Goal: Task Accomplishment & Management: Manage account settings

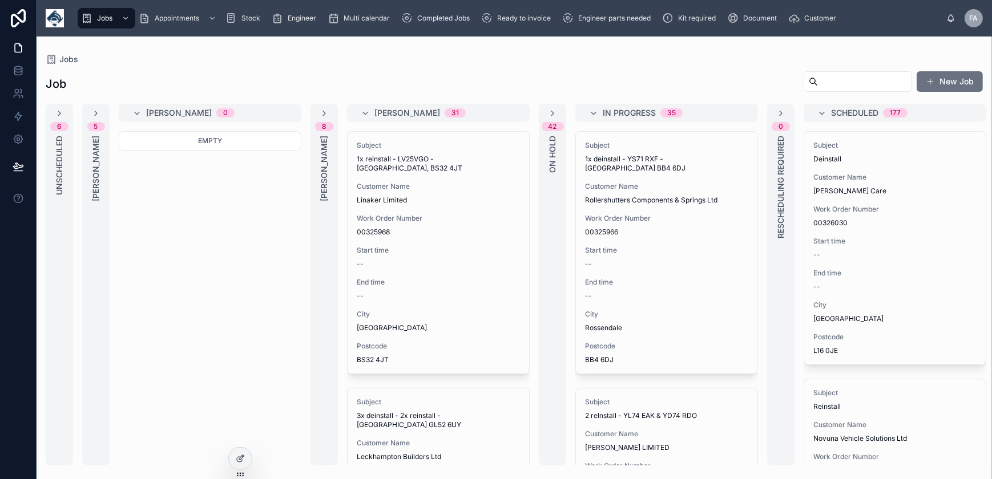
click at [506, 23] on div "Ready to invoice" at bounding box center [518, 18] width 74 height 18
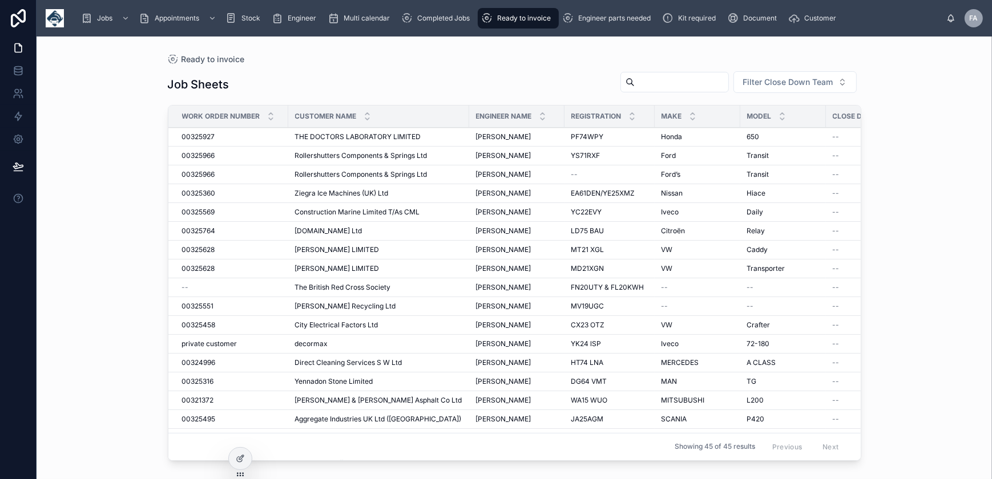
click at [643, 87] on input "text" at bounding box center [682, 82] width 94 height 16
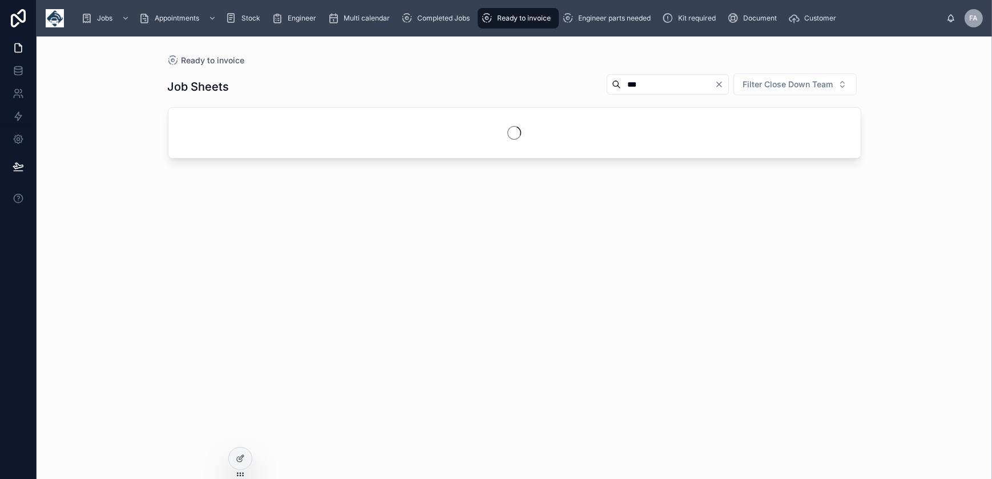
type input "***"
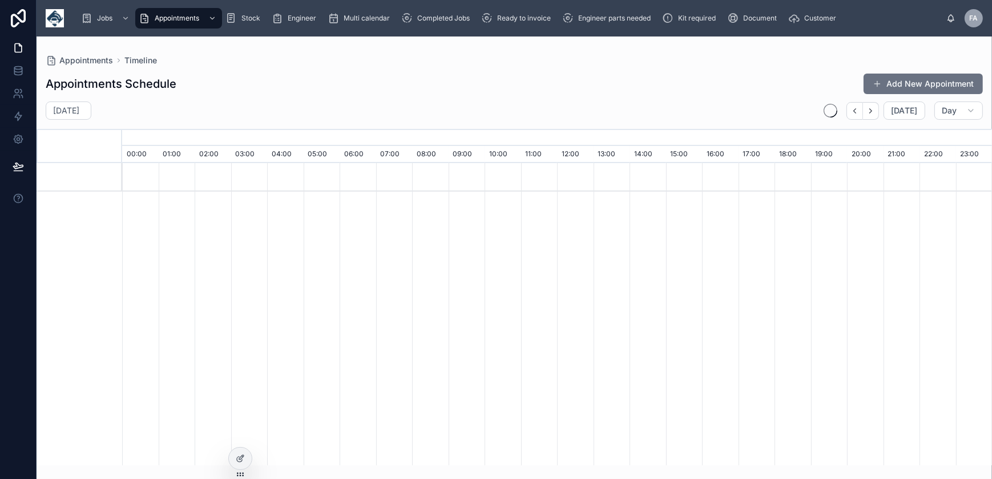
scroll to position [0, 6090]
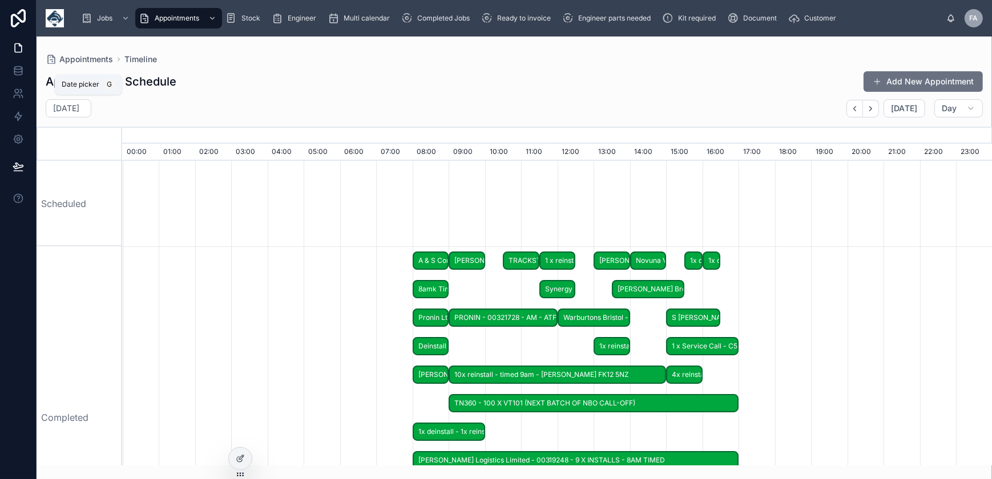
click at [91, 114] on div "Sunday 27 Jul" at bounding box center [69, 108] width 46 height 18
select select "****"
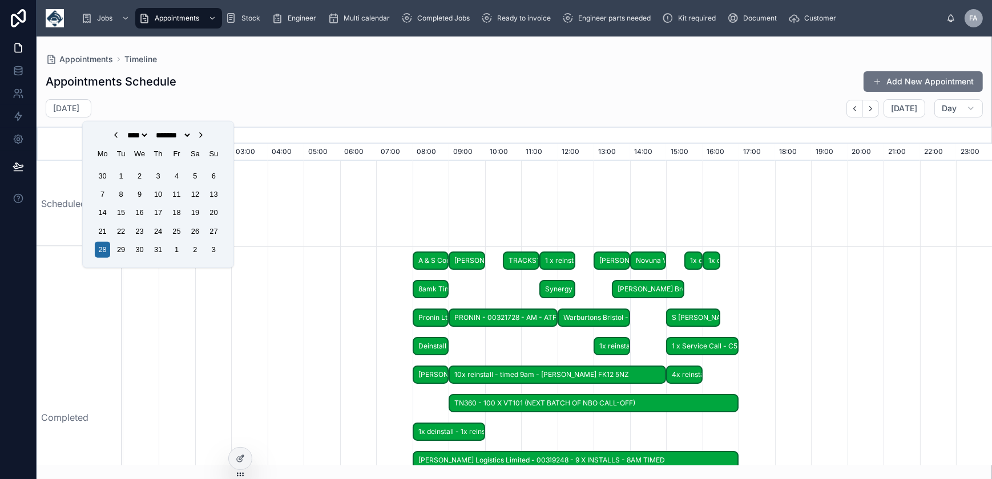
click at [205, 136] on icon "Choose Date" at bounding box center [200, 135] width 9 height 9
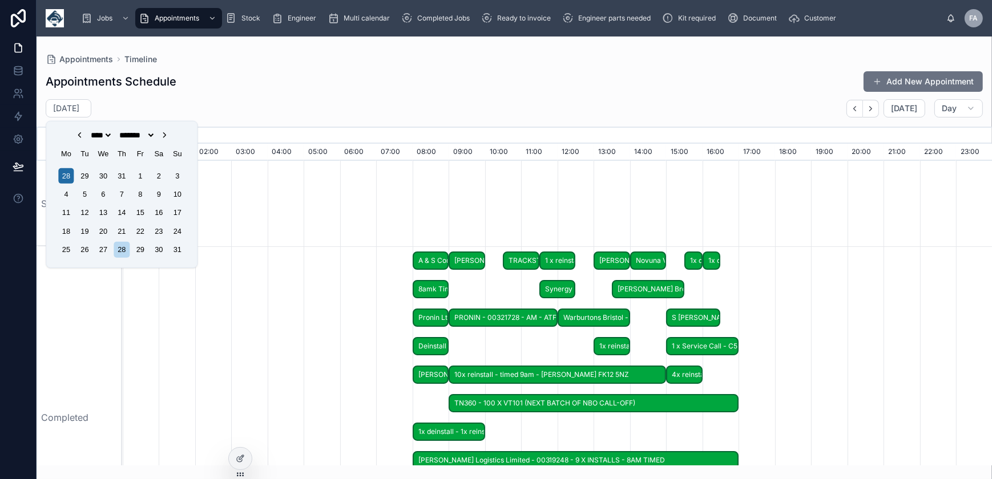
click at [169, 135] on icon "Choose Date" at bounding box center [164, 135] width 9 height 9
click at [166, 136] on icon "Choose Date" at bounding box center [164, 135] width 2 height 5
select select "*"
click at [65, 196] on div "6" at bounding box center [65, 194] width 15 height 15
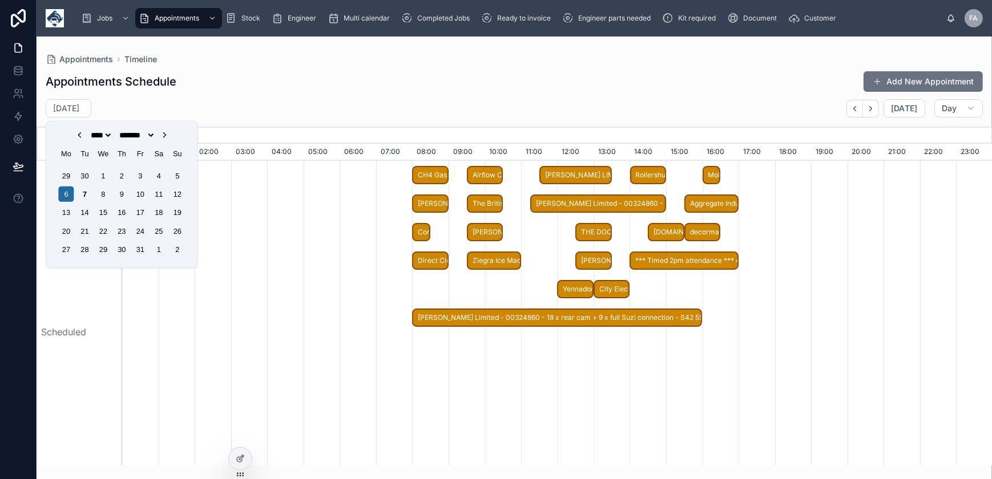
drag, startPoint x: 642, startPoint y: 214, endPoint x: 641, endPoint y: 239, distance: 25.1
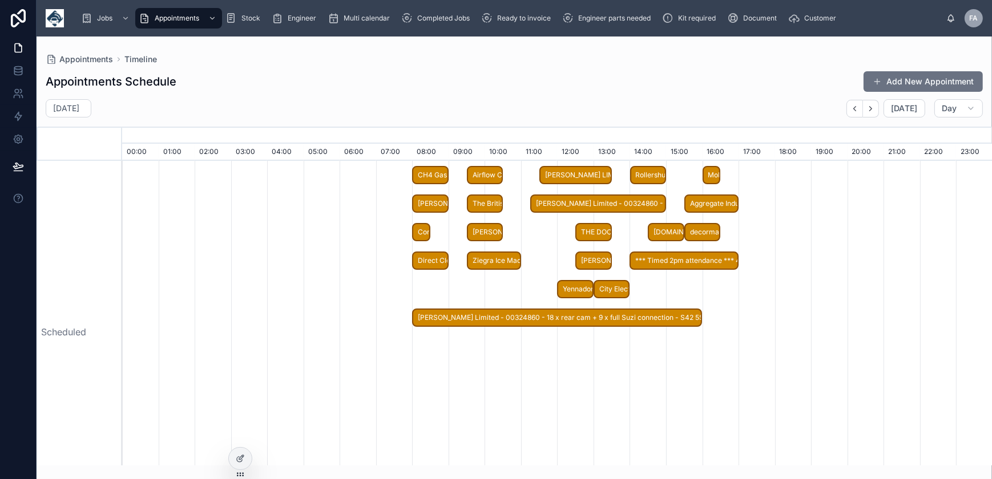
drag, startPoint x: 641, startPoint y: 239, endPoint x: 559, endPoint y: 388, distance: 169.9
click at [575, 385] on div at bounding box center [557, 332] width 13051 height 342
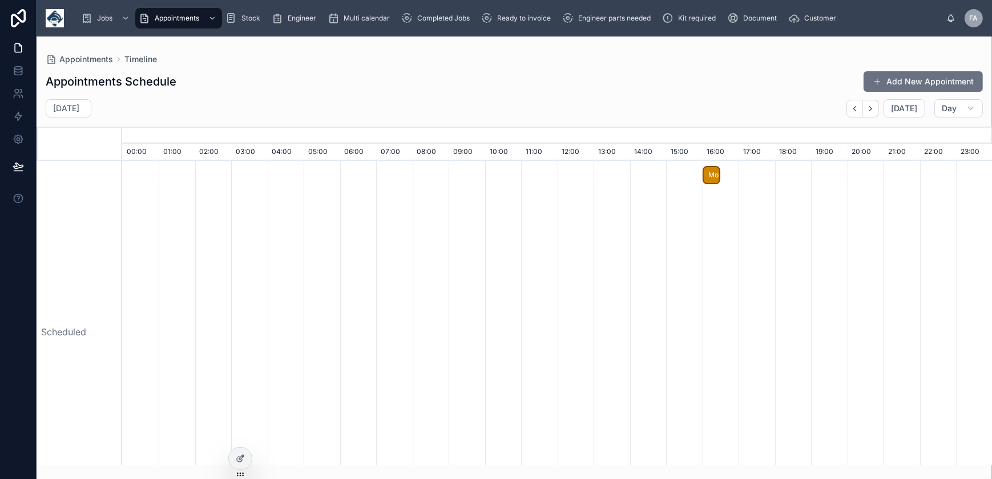
click at [713, 177] on span "Molson Coors FOC revisit TO RE - ATTACH CAMERA TO WINDSCREEN - pm- 1 hour call …" at bounding box center [712, 175] width 16 height 19
click at [411, 97] on div "Appointments Schedule Add New Appointment Sunday 5 Oct Today Day September, 202…" at bounding box center [515, 265] width 956 height 402
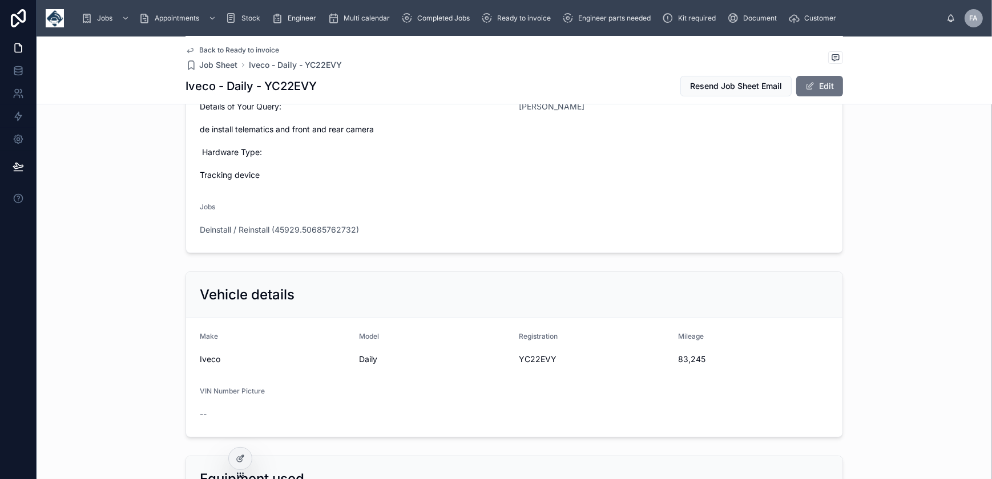
scroll to position [207, 0]
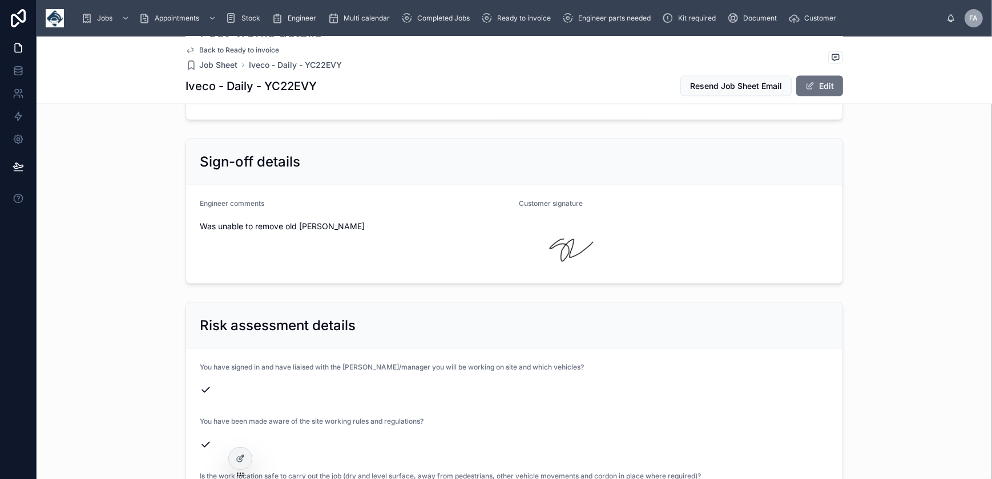
scroll to position [2387, 0]
click at [820, 89] on button "Edit" at bounding box center [819, 86] width 47 height 21
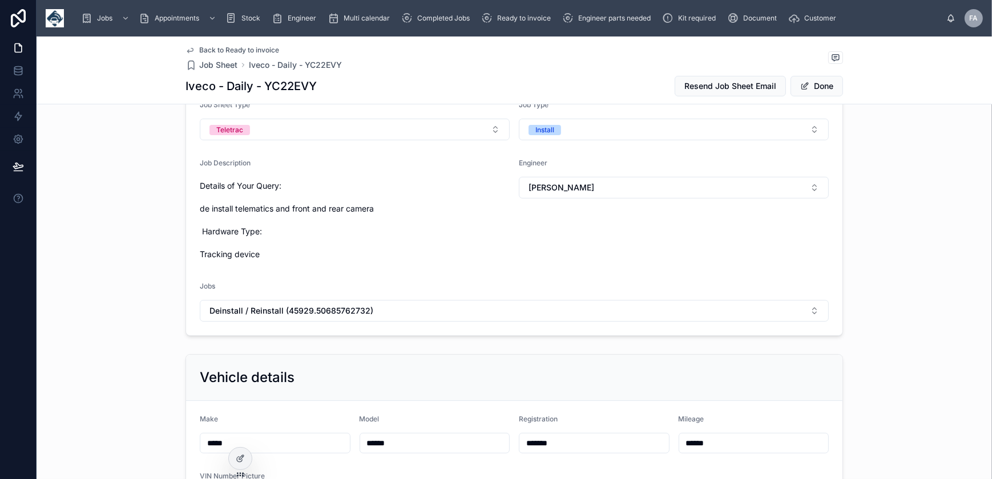
scroll to position [0, 0]
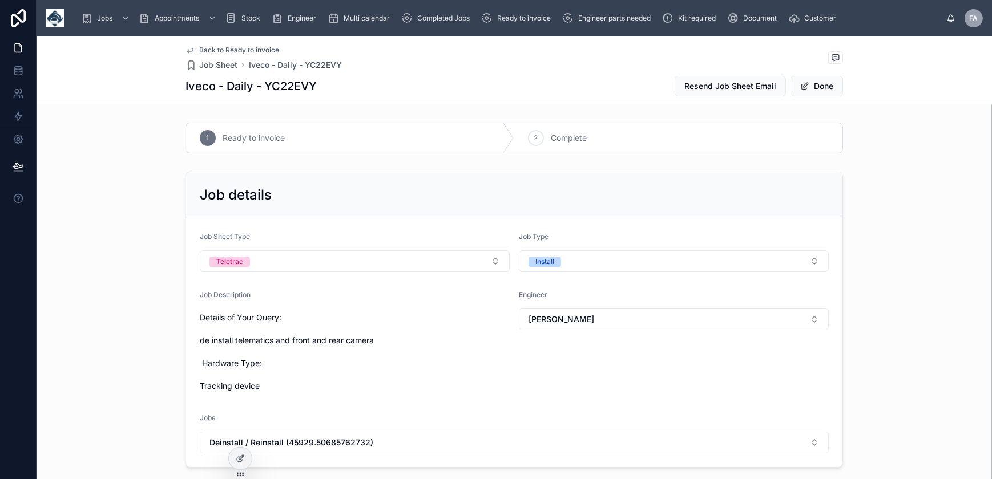
click at [628, 259] on button "Install" at bounding box center [674, 262] width 310 height 22
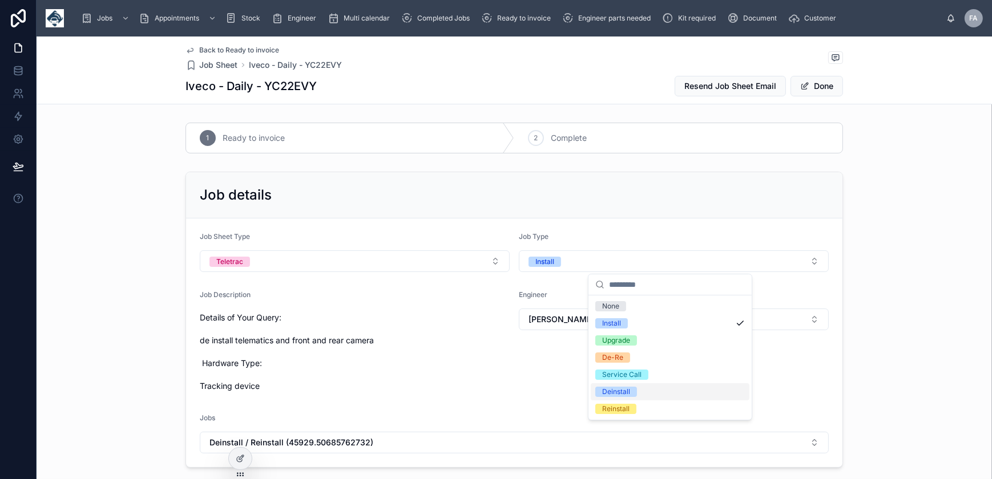
click at [621, 391] on div "Deinstall" at bounding box center [616, 392] width 28 height 10
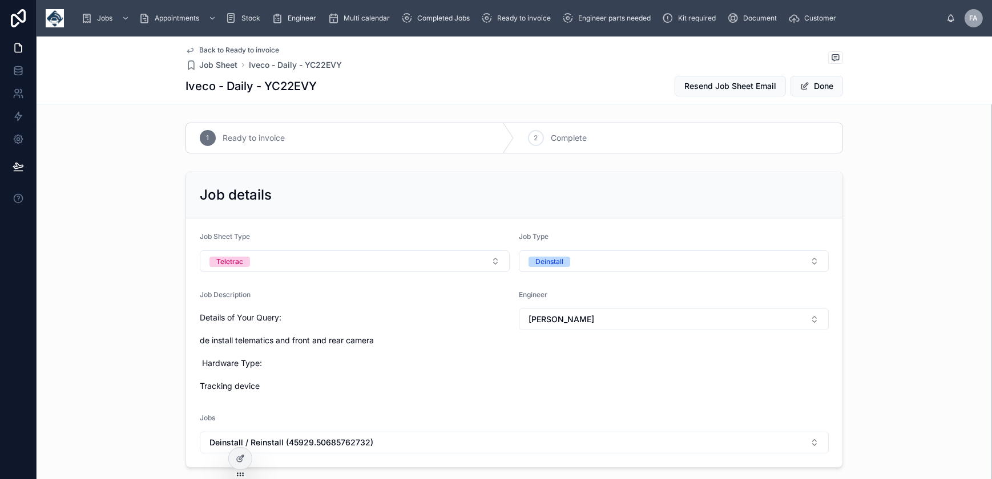
click at [828, 86] on button "Done" at bounding box center [817, 86] width 53 height 21
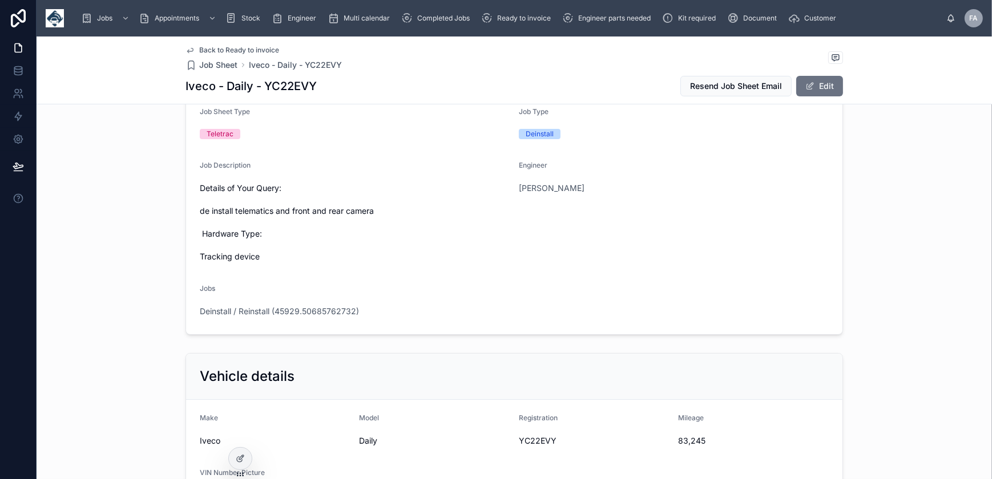
scroll to position [259, 0]
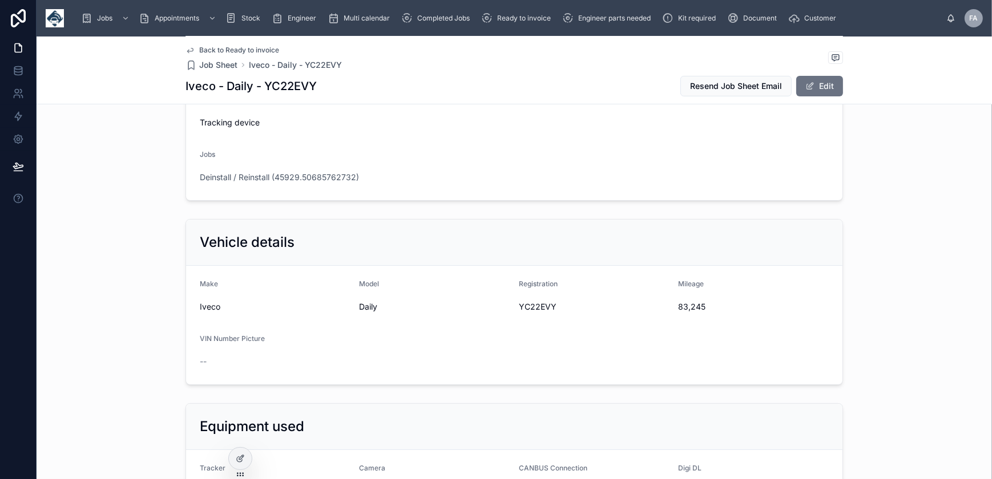
click at [534, 306] on span "YC22EVY" at bounding box center [594, 306] width 151 height 11
copy span "YC22EVY"
drag, startPoint x: 670, startPoint y: 302, endPoint x: 709, endPoint y: 307, distance: 39.7
click at [709, 307] on form "Make Iveco Model Daily Registration YC22EVY Mileage 83,245 VIN Number Picture --" at bounding box center [514, 325] width 656 height 119
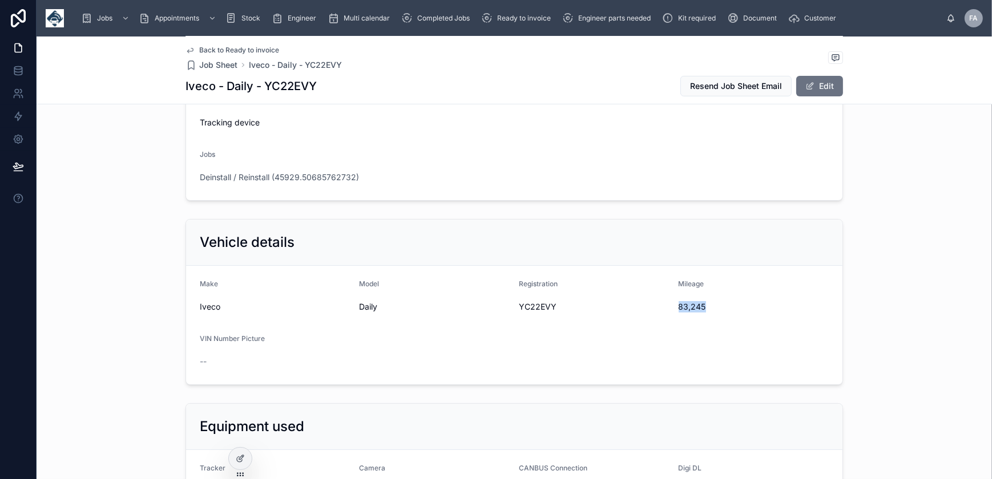
copy span "83,245"
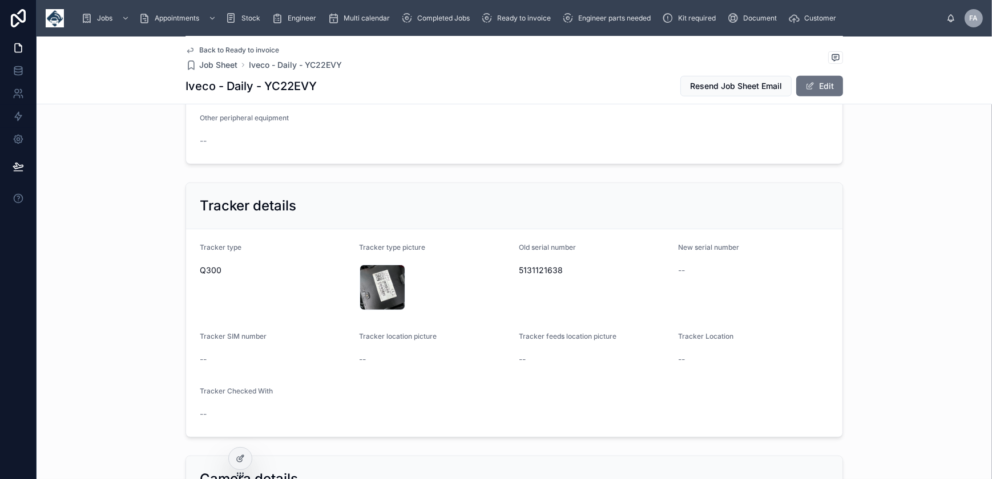
scroll to position [726, 0]
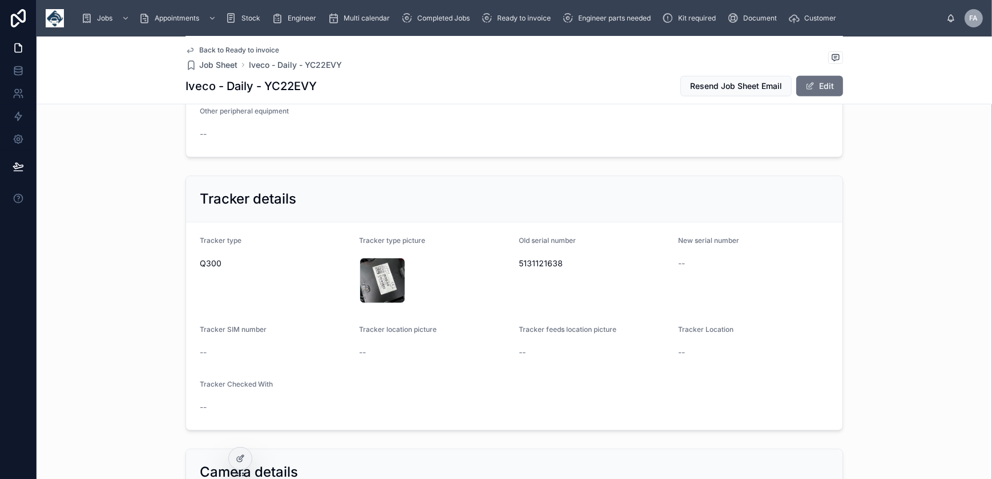
click at [547, 261] on span "5131121638" at bounding box center [594, 263] width 151 height 11
copy span "5131121638"
click at [384, 273] on div "IMG_4639 .jpeg" at bounding box center [383, 281] width 46 height 46
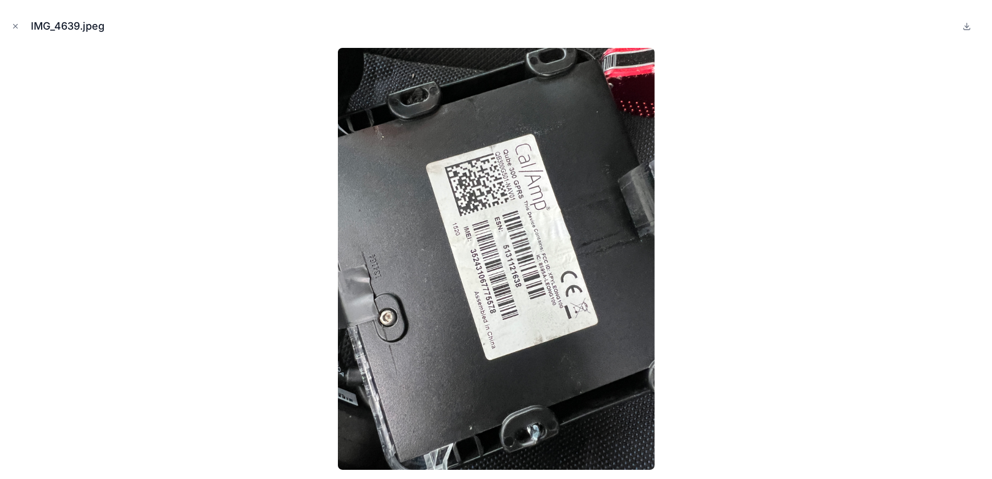
click at [7, 27] on div "IMG_4639.jpeg" at bounding box center [496, 239] width 992 height 479
click at [14, 28] on icon "Close modal" at bounding box center [16, 27] width 4 height 4
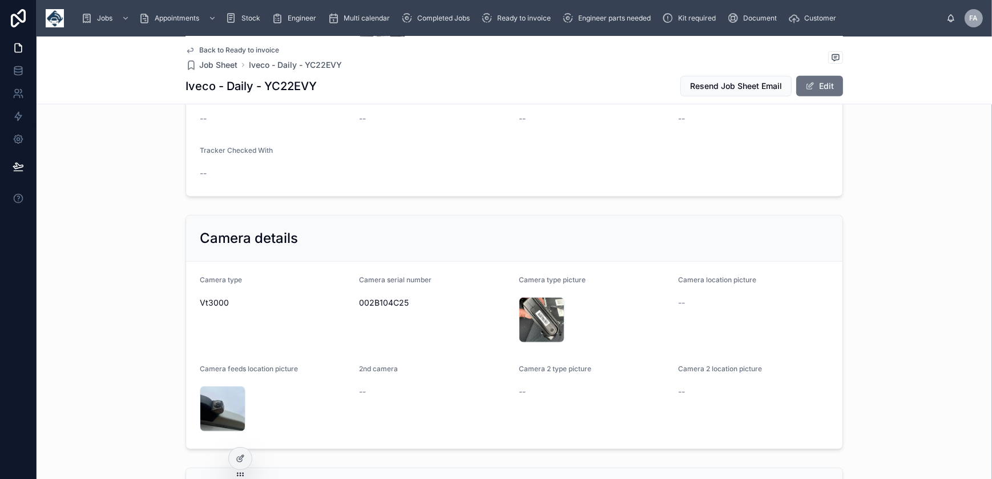
scroll to position [1038, 0]
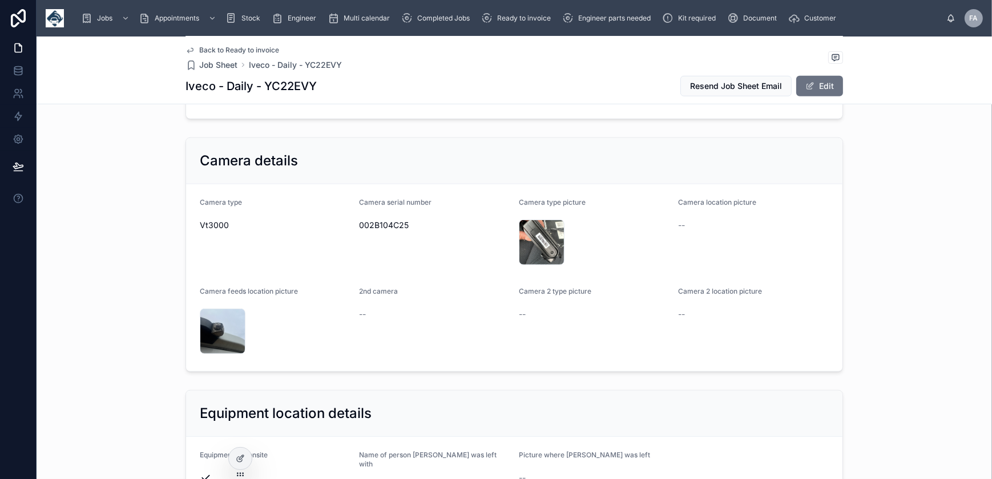
click at [379, 221] on span "002B104C25" at bounding box center [435, 225] width 151 height 11
copy span "002B104C25"
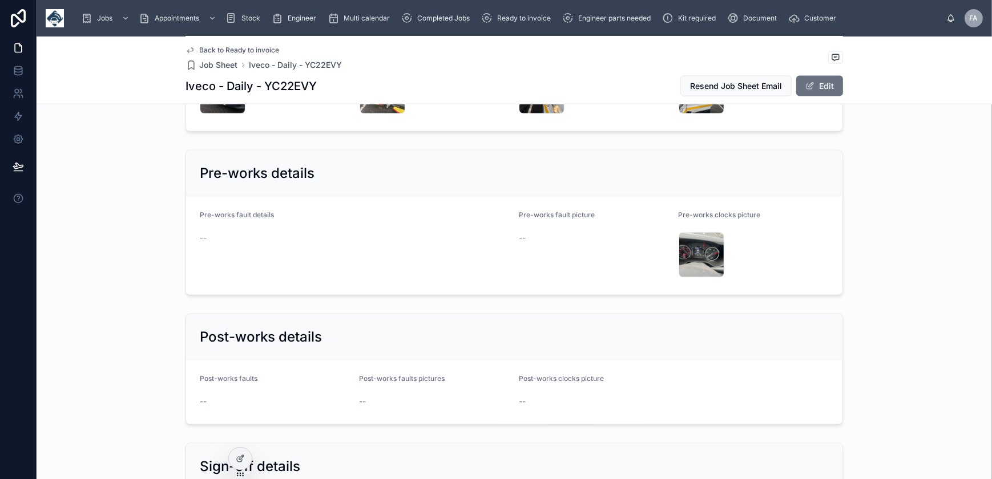
scroll to position [2024, 0]
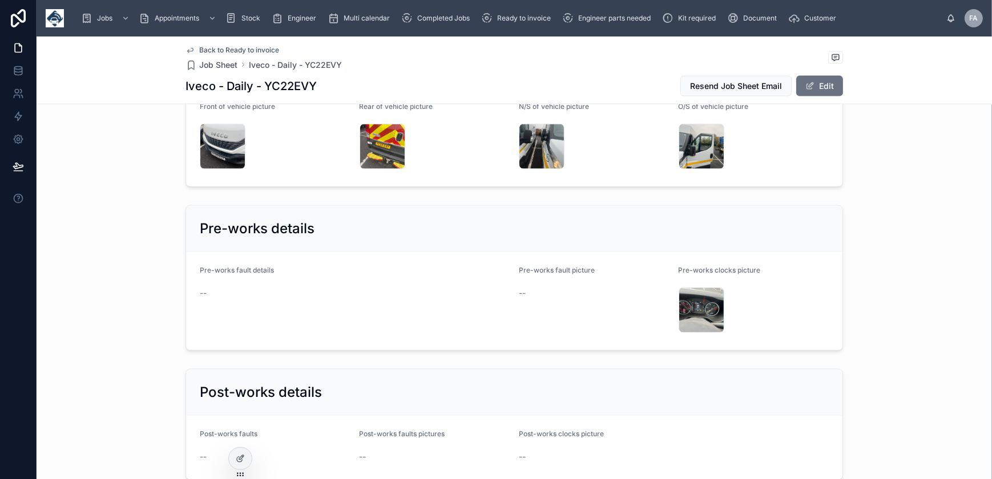
click at [219, 134] on div "IMG_4632 .jpeg" at bounding box center [223, 147] width 46 height 46
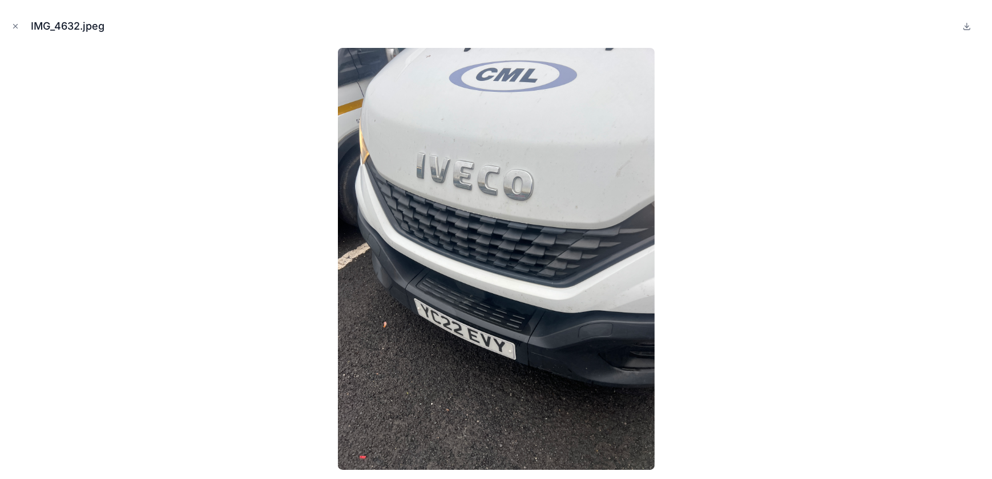
click at [14, 27] on icon "Close modal" at bounding box center [15, 26] width 8 height 8
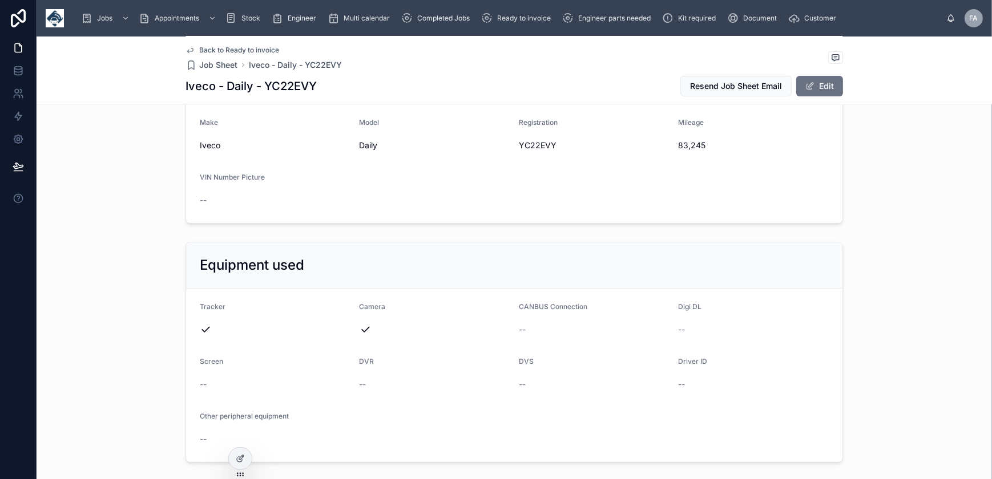
scroll to position [311, 0]
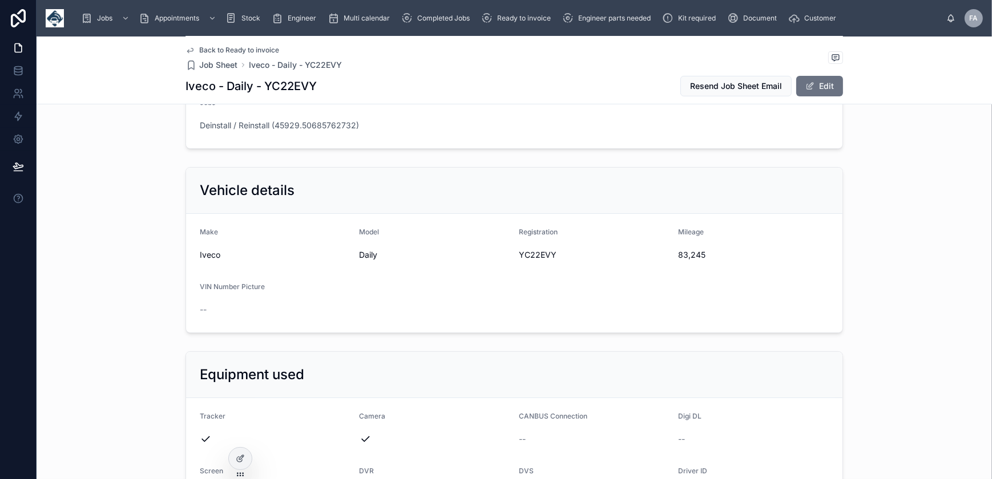
drag, startPoint x: 814, startPoint y: 93, endPoint x: 810, endPoint y: 106, distance: 13.7
click at [814, 93] on button "Edit" at bounding box center [819, 86] width 47 height 21
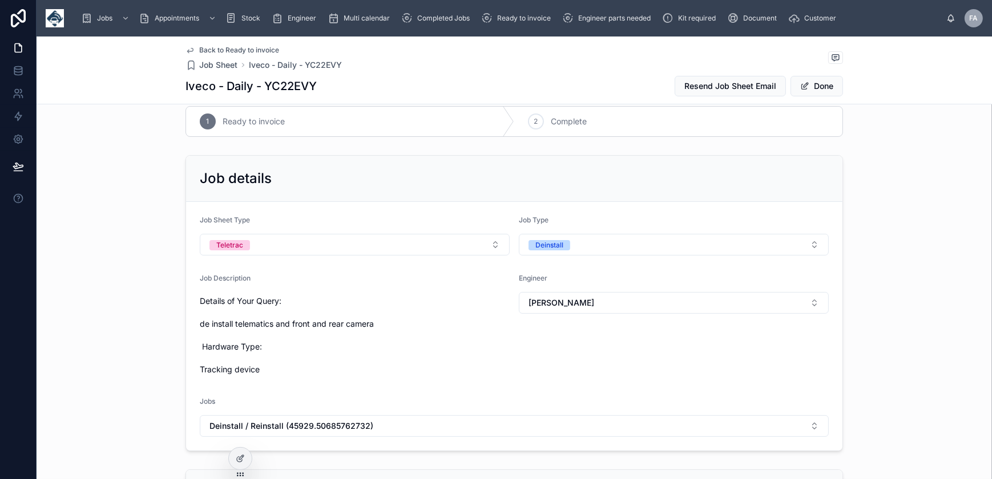
scroll to position [0, 0]
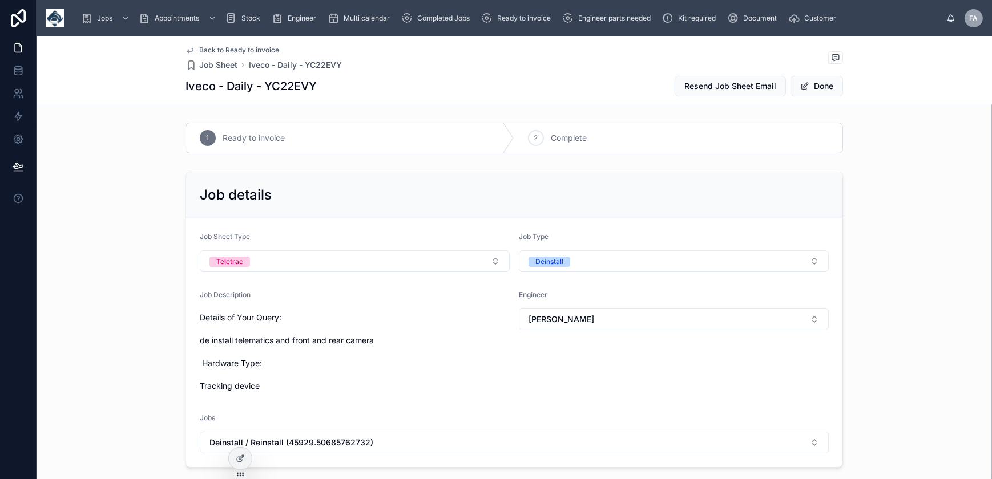
click at [581, 265] on button "Deinstall" at bounding box center [674, 262] width 310 height 22
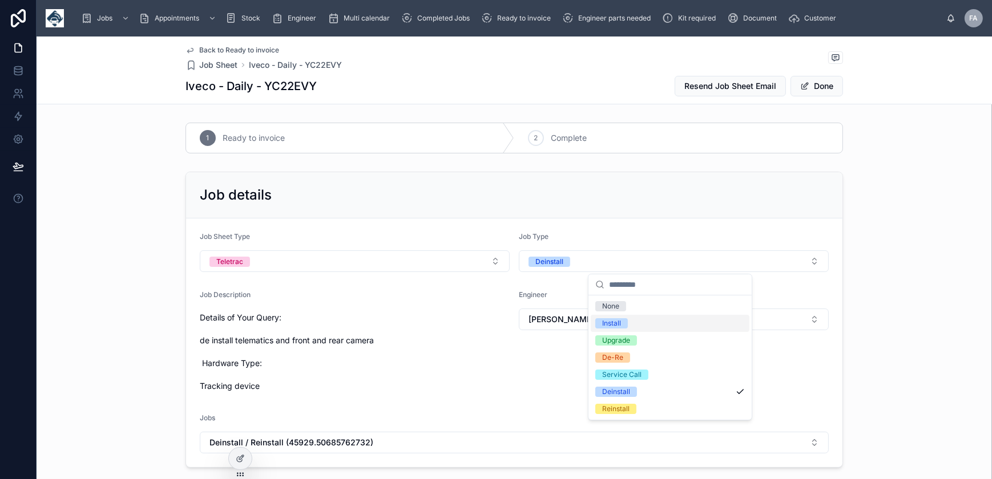
click at [616, 325] on div "Install" at bounding box center [611, 324] width 19 height 10
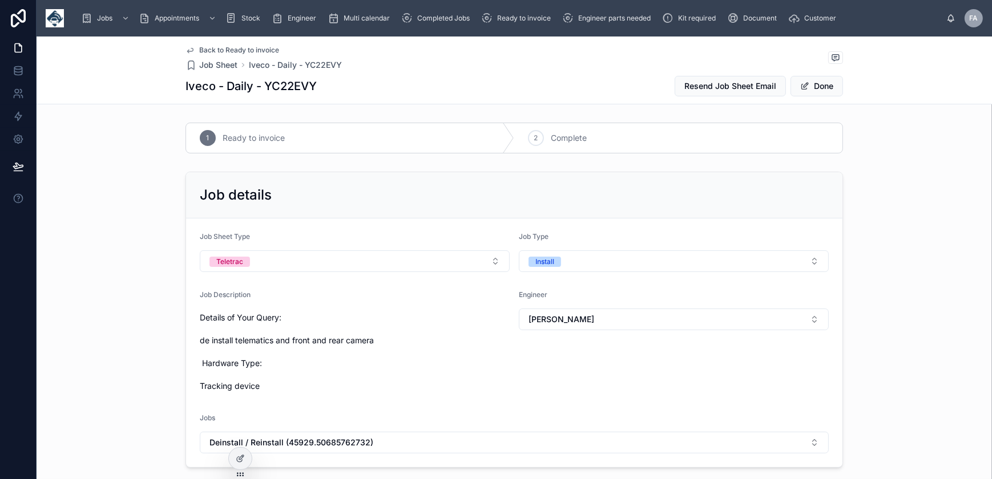
click at [822, 87] on button "Done" at bounding box center [817, 86] width 53 height 21
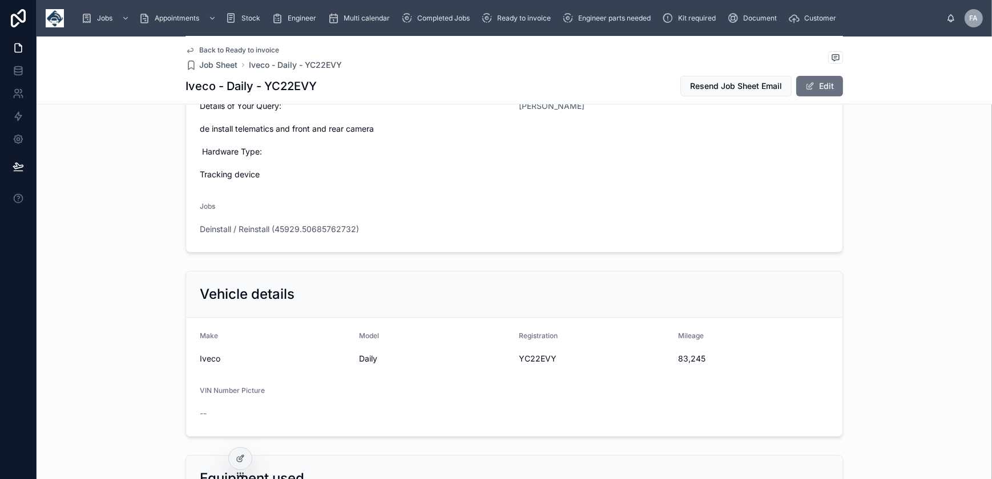
scroll to position [363, 0]
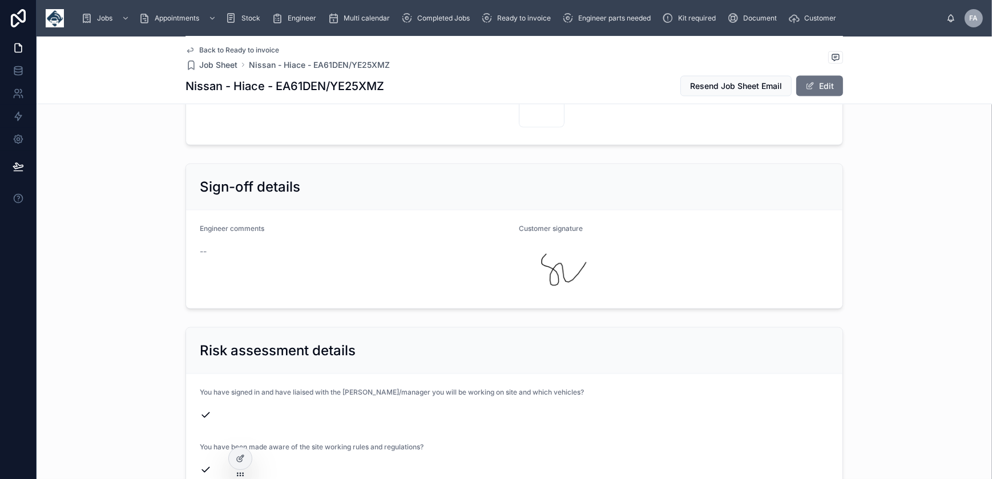
scroll to position [2283, 0]
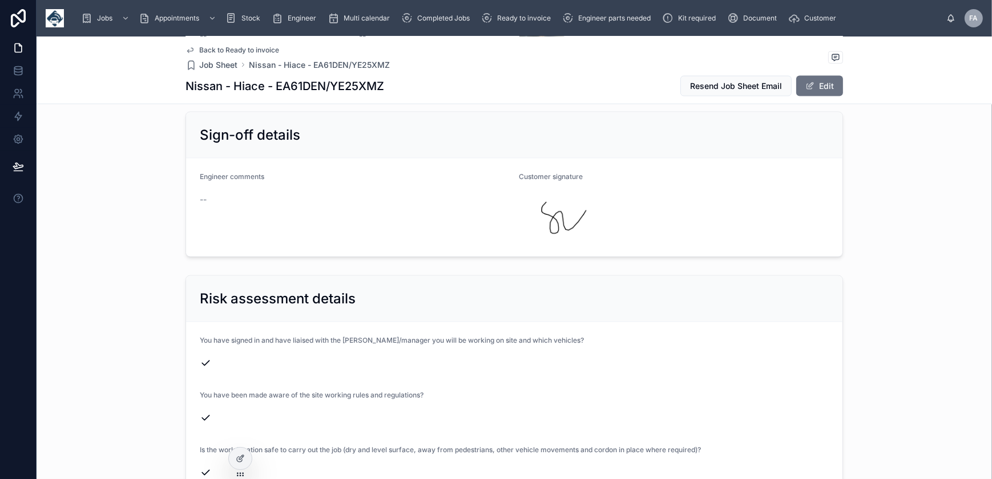
click at [284, 82] on h1 "Nissan - Hiace - EA61DEN/YE25XMZ" at bounding box center [285, 86] width 199 height 16
copy h1 "EA61DEN"
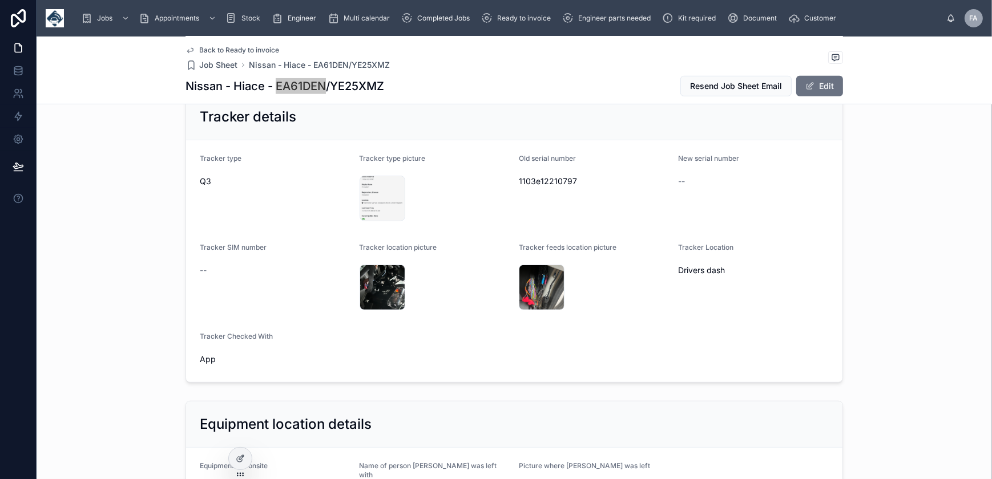
scroll to position [674, 0]
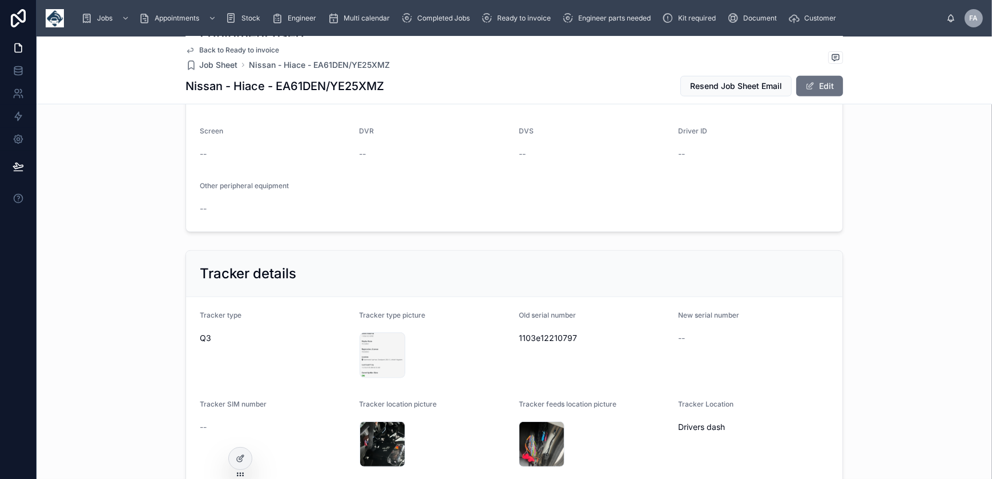
click at [526, 335] on span "1103e12210797" at bounding box center [594, 338] width 151 height 11
copy span "1103e12210797"
click at [368, 342] on div "IMG_4649 .png" at bounding box center [383, 356] width 46 height 46
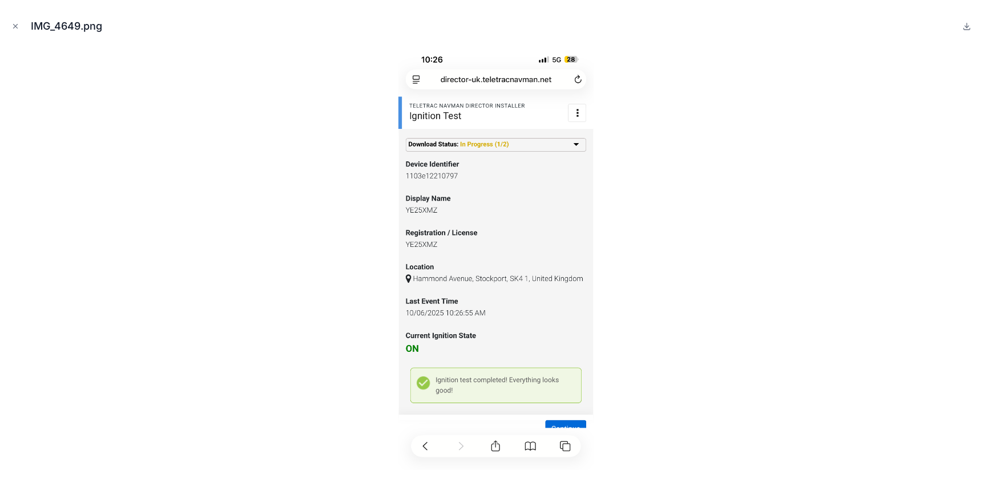
click at [16, 23] on icon "Close modal" at bounding box center [15, 26] width 8 height 8
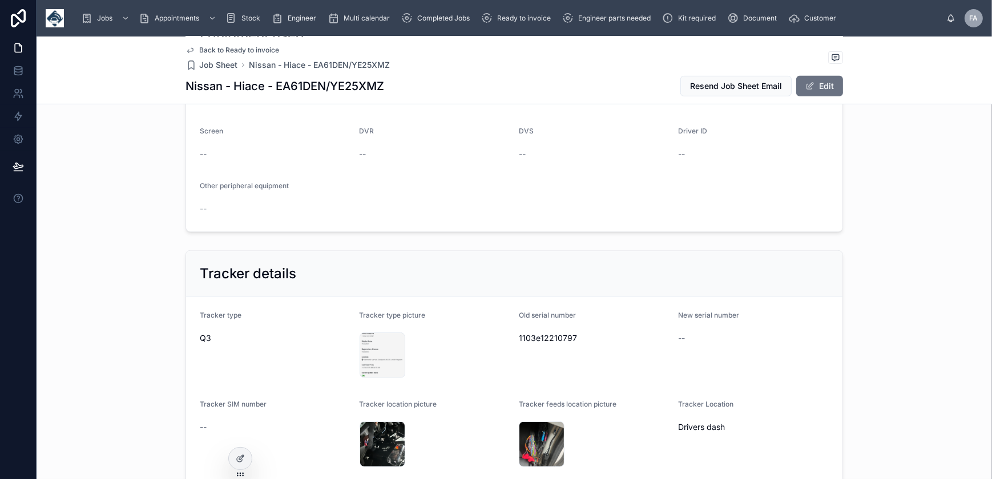
click at [361, 80] on h1 "Nissan - Hiace - EA61DEN/YE25XMZ" at bounding box center [285, 86] width 199 height 16
copy h1 "YE25XMZ"
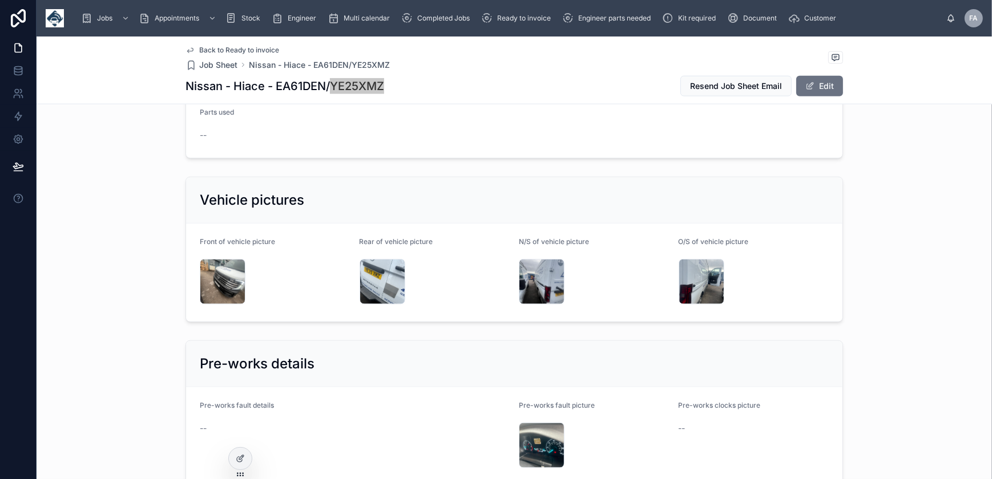
scroll to position [1816, 0]
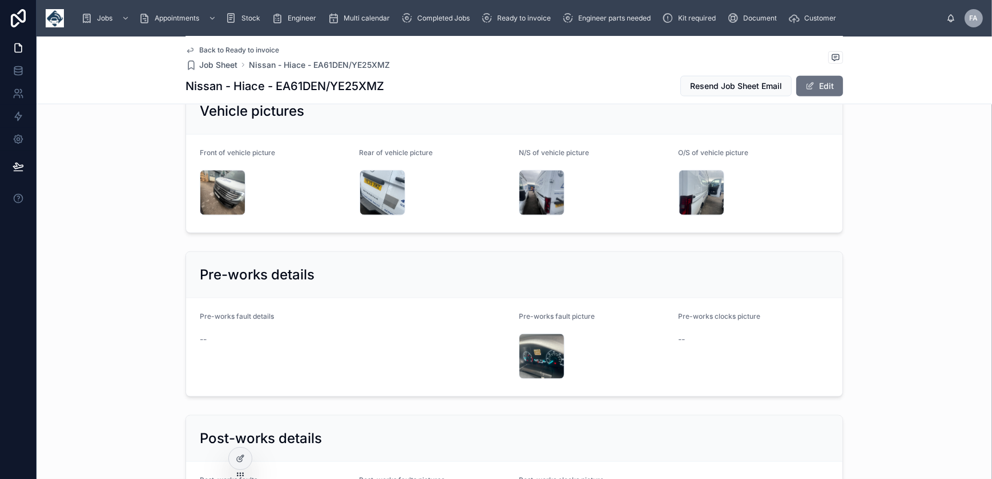
click at [542, 173] on div "IMG_4645 .jpeg" at bounding box center [542, 193] width 46 height 46
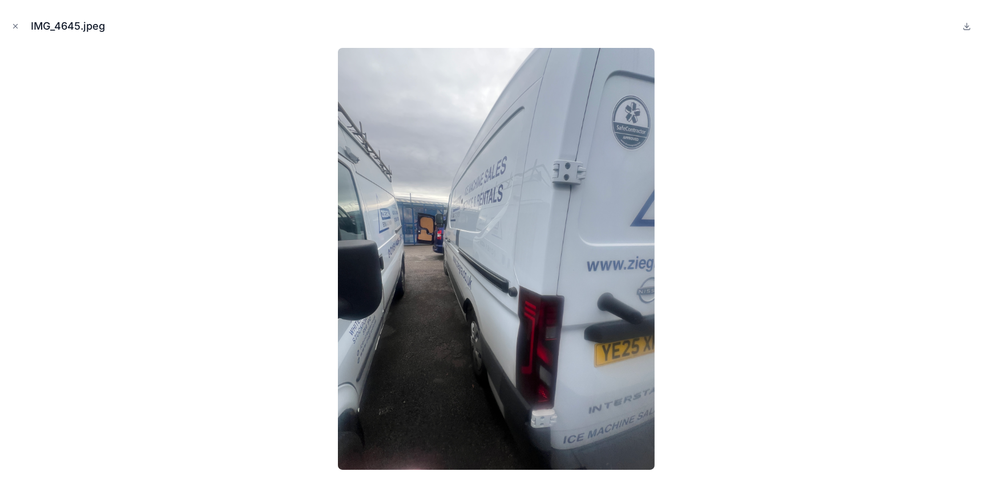
click at [15, 28] on icon "Close modal" at bounding box center [15, 26] width 8 height 8
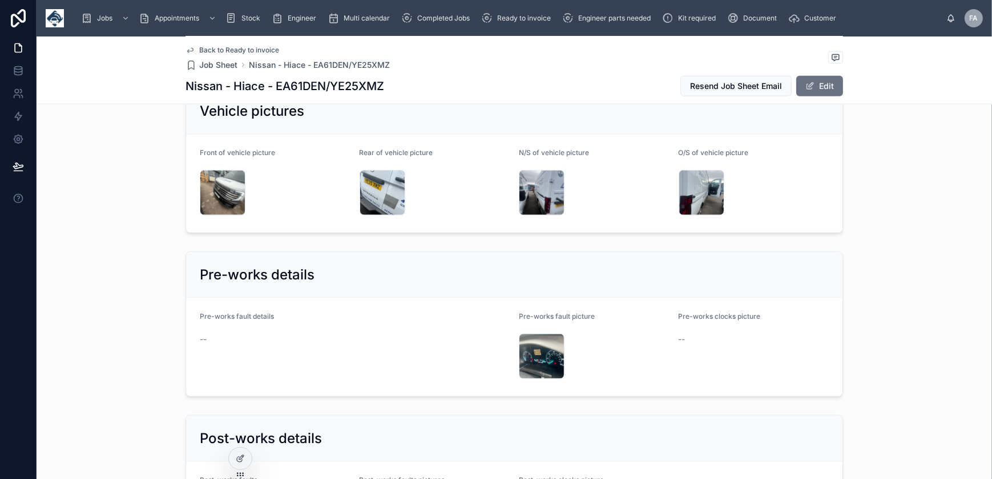
click at [216, 172] on div "IMG_4646 .jpeg" at bounding box center [223, 193] width 46 height 46
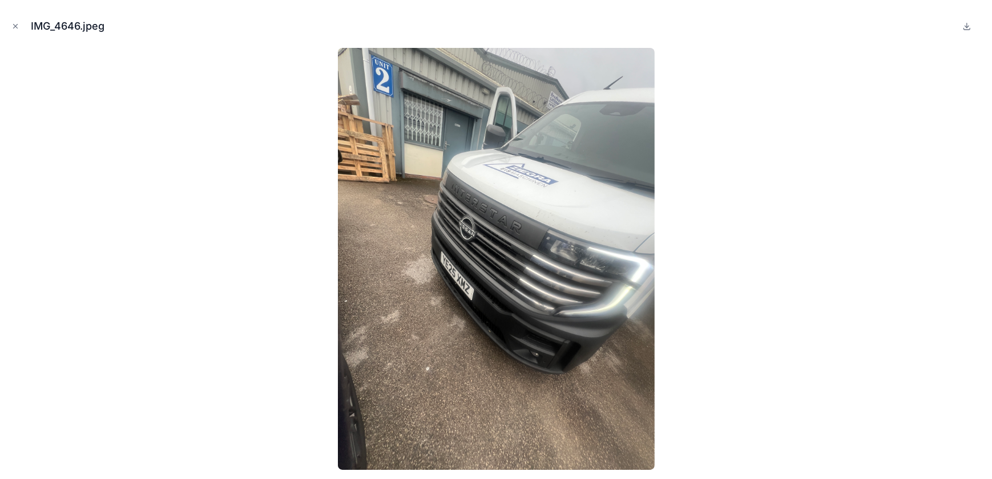
click at [14, 25] on icon "Close modal" at bounding box center [16, 27] width 4 height 4
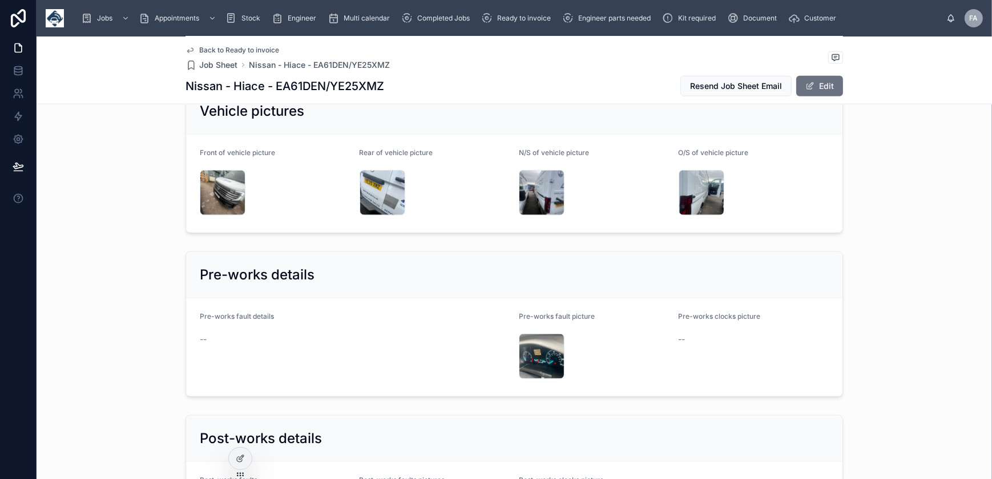
click at [821, 90] on button "Edit" at bounding box center [819, 86] width 47 height 21
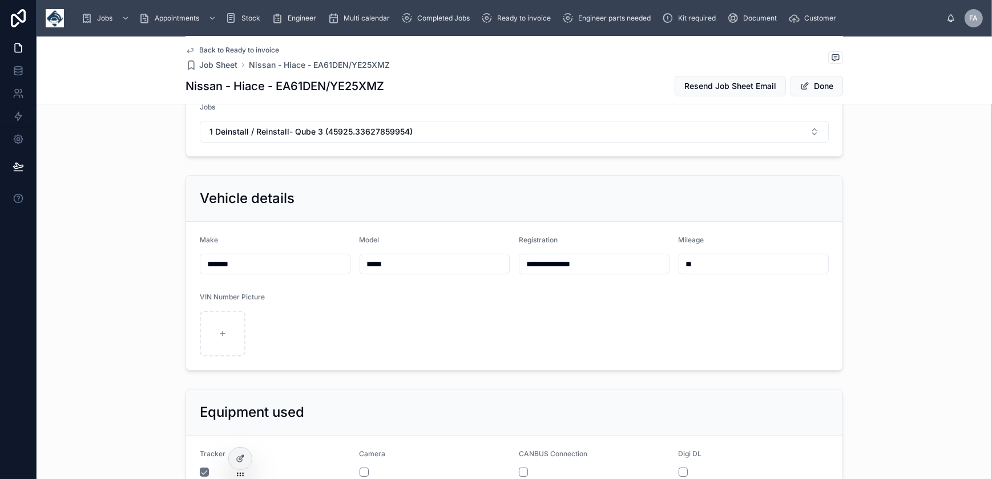
scroll to position [337, 0]
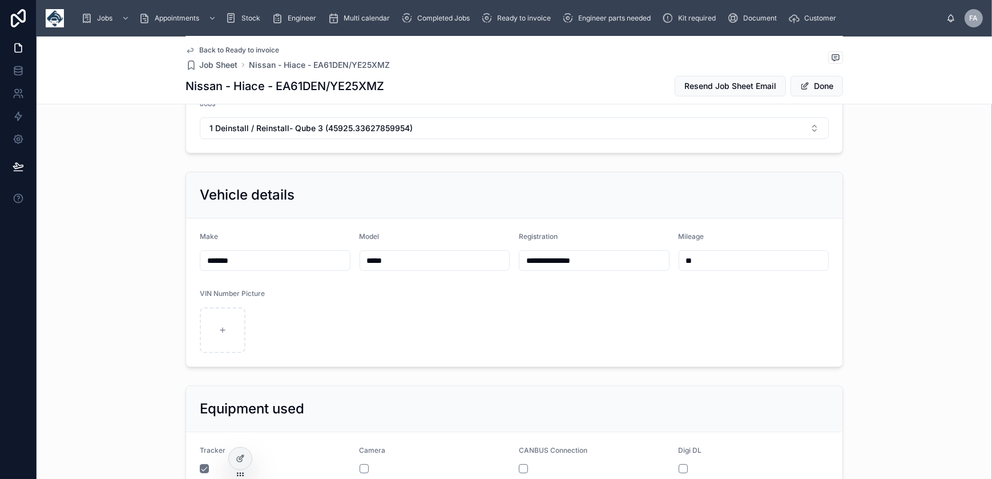
click at [544, 259] on input "**********" at bounding box center [594, 261] width 150 height 16
type input "**********"
click at [807, 87] on button "Done" at bounding box center [817, 86] width 53 height 21
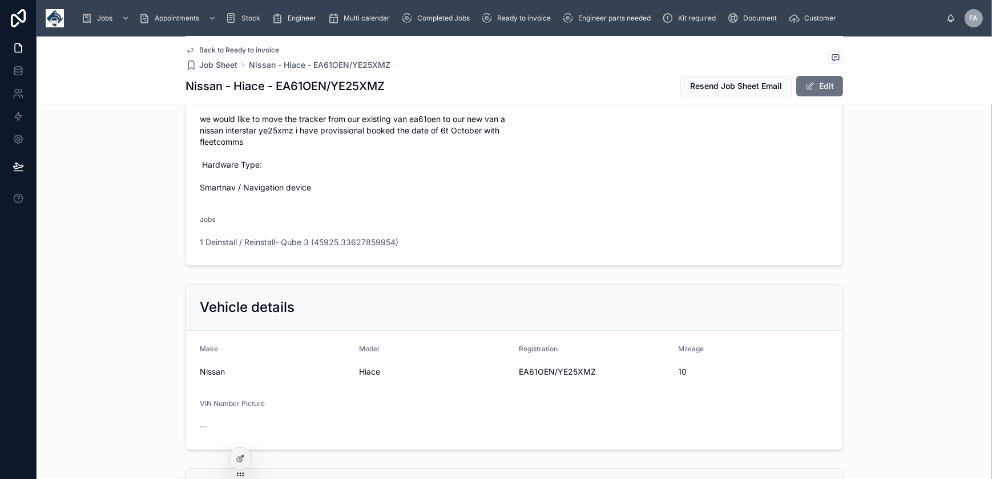
scroll to position [0, 0]
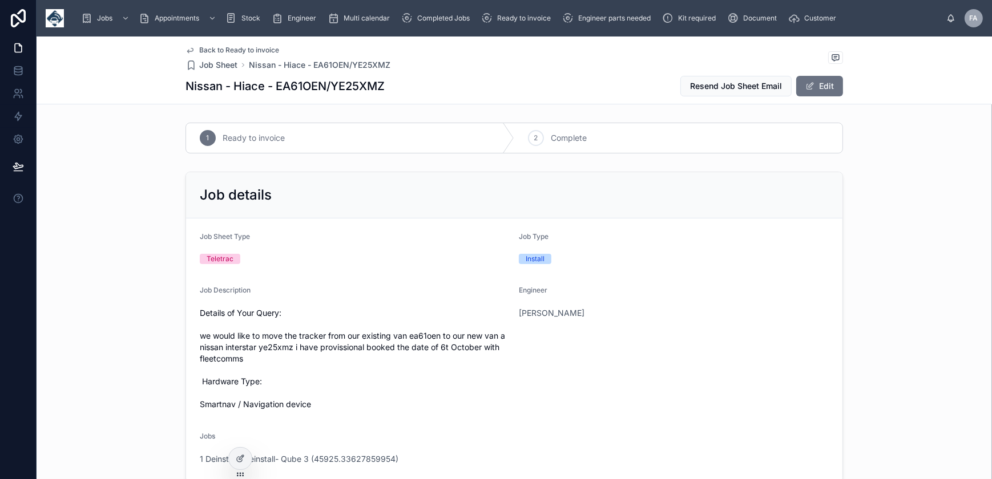
click at [0, 0] on icon at bounding box center [0, 0] width 0 height 0
click at [276, 460] on span "1 Deinstall / Reinstall- Qube 3 (45925.33627859954)" at bounding box center [299, 459] width 199 height 11
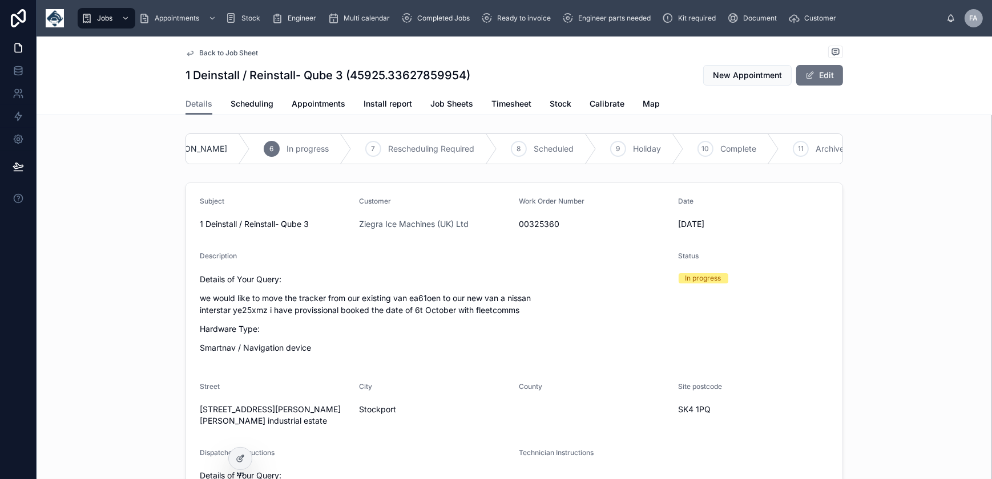
click at [698, 148] on div "10" at bounding box center [706, 149] width 16 height 16
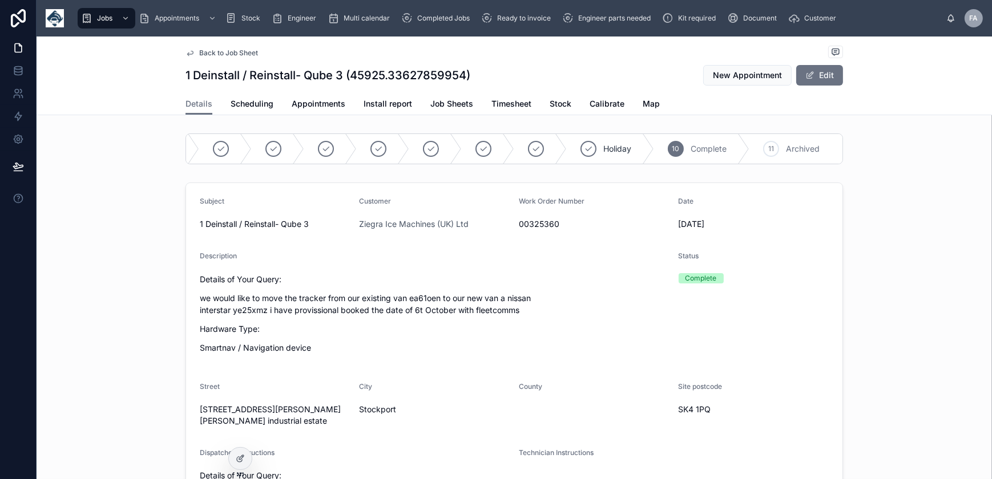
click at [314, 103] on span "Appointments" at bounding box center [319, 103] width 54 height 11
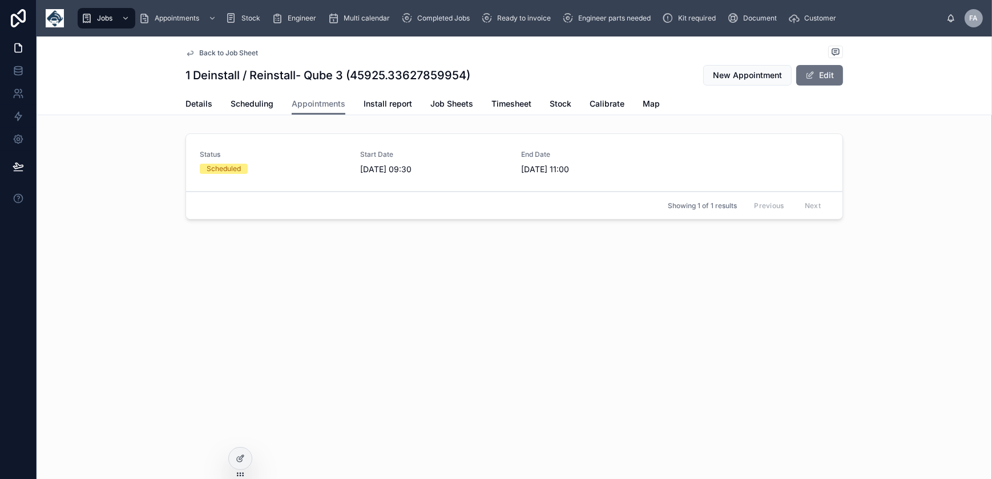
click at [277, 167] on div "Scheduled" at bounding box center [273, 169] width 147 height 10
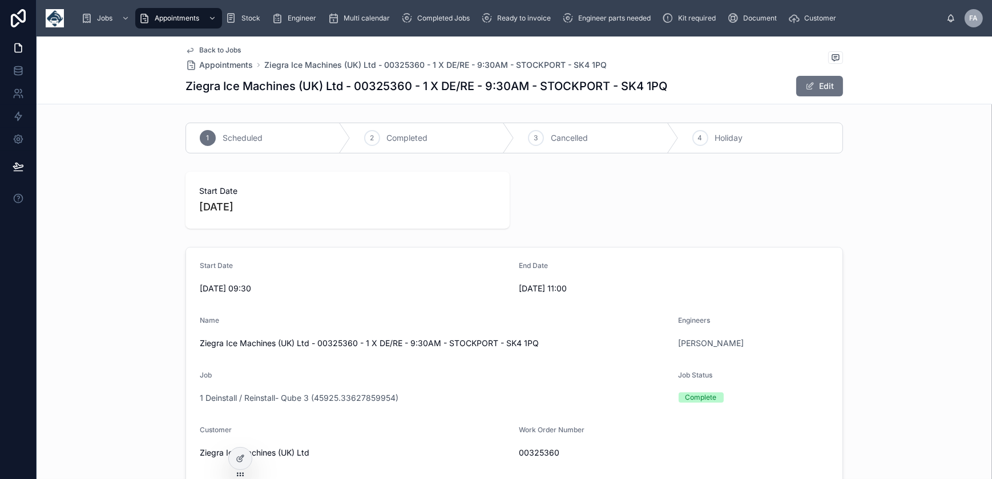
click at [0, 0] on icon at bounding box center [0, 0] width 0 height 0
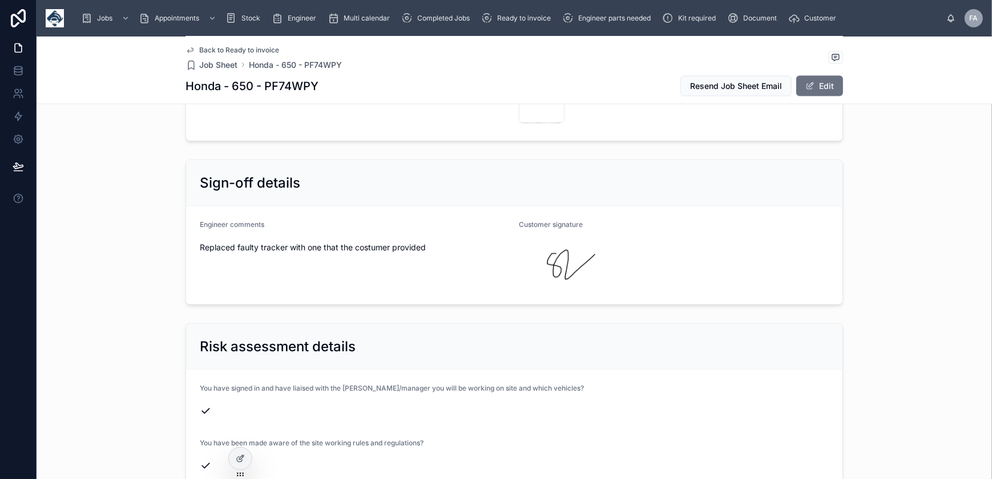
scroll to position [2127, 0]
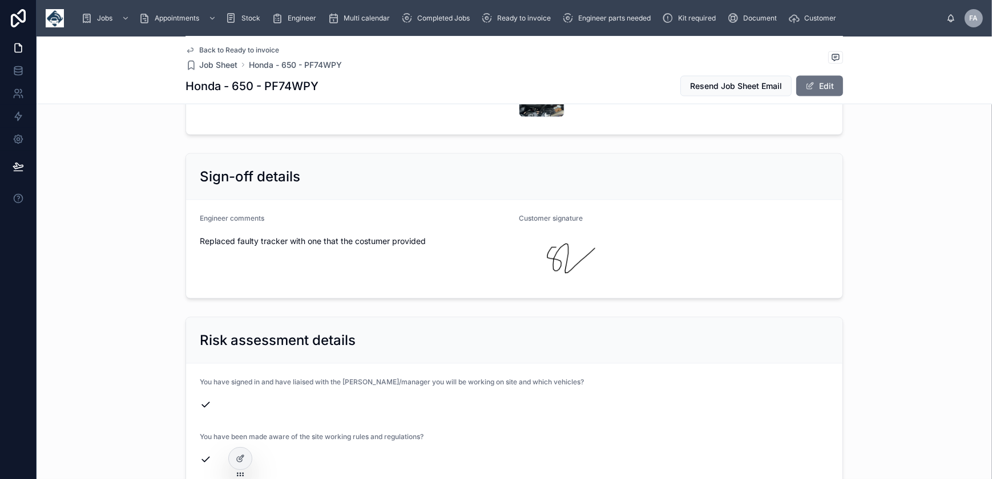
click at [285, 90] on h1 "Honda - 650 - PF74WPY" at bounding box center [252, 86] width 133 height 16
copy h1 "PF74WPY"
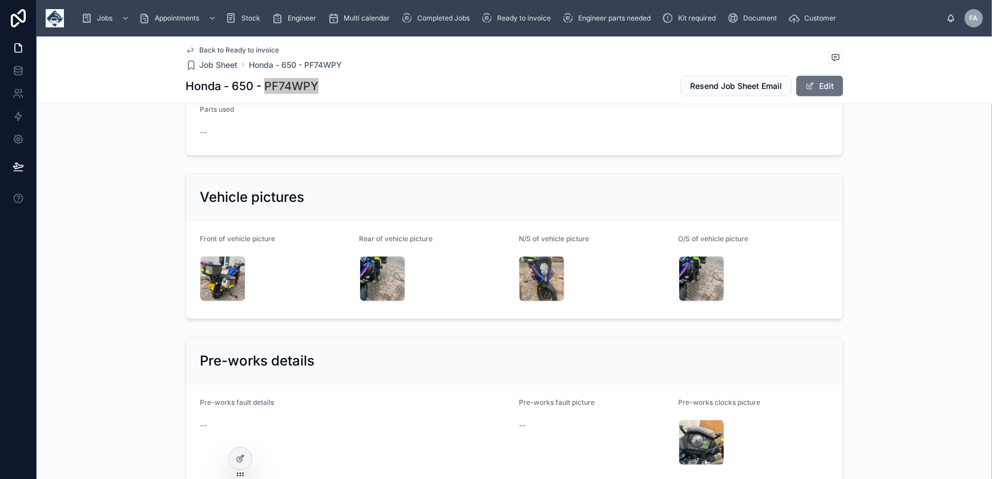
scroll to position [1609, 0]
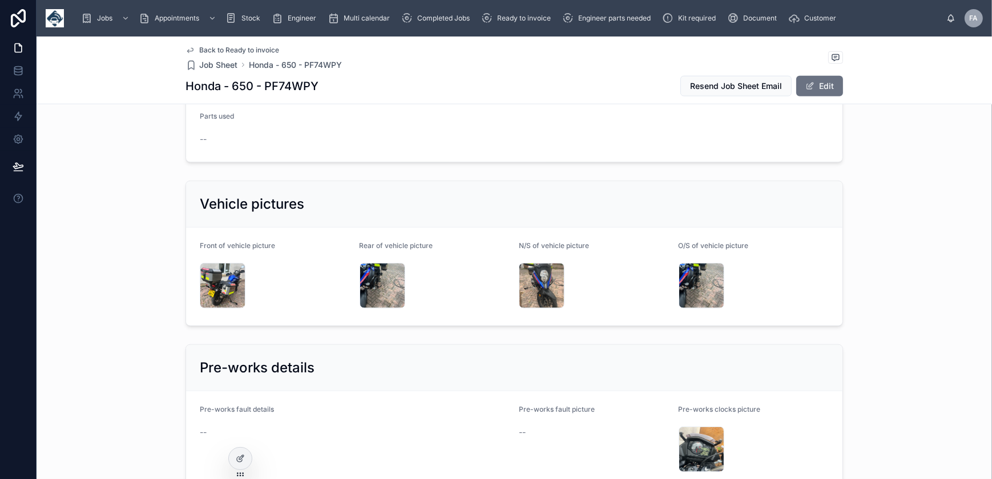
click at [211, 272] on div "IMG_4666 .jpeg" at bounding box center [223, 286] width 46 height 46
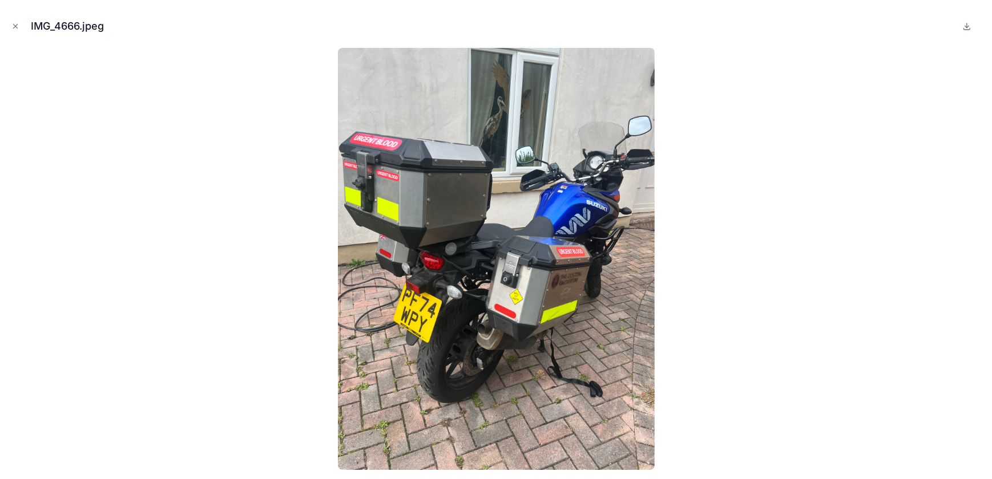
click at [17, 25] on icon "Close modal" at bounding box center [15, 26] width 8 height 8
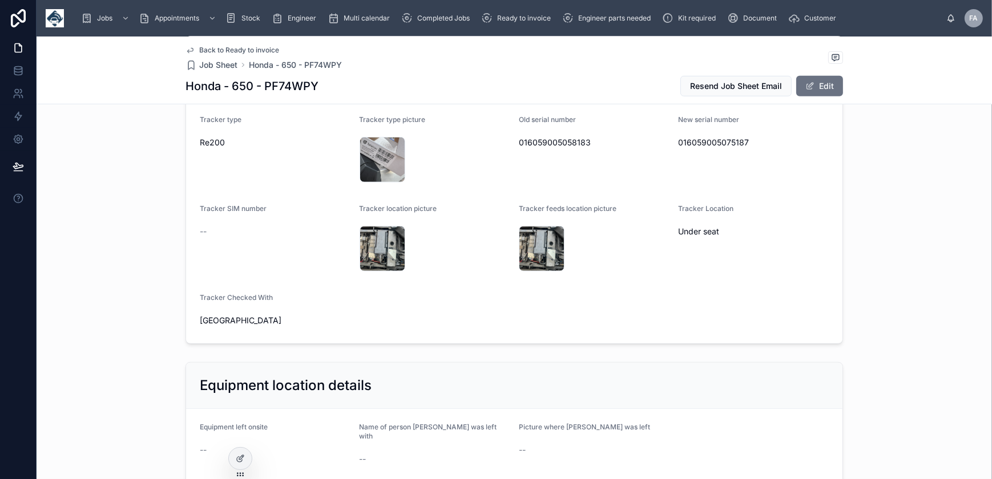
scroll to position [778, 0]
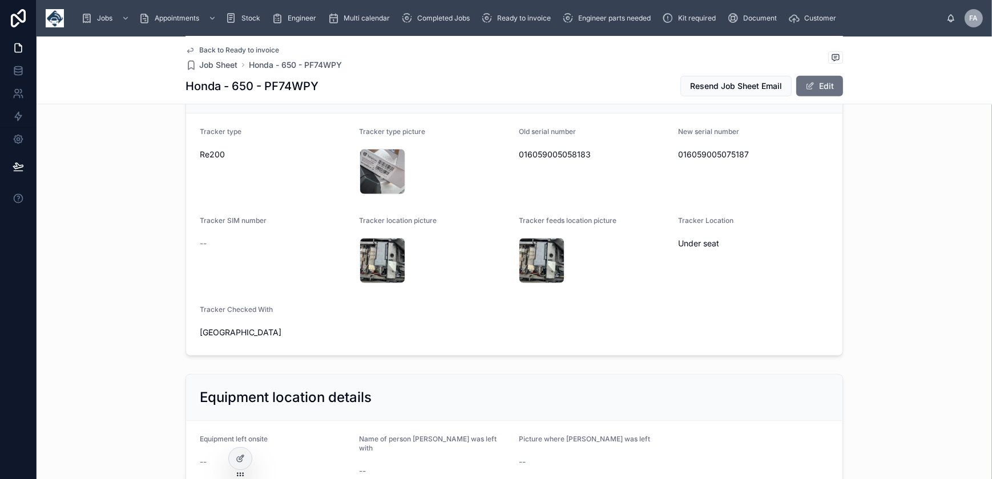
click at [689, 151] on span "016059005075187" at bounding box center [754, 154] width 151 height 11
copy span "016059005075187"
click at [377, 167] on div "IMG_4660 .jpeg" at bounding box center [383, 172] width 46 height 46
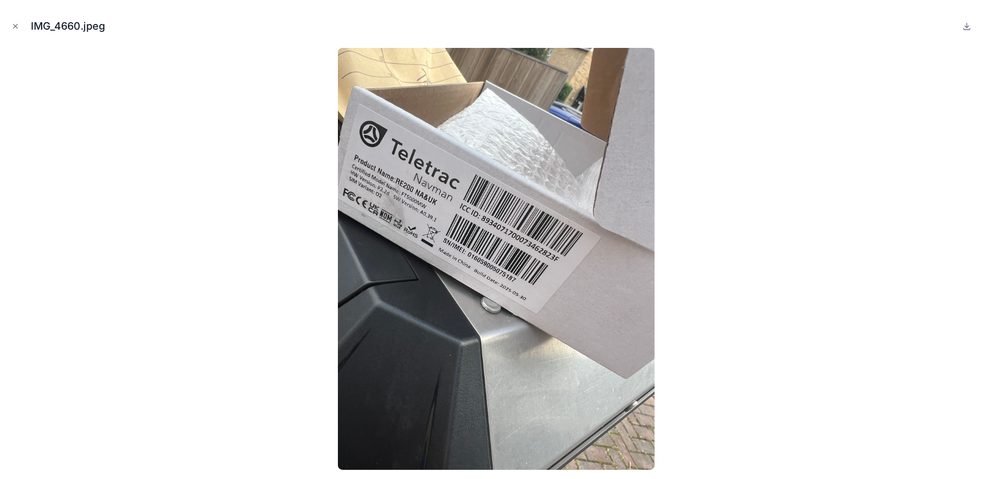
click at [17, 26] on icon "Close modal" at bounding box center [15, 26] width 8 height 8
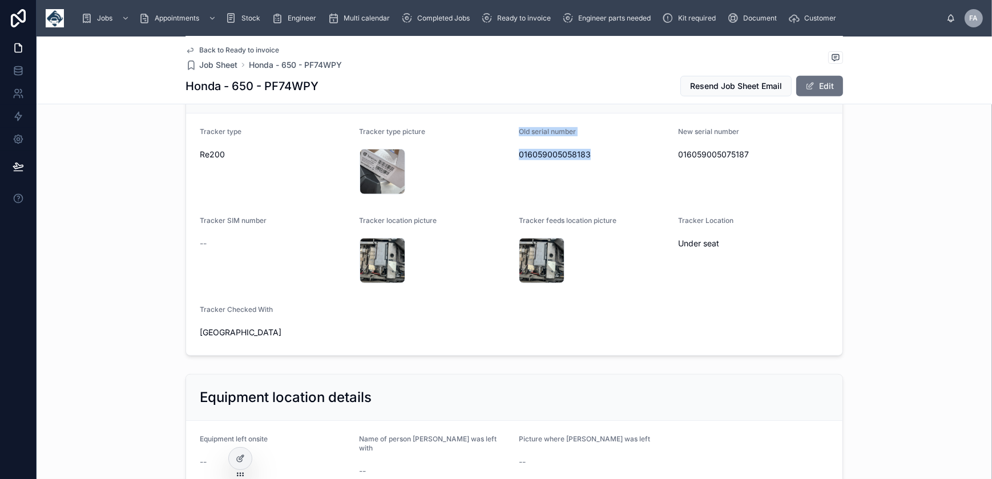
drag, startPoint x: 513, startPoint y: 128, endPoint x: 608, endPoint y: 166, distance: 101.8
click at [608, 166] on form "Tracker type Re200 Tracker type picture IMG_4660 .jpeg Old serial number 016059…" at bounding box center [514, 235] width 656 height 242
click at [497, 135] on div "Tracker type picture" at bounding box center [435, 134] width 151 height 14
drag, startPoint x: 514, startPoint y: 130, endPoint x: 593, endPoint y: 151, distance: 81.6
click at [593, 151] on form "Tracker type Re200 Tracker type picture IMG_4660 .jpeg Old serial number 016059…" at bounding box center [514, 235] width 656 height 242
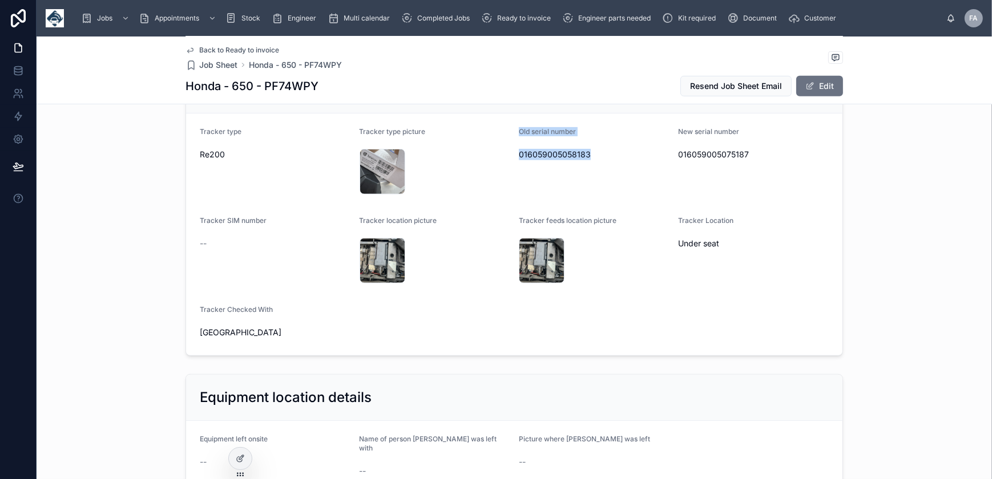
drag, startPoint x: 593, startPoint y: 151, endPoint x: 575, endPoint y: 152, distance: 17.7
copy div "Old serial number 016059005058183"
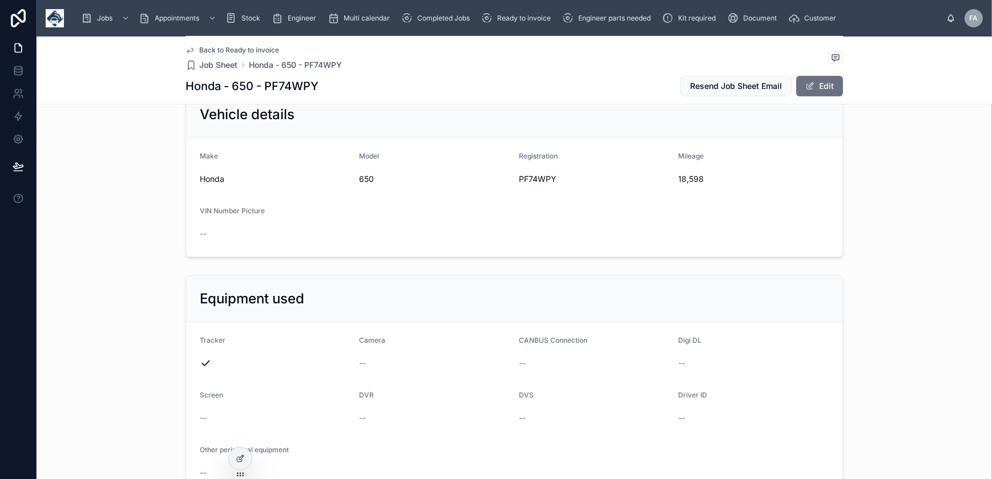
scroll to position [311, 0]
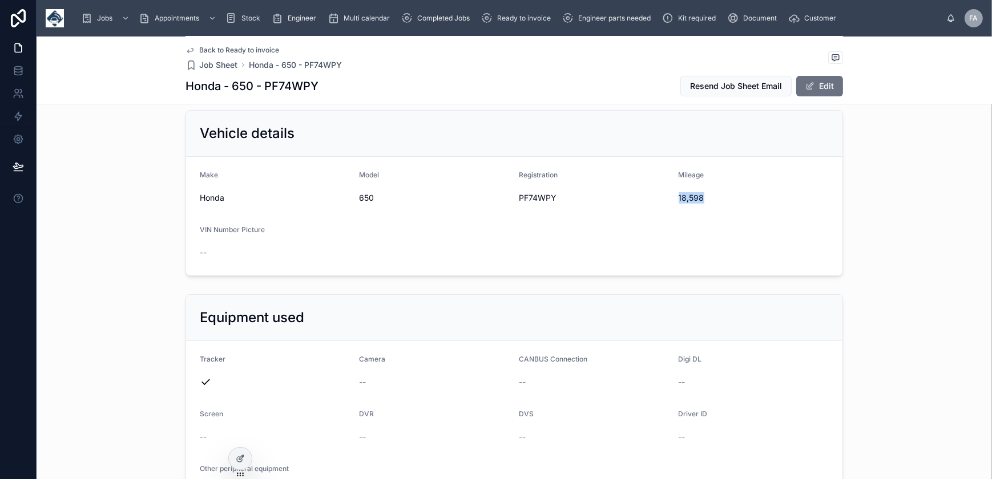
drag, startPoint x: 676, startPoint y: 199, endPoint x: 702, endPoint y: 200, distance: 26.3
click at [702, 200] on span "18,598" at bounding box center [754, 197] width 151 height 11
drag, startPoint x: 702, startPoint y: 200, endPoint x: 708, endPoint y: 166, distance: 34.8
click at [708, 166] on form "Make Honda Model 650 Registration PF74WPY Mileage 18,598 VIN Number Picture --" at bounding box center [514, 216] width 656 height 119
click at [682, 198] on span "18,598" at bounding box center [754, 197] width 151 height 11
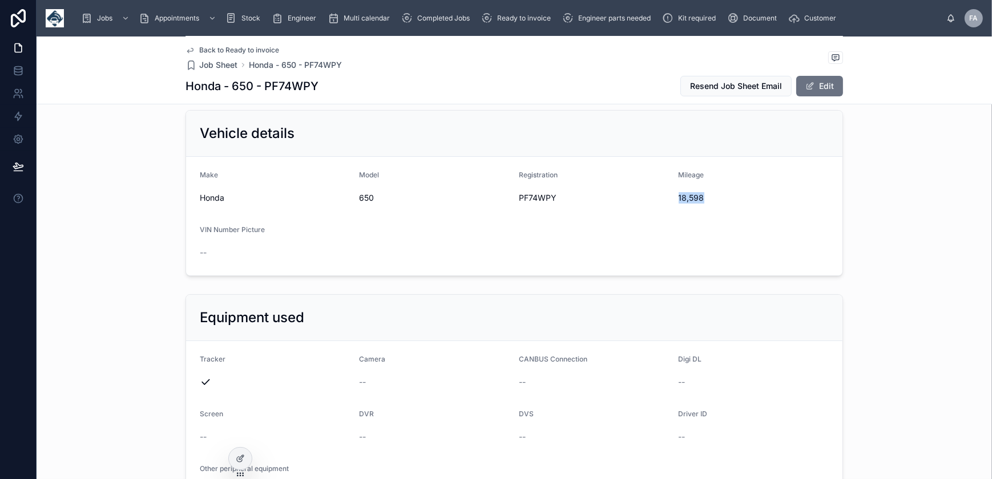
click at [682, 198] on span "18,598" at bounding box center [754, 197] width 151 height 11
copy span "18,598"
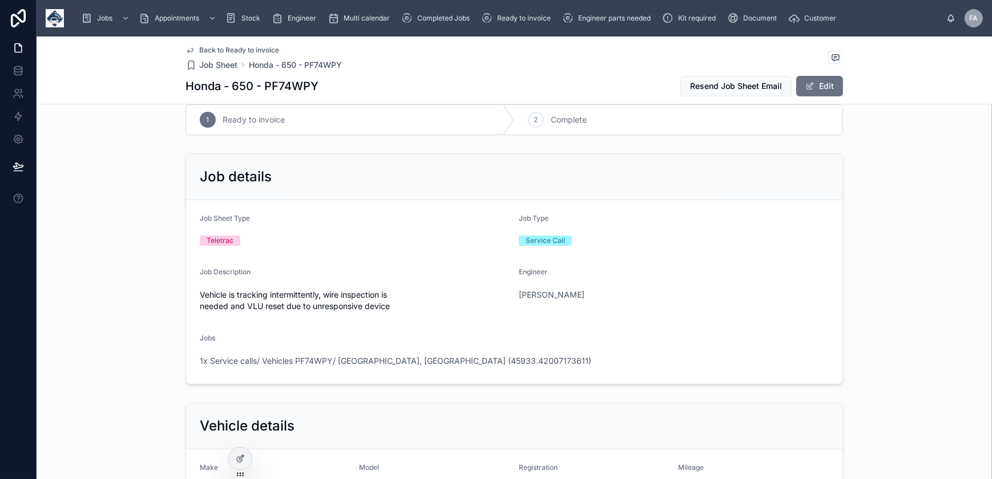
scroll to position [0, 0]
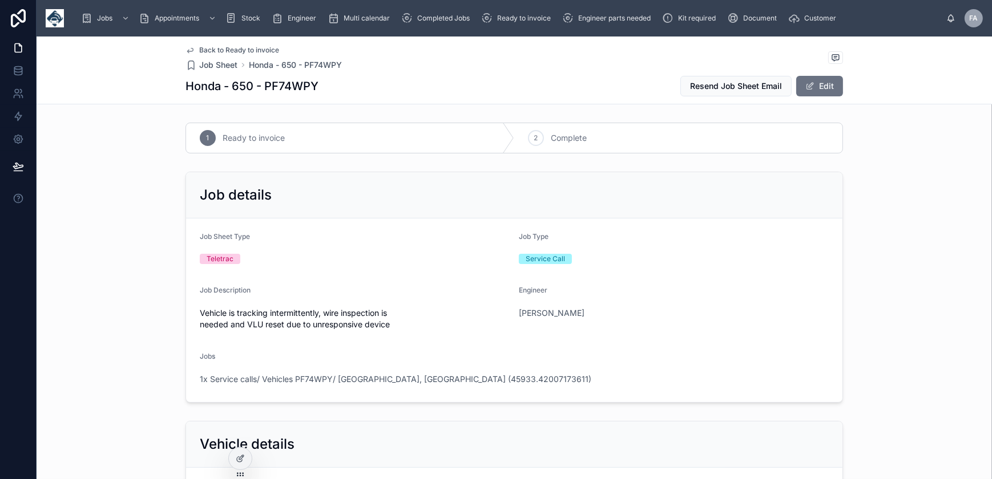
click at [565, 134] on span "Complete" at bounding box center [569, 137] width 36 height 11
click at [331, 378] on span "1x Service calls/ Vehicles PF74WPY/ Salford, Manchester (45933.42007173611)" at bounding box center [396, 379] width 392 height 11
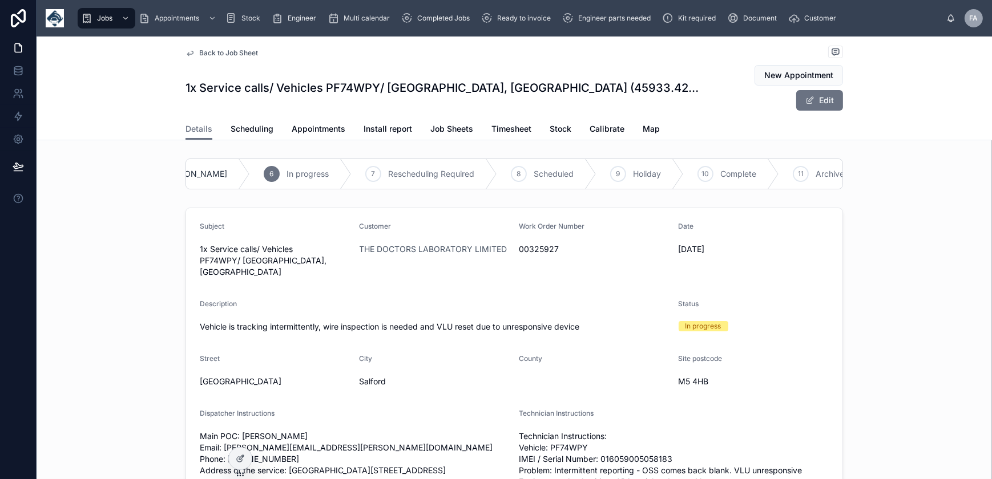
click at [0, 0] on icon at bounding box center [0, 0] width 0 height 0
click at [325, 123] on span "Appointments" at bounding box center [319, 128] width 54 height 11
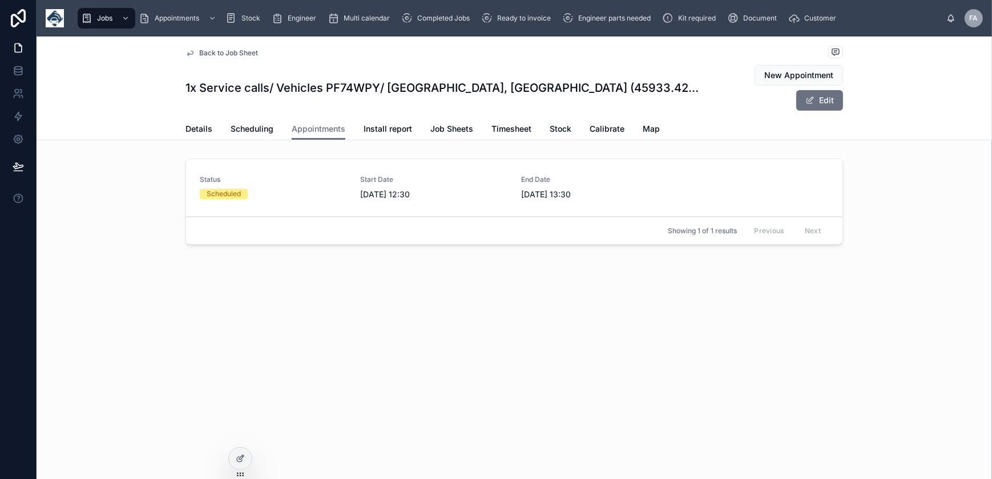
click at [253, 189] on div "Scheduled" at bounding box center [273, 194] width 147 height 10
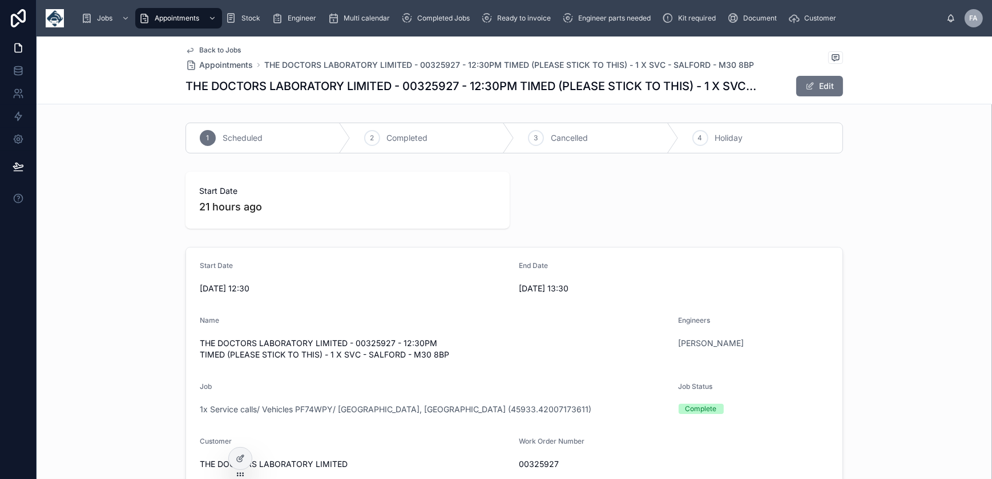
click at [374, 140] on div "2" at bounding box center [372, 138] width 16 height 16
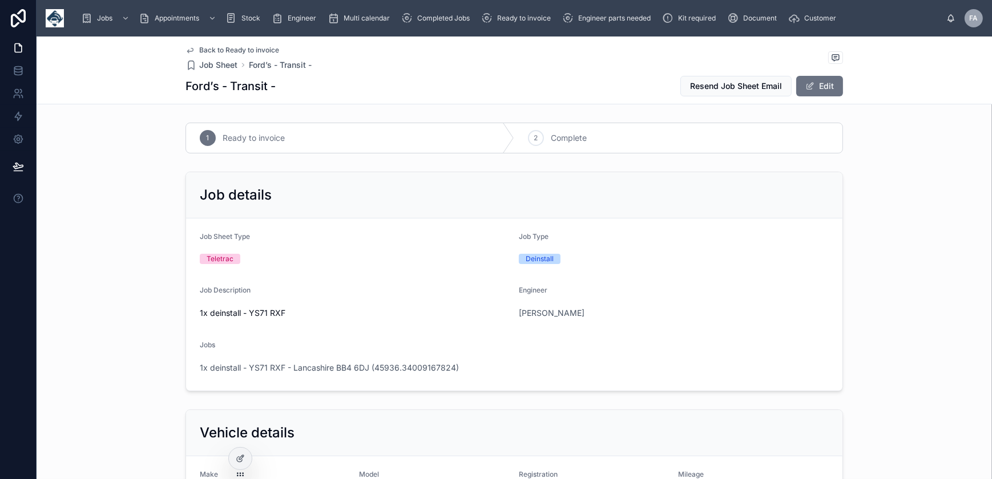
click at [820, 88] on button "Edit" at bounding box center [819, 86] width 47 height 21
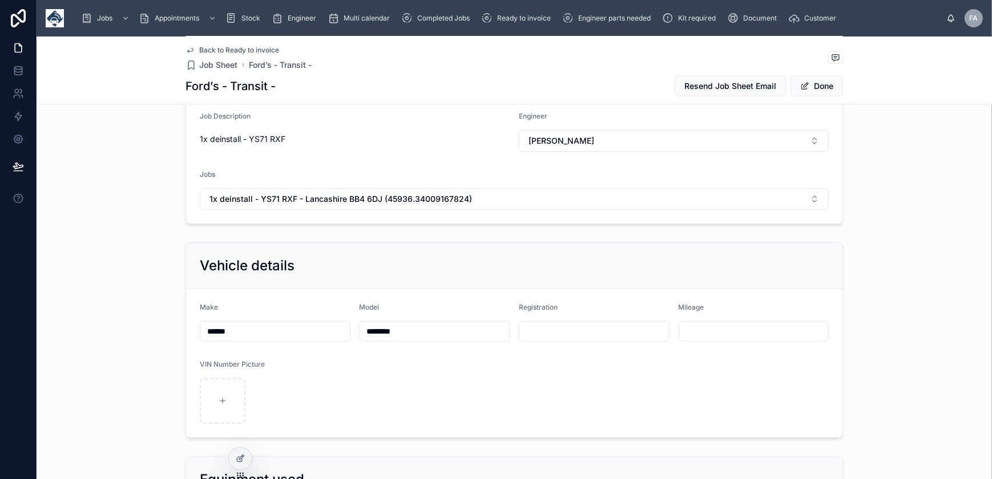
scroll to position [207, 0]
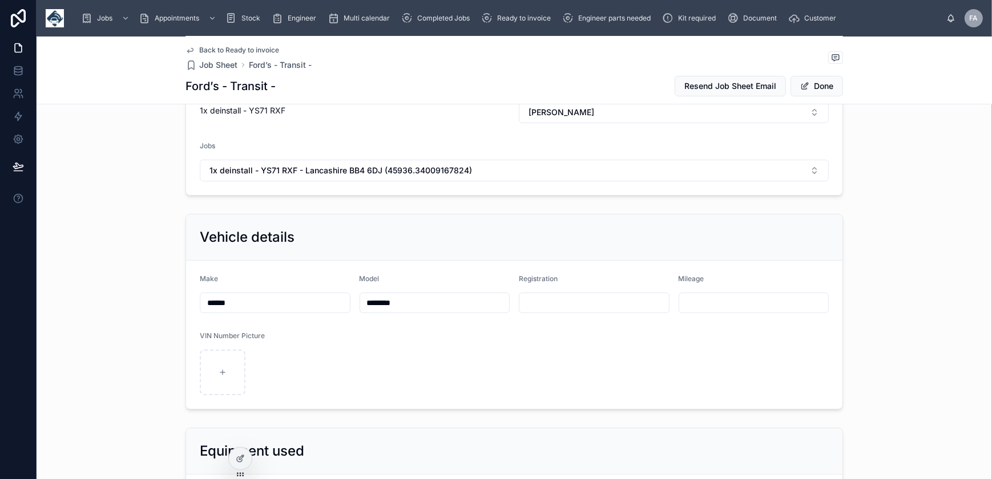
click at [552, 313] on form "Make ****** Model ******* Registration Mileage VIN Number Picture" at bounding box center [514, 335] width 656 height 148
click at [552, 309] on input "text" at bounding box center [594, 303] width 150 height 16
type input "**********"
click at [830, 82] on button "Done" at bounding box center [817, 86] width 53 height 21
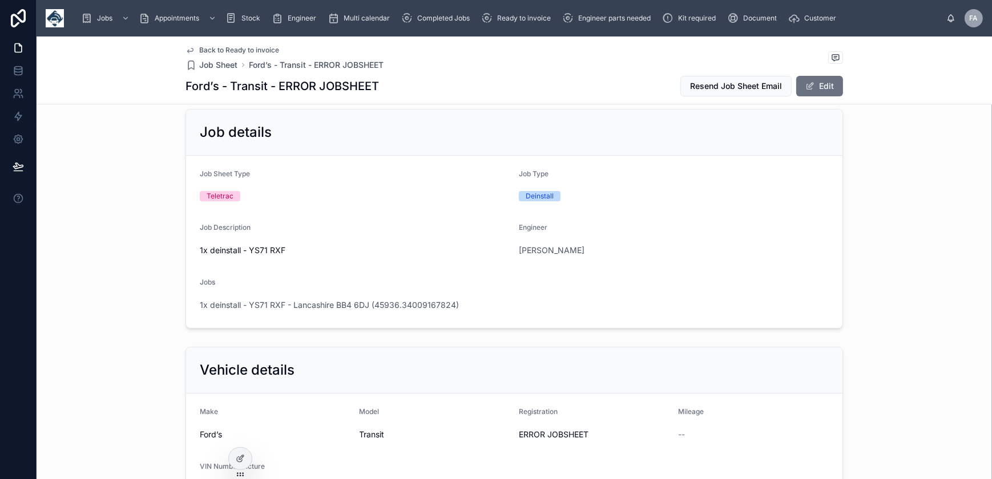
scroll to position [0, 0]
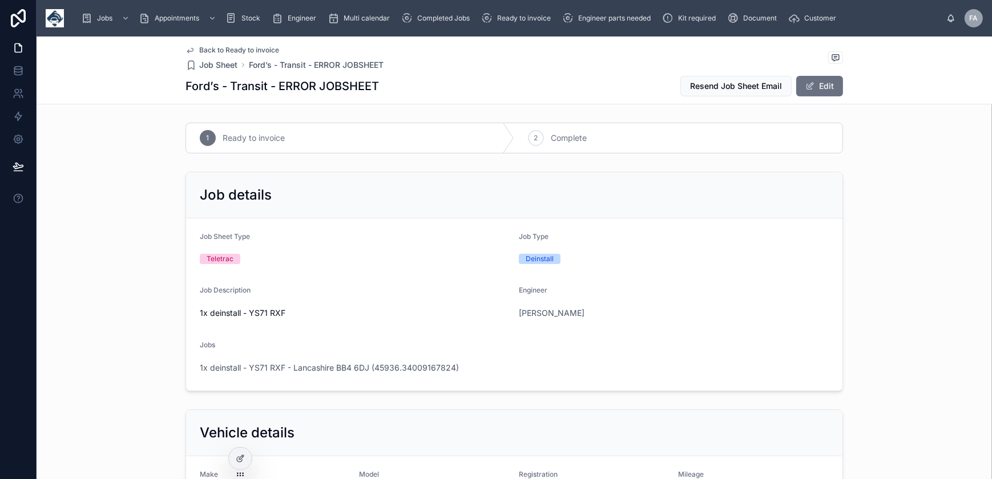
click at [530, 143] on div "2" at bounding box center [536, 138] width 16 height 16
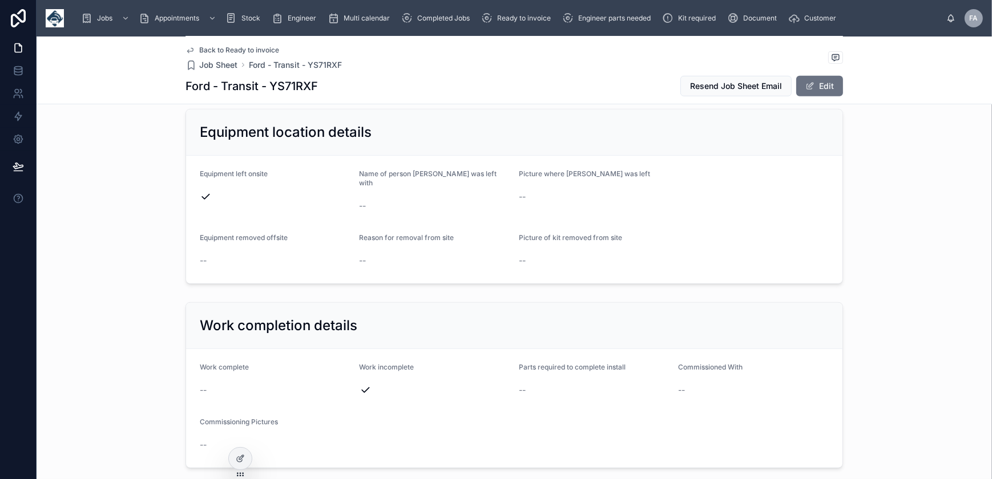
scroll to position [986, 0]
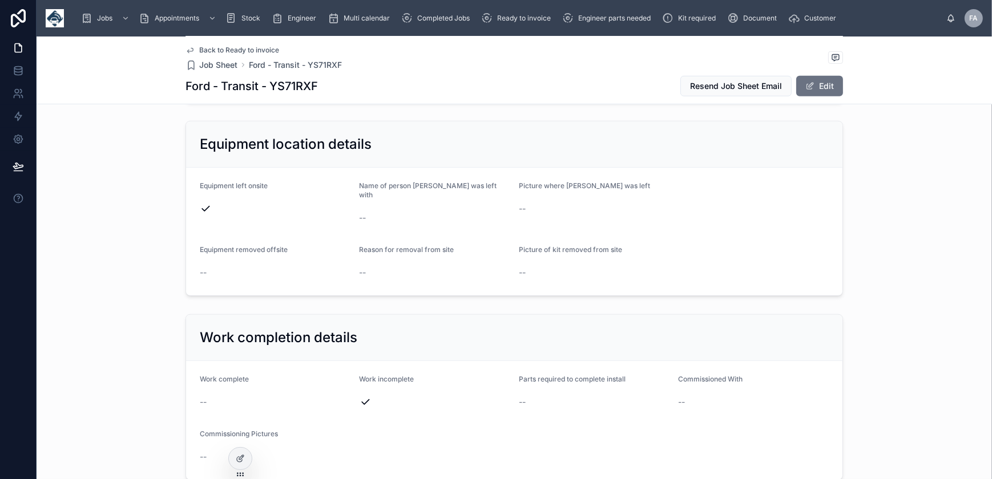
click at [832, 87] on button "Edit" at bounding box center [819, 86] width 47 height 21
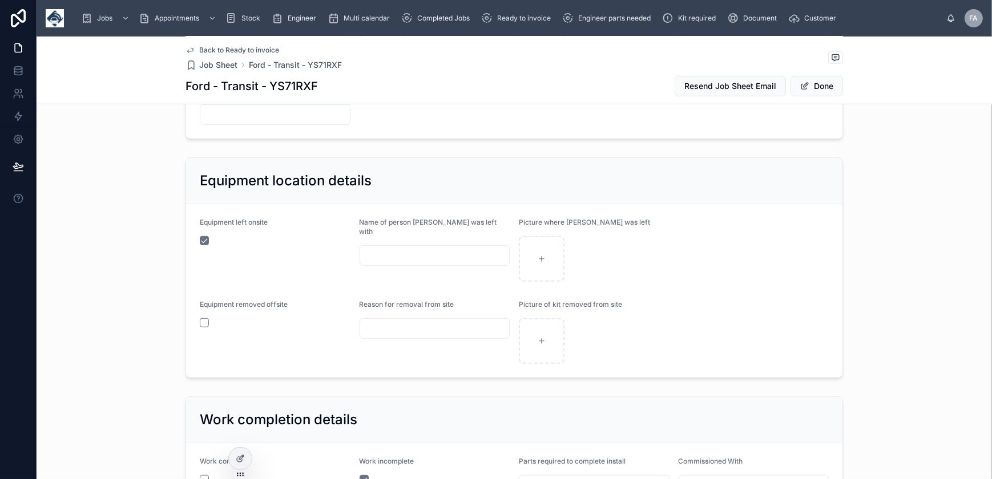
scroll to position [1020, 0]
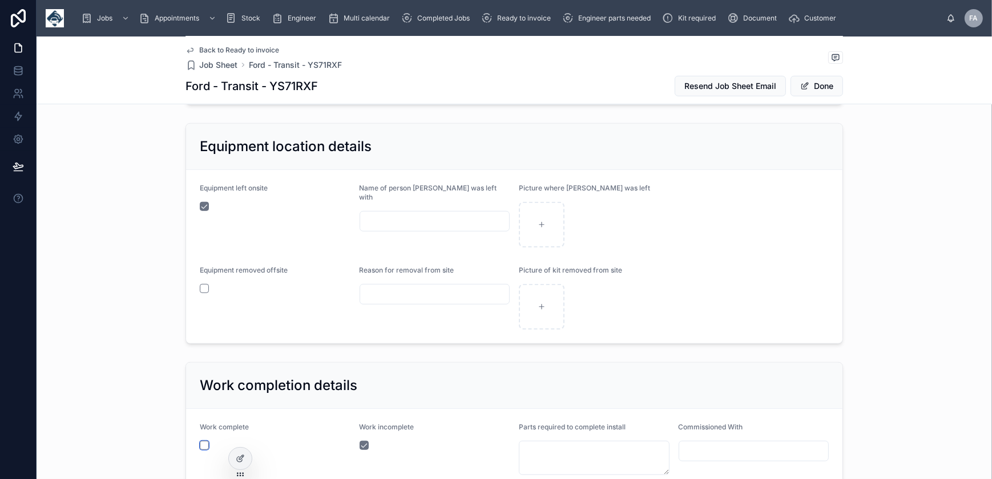
click at [201, 444] on button "button" at bounding box center [204, 445] width 9 height 9
click at [360, 446] on button "button" at bounding box center [364, 445] width 9 height 9
click at [817, 84] on button "Done" at bounding box center [817, 86] width 53 height 21
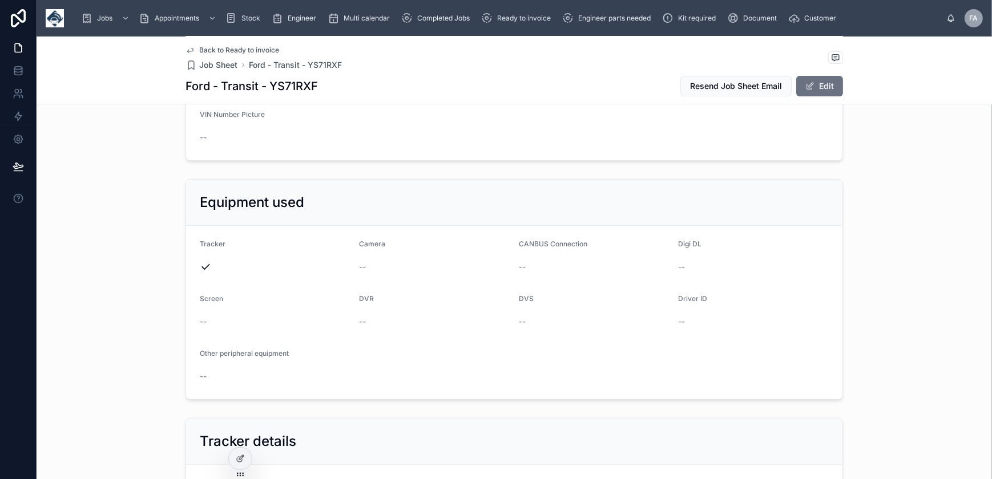
scroll to position [155, 0]
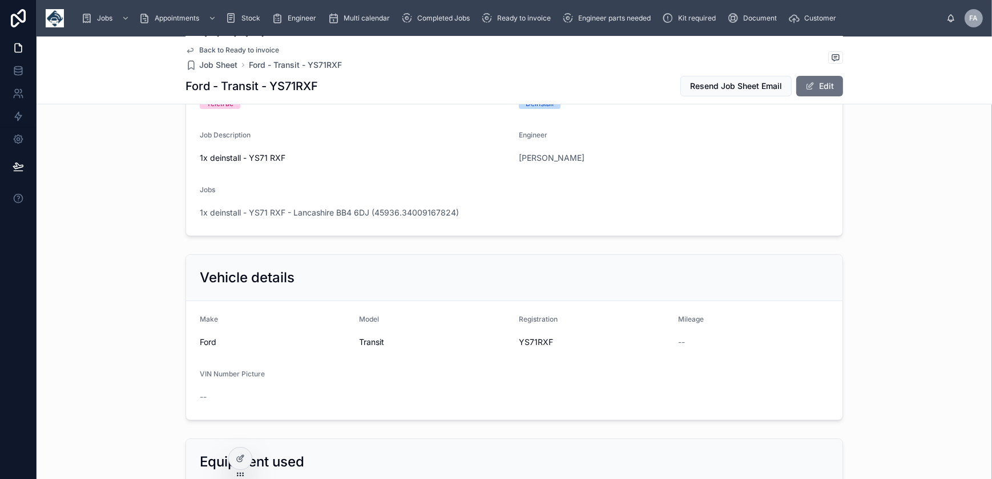
click at [525, 340] on span "YS71RXF" at bounding box center [594, 342] width 151 height 11
copy span "YS71RXF"
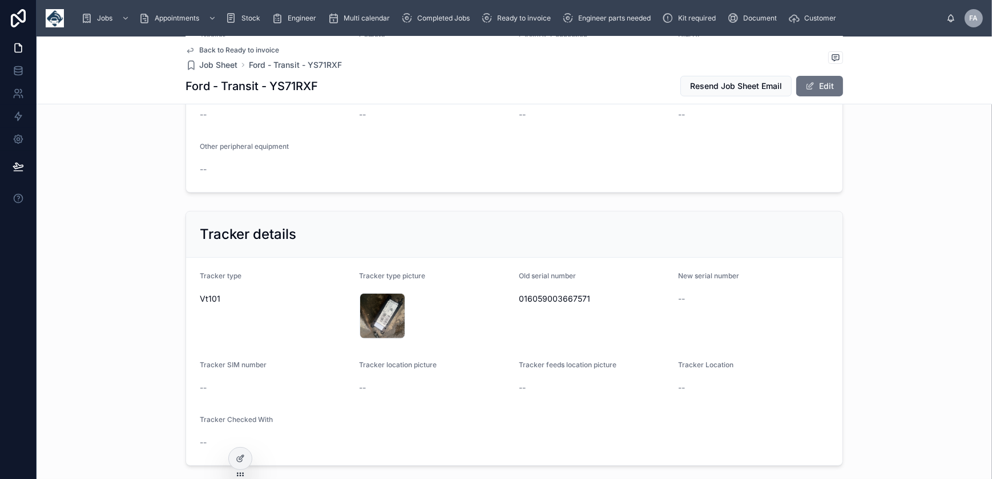
scroll to position [674, 0]
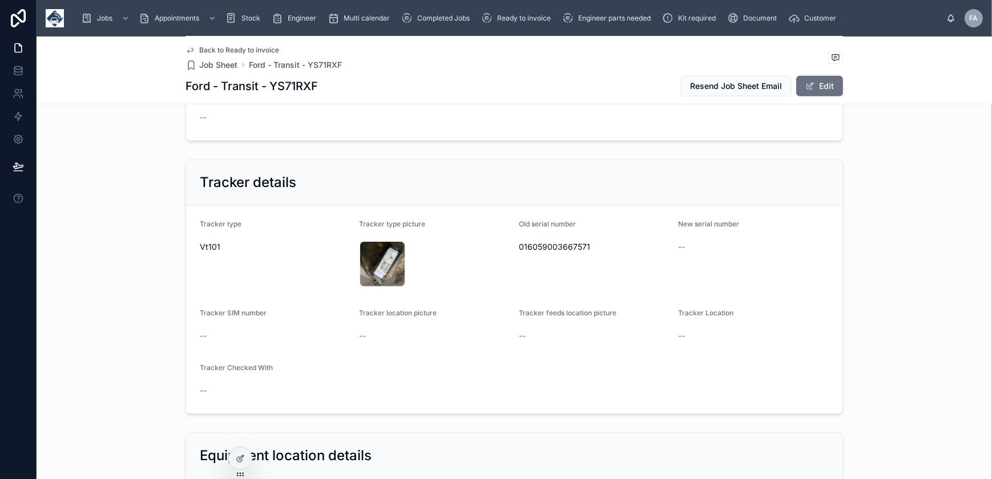
click at [538, 245] on span "016059003667571" at bounding box center [594, 246] width 151 height 11
copy span "016059003667571"
click at [374, 268] on div "IMG_4653 .jpeg" at bounding box center [383, 264] width 46 height 46
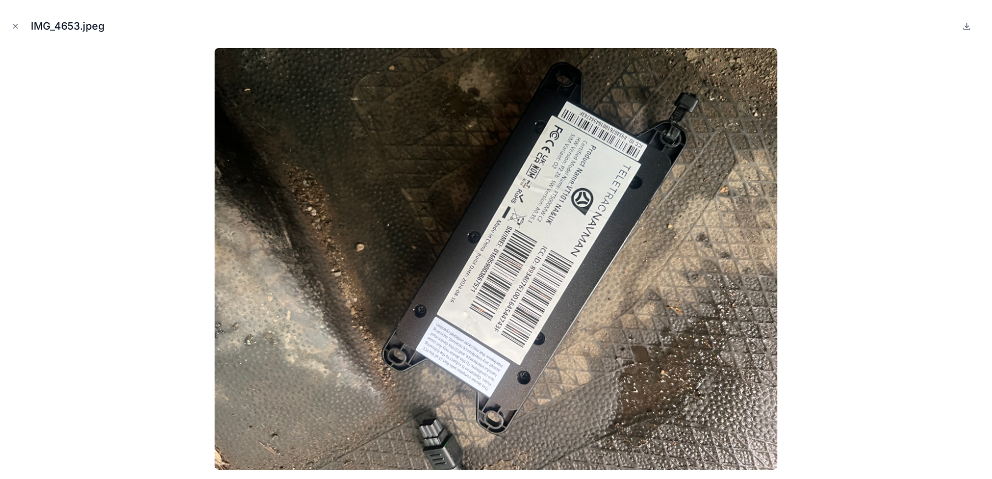
click at [14, 29] on icon "Close modal" at bounding box center [15, 26] width 8 height 8
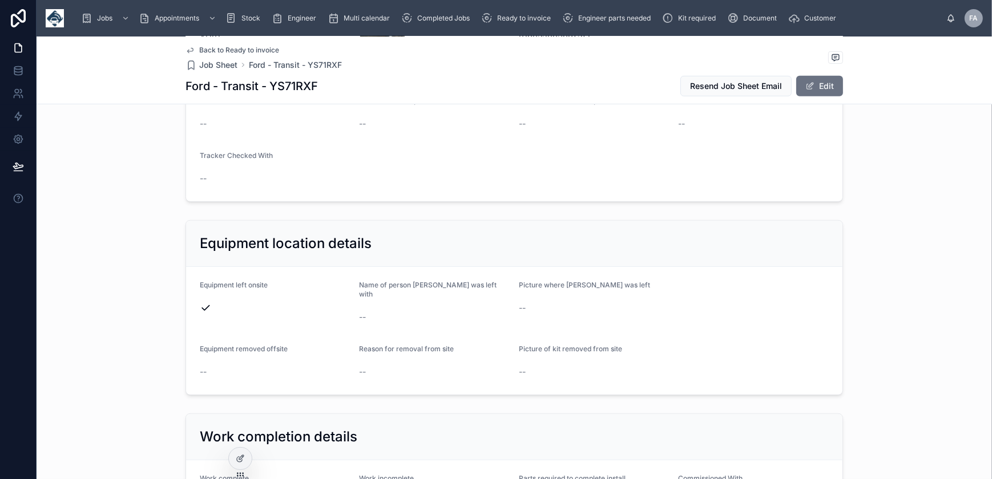
scroll to position [882, 0]
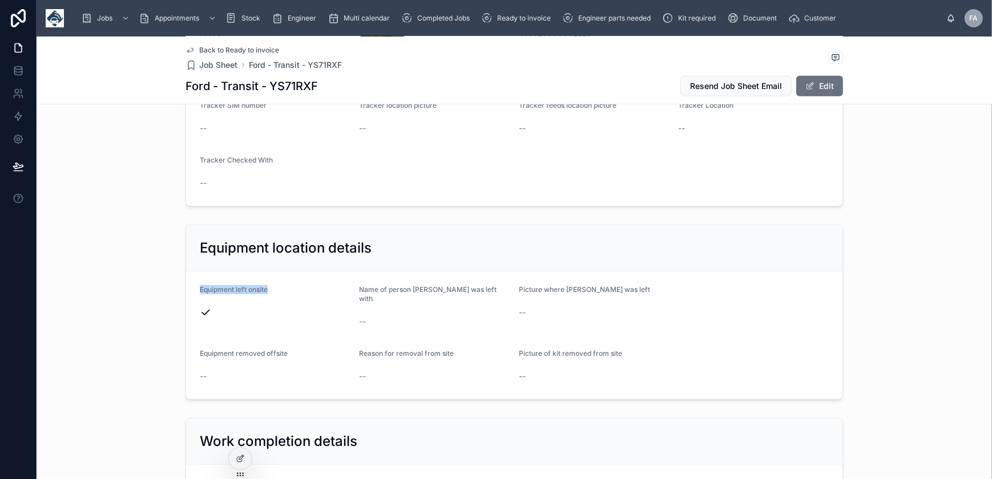
drag, startPoint x: 195, startPoint y: 285, endPoint x: 256, endPoint y: 315, distance: 67.9
click at [256, 315] on form "Equipment left onsite Name of person kit was left with -- Picture where kit was…" at bounding box center [514, 336] width 656 height 128
copy div "Equipment left onsite"
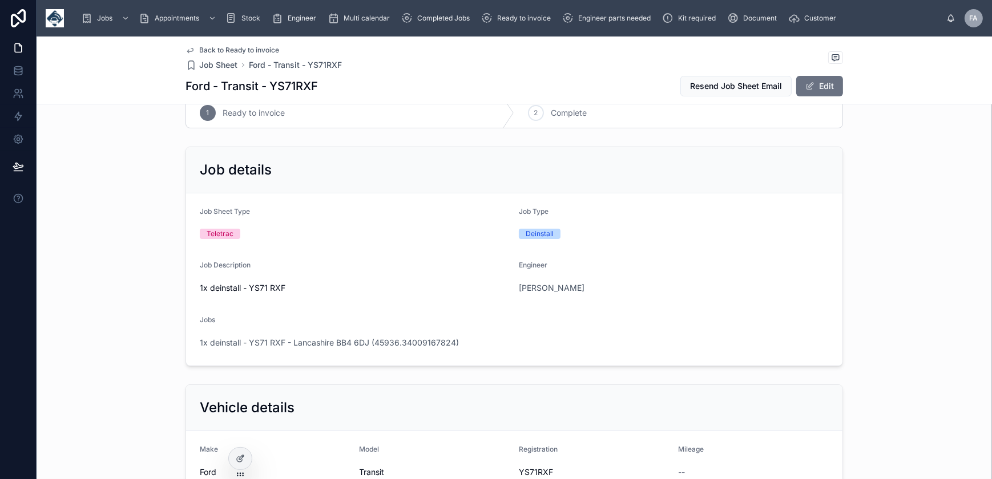
scroll to position [0, 0]
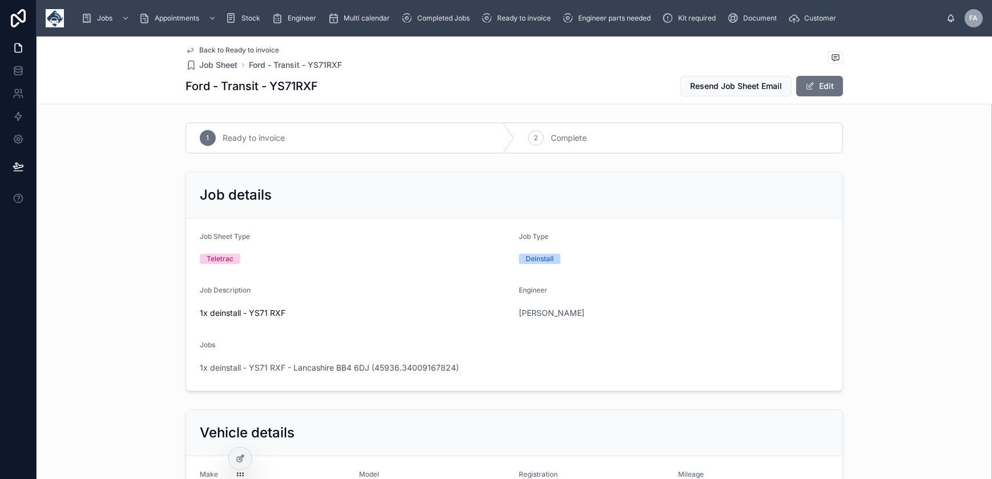
click at [537, 137] on div "2" at bounding box center [536, 138] width 16 height 16
click at [402, 364] on span "1x deinstall - YS71 RXF - Lancashire BB4 6DJ (45936.34009167824)" at bounding box center [329, 367] width 259 height 11
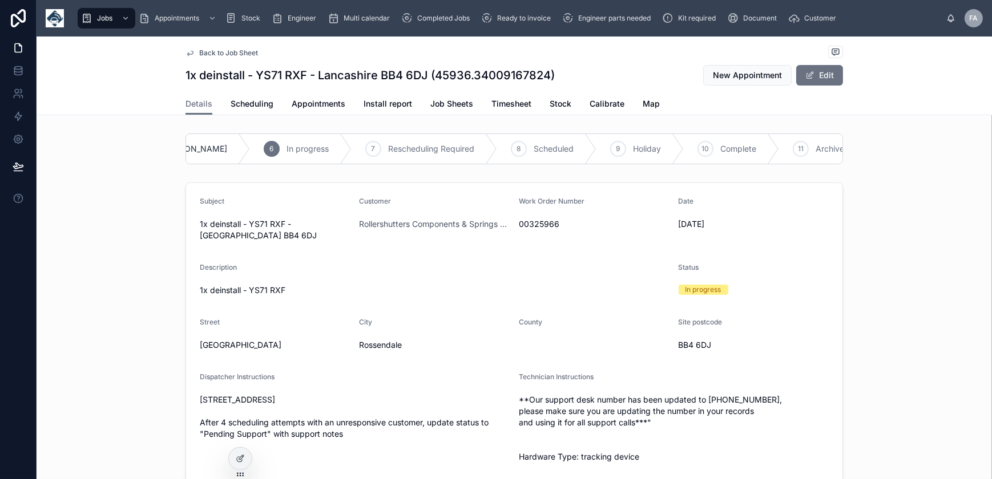
click at [720, 147] on span "Complete" at bounding box center [738, 148] width 36 height 11
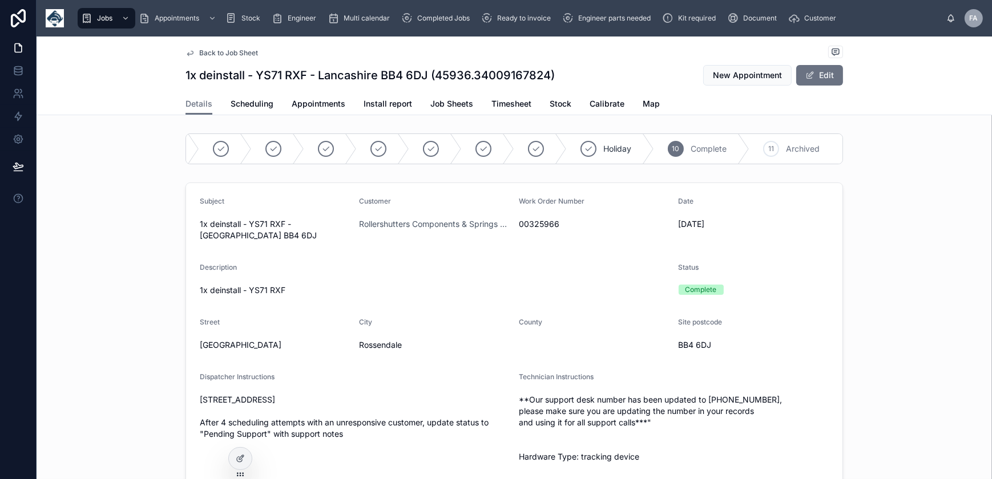
click at [328, 103] on span "Appointments" at bounding box center [319, 103] width 54 height 11
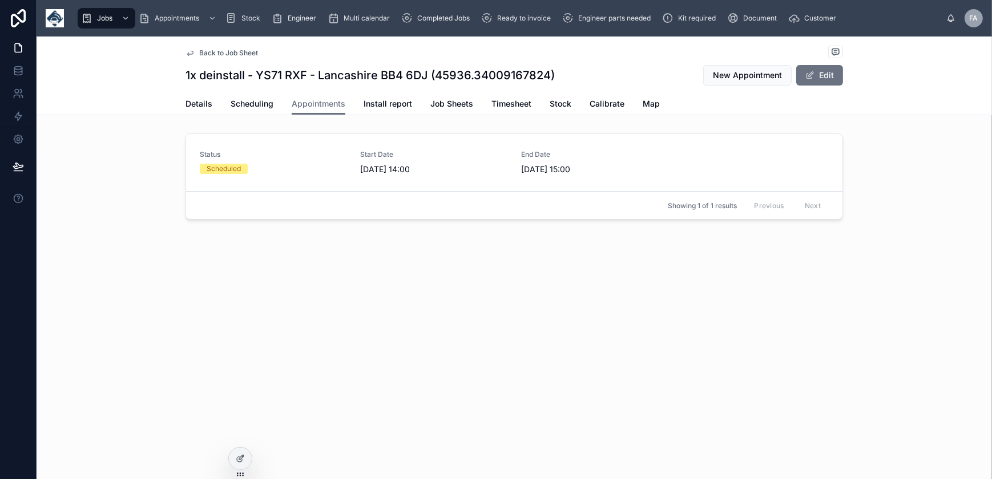
click at [320, 167] on div "Scheduled" at bounding box center [273, 169] width 147 height 10
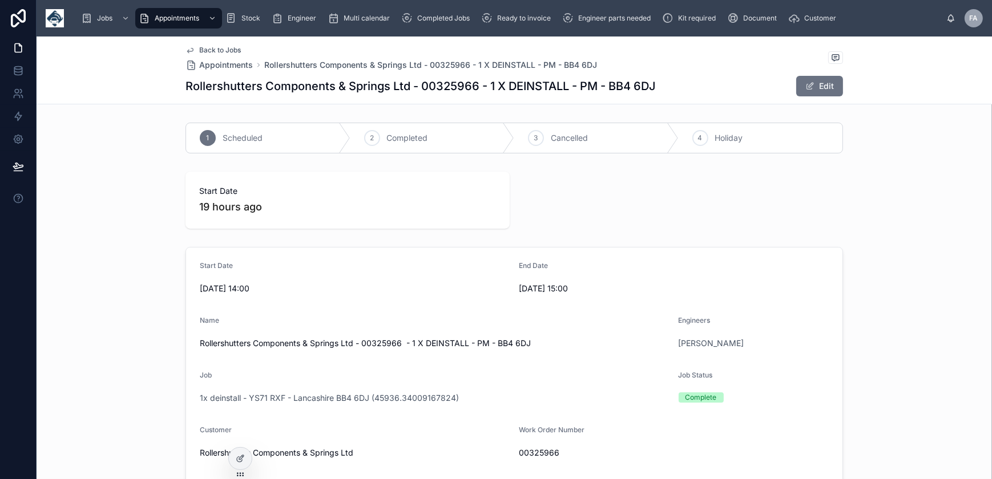
click at [415, 142] on span "Completed" at bounding box center [407, 137] width 41 height 11
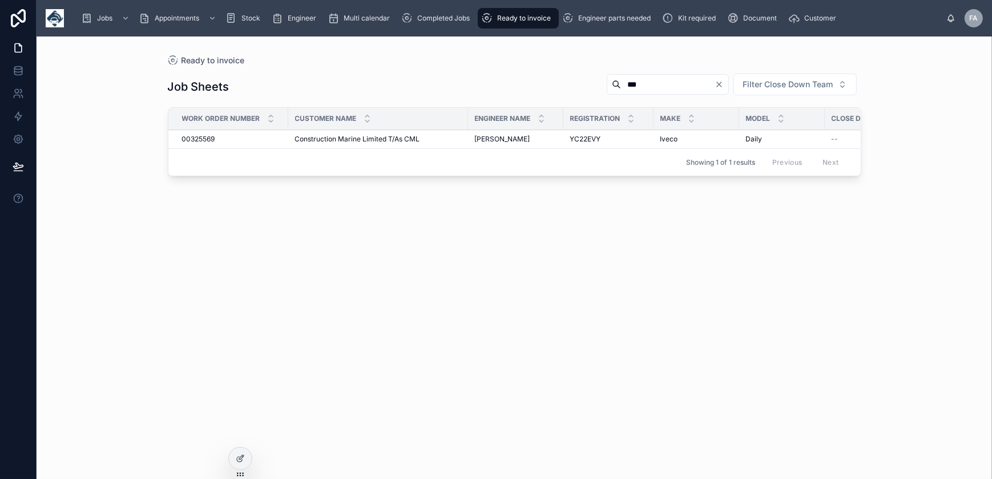
drag, startPoint x: 628, startPoint y: 83, endPoint x: 575, endPoint y: 96, distance: 54.7
click at [598, 91] on div "*** Filter Close Down Team" at bounding box center [730, 84] width 264 height 23
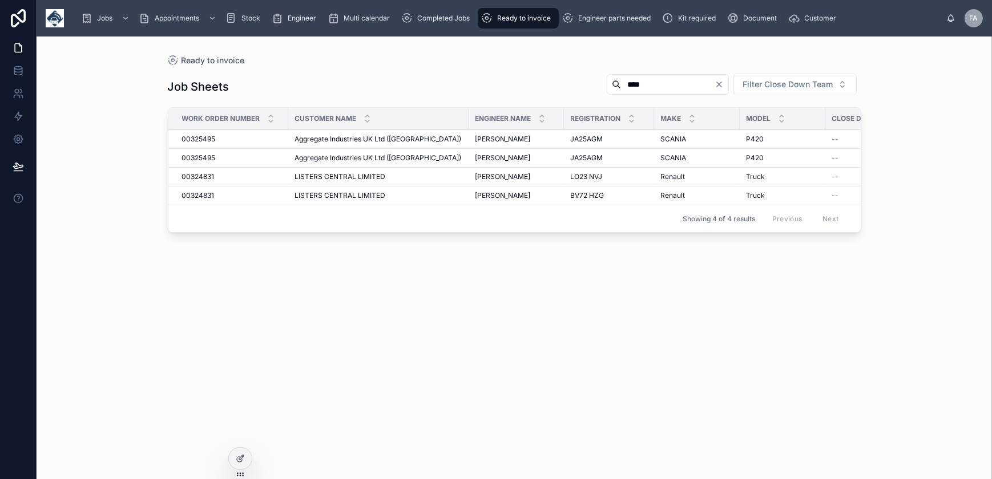
type input "****"
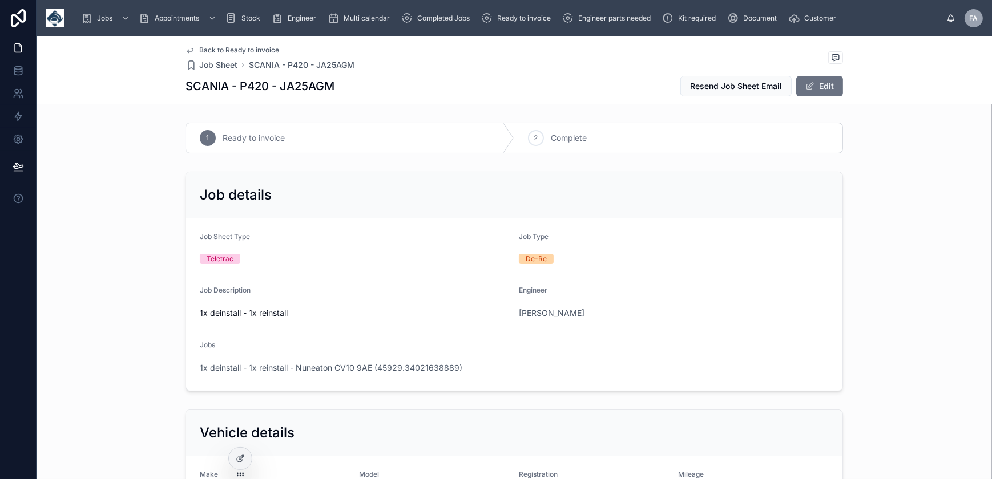
click at [809, 87] on span at bounding box center [809, 86] width 9 height 9
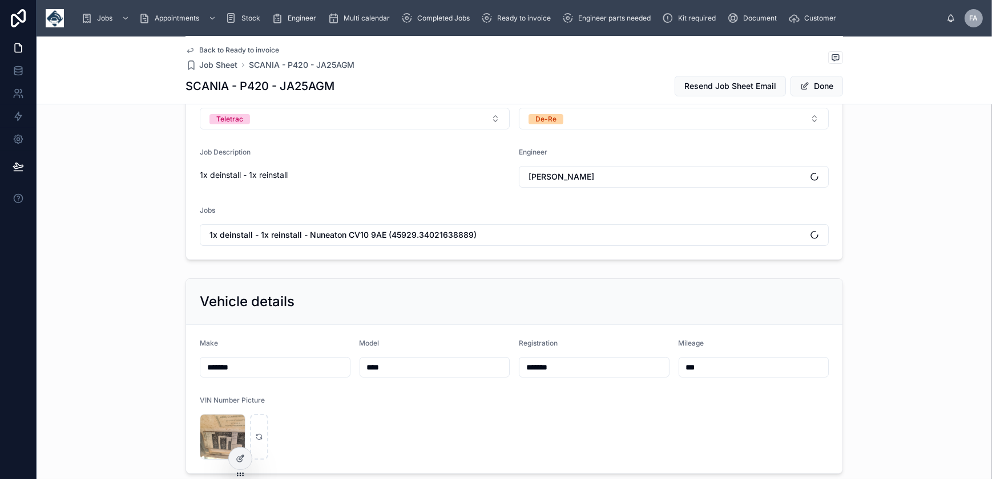
scroll to position [207, 0]
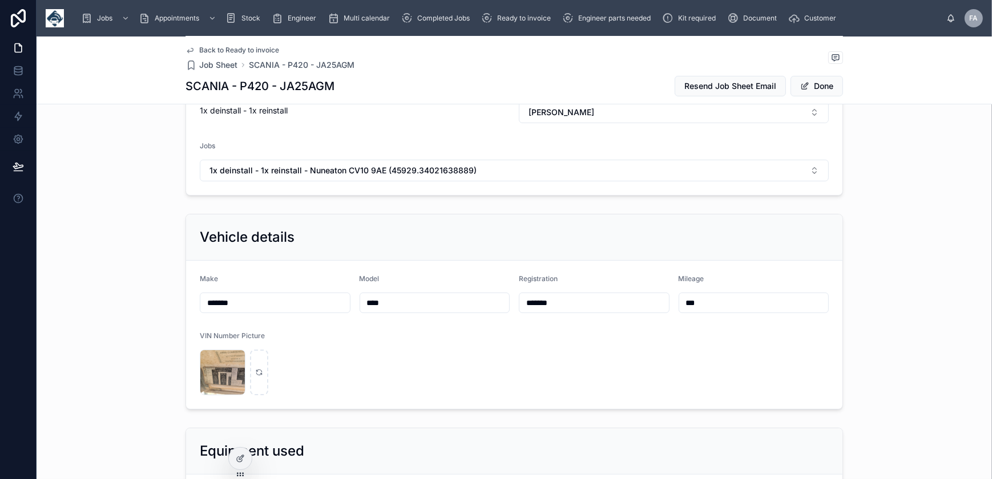
click at [590, 304] on input "*******" at bounding box center [594, 303] width 150 height 16
type input "**********"
click at [822, 85] on button "Done" at bounding box center [817, 86] width 53 height 21
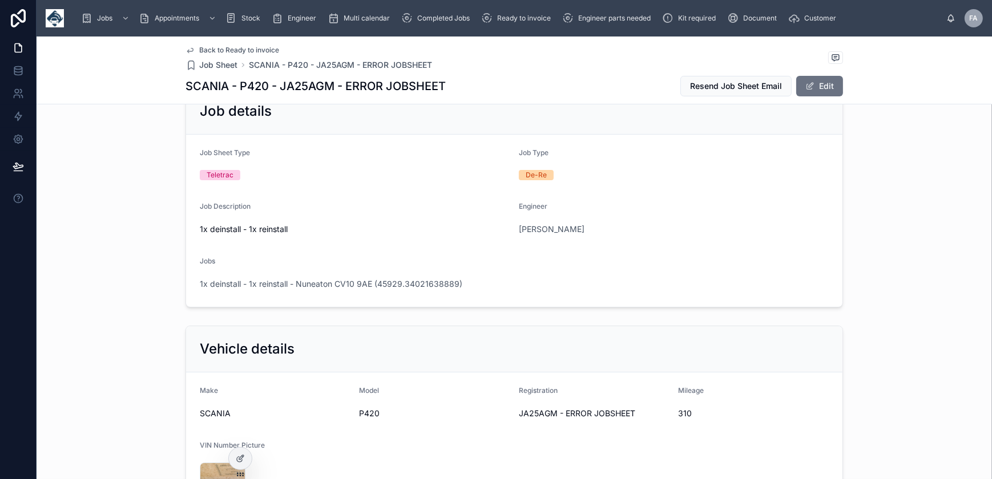
scroll to position [0, 0]
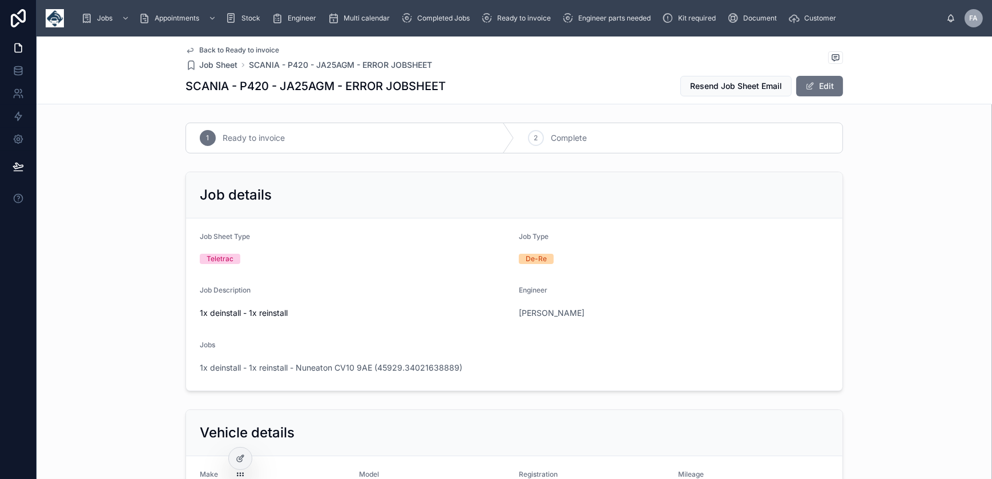
click at [536, 143] on div "2" at bounding box center [536, 138] width 16 height 16
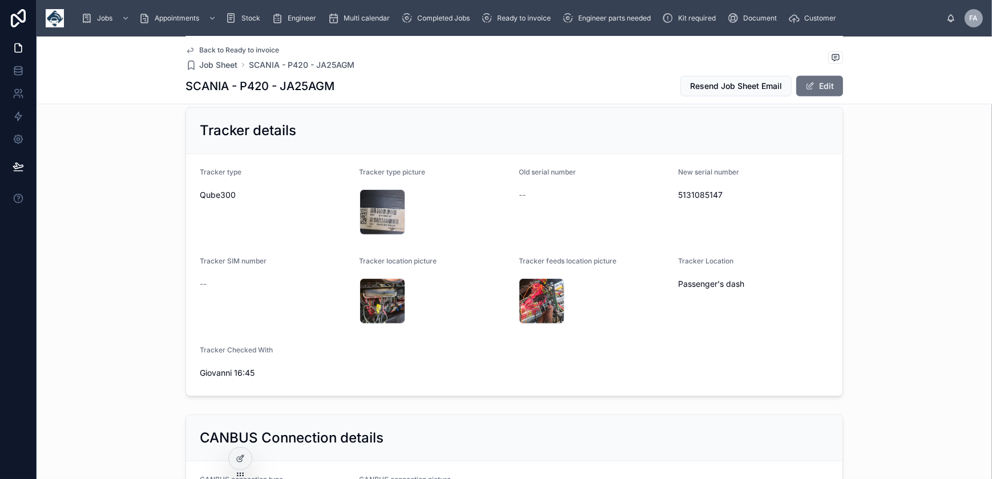
scroll to position [363, 0]
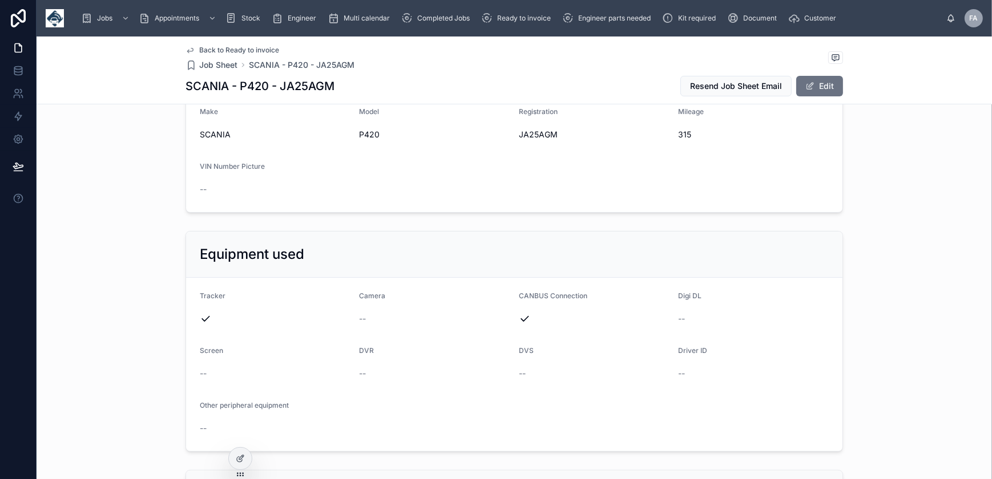
click at [802, 79] on button "Edit" at bounding box center [819, 86] width 47 height 21
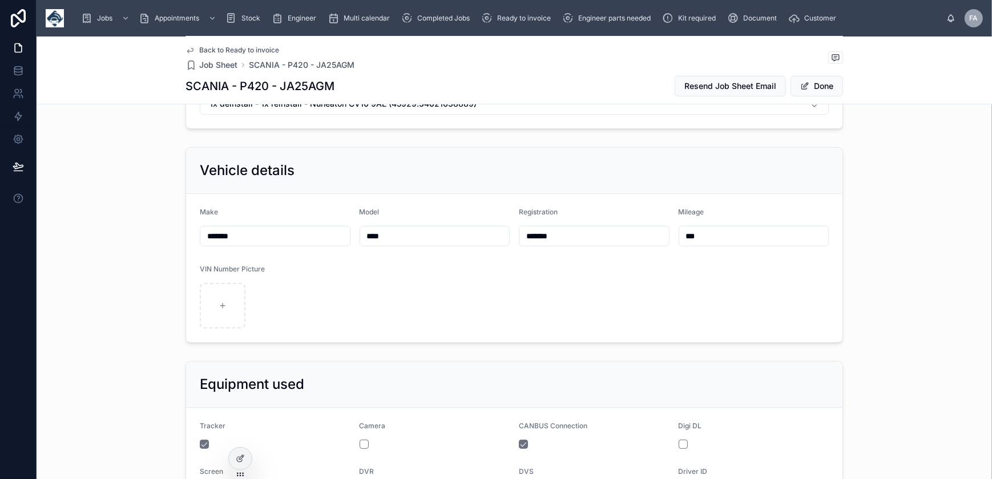
scroll to position [114, 0]
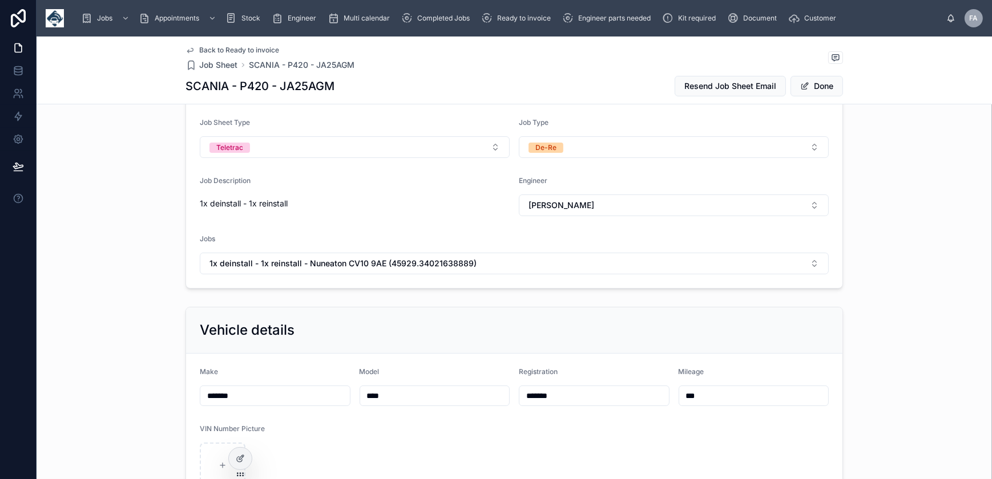
click at [523, 398] on input "*******" at bounding box center [594, 396] width 150 height 16
paste input "********"
type input "**********"
click at [819, 86] on button "Done" at bounding box center [817, 86] width 53 height 21
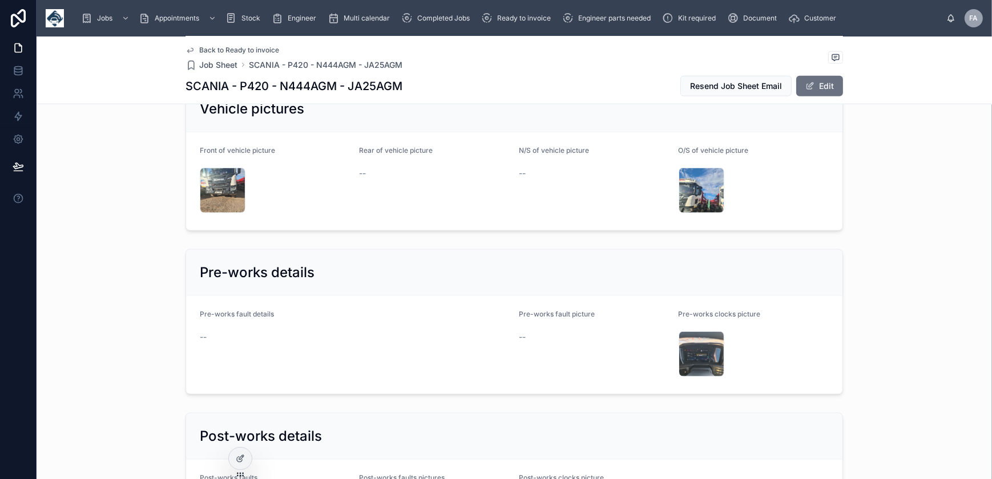
scroll to position [1879, 0]
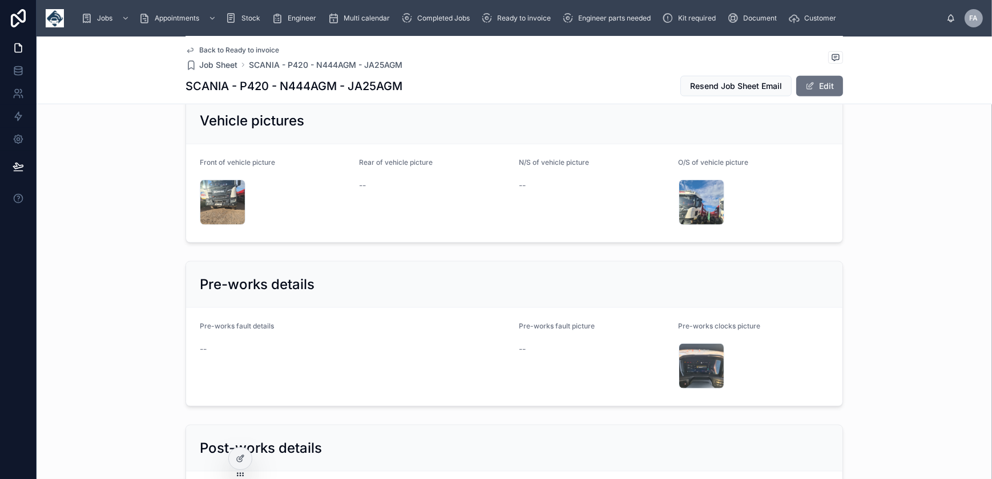
click at [816, 88] on button "Edit" at bounding box center [819, 86] width 47 height 21
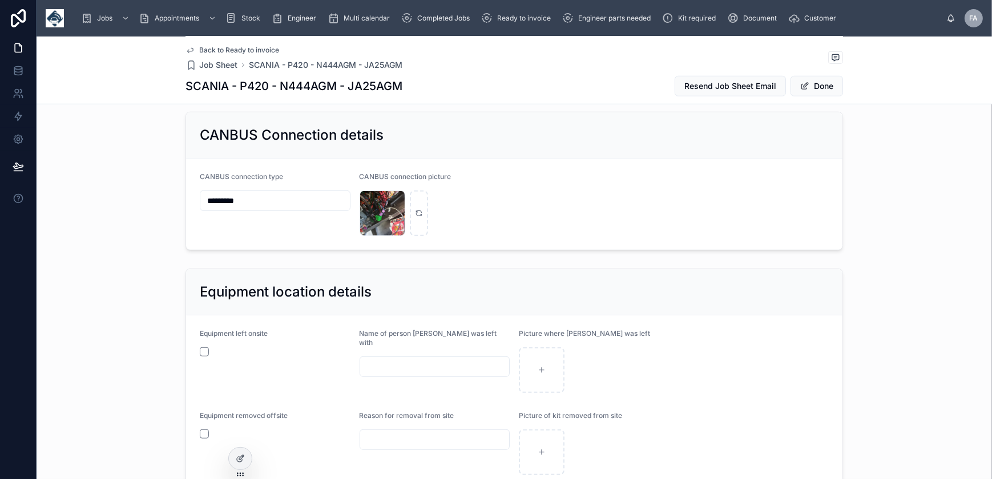
scroll to position [1020, 0]
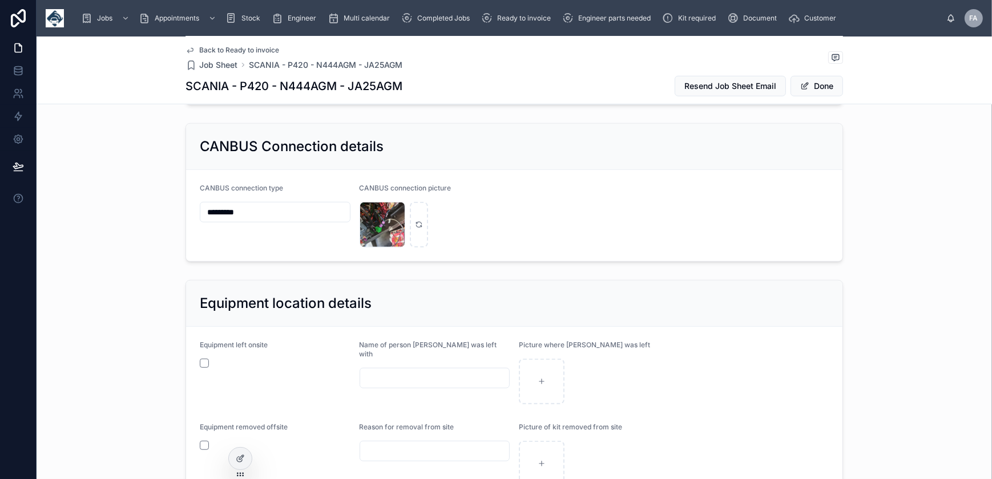
click at [307, 212] on input "********" at bounding box center [275, 212] width 150 height 16
type input "**********"
click at [820, 83] on button "Done" at bounding box center [817, 86] width 53 height 21
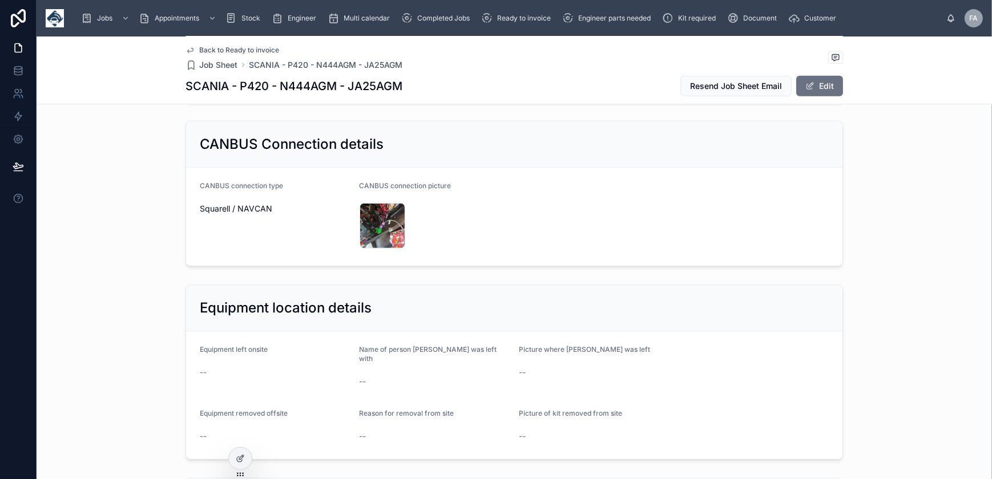
click at [321, 85] on h1 "SCANIA - P420 - N444AGM - JA25AGM" at bounding box center [294, 86] width 217 height 16
click at [322, 85] on h1 "SCANIA - P420 - N444AGM - JA25AGM" at bounding box center [294, 86] width 217 height 16
copy h1 "N444AGM"
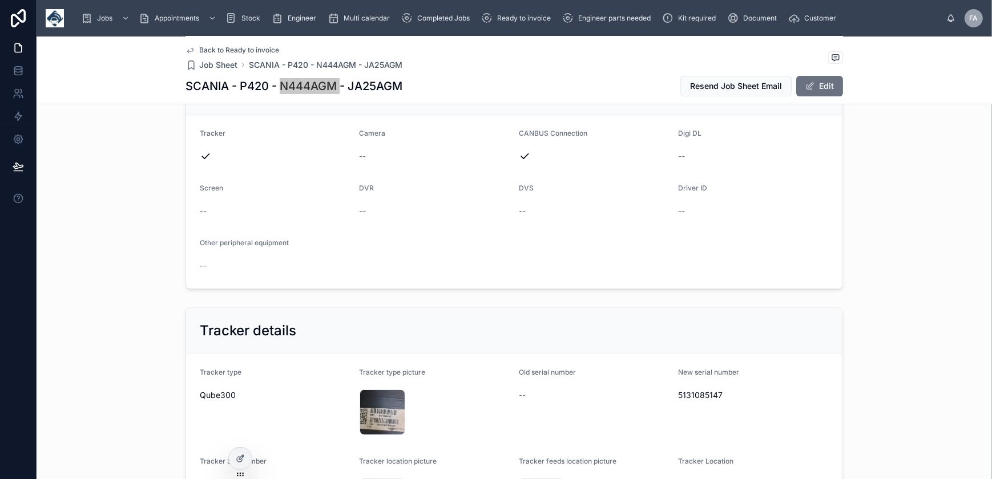
scroll to position [656, 0]
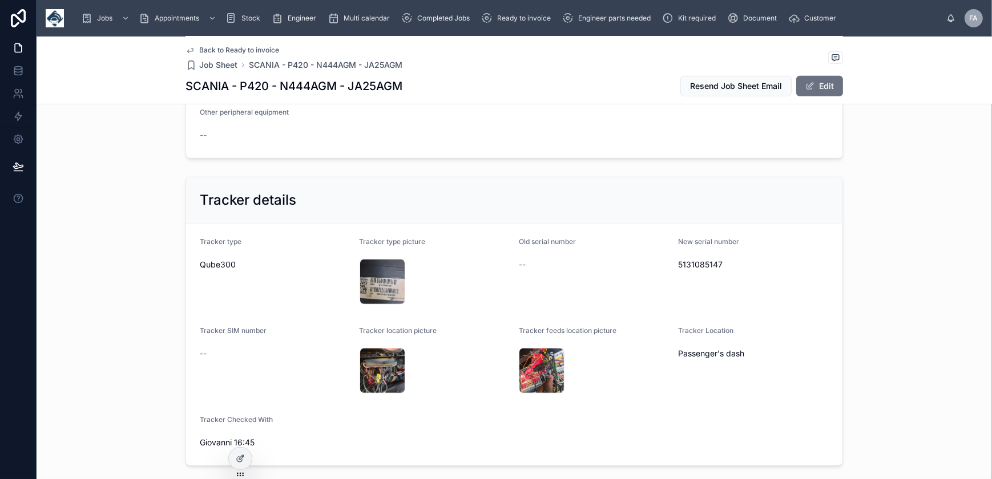
click at [700, 260] on span "5131085147" at bounding box center [754, 264] width 151 height 11
copy span "5131085147"
click at [374, 280] on div "20251006_163105 .jpg" at bounding box center [383, 282] width 46 height 46
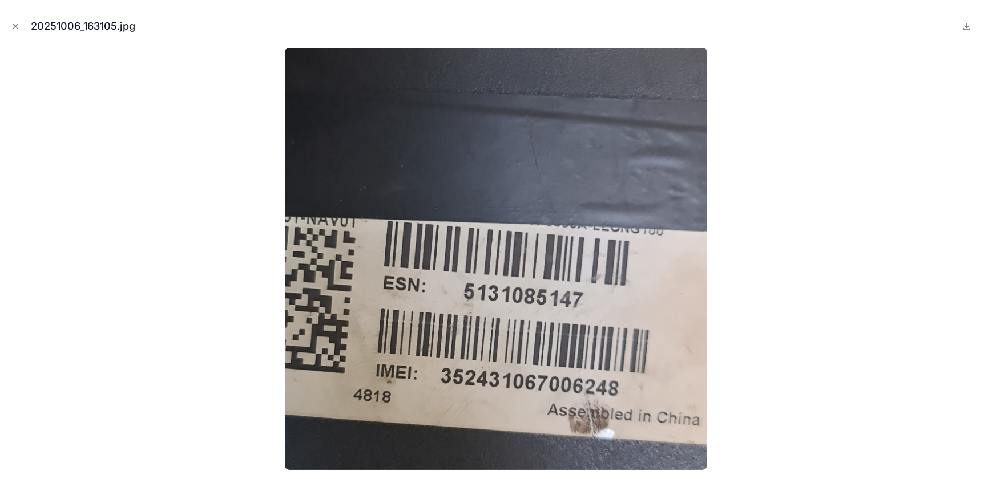
click at [16, 29] on icon "Close modal" at bounding box center [15, 26] width 8 height 8
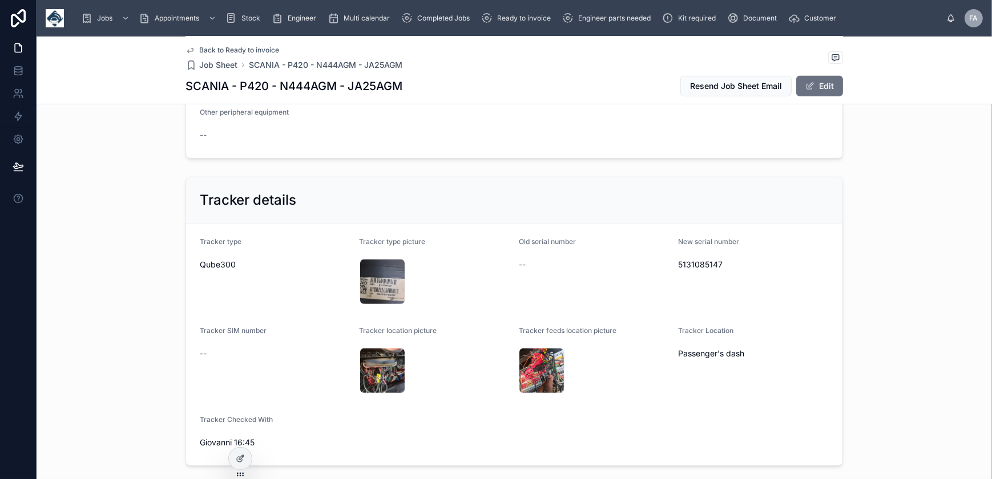
click at [393, 86] on h1 "SCANIA - P420 - N444AGM - JA25AGM" at bounding box center [294, 86] width 217 height 16
copy h1 "JA25AGM"
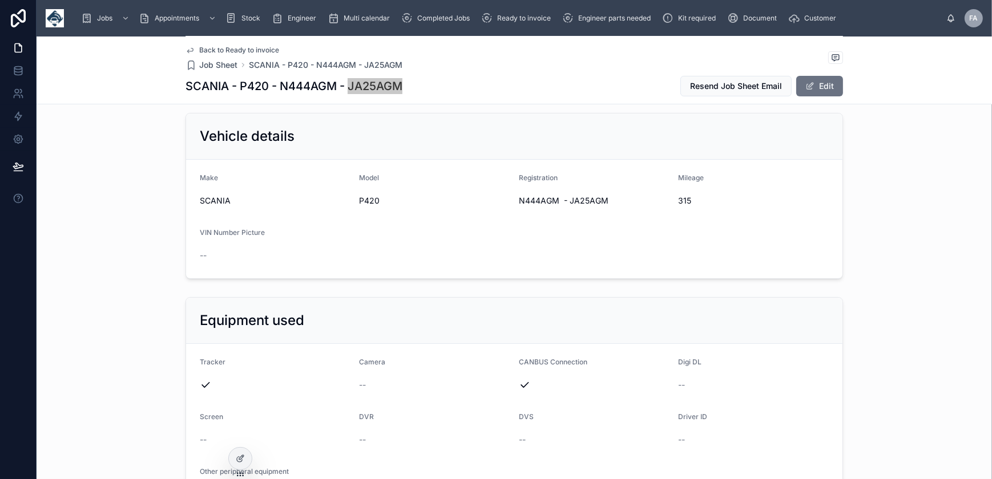
scroll to position [293, 0]
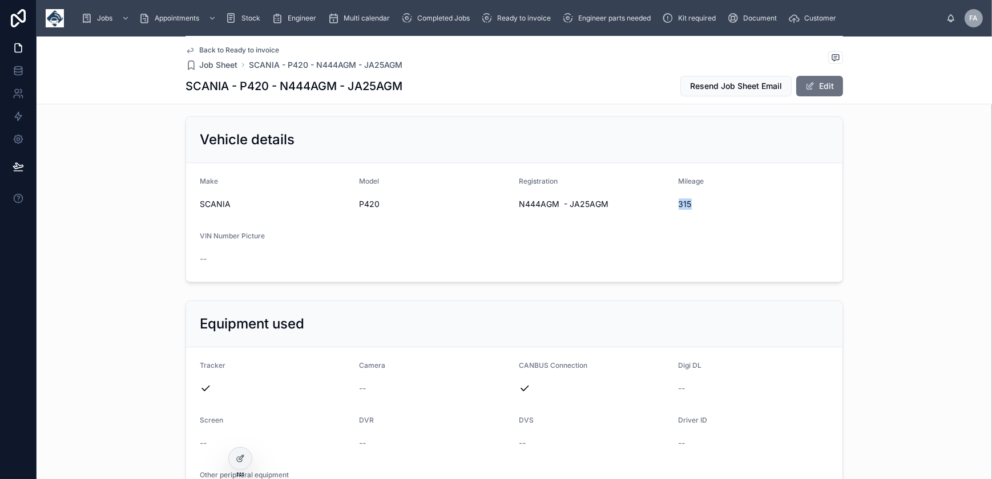
drag, startPoint x: 673, startPoint y: 201, endPoint x: 691, endPoint y: 204, distance: 18.5
click at [691, 204] on form "Make SCANIA Model P420 Registration N444AGM - JA25AGM Mileage 315 VIN Number Pi…" at bounding box center [514, 222] width 656 height 119
copy span "315"
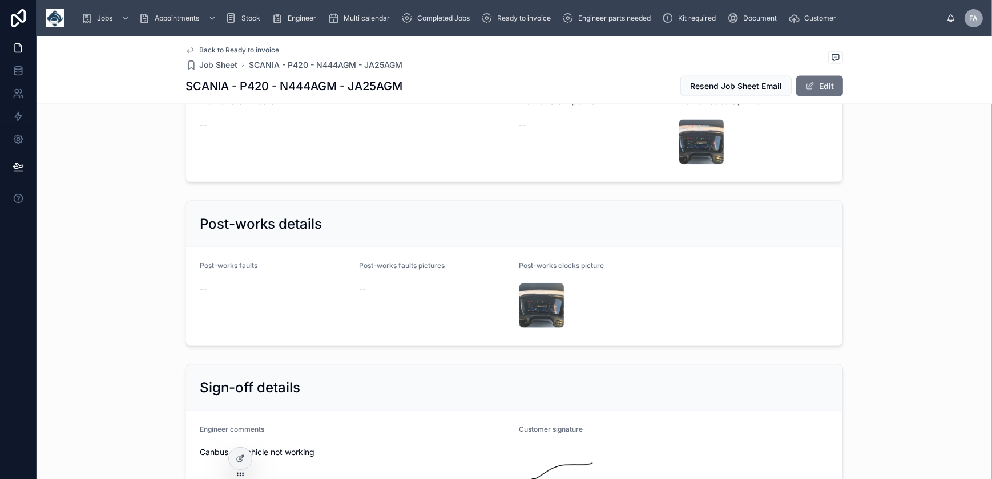
scroll to position [2214, 0]
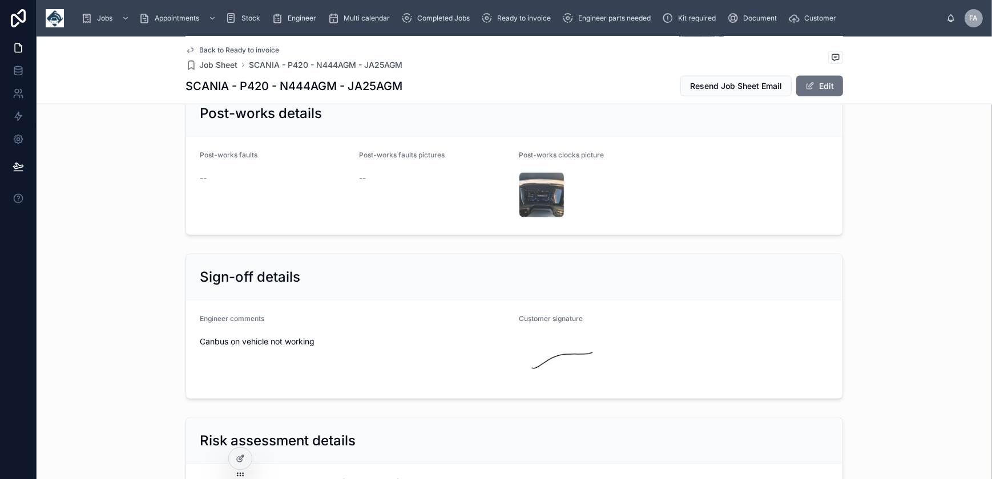
drag, startPoint x: 196, startPoint y: 308, endPoint x: 314, endPoint y: 337, distance: 121.7
click at [314, 337] on div "Engineer comments Canbus on vehicle not working" at bounding box center [355, 350] width 310 height 71
copy div "Engineer comments Canbus on vehicle not working"
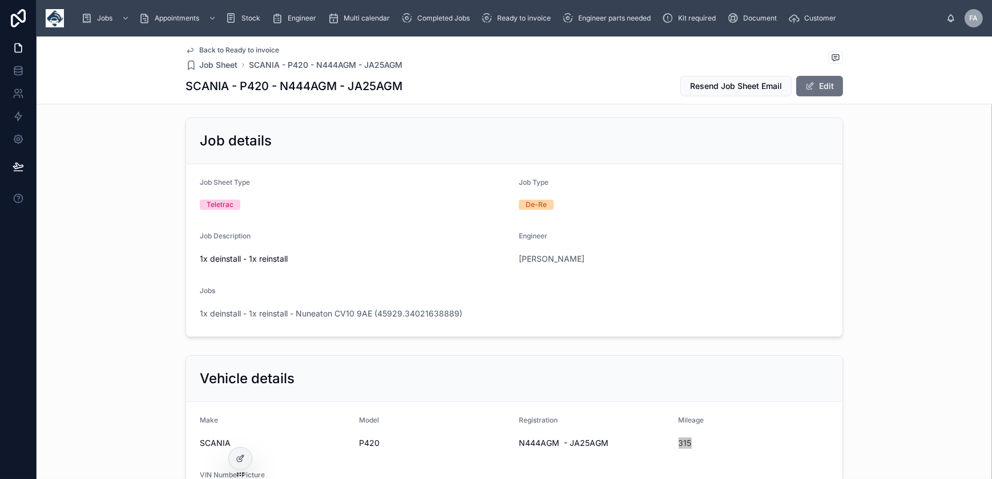
scroll to position [0, 0]
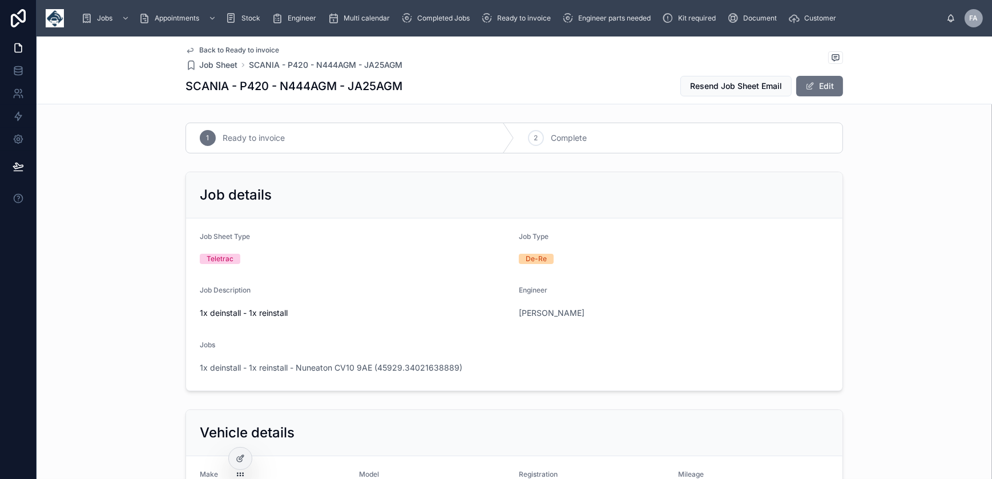
click at [532, 143] on div "2" at bounding box center [536, 138] width 16 height 16
click at [379, 365] on span "1x deinstall - 1x reinstall - Nuneaton CV10 9AE (45929.34021638889)" at bounding box center [331, 367] width 263 height 11
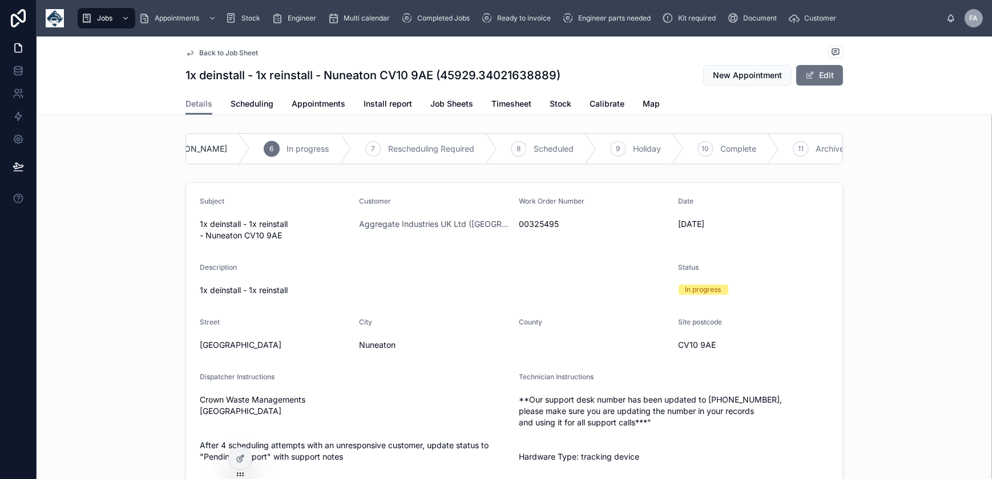
click at [0, 0] on icon at bounding box center [0, 0] width 0 height 0
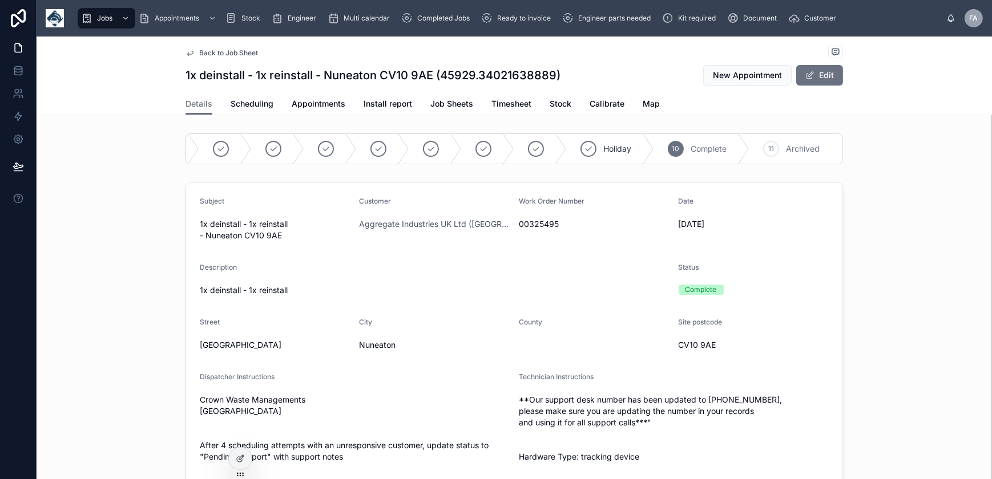
click at [305, 105] on span "Appointments" at bounding box center [319, 103] width 54 height 11
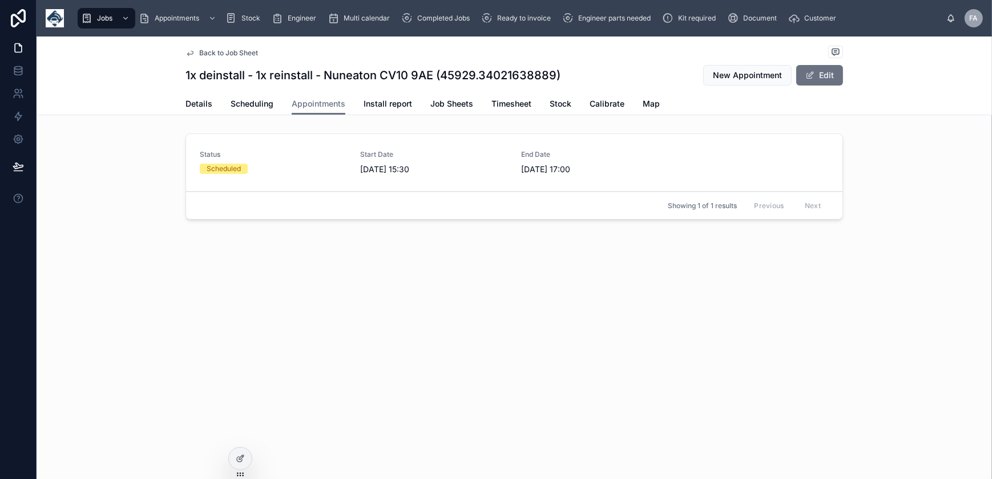
click at [273, 170] on div "Scheduled" at bounding box center [273, 169] width 147 height 10
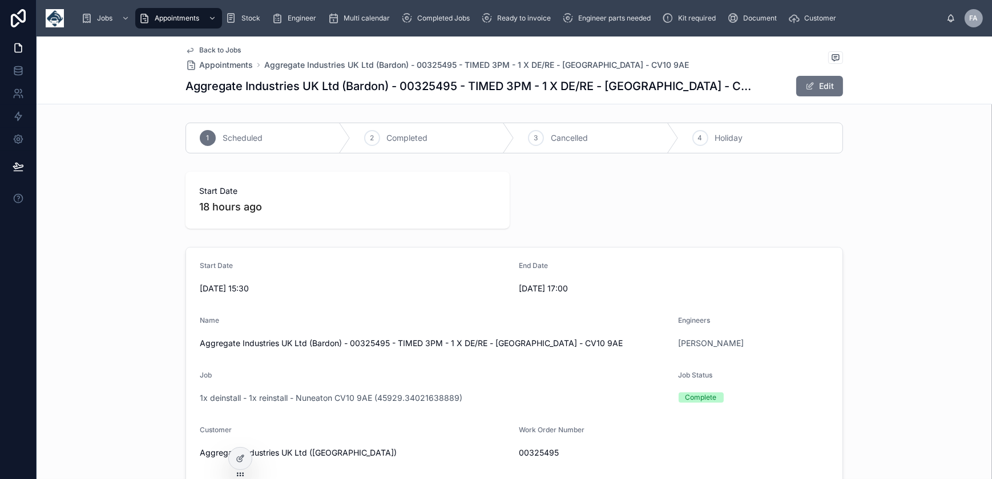
click at [374, 141] on div "2" at bounding box center [372, 138] width 16 height 16
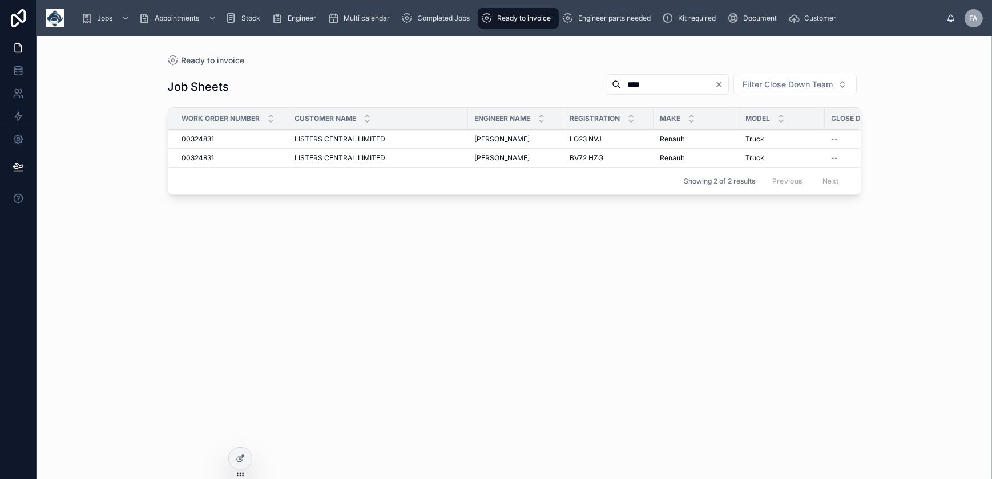
drag, startPoint x: 628, startPoint y: 83, endPoint x: 553, endPoint y: 78, distance: 75.5
click at [553, 78] on div "Job Sheets **** Filter Close Down Team" at bounding box center [515, 86] width 694 height 27
type input "******"
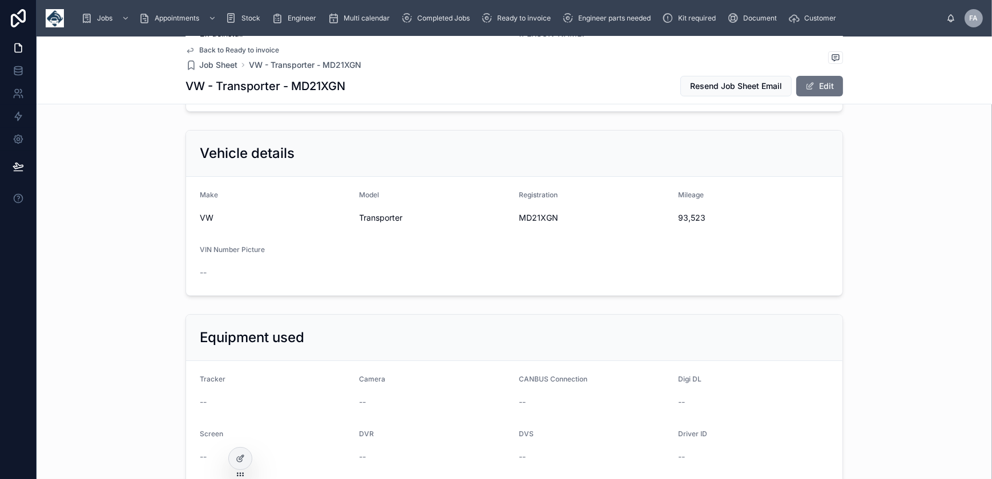
scroll to position [259, 0]
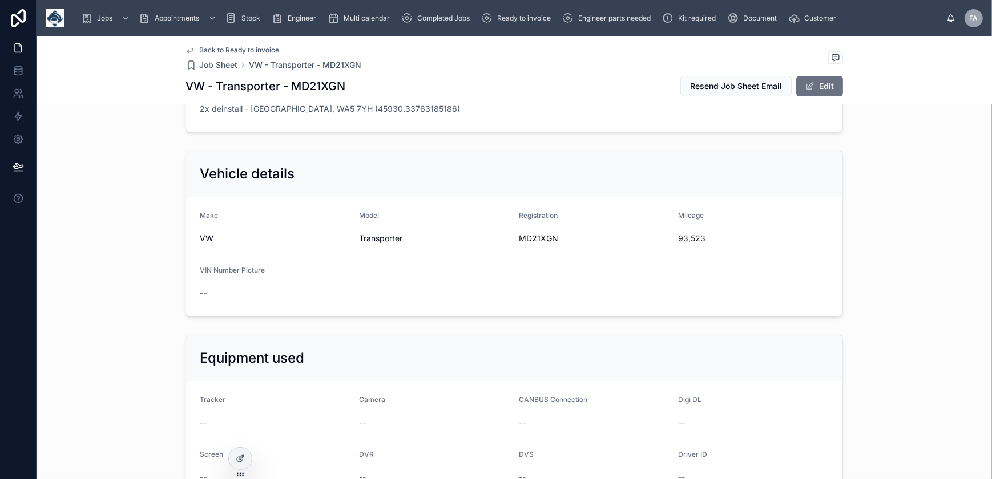
click at [546, 235] on span "MD21XGN" at bounding box center [594, 238] width 151 height 11
copy span "MD21XGN"
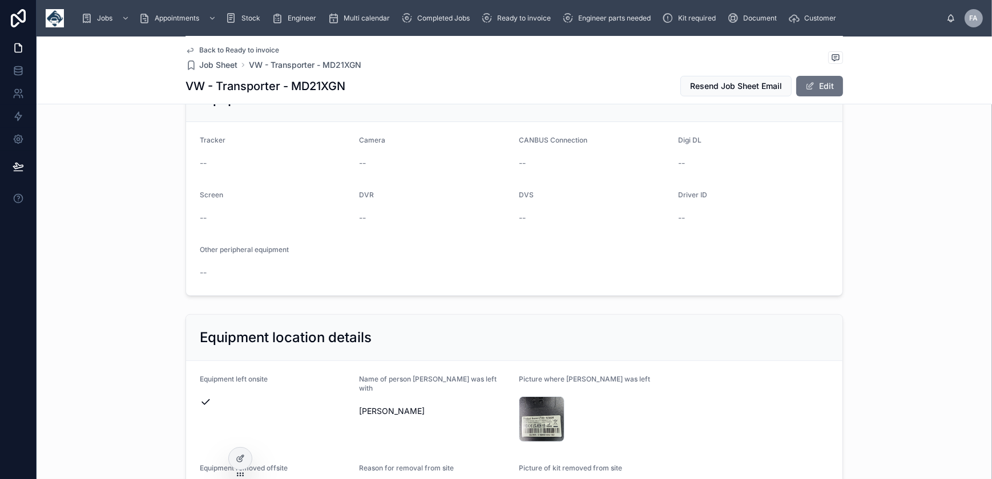
scroll to position [622, 0]
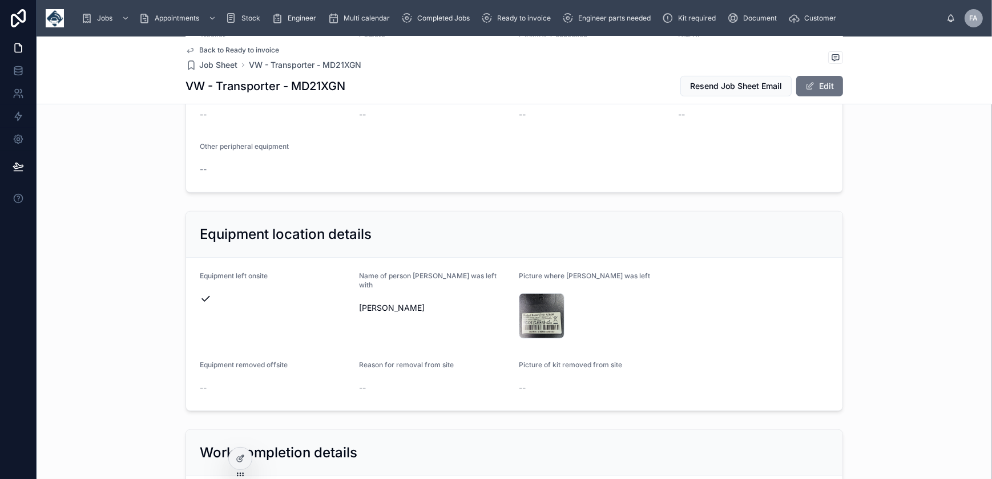
click at [530, 320] on div "20251006_104029 .jpg" at bounding box center [542, 316] width 46 height 46
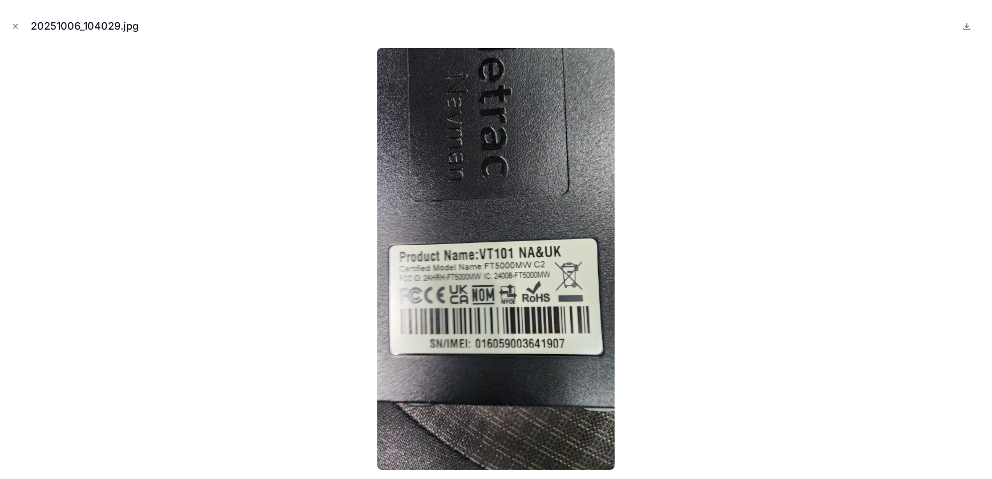
click at [16, 26] on icon "Close modal" at bounding box center [16, 27] width 4 height 4
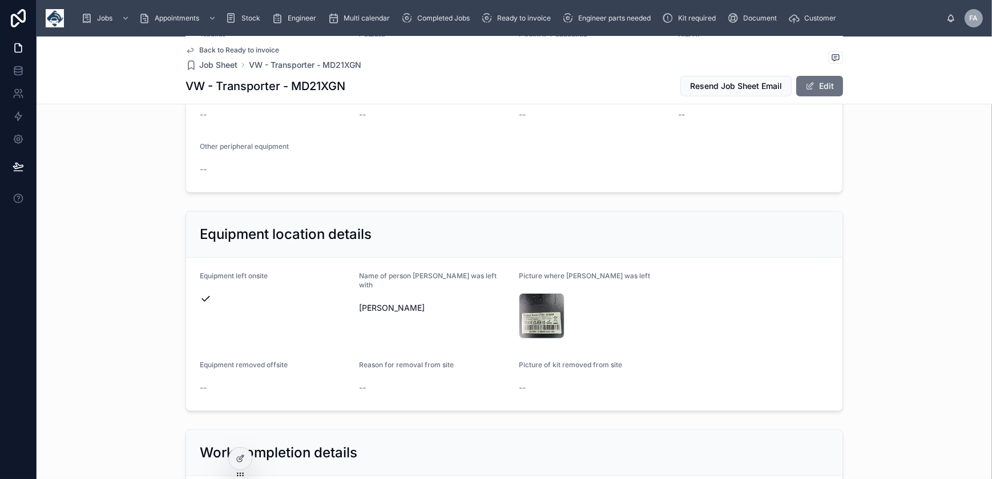
click at [803, 92] on button "Edit" at bounding box center [819, 86] width 47 height 21
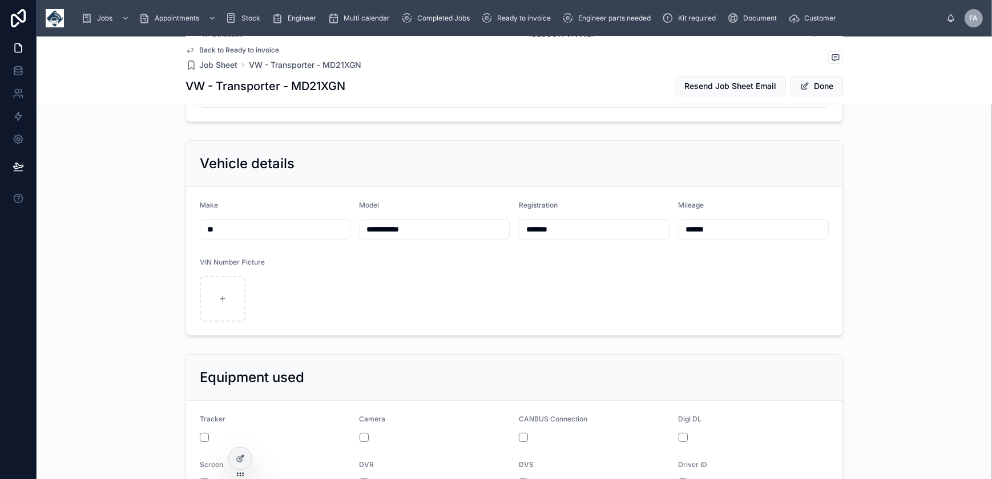
scroll to position [352, 0]
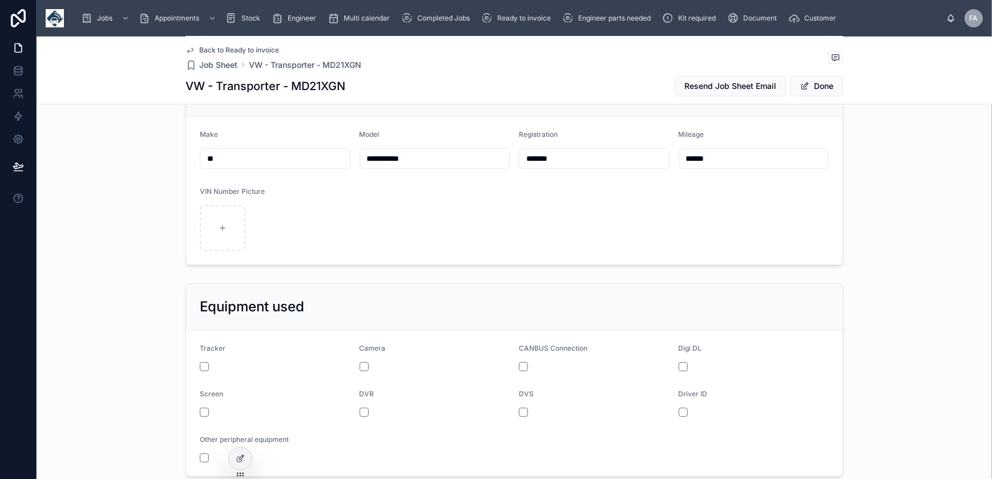
click at [205, 362] on div at bounding box center [275, 366] width 151 height 9
click at [200, 369] on button "button" at bounding box center [204, 366] width 9 height 9
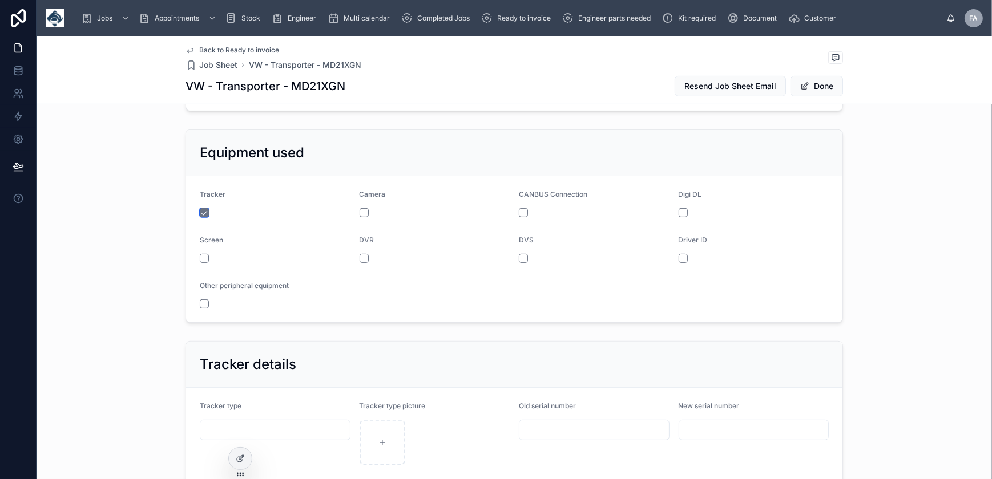
scroll to position [507, 0]
click at [530, 426] on input "text" at bounding box center [594, 429] width 150 height 16
paste input "**********"
type input "**********"
click at [811, 86] on span "Done" at bounding box center [817, 86] width 53 height 21
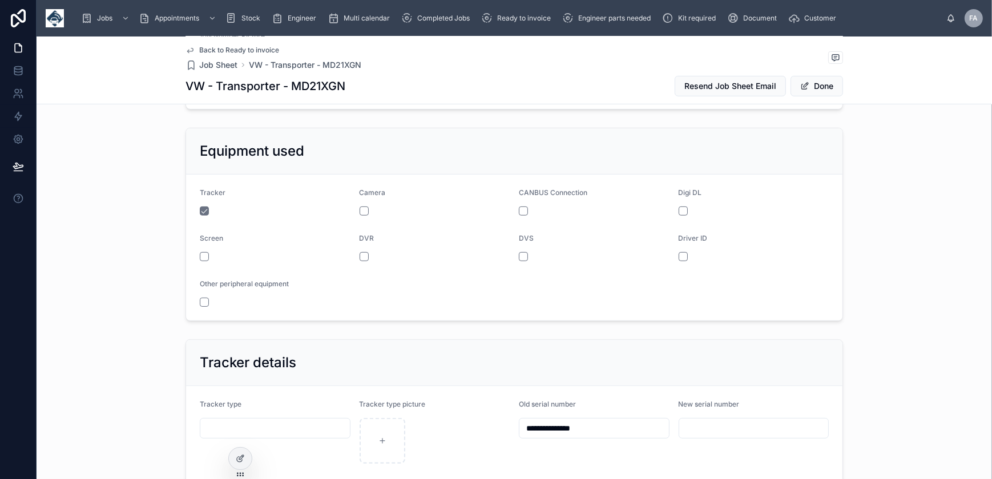
click at [804, 86] on span at bounding box center [804, 86] width 9 height 9
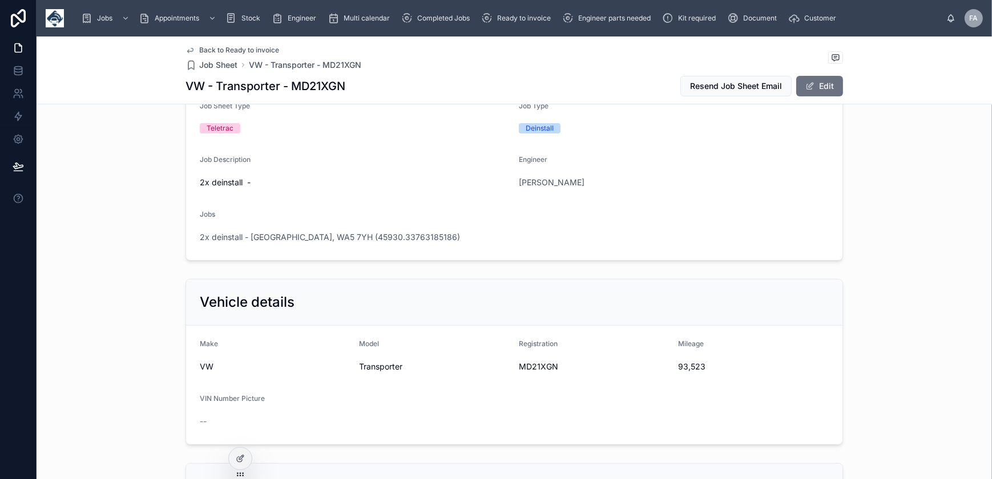
scroll to position [0, 0]
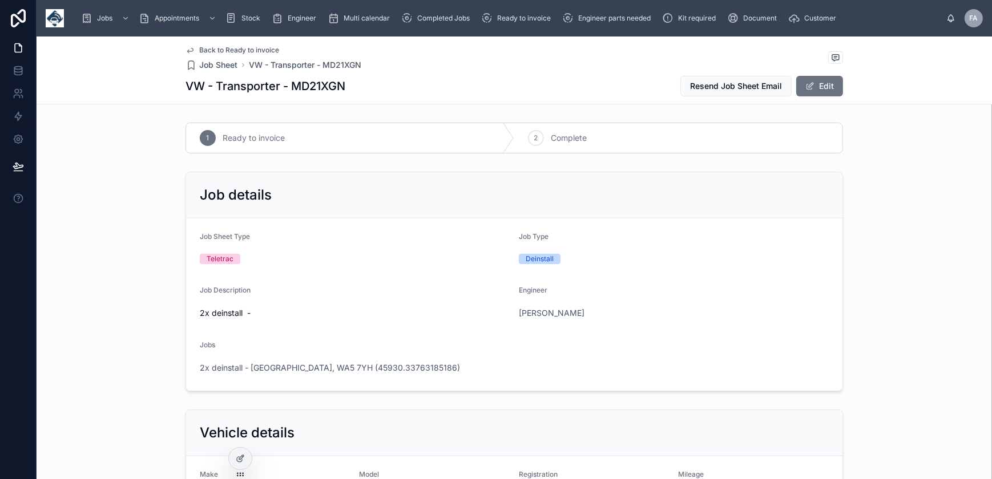
click at [528, 136] on div "2" at bounding box center [536, 138] width 16 height 16
click at [342, 366] on span "2x deinstall - [GEOGRAPHIC_DATA], WA5 7YH (45930.33763185186)" at bounding box center [330, 367] width 260 height 11
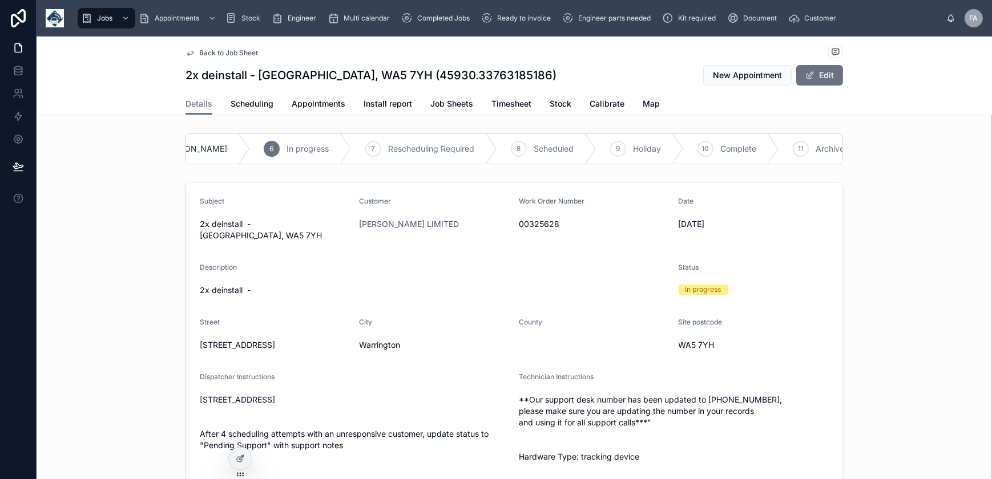
click at [684, 146] on div "10 Complete" at bounding box center [731, 149] width 95 height 30
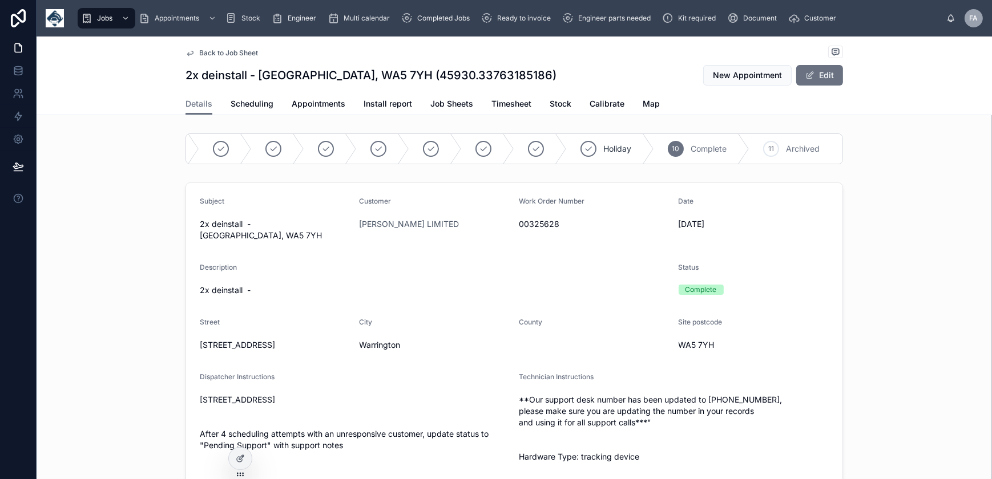
click at [311, 95] on link "Appointments" at bounding box center [319, 105] width 54 height 23
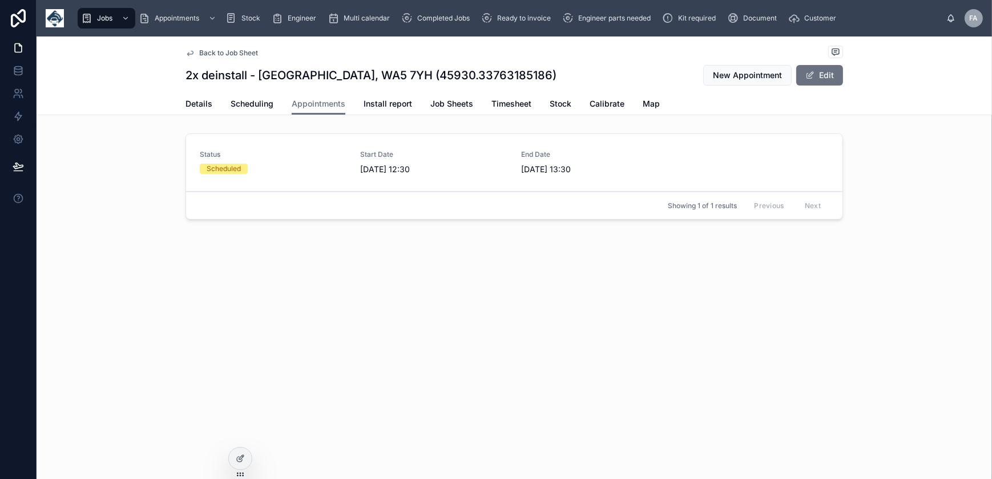
click at [295, 172] on div "Scheduled" at bounding box center [273, 169] width 147 height 10
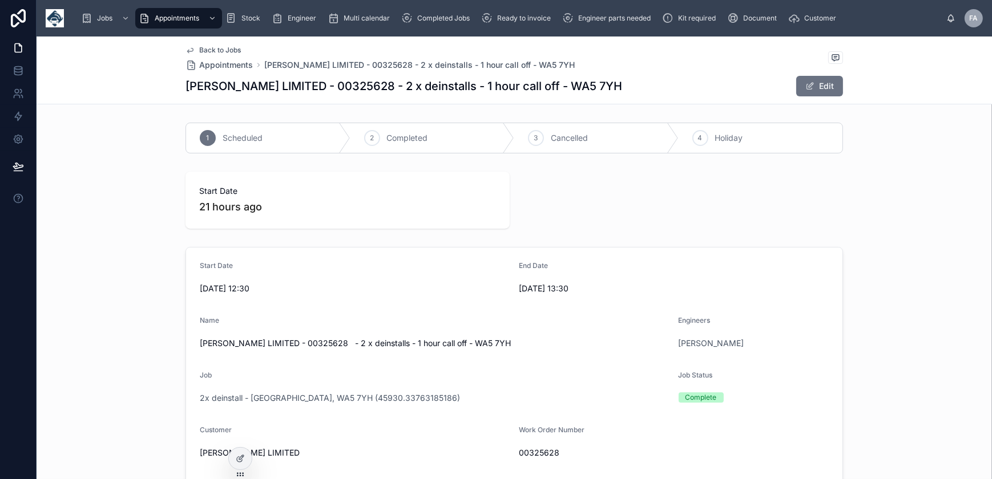
click at [394, 138] on span "Completed" at bounding box center [407, 137] width 41 height 11
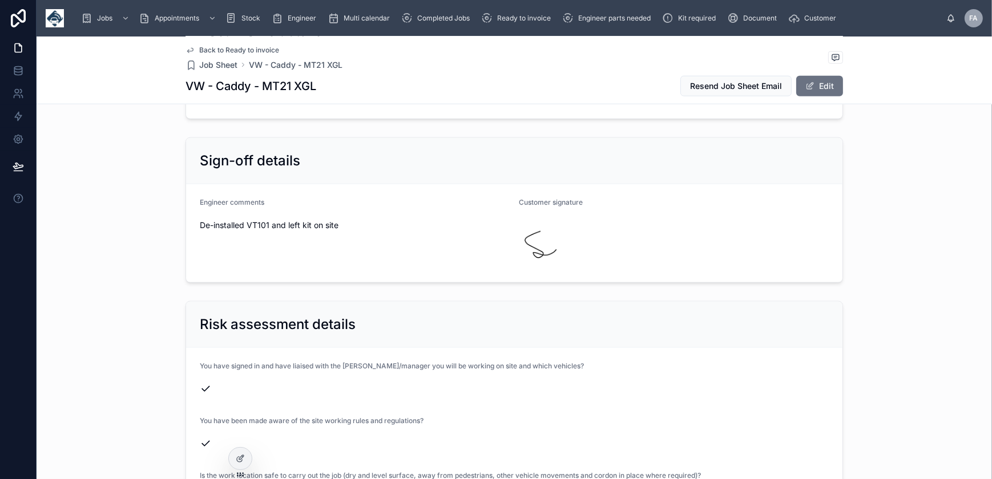
scroll to position [1816, 0]
drag, startPoint x: 260, startPoint y: 82, endPoint x: 317, endPoint y: 91, distance: 57.2
click at [317, 91] on div "VW - Caddy - MT21 XGL Resend Job Sheet Email Edit" at bounding box center [515, 86] width 658 height 22
copy h1 "MT21 XGL"
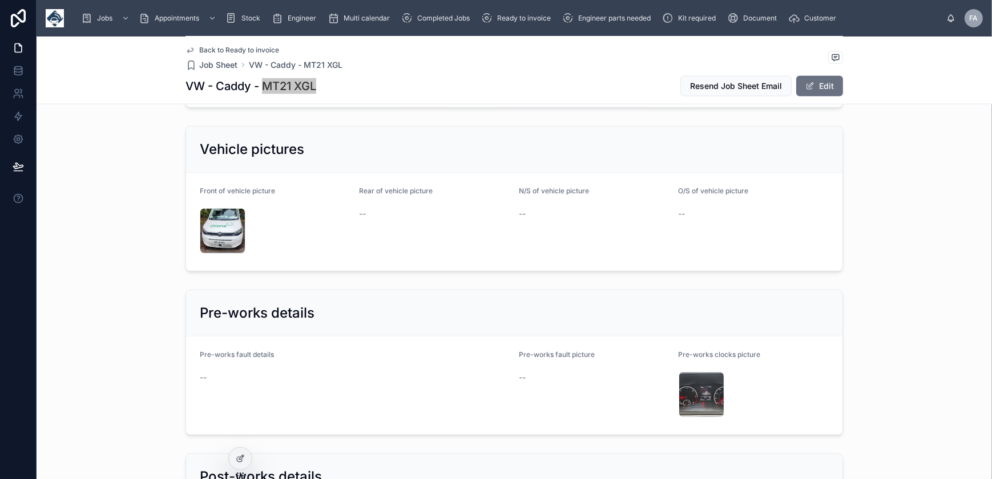
scroll to position [1349, 0]
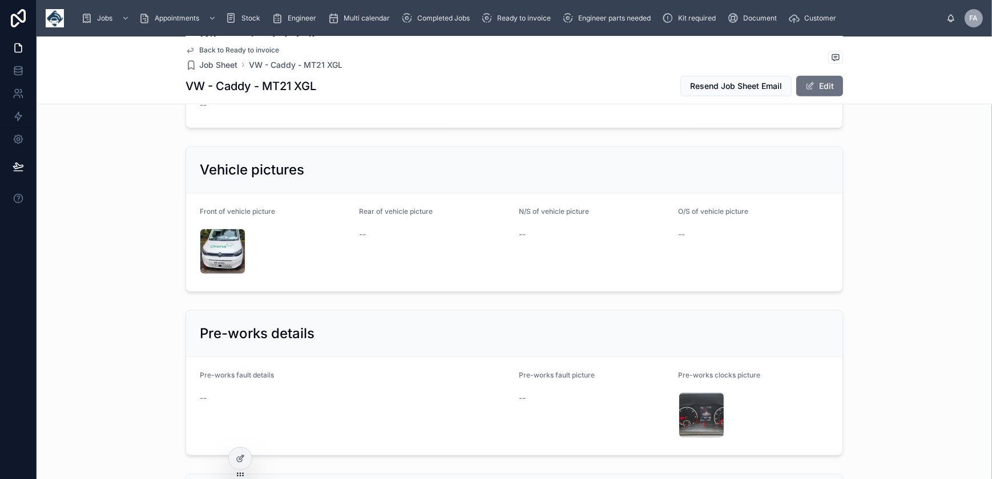
click at [215, 249] on div "20251006_104143 .jpg" at bounding box center [223, 252] width 46 height 46
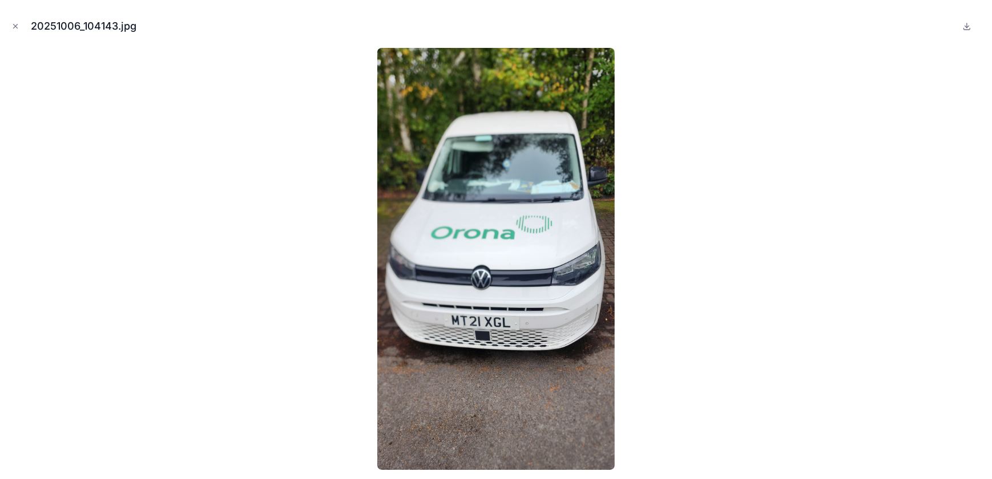
click at [16, 25] on icon "Close modal" at bounding box center [16, 27] width 4 height 4
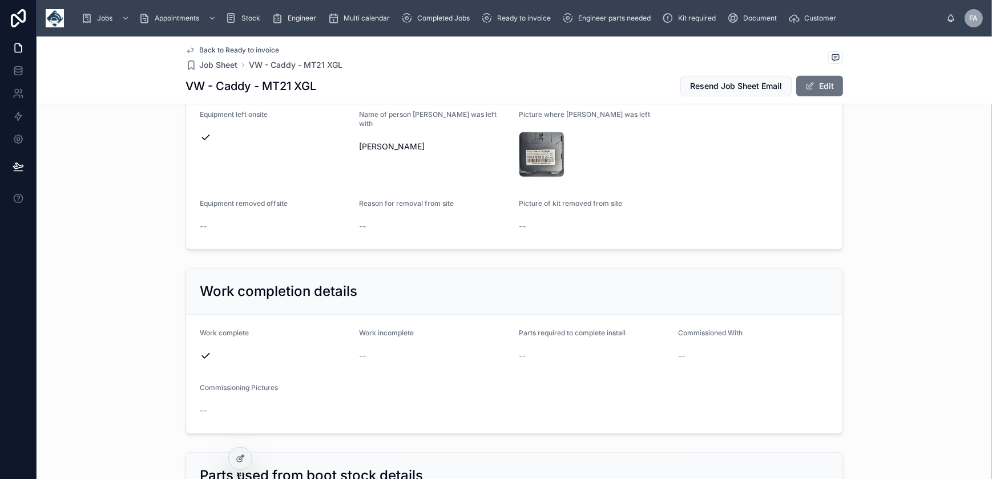
scroll to position [778, 0]
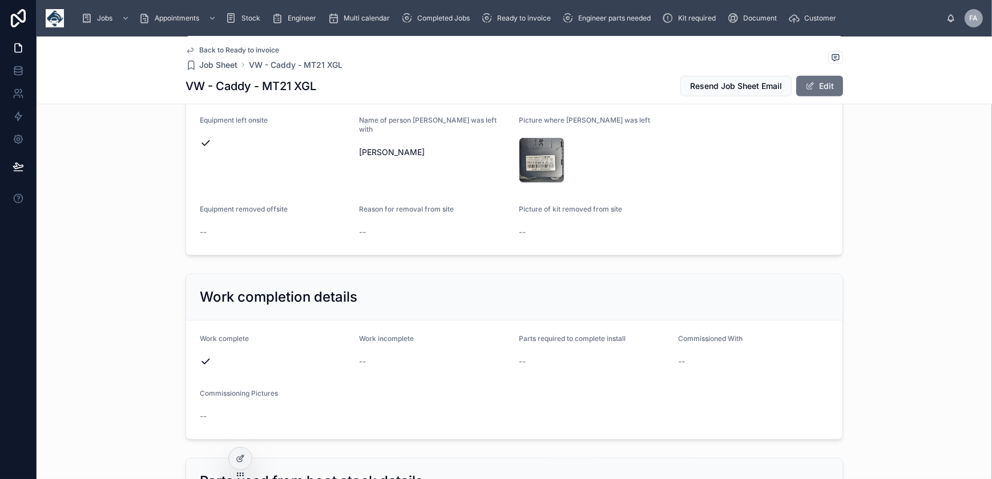
click at [538, 152] on div "20251006_104735 .jpg" at bounding box center [542, 161] width 46 height 46
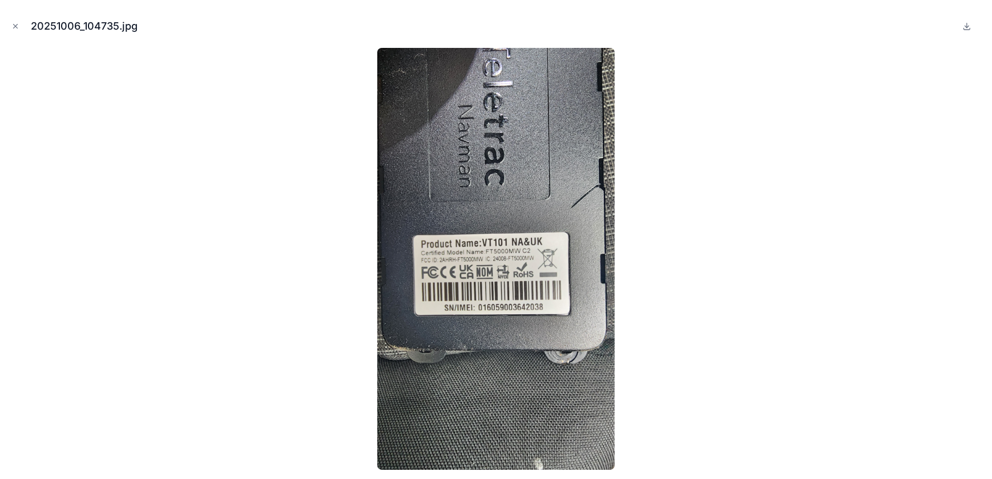
click at [15, 23] on icon "Close modal" at bounding box center [15, 26] width 8 height 8
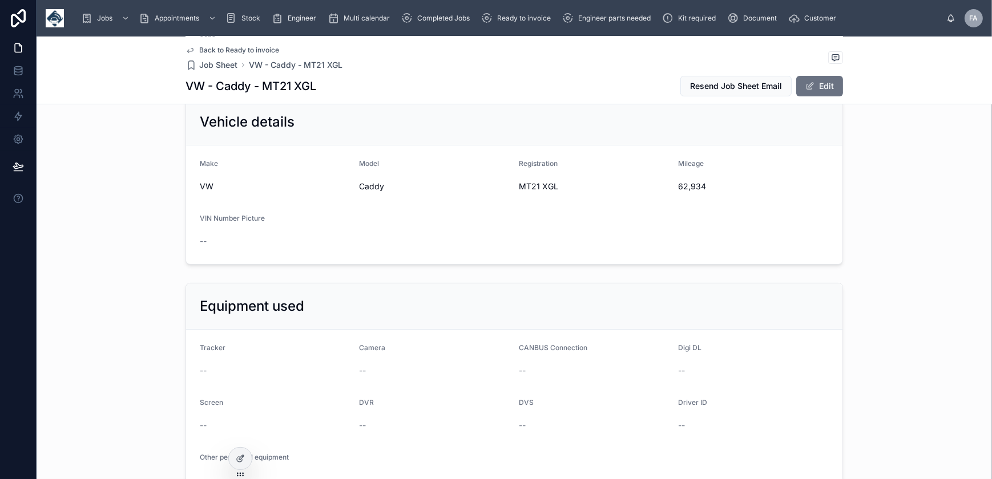
click at [814, 89] on button "Edit" at bounding box center [819, 86] width 47 height 21
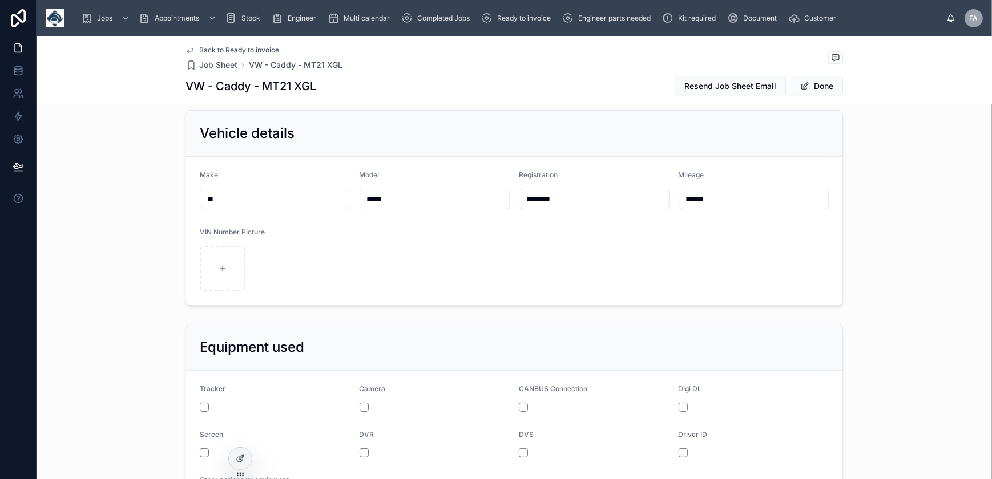
scroll to position [319, 0]
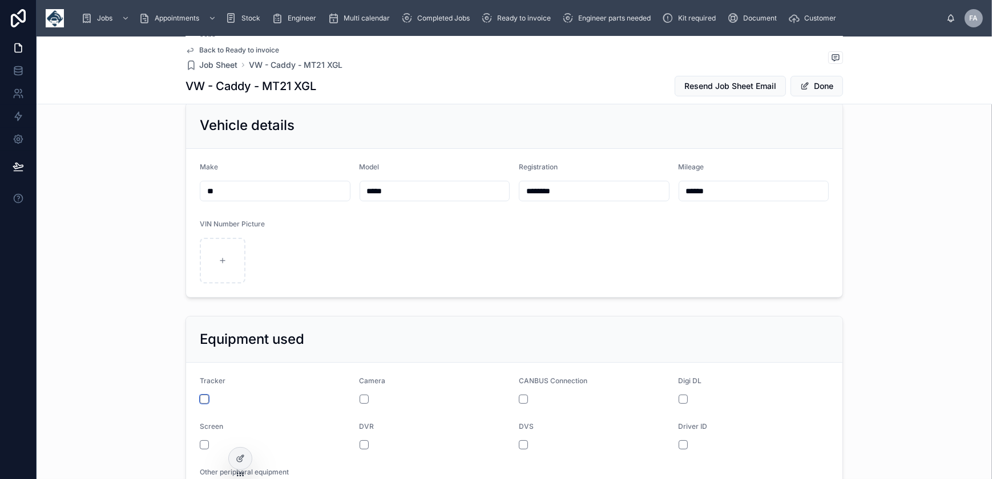
click at [200, 396] on button "button" at bounding box center [204, 399] width 9 height 9
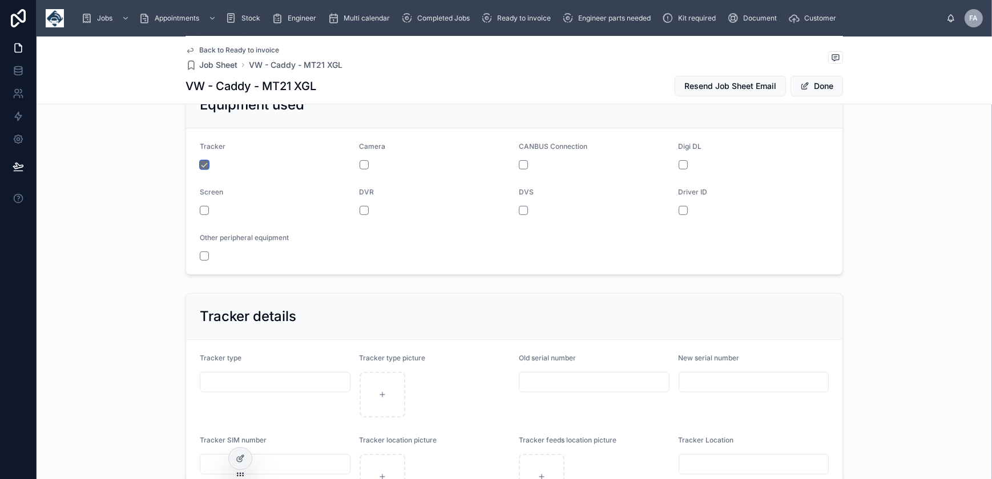
scroll to position [578, 0]
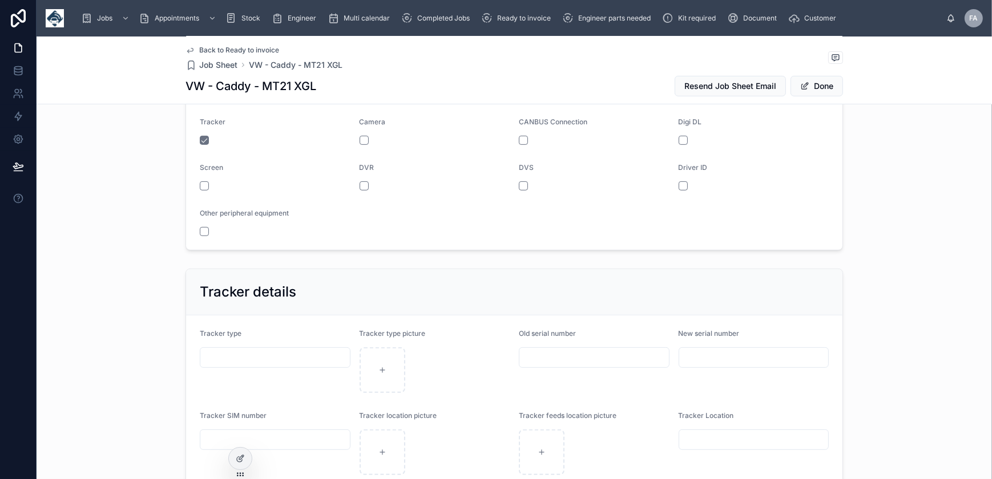
click at [565, 358] on input "text" at bounding box center [594, 358] width 150 height 16
paste input "**********"
type input "**********"
click at [817, 87] on span "Done" at bounding box center [817, 86] width 53 height 21
click at [828, 89] on button "Done" at bounding box center [817, 86] width 53 height 21
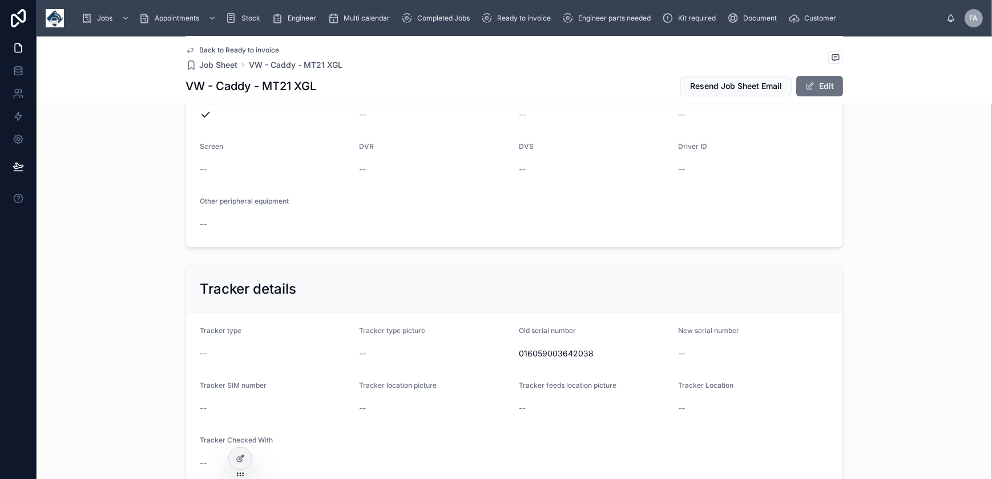
scroll to position [827, 0]
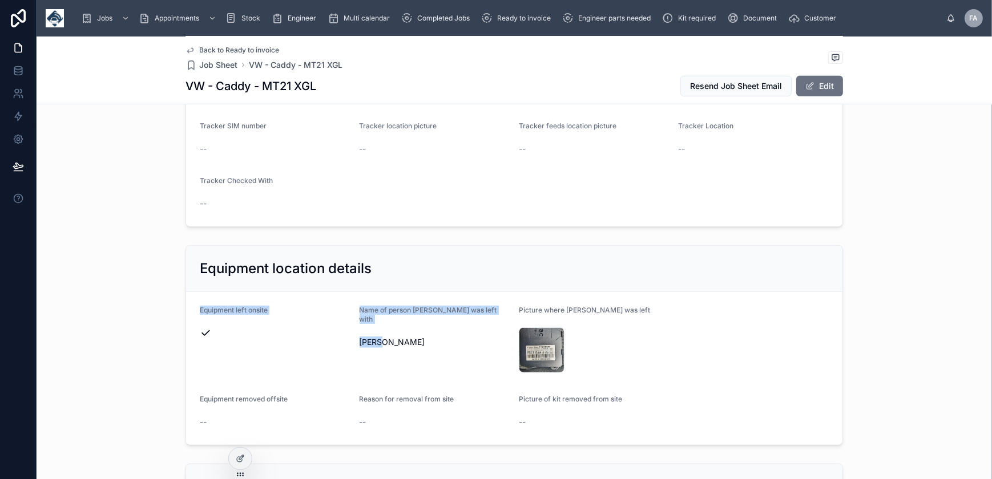
drag, startPoint x: 194, startPoint y: 309, endPoint x: 402, endPoint y: 331, distance: 210.0
click at [402, 331] on form "Equipment left onsite Name of person [PERSON_NAME] was left with [PERSON_NAME] …" at bounding box center [514, 368] width 656 height 153
copy form "Equipment left onsite Name of person [PERSON_NAME] was left with [PERSON_NAME]"
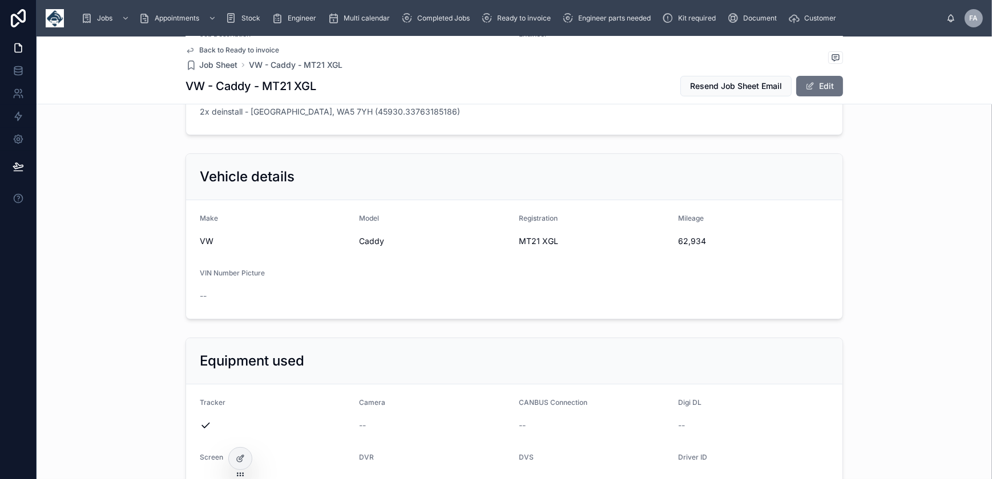
scroll to position [0, 0]
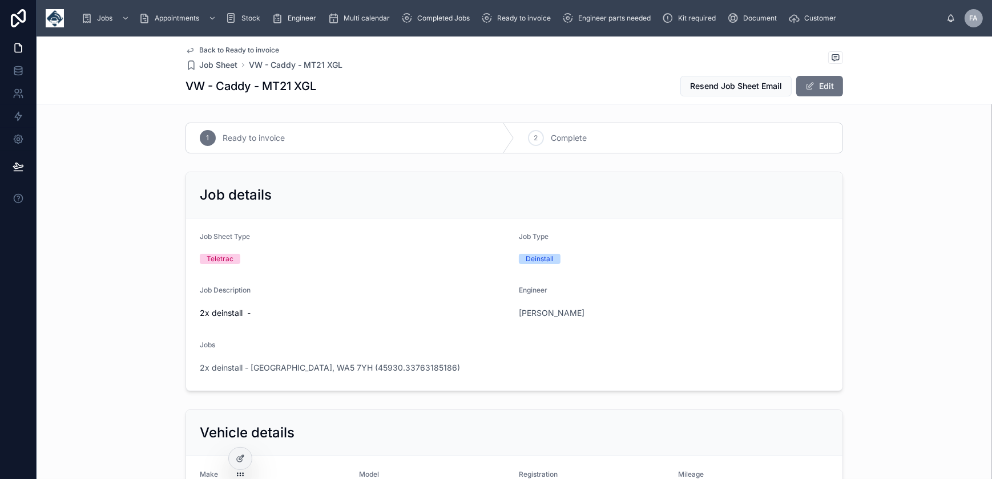
click at [537, 139] on div "2" at bounding box center [536, 138] width 16 height 16
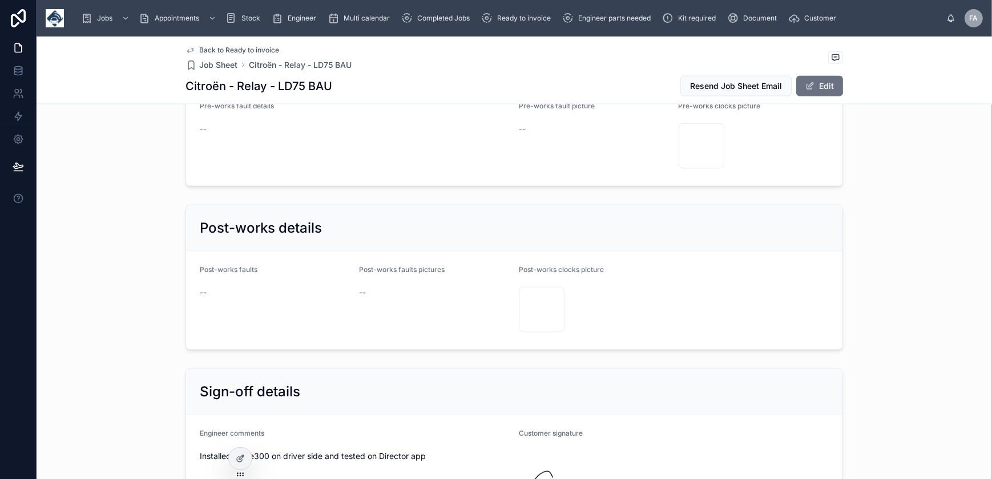
scroll to position [1972, 0]
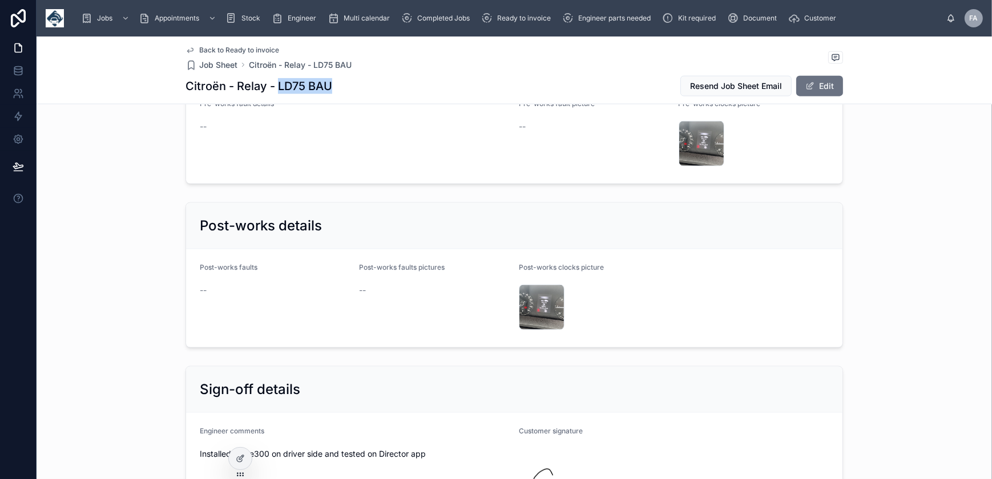
drag, startPoint x: 275, startPoint y: 89, endPoint x: 328, endPoint y: 91, distance: 53.1
click at [328, 91] on h1 "Citroën - Relay - LD75 BAU" at bounding box center [259, 86] width 147 height 16
copy h1 "LD75 BAU"
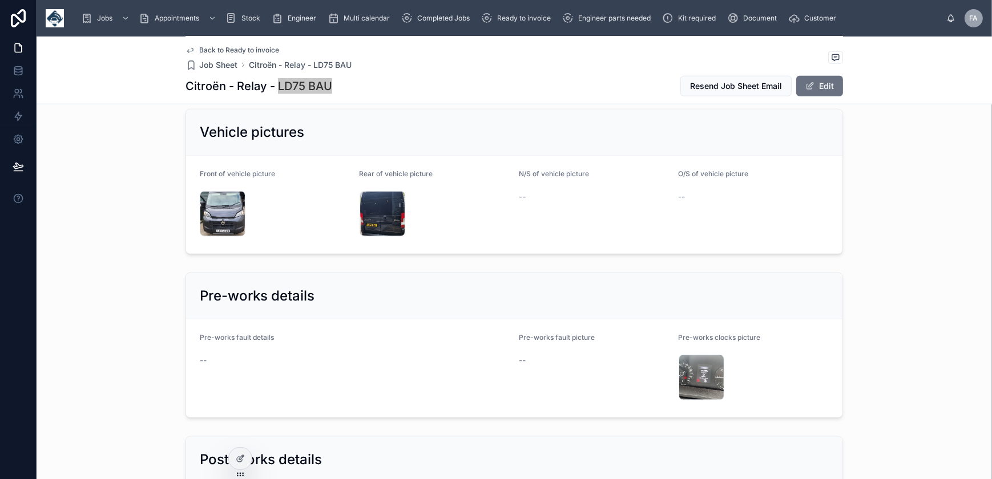
scroll to position [1712, 0]
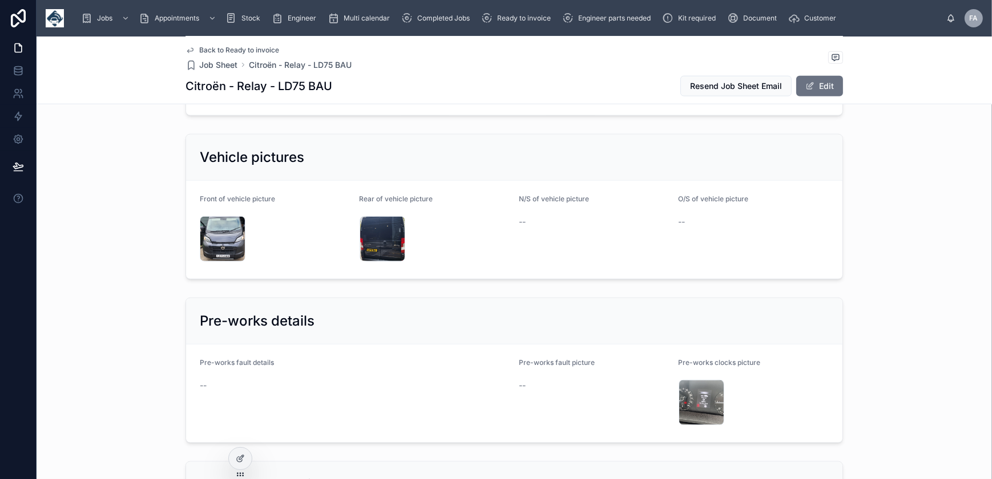
click at [224, 229] on div "20251006_140456 .jpg" at bounding box center [223, 239] width 46 height 46
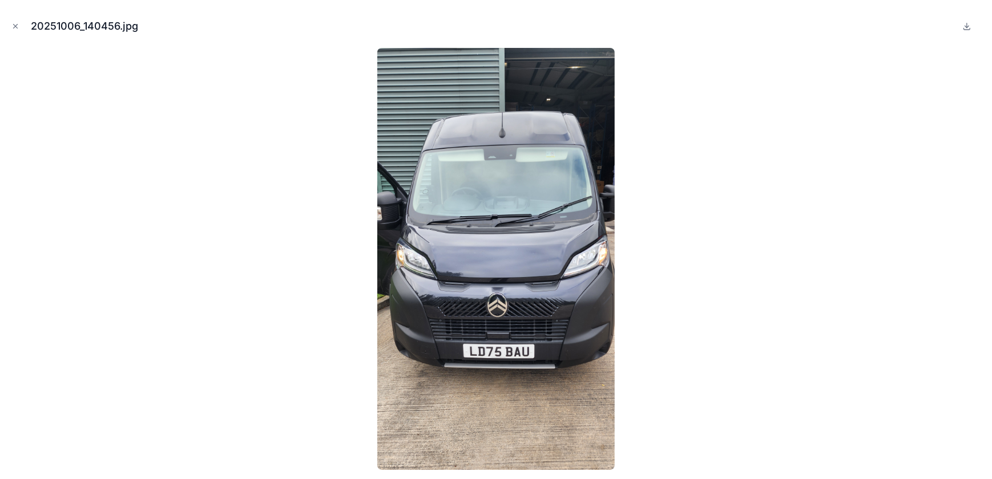
click at [18, 26] on icon "Close modal" at bounding box center [15, 26] width 8 height 8
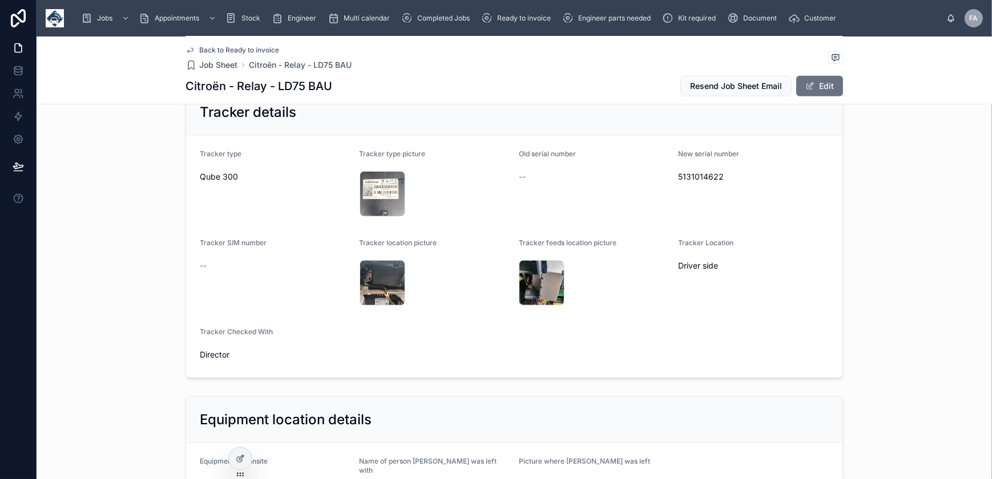
scroll to position [778, 0]
click at [703, 179] on span "5131014622" at bounding box center [754, 177] width 151 height 11
copy span "5131014622"
click at [373, 190] on div "20251006_140632 .jpg" at bounding box center [383, 195] width 46 height 46
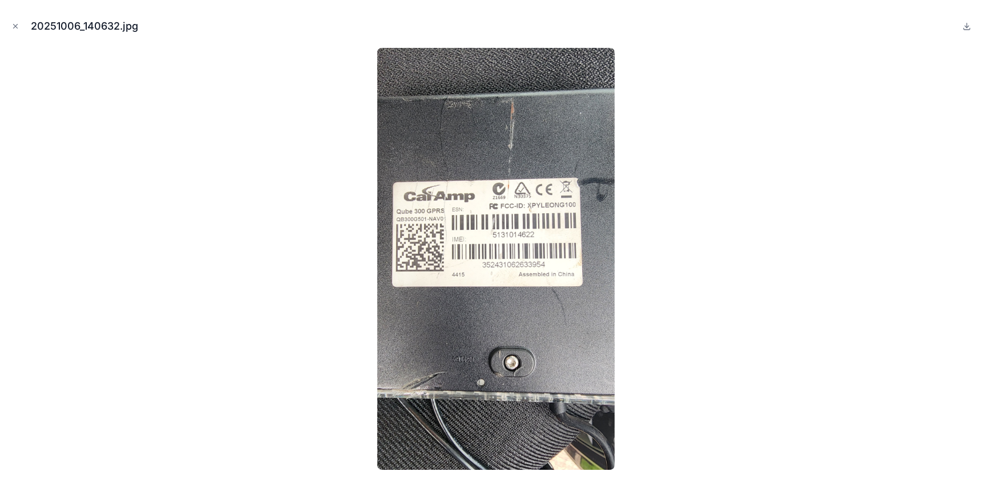
click at [11, 23] on icon "Close modal" at bounding box center [15, 26] width 8 height 8
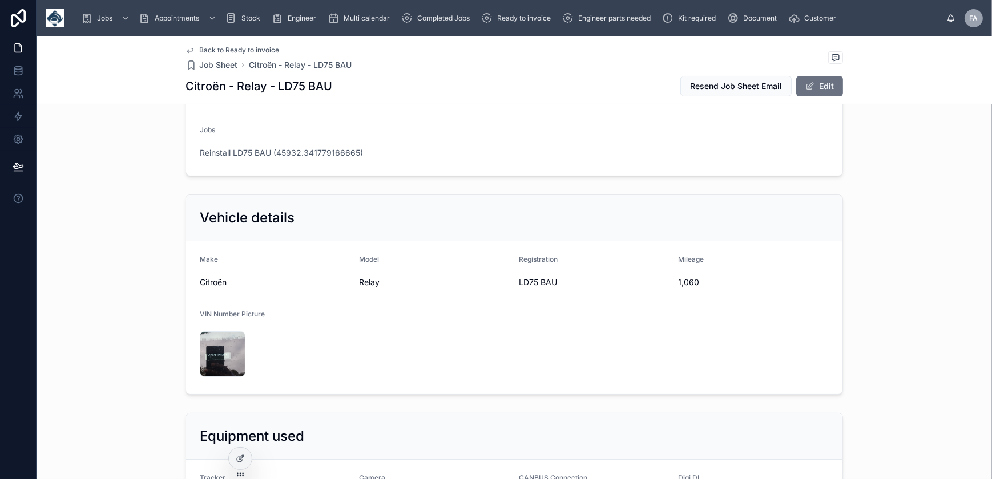
scroll to position [207, 0]
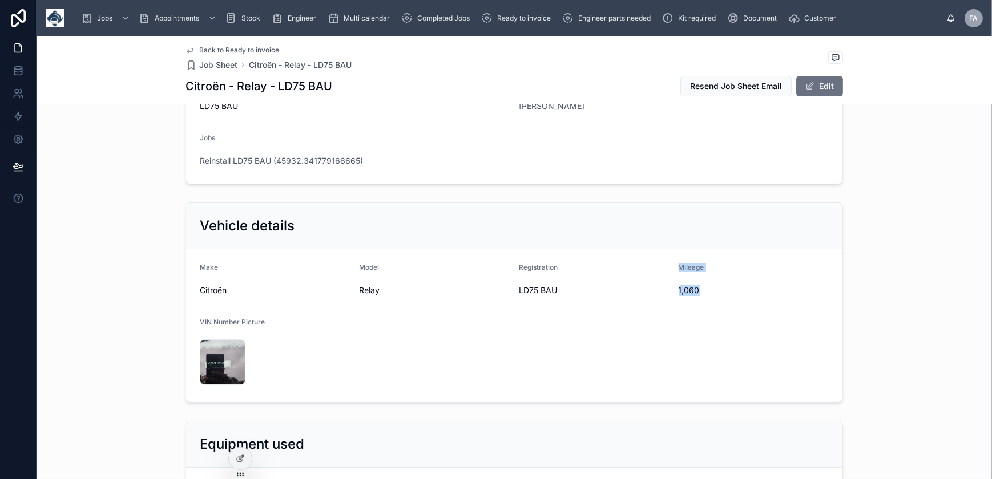
drag, startPoint x: 668, startPoint y: 283, endPoint x: 718, endPoint y: 293, distance: 50.7
click at [718, 293] on form "Make Citroën Model Relay Registration LD75 BAU Mileage 1,060 VIN Number Picture…" at bounding box center [514, 325] width 656 height 153
drag, startPoint x: 718, startPoint y: 293, endPoint x: 731, endPoint y: 317, distance: 27.3
click at [731, 317] on form "Make Citroën Model Relay Registration LD75 BAU Mileage 1,060 VIN Number Picture…" at bounding box center [514, 325] width 656 height 153
drag, startPoint x: 675, startPoint y: 291, endPoint x: 703, endPoint y: 291, distance: 28.0
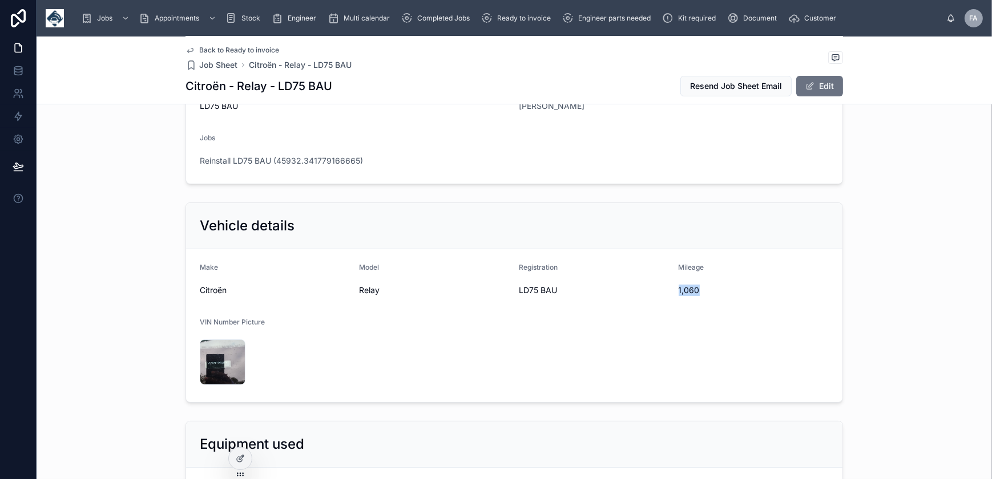
click at [703, 291] on span "1,060" at bounding box center [754, 290] width 151 height 11
copy span "1,060"
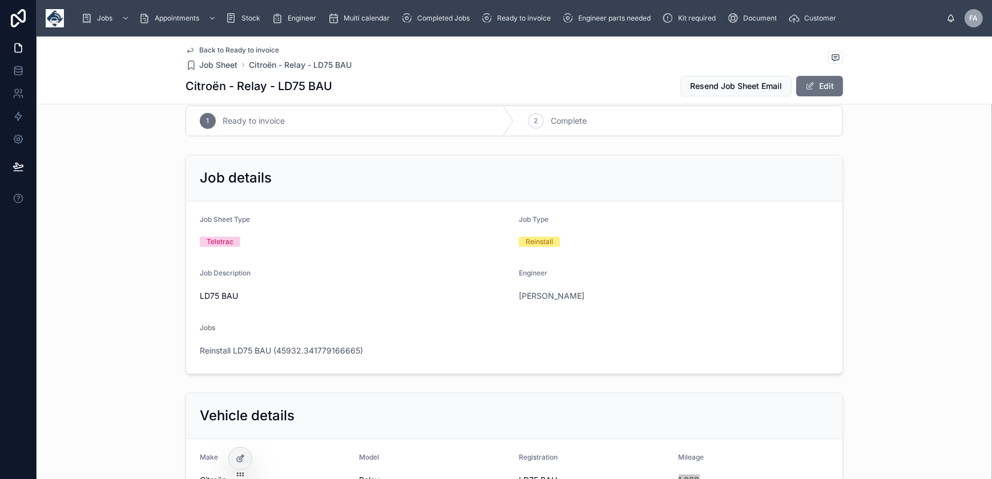
scroll to position [0, 0]
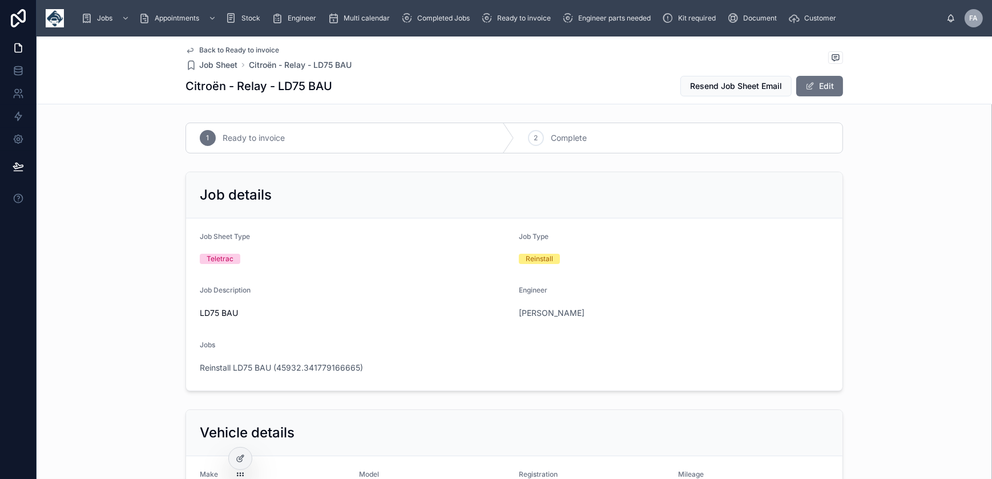
click at [537, 140] on div "2" at bounding box center [536, 138] width 16 height 16
click at [302, 372] on span "Reinstall LD75 BAU (45932.341779166665)" at bounding box center [281, 367] width 163 height 11
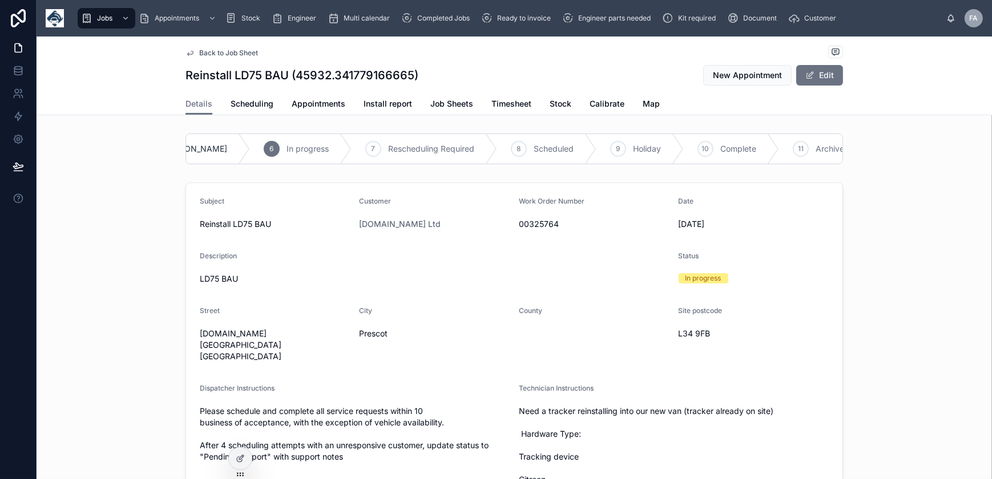
click at [720, 151] on span "Complete" at bounding box center [738, 148] width 36 height 11
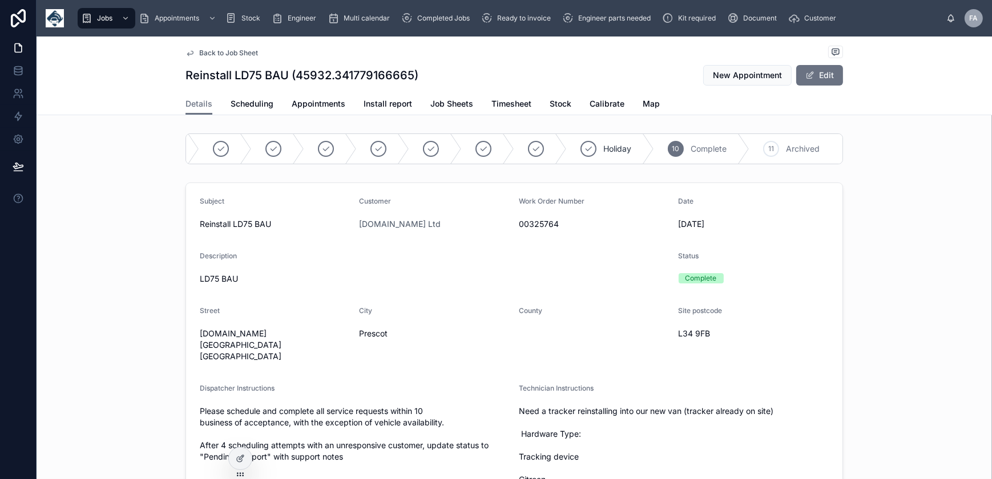
click at [327, 106] on span "Appointments" at bounding box center [319, 103] width 54 height 11
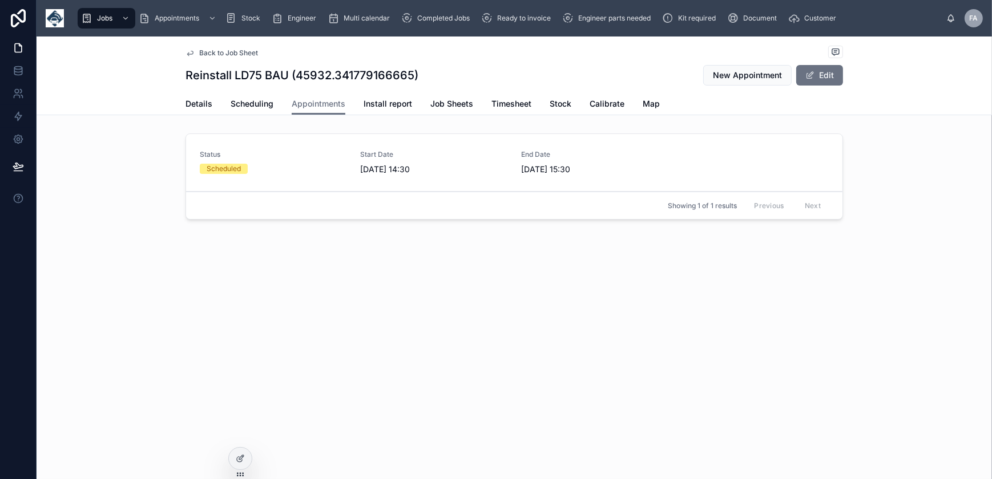
click at [356, 168] on div "Status Scheduled Start Date 06/10/2025 14:30 End Date 06/10/2025 15:30" at bounding box center [514, 162] width 629 height 25
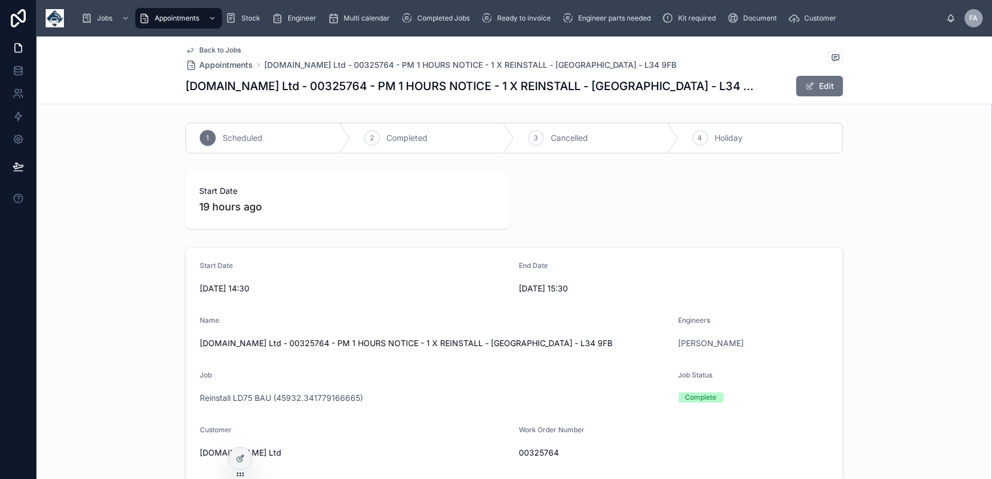
click at [402, 138] on span "Completed" at bounding box center [407, 137] width 41 height 11
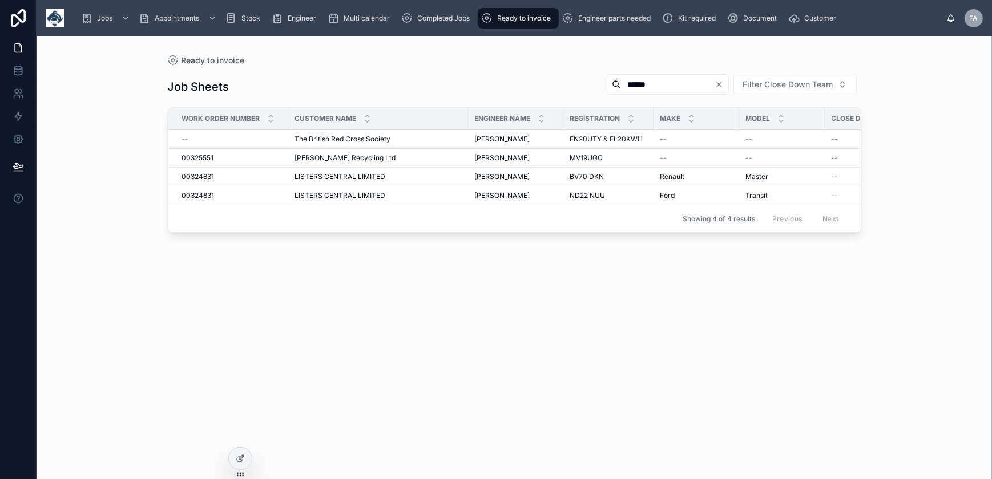
click at [182, 141] on span "--" at bounding box center [185, 139] width 7 height 9
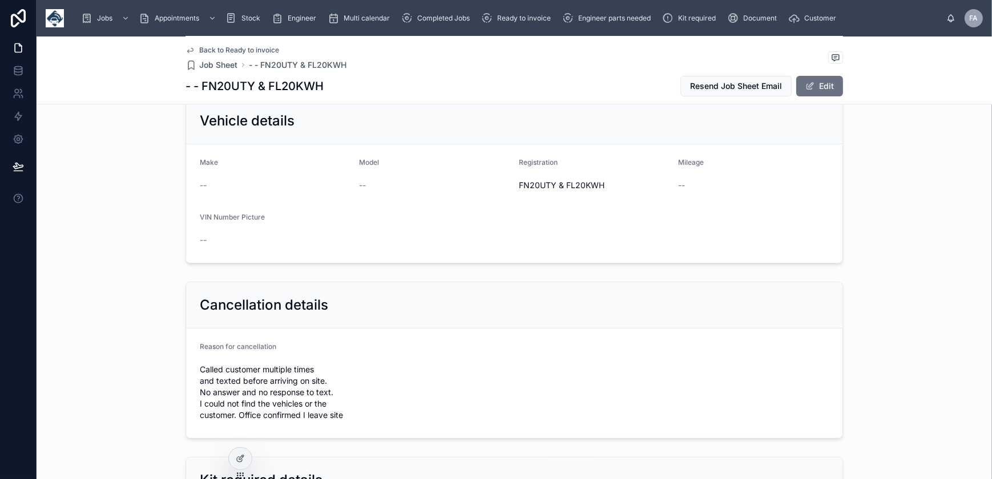
scroll to position [363, 0]
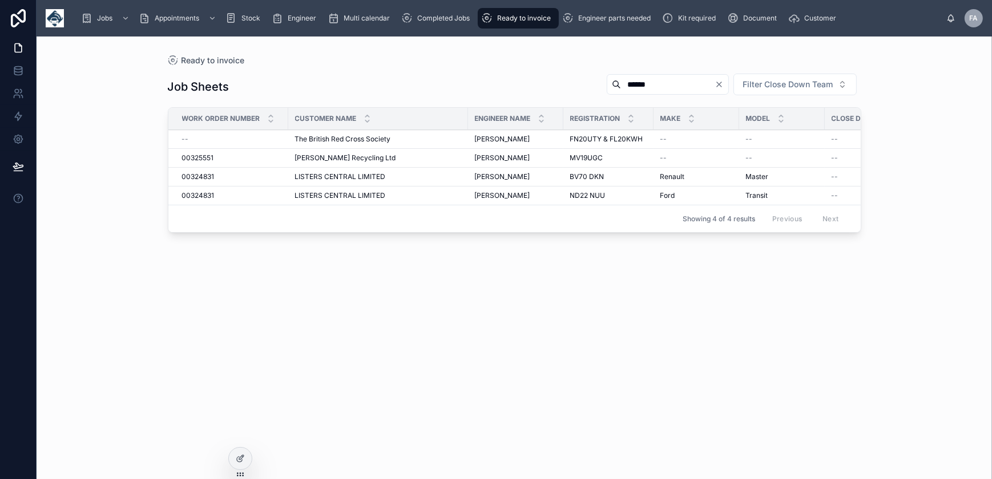
click at [203, 159] on span "00325551" at bounding box center [198, 158] width 32 height 9
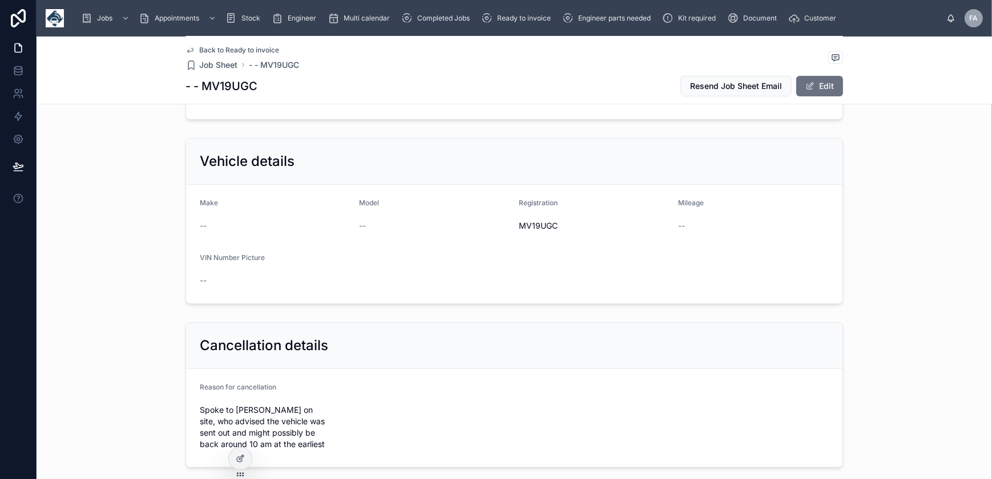
scroll to position [363, 0]
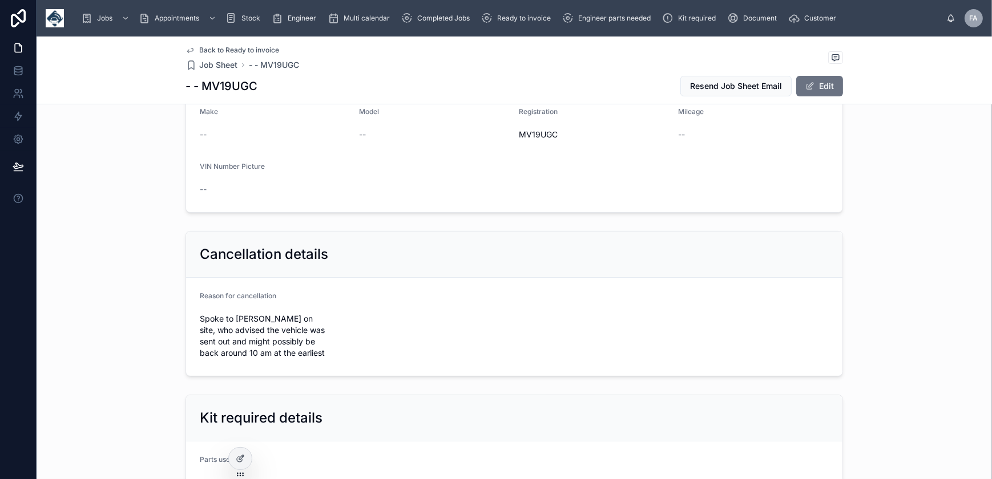
click at [522, 136] on span "MV19UGC" at bounding box center [594, 134] width 151 height 11
copy span "MV19UGC"
drag, startPoint x: 199, startPoint y: 317, endPoint x: 327, endPoint y: 372, distance: 138.9
click at [327, 372] on form "Reason for cancellation Spoke to [PERSON_NAME] on site, who advised the vehicle…" at bounding box center [514, 327] width 656 height 98
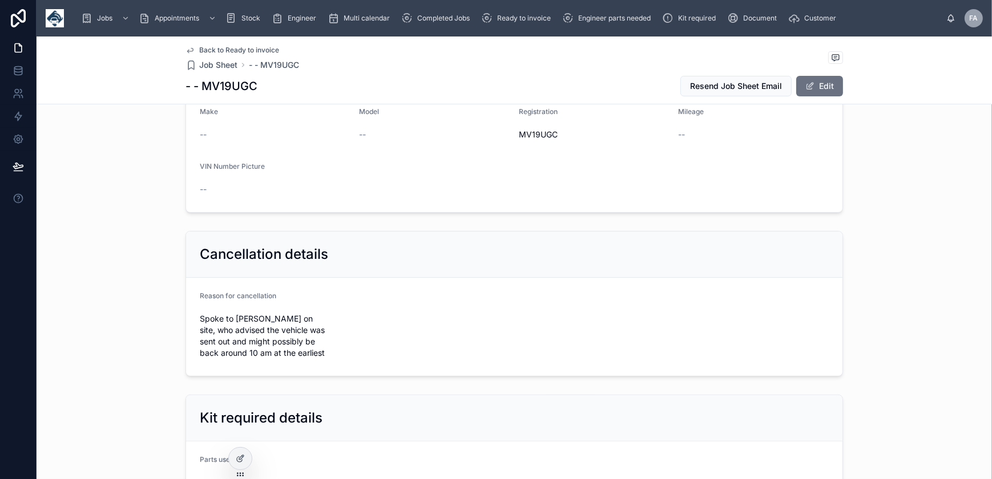
click at [200, 314] on span "Spoke to [PERSON_NAME] on site, who advised the vehicle was sent out and might …" at bounding box center [275, 336] width 151 height 46
drag, startPoint x: 197, startPoint y: 317, endPoint x: 334, endPoint y: 356, distance: 142.9
click at [334, 356] on span "Spoke to [PERSON_NAME] on site, who advised the vehicle was sent out and might …" at bounding box center [275, 336] width 151 height 46
copy span "Spoke to [PERSON_NAME] on site, who advised the vehicle was sent out and might …"
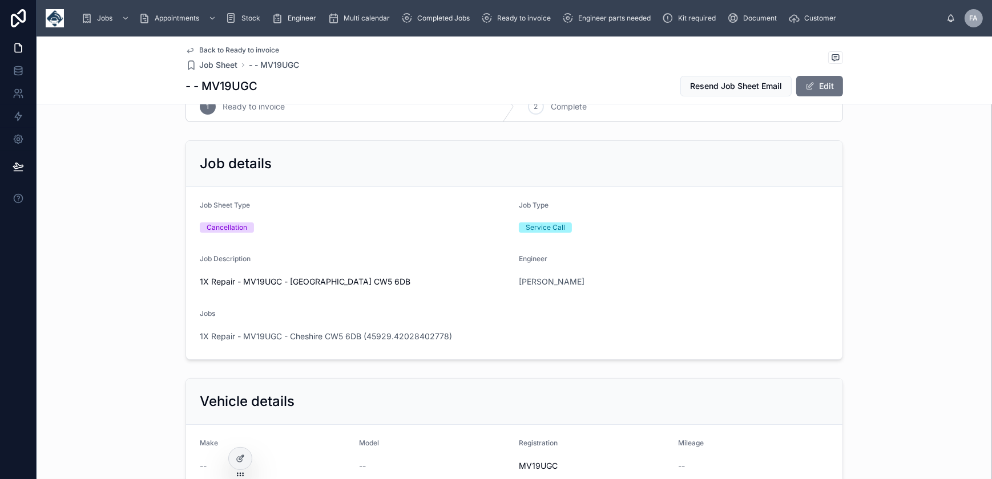
scroll to position [0, 0]
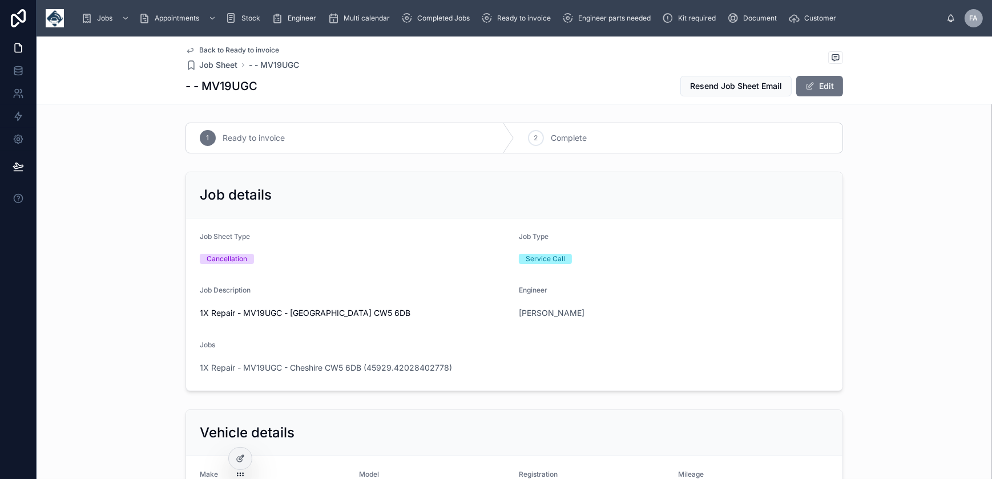
click at [814, 91] on button "Edit" at bounding box center [819, 86] width 47 height 21
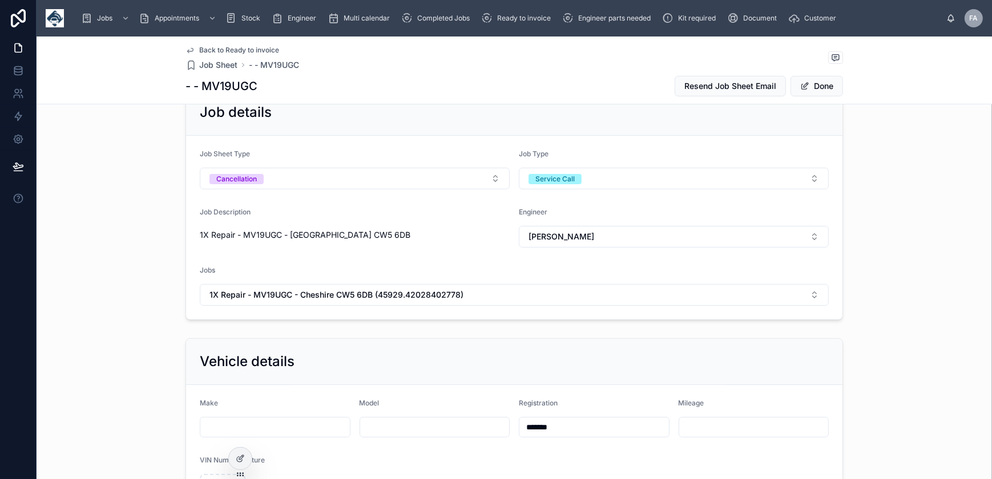
scroll to position [207, 0]
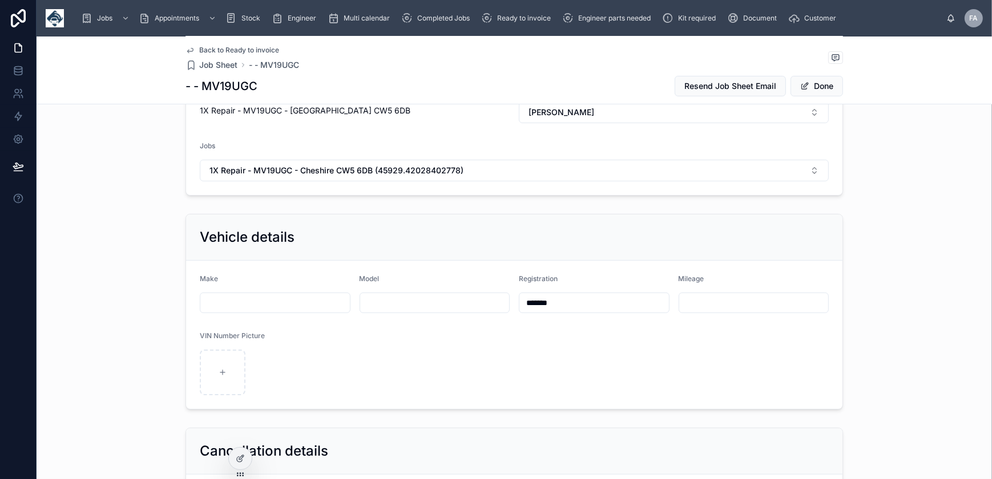
click at [597, 301] on input "*******" at bounding box center [594, 303] width 150 height 16
type input "**********"
click at [819, 91] on button "Done" at bounding box center [817, 86] width 53 height 21
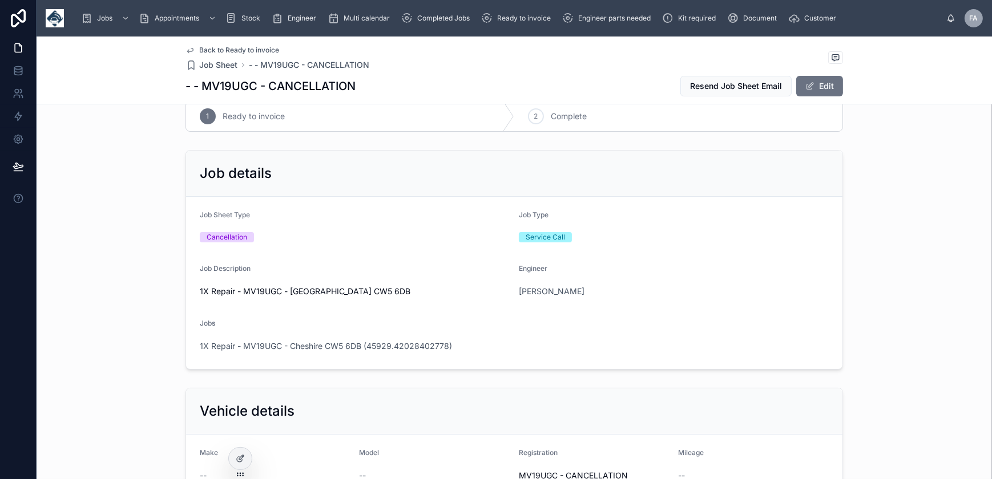
scroll to position [0, 0]
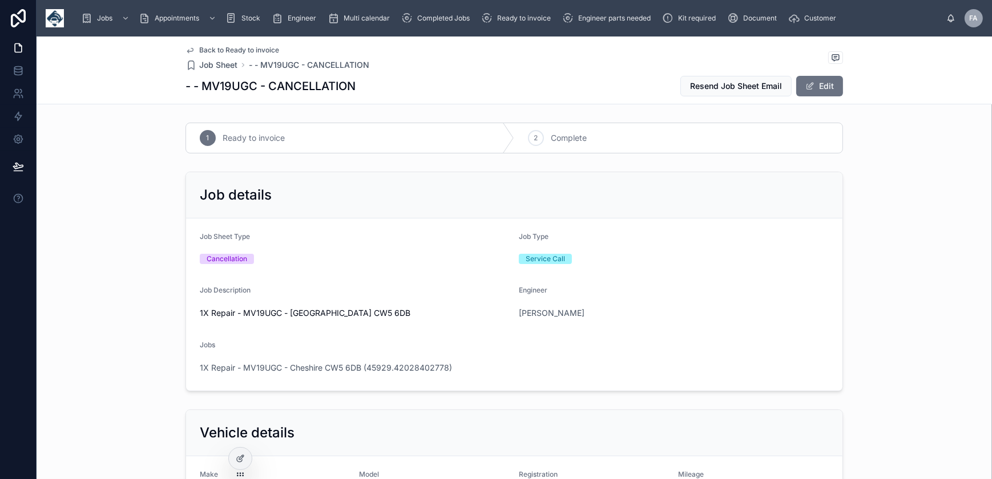
click at [536, 144] on div "2" at bounding box center [536, 138] width 16 height 16
click at [378, 365] on span "1X Repair - MV19UGC - Cheshire CW5 6DB (45929.42028402778)" at bounding box center [326, 367] width 252 height 11
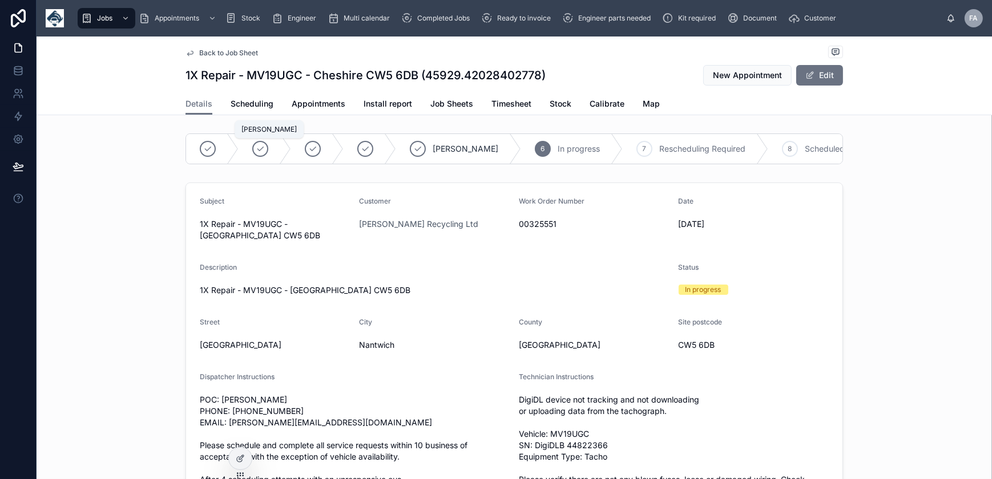
click at [252, 150] on div at bounding box center [260, 149] width 16 height 16
click at [327, 105] on span "Appointments" at bounding box center [319, 103] width 54 height 11
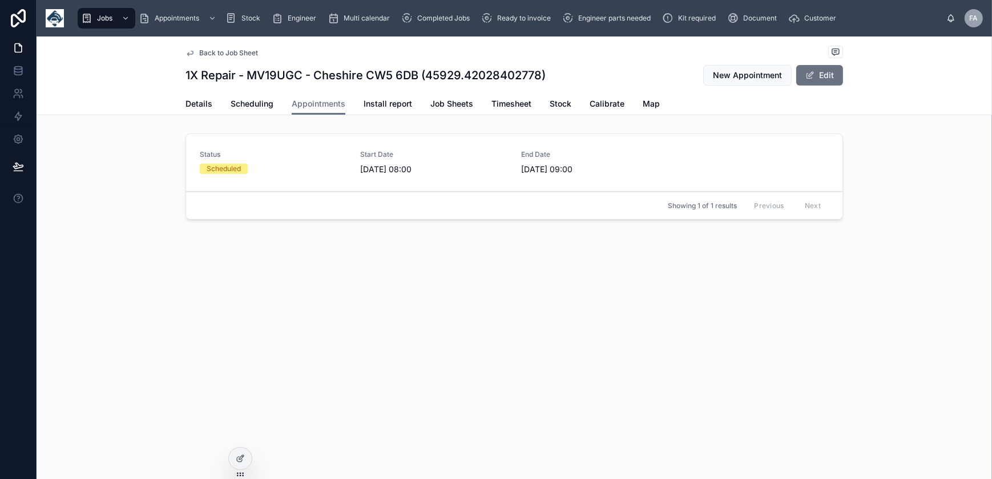
click at [284, 162] on div "Status Scheduled" at bounding box center [273, 162] width 147 height 24
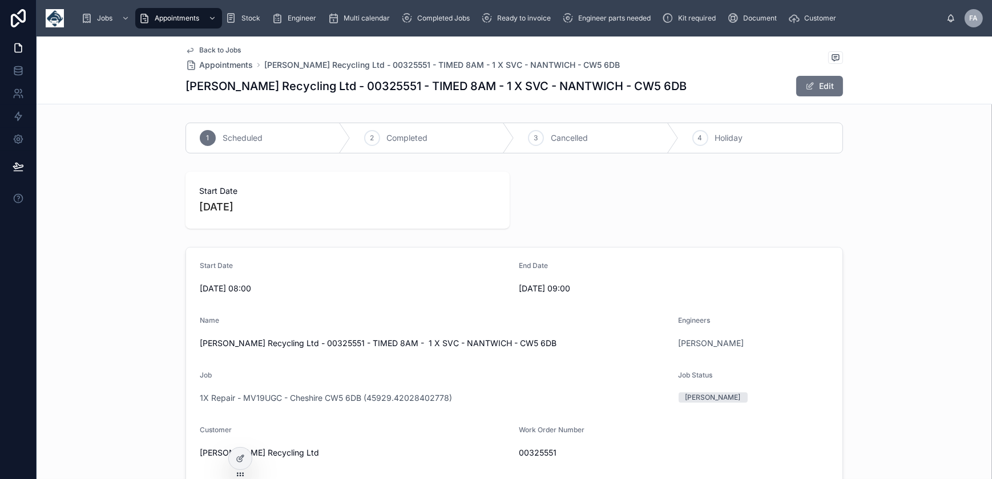
click at [374, 142] on div "2" at bounding box center [372, 138] width 16 height 16
click at [540, 21] on span "Ready to invoice" at bounding box center [524, 18] width 54 height 9
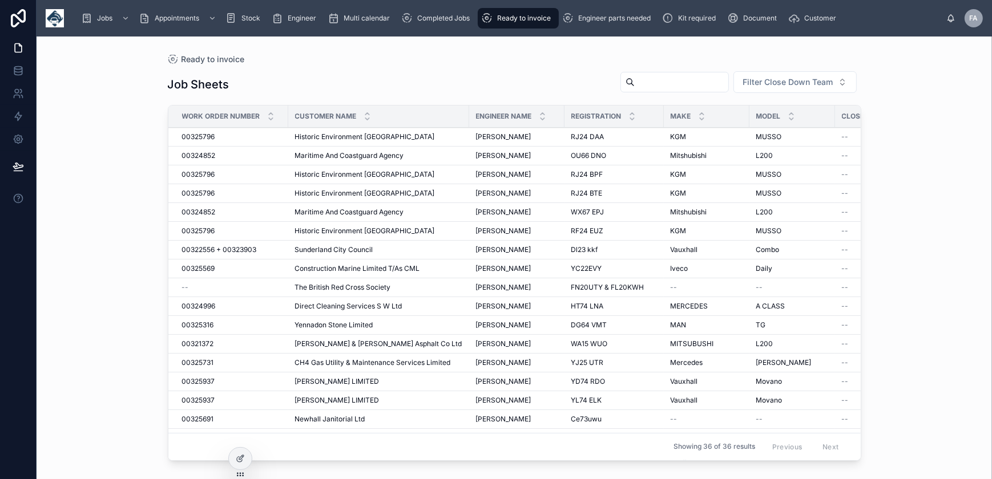
click at [635, 84] on input "text" at bounding box center [682, 82] width 94 height 16
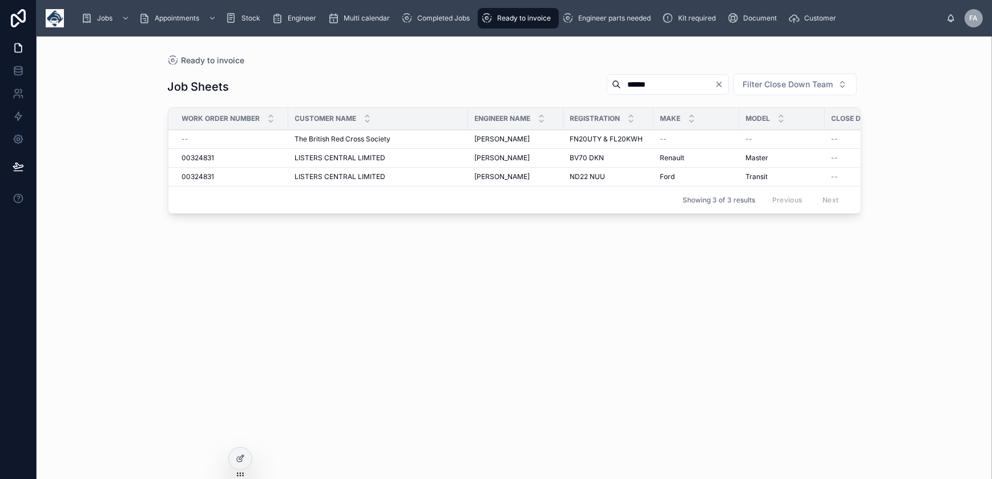
type input "******"
click at [191, 138] on div "--" at bounding box center [231, 139] width 99 height 9
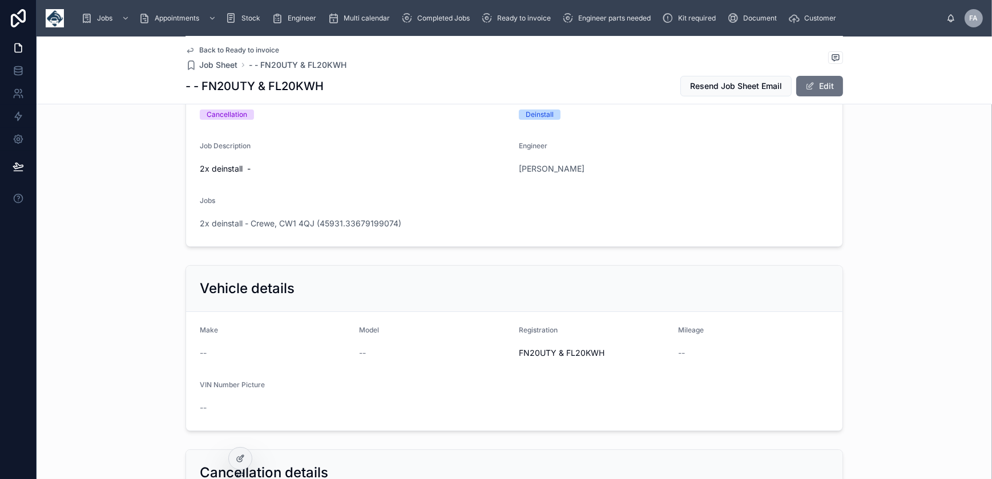
scroll to position [155, 0]
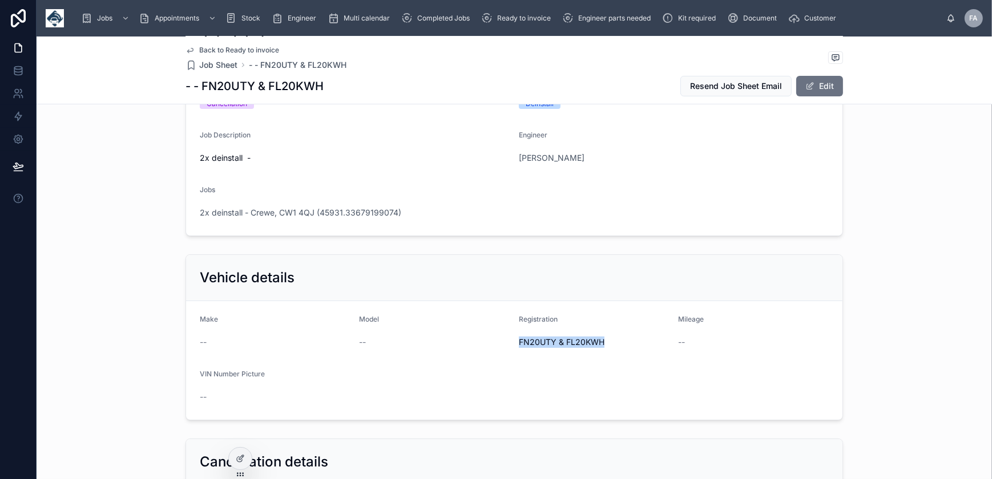
drag, startPoint x: 511, startPoint y: 342, endPoint x: 614, endPoint y: 349, distance: 103.0
click at [614, 349] on form "Make -- Model -- Registration FN20UTY & FL20KWH Mileage -- VIN Number Picture --" at bounding box center [514, 360] width 656 height 119
copy span "FN20UTY & FL20KWH"
click at [368, 212] on span "2x deinstall - Crewe, CW1 4QJ (45931.33679199074)" at bounding box center [300, 212] width 201 height 11
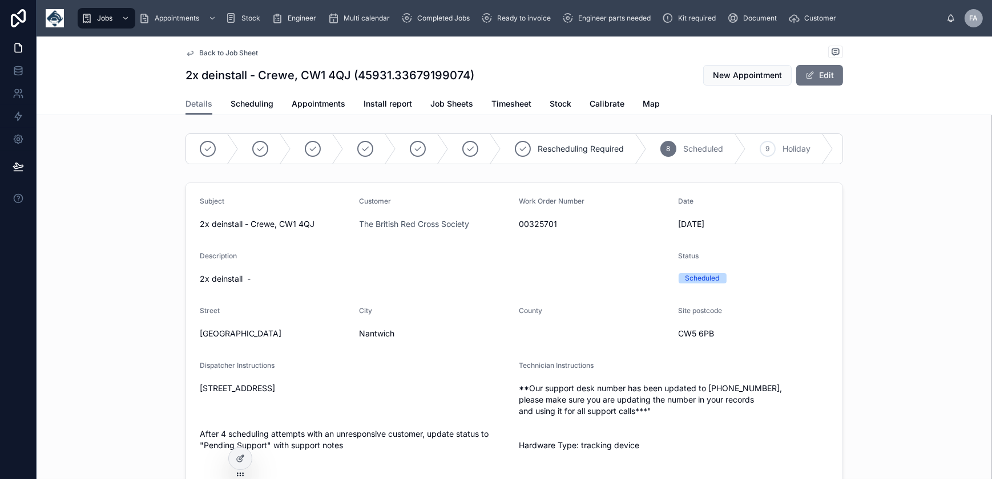
click at [809, 84] on button "Edit" at bounding box center [819, 75] width 47 height 21
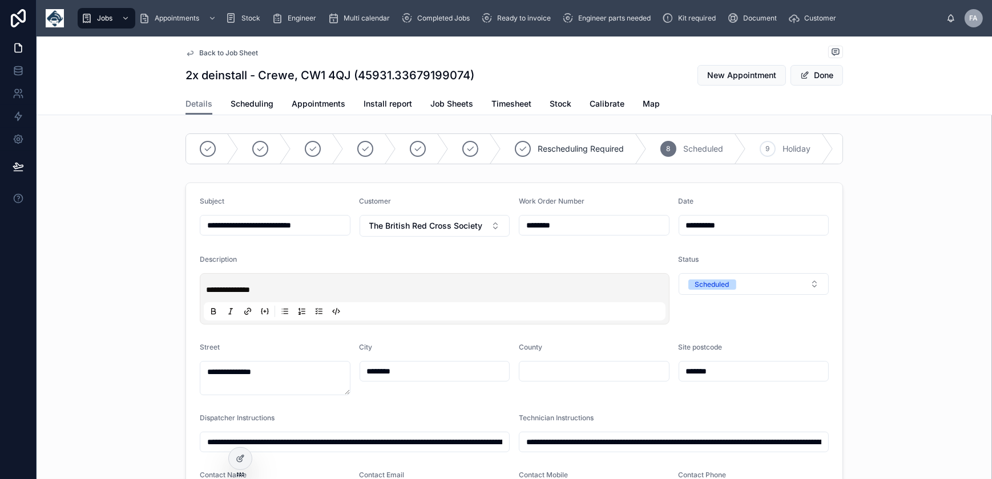
click at [555, 233] on input "********" at bounding box center [594, 225] width 150 height 16
type input "**********"
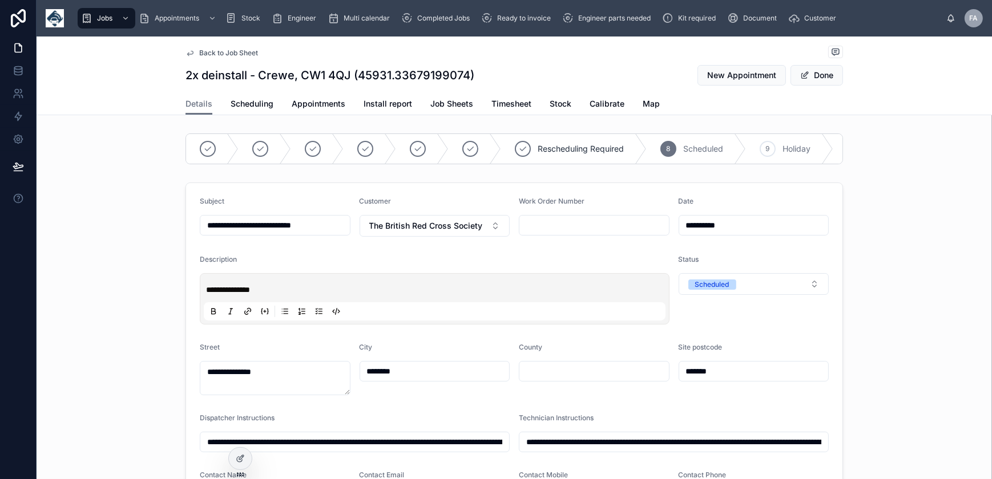
type input "**********"
click at [822, 81] on span "Done" at bounding box center [817, 75] width 53 height 21
type input "**********"
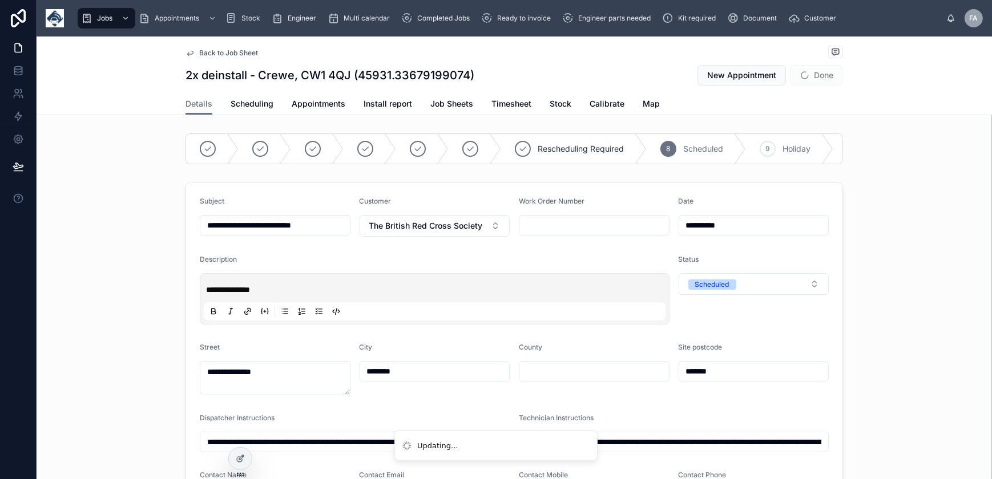
type input "**********"
click at [609, 233] on input "text" at bounding box center [594, 225] width 150 height 16
paste input "********"
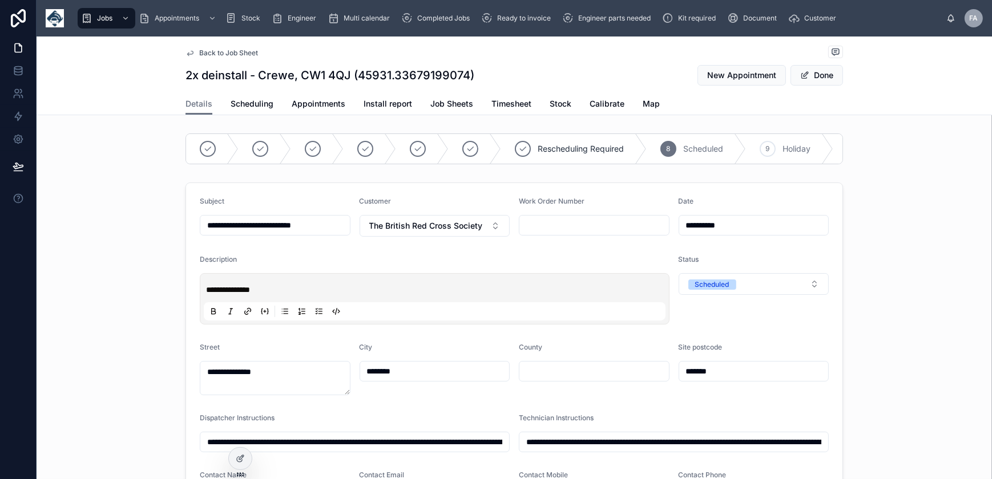
type input "********"
type input "**********"
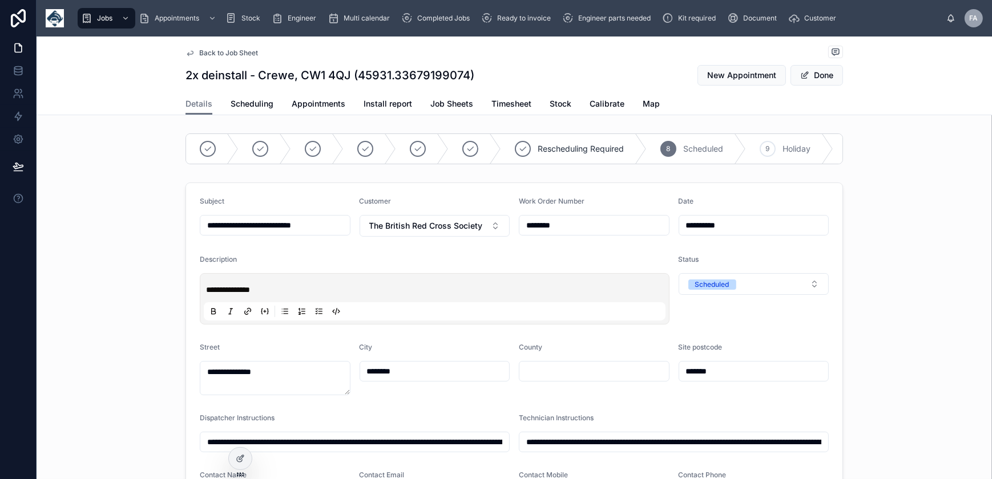
type input "**********"
type input "********"
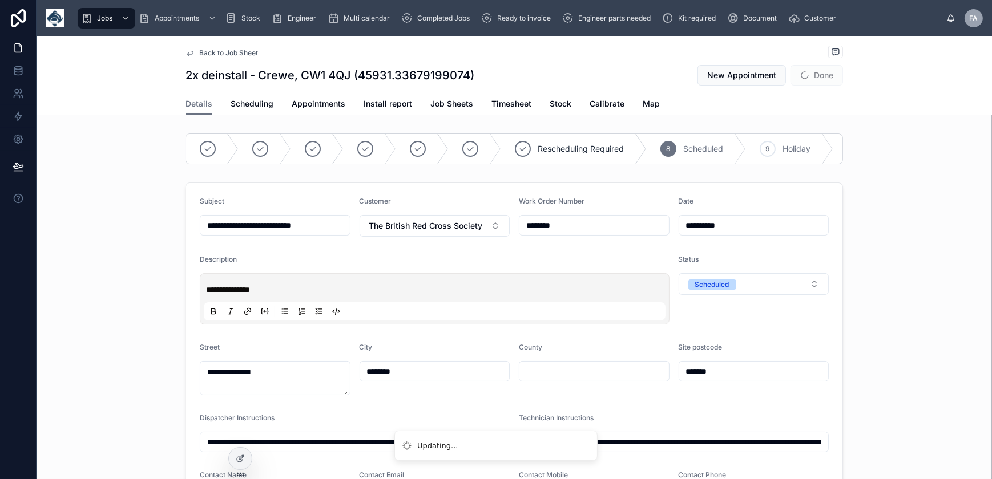
type input "**********"
click at [831, 79] on span "Done" at bounding box center [817, 75] width 53 height 21
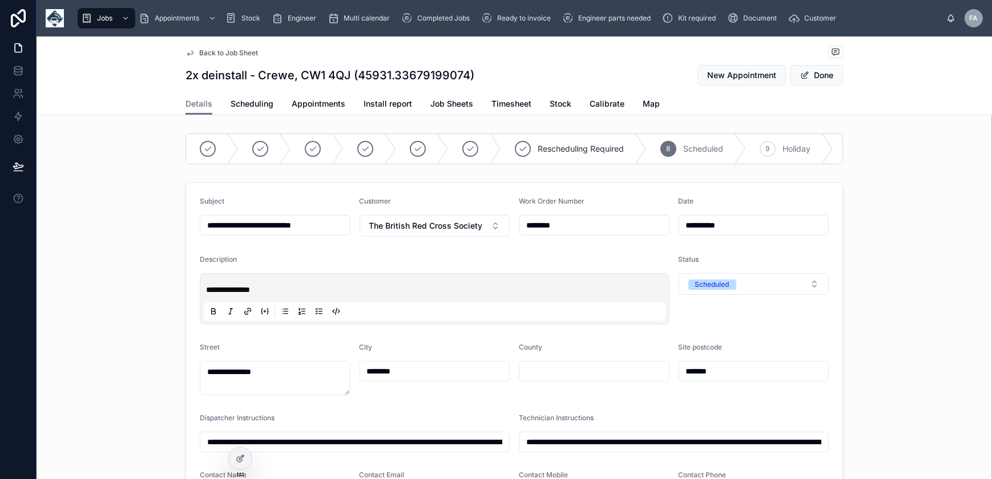
type input "**********"
click at [826, 75] on button "Done" at bounding box center [817, 75] width 53 height 21
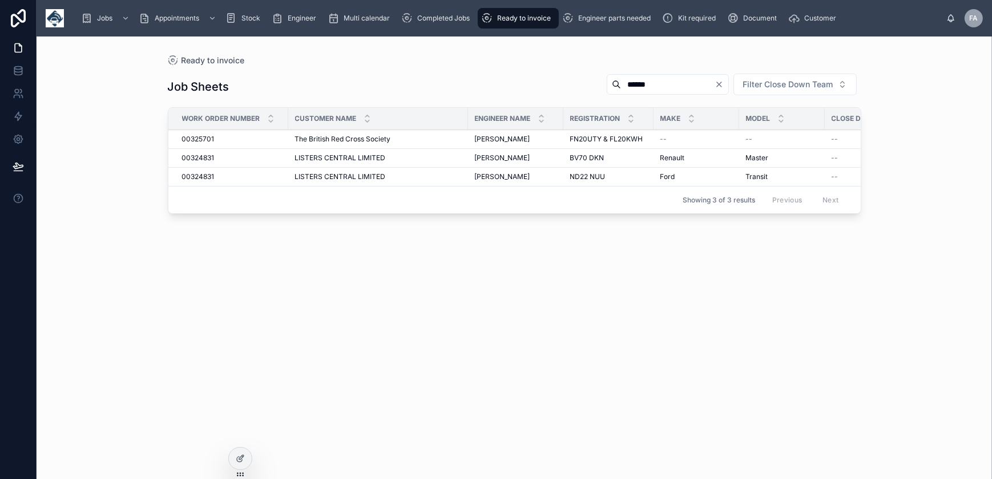
click at [203, 136] on span "00325701" at bounding box center [198, 139] width 33 height 9
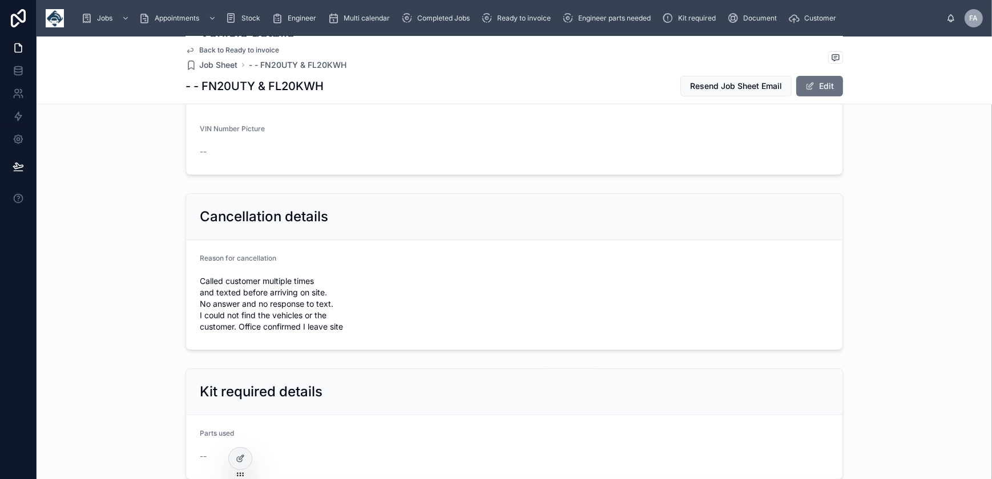
scroll to position [415, 0]
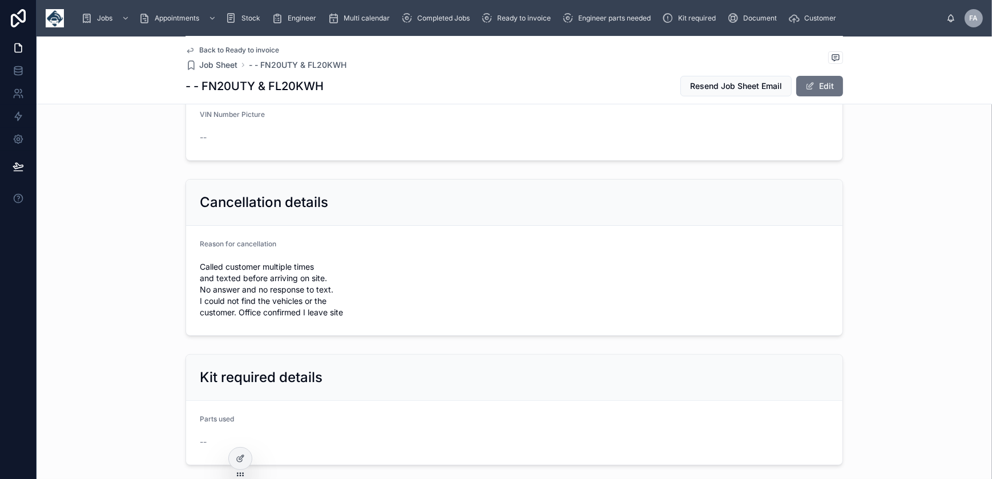
click at [234, 86] on h1 "- - FN20UTY & FL20KWH" at bounding box center [255, 86] width 138 height 16
copy h1 "FN20UTY"
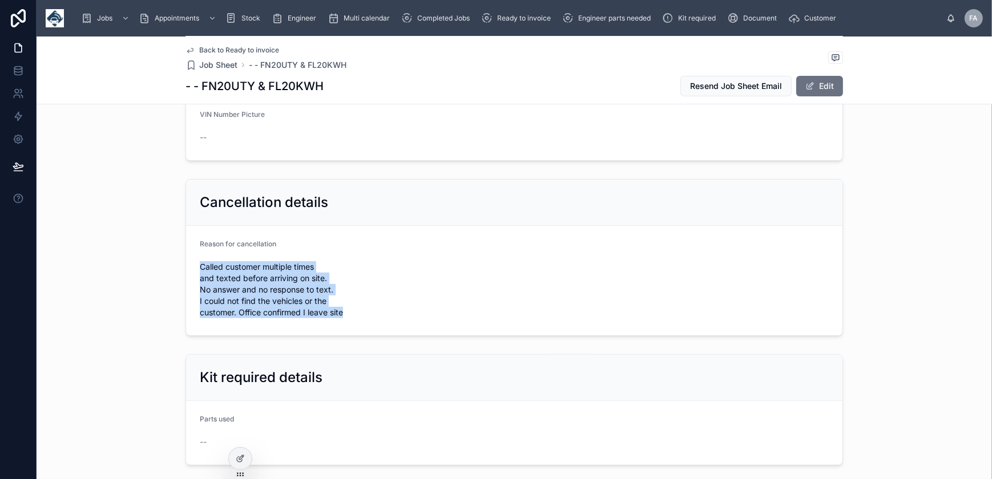
drag, startPoint x: 196, startPoint y: 264, endPoint x: 353, endPoint y: 320, distance: 166.6
click at [353, 320] on form "Reason for cancellation Called customer multiple times and texted before arrivi…" at bounding box center [514, 281] width 656 height 110
copy span "Called customer multiple times and texted before arriving on site. No answer an…"
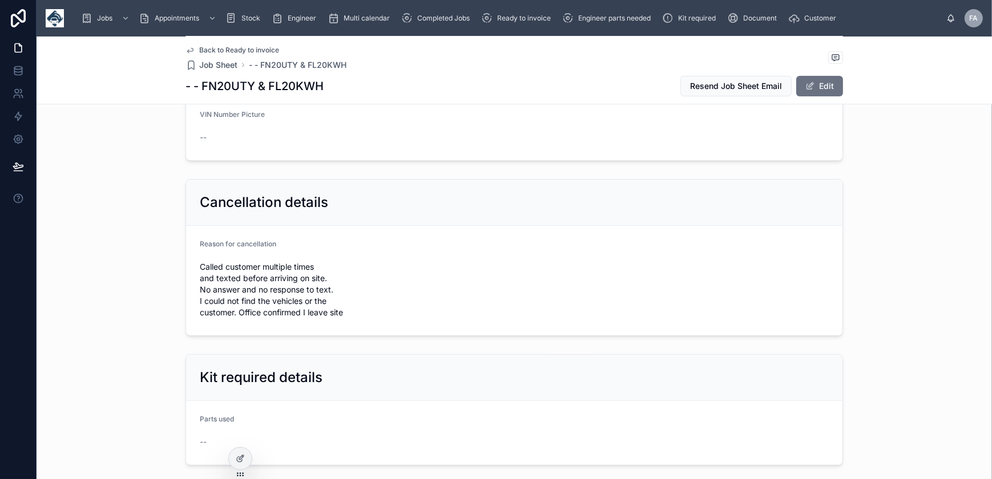
click at [315, 83] on h1 "- - FN20UTY & FL20KWH" at bounding box center [255, 86] width 138 height 16
copy h1 "FL20KWH"
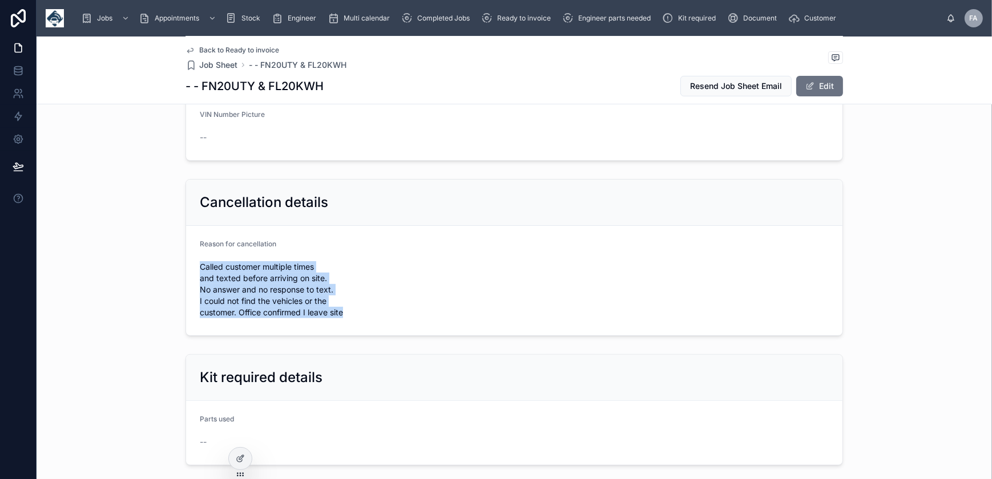
drag, startPoint x: 196, startPoint y: 264, endPoint x: 349, endPoint y: 316, distance: 161.0
click at [349, 316] on form "Reason for cancellation Called customer multiple times and texted before arrivi…" at bounding box center [514, 281] width 656 height 110
copy span "Called customer multiple times and texted before arriving on site. No answer an…"
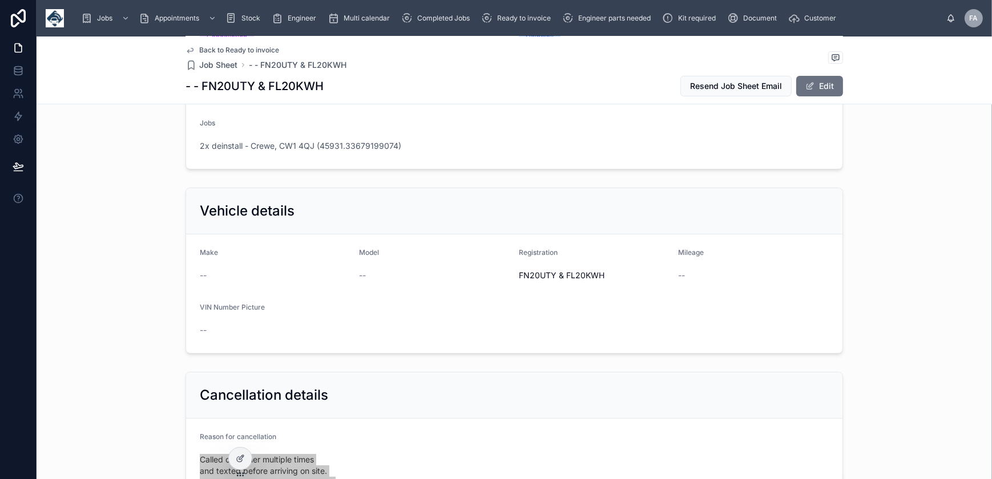
scroll to position [0, 0]
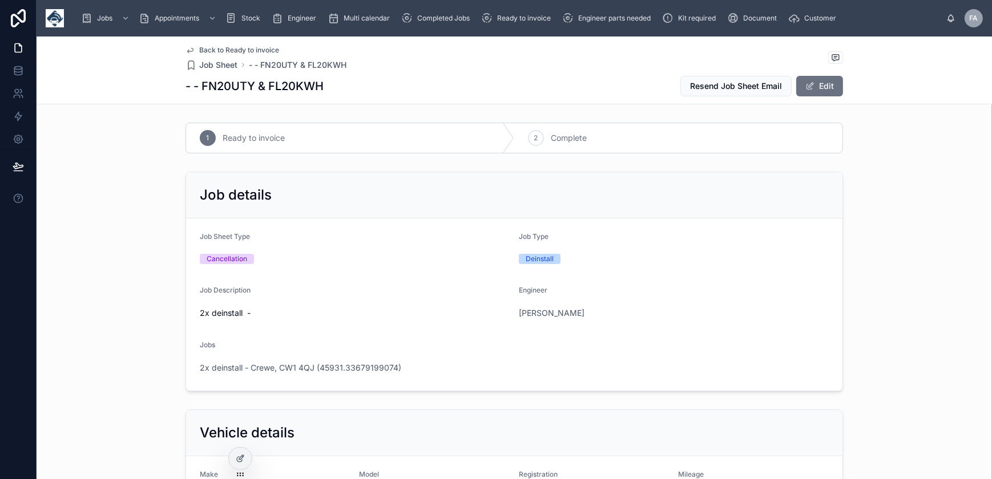
click at [806, 92] on button "Edit" at bounding box center [819, 86] width 47 height 21
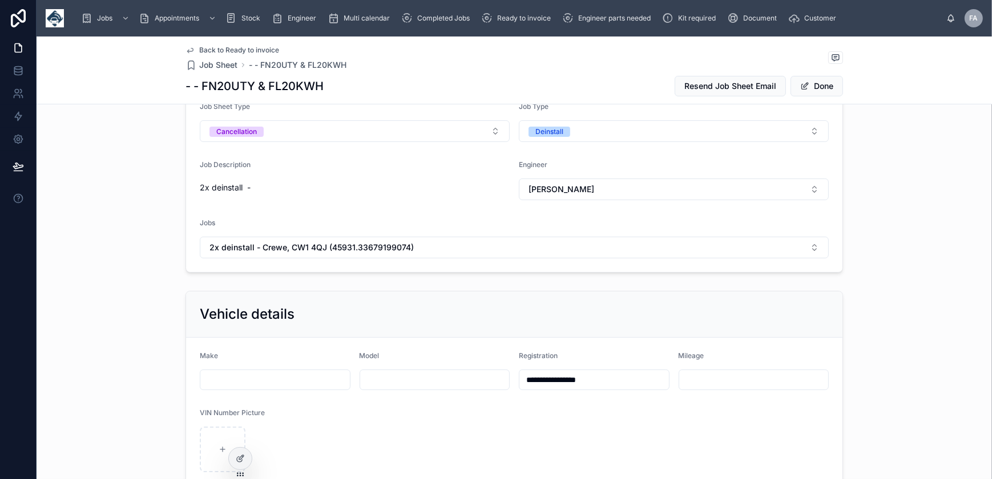
scroll to position [155, 0]
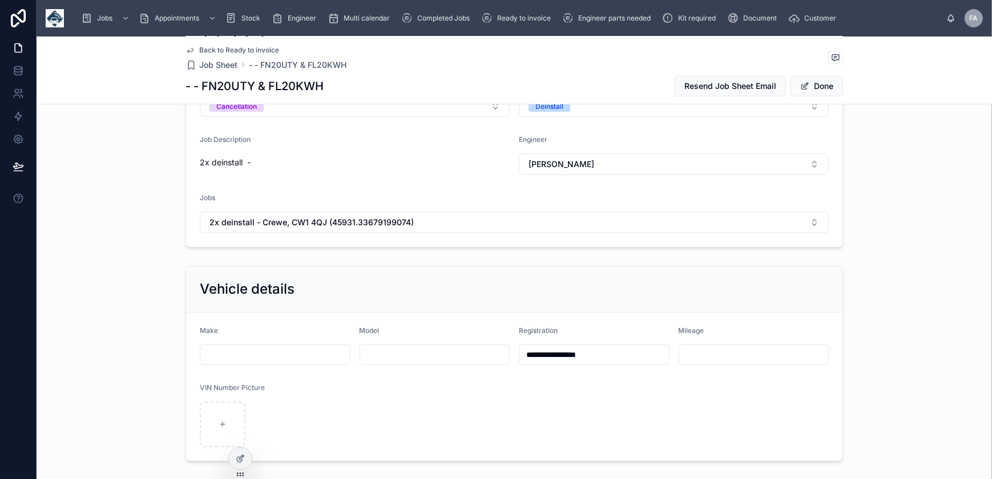
click at [632, 354] on input "**********" at bounding box center [594, 355] width 150 height 16
type input "**********"
click at [815, 92] on button "Done" at bounding box center [817, 86] width 53 height 21
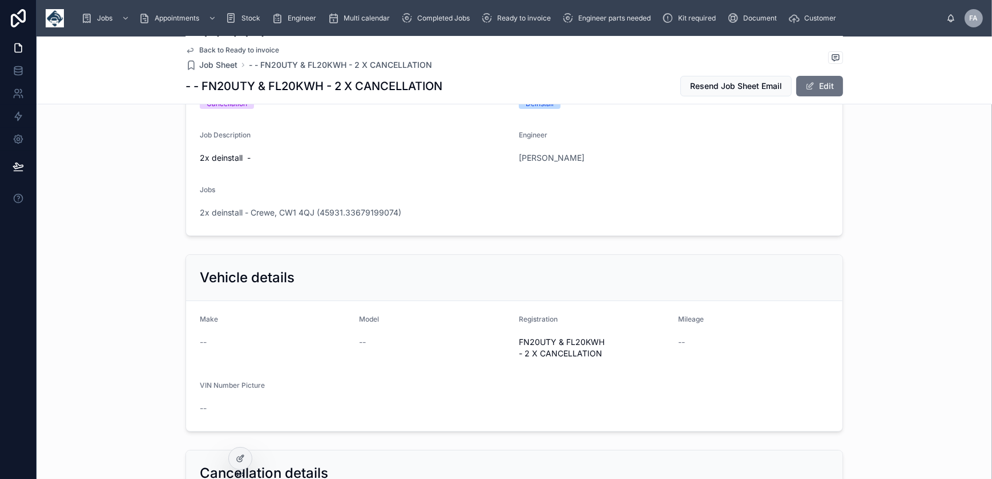
scroll to position [0, 0]
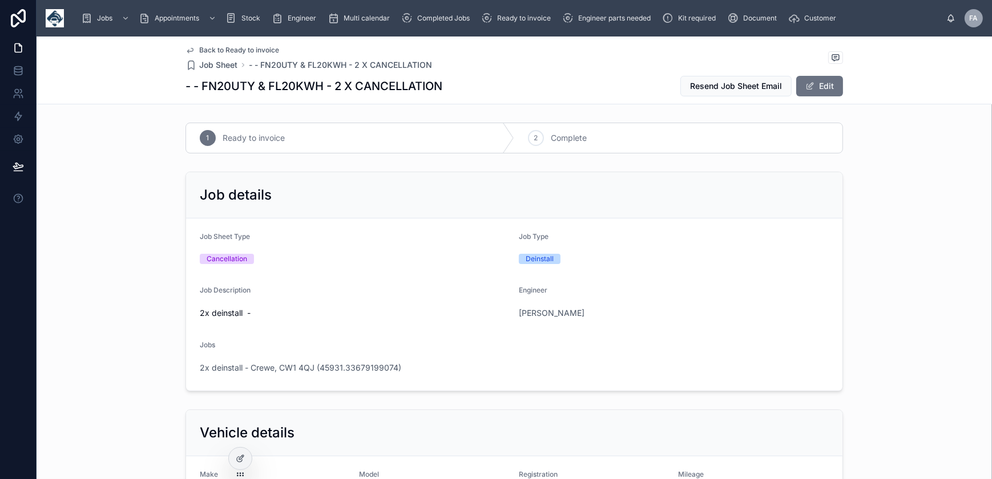
click at [286, 363] on span "2x deinstall - Crewe, CW1 4QJ (45931.33679199074)" at bounding box center [300, 367] width 201 height 11
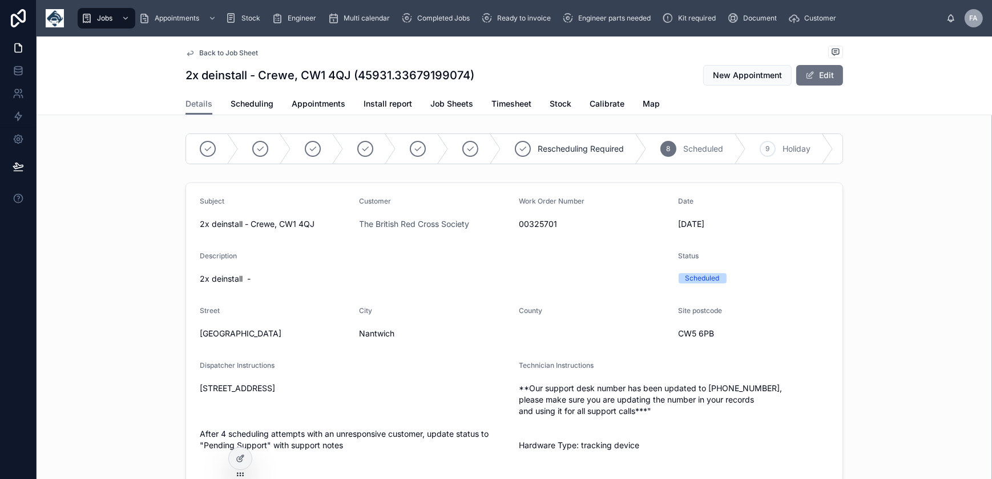
click at [303, 103] on span "Appointments" at bounding box center [319, 103] width 54 height 11
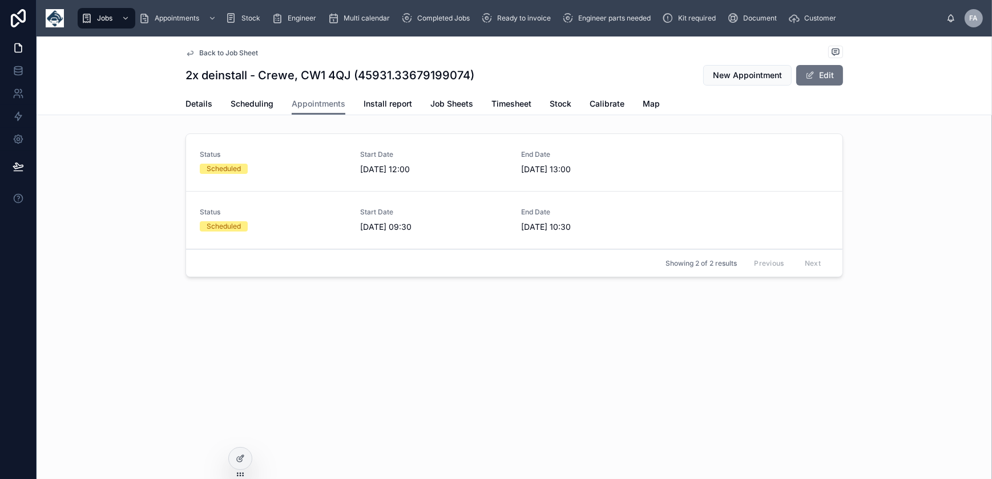
click at [262, 217] on div "Status Scheduled" at bounding box center [273, 220] width 147 height 24
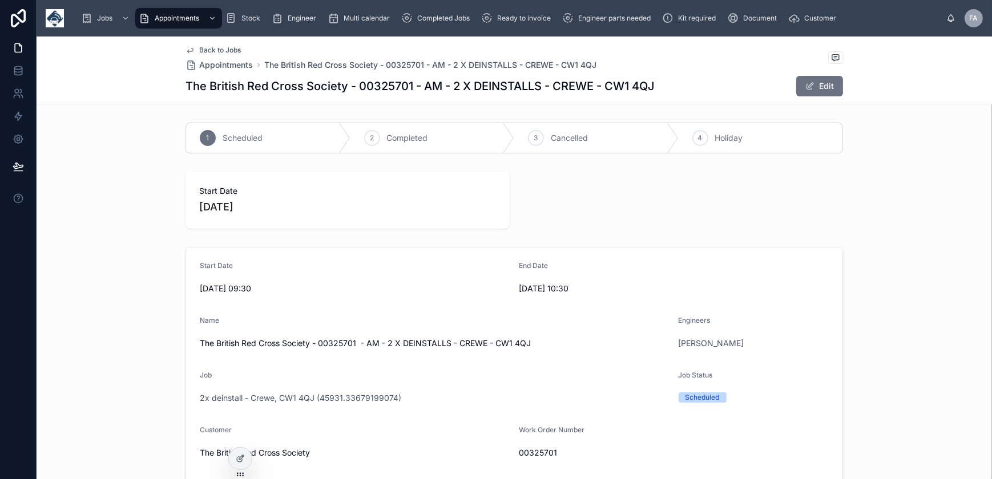
click at [0, 0] on icon at bounding box center [0, 0] width 0 height 0
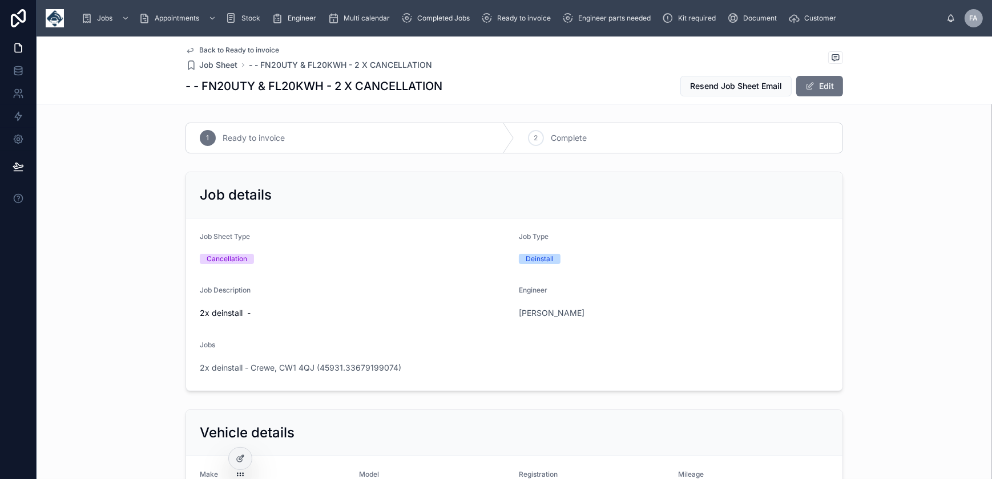
click at [514, 15] on span "Ready to invoice" at bounding box center [524, 18] width 54 height 9
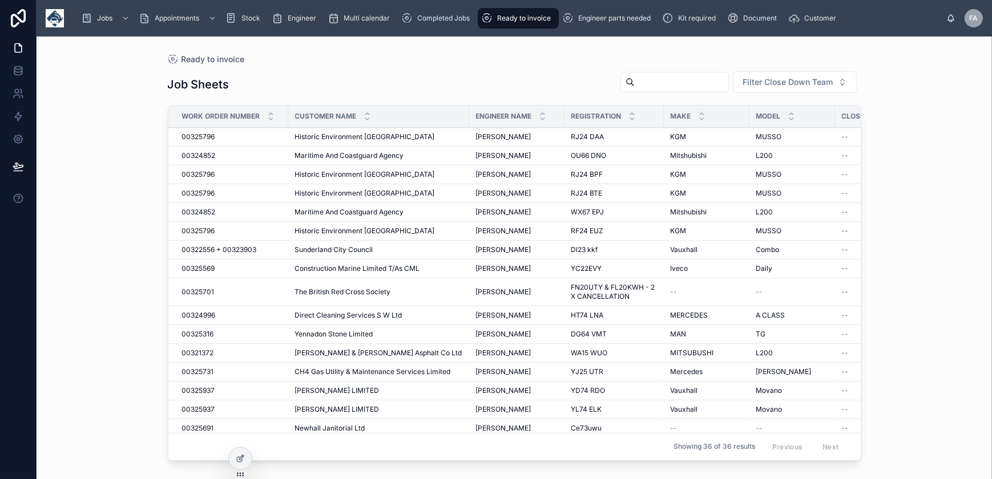
click at [644, 91] on div at bounding box center [674, 82] width 108 height 21
click at [649, 85] on input "text" at bounding box center [682, 82] width 94 height 16
type input "****"
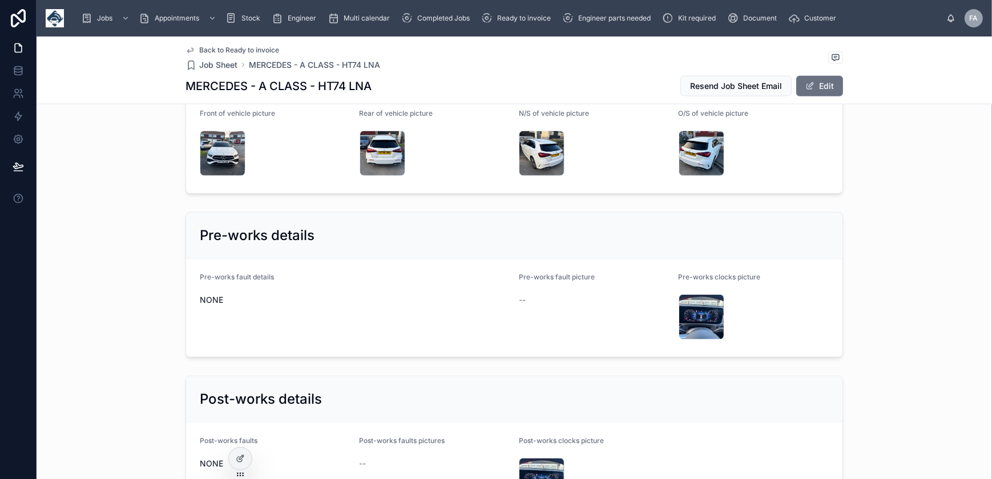
scroll to position [2075, 0]
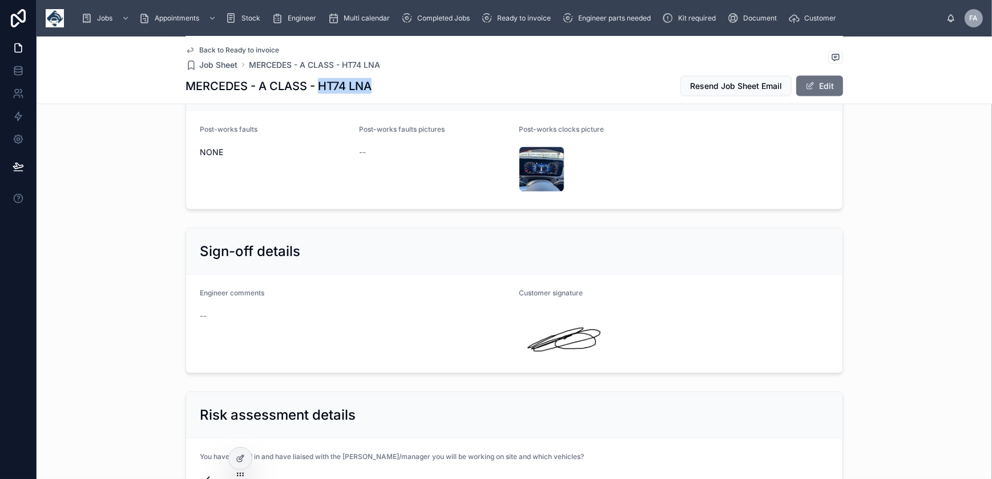
drag, startPoint x: 317, startPoint y: 86, endPoint x: 371, endPoint y: 84, distance: 53.7
click at [371, 84] on div "MERCEDES - A CLASS - HT74 LNA Resend Job Sheet Email Edit" at bounding box center [515, 86] width 658 height 22
copy h1 "HT74 LNA"
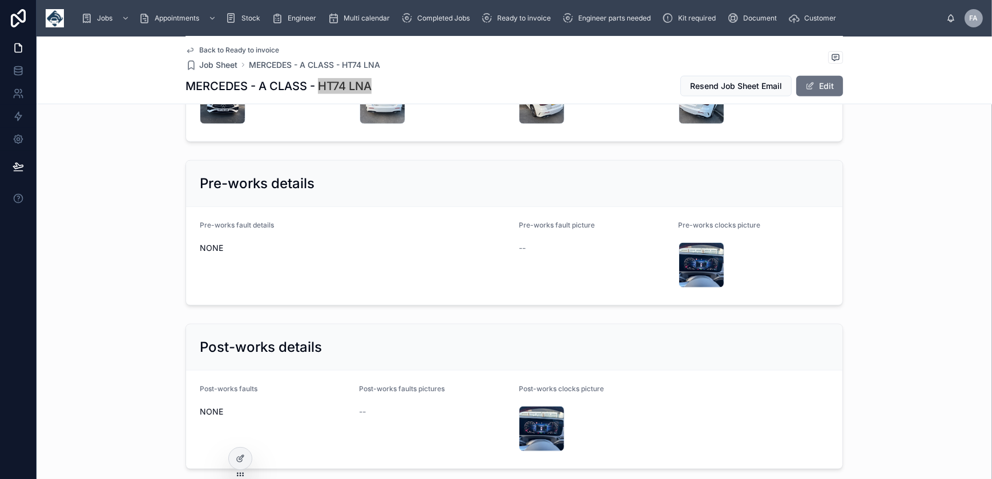
scroll to position [1505, 0]
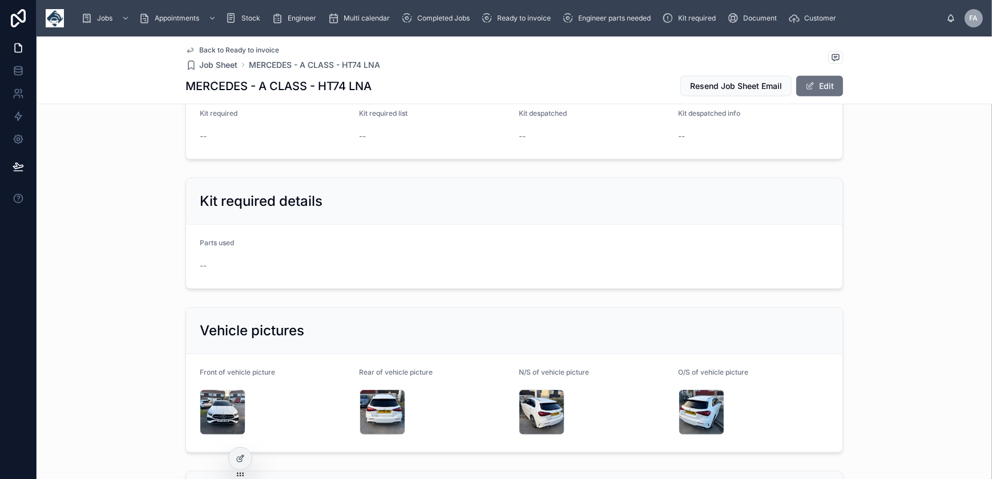
click at [217, 402] on div "IMG_9249 .jpeg" at bounding box center [223, 413] width 46 height 46
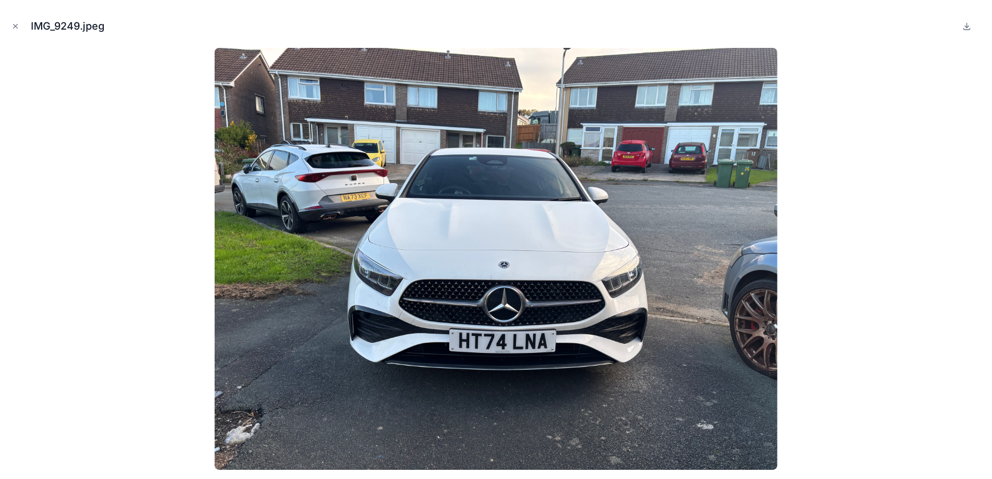
click at [18, 26] on icon "Close modal" at bounding box center [15, 26] width 8 height 8
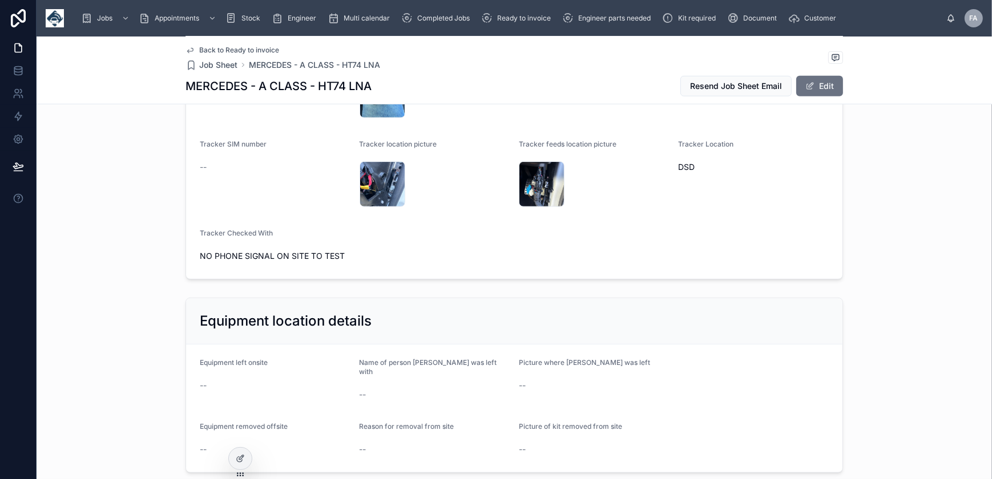
scroll to position [830, 0]
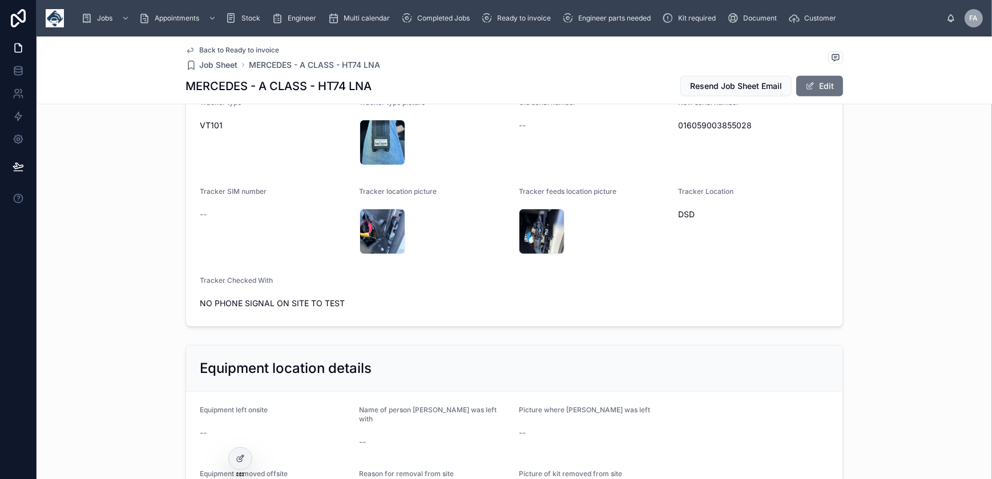
drag, startPoint x: 191, startPoint y: 303, endPoint x: 367, endPoint y: 313, distance: 176.1
click at [367, 313] on form "Tracker type VT101 Tracker type picture IMG_9252 .jpeg Old serial number -- New…" at bounding box center [514, 205] width 656 height 242
copy span "NO PHONE SIGNAL ON SITE TO TEST"
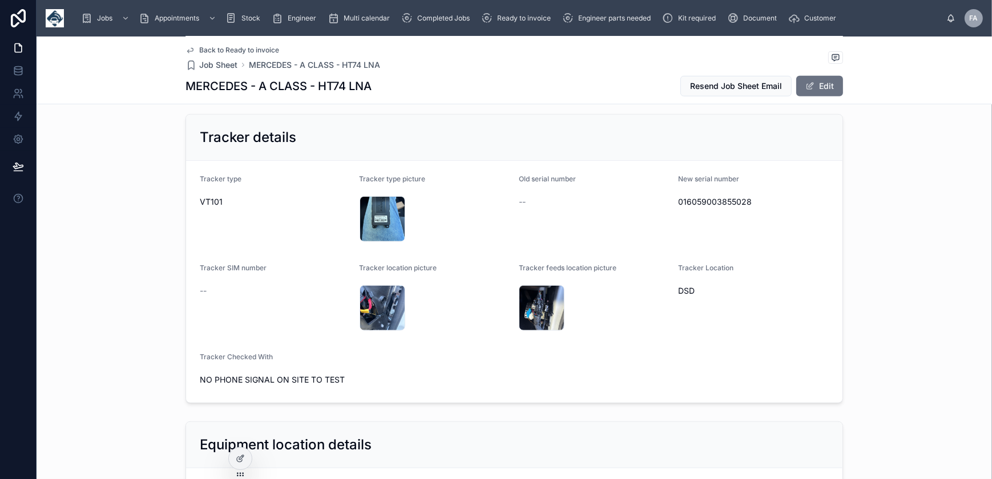
scroll to position [622, 0]
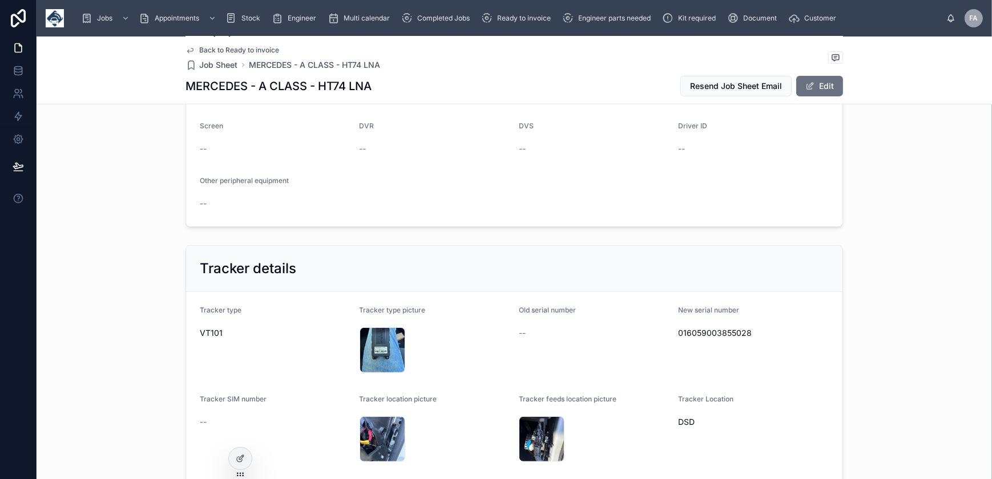
click at [689, 328] on span "016059003855028" at bounding box center [754, 333] width 151 height 11
click at [378, 345] on div "IMG_9252 .jpeg" at bounding box center [383, 351] width 46 height 46
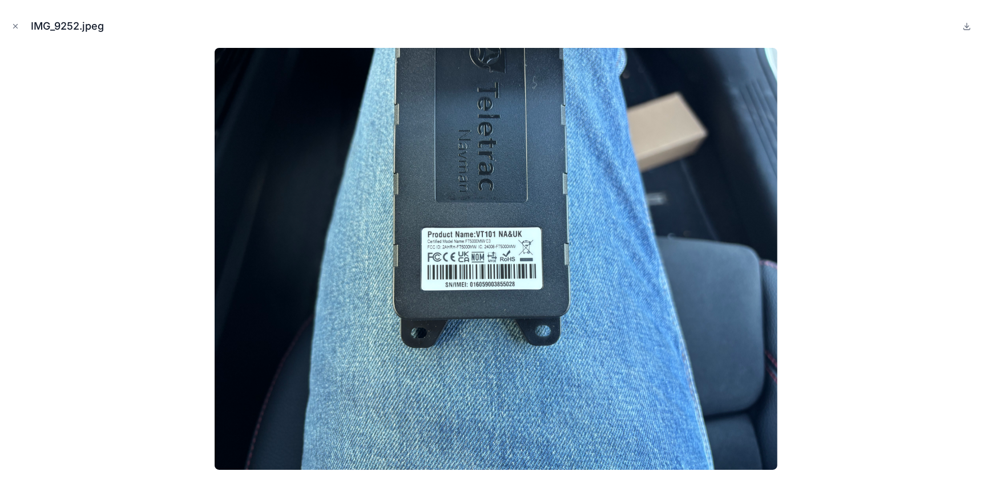
click at [14, 28] on icon "Close modal" at bounding box center [16, 27] width 4 height 4
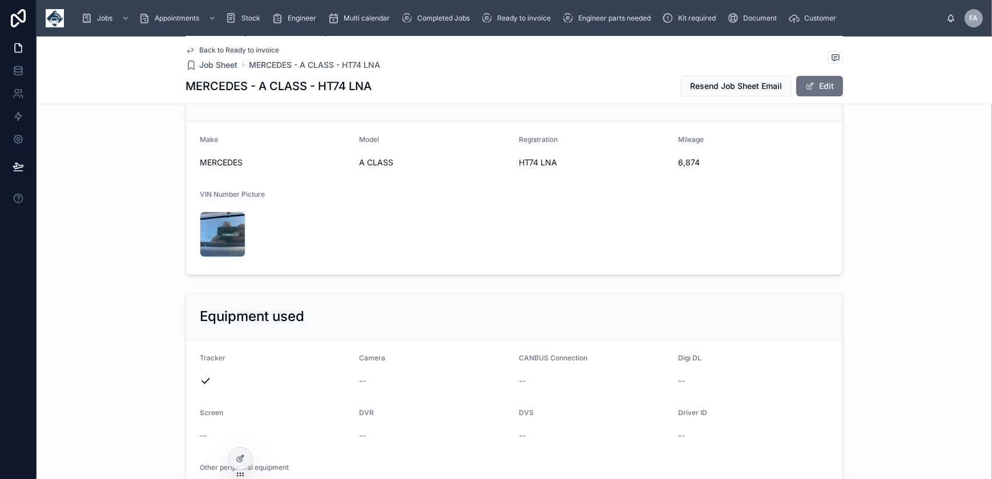
scroll to position [311, 0]
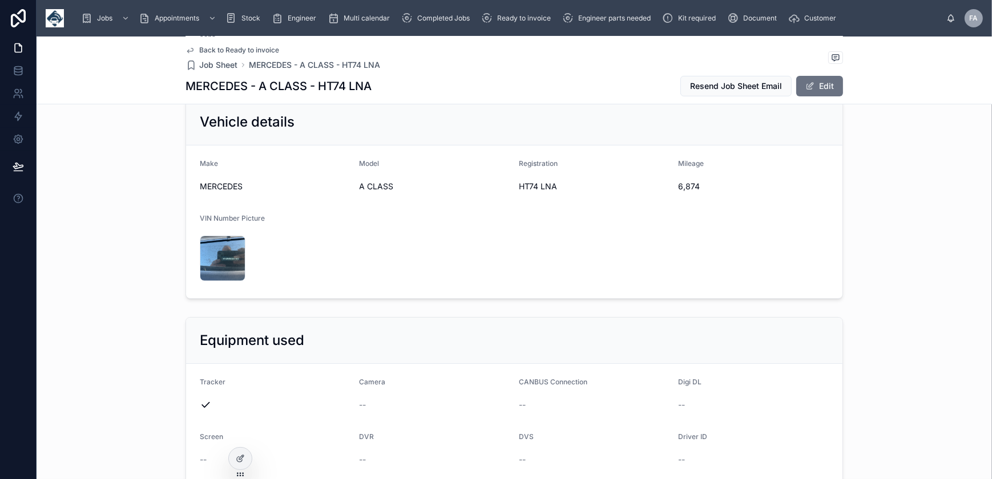
click at [679, 188] on span "6,874" at bounding box center [754, 186] width 151 height 11
copy span "6,874"
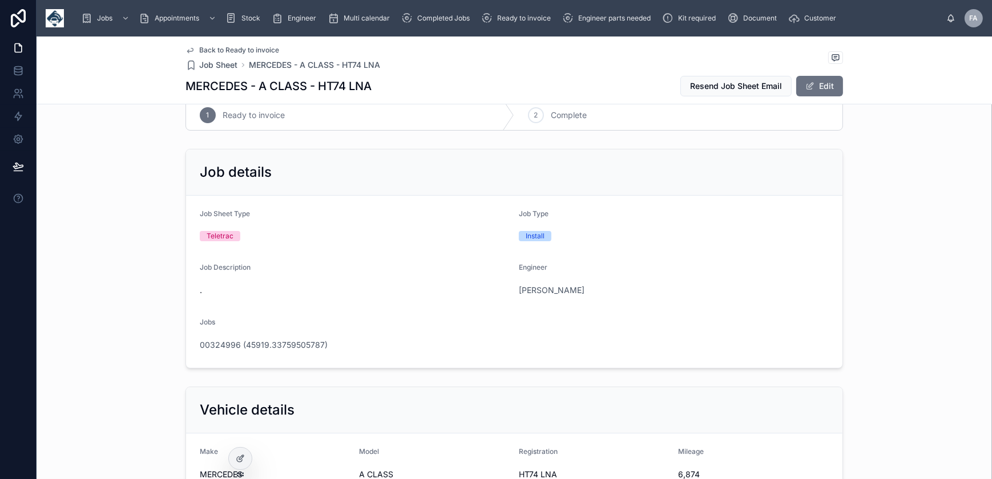
scroll to position [0, 0]
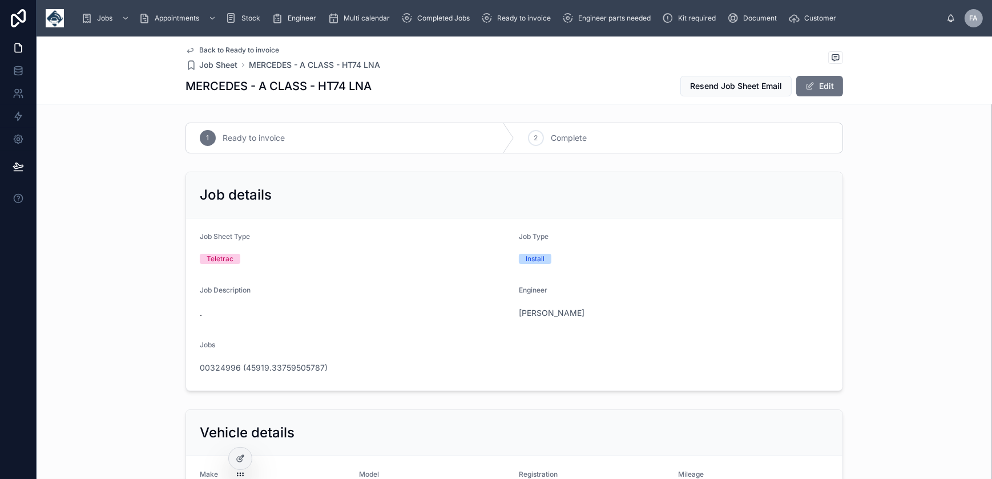
click at [0, 0] on icon at bounding box center [0, 0] width 0 height 0
click at [305, 367] on span "00324996 (45919.33759505787)" at bounding box center [264, 367] width 128 height 11
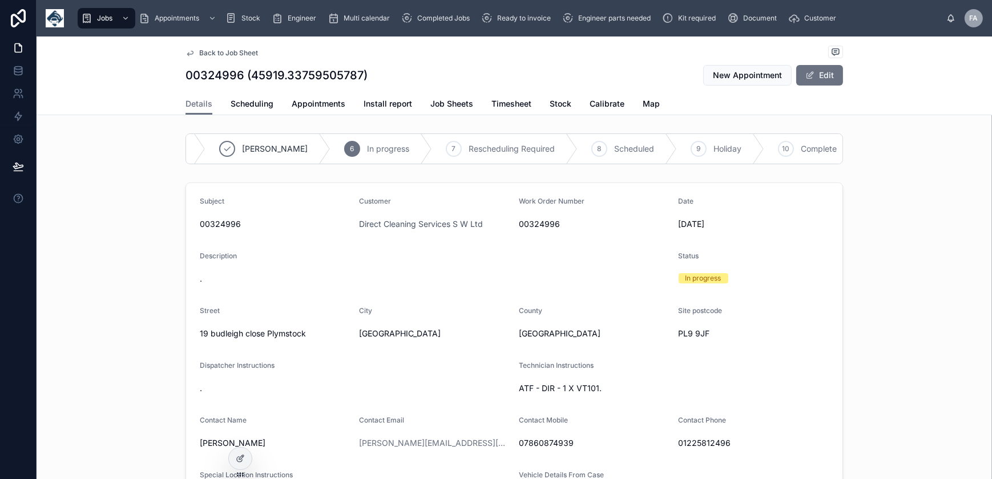
scroll to position [0, 200]
click at [755, 150] on div "10 Complete" at bounding box center [802, 149] width 95 height 30
click at [330, 106] on span "Appointments" at bounding box center [319, 103] width 54 height 11
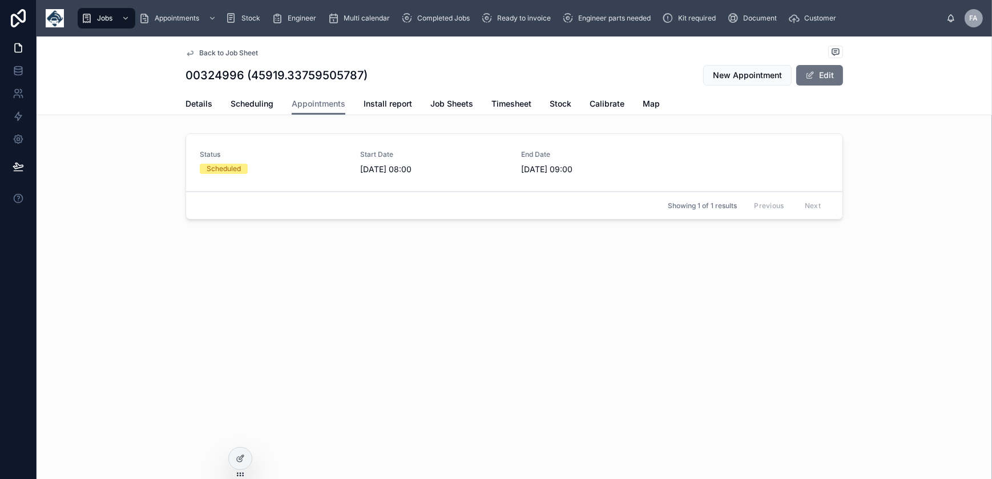
click at [312, 170] on div "Scheduled" at bounding box center [273, 169] width 147 height 10
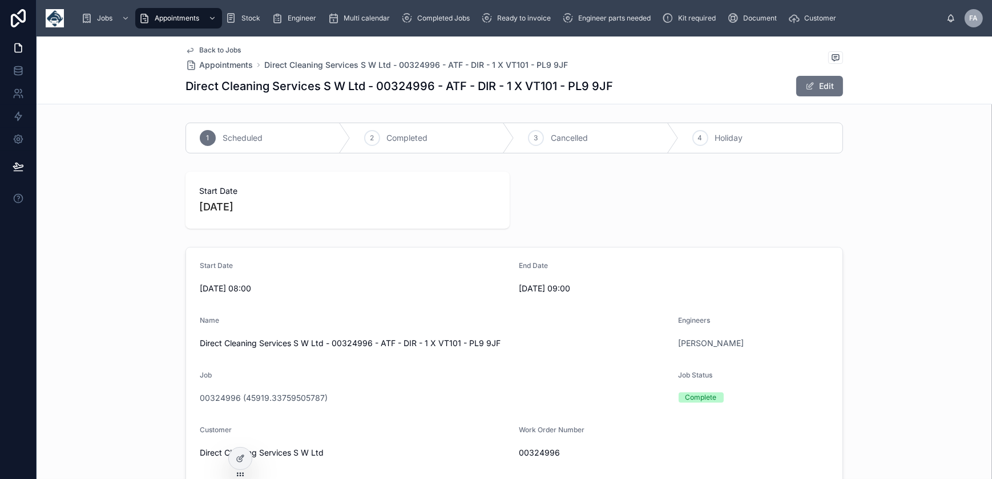
click at [387, 136] on span "Completed" at bounding box center [407, 137] width 41 height 11
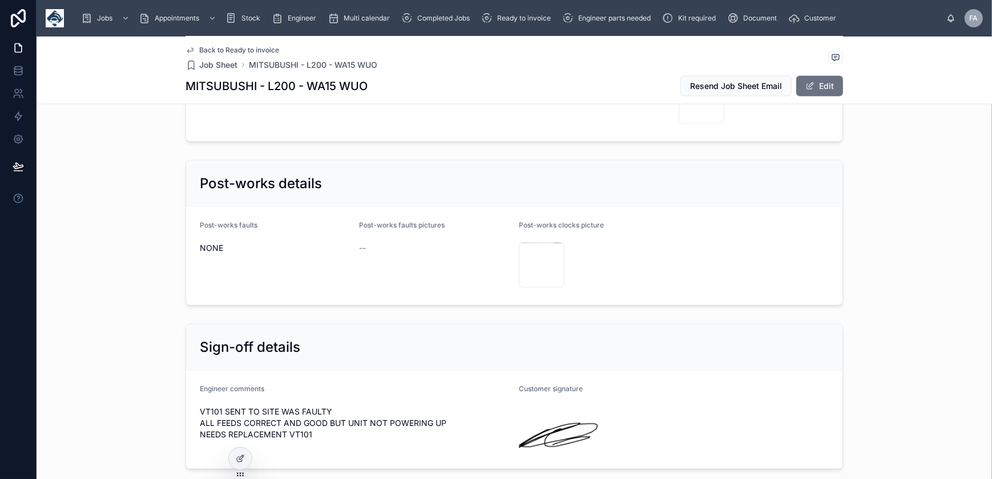
scroll to position [2127, 0]
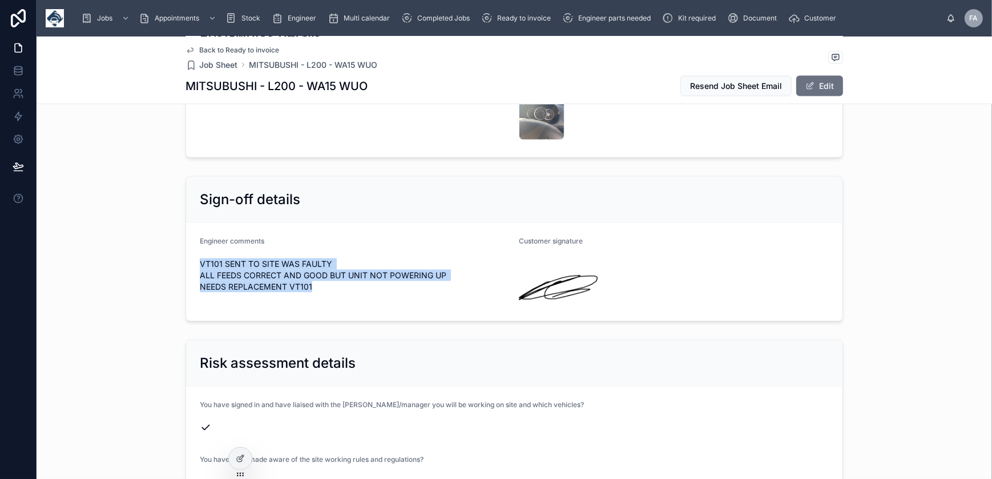
drag, startPoint x: 194, startPoint y: 250, endPoint x: 332, endPoint y: 297, distance: 145.9
click at [332, 297] on form "Engineer comments VT101 SENT TO SITE WAS FAULTY ALL FEEDS CORRECT AND GOOD BUT …" at bounding box center [514, 272] width 656 height 98
copy span "VT101 SENT TO SITE WAS FAULTY ALL FEEDS CORRECT AND GOOD BUT UNIT NOT POWERING …"
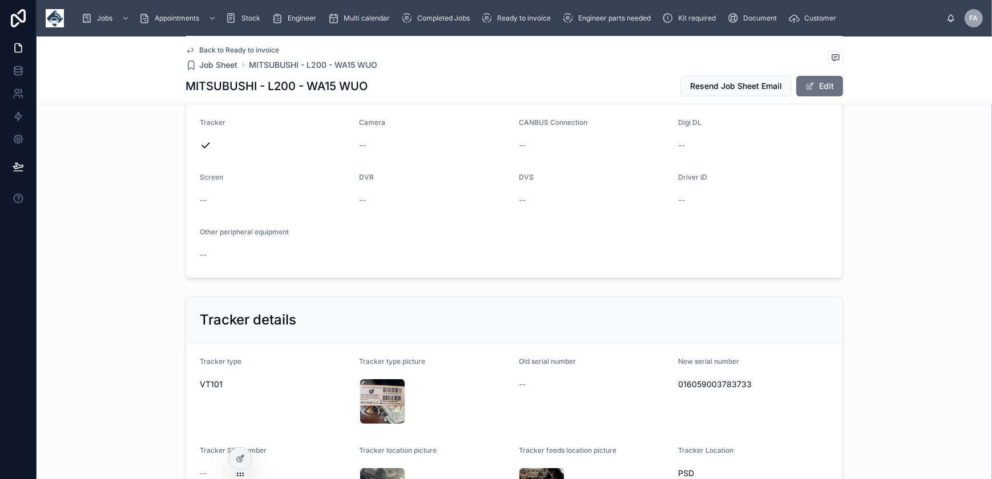
scroll to position [571, 0]
click at [704, 382] on span "016059003783733" at bounding box center [754, 384] width 151 height 11
copy span "016059003783733"
click at [361, 398] on div "IMG_9265 .jpeg" at bounding box center [383, 402] width 46 height 46
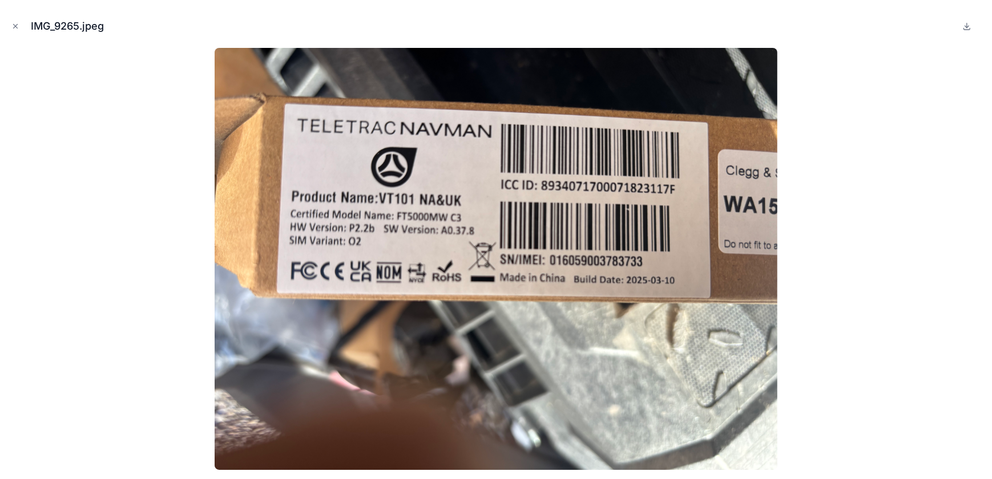
click at [15, 26] on icon "Close modal" at bounding box center [16, 27] width 4 height 4
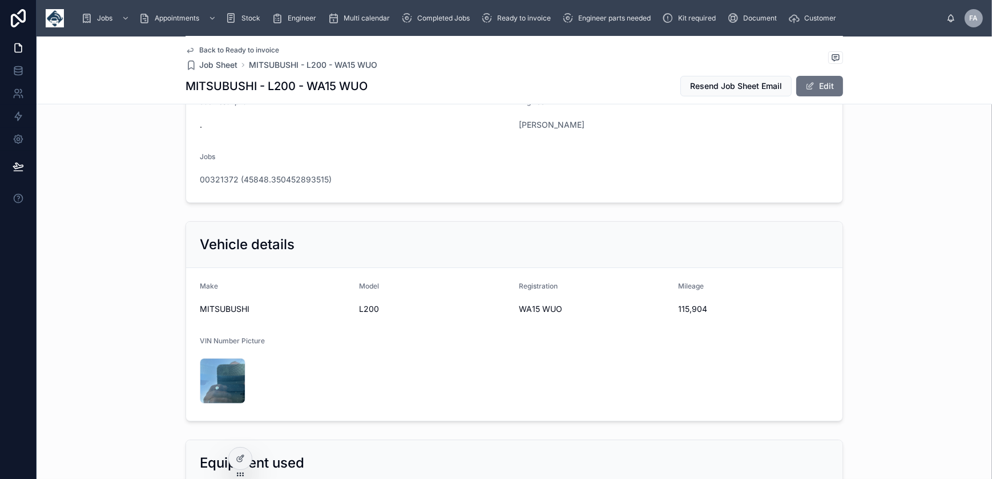
scroll to position [155, 0]
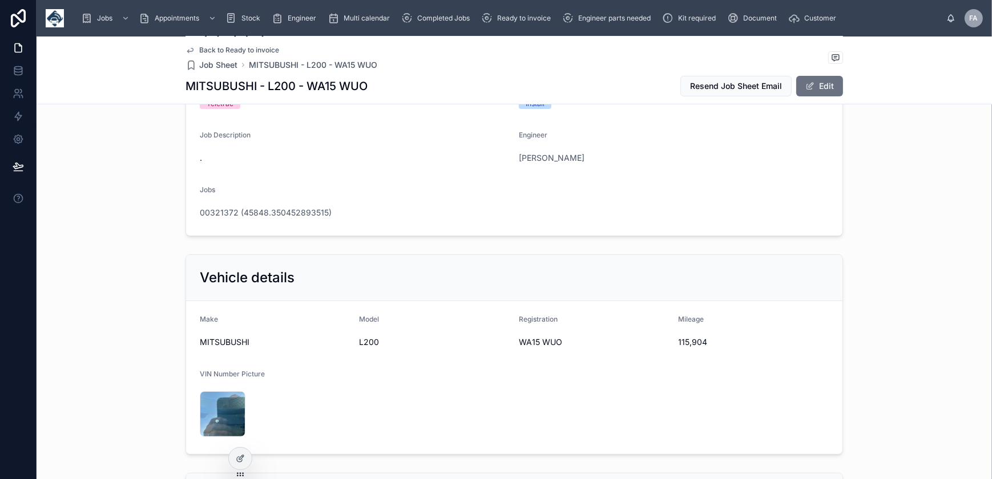
click at [680, 340] on span "115,904" at bounding box center [754, 342] width 151 height 11
copy span "115,904"
drag, startPoint x: 515, startPoint y: 340, endPoint x: 576, endPoint y: 348, distance: 61.7
click at [576, 348] on div "WA15 WUO" at bounding box center [594, 342] width 151 height 18
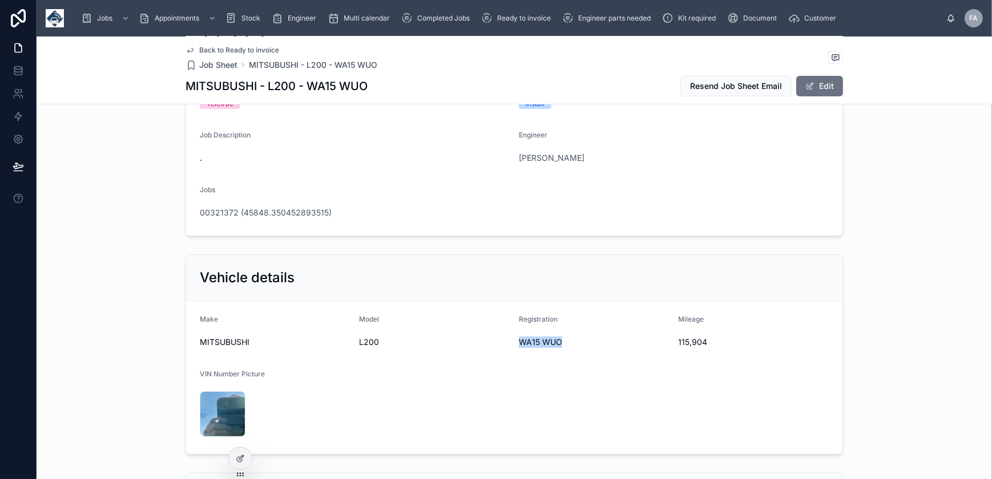
copy span "WA15 WUO"
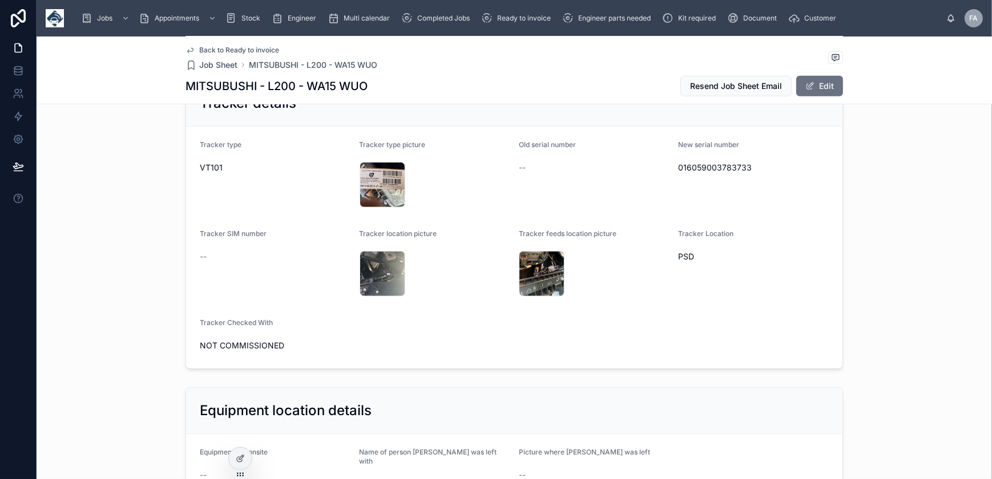
scroll to position [882, 0]
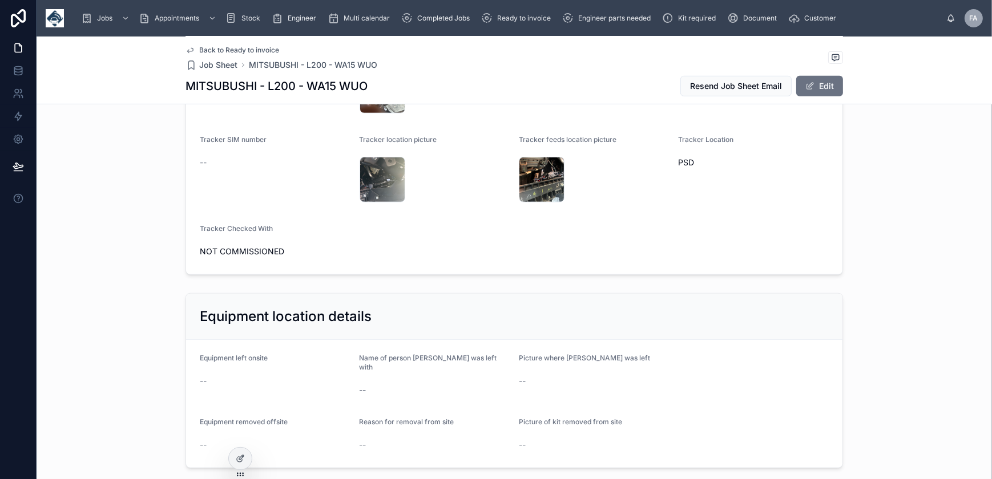
drag, startPoint x: 194, startPoint y: 251, endPoint x: 314, endPoint y: 245, distance: 120.0
click at [314, 245] on form "Tracker type VT101 Tracker type picture IMG_9265 .jpeg Old serial number -- New…" at bounding box center [514, 154] width 656 height 242
copy span "NOT COMMISSIONED"
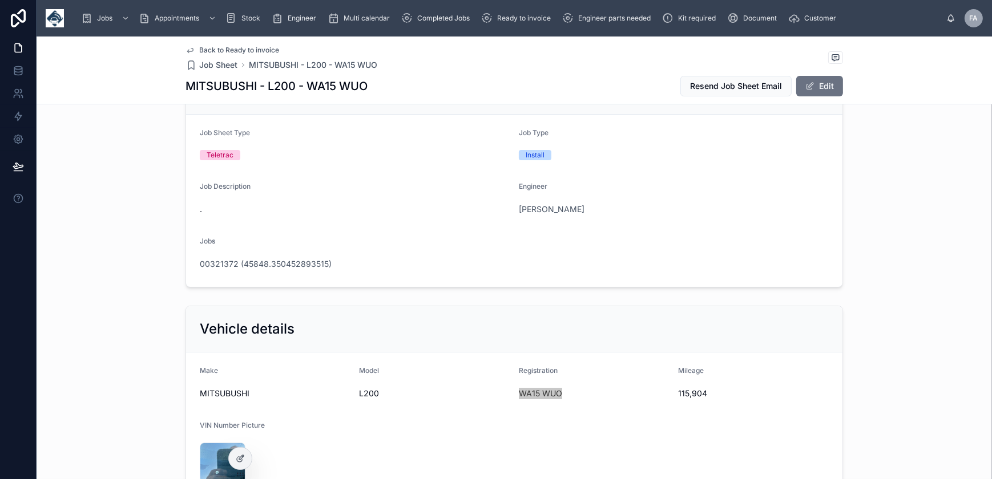
scroll to position [0, 0]
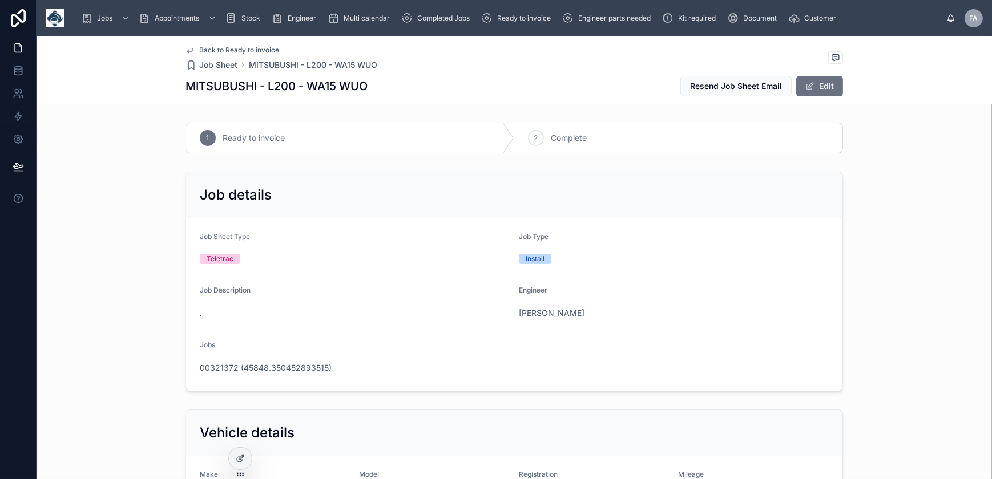
click at [544, 137] on div "2 Complete" at bounding box center [678, 138] width 328 height 30
click at [283, 366] on span "00321372 (45848.350452893515)" at bounding box center [266, 367] width 132 height 11
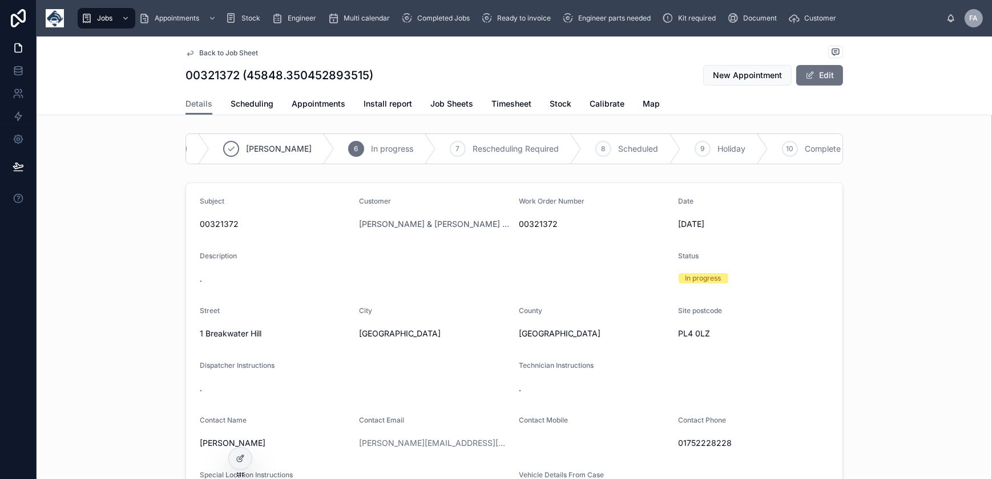
scroll to position [0, 271]
click at [698, 148] on div "10" at bounding box center [706, 149] width 16 height 16
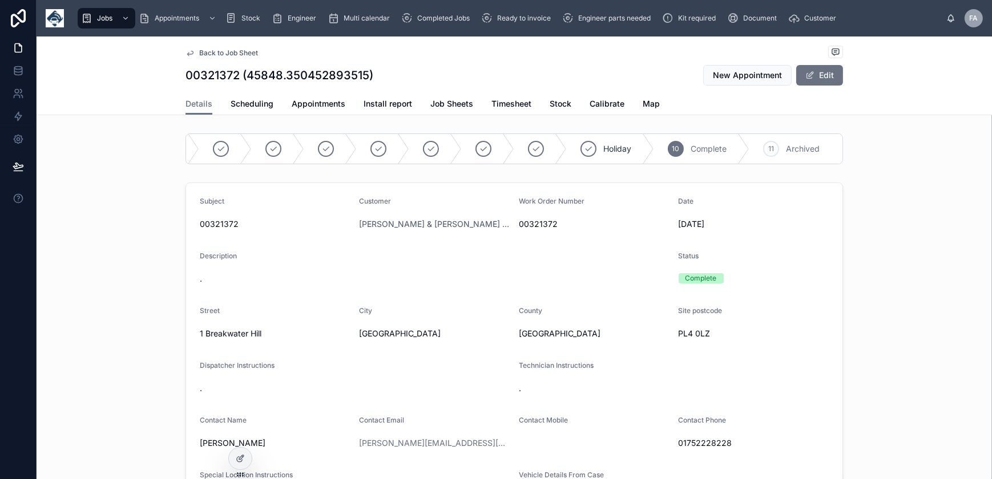
click at [326, 100] on span "Appointments" at bounding box center [319, 103] width 54 height 11
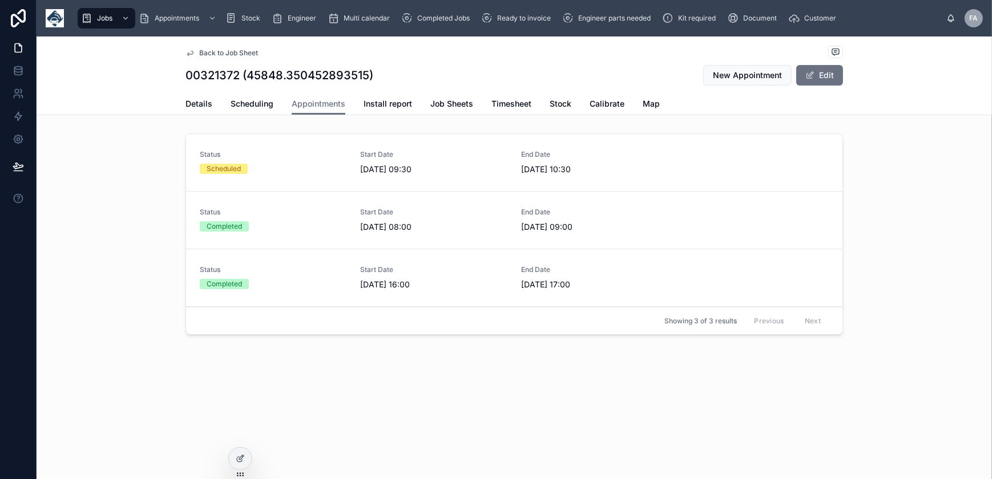
click at [254, 164] on div "Scheduled" at bounding box center [273, 169] width 147 height 10
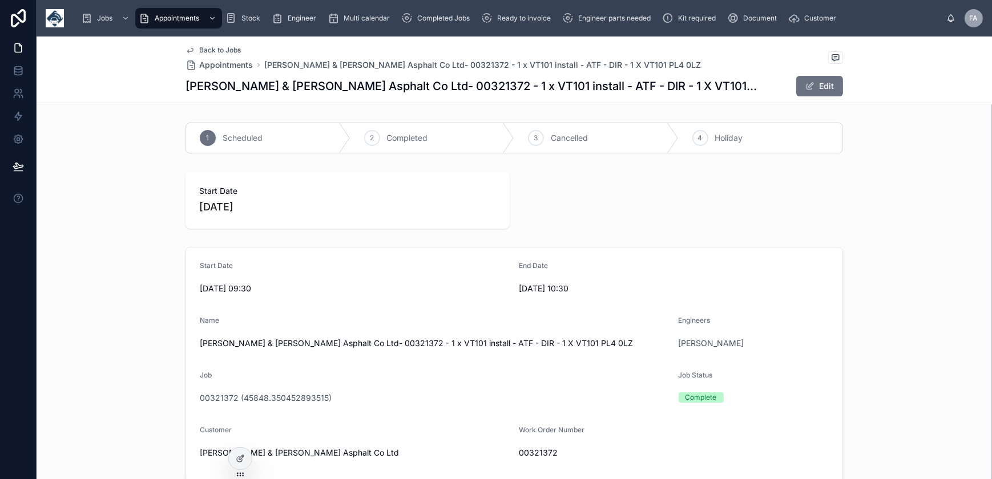
click at [0, 0] on icon at bounding box center [0, 0] width 0 height 0
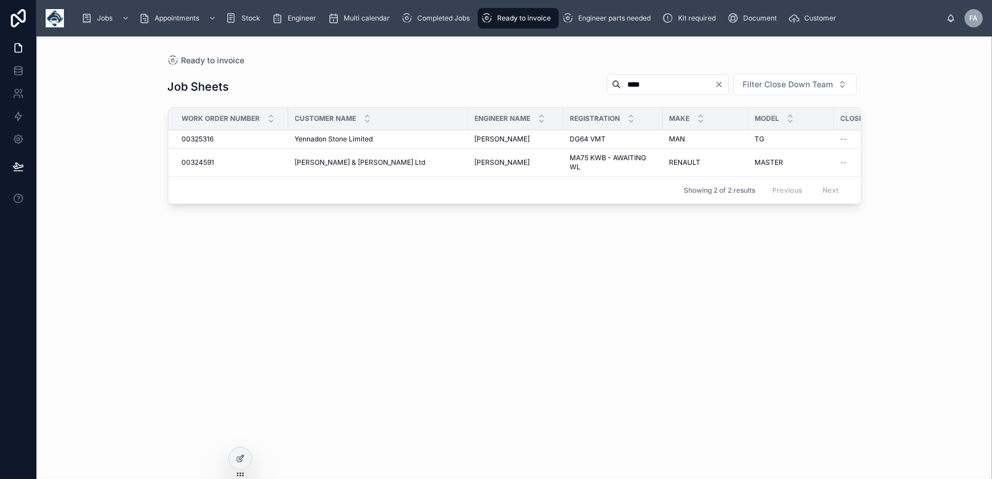
click at [198, 136] on span "00325316" at bounding box center [198, 139] width 32 height 9
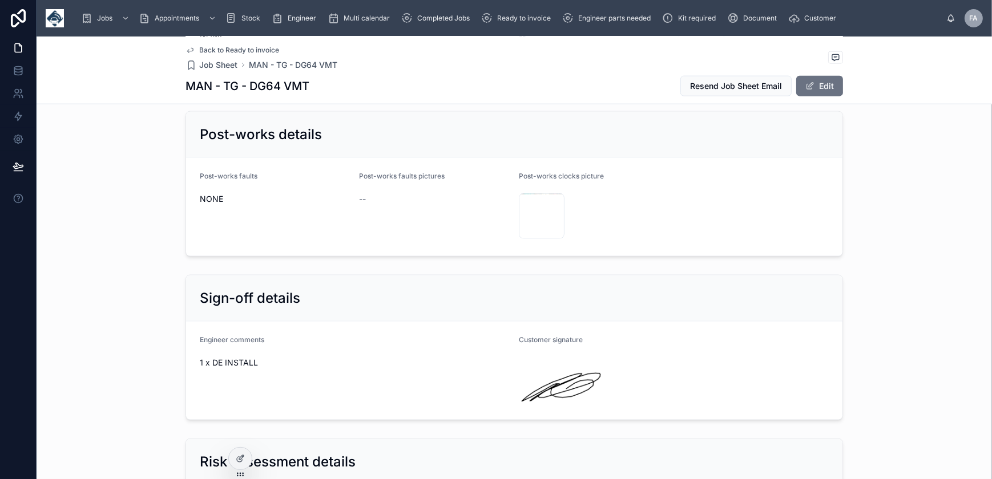
scroll to position [1712, 0]
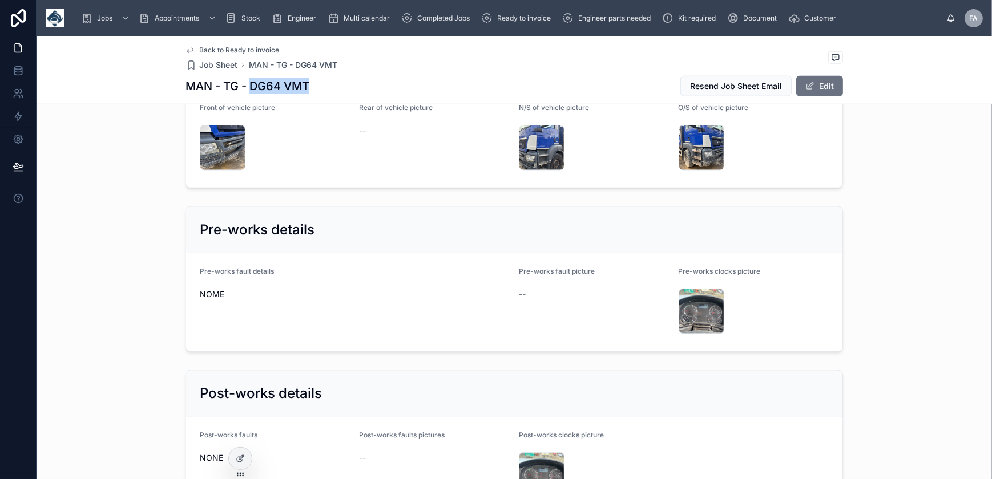
drag, startPoint x: 247, startPoint y: 86, endPoint x: 312, endPoint y: 90, distance: 65.2
click at [312, 90] on div "MAN - TG - DG64 VMT Resend Job Sheet Email Edit" at bounding box center [515, 86] width 658 height 22
copy h1 "DG64 VMT"
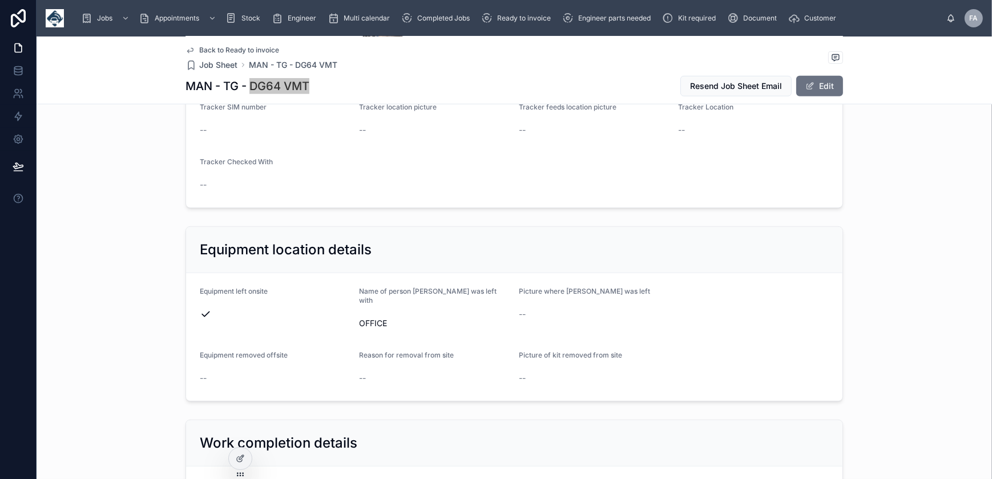
scroll to position [882, 0]
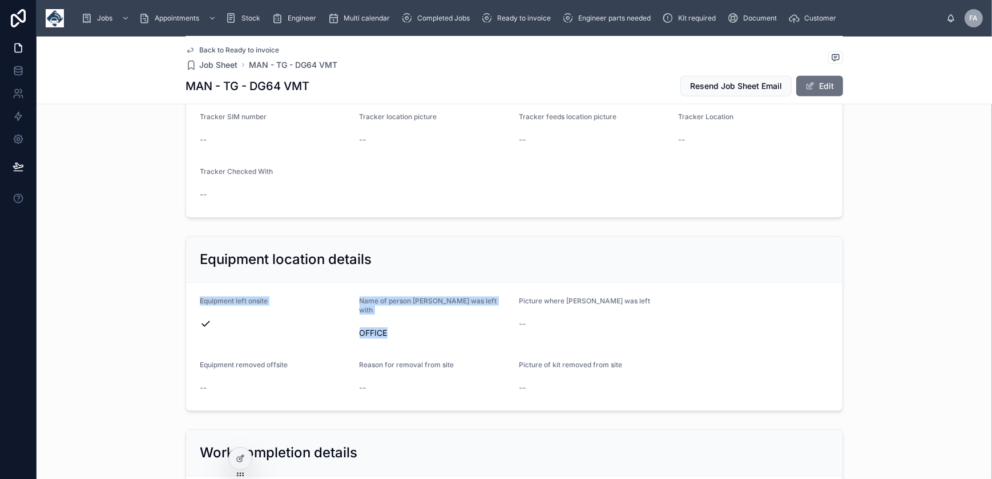
drag, startPoint x: 194, startPoint y: 299, endPoint x: 392, endPoint y: 329, distance: 200.5
click at [392, 329] on form "Equipment left onsite Name of person kit was left with OFFICE Picture where kit…" at bounding box center [514, 347] width 656 height 128
copy form "Equipment left onsite Name of person kit was left with OFFICE"
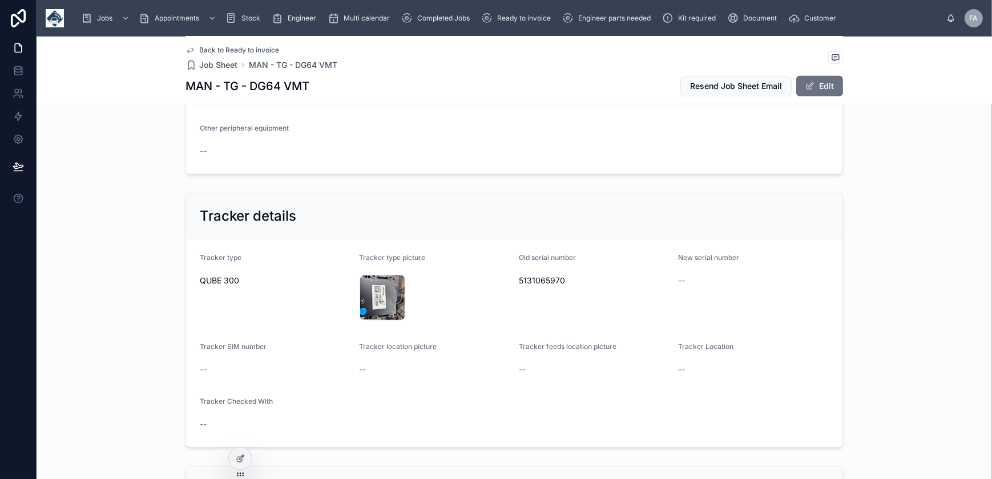
scroll to position [622, 0]
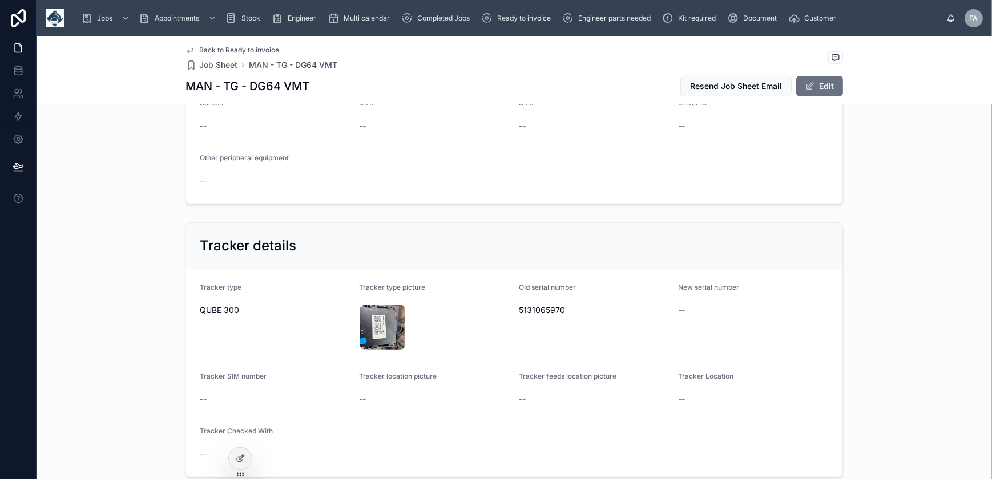
click at [529, 301] on div "5131065970" at bounding box center [594, 310] width 151 height 18
copy span "5131065970"
click at [377, 320] on div "IMG_9270 .jpeg" at bounding box center [383, 328] width 46 height 46
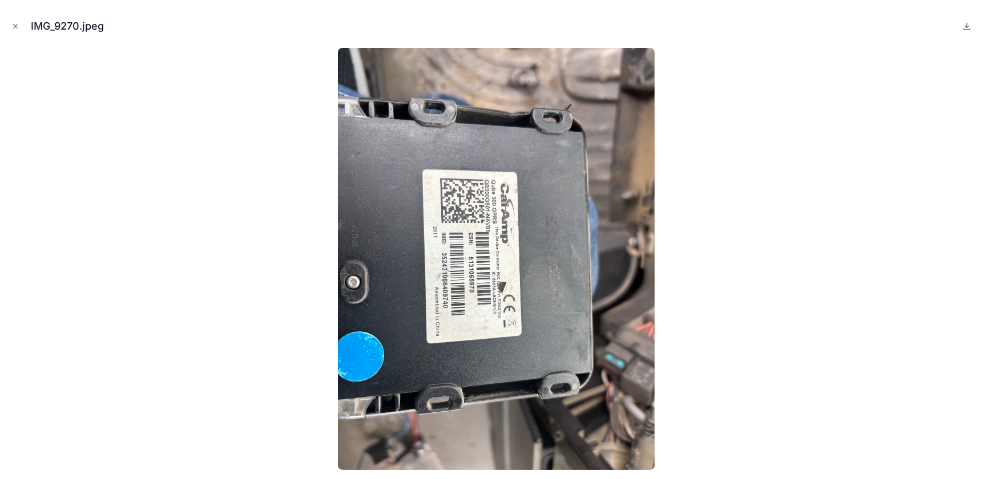
click at [17, 23] on icon "Close modal" at bounding box center [15, 26] width 8 height 8
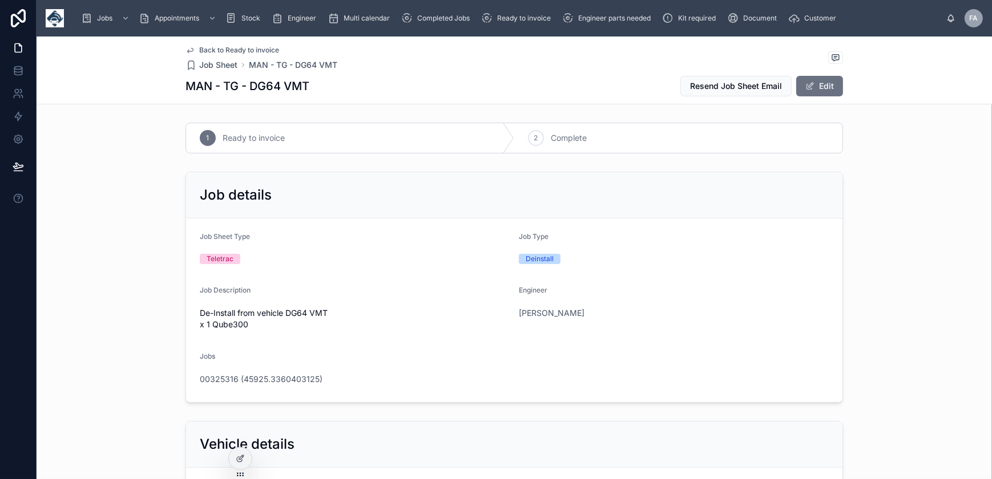
drag, startPoint x: 527, startPoint y: 144, endPoint x: 502, endPoint y: 173, distance: 38.4
click at [528, 144] on div "2" at bounding box center [536, 138] width 16 height 16
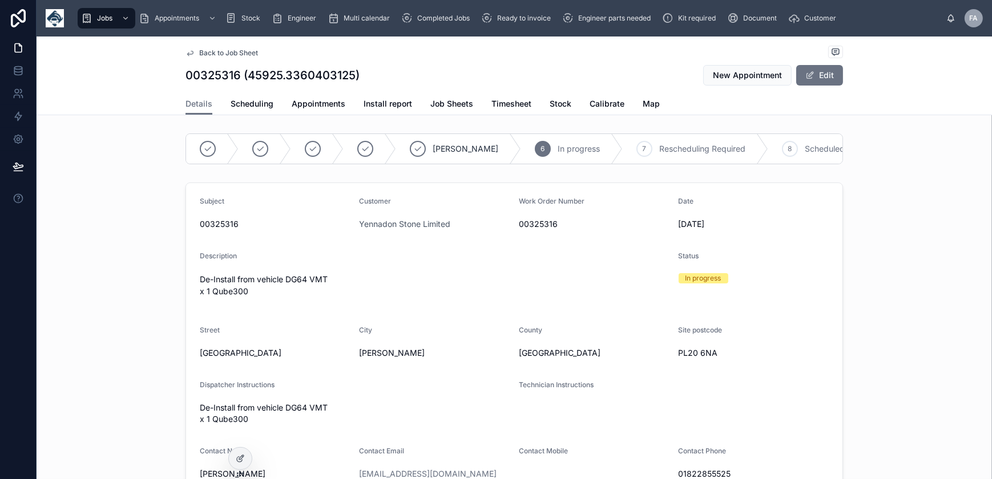
click at [325, 102] on span "Appointments" at bounding box center [319, 103] width 54 height 11
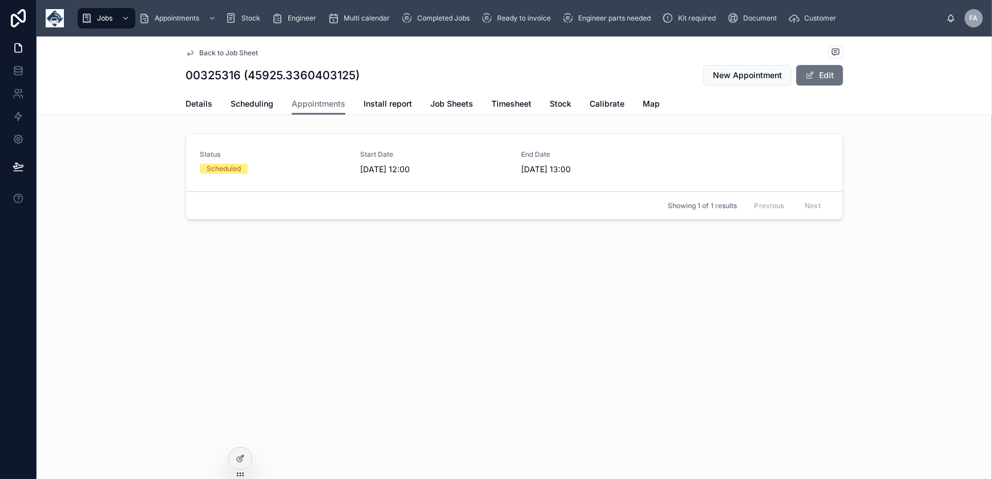
click at [268, 161] on div "Status Scheduled" at bounding box center [273, 162] width 147 height 24
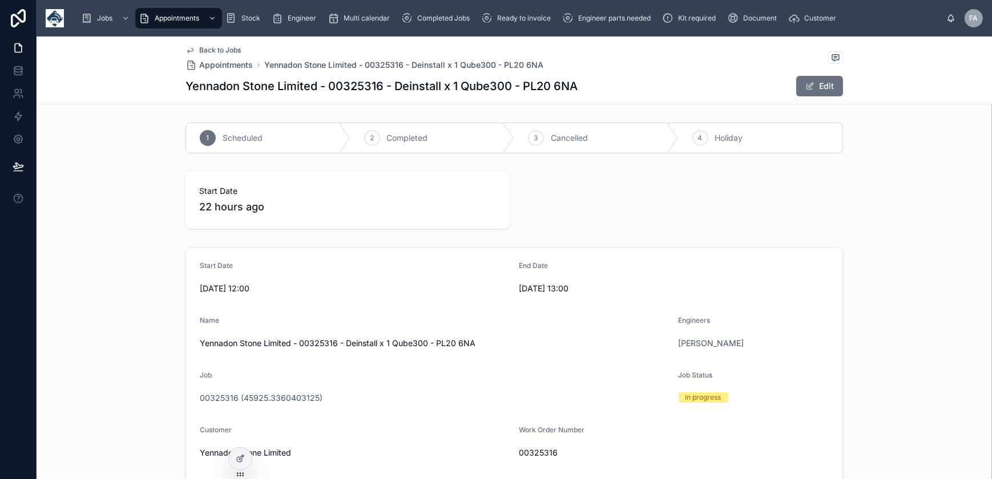
click at [409, 136] on span "Completed" at bounding box center [407, 137] width 41 height 11
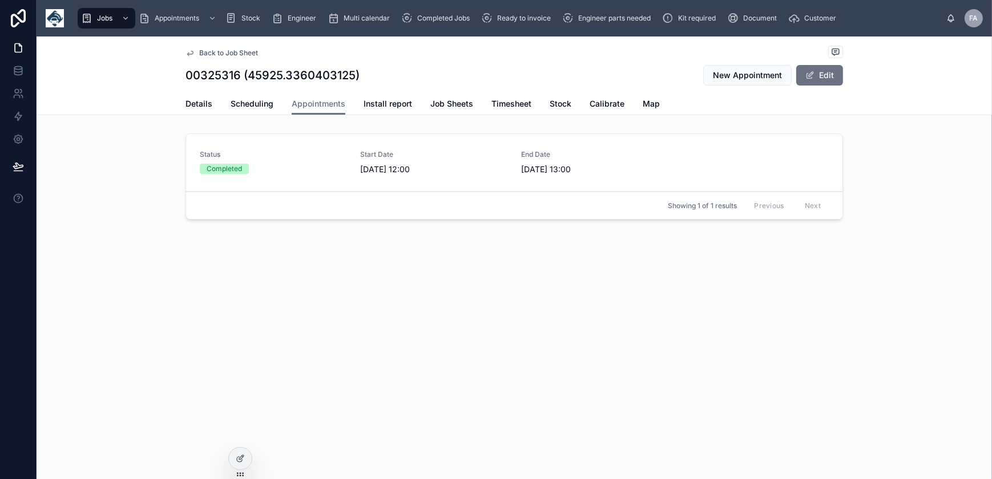
click at [203, 105] on span "Details" at bounding box center [199, 103] width 27 height 11
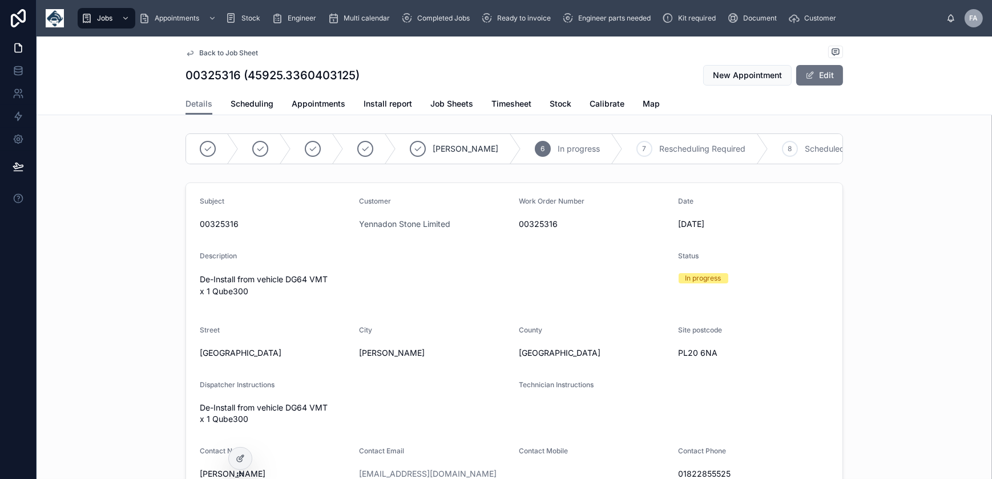
click at [413, 148] on icon at bounding box center [417, 148] width 9 height 9
click at [824, 155] on div "10" at bounding box center [832, 149] width 16 height 16
click at [305, 110] on link "Appointments" at bounding box center [319, 105] width 54 height 23
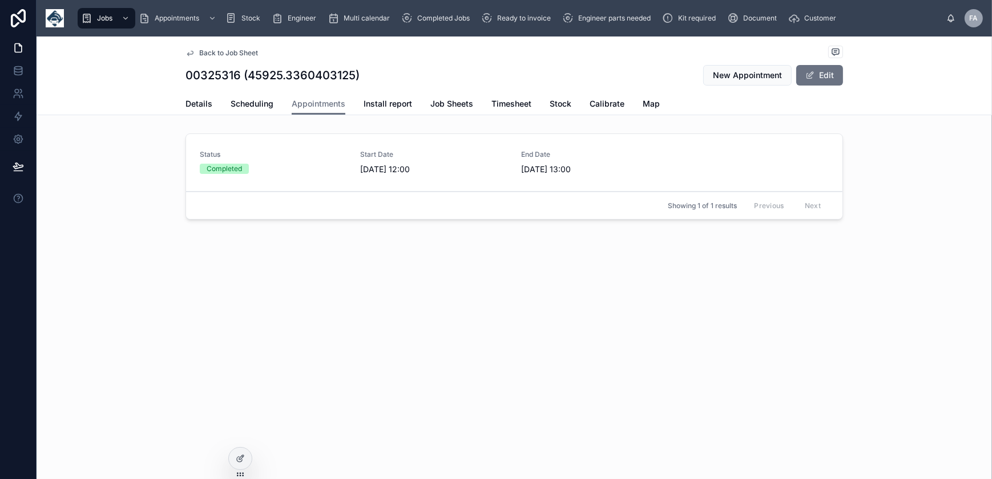
click at [195, 107] on span "Details" at bounding box center [199, 103] width 27 height 11
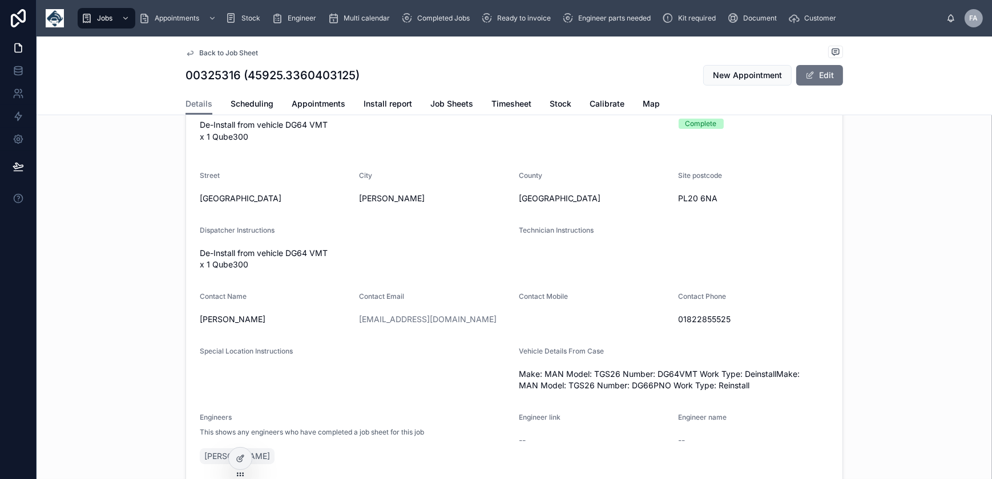
scroll to position [155, 0]
click at [186, 104] on span "Details" at bounding box center [199, 103] width 27 height 11
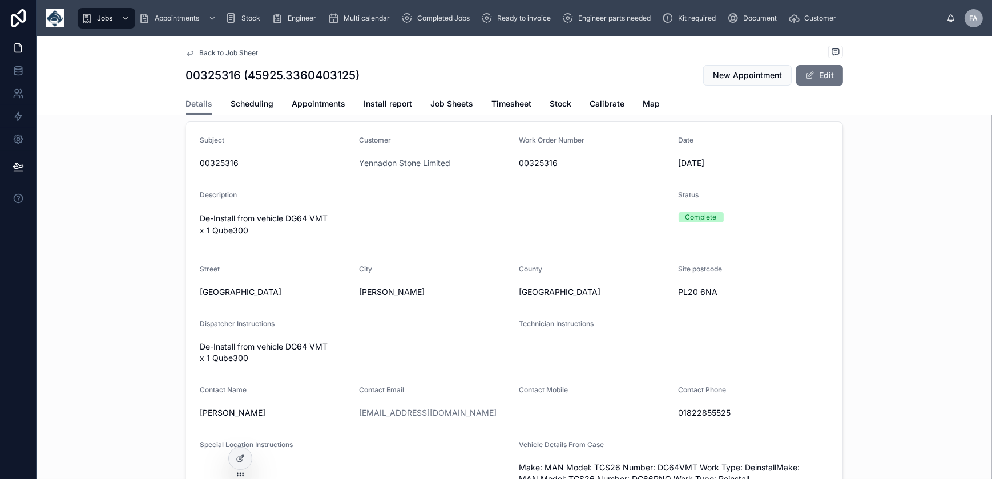
scroll to position [0, 0]
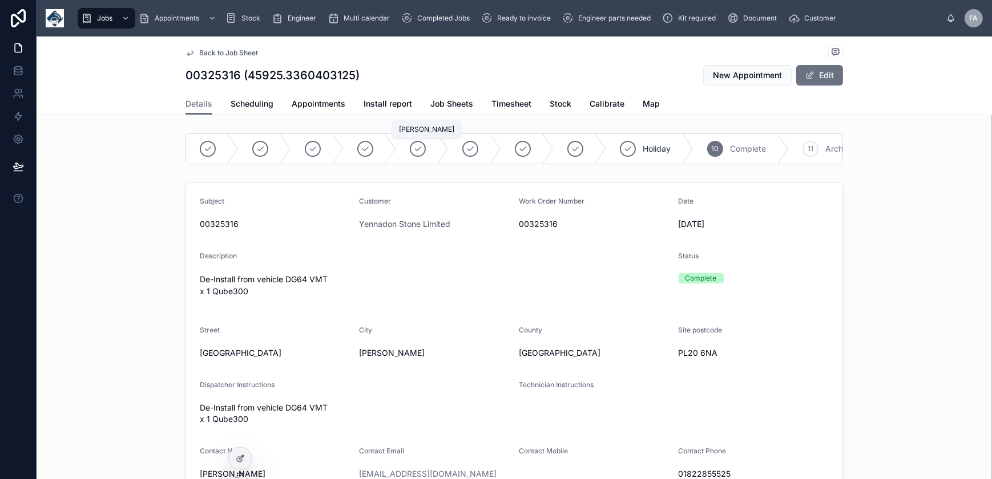
click at [415, 150] on icon at bounding box center [418, 149] width 6 height 4
click at [198, 103] on span "Details" at bounding box center [199, 103] width 27 height 11
click at [309, 104] on span "Appointments" at bounding box center [319, 103] width 54 height 11
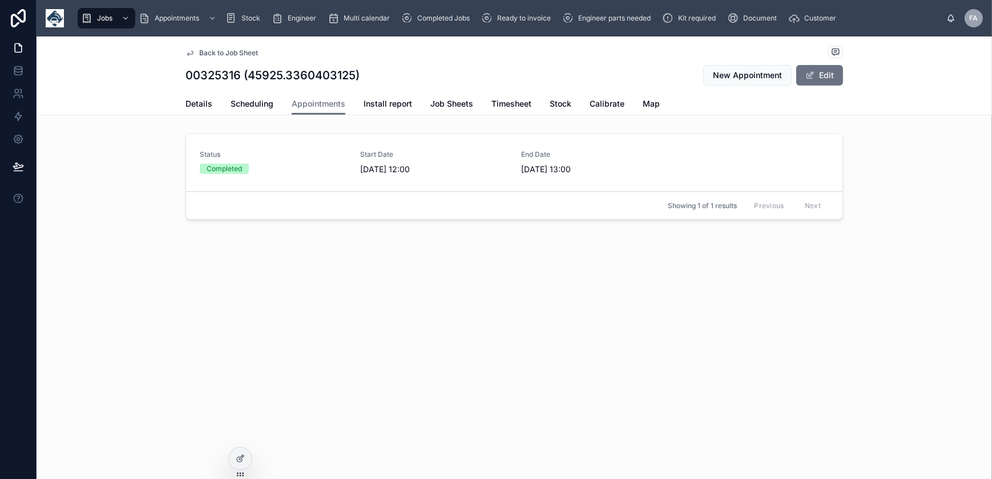
click at [208, 109] on span "Details" at bounding box center [199, 103] width 27 height 11
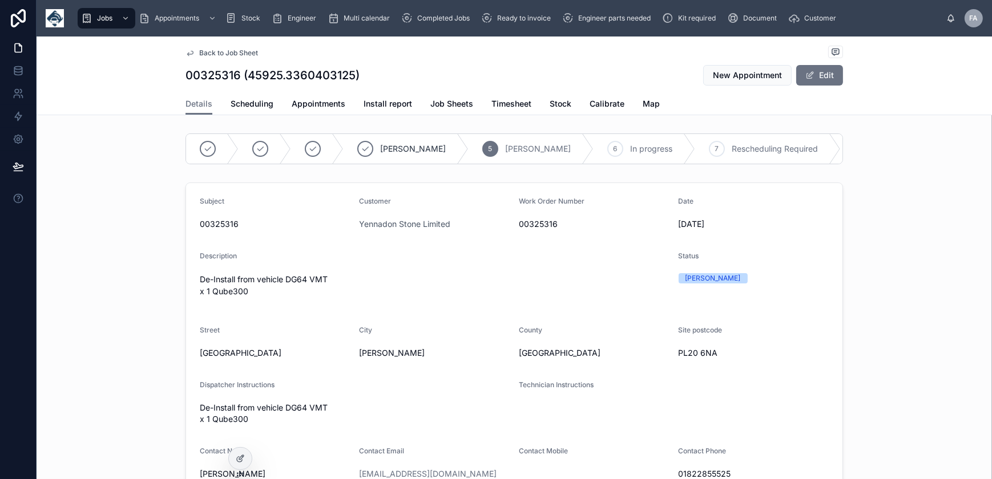
click at [827, 80] on button "Edit" at bounding box center [819, 75] width 47 height 21
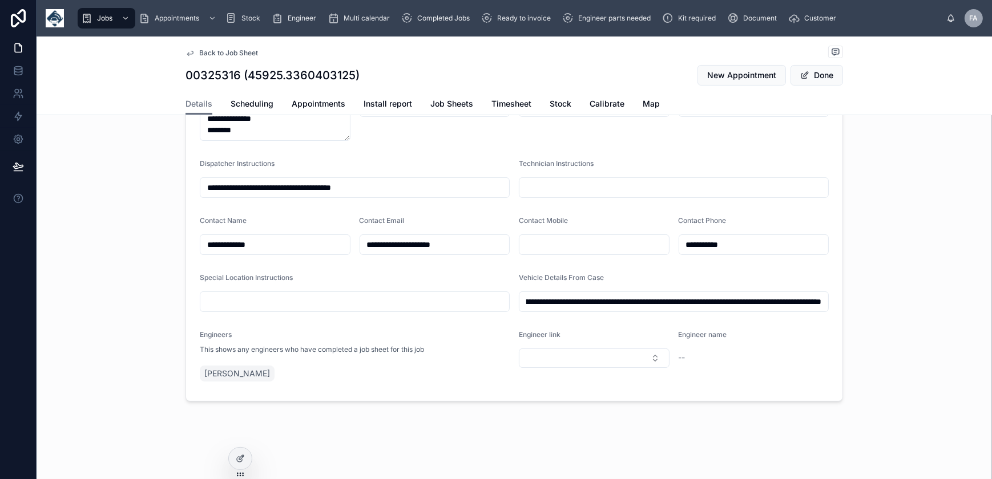
scroll to position [0, 216]
drag, startPoint x: 523, startPoint y: 301, endPoint x: 929, endPoint y: 319, distance: 406.2
click at [929, 319] on div "**********" at bounding box center [515, 154] width 956 height 505
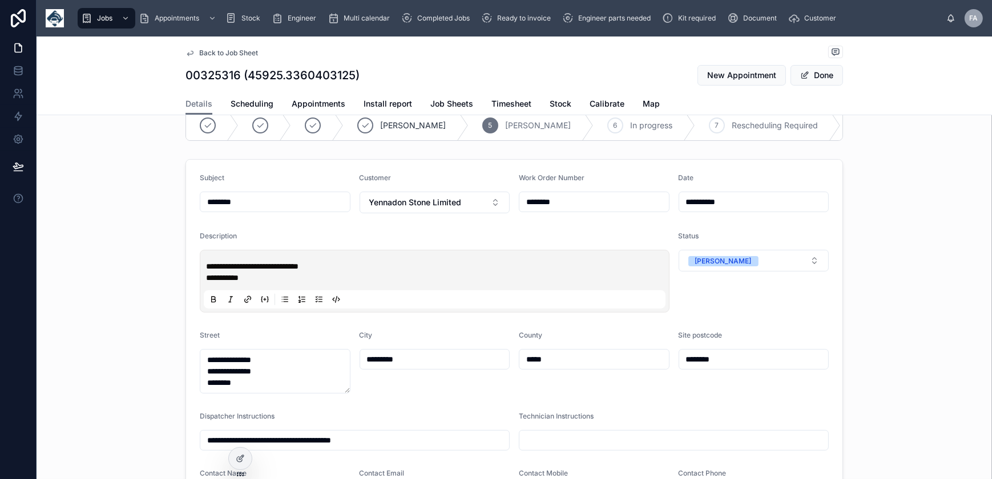
scroll to position [0, 0]
drag, startPoint x: 257, startPoint y: 287, endPoint x: 154, endPoint y: 265, distance: 105.6
click at [154, 265] on div "**********" at bounding box center [515, 407] width 956 height 505
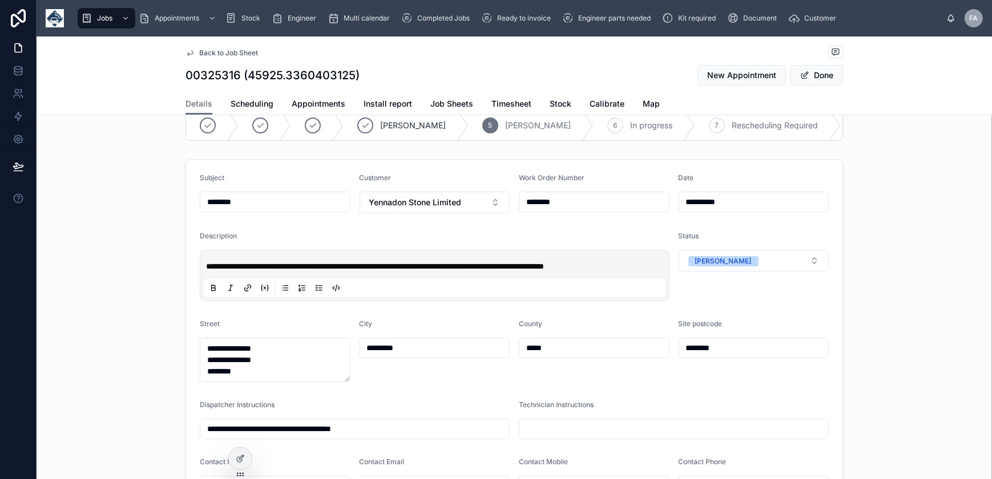
click at [460, 271] on span "**********" at bounding box center [375, 267] width 338 height 8
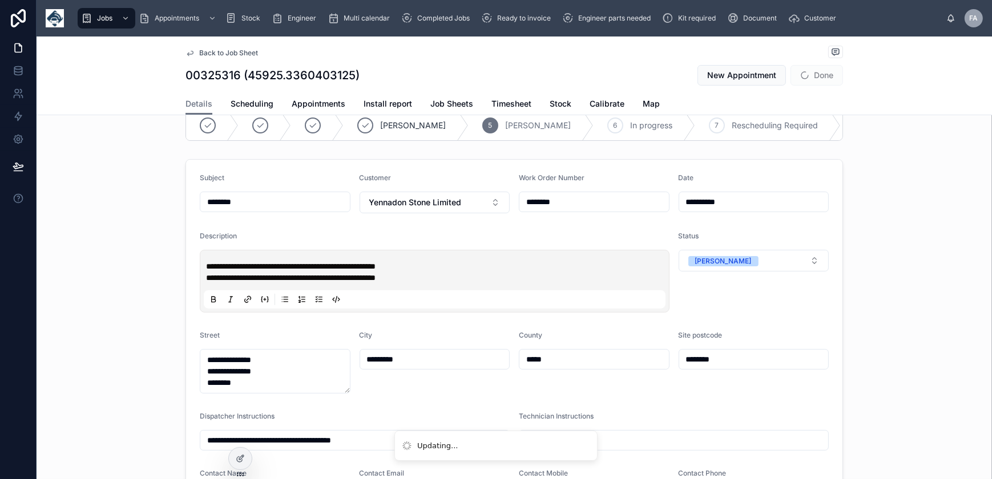
click at [504, 272] on p "**********" at bounding box center [437, 266] width 462 height 11
type input "**********"
click at [815, 74] on button "Done" at bounding box center [817, 75] width 53 height 21
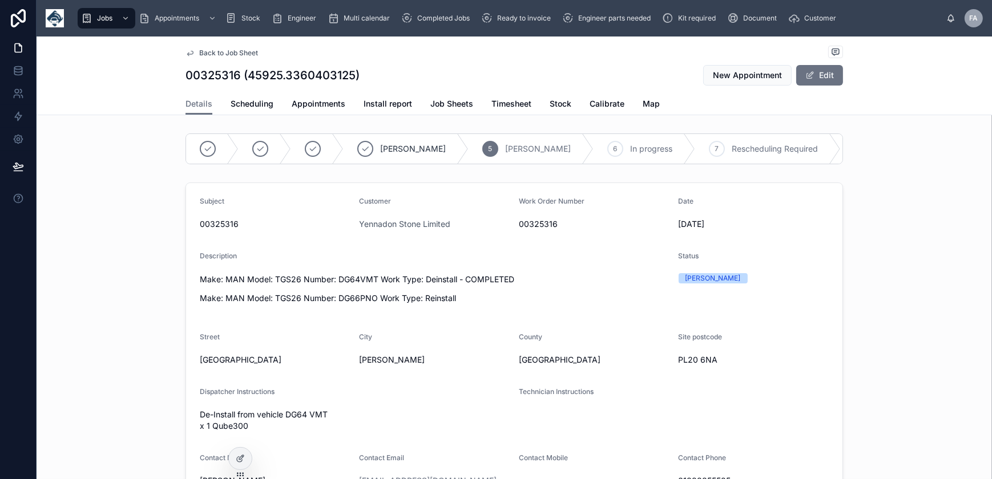
click at [309, 105] on span "Appointments" at bounding box center [319, 103] width 54 height 11
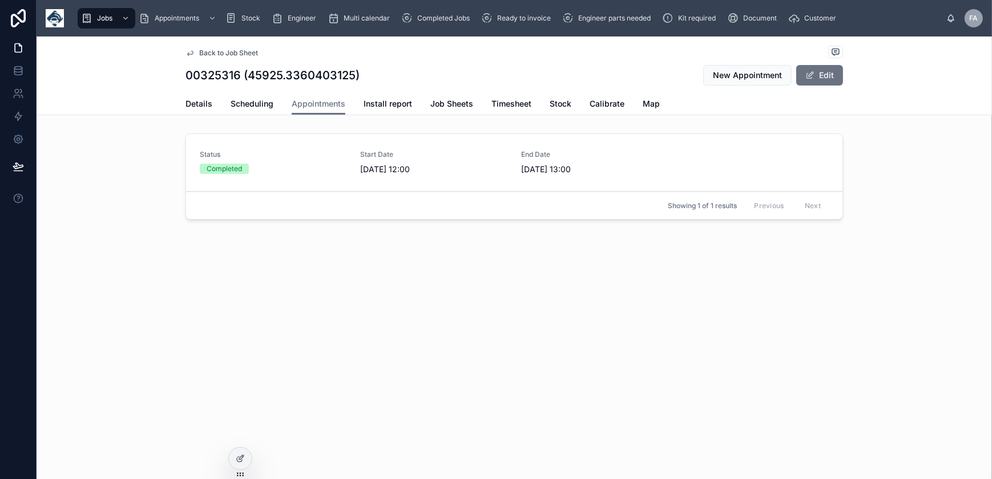
click at [357, 171] on div "Status Completed Start Date 06/10/2025 12:00 End Date 06/10/2025 13:00" at bounding box center [514, 162] width 629 height 25
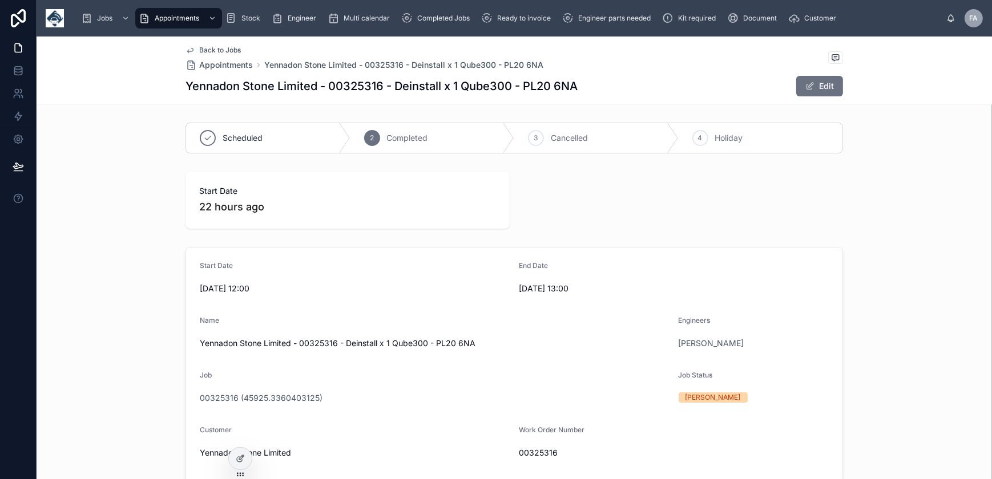
click at [826, 86] on button "Edit" at bounding box center [819, 86] width 47 height 21
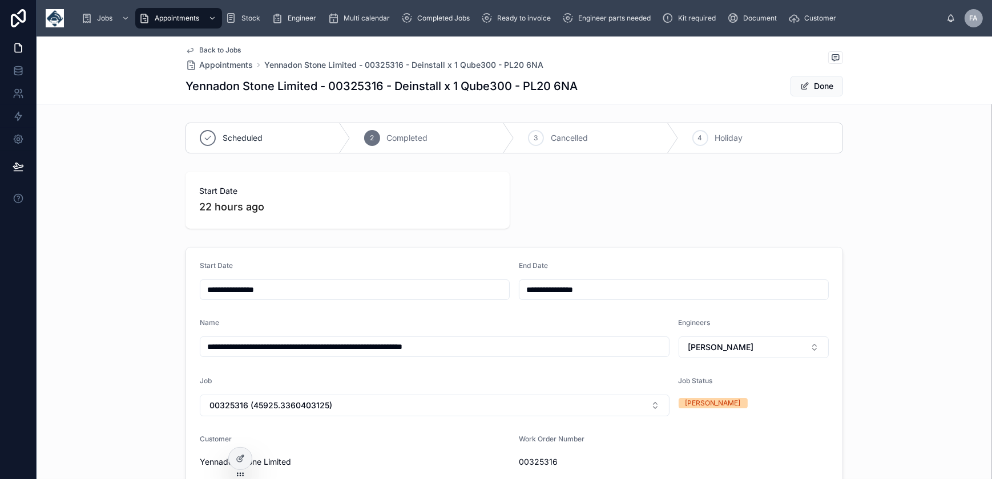
type input "**********"
click at [828, 87] on button "Done" at bounding box center [817, 86] width 53 height 21
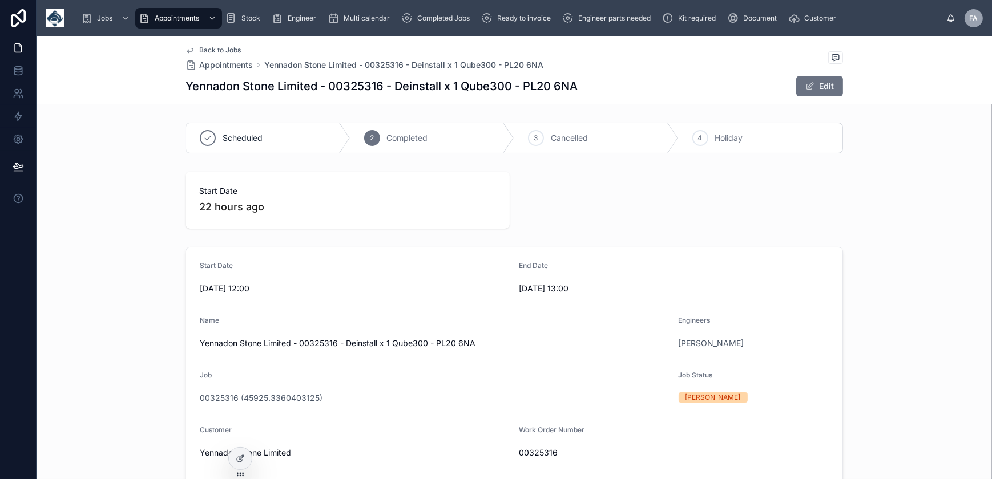
click at [507, 18] on span "Ready to invoice" at bounding box center [524, 18] width 54 height 9
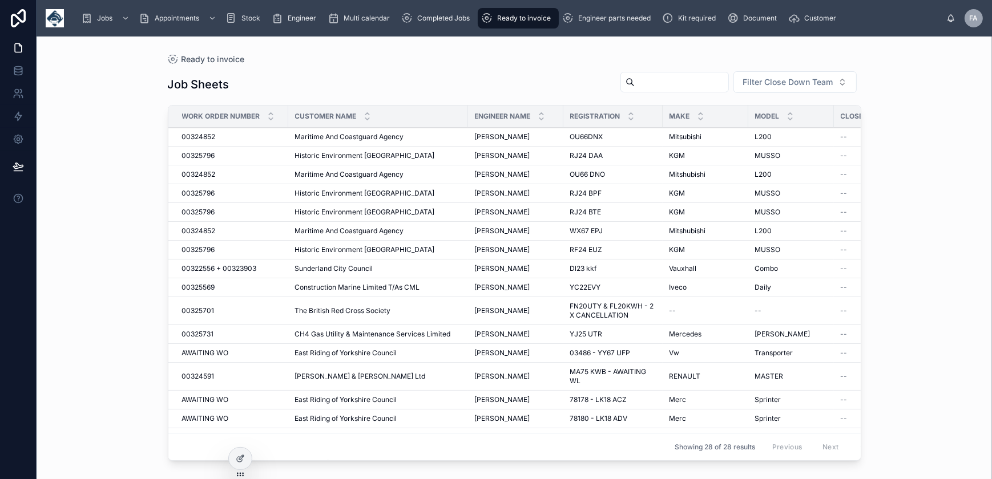
click at [207, 287] on span "00325569" at bounding box center [198, 287] width 33 height 9
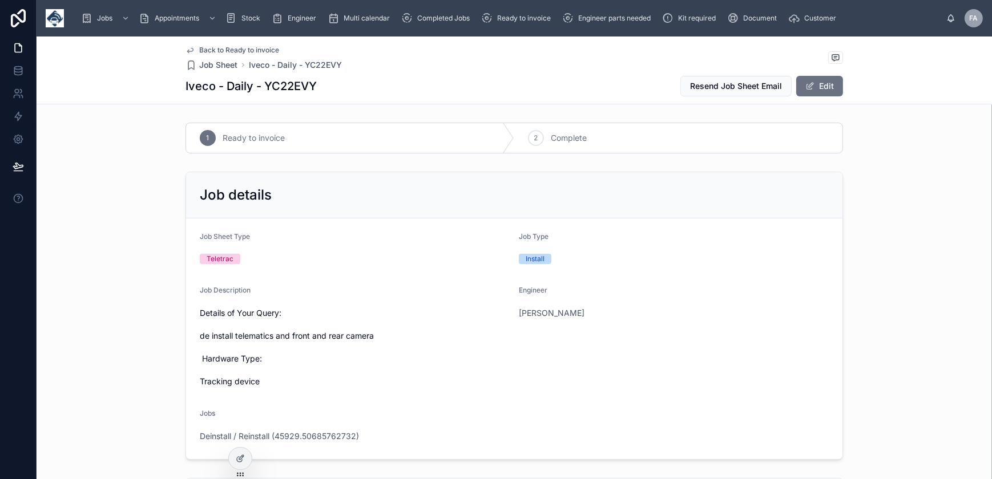
click at [817, 86] on button "Edit" at bounding box center [819, 86] width 47 height 21
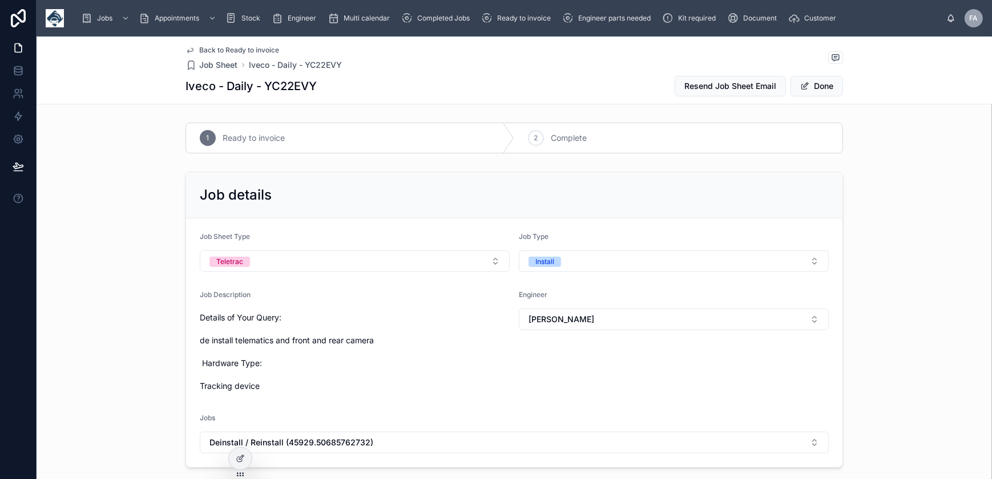
click at [602, 258] on button "Install" at bounding box center [674, 262] width 310 height 22
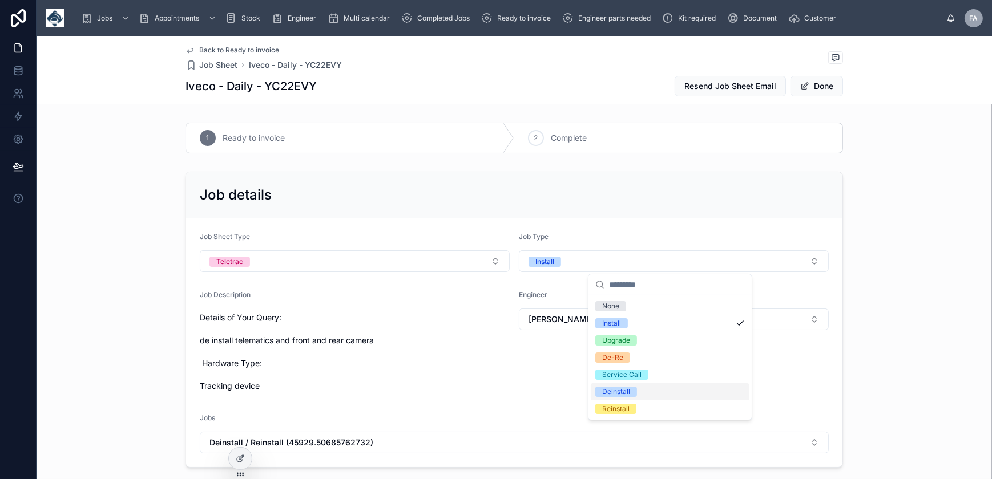
click at [622, 394] on div "Deinstall" at bounding box center [616, 392] width 28 height 10
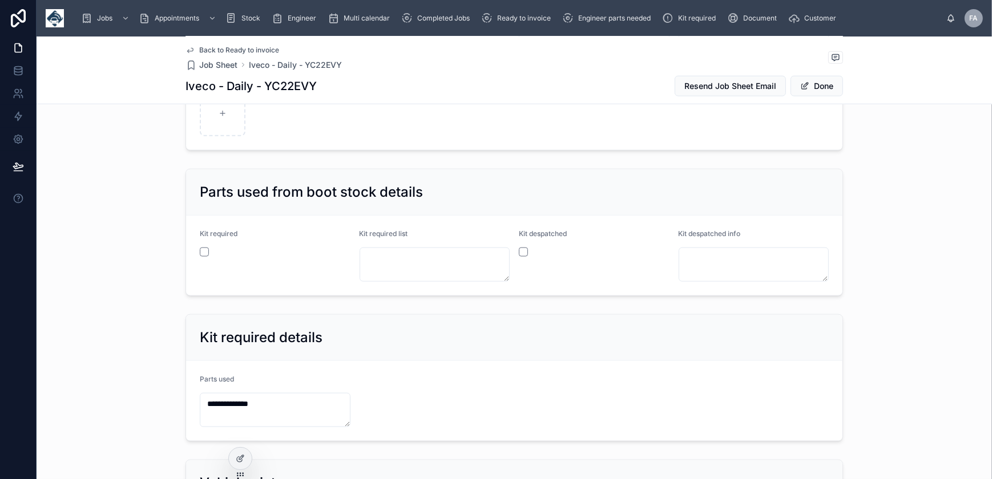
scroll to position [1764, 0]
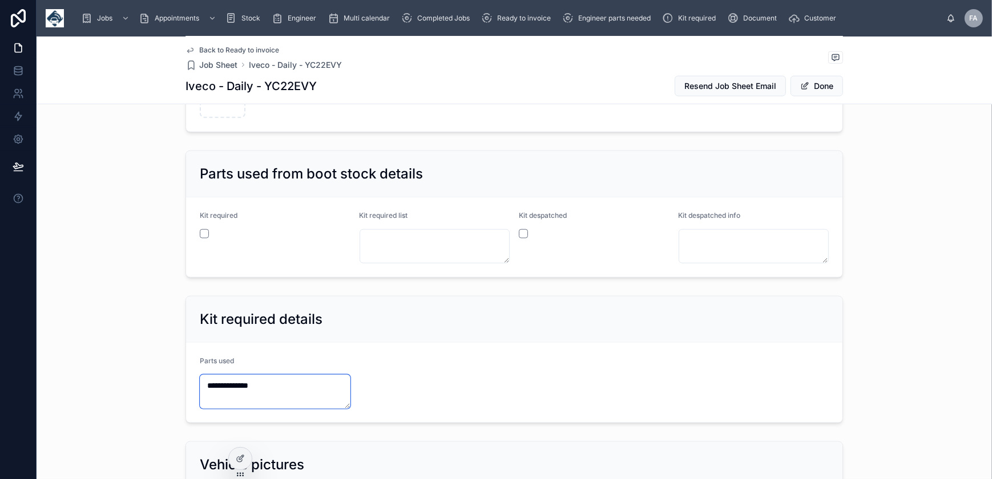
drag, startPoint x: 264, startPoint y: 387, endPoint x: 175, endPoint y: 385, distance: 89.1
click at [181, 385] on div "**********" at bounding box center [515, 360] width 956 height 136
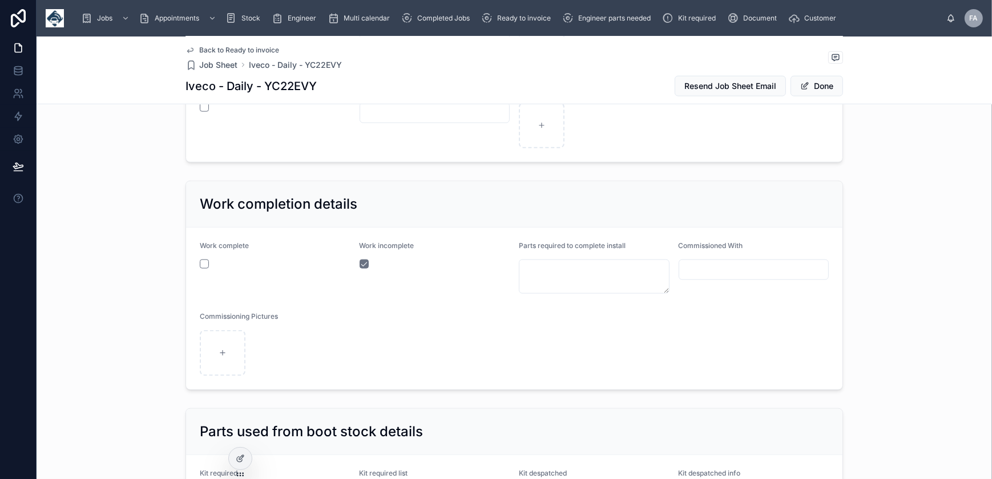
scroll to position [1505, 0]
click at [200, 265] on button "button" at bounding box center [204, 265] width 9 height 9
click at [361, 266] on button "button" at bounding box center [364, 265] width 9 height 9
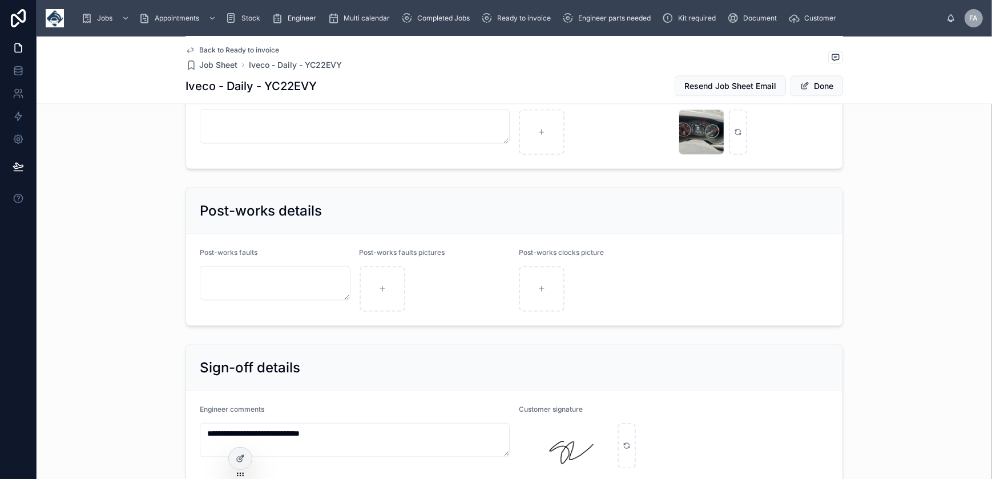
scroll to position [2439, 0]
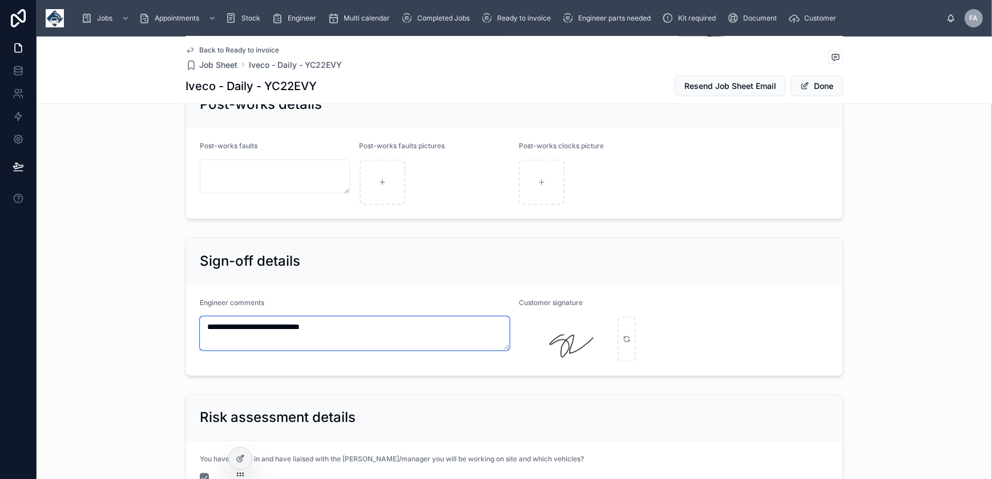
drag, startPoint x: 377, startPoint y: 329, endPoint x: 149, endPoint y: 324, distance: 227.8
click at [152, 324] on div "**********" at bounding box center [515, 307] width 956 height 148
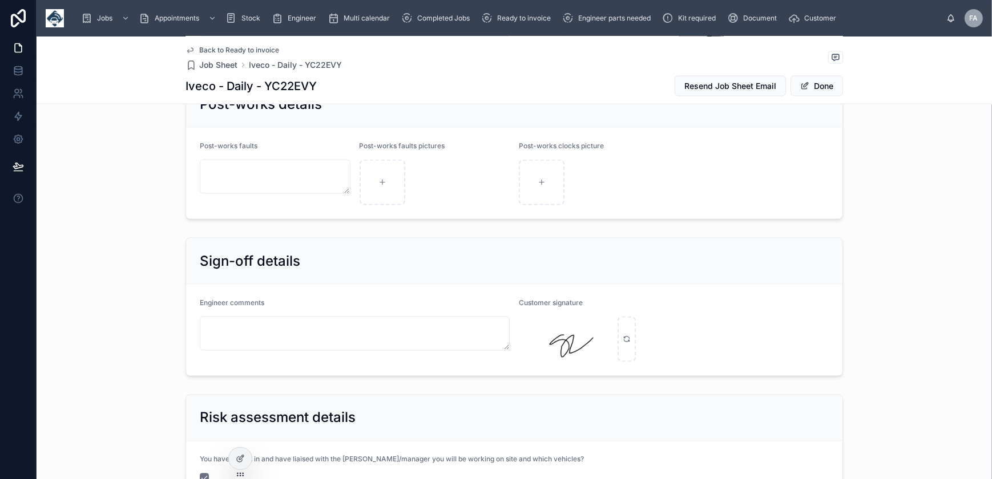
click at [829, 89] on button "Done" at bounding box center [817, 86] width 53 height 21
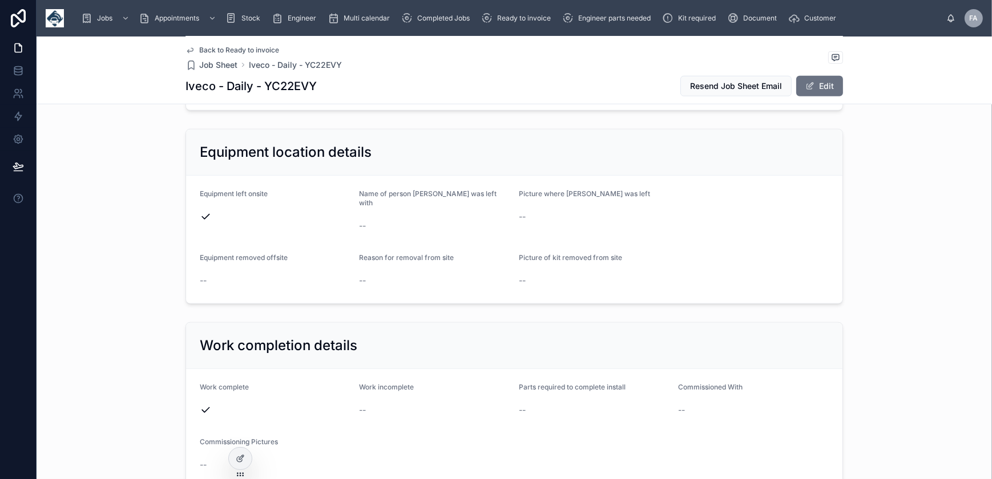
scroll to position [1299, 0]
drag, startPoint x: 194, startPoint y: 194, endPoint x: 272, endPoint y: 198, distance: 77.8
click at [272, 198] on form "Equipment left onsite Name of person kit was left with -- Picture where kit was…" at bounding box center [514, 240] width 656 height 128
copy span "Equipment left onsite"
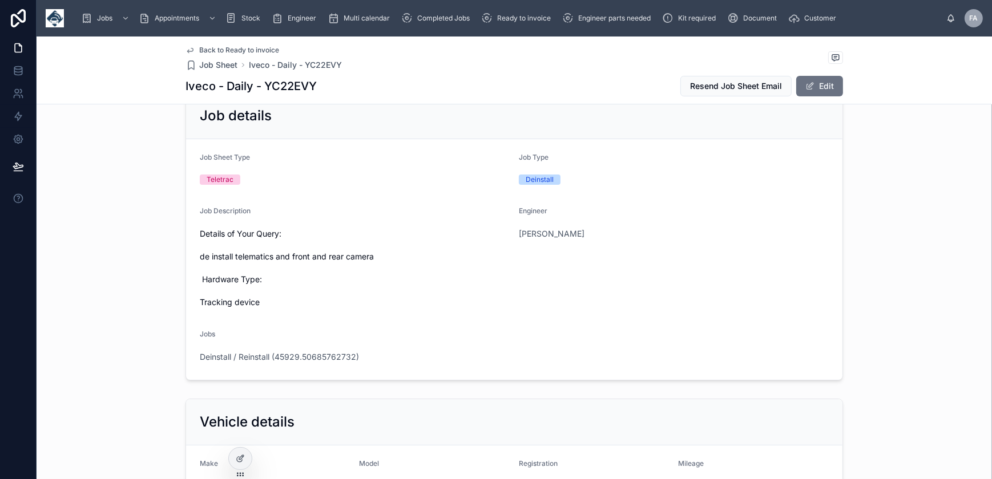
scroll to position [0, 0]
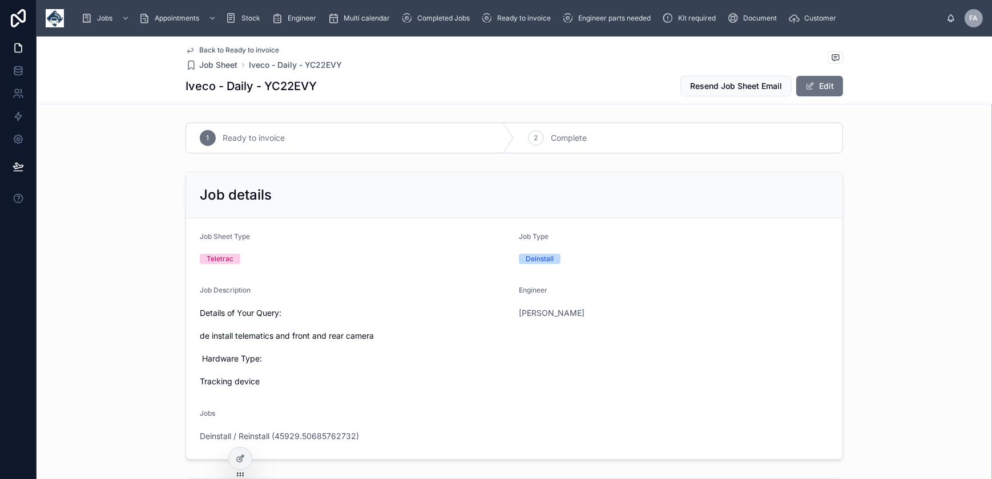
click at [0, 0] on icon at bounding box center [0, 0] width 0 height 0
click at [277, 434] on span "Deinstall / Reinstall (45929.50685762732)" at bounding box center [279, 436] width 159 height 11
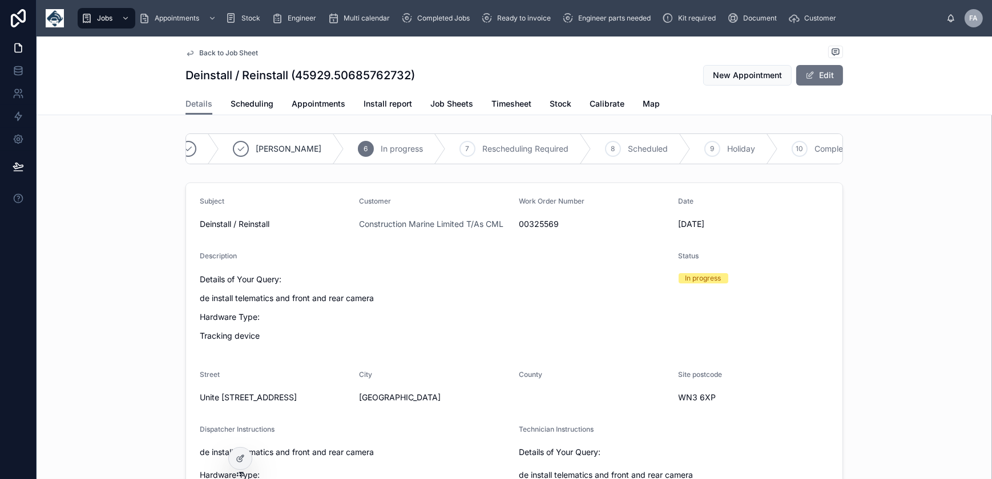
scroll to position [0, 271]
click at [720, 152] on span "Complete" at bounding box center [738, 148] width 36 height 11
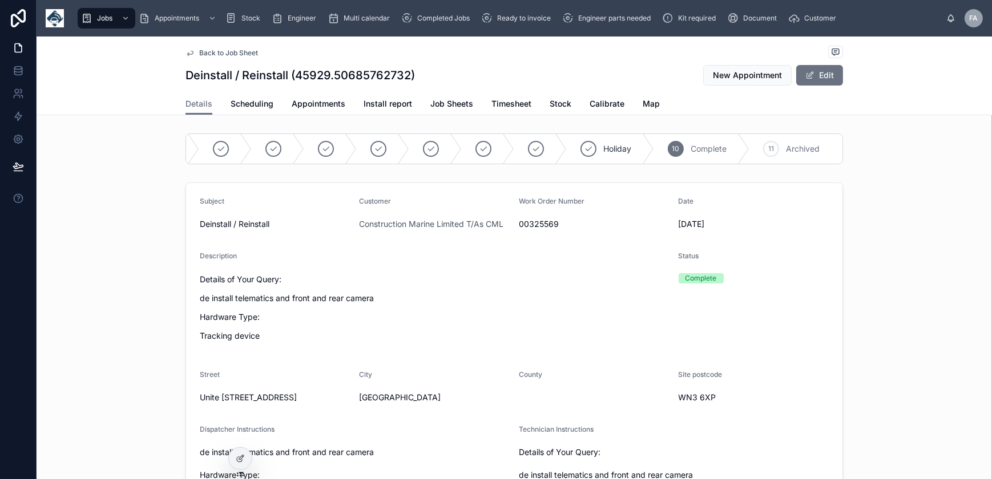
click at [311, 105] on span "Appointments" at bounding box center [319, 103] width 54 height 11
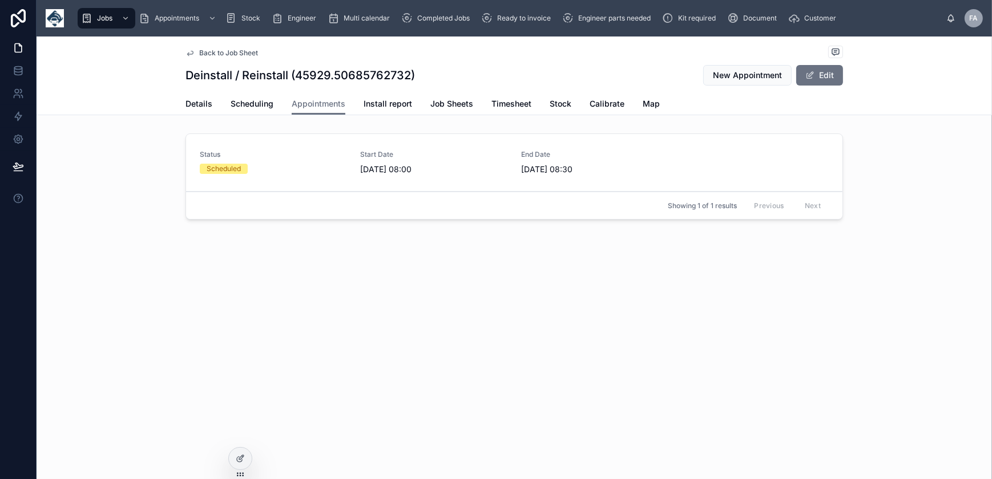
click at [261, 173] on div "Scheduled" at bounding box center [273, 169] width 147 height 10
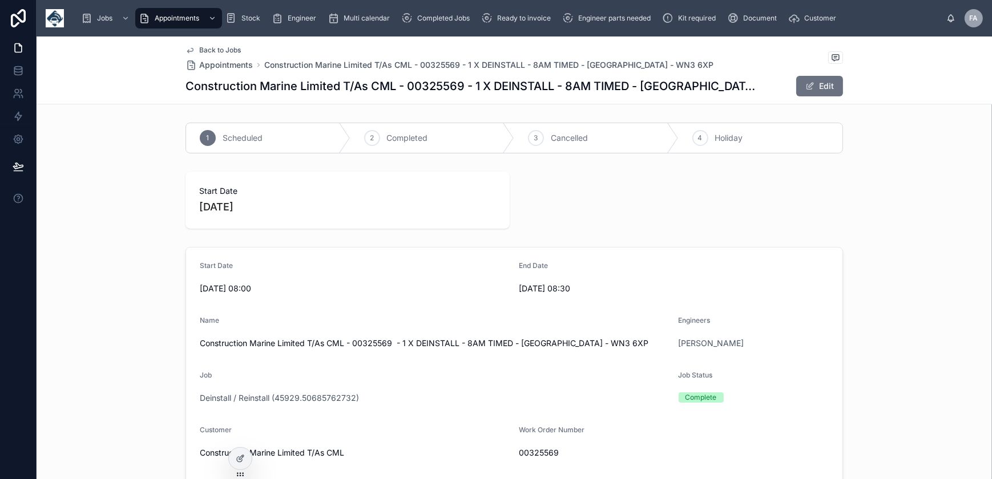
click at [394, 133] on span "Completed" at bounding box center [407, 137] width 41 height 11
click at [547, 19] on span "Ready to invoice" at bounding box center [524, 18] width 54 height 9
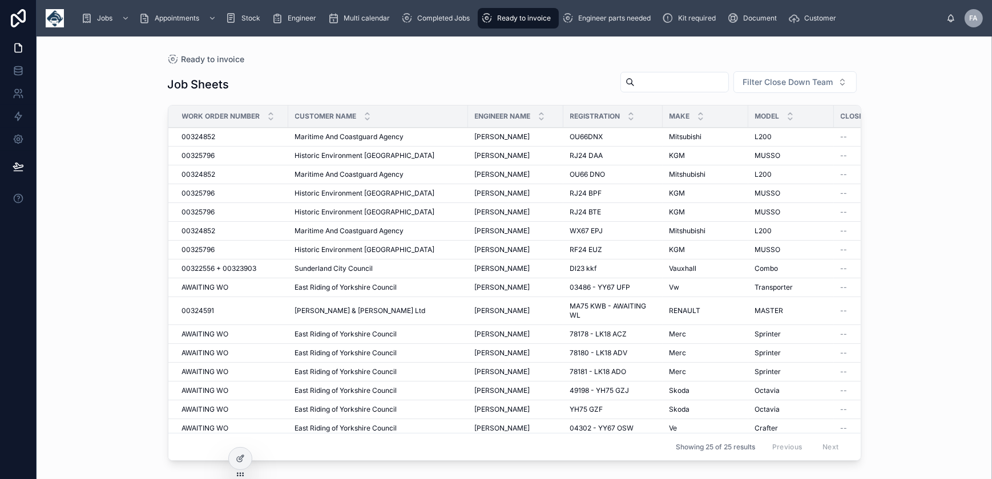
click at [664, 79] on input "text" at bounding box center [682, 82] width 94 height 16
type input "******"
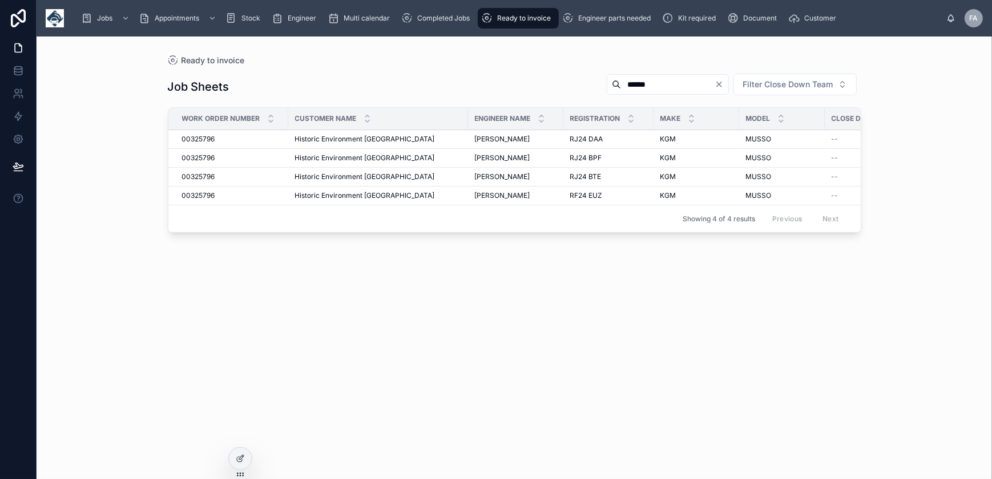
click at [532, 25] on div "Ready to invoice" at bounding box center [518, 18] width 74 height 18
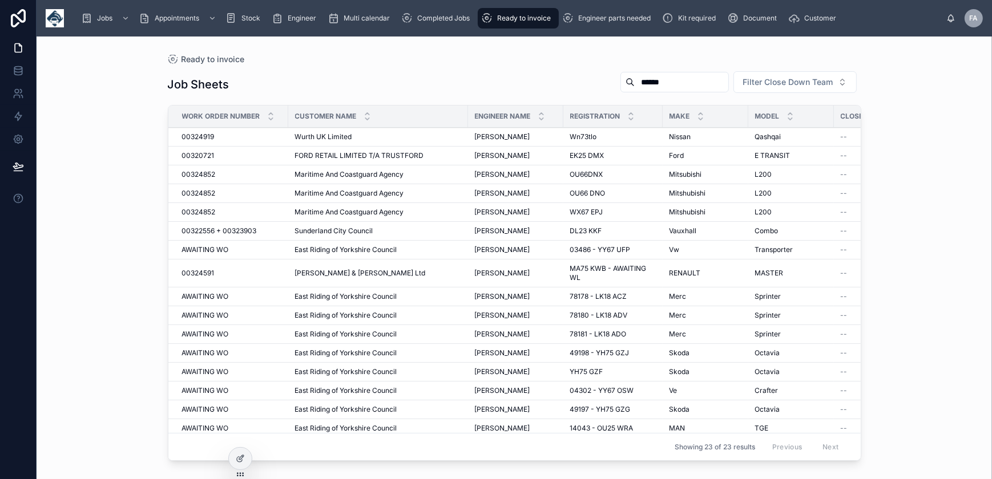
click at [456, 14] on span "Completed Jobs" at bounding box center [443, 18] width 53 height 9
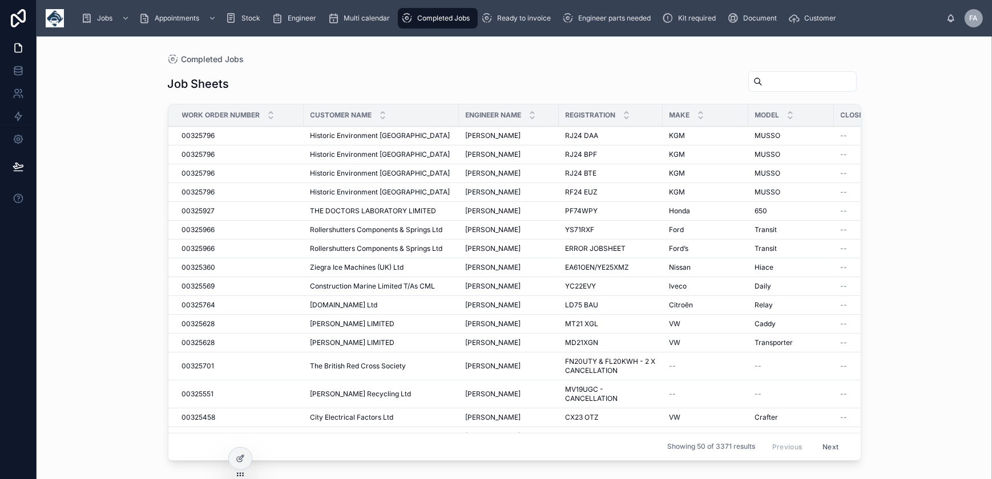
click at [210, 136] on span "00325796" at bounding box center [198, 135] width 33 height 9
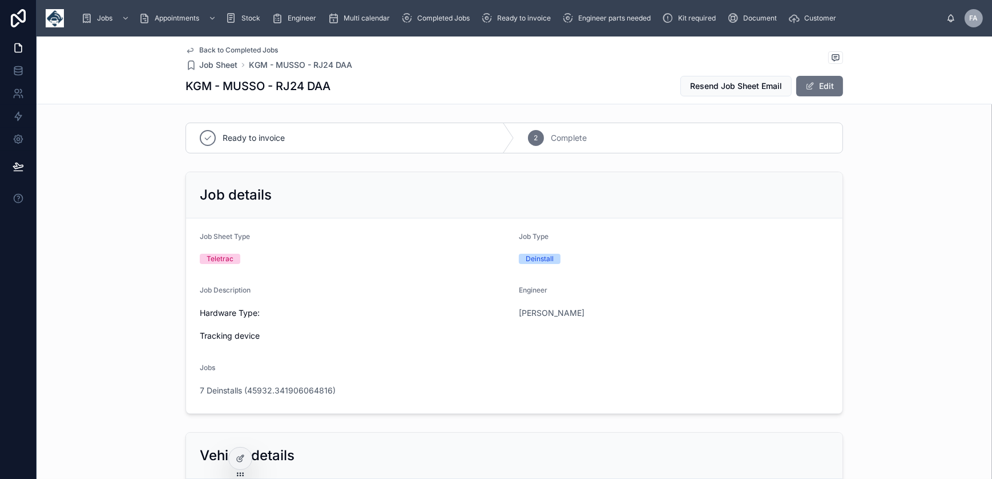
click at [287, 386] on span "7 Deinstalls (45932.341906064816)" at bounding box center [268, 390] width 136 height 11
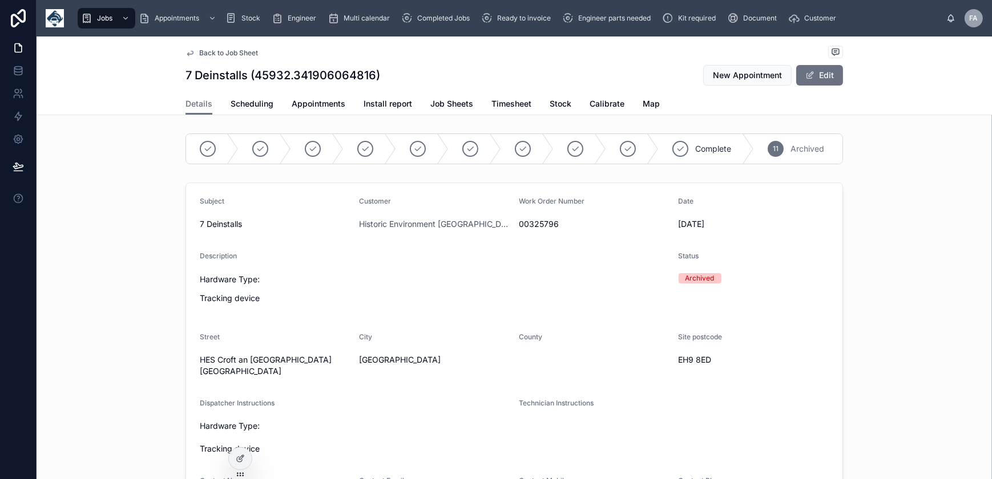
scroll to position [0, 5]
click at [671, 146] on icon at bounding box center [675, 148] width 9 height 9
click at [303, 106] on span "Appointments" at bounding box center [319, 103] width 54 height 11
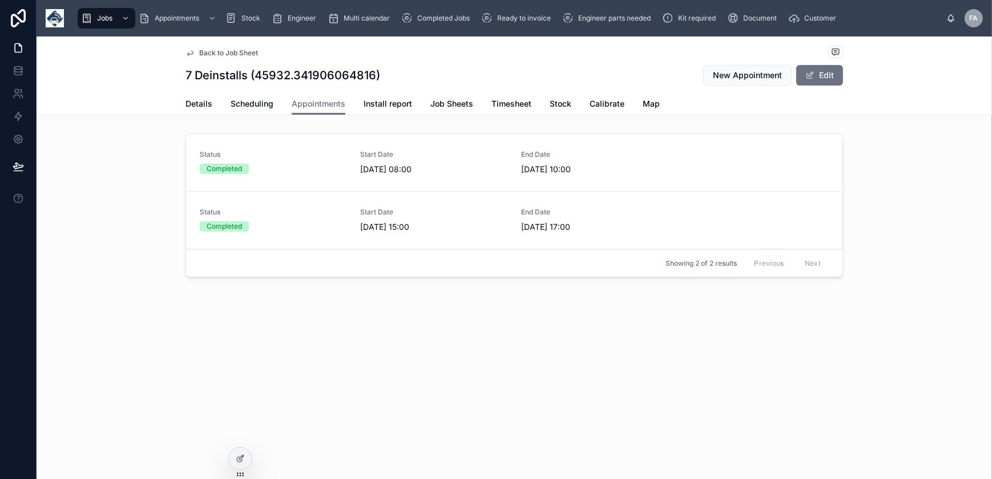
click at [522, 21] on span "Ready to invoice" at bounding box center [524, 18] width 54 height 9
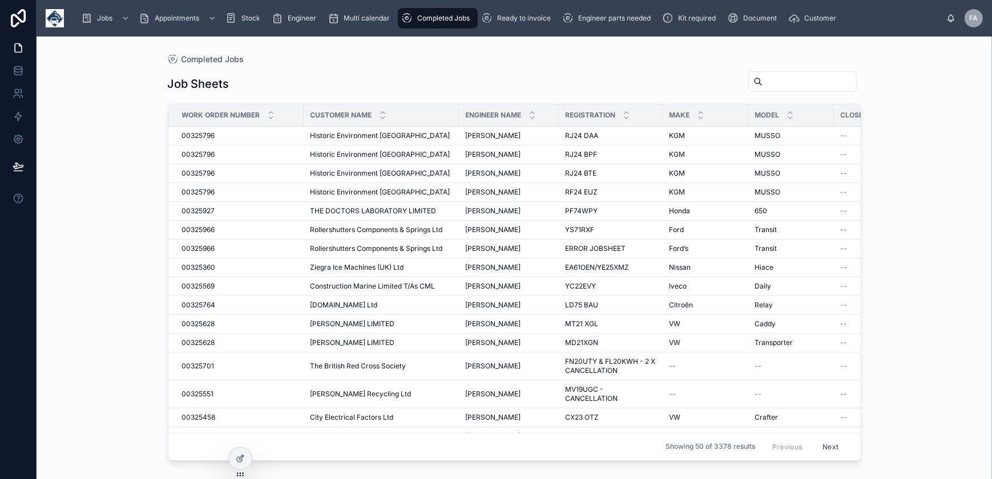
click at [547, 21] on span "Ready to invoice" at bounding box center [524, 18] width 54 height 9
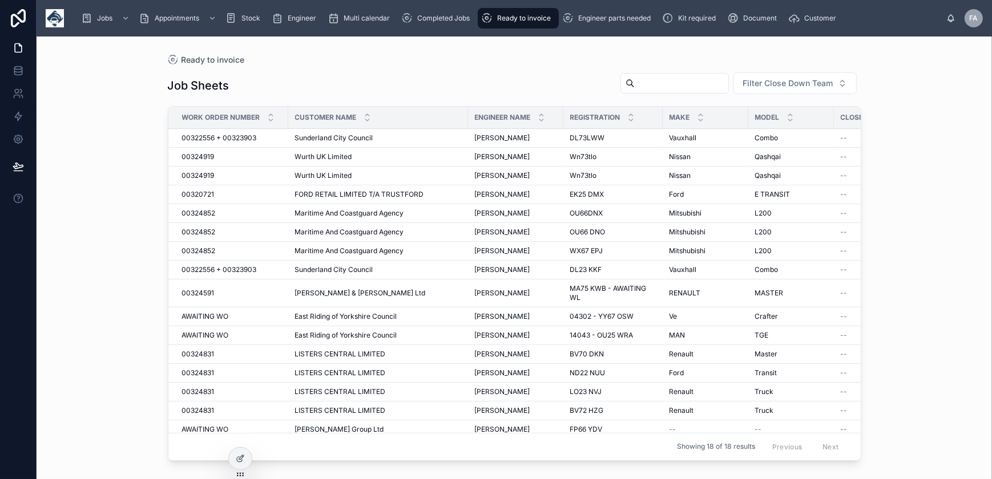
click at [538, 19] on span "Ready to invoice" at bounding box center [524, 18] width 54 height 9
click at [447, 17] on span "Completed Jobs" at bounding box center [443, 18] width 53 height 9
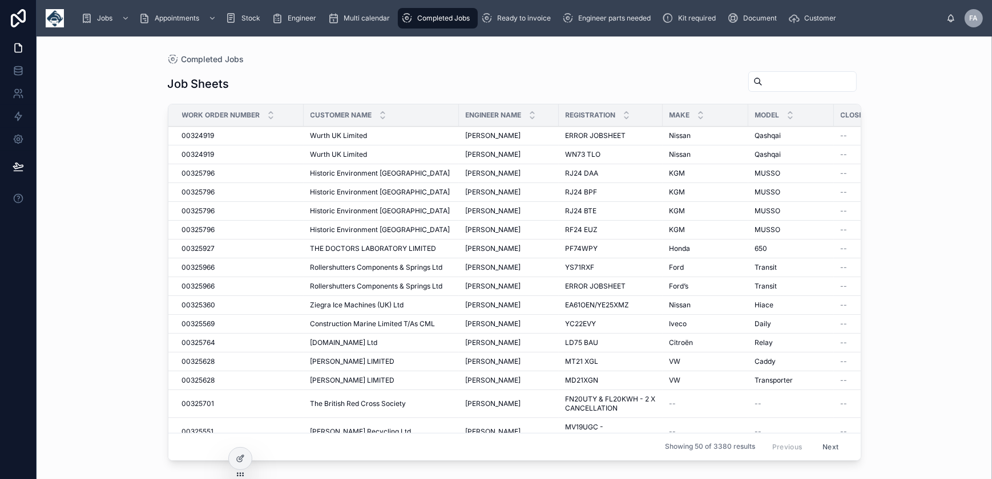
click at [517, 23] on div "Ready to invoice" at bounding box center [518, 18] width 74 height 18
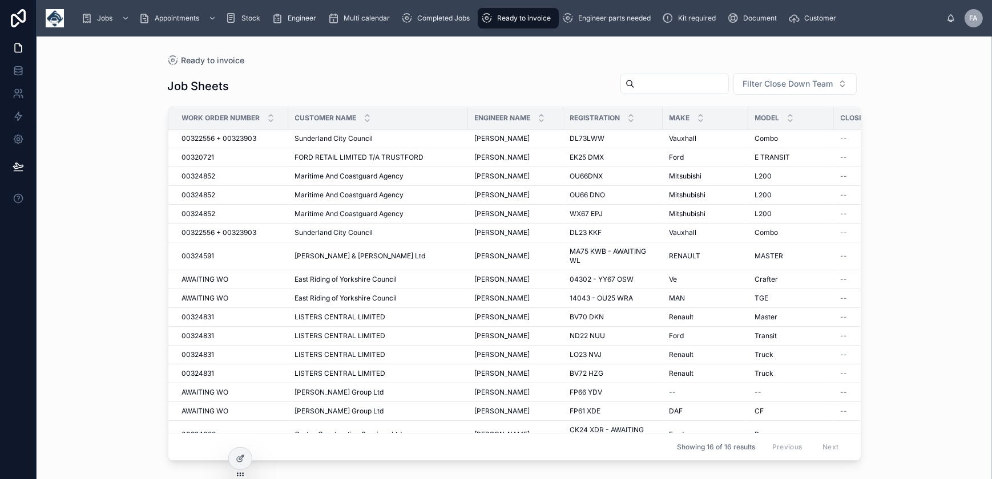
click at [200, 160] on span "00320721" at bounding box center [198, 157] width 33 height 9
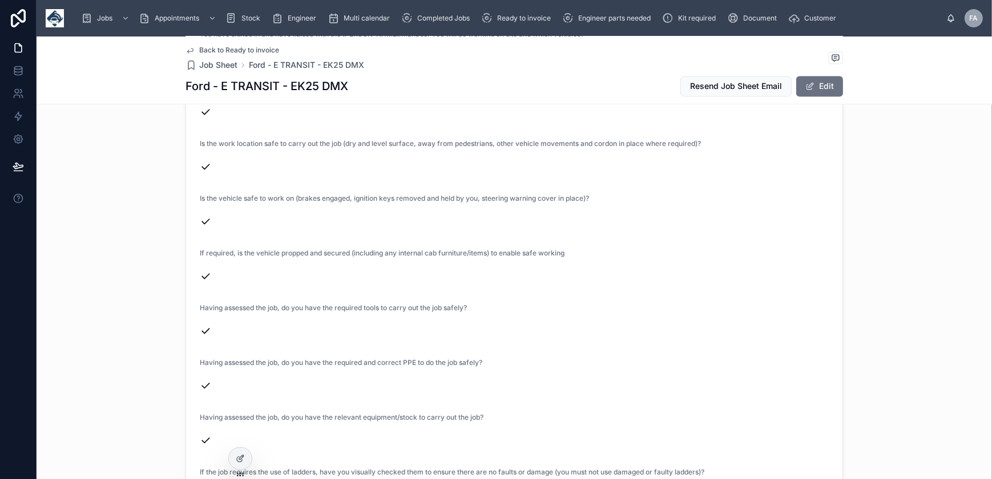
scroll to position [2698, 0]
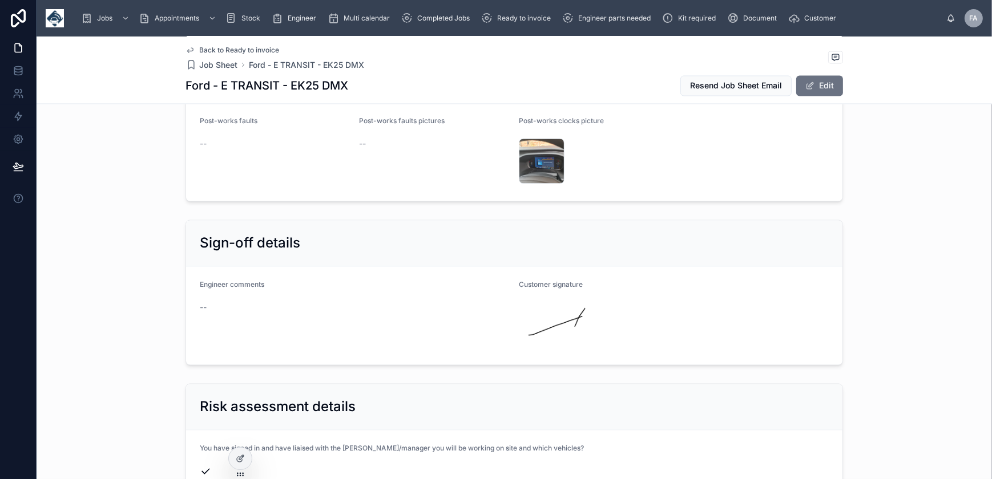
click at [515, 17] on span "Ready to invoice" at bounding box center [524, 18] width 54 height 9
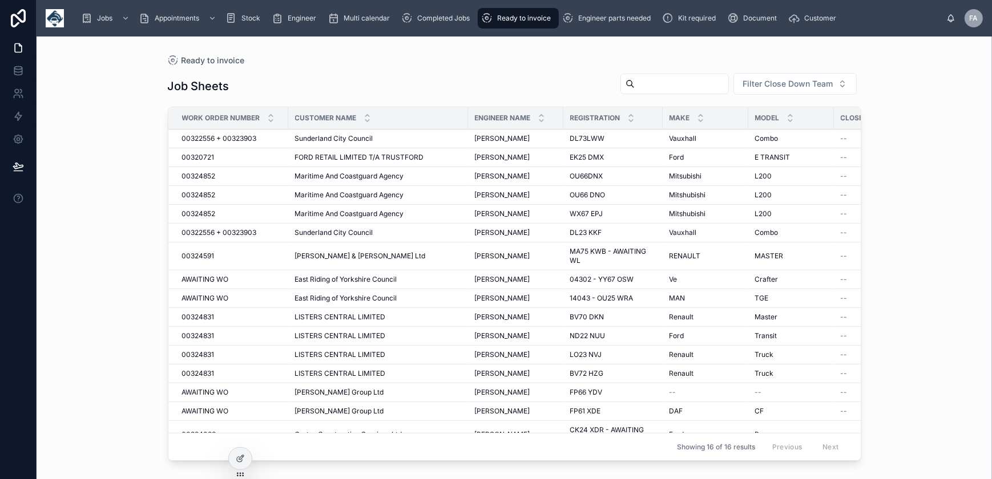
click at [450, 10] on div "Completed Jobs" at bounding box center [437, 18] width 73 height 18
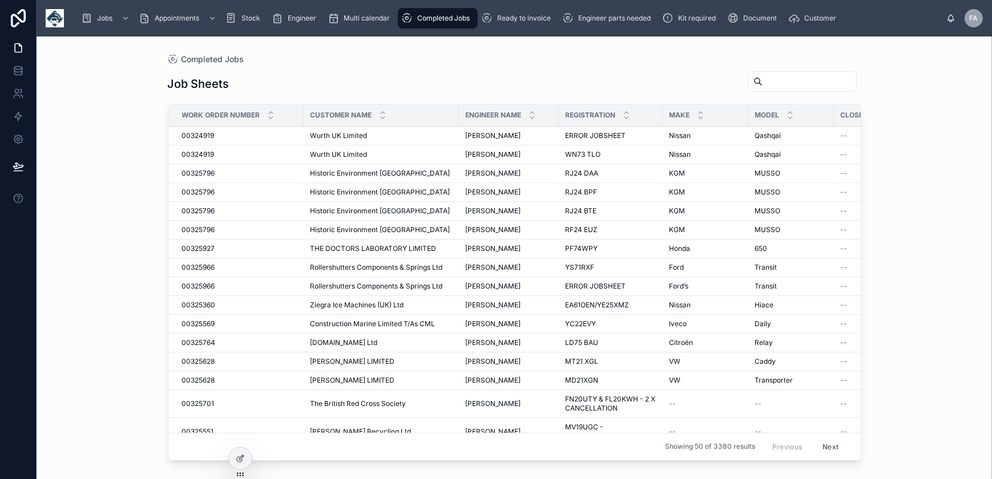
click at [361, 21] on span "Multi calendar" at bounding box center [367, 18] width 46 height 9
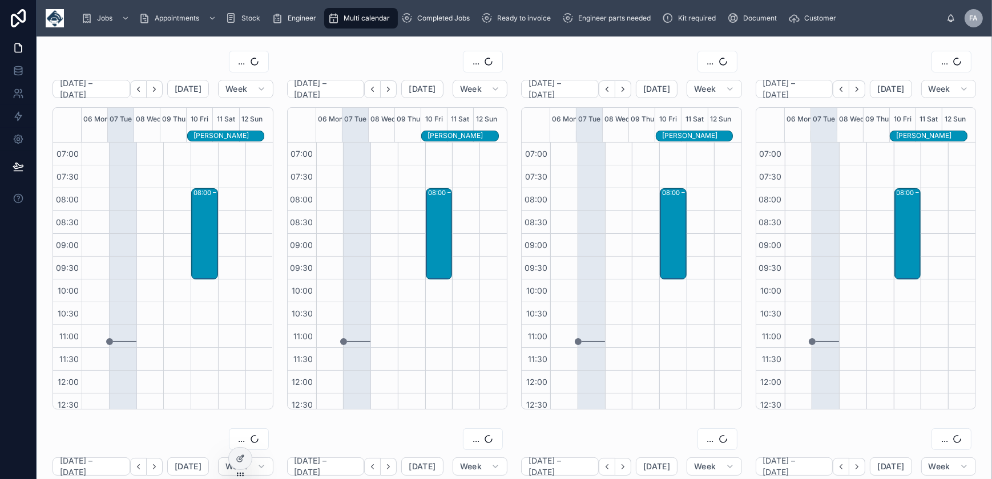
scroll to position [269, 0]
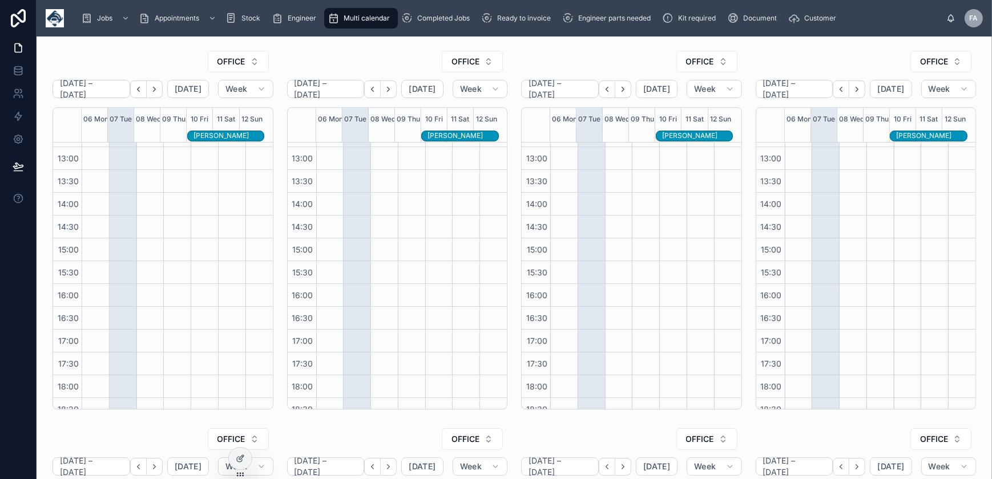
click at [448, 24] on div "Completed Jobs" at bounding box center [437, 18] width 73 height 18
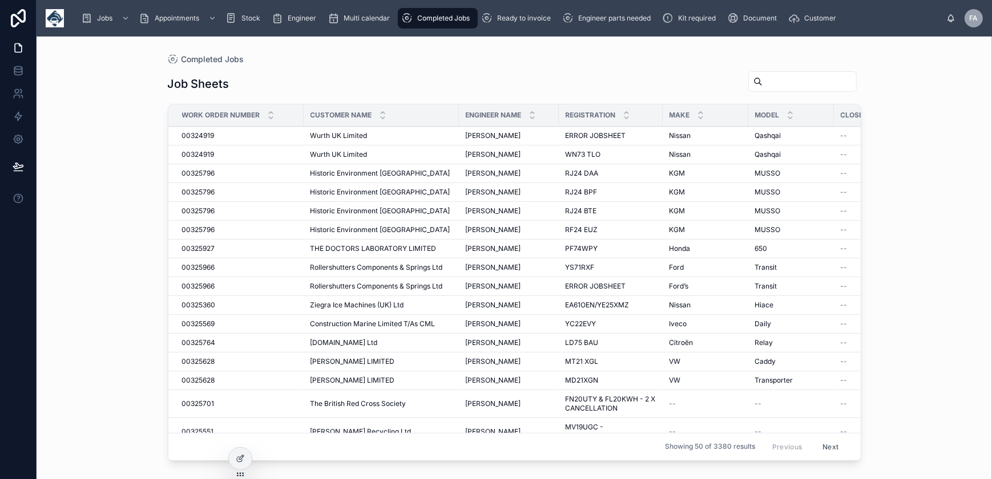
click at [541, 21] on span "Ready to invoice" at bounding box center [524, 18] width 54 height 9
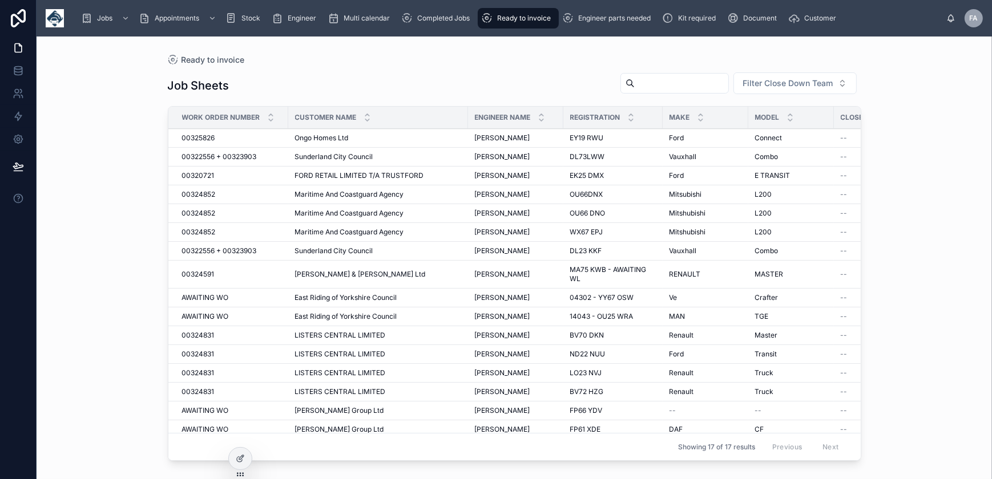
drag, startPoint x: 453, startPoint y: 27, endPoint x: 487, endPoint y: 27, distance: 34.8
click at [453, 27] on link "Completed Jobs" at bounding box center [438, 18] width 80 height 21
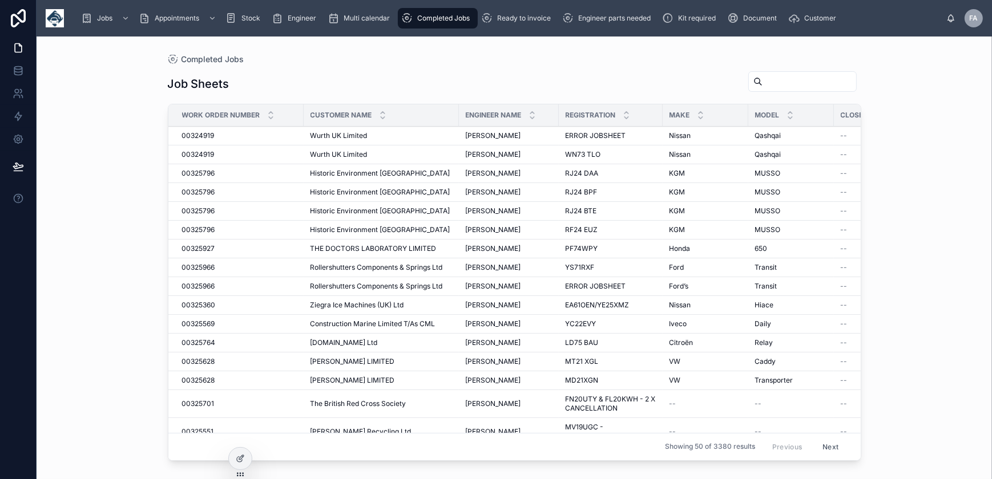
click at [496, 27] on link "Ready to invoice" at bounding box center [518, 18] width 81 height 21
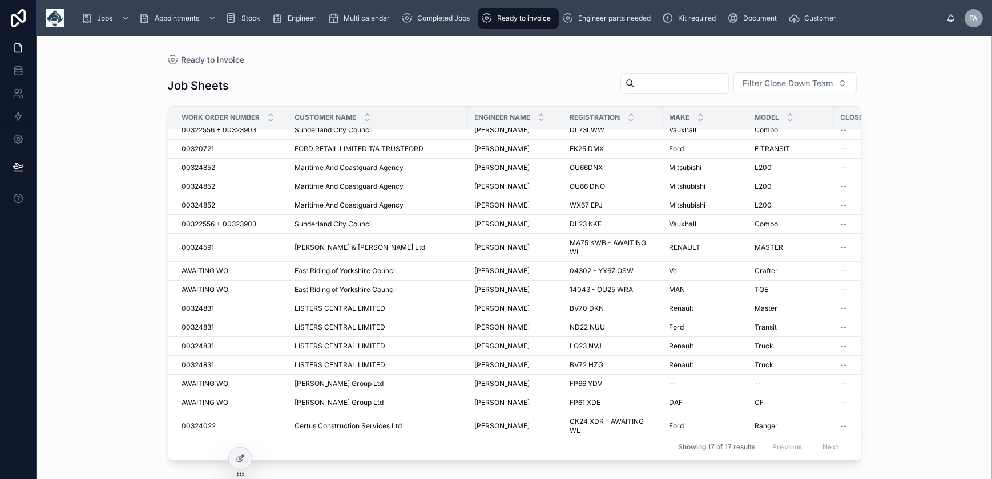
scroll to position [40, 0]
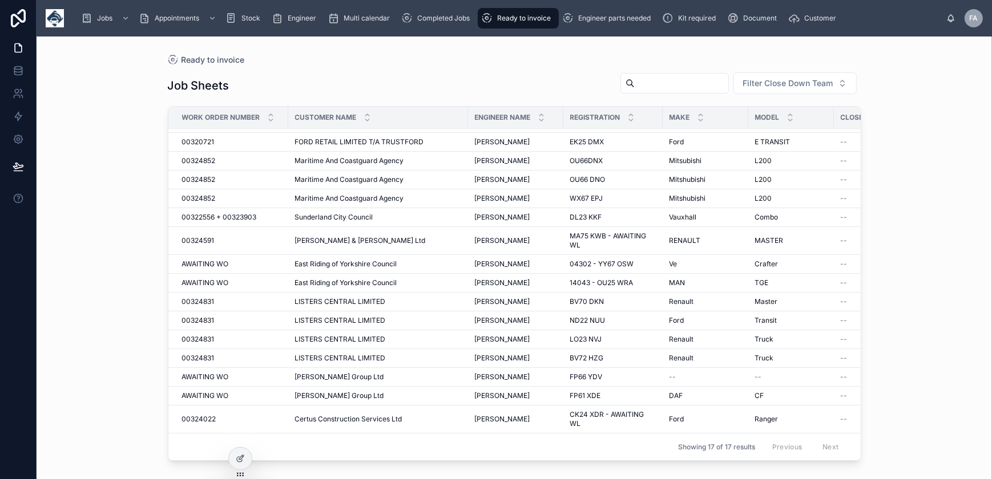
click at [445, 34] on div "Jobs Appointments Stock Engineer Multi calendar Completed Jobs Ready to invoice…" at bounding box center [515, 18] width 956 height 37
click at [474, 17] on div "Completed Jobs" at bounding box center [437, 18] width 73 height 18
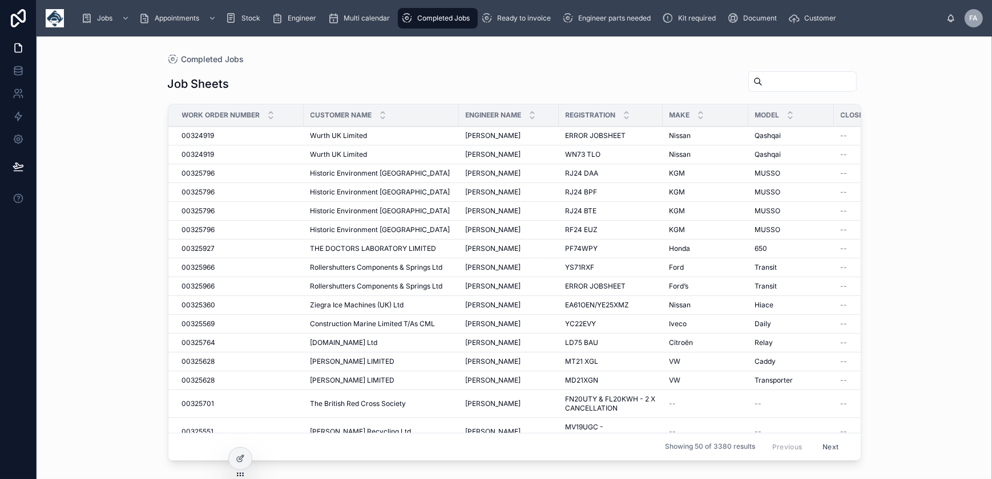
click at [529, 18] on span "Ready to invoice" at bounding box center [524, 18] width 54 height 9
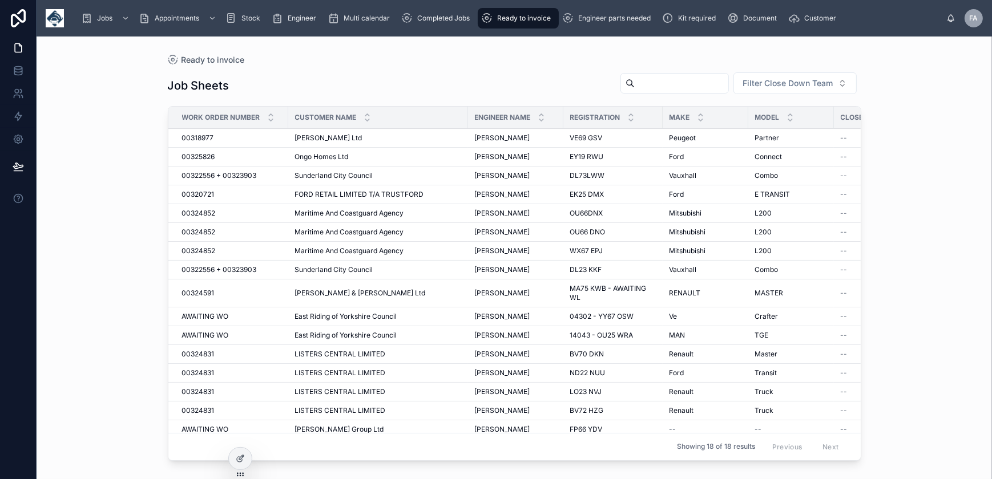
click at [204, 139] on span "00318977" at bounding box center [198, 138] width 32 height 9
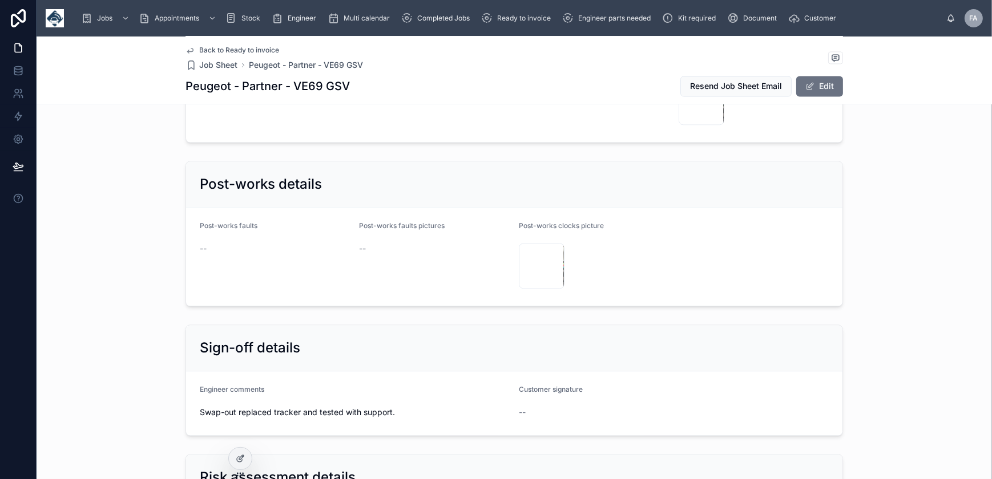
scroll to position [3009, 0]
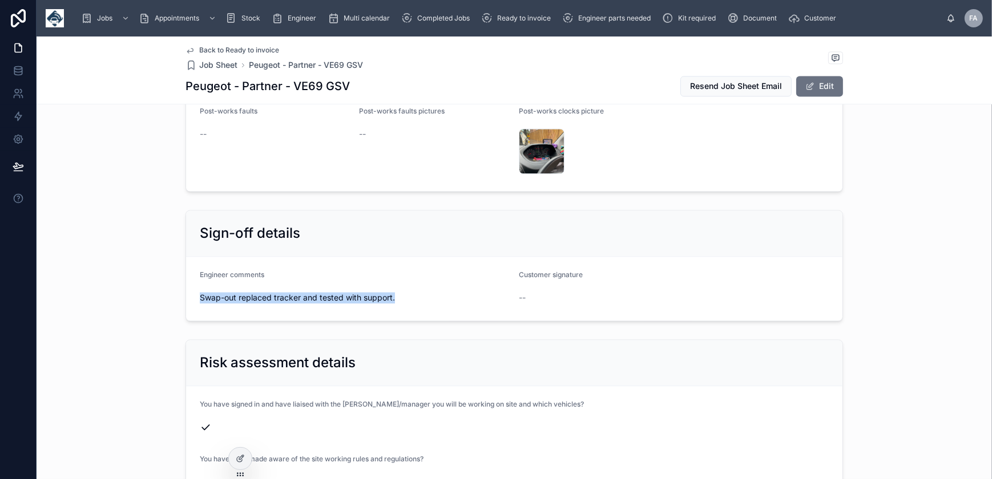
drag, startPoint x: 195, startPoint y: 328, endPoint x: 422, endPoint y: 340, distance: 227.5
click at [422, 321] on form "Engineer comments Swap-out replaced tracker and tested with support. Customer s…" at bounding box center [514, 289] width 656 height 64
copy span "Swap-out replaced tracker and tested with support."
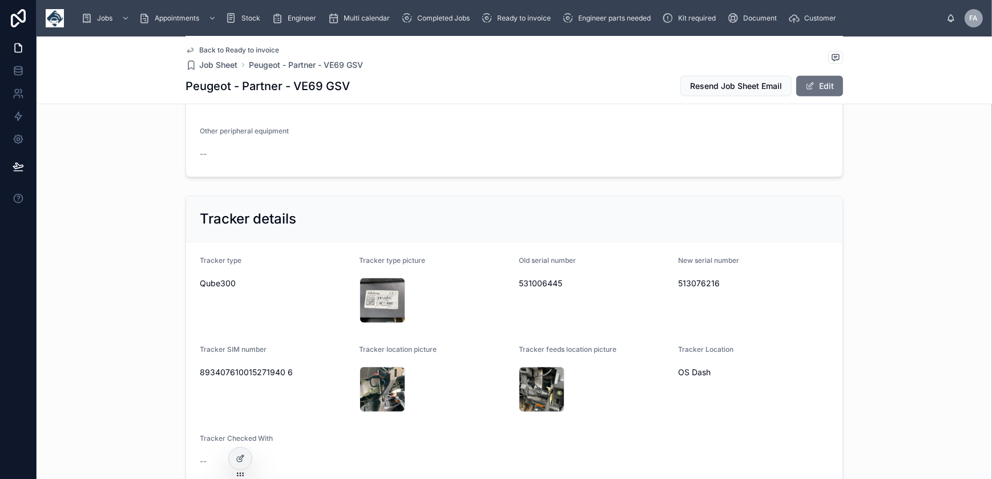
scroll to position [1557, 0]
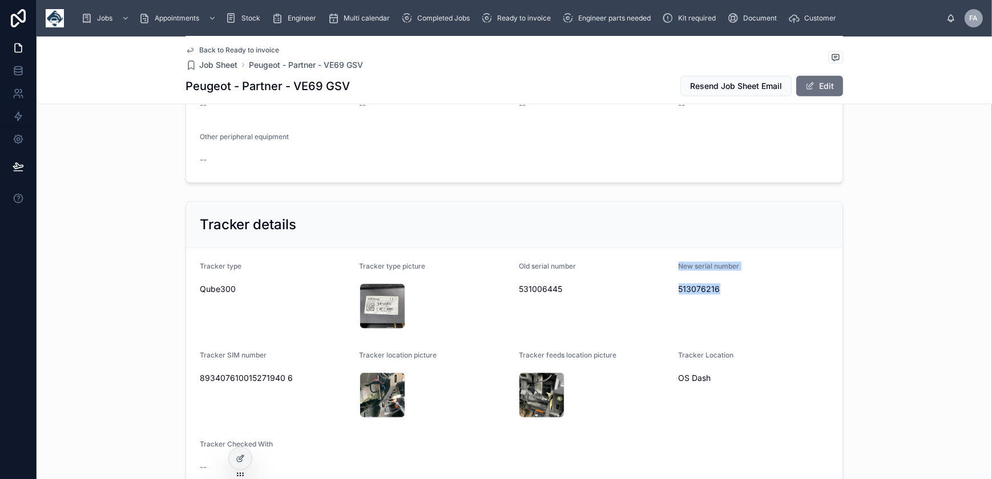
drag, startPoint x: 676, startPoint y: 303, endPoint x: 723, endPoint y: 327, distance: 52.9
click at [723, 327] on div "New serial number 513076216" at bounding box center [754, 297] width 151 height 71
drag, startPoint x: 512, startPoint y: 300, endPoint x: 572, endPoint y: 328, distance: 66.1
click at [572, 328] on form "Tracker type Qube300 Tracker type picture IMG_2349 .jpeg Old serial number 5310…" at bounding box center [514, 369] width 656 height 242
copy div "Old serial number 531006445"
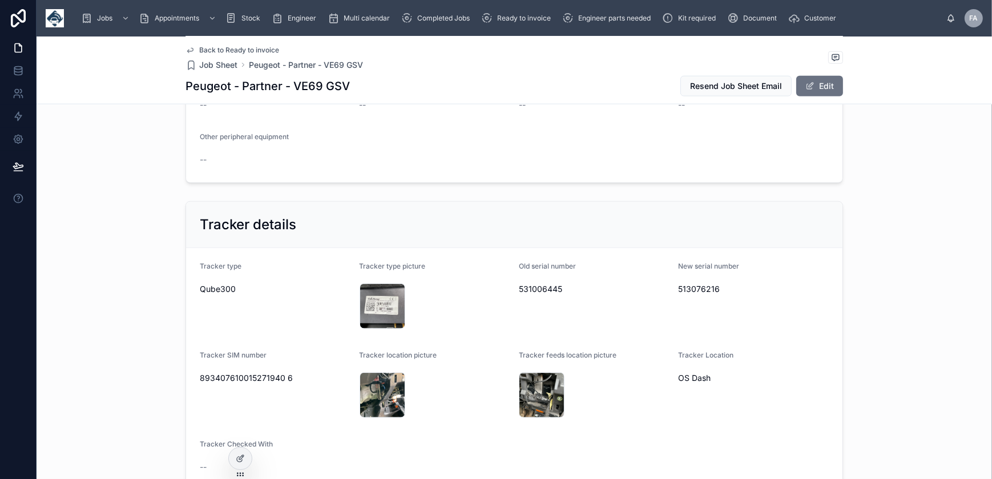
click at [684, 295] on span "513076216" at bounding box center [754, 289] width 151 height 11
click at [685, 295] on span "513076216" at bounding box center [754, 289] width 151 height 11
copy span "513076216"
click at [374, 329] on div "IMG_2349 .jpeg" at bounding box center [383, 307] width 46 height 46
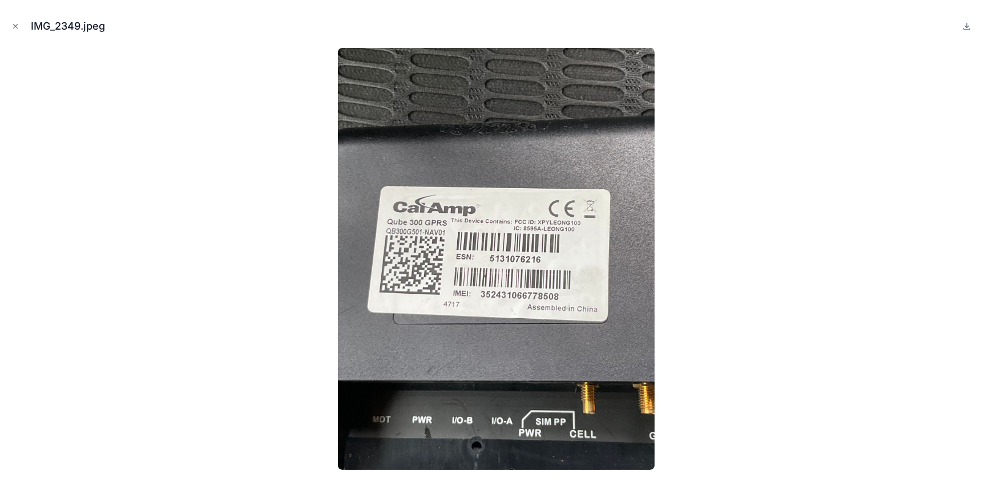
click at [9, 25] on button "Close modal" at bounding box center [15, 26] width 13 height 13
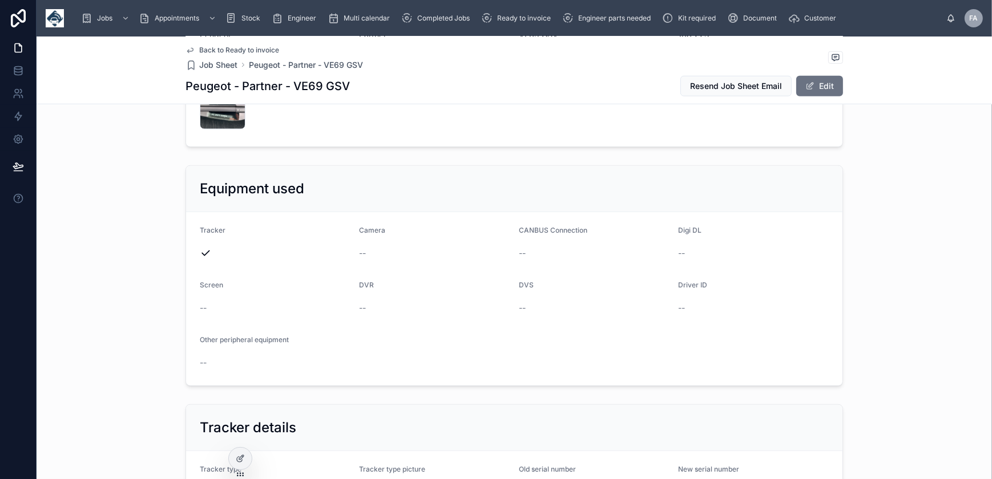
scroll to position [1245, 0]
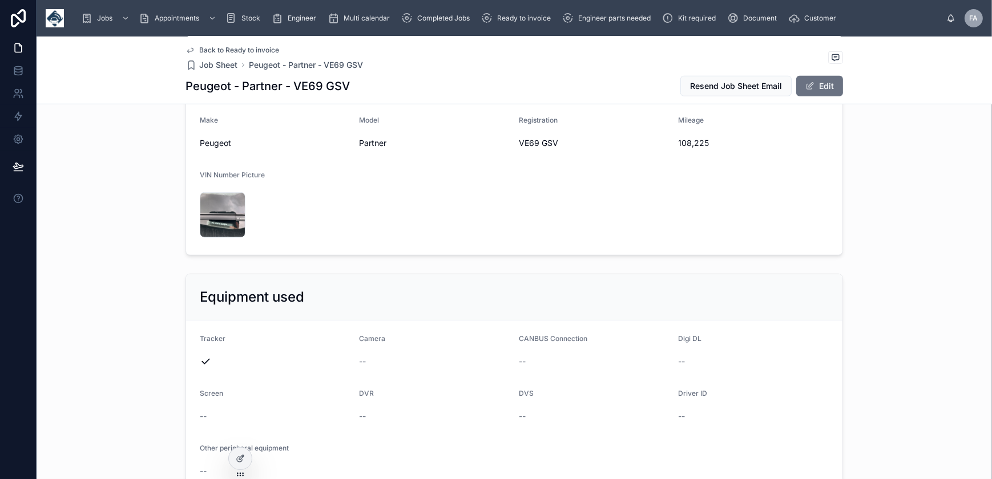
click at [679, 149] on span "108,225" at bounding box center [754, 143] width 151 height 11
copy span "108,225"
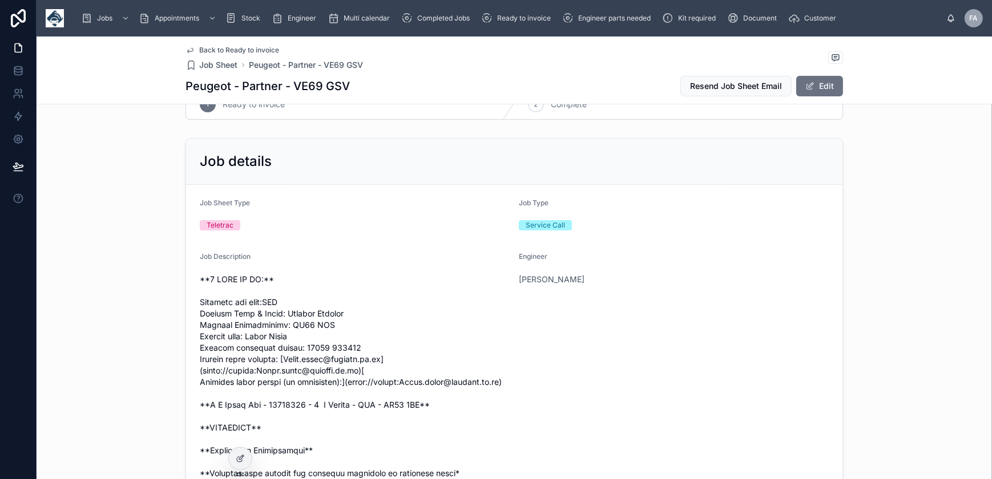
scroll to position [0, 0]
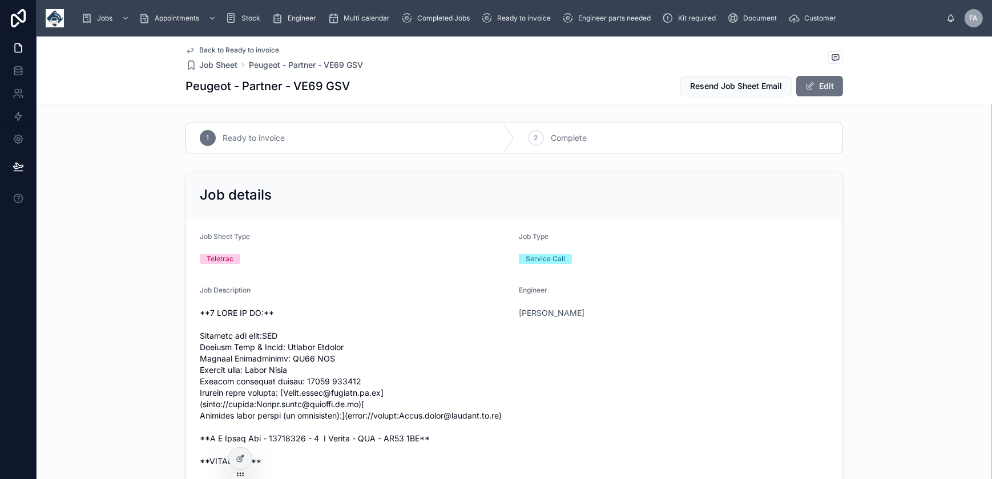
click at [554, 139] on span "Complete" at bounding box center [569, 137] width 36 height 11
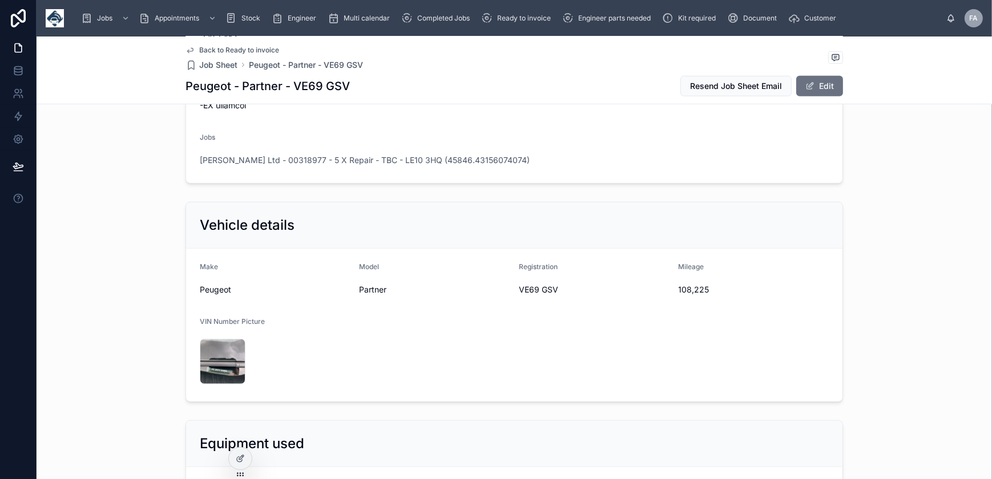
scroll to position [986, 0]
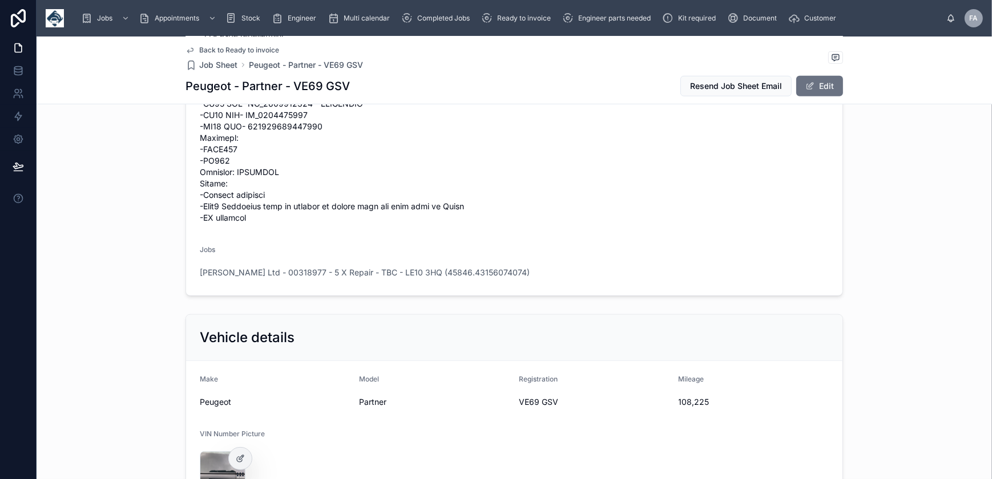
click at [340, 279] on span "M J Boyce Ltd - 00318977 - 5 X Repair - TBC - LE10 3HQ (45846.43156074074)" at bounding box center [365, 272] width 330 height 11
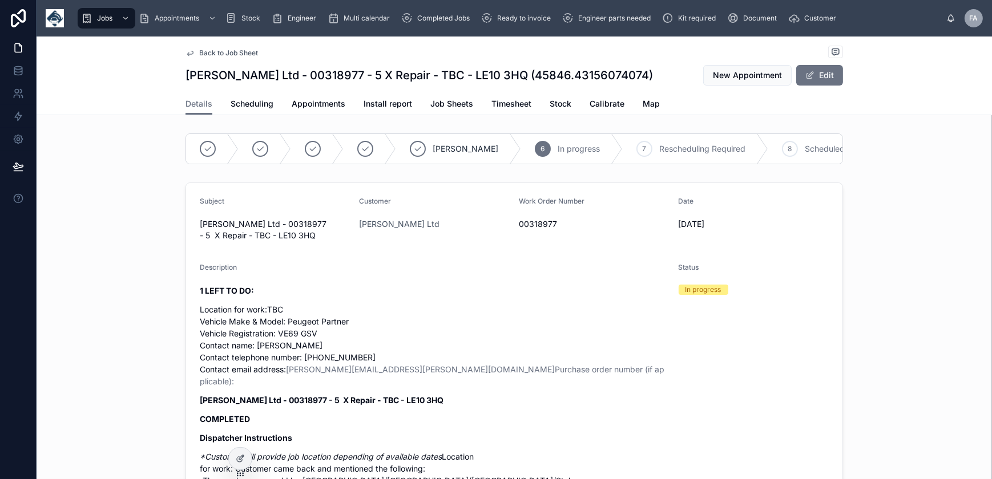
scroll to position [0, 252]
click at [0, 0] on icon at bounding box center [0, 0] width 0 height 0
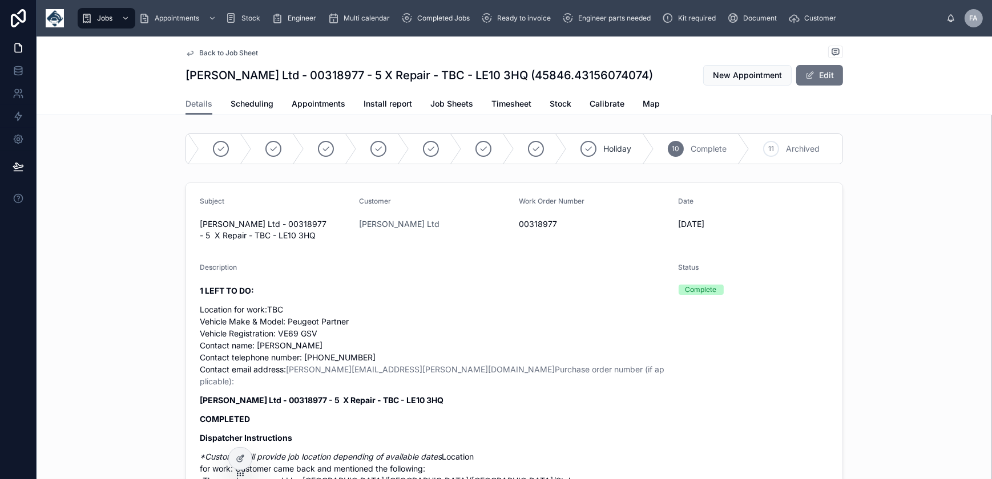
click at [299, 100] on span "Appointments" at bounding box center [319, 103] width 54 height 11
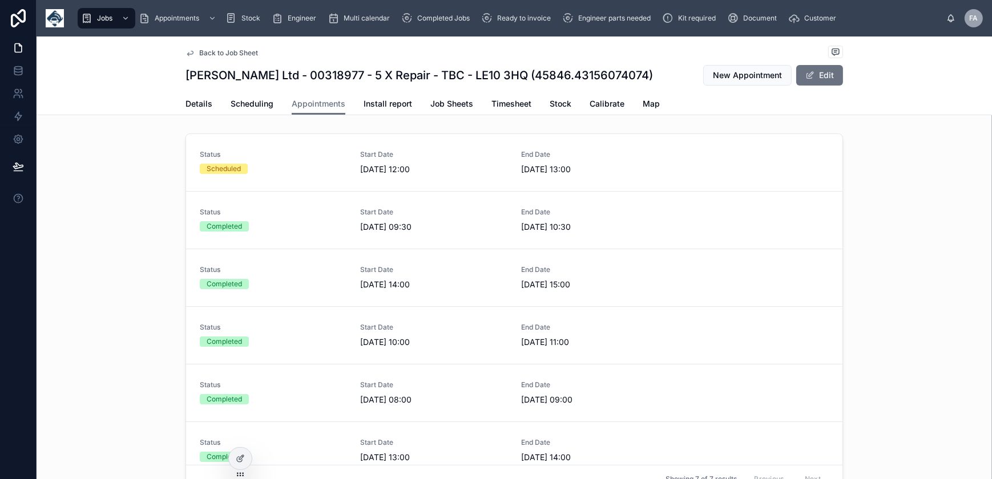
click at [231, 176] on link "Status Scheduled Start Date 07/10/2025 12:00 End Date 07/10/2025 13:00" at bounding box center [514, 163] width 656 height 58
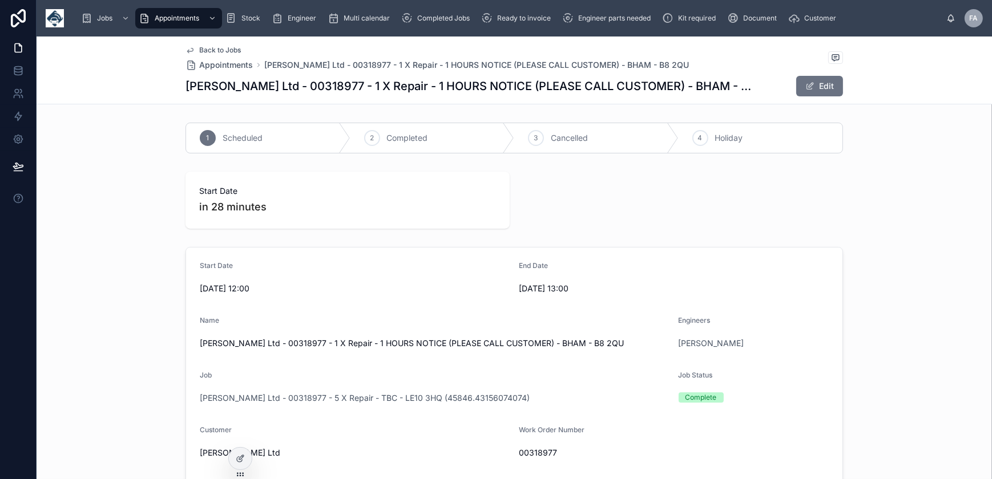
click at [0, 0] on icon at bounding box center [0, 0] width 0 height 0
click at [525, 19] on span "Ready to invoice" at bounding box center [524, 18] width 54 height 9
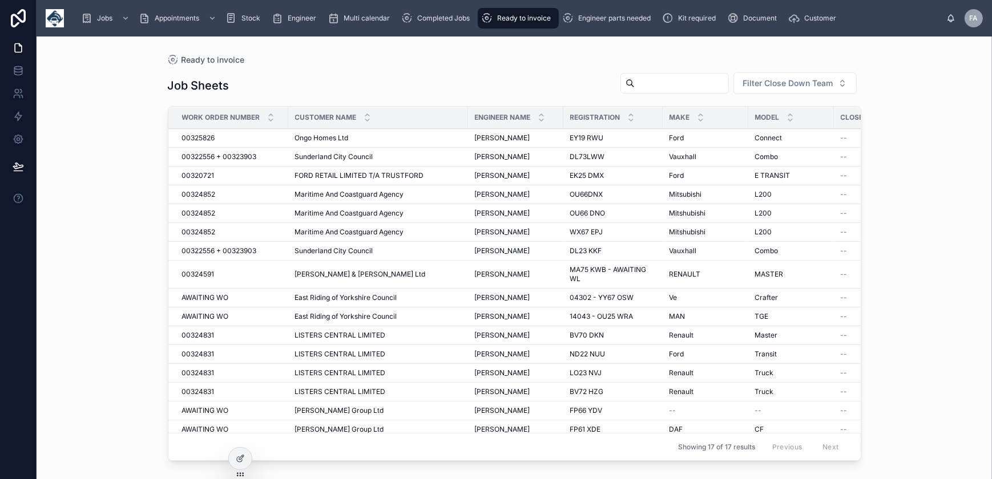
click at [437, 21] on span "Completed Jobs" at bounding box center [443, 18] width 53 height 9
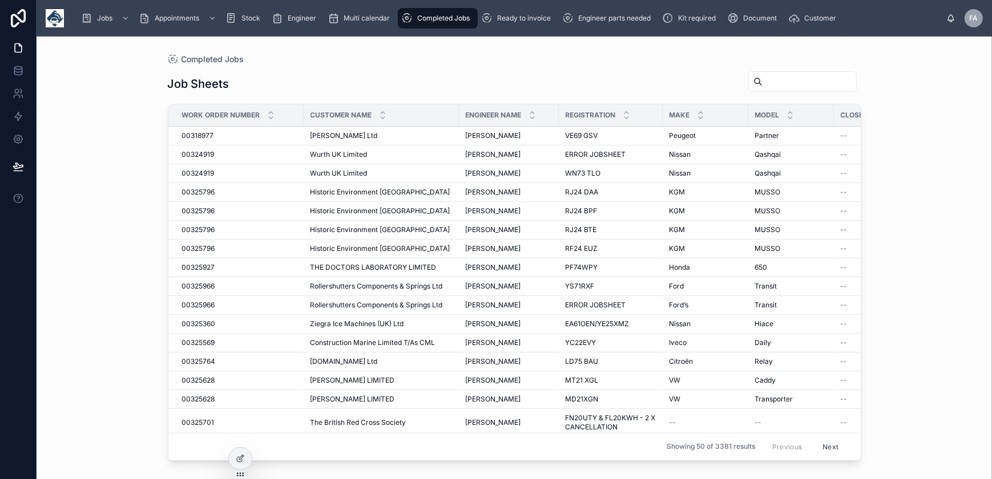
click at [530, 18] on span "Ready to invoice" at bounding box center [524, 18] width 54 height 9
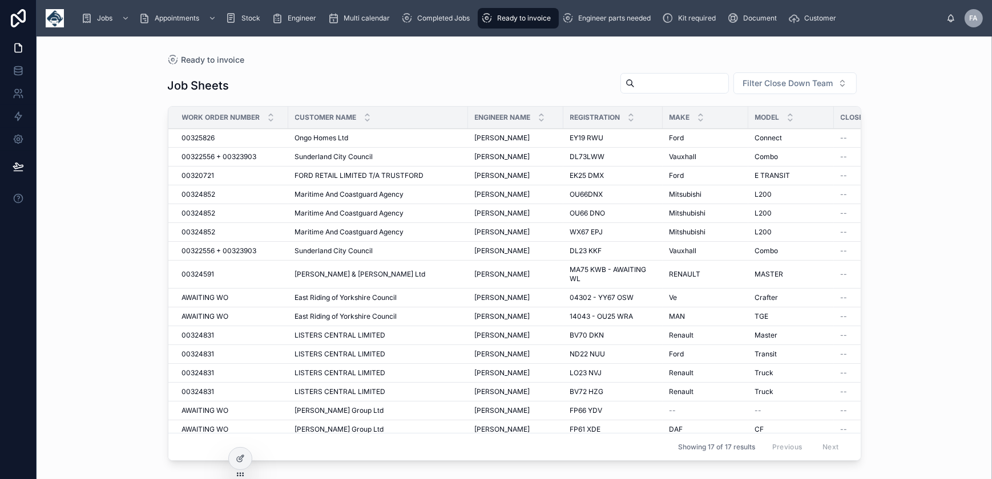
click at [437, 20] on span "Completed Jobs" at bounding box center [443, 18] width 53 height 9
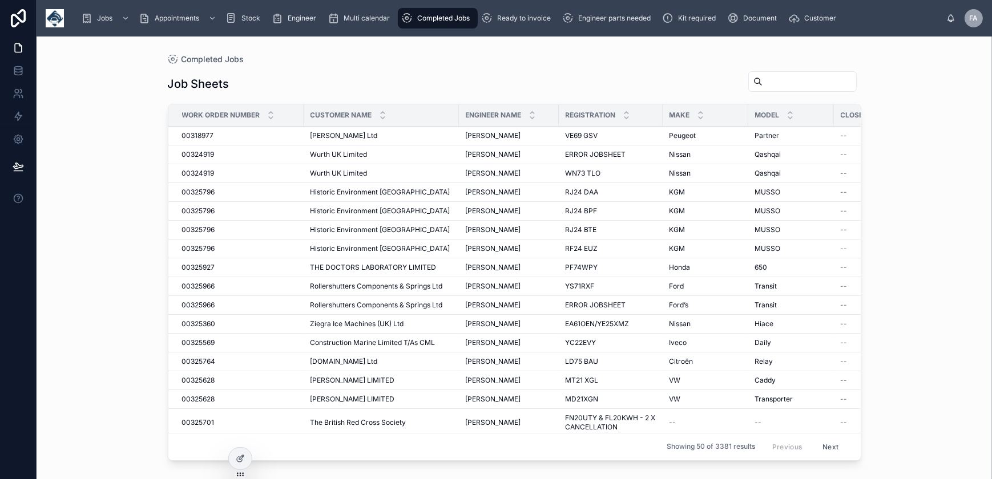
click at [519, 22] on span "Ready to invoice" at bounding box center [524, 18] width 54 height 9
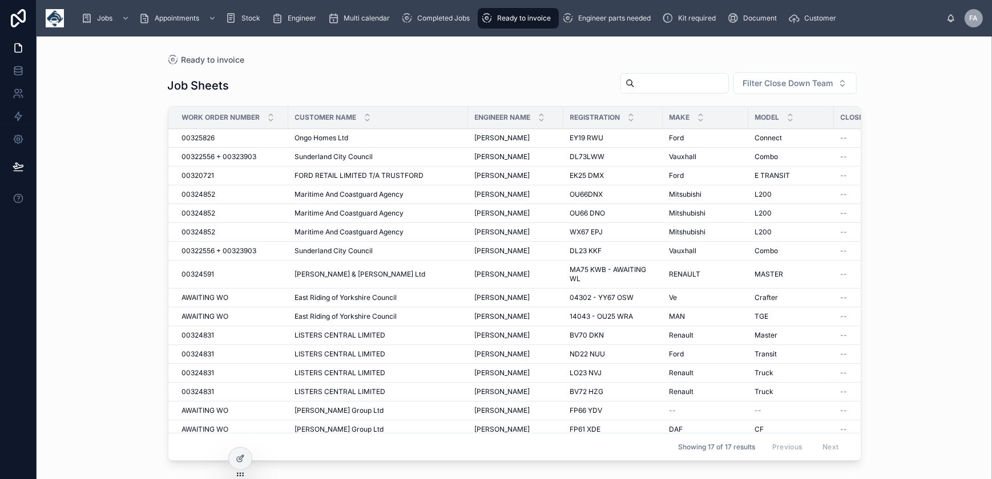
click at [422, 21] on span "Completed Jobs" at bounding box center [443, 18] width 53 height 9
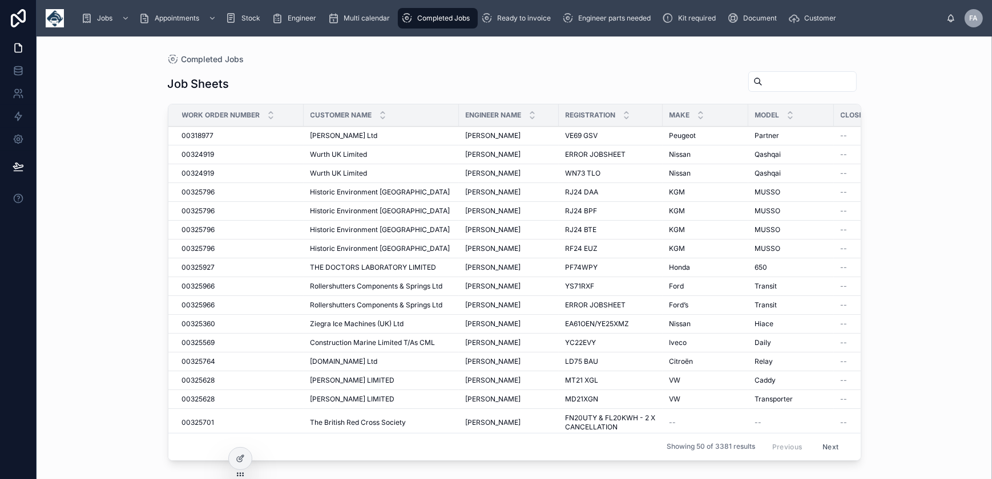
click at [495, 25] on div "Ready to invoice" at bounding box center [518, 18] width 74 height 18
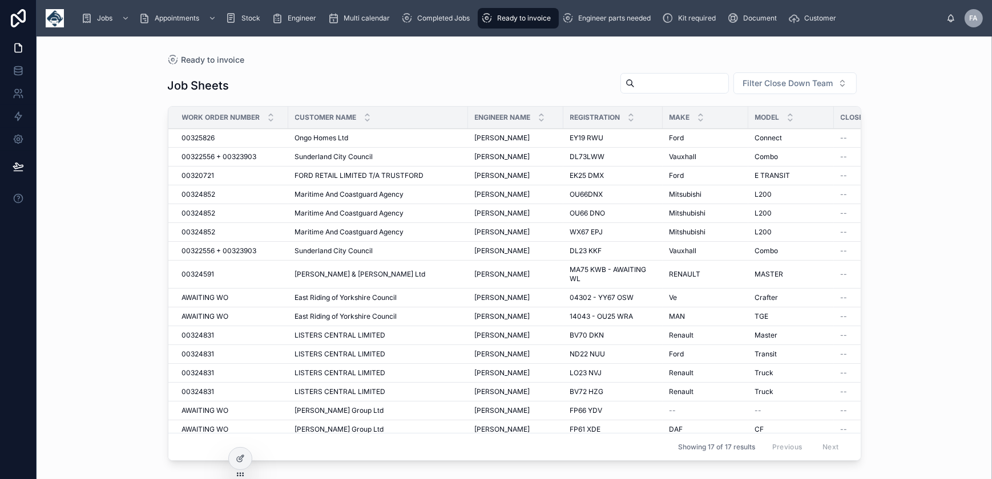
click at [410, 23] on icon "scrollable content" at bounding box center [406, 18] width 11 height 11
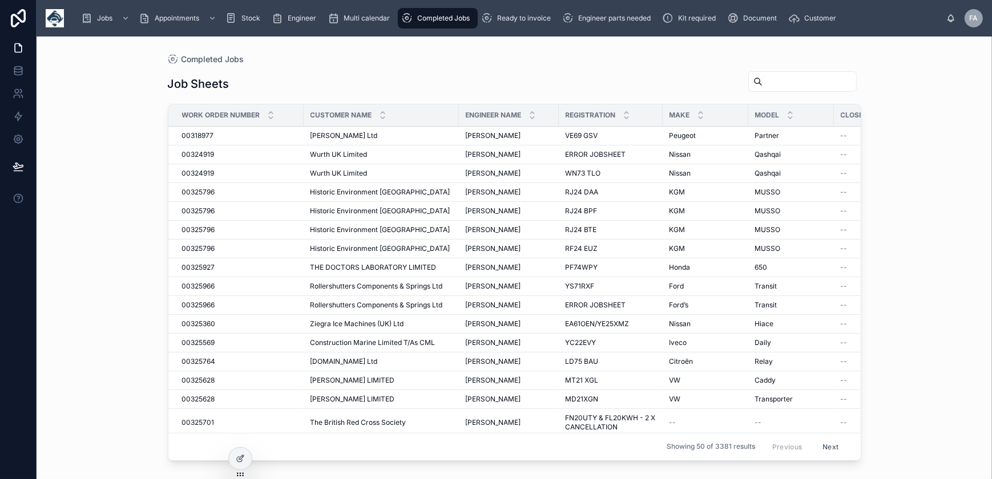
click at [514, 27] on div "Ready to invoice" at bounding box center [518, 18] width 74 height 18
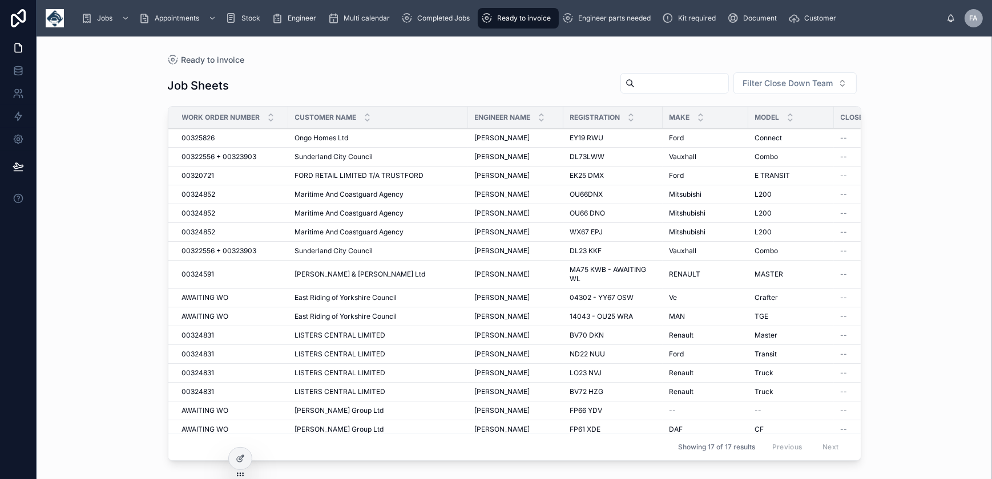
drag, startPoint x: 442, startPoint y: 13, endPoint x: 461, endPoint y: 15, distance: 19.5
click at [442, 14] on span "Completed Jobs" at bounding box center [443, 18] width 53 height 9
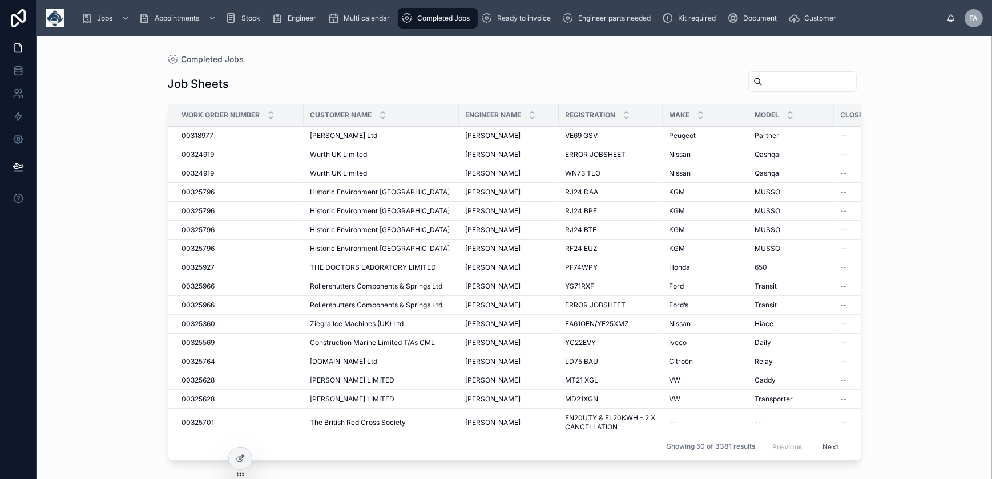
click at [508, 19] on span "Ready to invoice" at bounding box center [524, 18] width 54 height 9
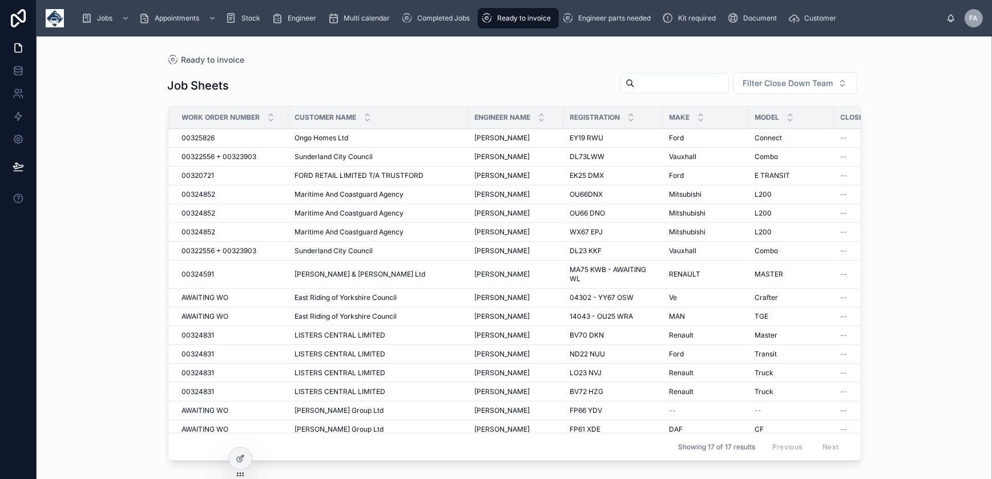
click at [432, 20] on span "Completed Jobs" at bounding box center [443, 18] width 53 height 9
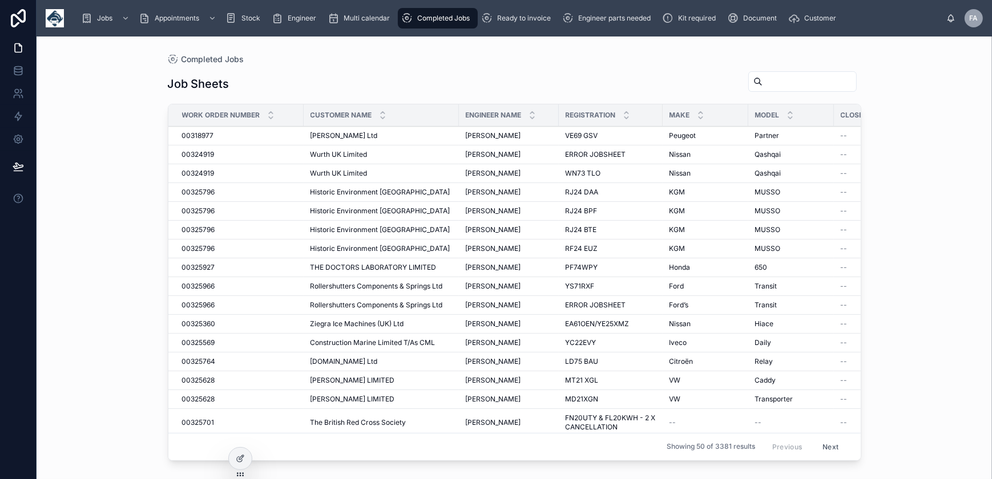
click at [507, 20] on span "Ready to invoice" at bounding box center [524, 18] width 54 height 9
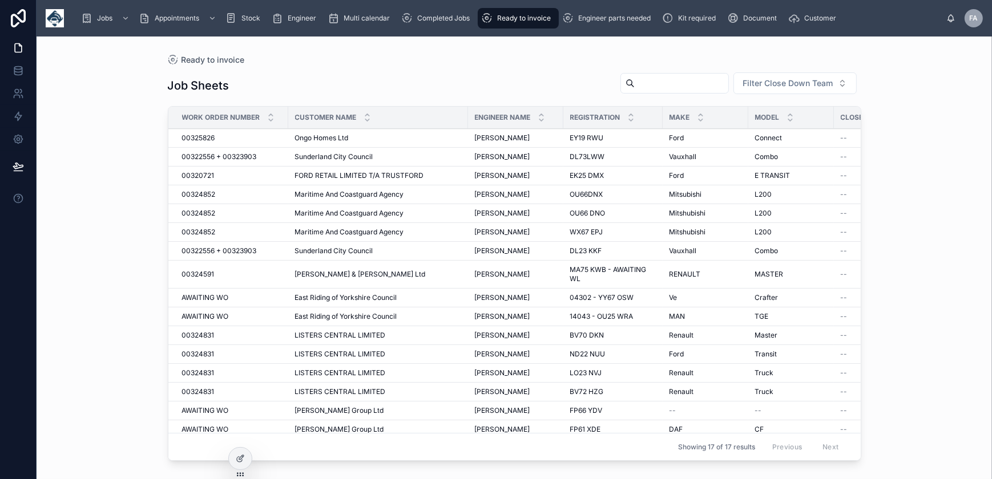
drag, startPoint x: 447, startPoint y: 26, endPoint x: 518, endPoint y: 25, distance: 70.8
click at [447, 26] on div "Completed Jobs" at bounding box center [437, 18] width 73 height 18
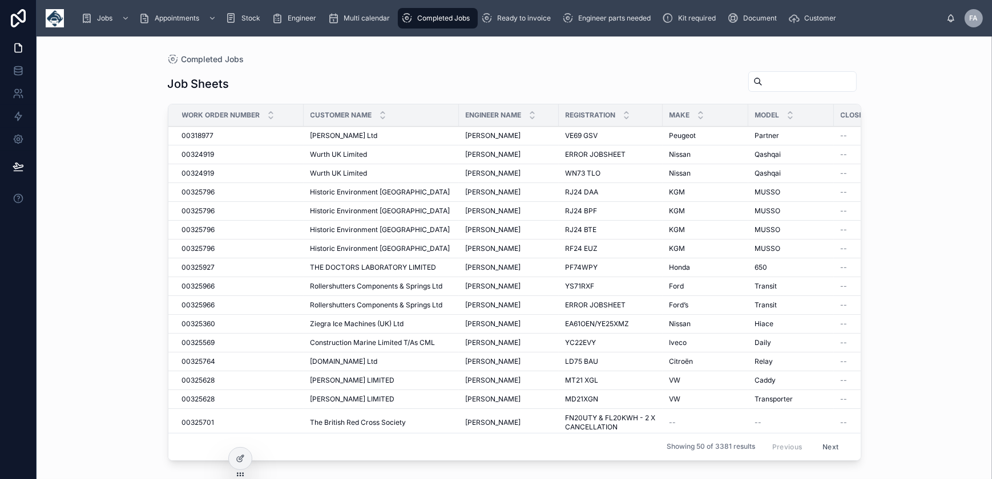
click at [518, 25] on div "Ready to invoice" at bounding box center [518, 18] width 74 height 18
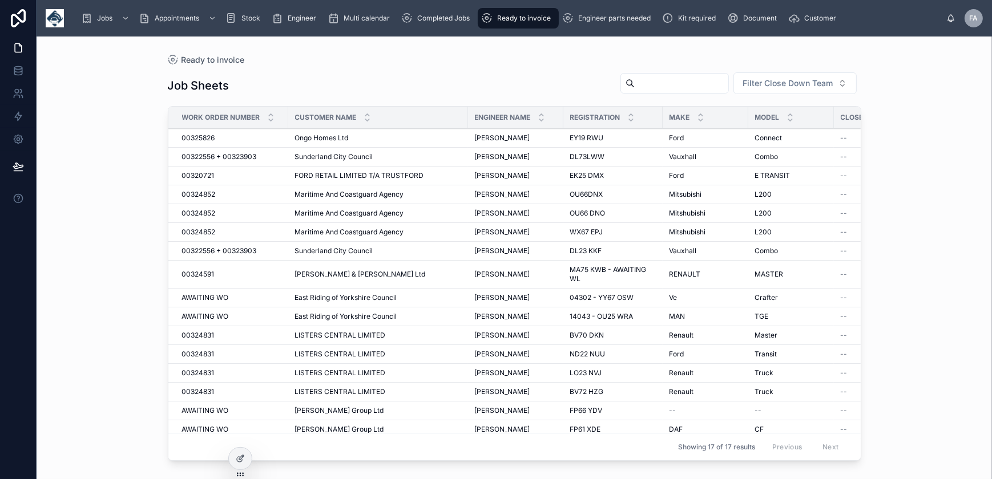
click at [428, 28] on link "Completed Jobs" at bounding box center [438, 18] width 80 height 21
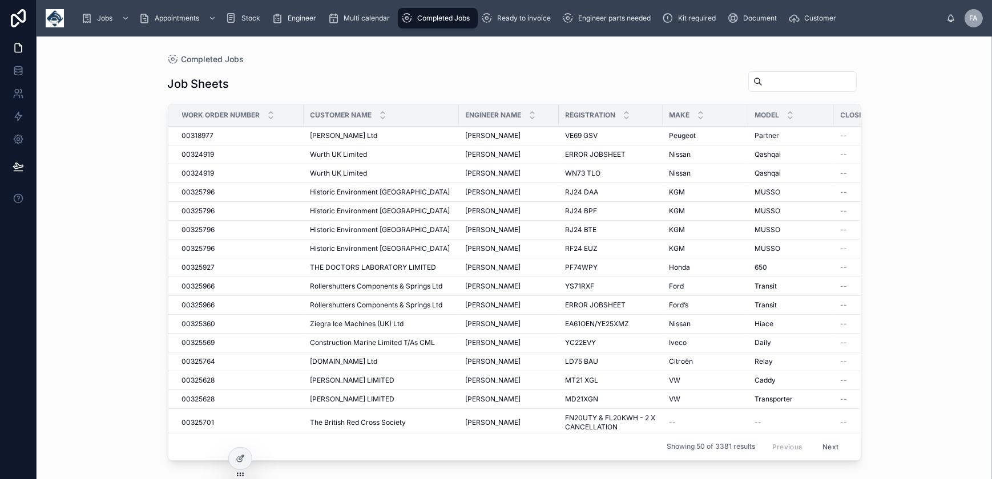
click at [527, 20] on span "Ready to invoice" at bounding box center [524, 18] width 54 height 9
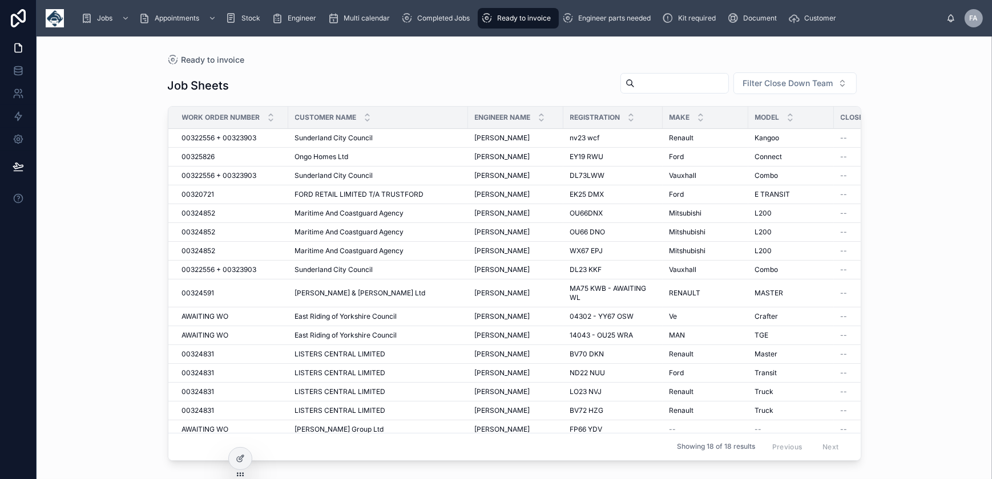
click at [462, 23] on div "Completed Jobs" at bounding box center [437, 18] width 73 height 18
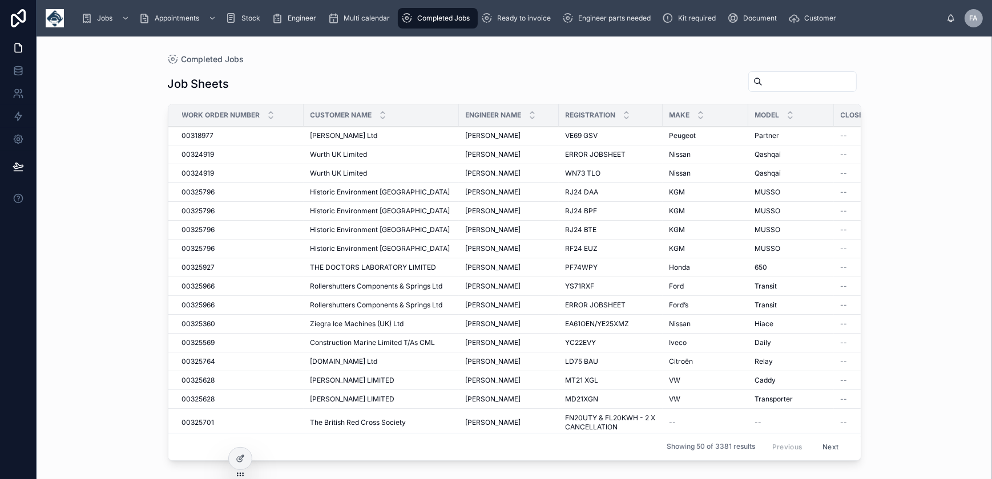
click at [497, 23] on div "Ready to invoice" at bounding box center [518, 18] width 74 height 18
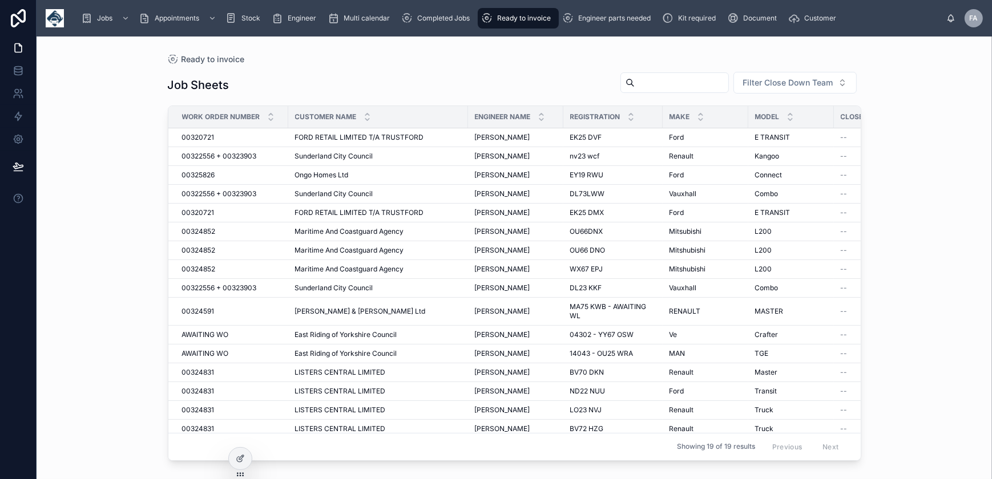
click at [521, 18] on span "Ready to invoice" at bounding box center [524, 18] width 54 height 9
click at [462, 23] on div "Completed Jobs" at bounding box center [437, 18] width 73 height 18
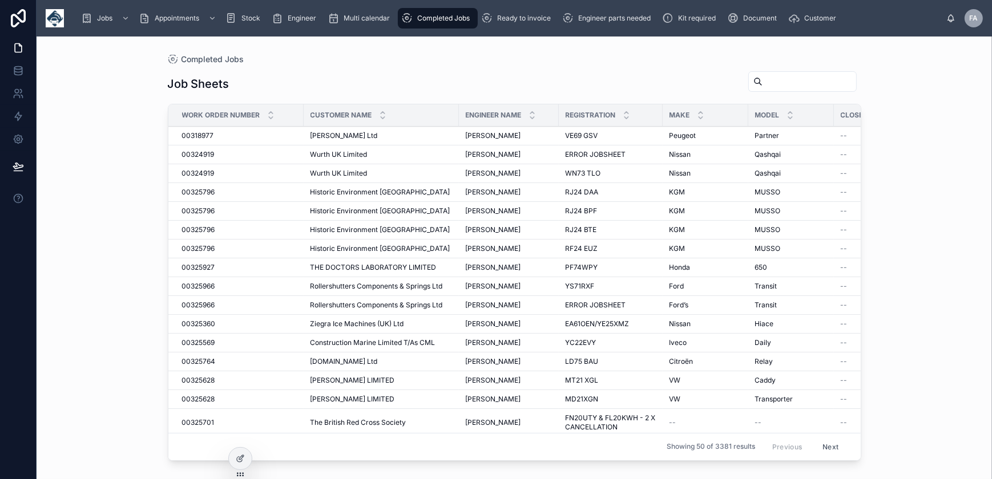
click at [513, 23] on div "Ready to invoice" at bounding box center [518, 18] width 74 height 18
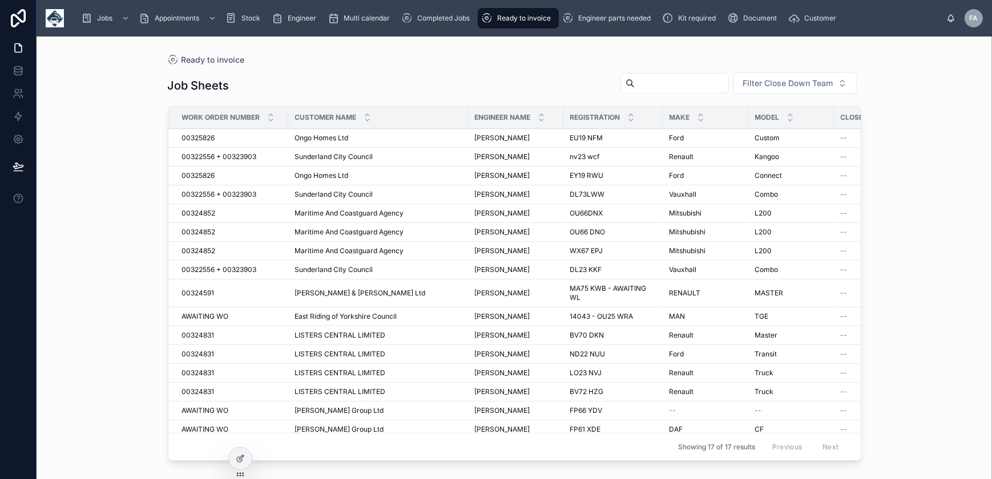
click at [442, 21] on span "Completed Jobs" at bounding box center [443, 18] width 53 height 9
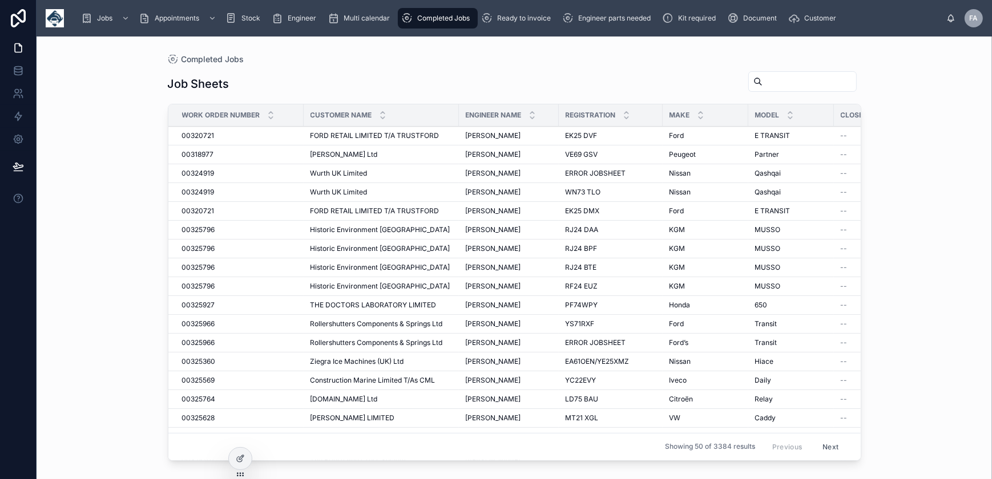
click at [763, 83] on input "text" at bounding box center [810, 82] width 94 height 16
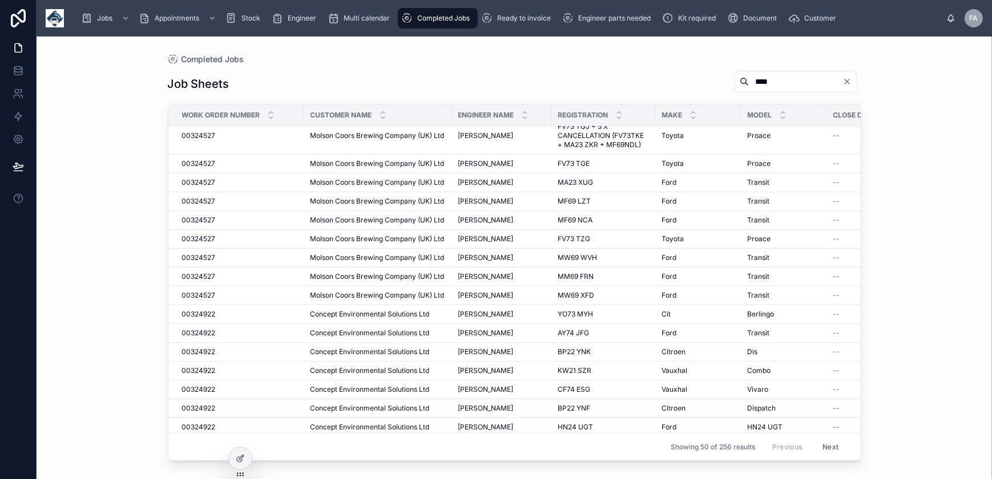
scroll to position [677, 0]
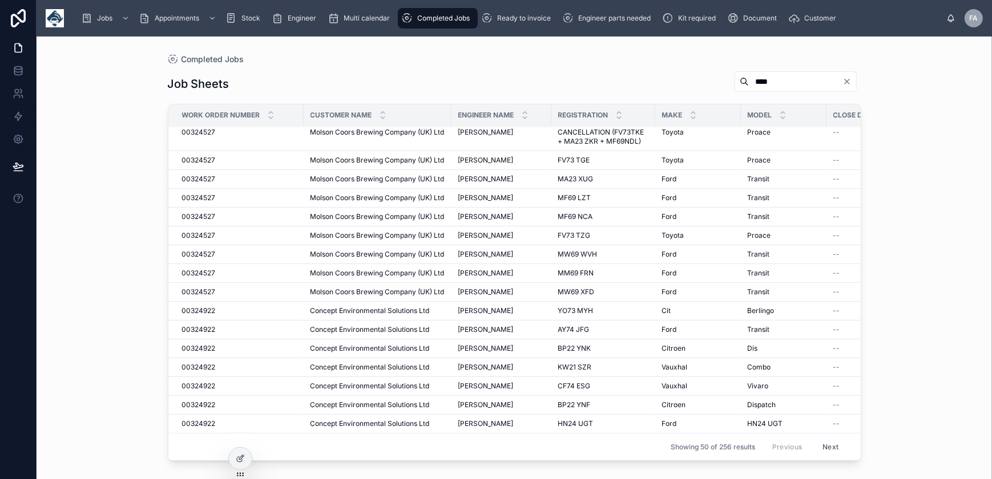
drag, startPoint x: 771, startPoint y: 79, endPoint x: 672, endPoint y: 78, distance: 99.3
click at [672, 78] on div "Job Sheets ****" at bounding box center [515, 84] width 694 height 26
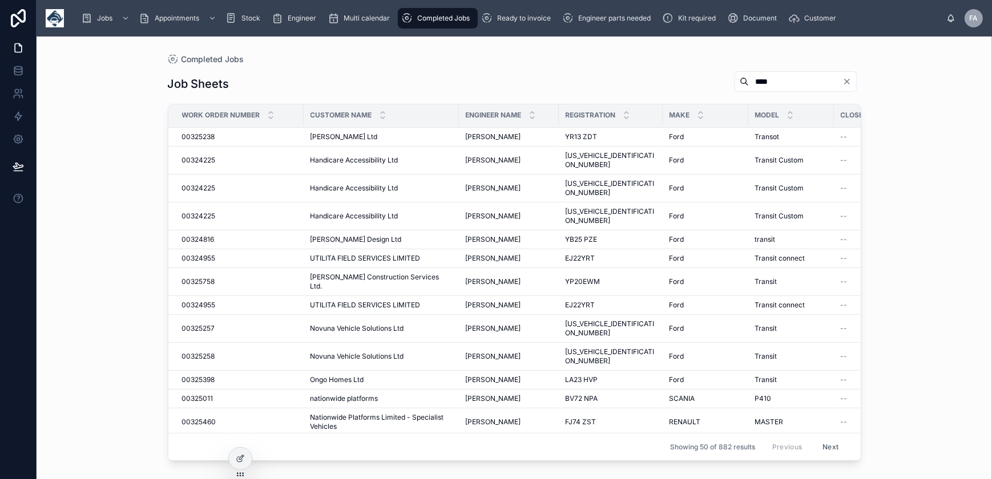
scroll to position [668, 0]
click at [771, 82] on input "****" at bounding box center [796, 82] width 94 height 16
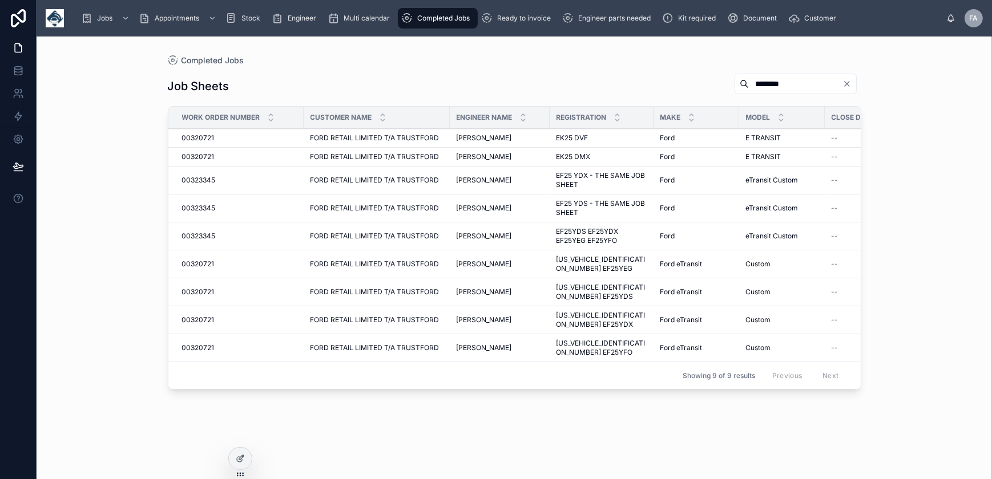
type input "********"
click at [204, 158] on span "00320721" at bounding box center [198, 156] width 33 height 9
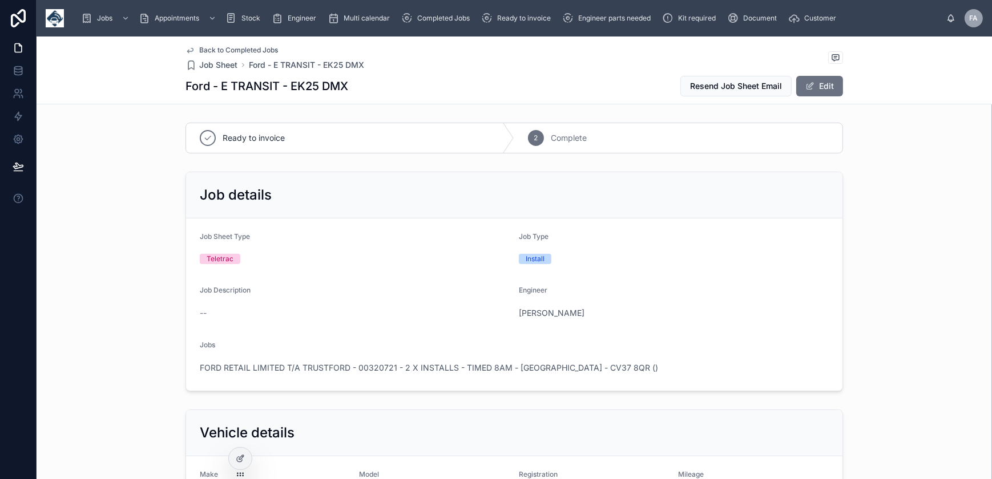
click at [810, 89] on span at bounding box center [809, 86] width 9 height 9
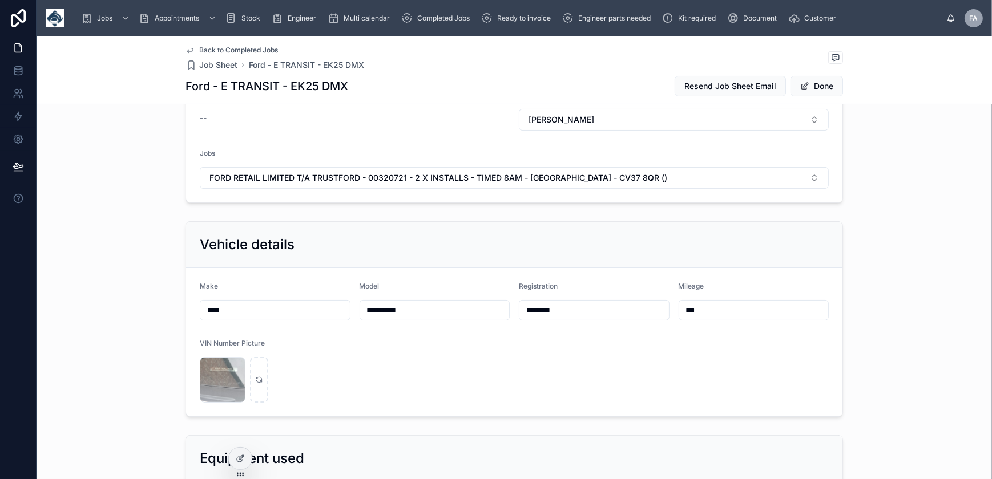
scroll to position [259, 0]
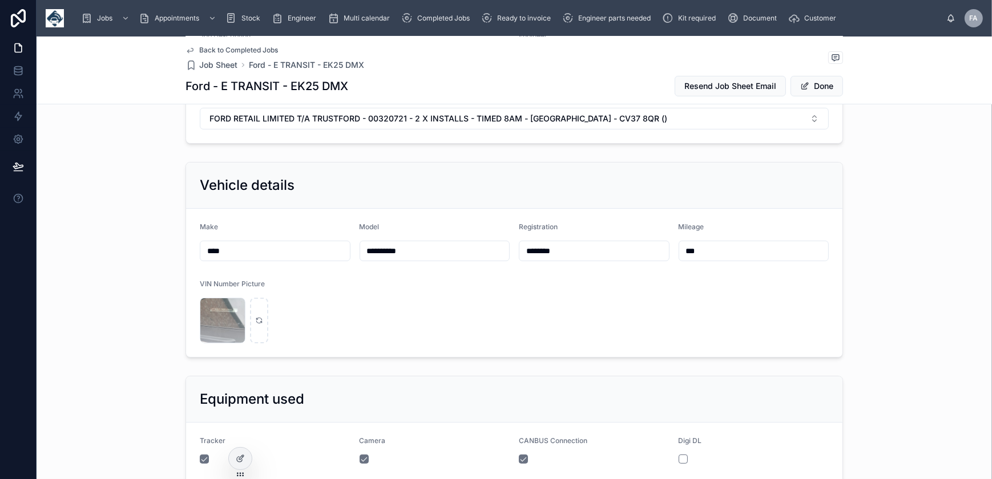
click at [522, 249] on input "********" at bounding box center [594, 251] width 150 height 16
paste input "**********"
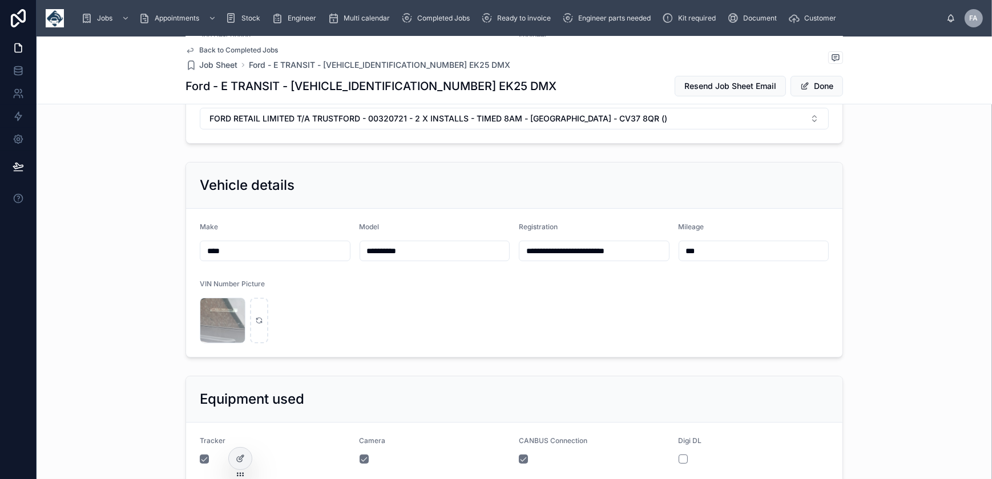
type input "**********"
click at [824, 91] on button "Done" at bounding box center [817, 86] width 53 height 21
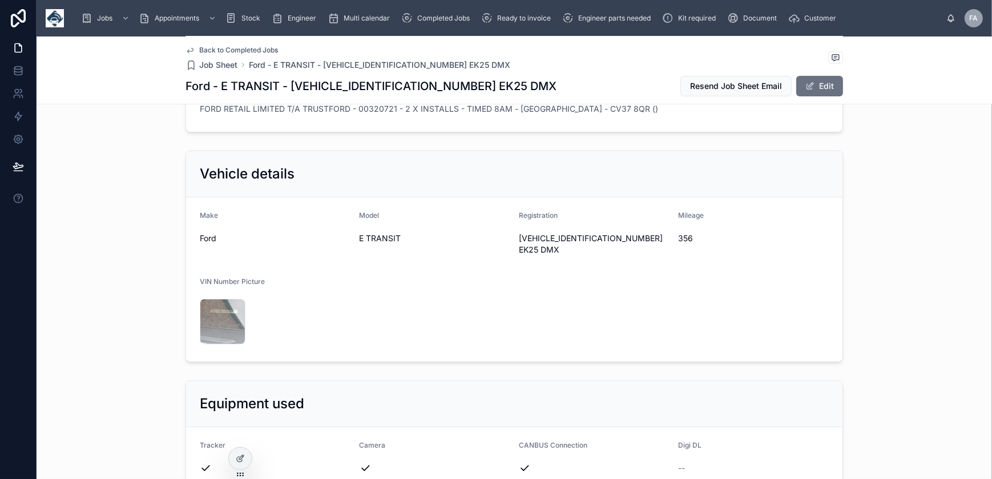
scroll to position [255, 0]
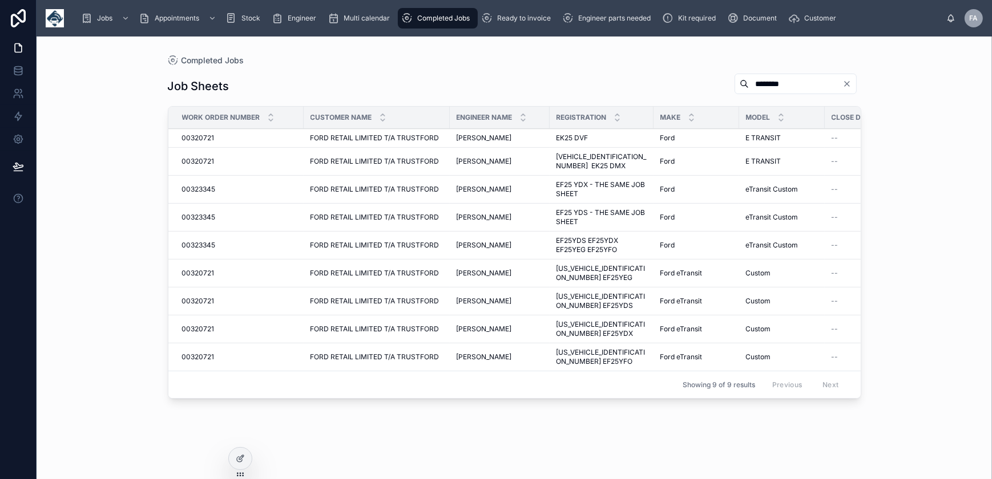
click at [200, 136] on span "00320721" at bounding box center [198, 138] width 33 height 9
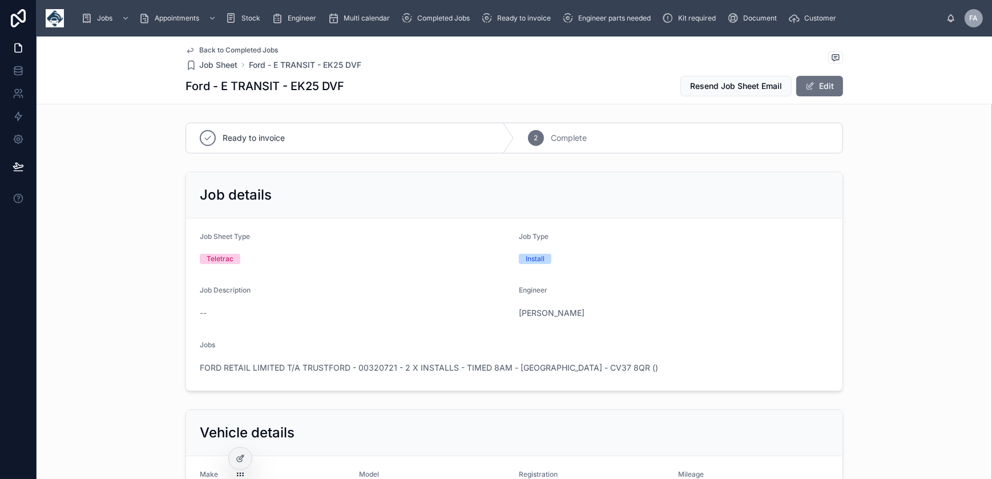
click at [829, 89] on button "Edit" at bounding box center [819, 86] width 47 height 21
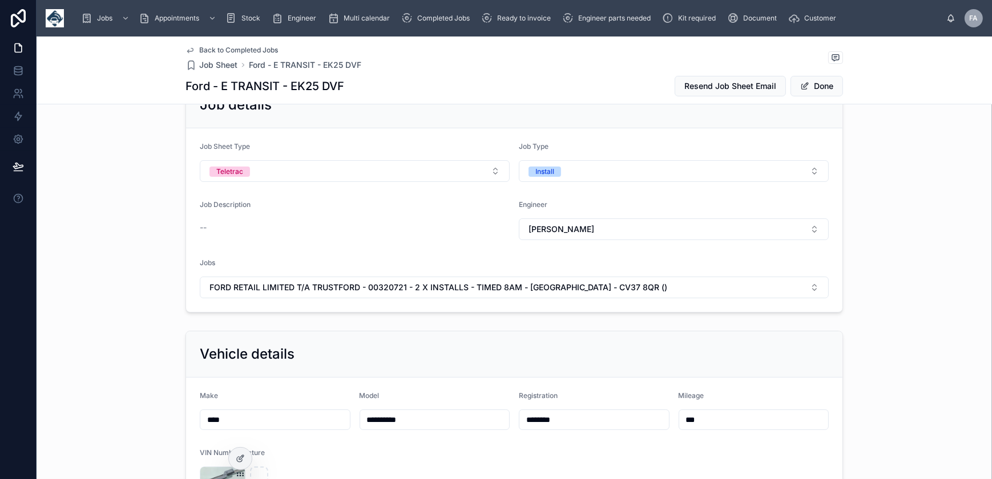
scroll to position [207, 0]
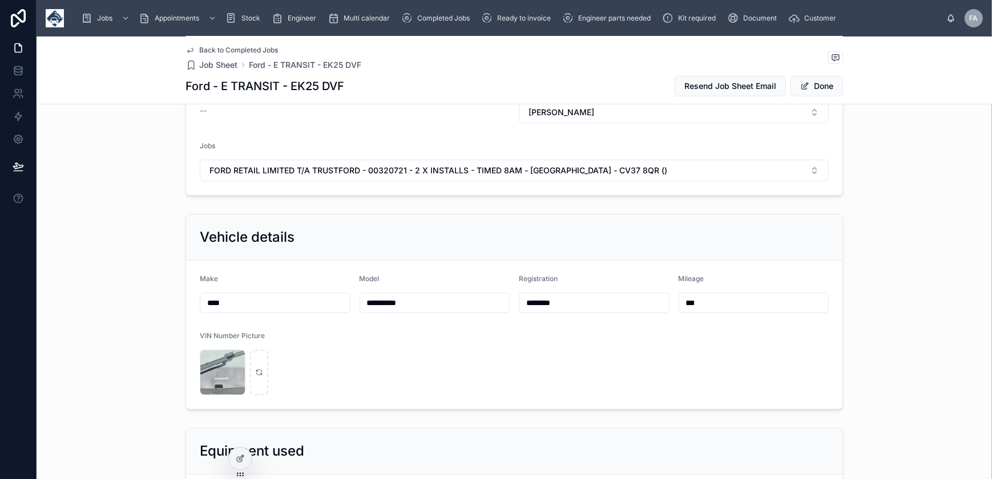
click at [519, 301] on input "********" at bounding box center [594, 303] width 150 height 16
paste input "**********"
type input "**********"
click at [829, 88] on button "Done" at bounding box center [817, 86] width 53 height 21
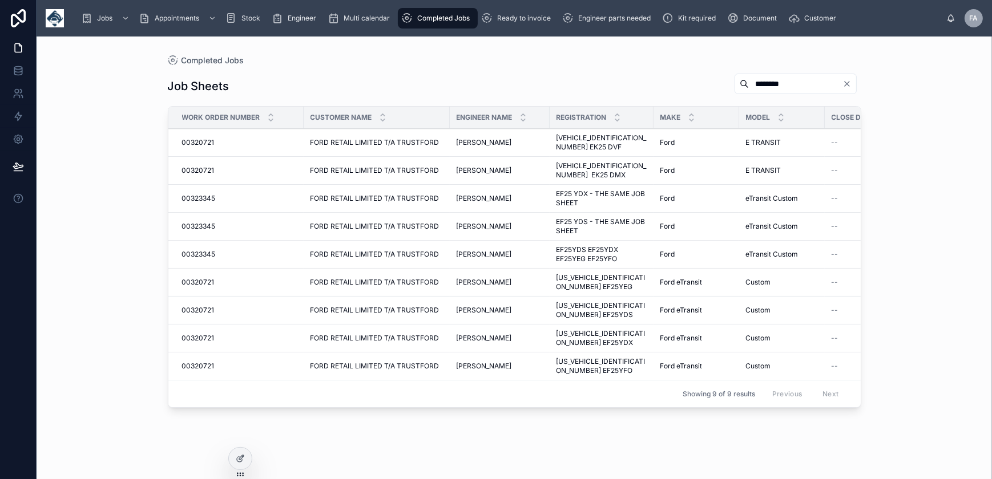
click at [361, 21] on span "Multi calendar" at bounding box center [367, 18] width 46 height 9
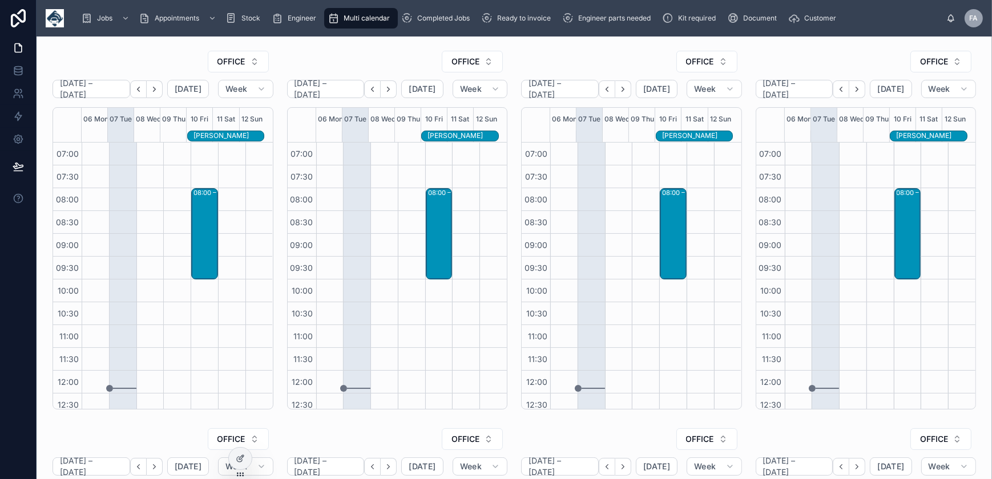
scroll to position [280, 0]
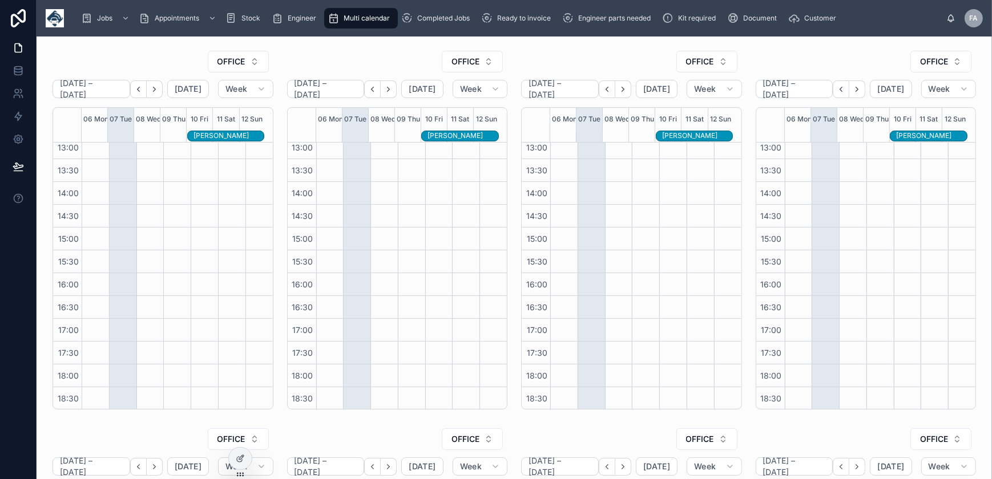
click at [510, 20] on span "Ready to invoice" at bounding box center [524, 18] width 54 height 9
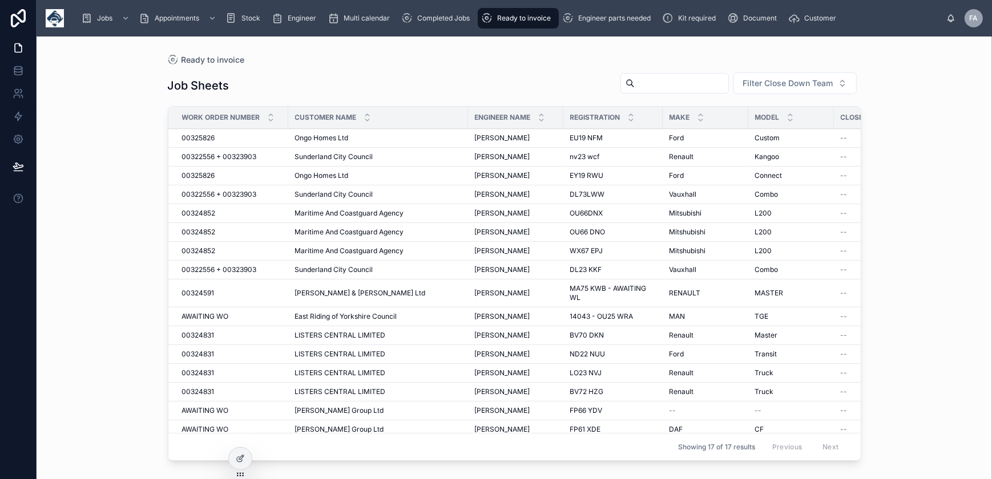
click at [457, 17] on span "Completed Jobs" at bounding box center [443, 18] width 53 height 9
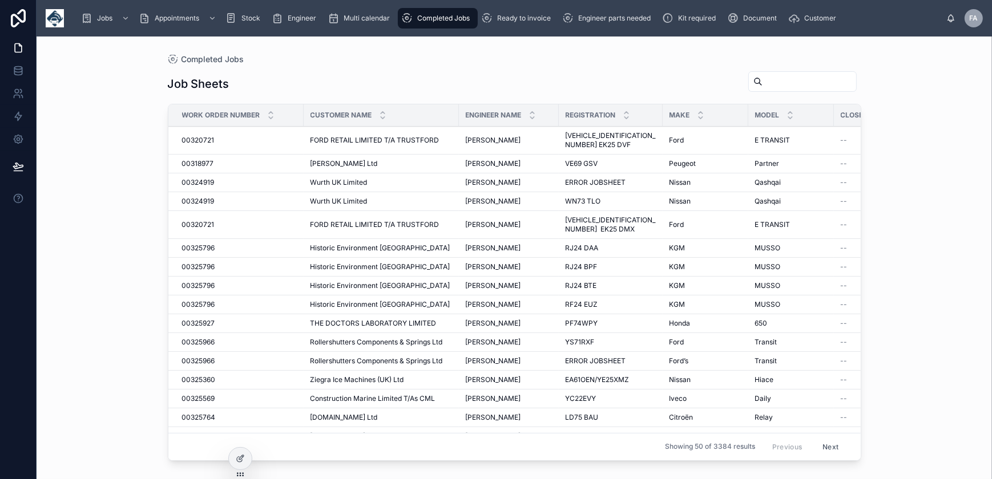
click at [444, 20] on span "Completed Jobs" at bounding box center [443, 18] width 53 height 9
click at [514, 23] on div "Ready to invoice" at bounding box center [518, 18] width 74 height 18
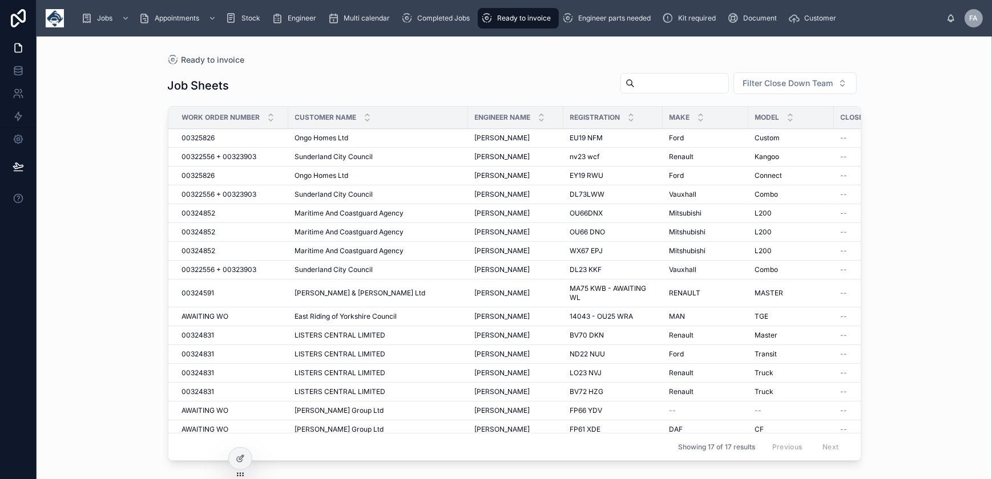
click at [434, 22] on span "Completed Jobs" at bounding box center [443, 18] width 53 height 9
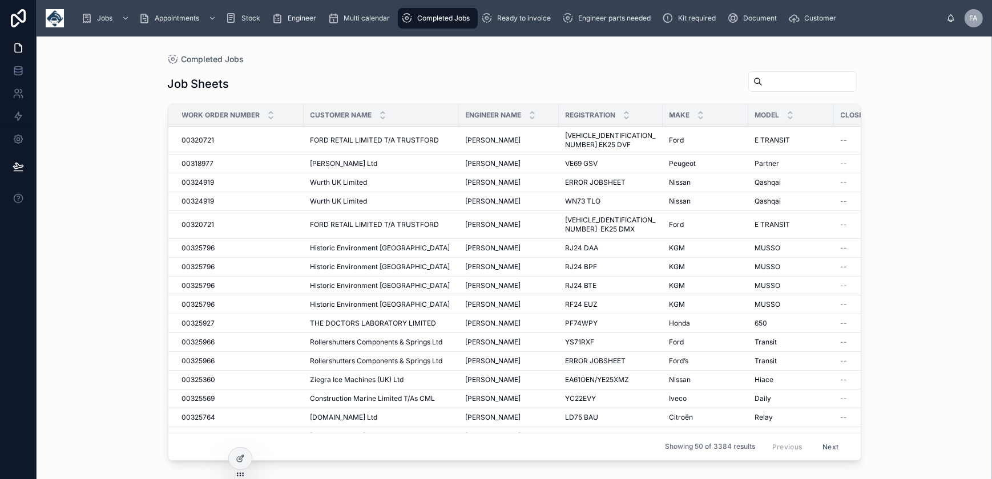
click at [204, 136] on span "00320721" at bounding box center [198, 140] width 33 height 9
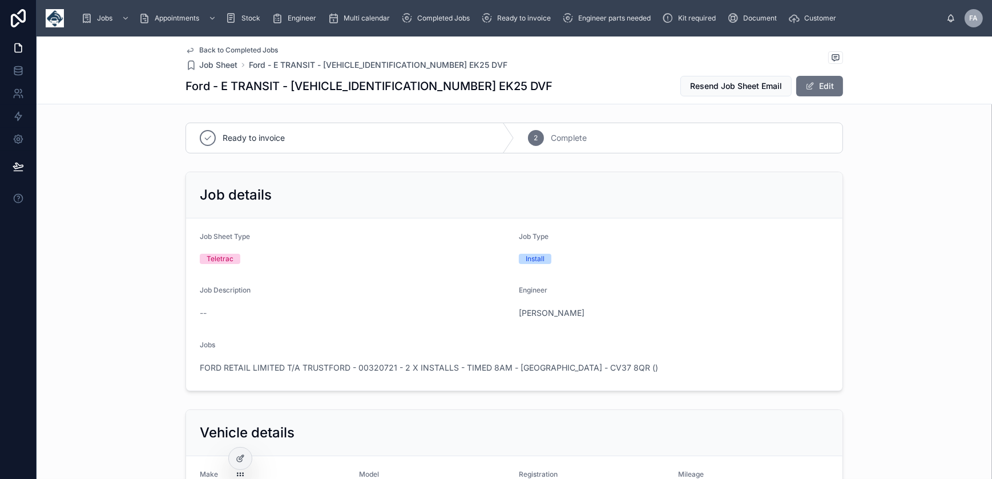
scroll to position [155, 0]
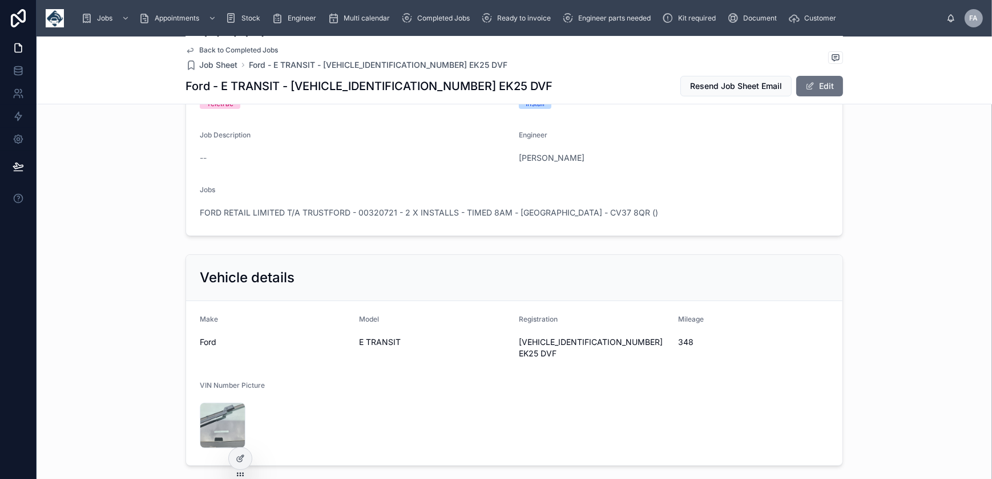
click at [421, 215] on span "FORD RETAIL LIMITED T/A TRUSTFORD - 00320721 - 2 X INSTALLS - TIMED 8AM - STRAT…" at bounding box center [429, 212] width 458 height 11
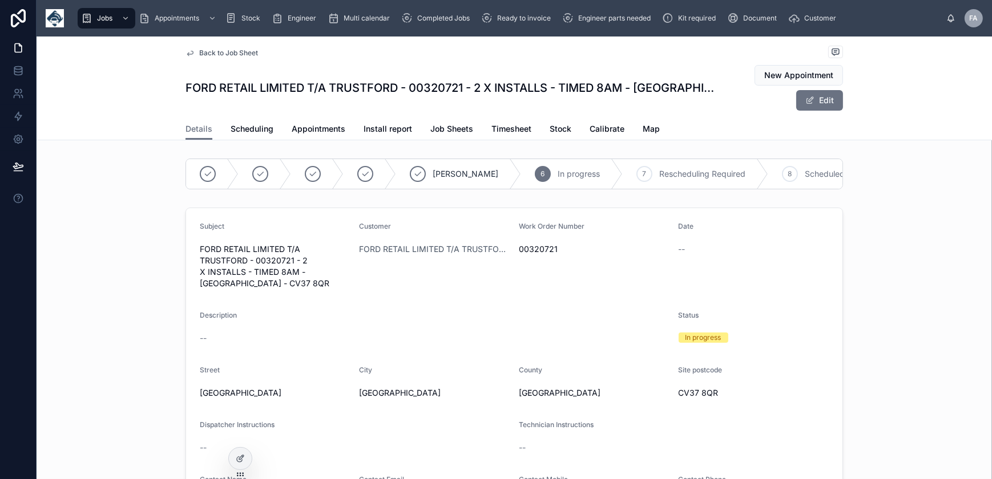
click at [305, 133] on span "Appointments" at bounding box center [319, 128] width 54 height 11
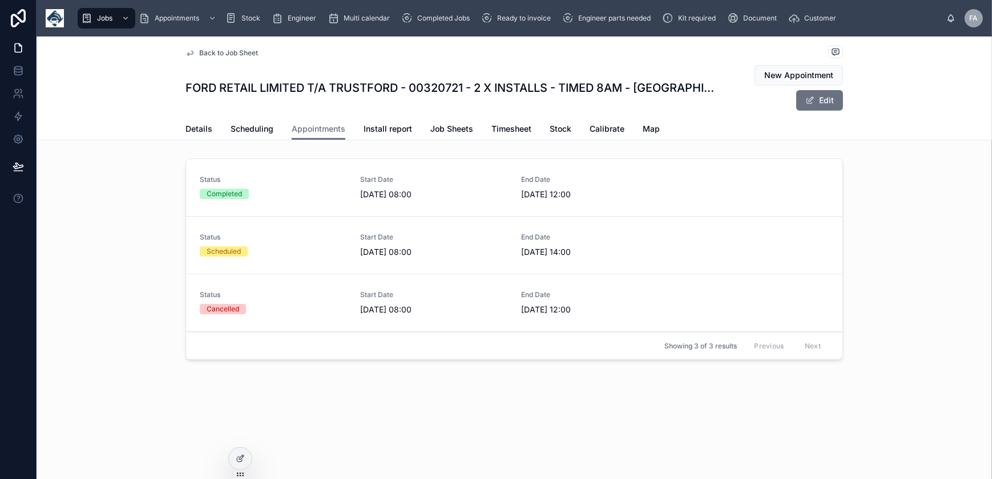
click at [319, 245] on div "Status Scheduled" at bounding box center [273, 245] width 147 height 24
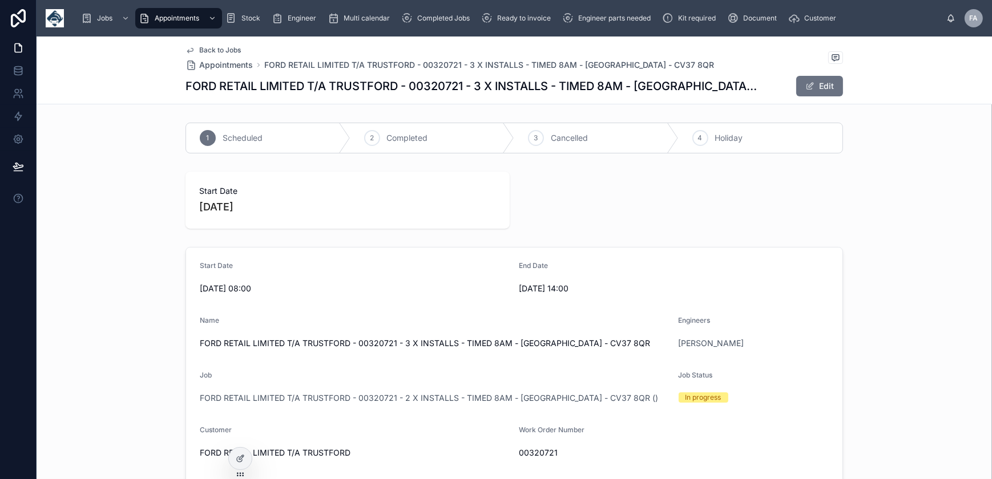
click at [315, 393] on span "FORD RETAIL LIMITED T/A TRUSTFORD - 00320721 - 2 X INSTALLS - TIMED 8AM - STRAT…" at bounding box center [429, 398] width 458 height 11
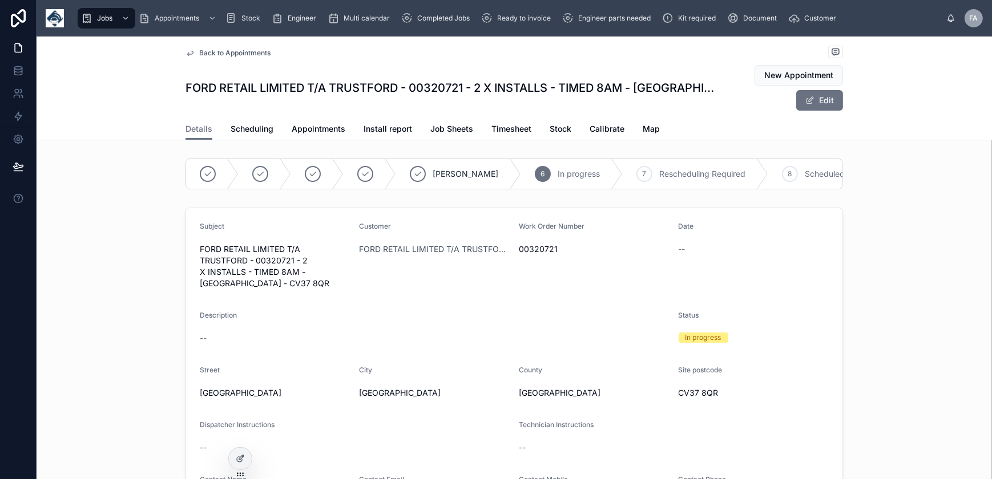
click at [456, 20] on span "Completed Jobs" at bounding box center [443, 18] width 53 height 9
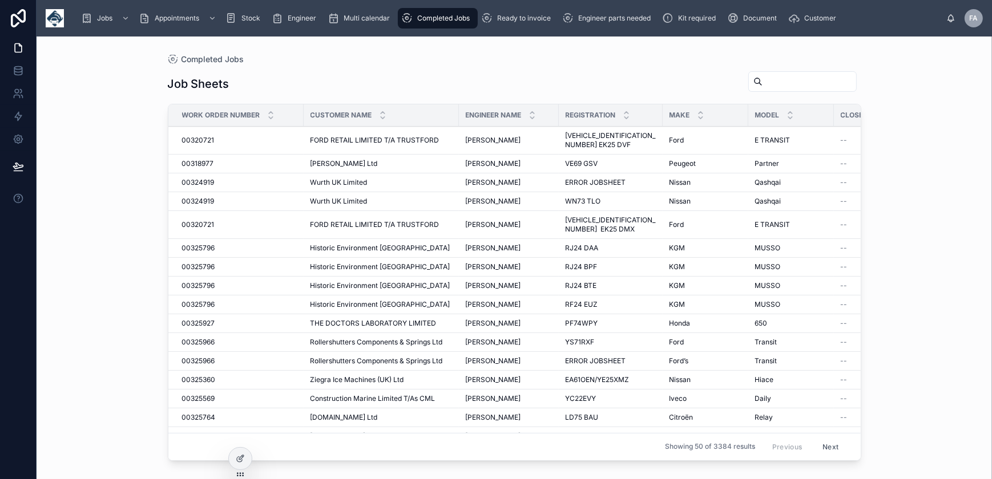
click at [547, 19] on span "Ready to invoice" at bounding box center [524, 18] width 54 height 9
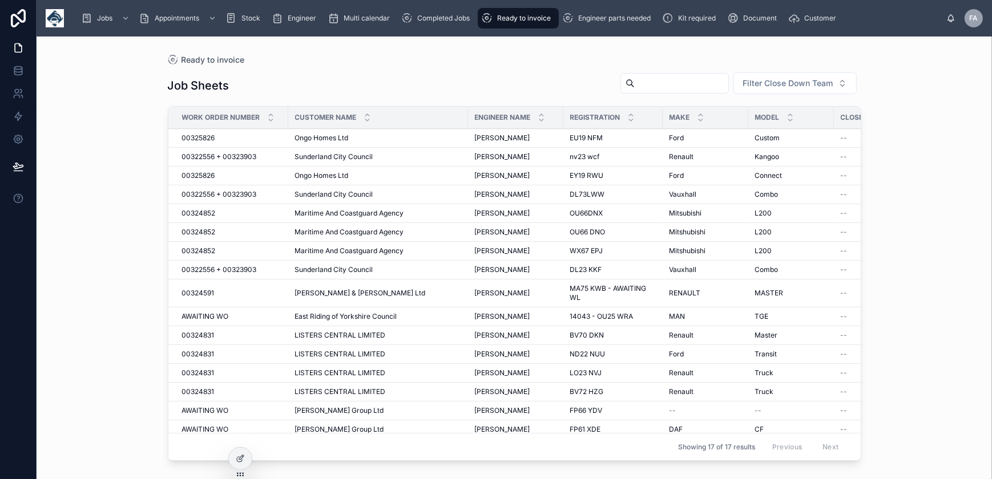
click at [430, 10] on div "Completed Jobs" at bounding box center [437, 18] width 73 height 18
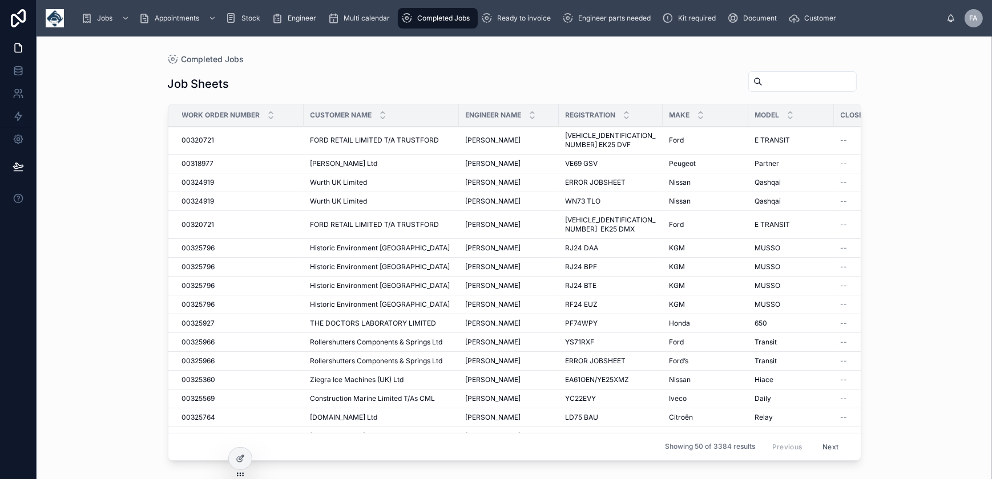
click at [520, 22] on span "Ready to invoice" at bounding box center [524, 18] width 54 height 9
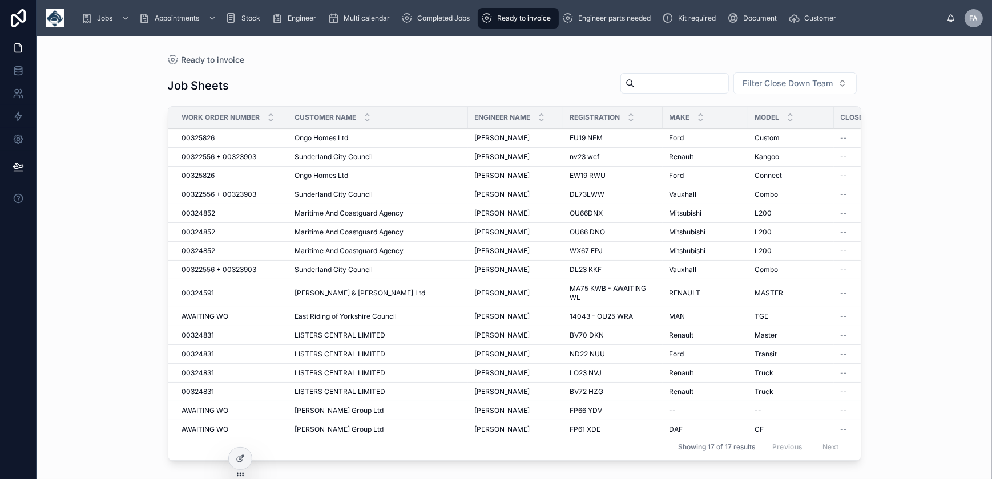
drag, startPoint x: 454, startPoint y: 9, endPoint x: 475, endPoint y: 13, distance: 20.9
click at [454, 9] on div "Completed Jobs" at bounding box center [437, 18] width 73 height 18
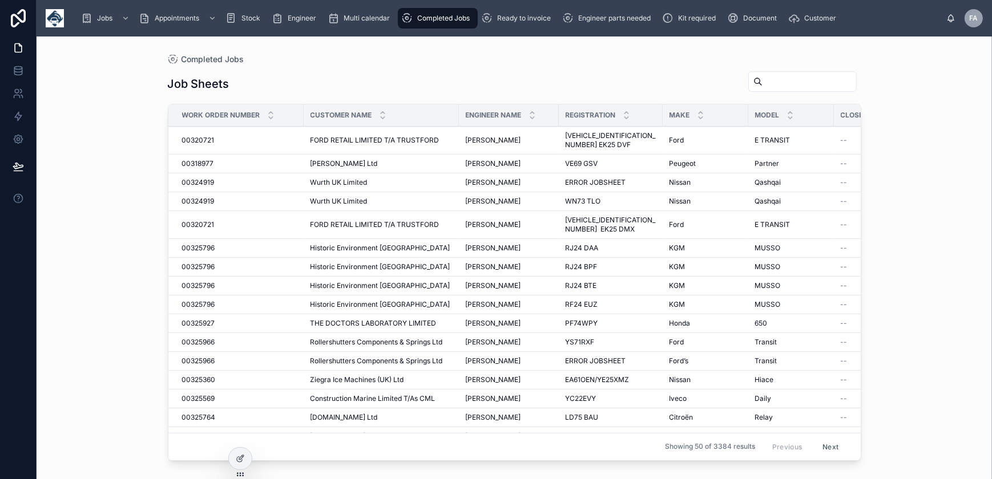
click at [521, 14] on span "Ready to invoice" at bounding box center [524, 18] width 54 height 9
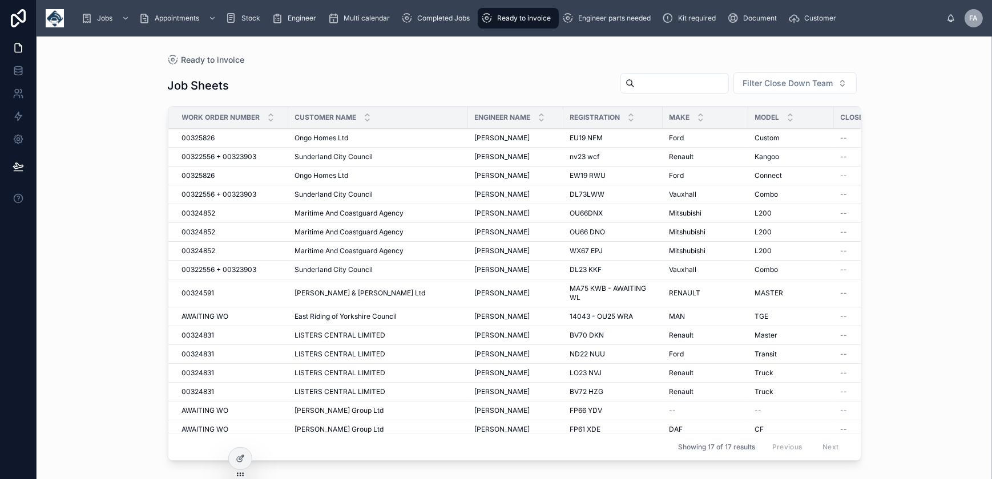
click at [453, 23] on div "Completed Jobs" at bounding box center [437, 18] width 73 height 18
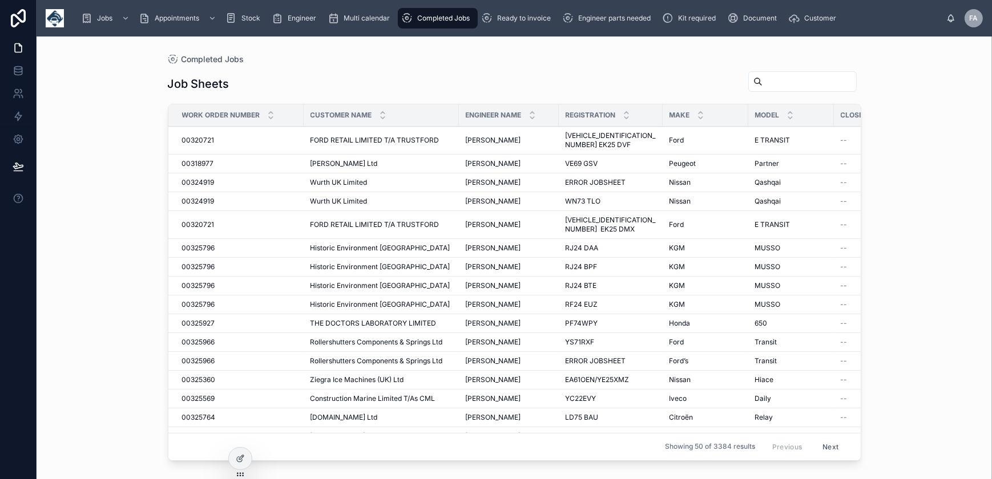
click at [501, 21] on span "Ready to invoice" at bounding box center [524, 18] width 54 height 9
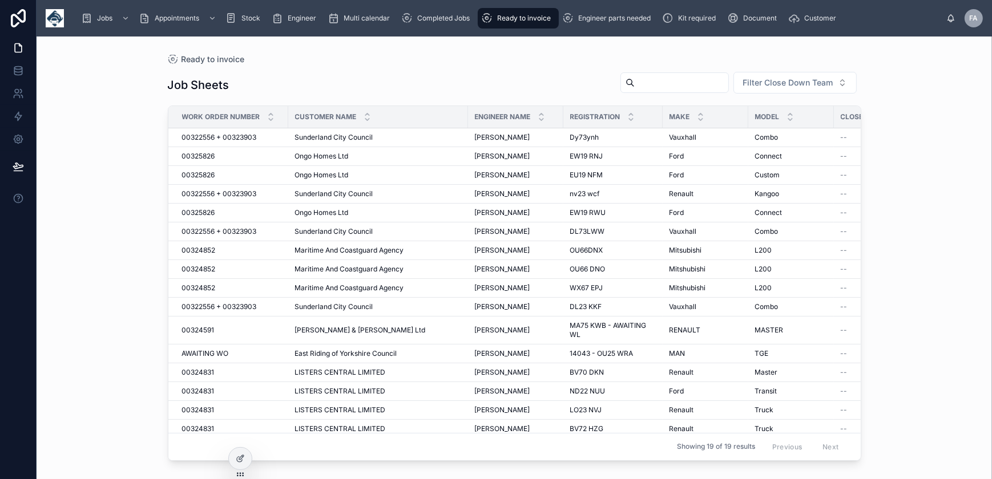
drag, startPoint x: 467, startPoint y: 17, endPoint x: 515, endPoint y: 22, distance: 47.6
click at [467, 17] on span "Completed Jobs" at bounding box center [443, 18] width 53 height 9
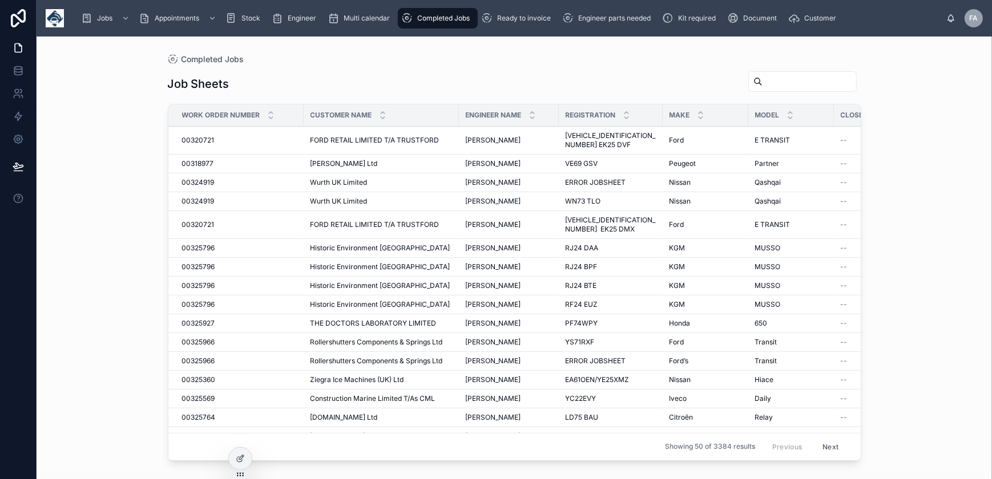
click at [523, 22] on span "Ready to invoice" at bounding box center [524, 18] width 54 height 9
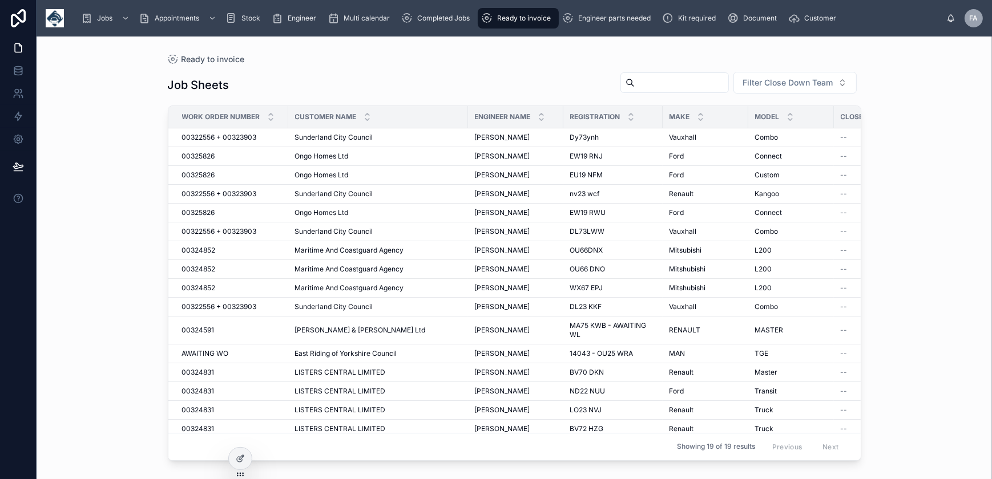
drag, startPoint x: 451, startPoint y: 11, endPoint x: 473, endPoint y: 18, distance: 23.1
click at [451, 11] on div "Completed Jobs" at bounding box center [437, 18] width 73 height 18
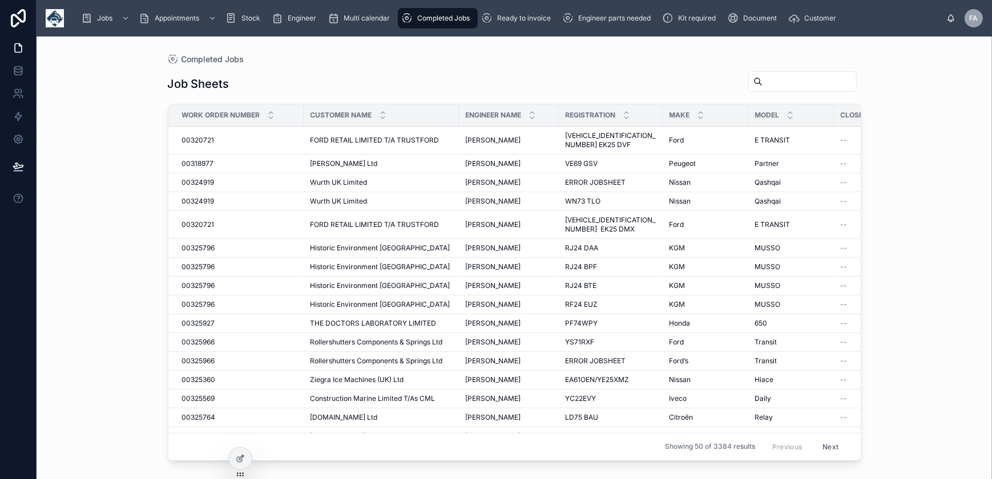
click at [498, 25] on div "Ready to invoice" at bounding box center [518, 18] width 74 height 18
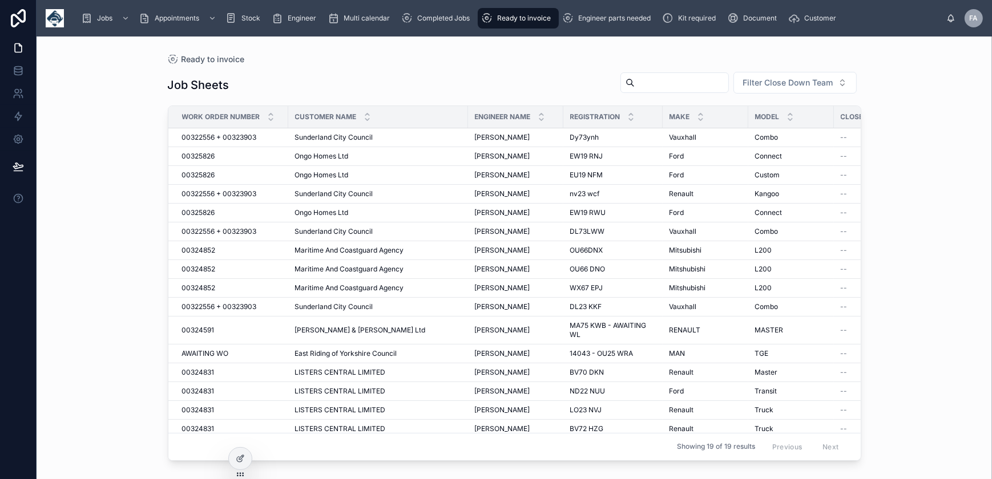
click at [445, 24] on div "Completed Jobs" at bounding box center [437, 18] width 73 height 18
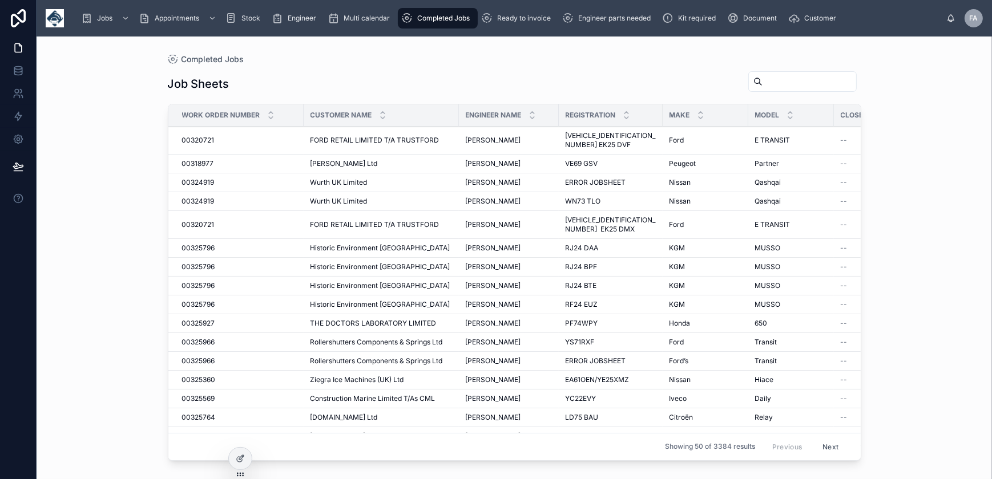
click at [513, 29] on div "Jobs Appointments Stock Engineer Multi calendar Completed Jobs Ready to invoice…" at bounding box center [509, 18] width 873 height 25
click at [515, 26] on div "Ready to invoice" at bounding box center [518, 18] width 74 height 18
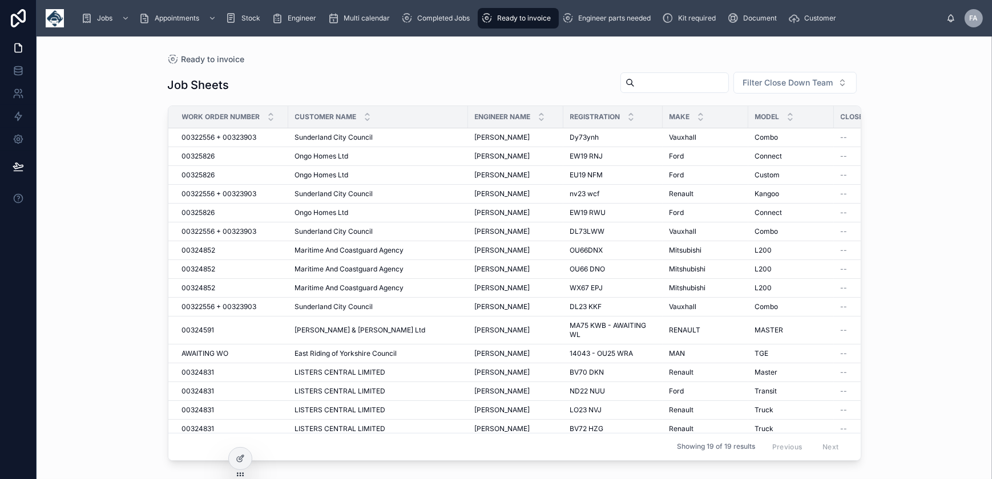
drag, startPoint x: 451, startPoint y: 11, endPoint x: 482, endPoint y: 22, distance: 32.7
click at [451, 11] on div "Completed Jobs" at bounding box center [437, 18] width 73 height 18
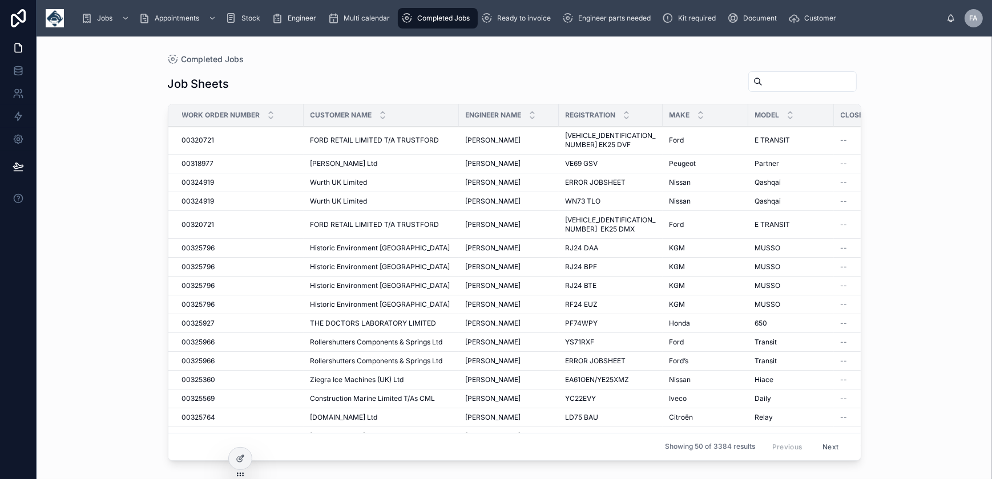
click at [509, 23] on div "Ready to invoice" at bounding box center [518, 18] width 74 height 18
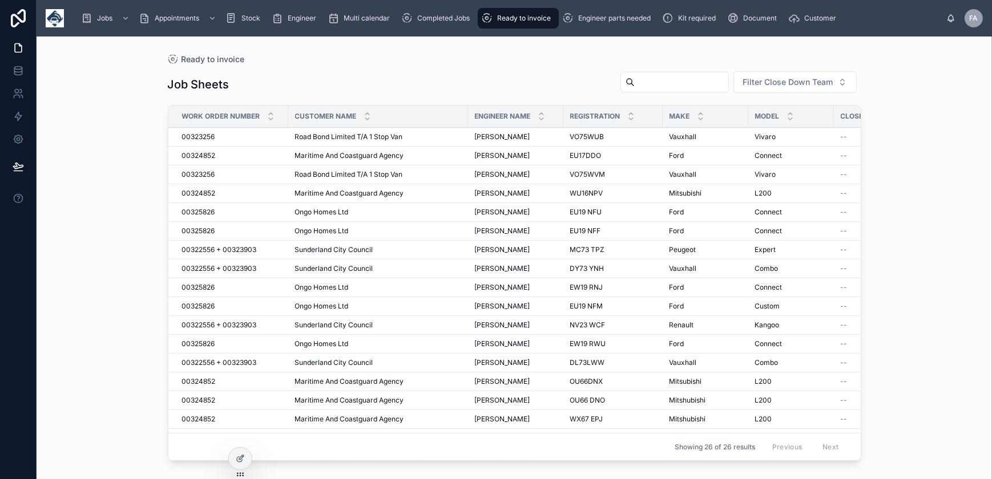
click at [435, 19] on span "Completed Jobs" at bounding box center [443, 18] width 53 height 9
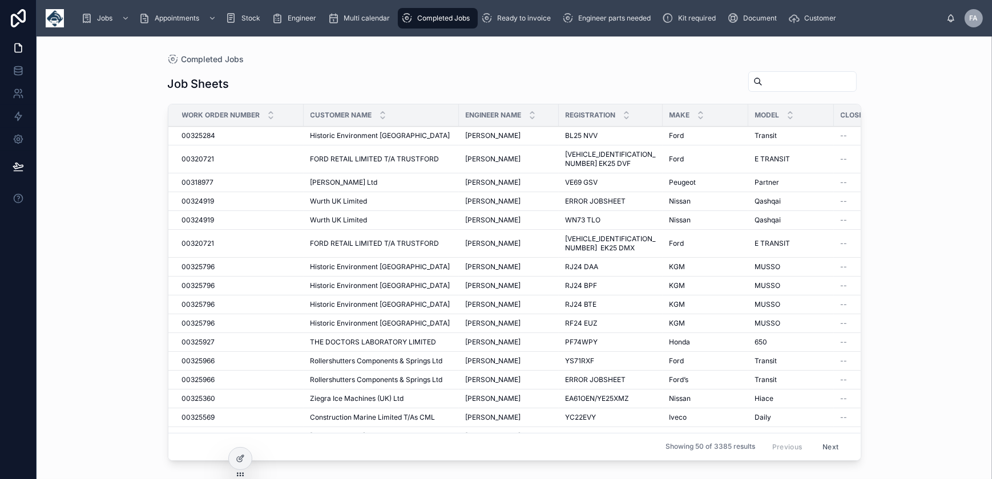
click at [506, 22] on span "Ready to invoice" at bounding box center [524, 18] width 54 height 9
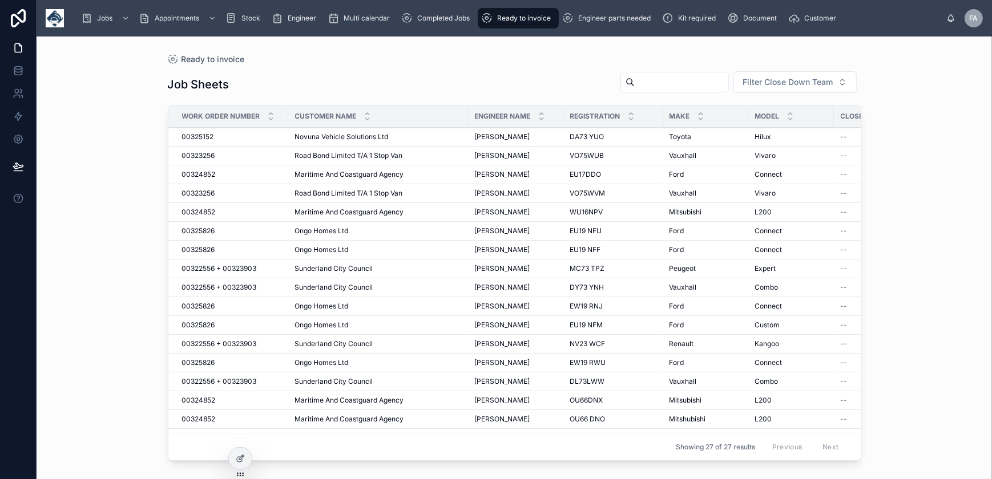
click at [193, 136] on span "00325152" at bounding box center [198, 136] width 32 height 9
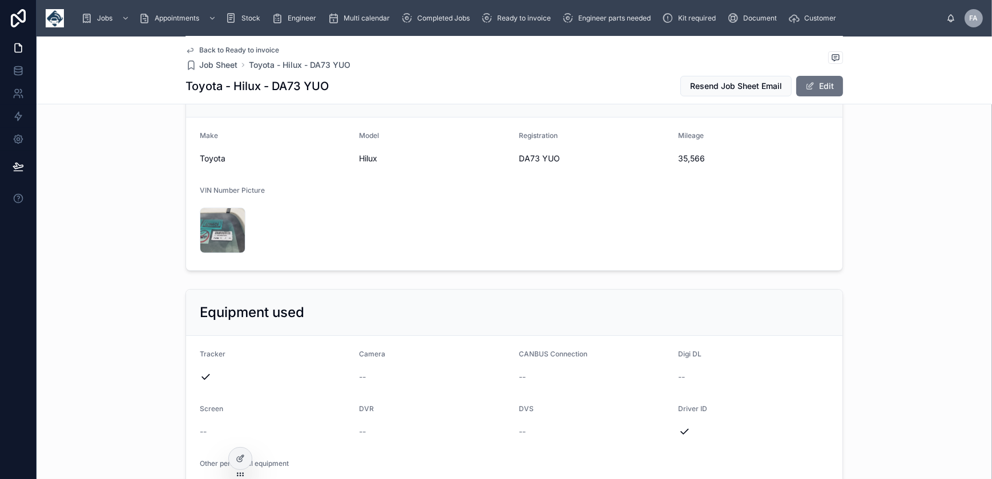
scroll to position [207, 0]
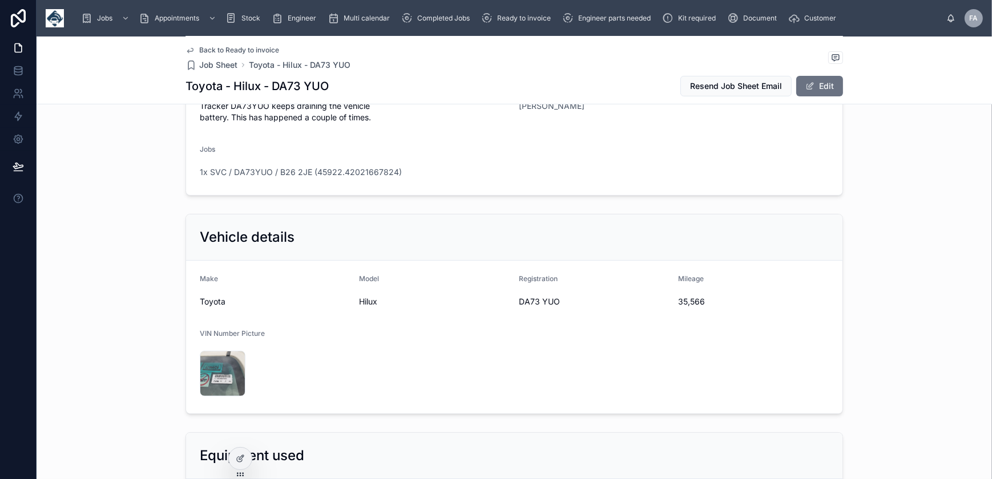
click at [522, 25] on div "Ready to invoice" at bounding box center [518, 18] width 74 height 18
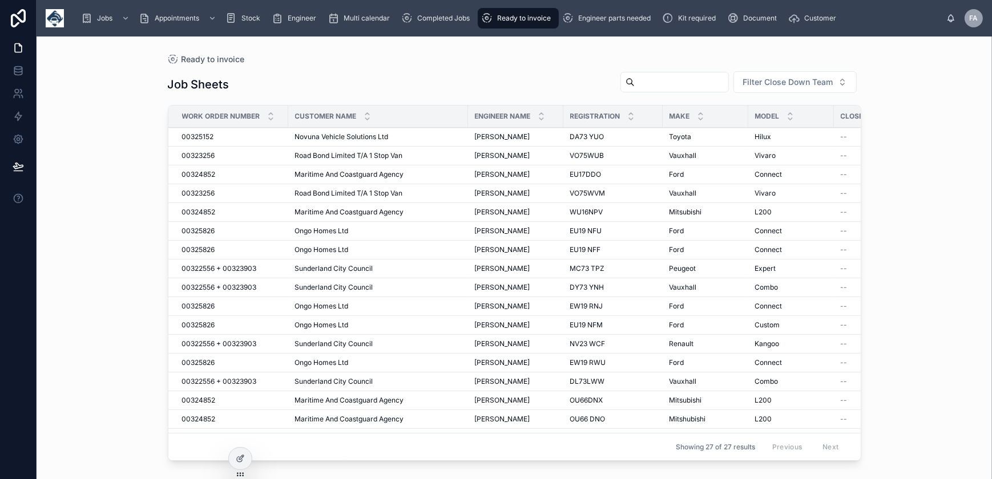
click at [453, 20] on span "Completed Jobs" at bounding box center [443, 18] width 53 height 9
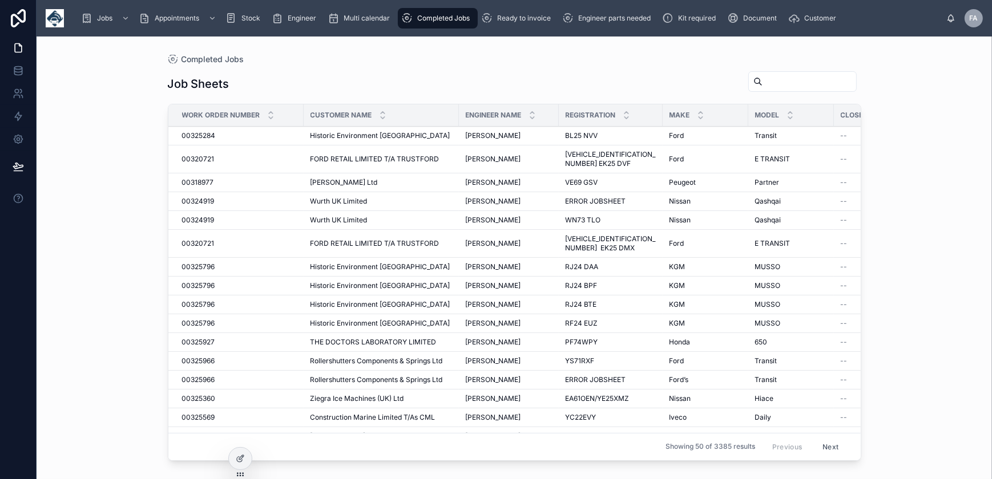
click at [502, 19] on span "Ready to invoice" at bounding box center [524, 18] width 54 height 9
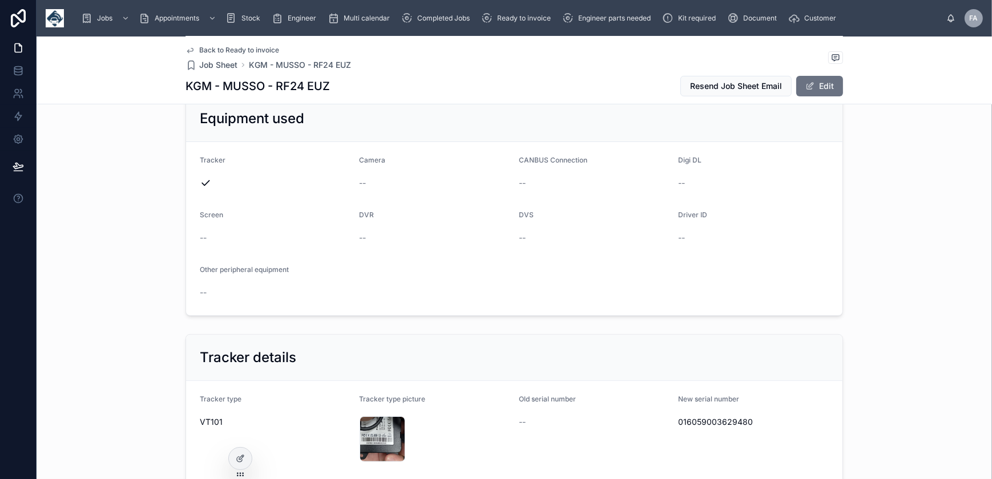
scroll to position [363, 0]
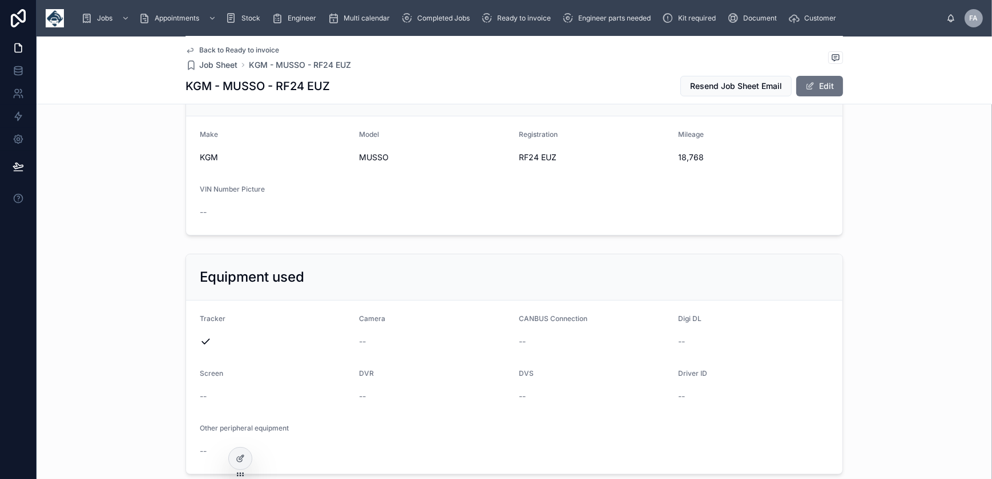
click at [679, 159] on span "18,768" at bounding box center [754, 157] width 151 height 11
copy span "18,768"
drag, startPoint x: 515, startPoint y: 154, endPoint x: 555, endPoint y: 155, distance: 39.4
click at [555, 155] on span "RF24 EUZ" at bounding box center [594, 157] width 151 height 11
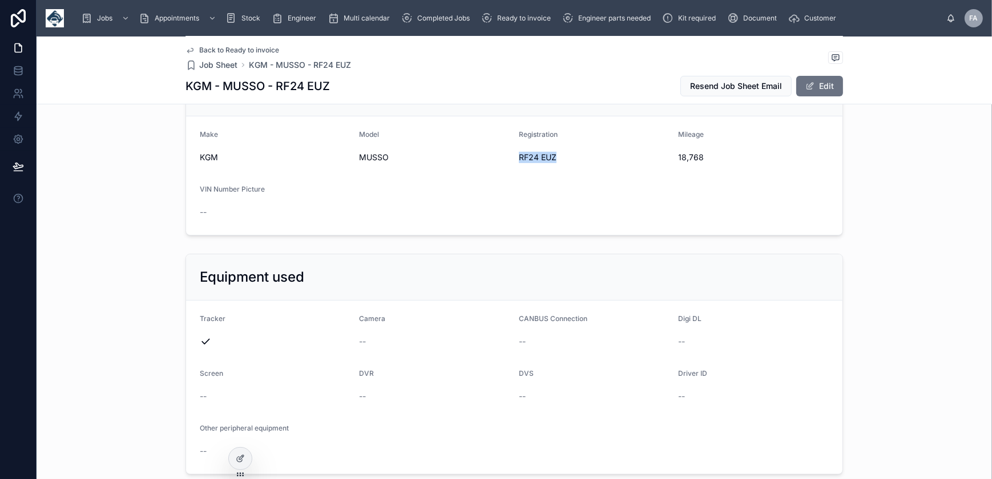
copy span "RF24 EUZ"
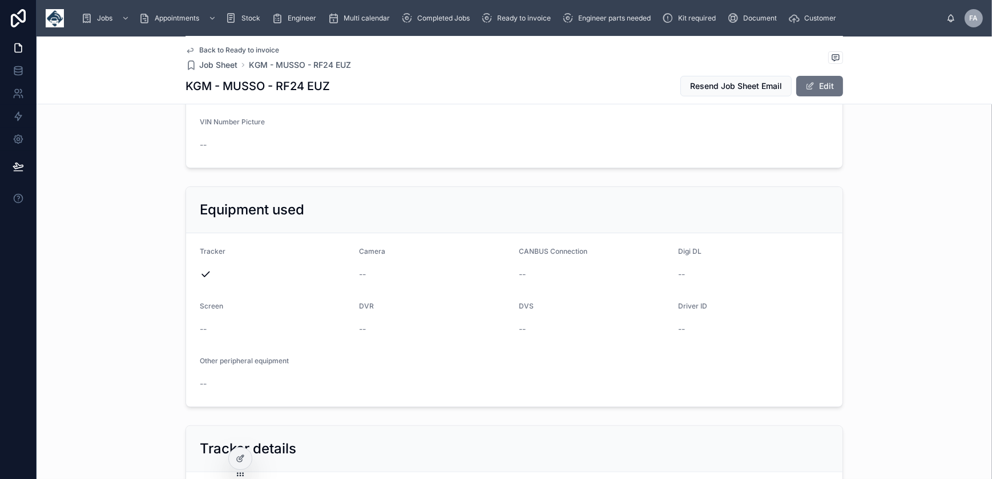
scroll to position [571, 0]
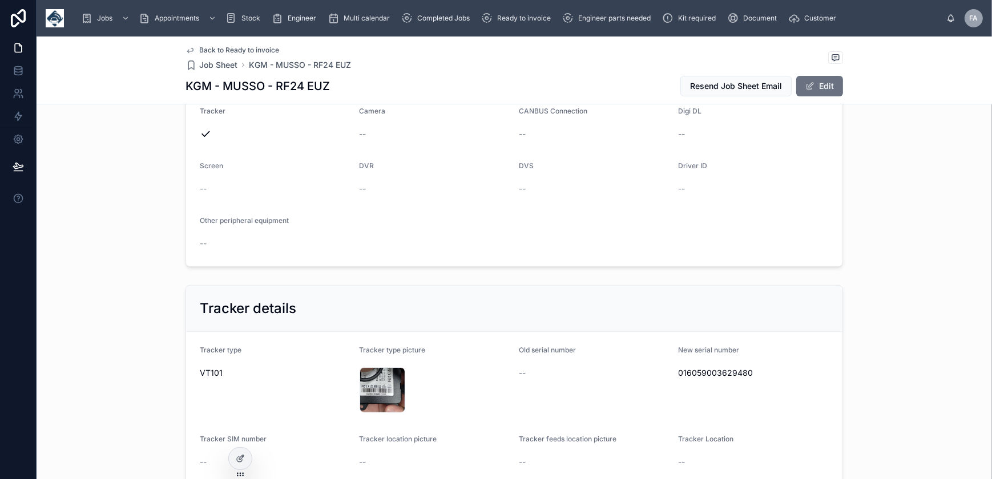
click at [725, 375] on span "016059003629480" at bounding box center [754, 373] width 151 height 11
copy span "016059003629480"
click at [381, 390] on div "IMG_20251007_094608 .jpg" at bounding box center [383, 391] width 46 height 46
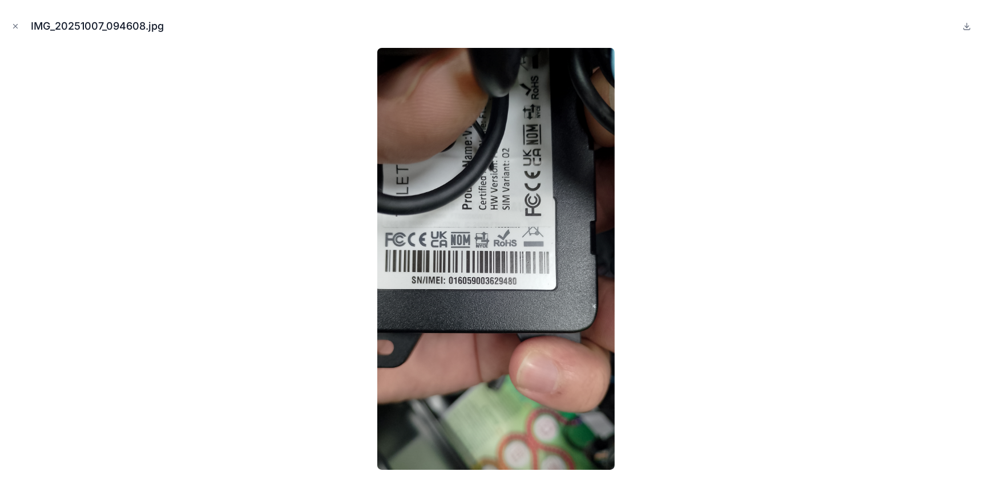
click at [15, 26] on icon "Close modal" at bounding box center [16, 27] width 4 height 4
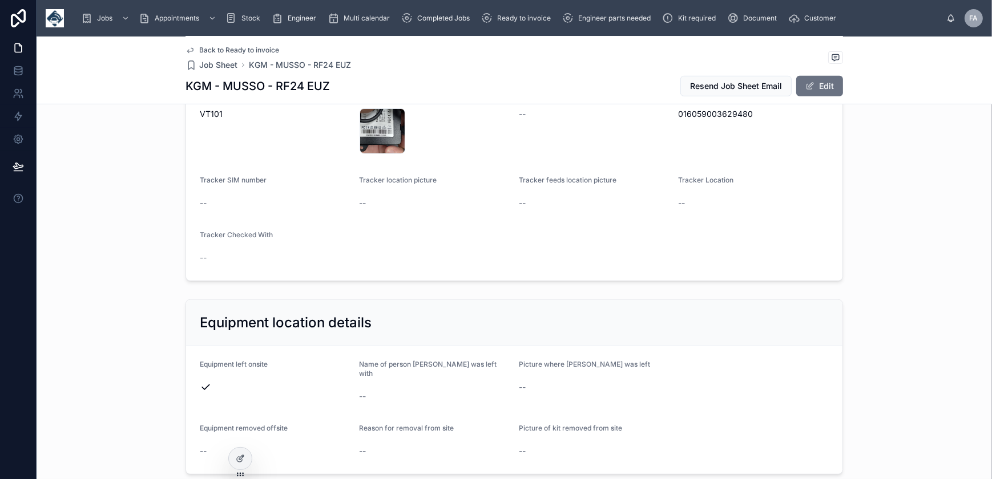
scroll to position [1038, 0]
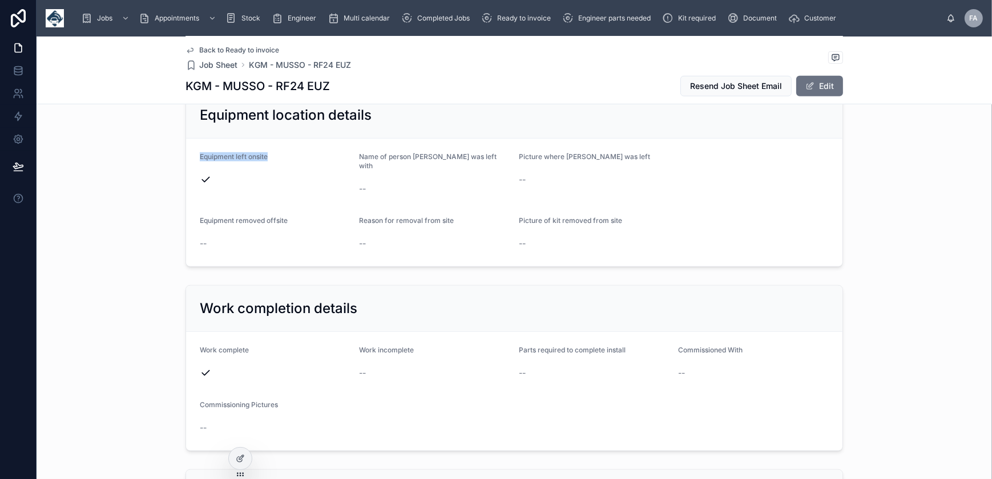
drag, startPoint x: 196, startPoint y: 155, endPoint x: 265, endPoint y: 164, distance: 69.7
click at [265, 164] on div "Equipment left onsite" at bounding box center [275, 159] width 151 height 14
copy span "Equipment left onsite"
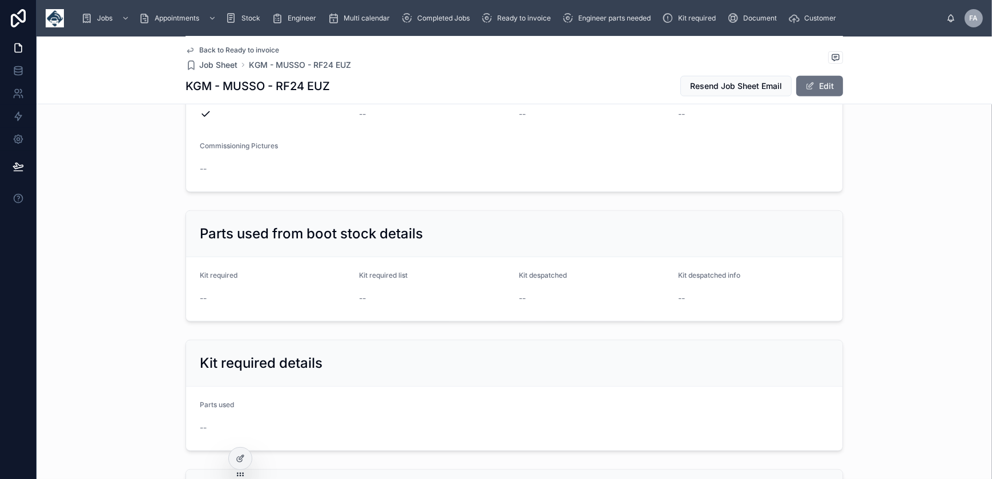
scroll to position [1609, 0]
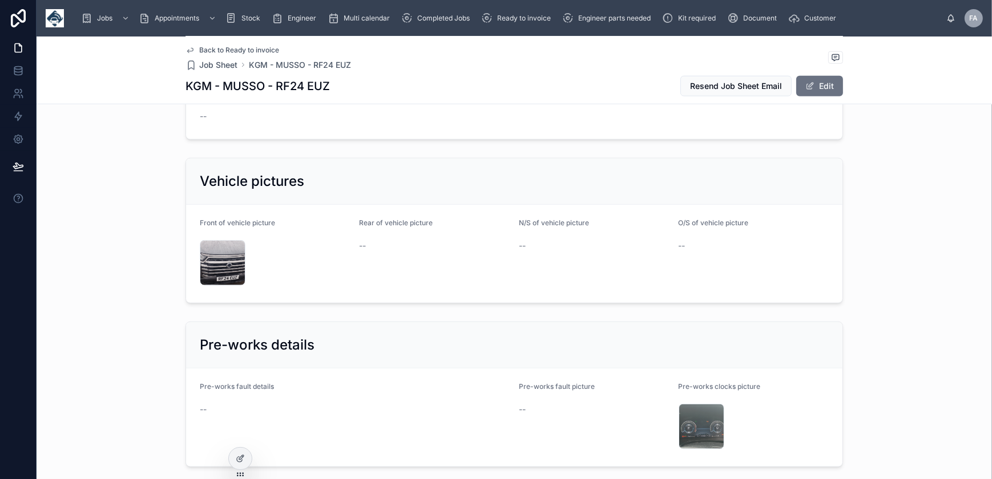
click at [210, 250] on div "IMG_20251007_093621 .jpg" at bounding box center [223, 263] width 46 height 46
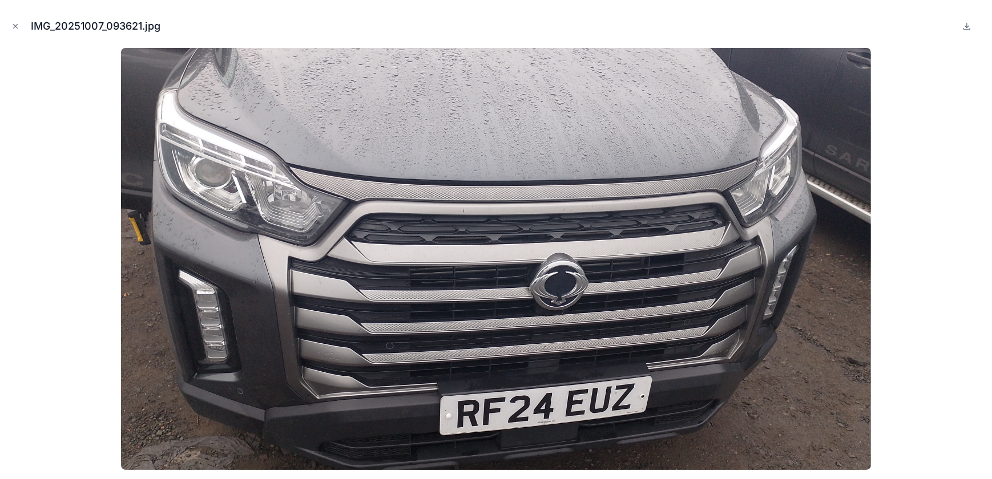
click at [14, 26] on icon "Close modal" at bounding box center [15, 26] width 8 height 8
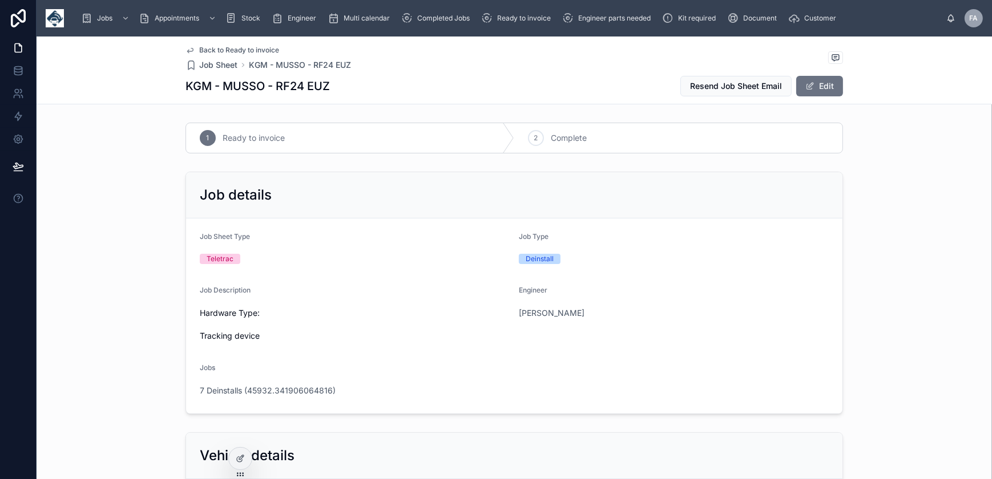
click at [533, 145] on div "2" at bounding box center [536, 138] width 16 height 16
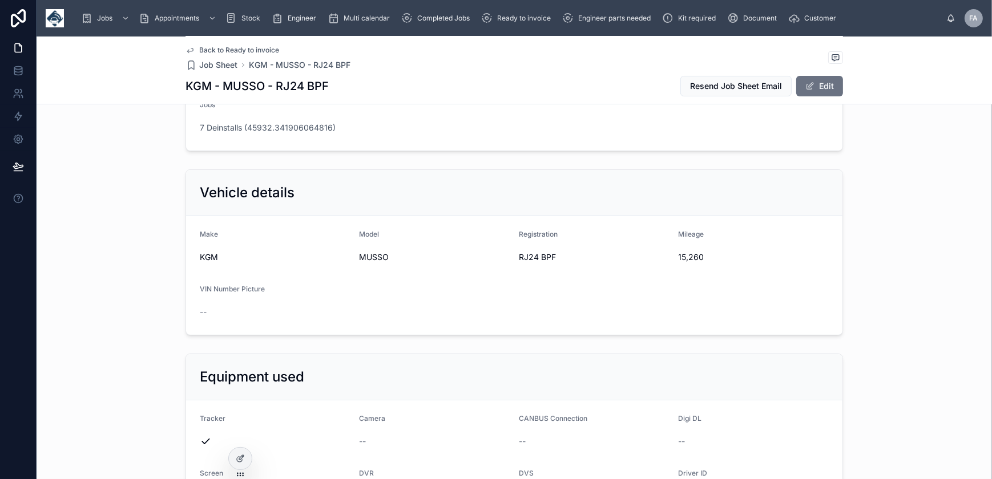
scroll to position [259, 0]
click at [679, 262] on span "15,260" at bounding box center [754, 261] width 151 height 11
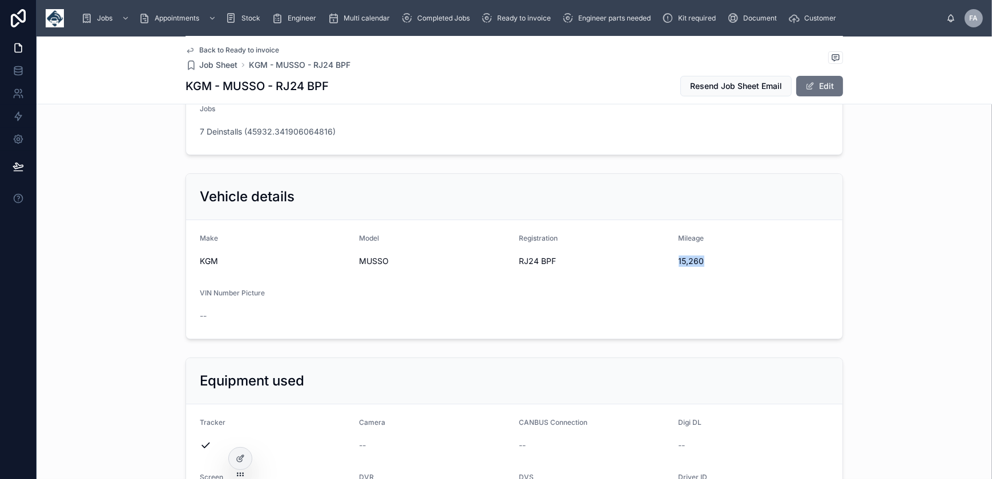
click at [679, 262] on span "15,260" at bounding box center [754, 261] width 151 height 11
copy span "15,260"
drag, startPoint x: 516, startPoint y: 262, endPoint x: 552, endPoint y: 262, distance: 36.0
click at [552, 262] on span "RJ24 BPF" at bounding box center [594, 261] width 151 height 11
copy span "RJ24 BPF"
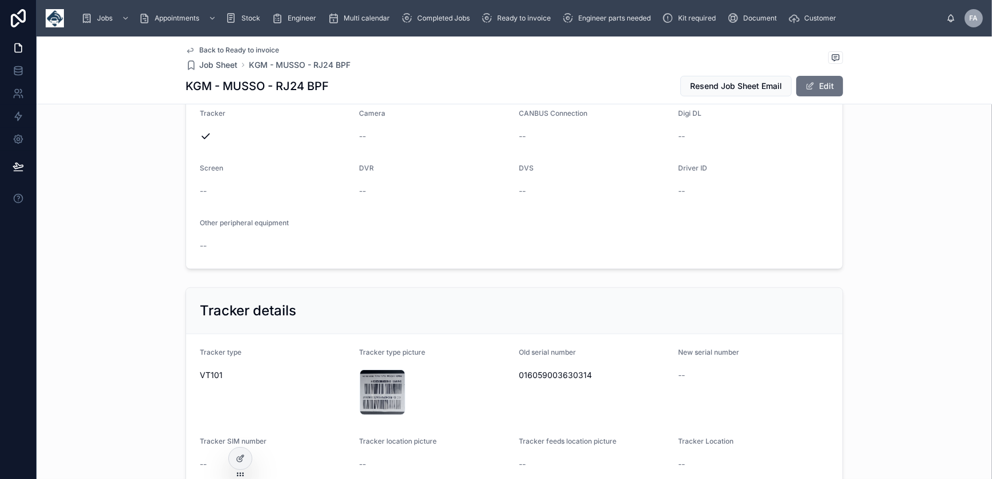
scroll to position [571, 0]
click at [549, 373] on span "016059003630314" at bounding box center [594, 373] width 151 height 11
copy span "016059003630314"
click at [376, 377] on div "IMG_20251007_091713 .jpg" at bounding box center [383, 391] width 46 height 46
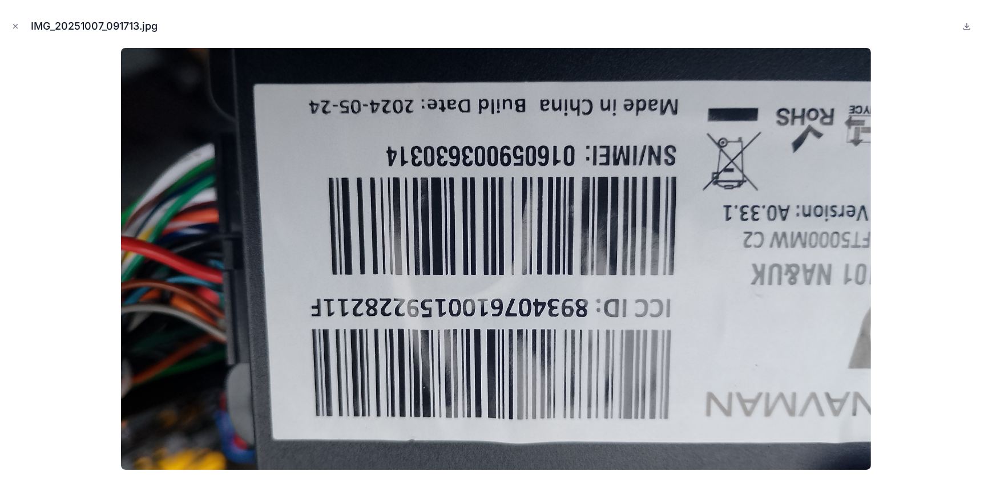
click at [17, 27] on icon "Close modal" at bounding box center [16, 27] width 4 height 4
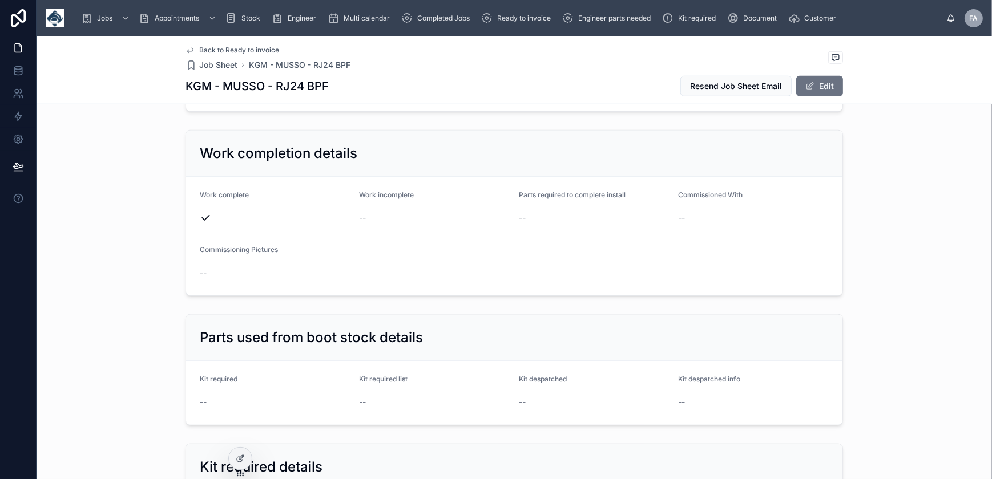
scroll to position [1453, 0]
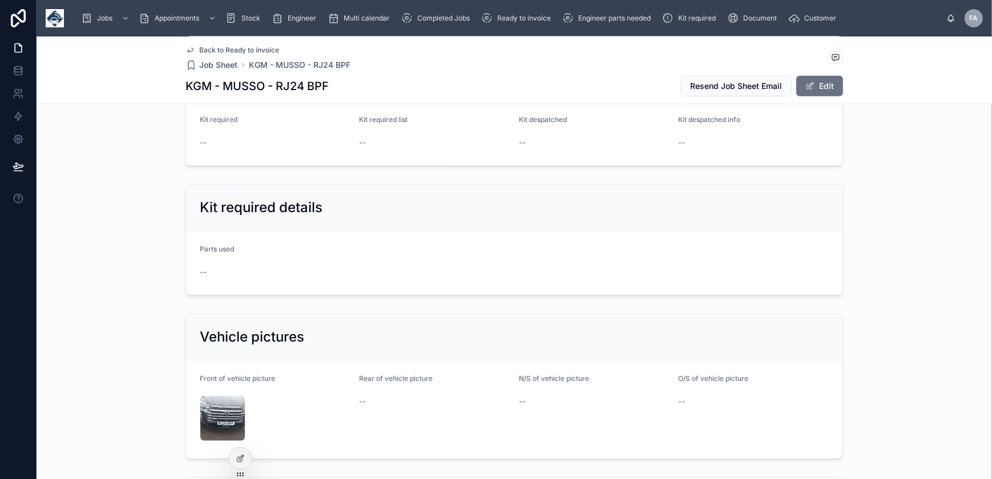
drag, startPoint x: 244, startPoint y: 320, endPoint x: 211, endPoint y: 409, distance: 95.7
click at [211, 409] on div "IMG_20251007_091641 .jpg" at bounding box center [223, 419] width 46 height 46
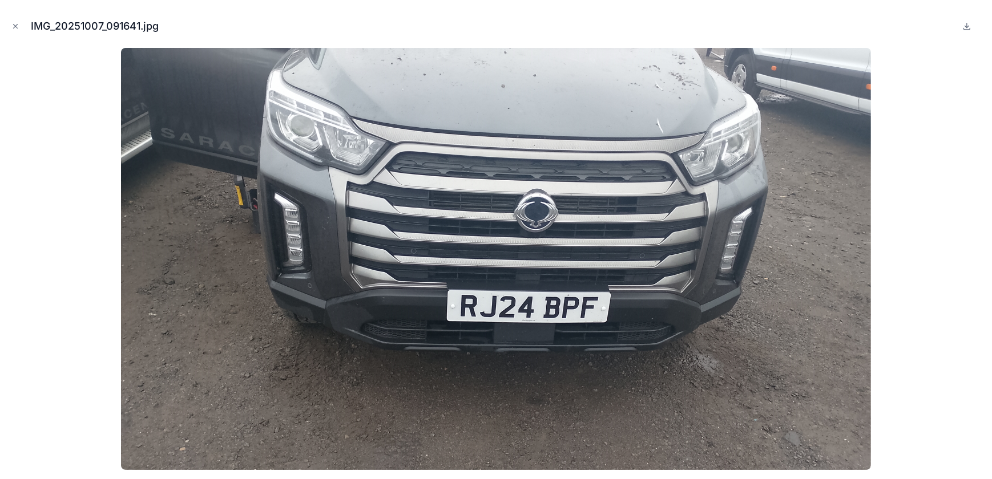
click at [17, 25] on icon "Close modal" at bounding box center [16, 27] width 4 height 4
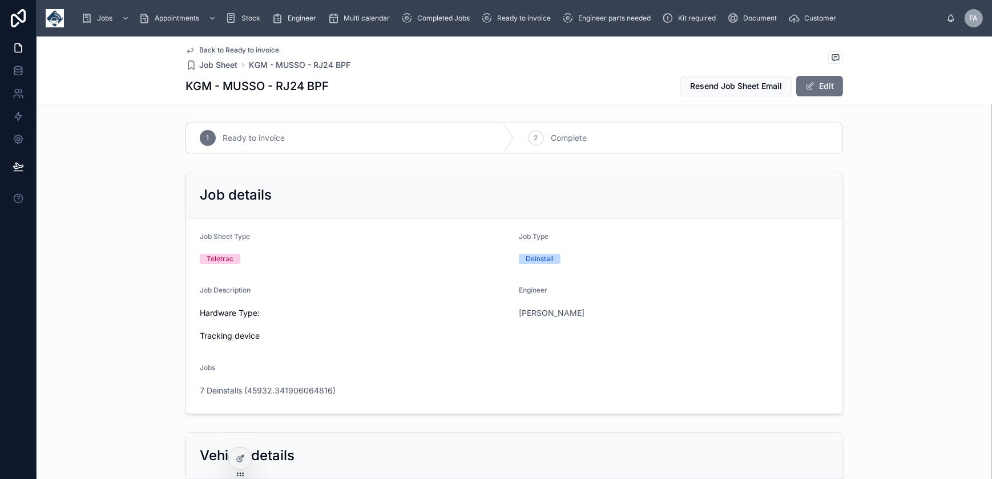
click at [530, 143] on div "2" at bounding box center [536, 138] width 16 height 16
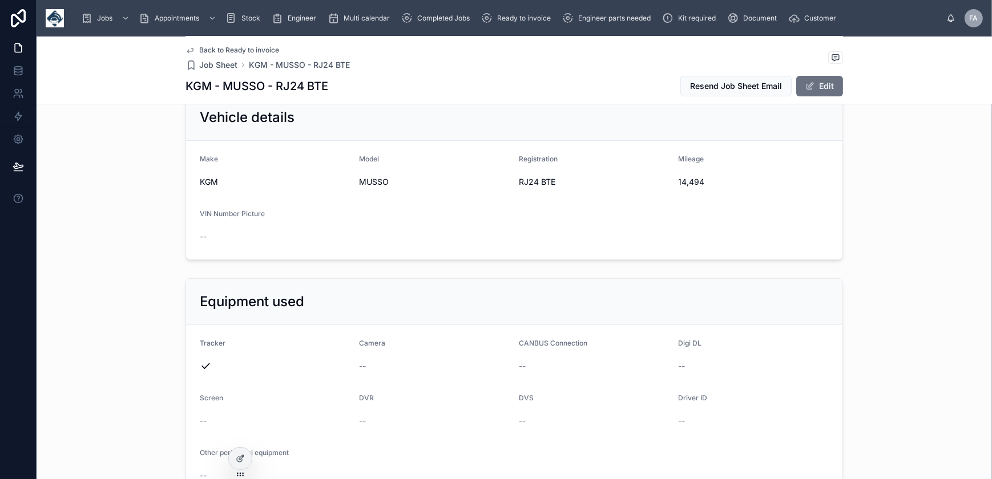
scroll to position [259, 0]
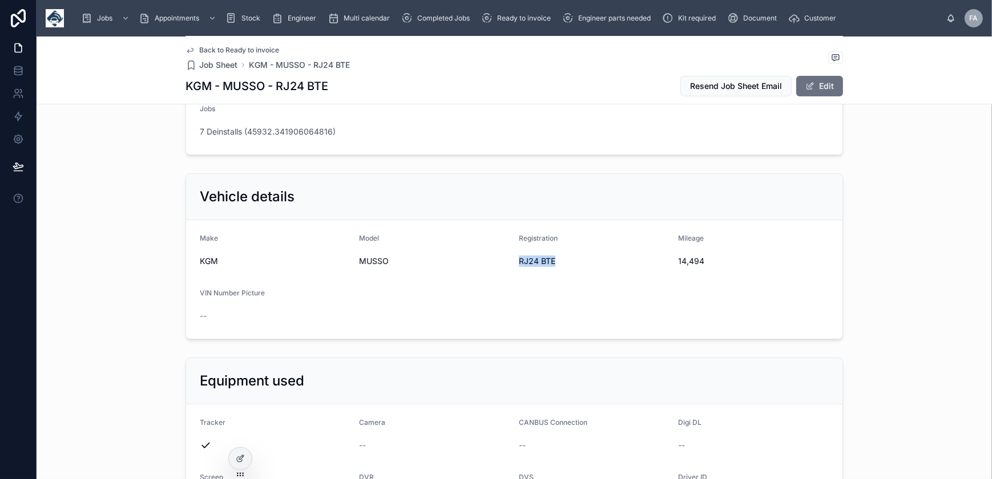
drag, startPoint x: 510, startPoint y: 255, endPoint x: 563, endPoint y: 264, distance: 53.9
click at [563, 264] on form "Make KGM Model MUSSO Registration RJ24 BTE Mileage 14,494 VIN Number Picture --" at bounding box center [514, 279] width 656 height 119
copy span "RJ24 BTE"
click at [680, 260] on span "14,494" at bounding box center [754, 261] width 151 height 11
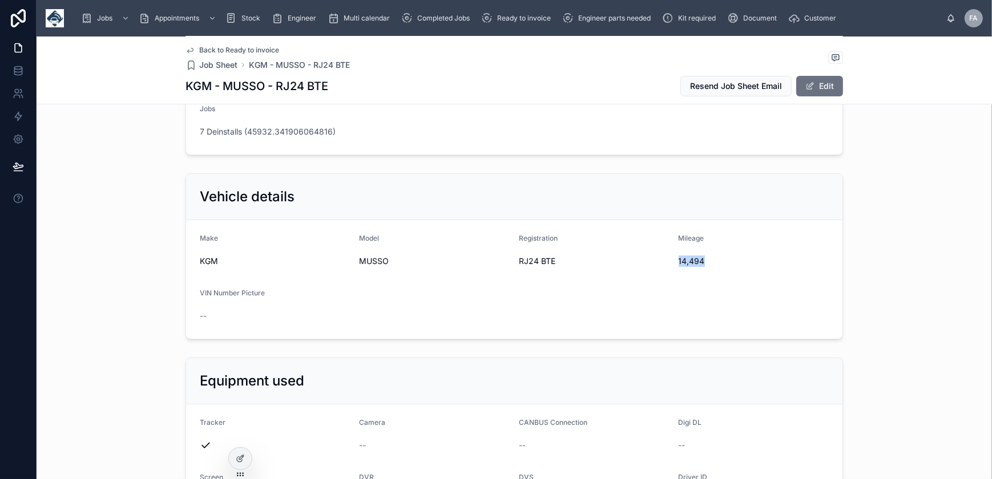
copy span "14,494"
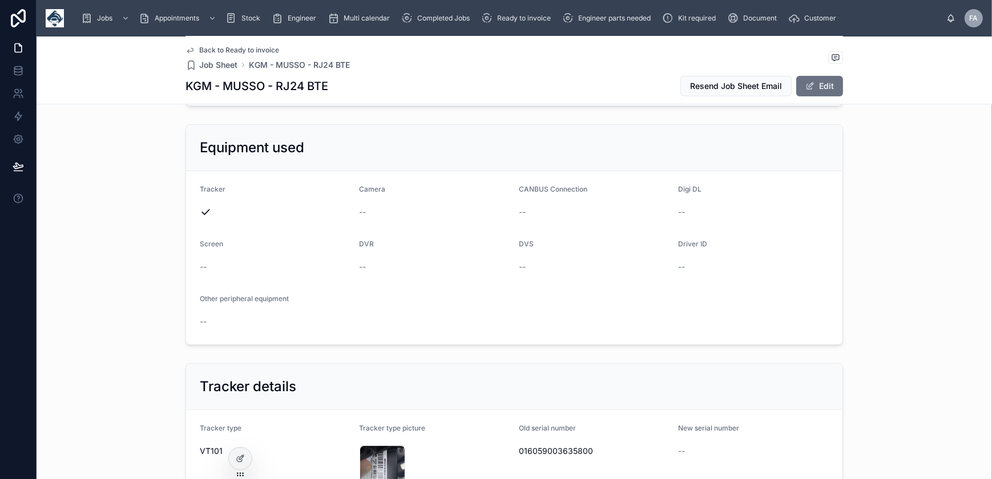
scroll to position [571, 0]
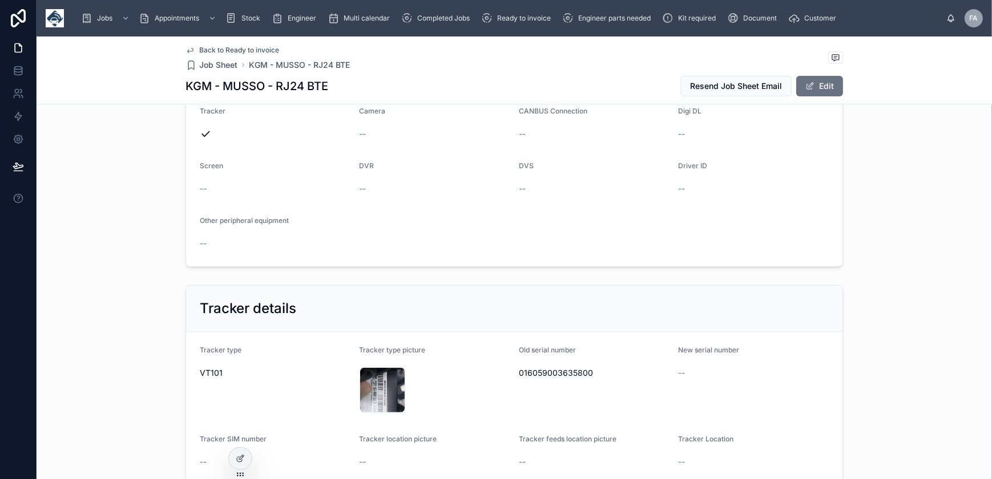
click at [568, 374] on span "016059003635800" at bounding box center [594, 373] width 151 height 11
click at [569, 374] on span "016059003635800" at bounding box center [594, 373] width 151 height 11
copy span "016059003635800"
click at [378, 388] on div "IMG_20251007_092619 .jpg" at bounding box center [383, 391] width 46 height 46
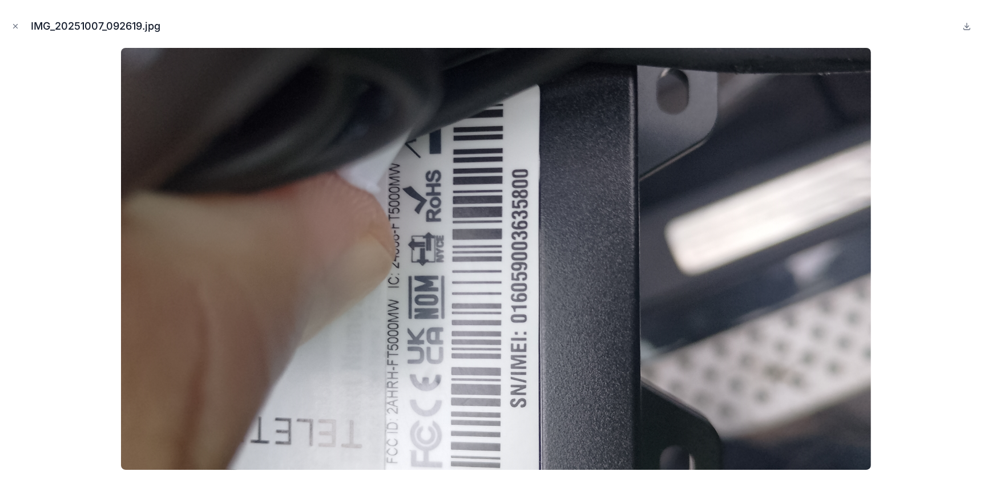
drag, startPoint x: 17, startPoint y: 29, endPoint x: 338, endPoint y: 455, distance: 533.8
click at [17, 29] on icon "Close modal" at bounding box center [15, 26] width 8 height 8
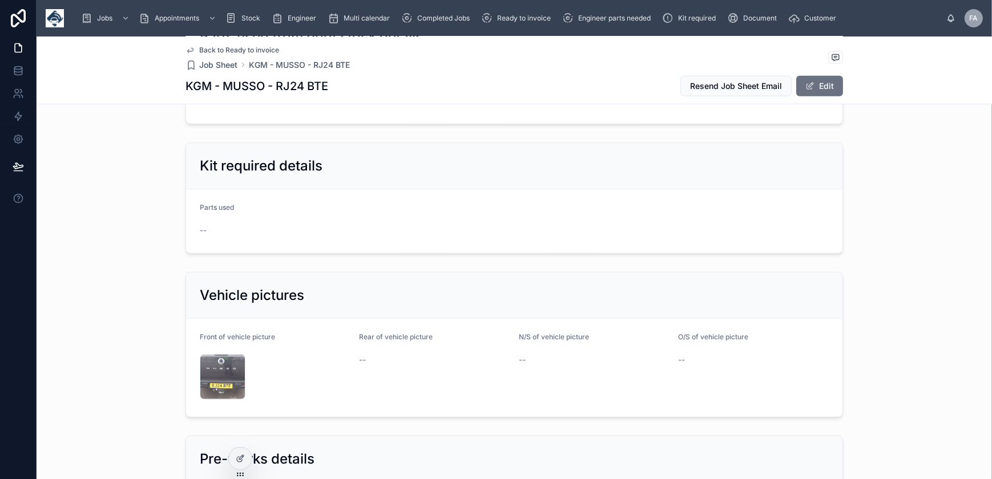
scroll to position [1609, 0]
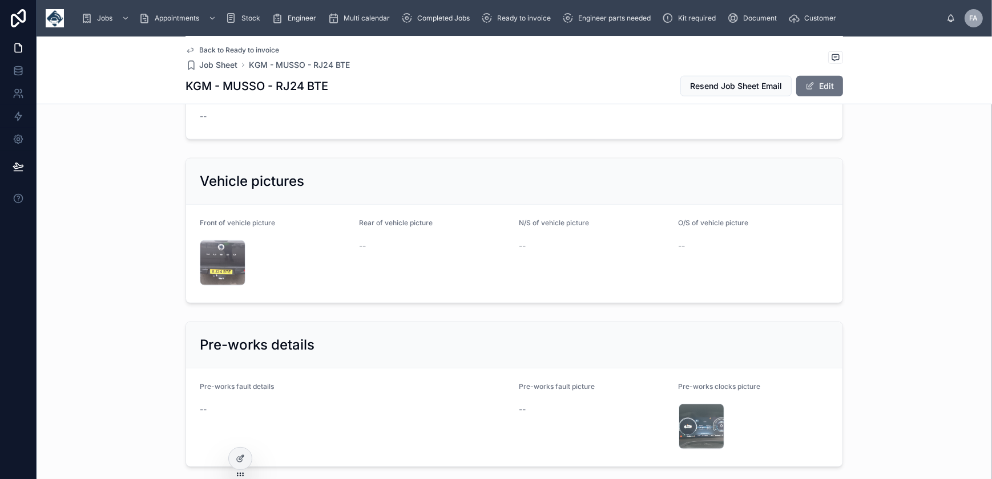
click at [206, 250] on div "IMG_20251007_092601 .jpg" at bounding box center [223, 263] width 46 height 46
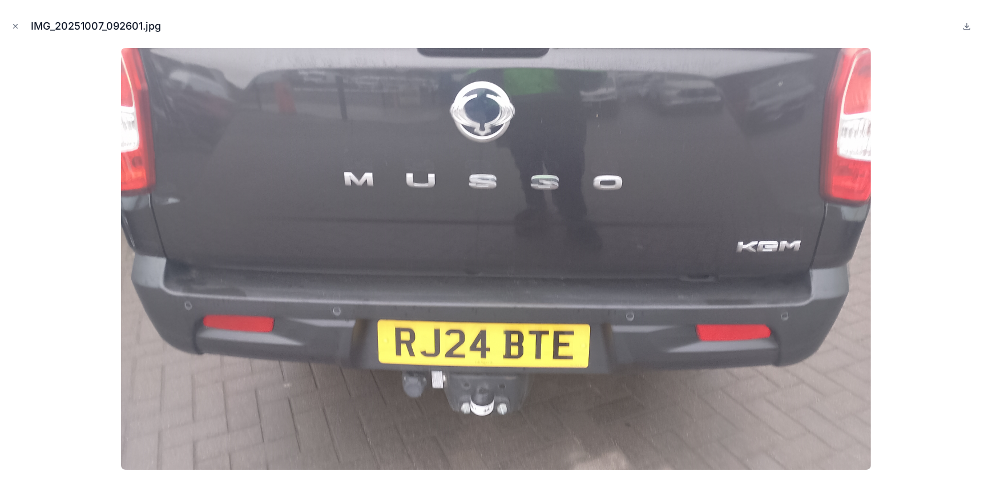
click at [13, 29] on icon "Close modal" at bounding box center [15, 26] width 8 height 8
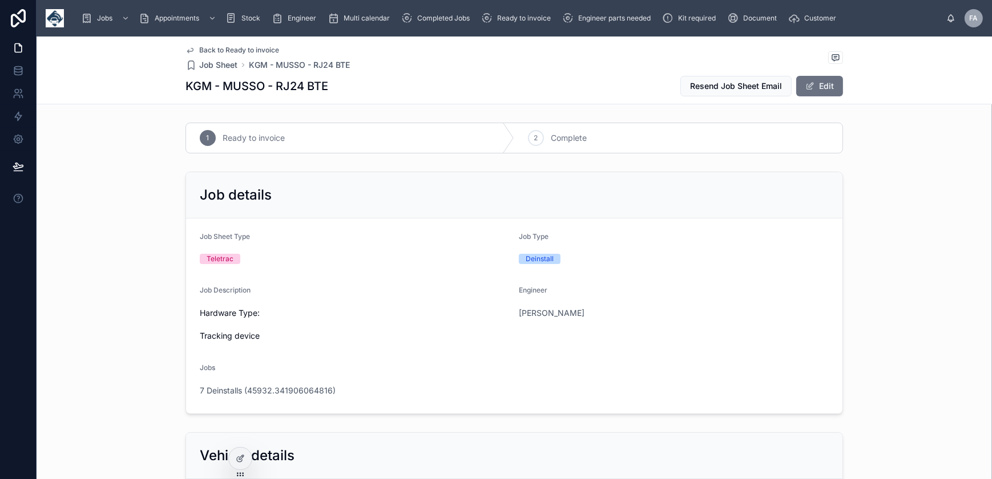
click at [532, 142] on div "2" at bounding box center [536, 138] width 16 height 16
click at [305, 388] on span "7 Deinstalls (45932.341906064816)" at bounding box center [268, 390] width 136 height 11
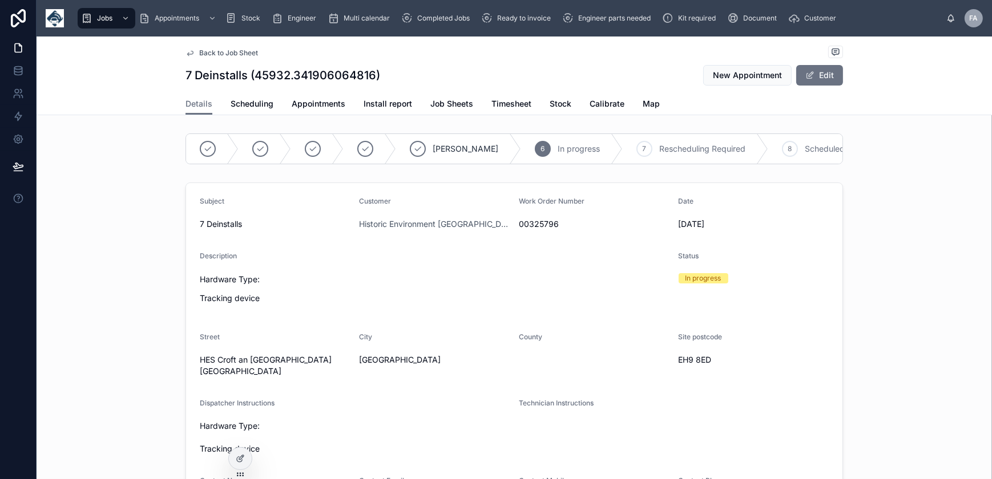
click at [321, 106] on span "Appointments" at bounding box center [319, 103] width 54 height 11
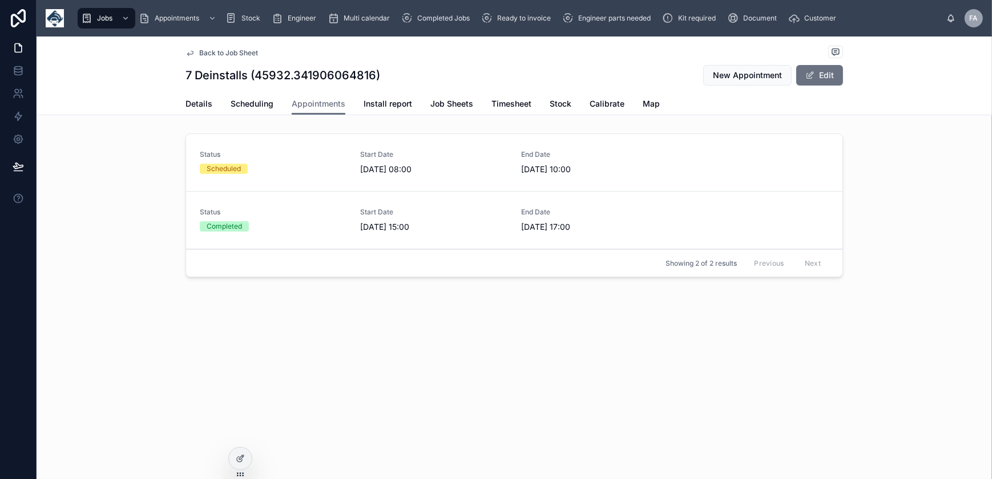
click at [273, 177] on link "Status Scheduled Start Date 07/10/2025 08:00 End Date 07/10/2025 10:00" at bounding box center [514, 163] width 656 height 58
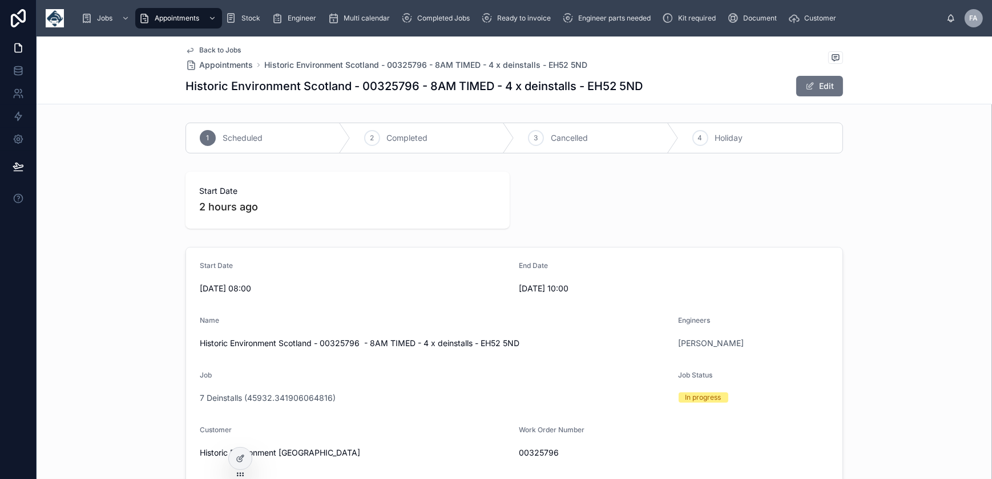
click at [822, 90] on button "Edit" at bounding box center [819, 86] width 47 height 21
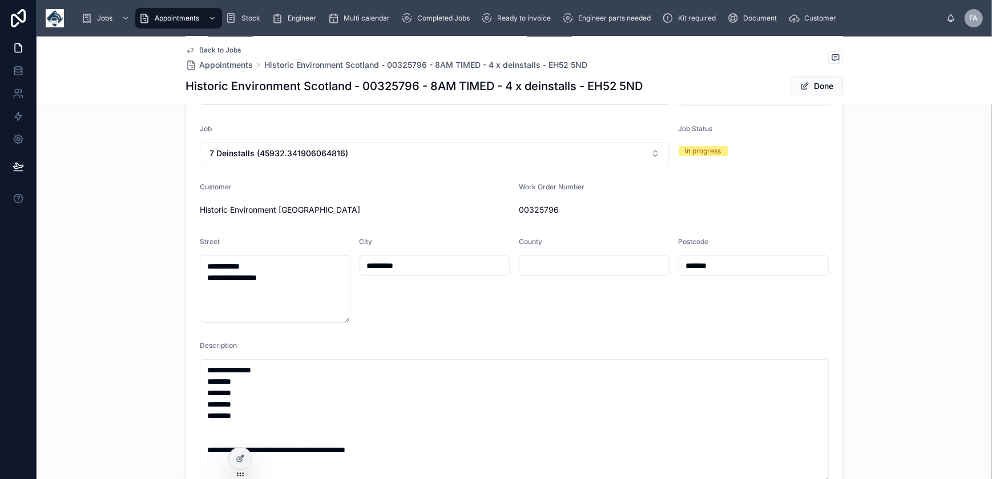
scroll to position [259, 0]
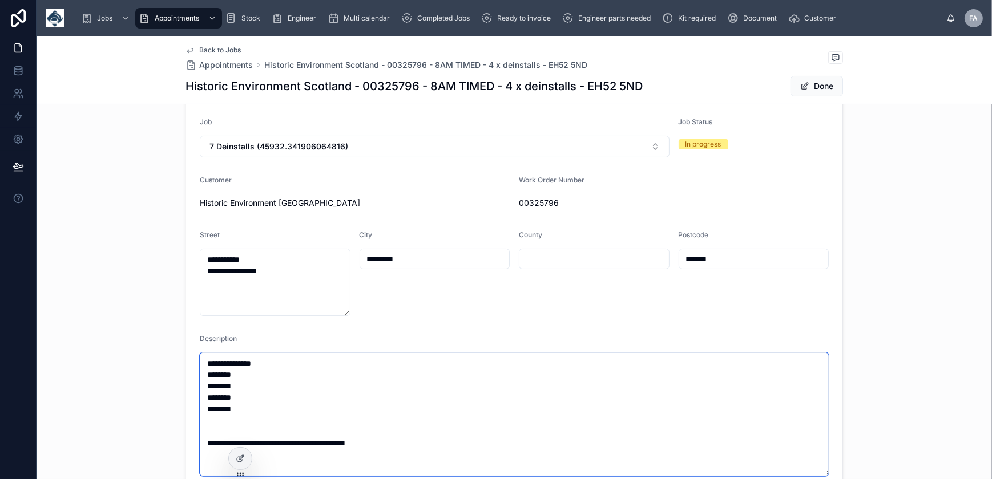
click at [259, 373] on textarea "**********" at bounding box center [514, 415] width 629 height 124
type textarea "**********"
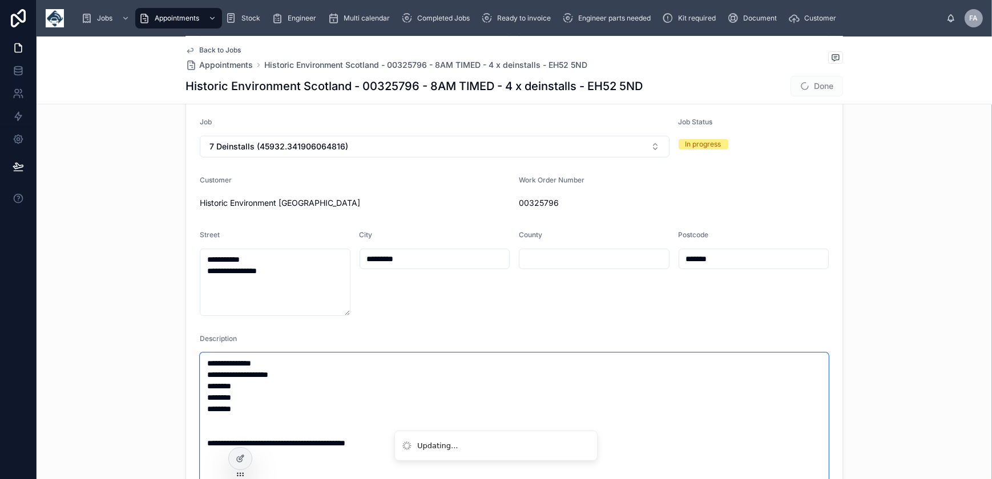
click at [274, 373] on textarea "**********" at bounding box center [514, 421] width 629 height 136
type input "**********"
type textarea "**********"
click at [254, 384] on textarea "**********" at bounding box center [514, 421] width 629 height 136
type input "**********"
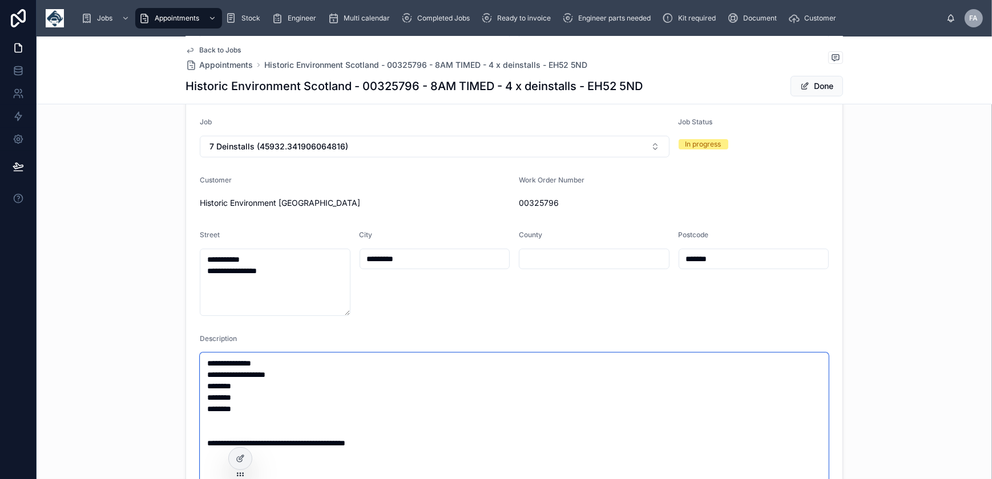
type textarea "**********"
type input "**********"
type textarea "**********"
click at [251, 401] on textarea "**********" at bounding box center [514, 426] width 629 height 147
type input "**********"
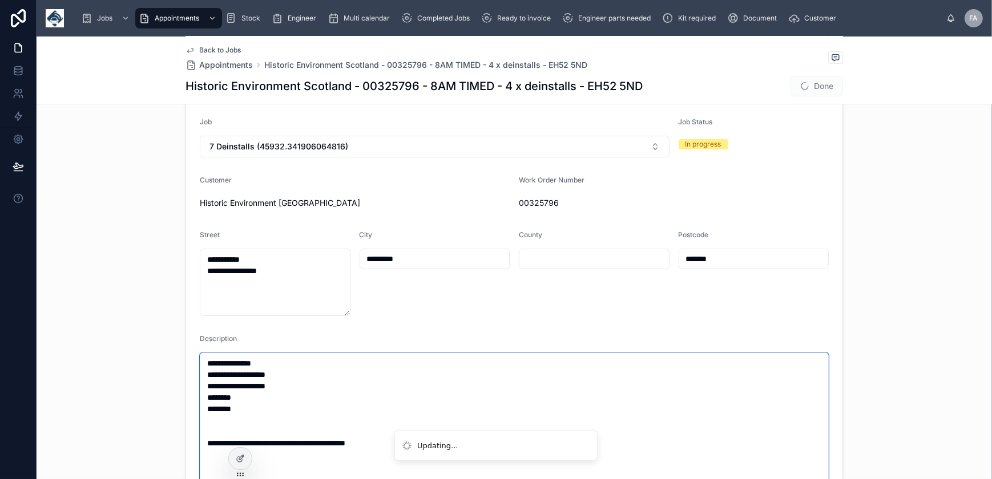
type textarea "**********"
type input "**********"
type textarea "**********"
type input "**********"
type textarea "**********"
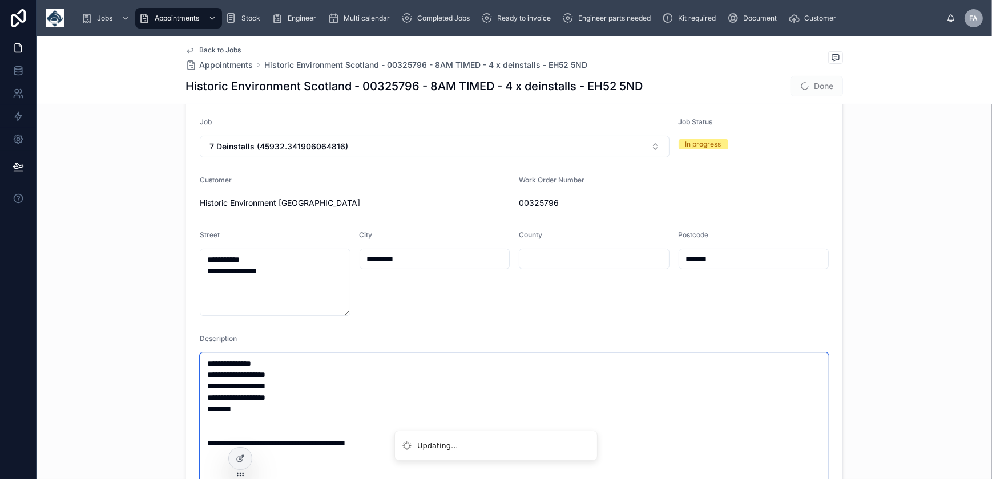
click at [253, 407] on textarea "**********" at bounding box center [514, 432] width 629 height 159
type input "**********"
type textarea "**********"
type input "**********"
type textarea "**********"
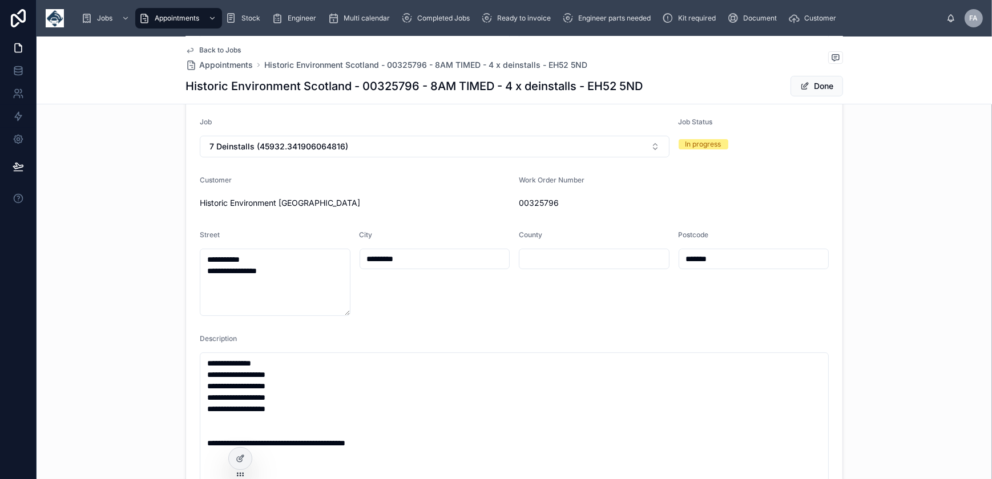
click at [827, 85] on button "Done" at bounding box center [817, 86] width 53 height 21
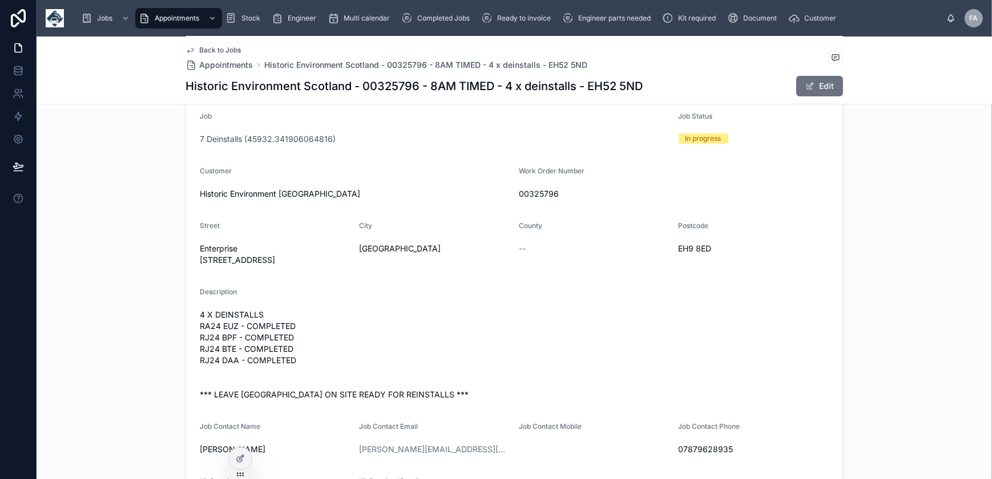
scroll to position [0, 0]
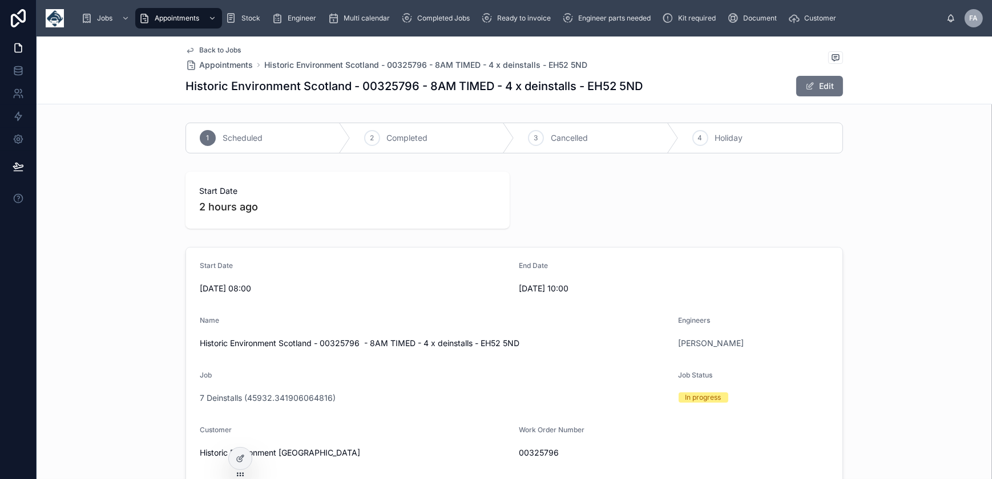
click at [387, 139] on span "Completed" at bounding box center [407, 137] width 41 height 11
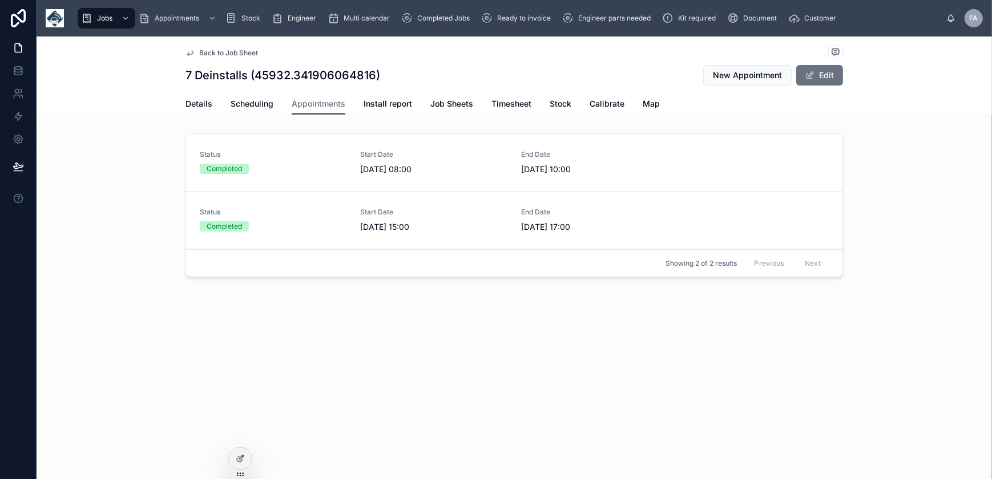
click at [196, 97] on link "Details" at bounding box center [199, 105] width 27 height 23
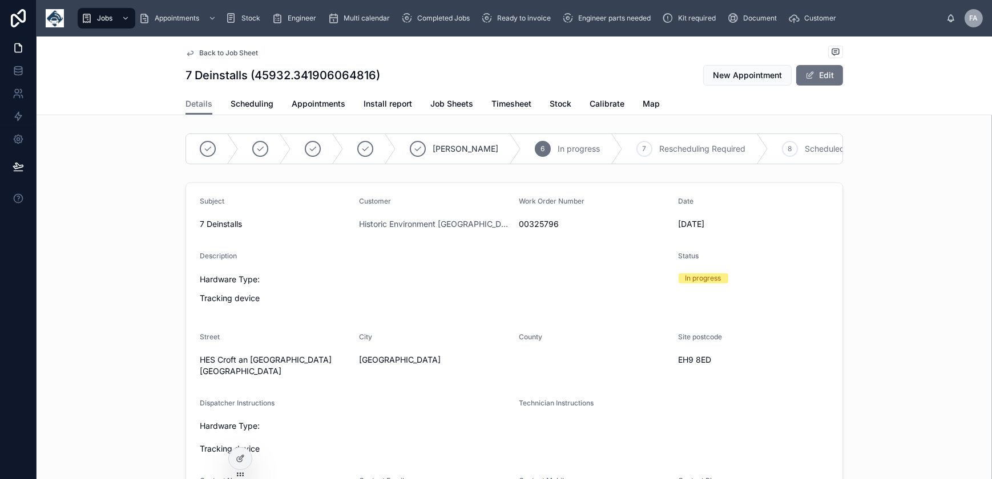
scroll to position [297, 0]
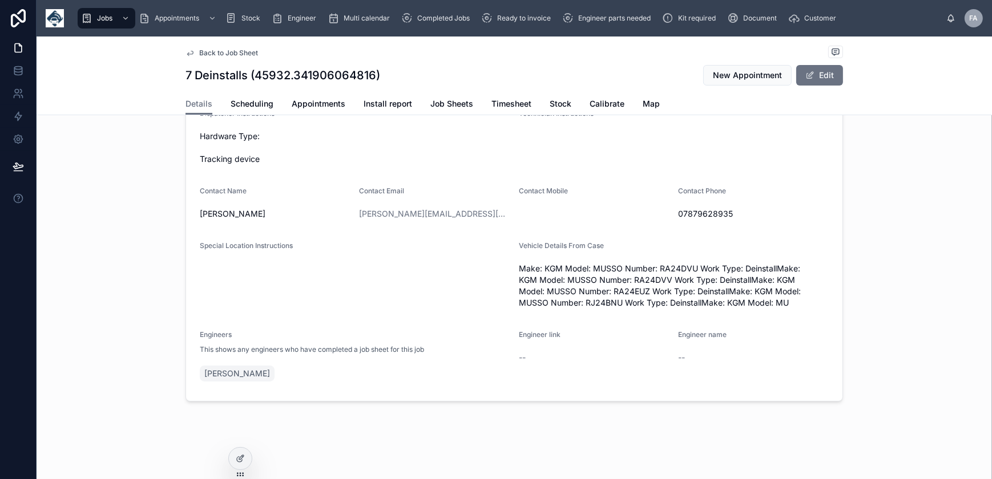
click at [813, 79] on button "Edit" at bounding box center [819, 75] width 47 height 21
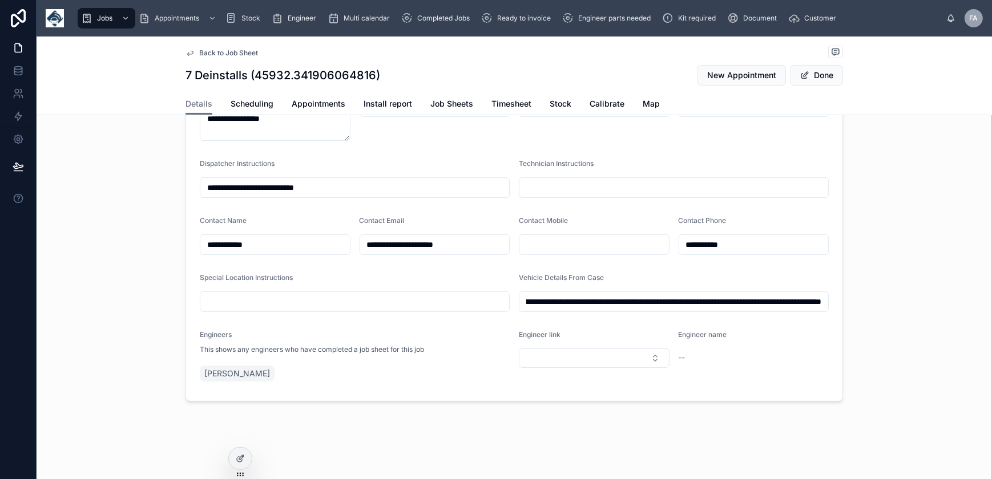
scroll to position [0, 820]
drag, startPoint x: 523, startPoint y: 303, endPoint x: 1050, endPoint y: 336, distance: 528.5
click at [992, 336] on html "**********" at bounding box center [496, 239] width 992 height 479
type input "**********"
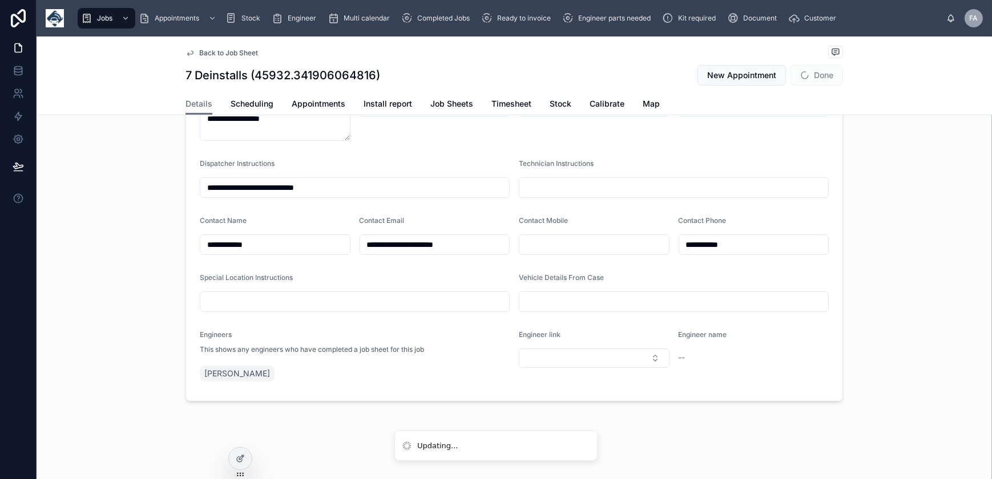
type input "**********"
click at [822, 80] on button "Done" at bounding box center [817, 75] width 53 height 21
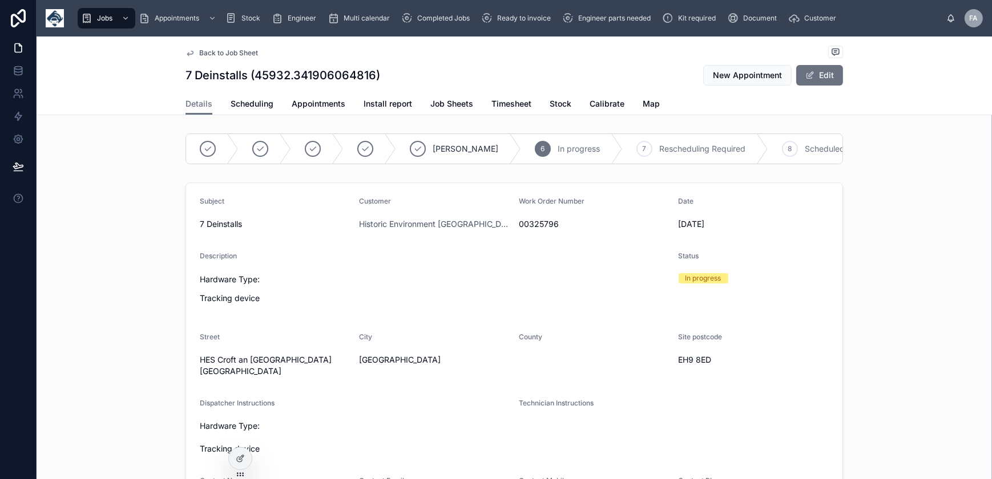
click at [547, 230] on span "00325796" at bounding box center [594, 224] width 151 height 11
click at [308, 148] on icon at bounding box center [312, 148] width 9 height 9
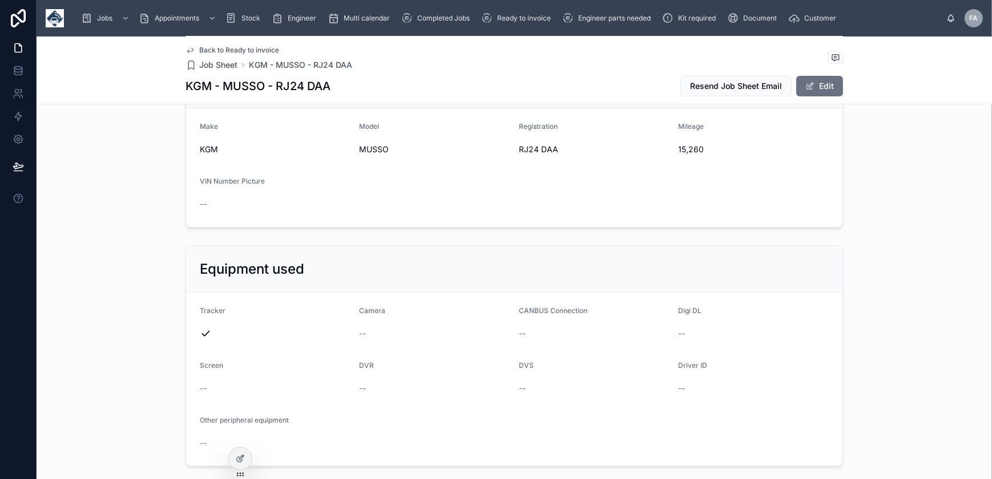
scroll to position [207, 0]
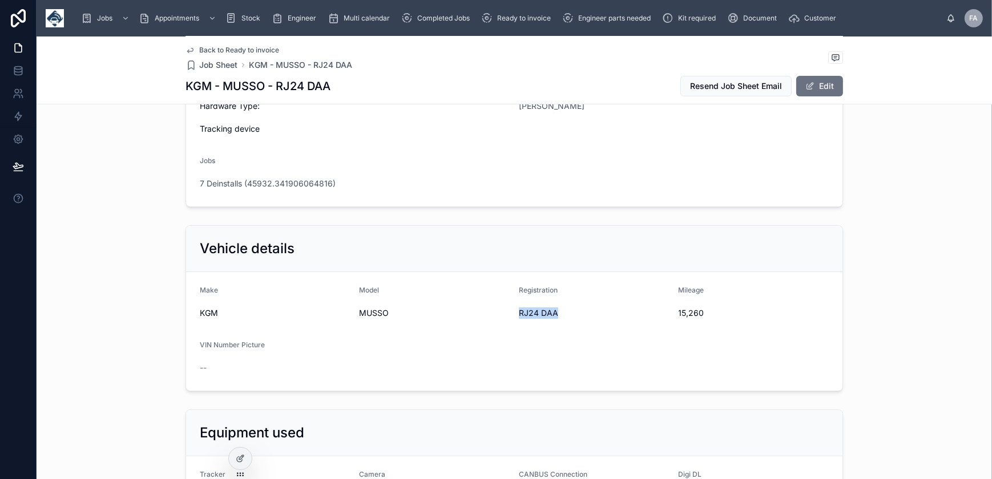
drag, startPoint x: 515, startPoint y: 312, endPoint x: 558, endPoint y: 314, distance: 42.3
click at [558, 314] on span "RJ24 DAA" at bounding box center [594, 313] width 151 height 11
copy span "RJ24 DAA"
click at [682, 315] on span "15,260" at bounding box center [754, 313] width 151 height 11
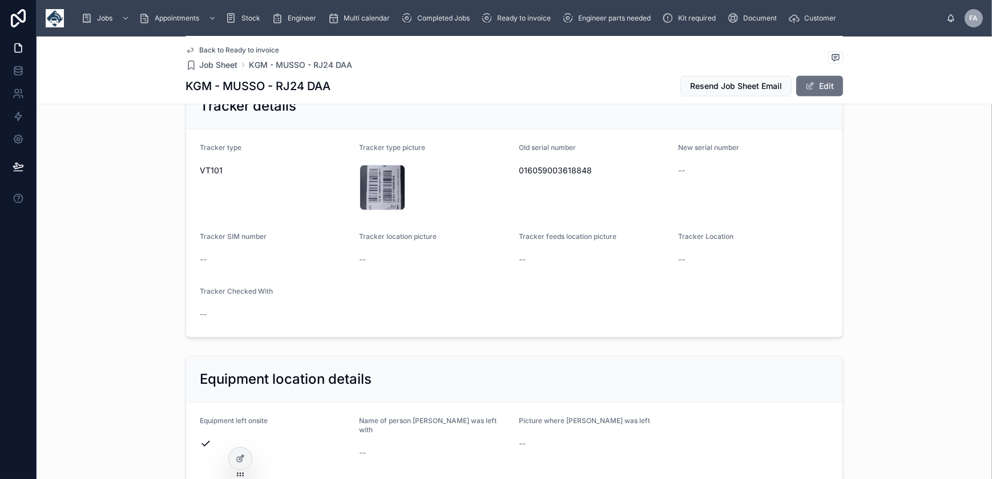
scroll to position [778, 0]
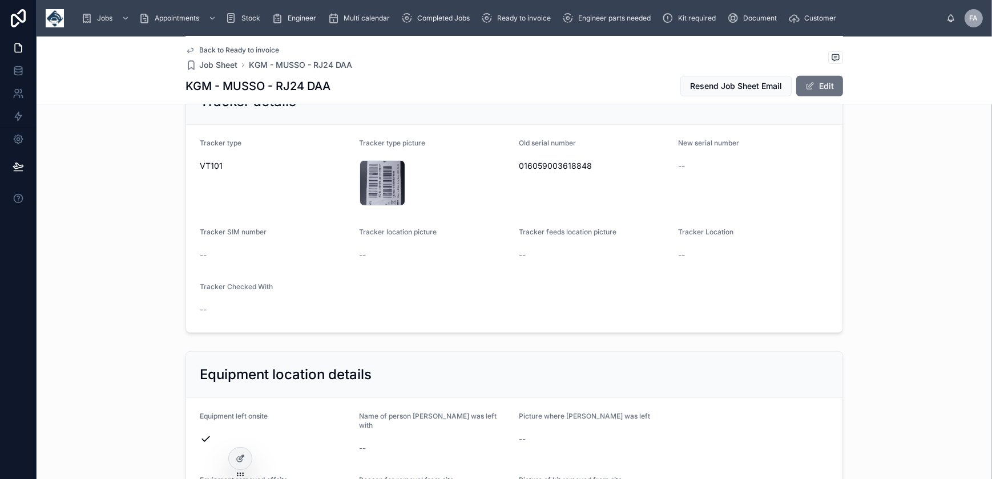
click at [541, 163] on span "016059003618848" at bounding box center [594, 165] width 151 height 11
copy span "016059003618848"
click at [376, 176] on div "IMG_20251007_090806 .jpg" at bounding box center [383, 183] width 46 height 46
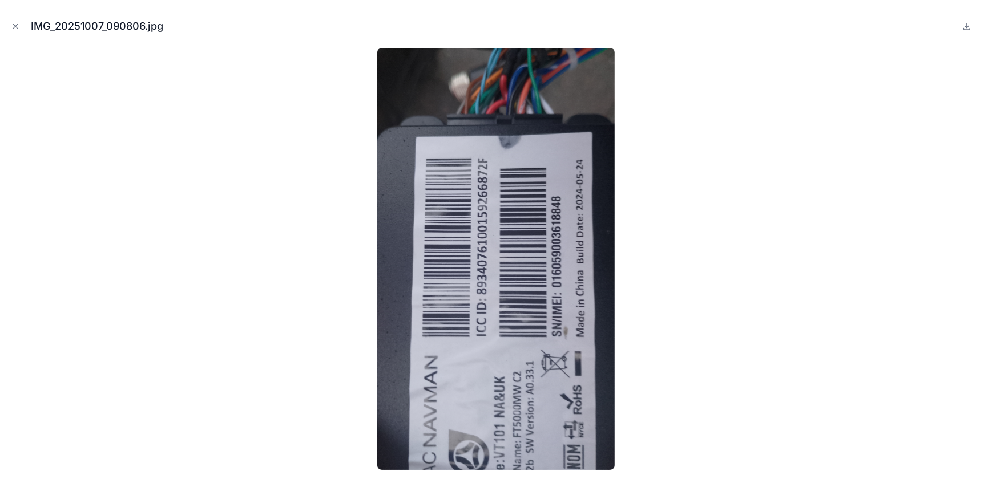
click at [14, 25] on icon "Close modal" at bounding box center [16, 27] width 4 height 4
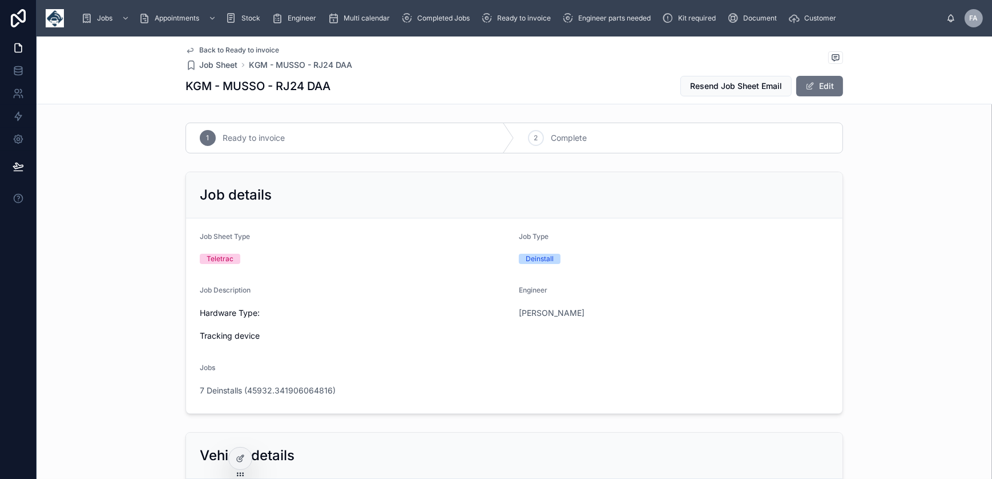
click at [0, 0] on icon at bounding box center [0, 0] width 0 height 0
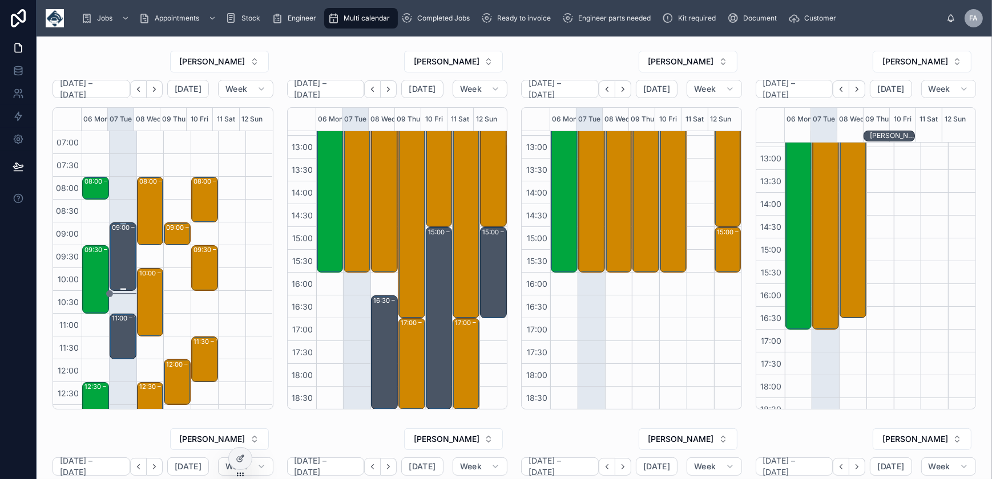
click at [117, 243] on div "09:00 – 10:30 Sam - appointment" at bounding box center [123, 257] width 23 height 66
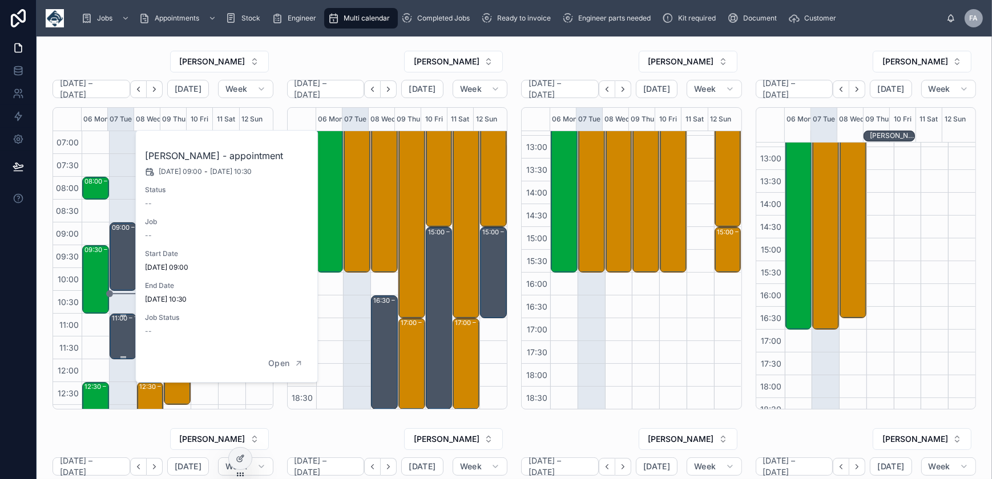
click at [127, 331] on div "11:00 – 12:00 office meeting" at bounding box center [123, 336] width 23 height 43
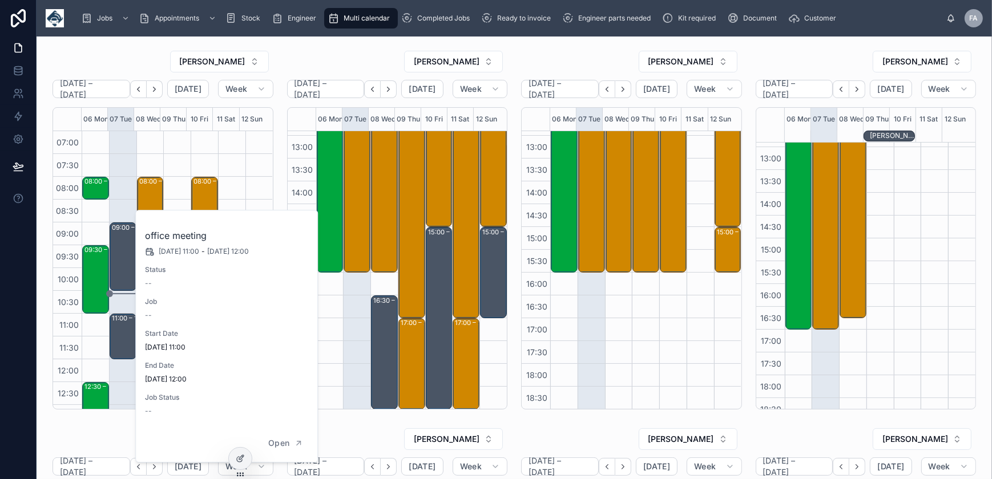
click at [131, 52] on div "SAM CAMPBELL" at bounding box center [163, 61] width 221 height 23
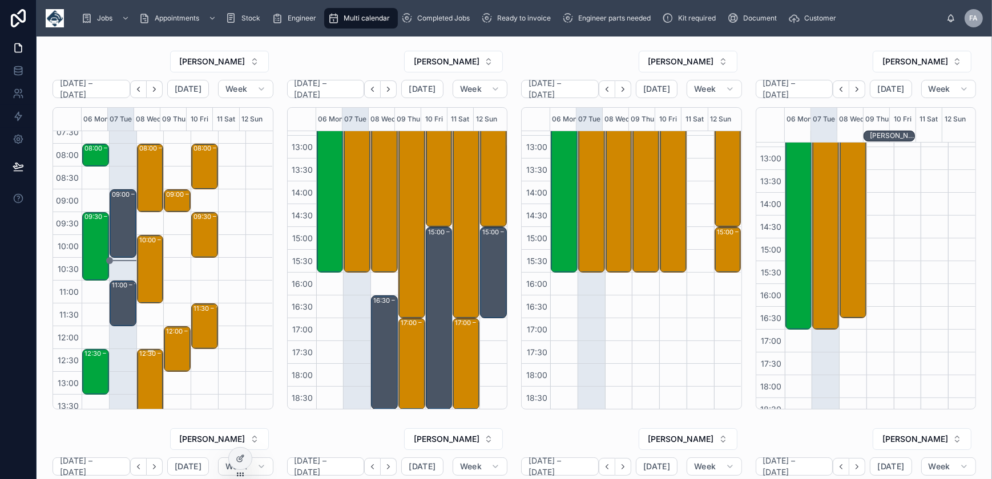
scroll to position [51, 0]
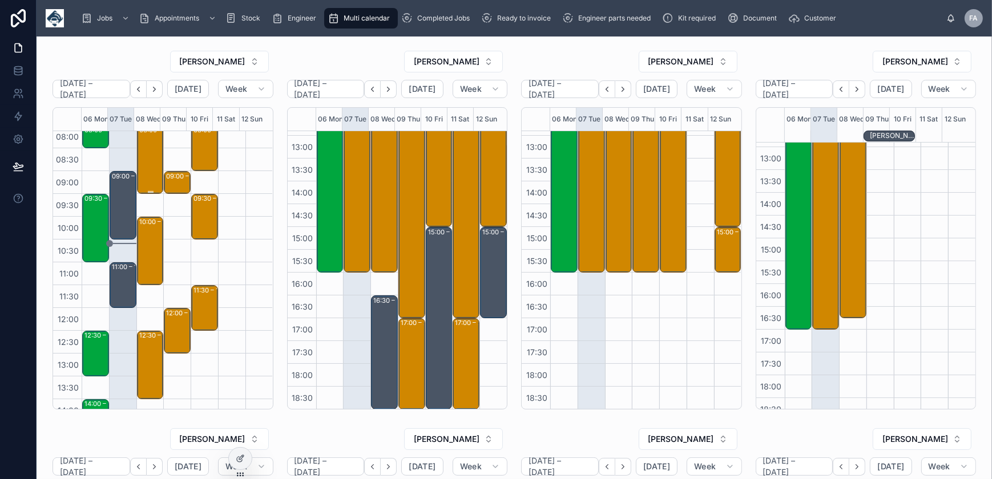
click at [154, 150] on div "08:00 – 09:30 Comid Engineering Limited - 1X DE/RE - 8AM TIMED - OL4 2AB" at bounding box center [150, 160] width 23 height 66
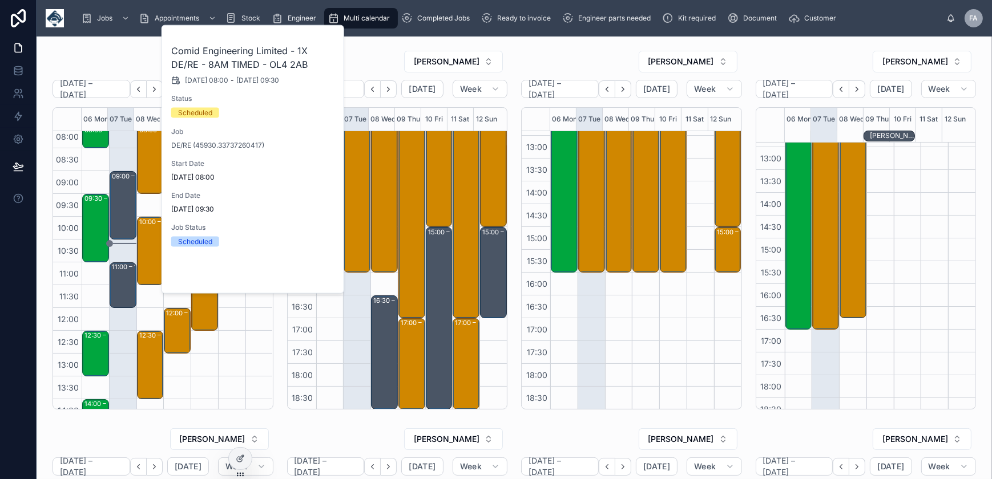
click at [308, 279] on button "Open" at bounding box center [312, 274] width 50 height 19
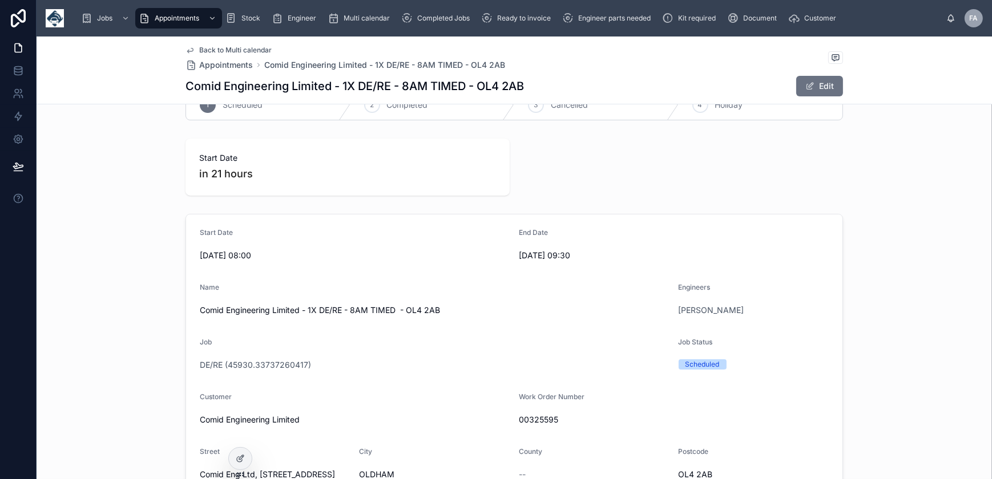
scroll to position [51, 0]
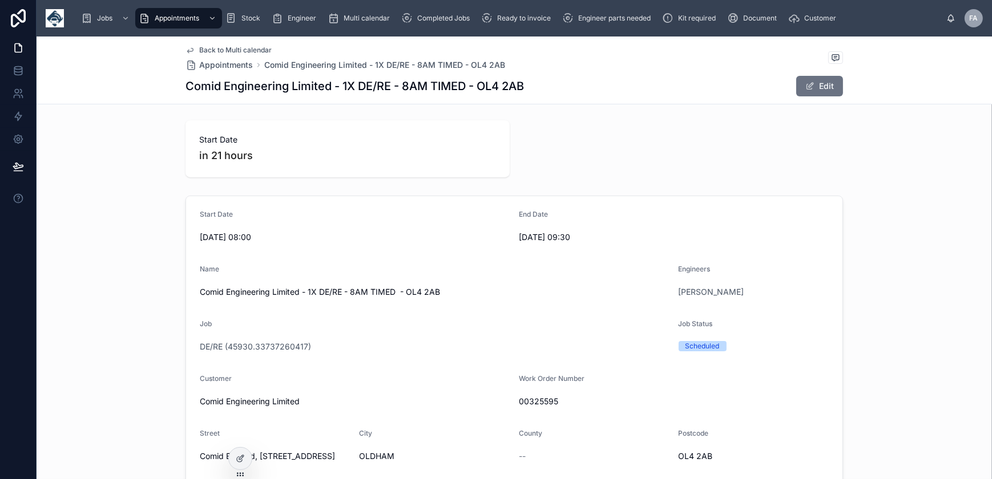
click at [532, 401] on span "00325595" at bounding box center [674, 401] width 310 height 11
copy span "00325595"
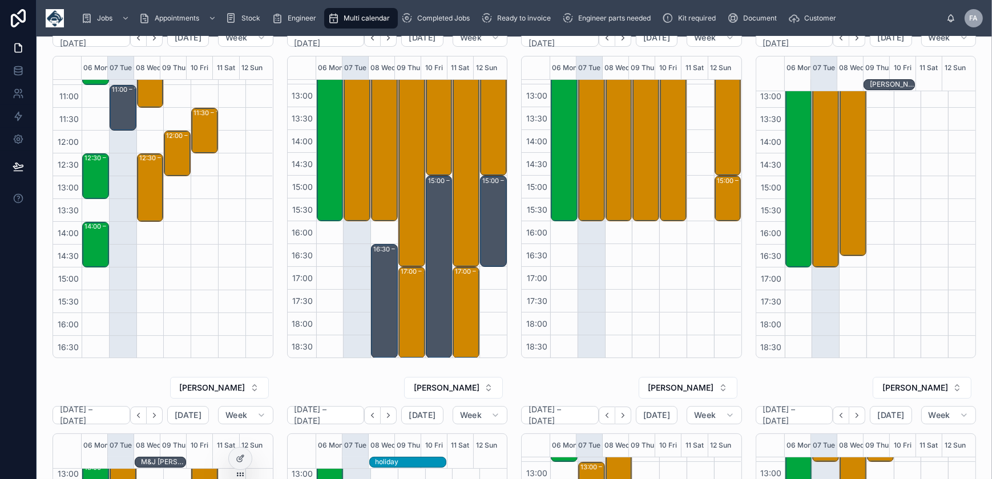
scroll to position [62, 0]
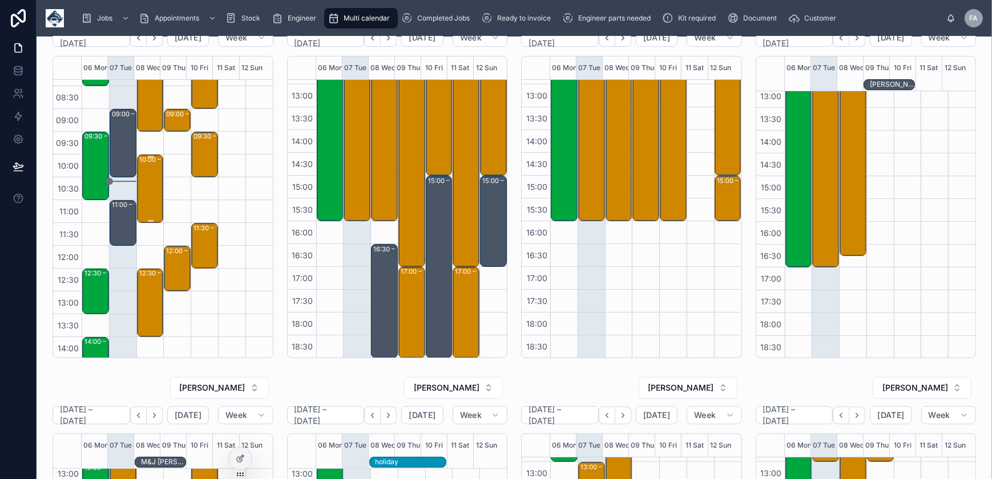
click at [141, 177] on div "10:00 – 11:30 TRACKSTAR UK - 00325759 - AM 1 HOURS NOTICE - S5 SERVICE CALL - M…" at bounding box center [150, 189] width 23 height 66
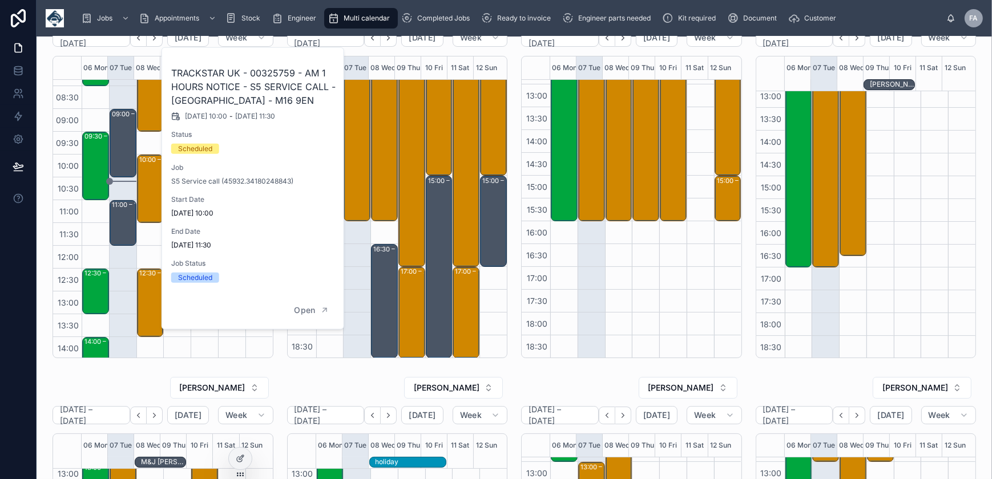
click at [269, 71] on h2 "TRACKSTAR UK - 00325759 - AM 1 HOURS NOTICE - S5 SERVICE CALL - MANCHESTER - M1…" at bounding box center [253, 86] width 164 height 41
copy h2 "00325759"
click at [139, 295] on div "12:30 – 14:00 Town & Country Vibro - 00325892 - 1 X DE/RE - PM 1 HOURS NOTICE -…" at bounding box center [150, 303] width 23 height 66
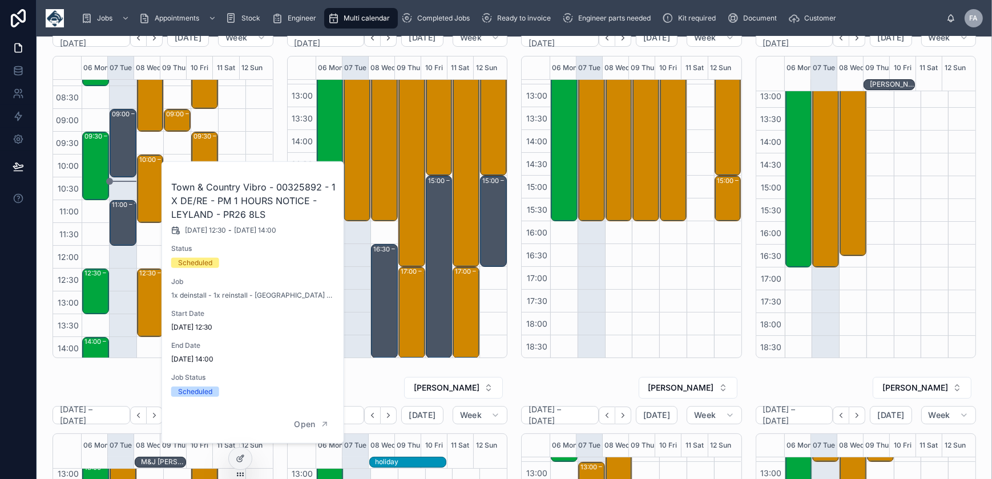
click at [288, 188] on h2 "Town & Country Vibro - 00325892 - 1 X DE/RE - PM 1 HOURS NOTICE - LEYLAND - PR2…" at bounding box center [253, 200] width 164 height 41
copy h2 "00325892"
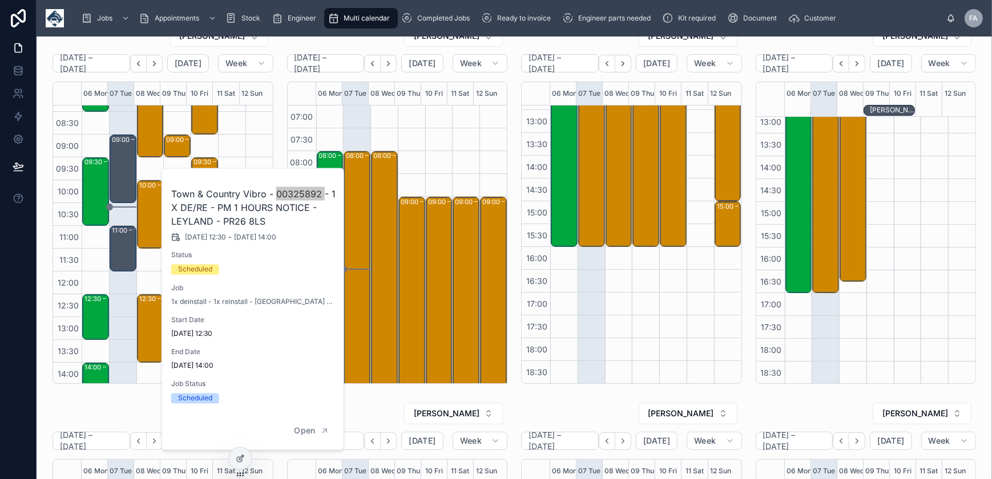
scroll to position [0, 0]
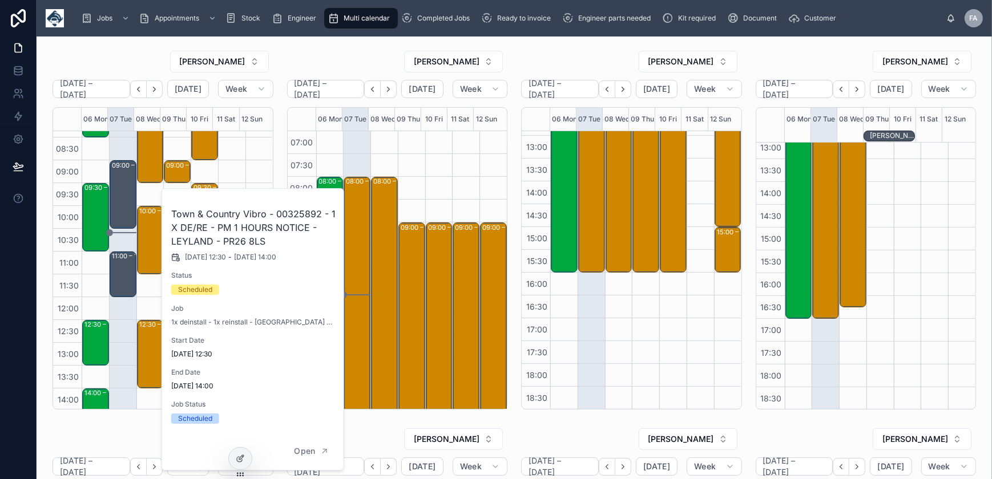
click at [365, 53] on div "ROB T" at bounding box center [397, 61] width 221 height 23
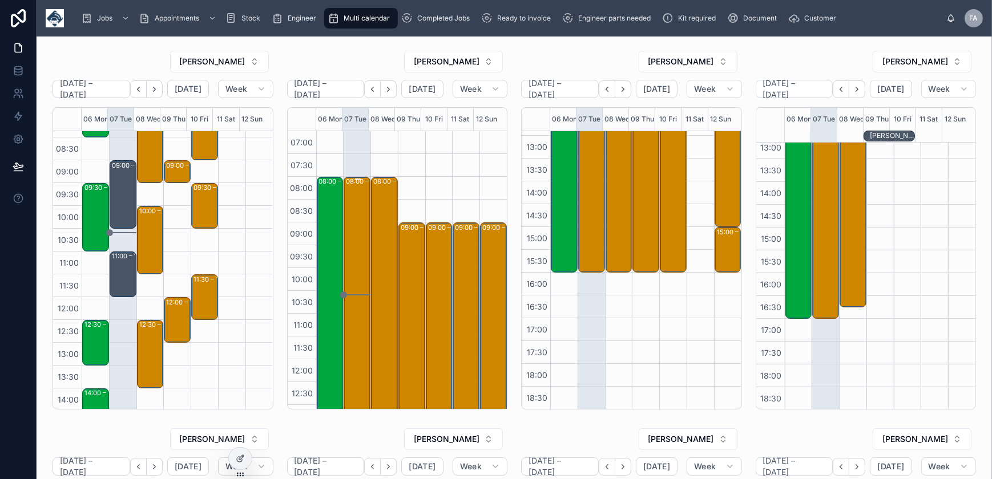
click at [355, 190] on div "08:00 – 16:00 upgrades - timed 8am - ab42 0nn" at bounding box center [357, 359] width 23 height 363
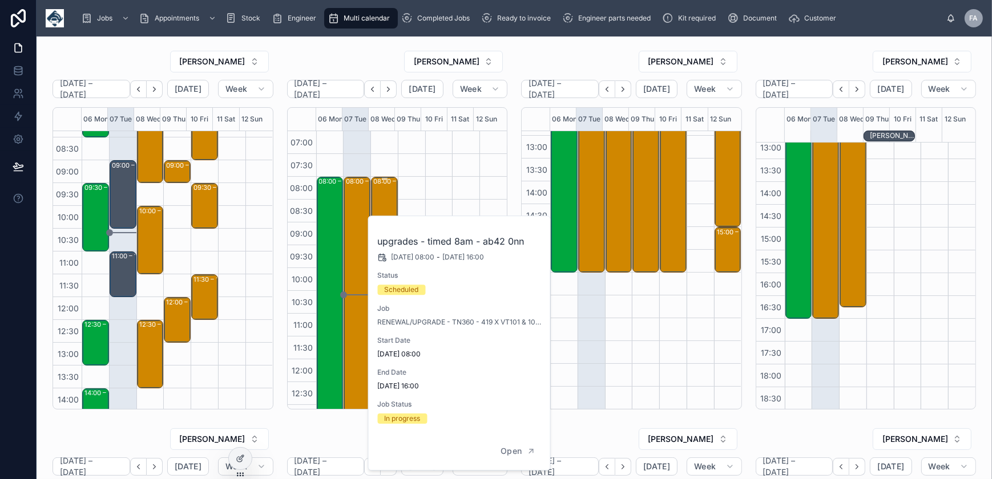
click at [381, 190] on div "08:00 – 16:00 upgrades - timed 8am - ab45 2rq" at bounding box center [384, 359] width 23 height 363
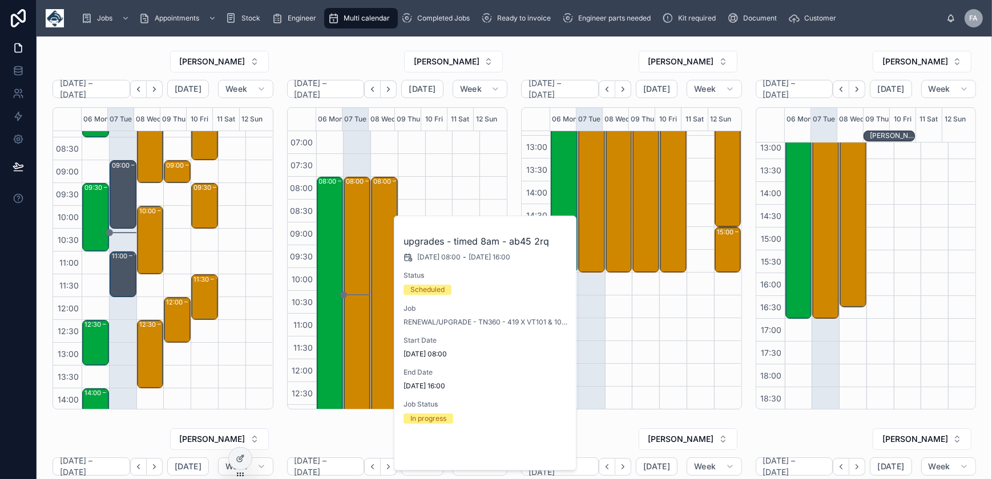
click at [536, 448] on span "Open" at bounding box center [537, 451] width 21 height 10
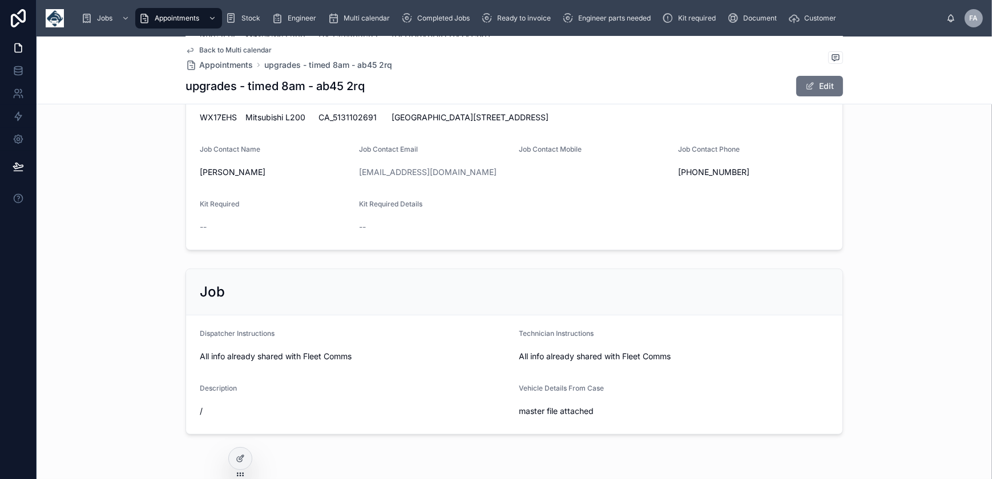
scroll to position [311, 0]
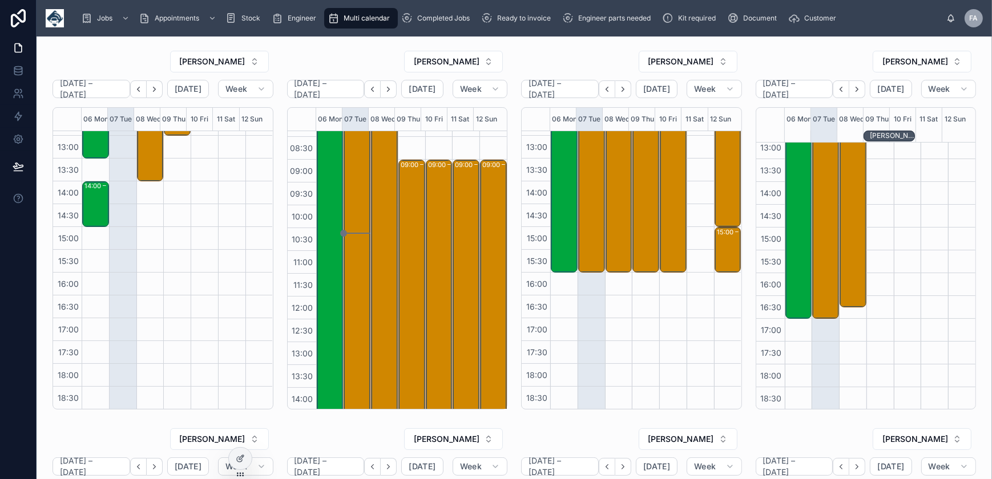
scroll to position [207, 0]
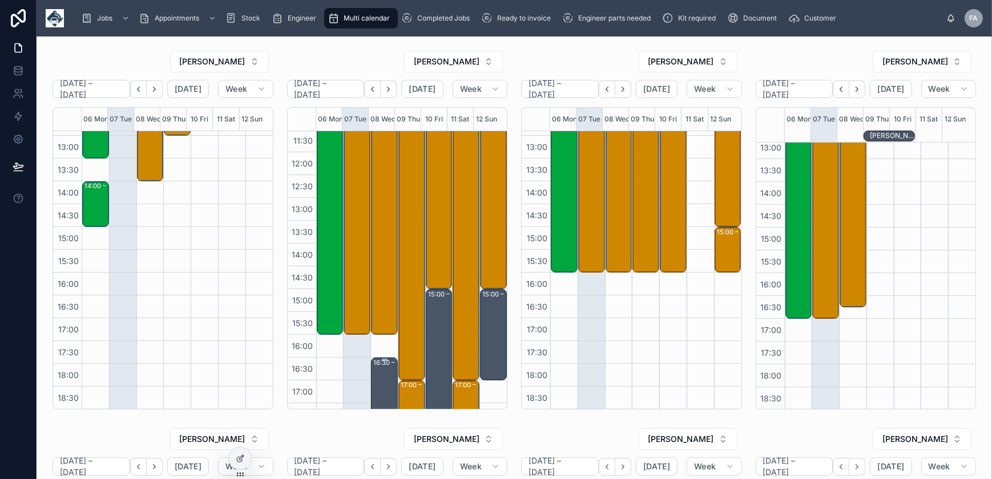
click at [378, 372] on div "16:30 – 20:30 FERRY FROM ABERDEEN" at bounding box center [384, 415] width 23 height 112
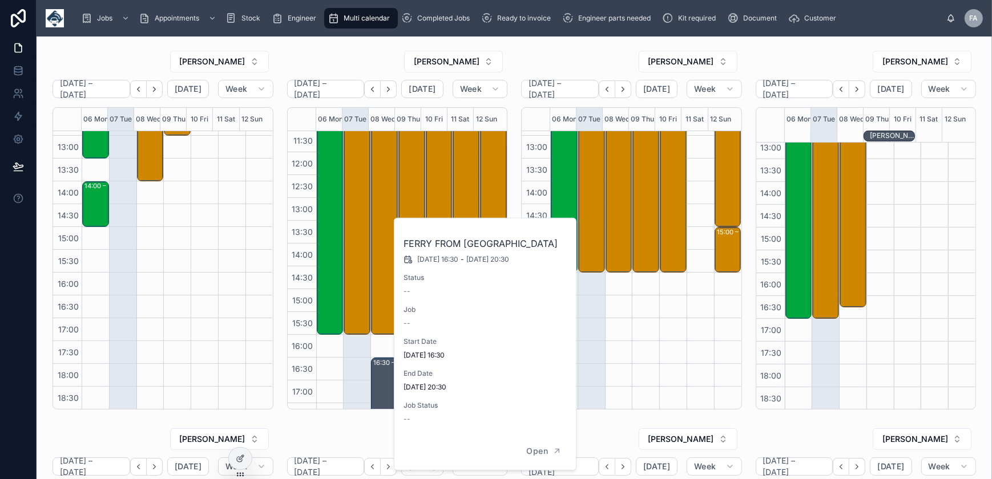
click at [521, 57] on div "NICK WATSON" at bounding box center [631, 61] width 221 height 23
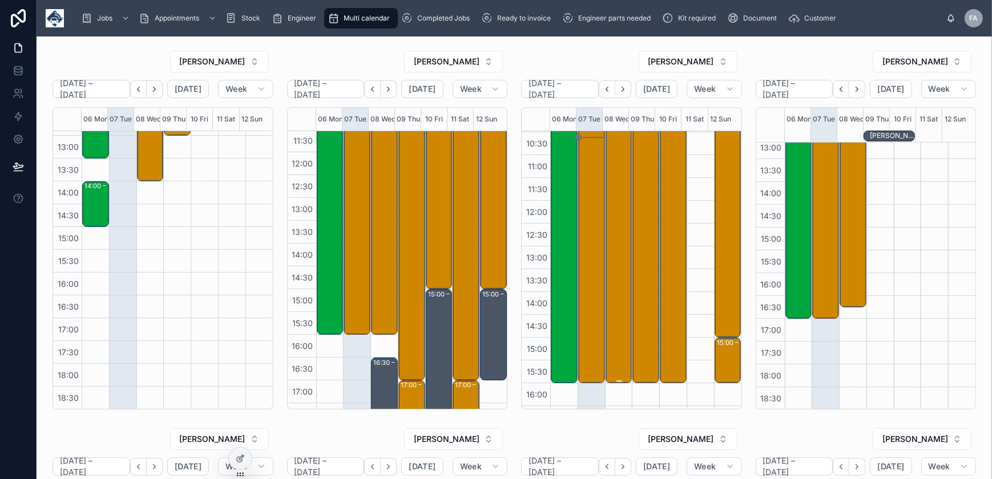
scroll to position [0, 0]
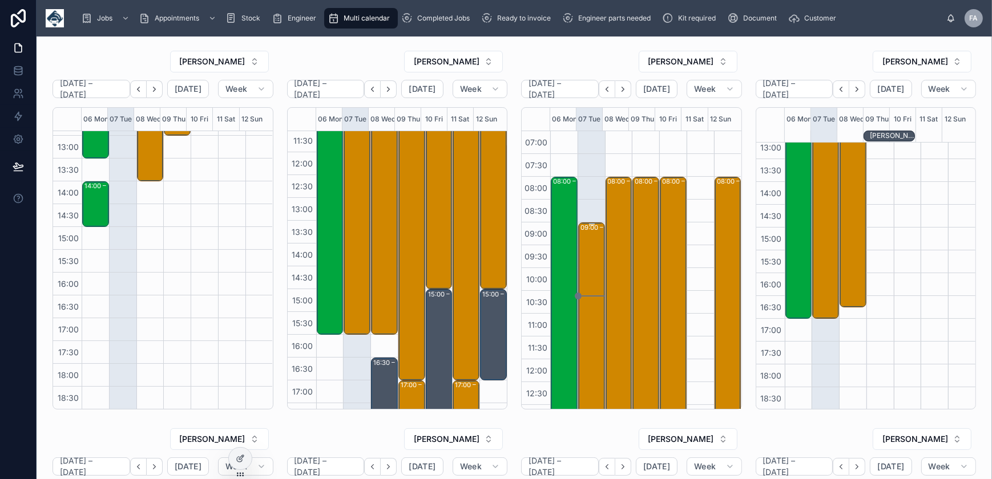
click at [581, 236] on div "09:00 – 16:00 ongo homes - 00325826 - TIMED 8AM ARRIVAL - 13 x de / re - SCUNTH…" at bounding box center [592, 382] width 23 height 317
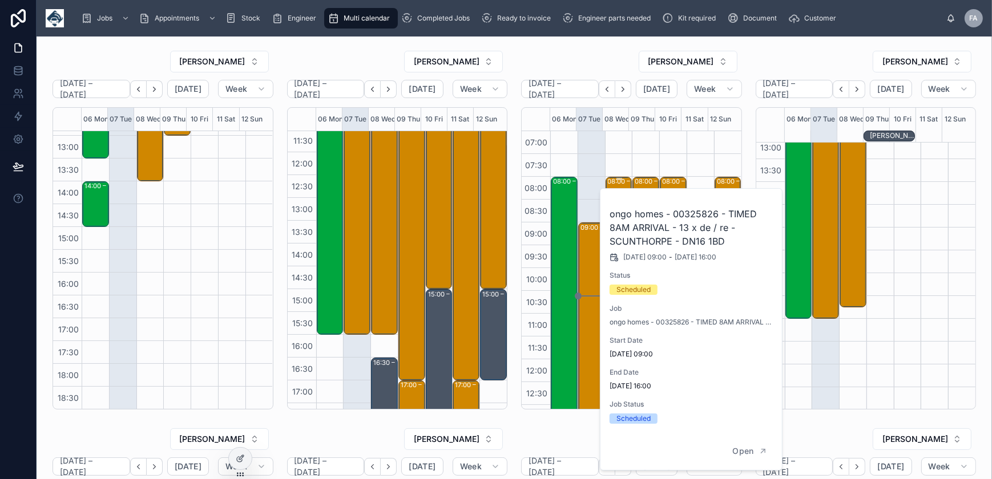
click at [608, 186] on div "08:00 – 16:00 ongo homes 12x dere - timed 8am - DN16 1BD" at bounding box center [619, 359] width 23 height 363
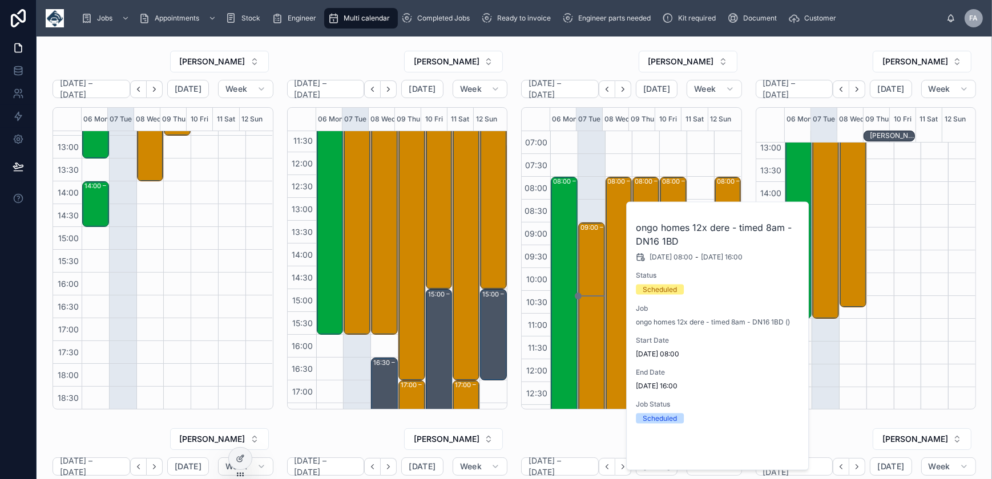
click at [779, 447] on span "Open" at bounding box center [769, 451] width 21 height 10
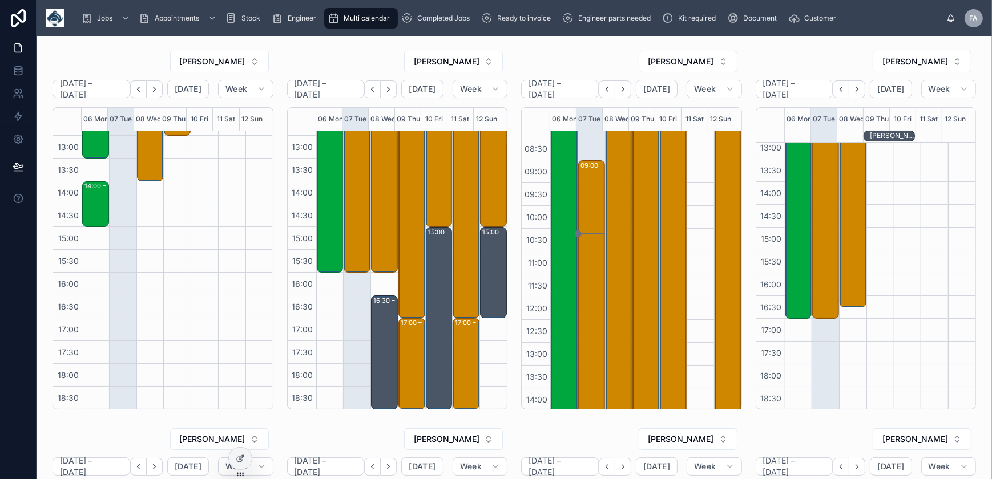
scroll to position [10, 0]
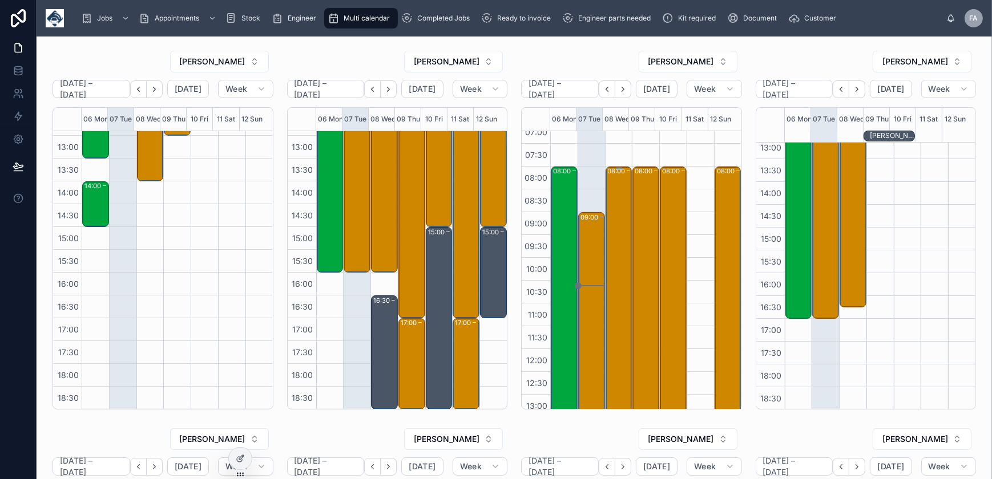
click at [608, 216] on div "08:00 – 16:00 ongo homes 12x dere - timed 8am - DN16 1BD" at bounding box center [619, 349] width 23 height 363
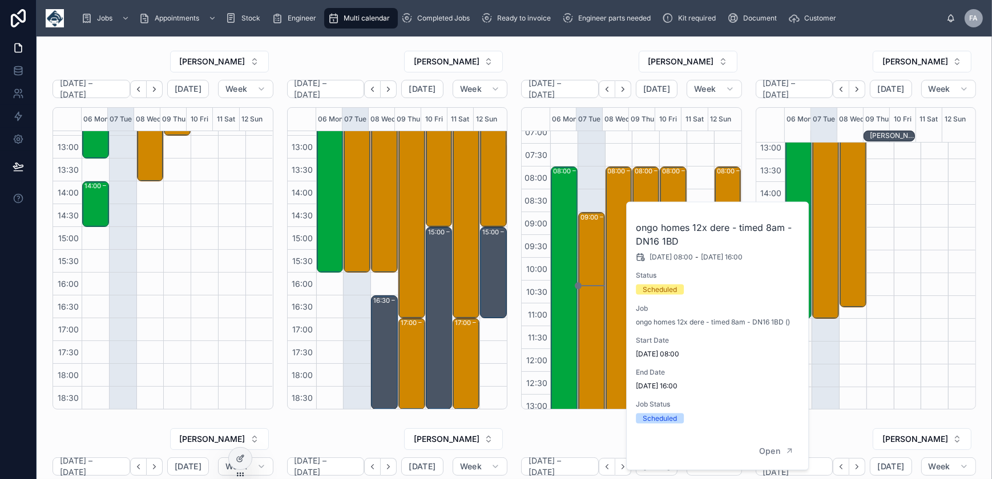
drag, startPoint x: 570, startPoint y: 58, endPoint x: 579, endPoint y: 60, distance: 9.4
click at [570, 58] on div "[PERSON_NAME]" at bounding box center [631, 61] width 221 height 23
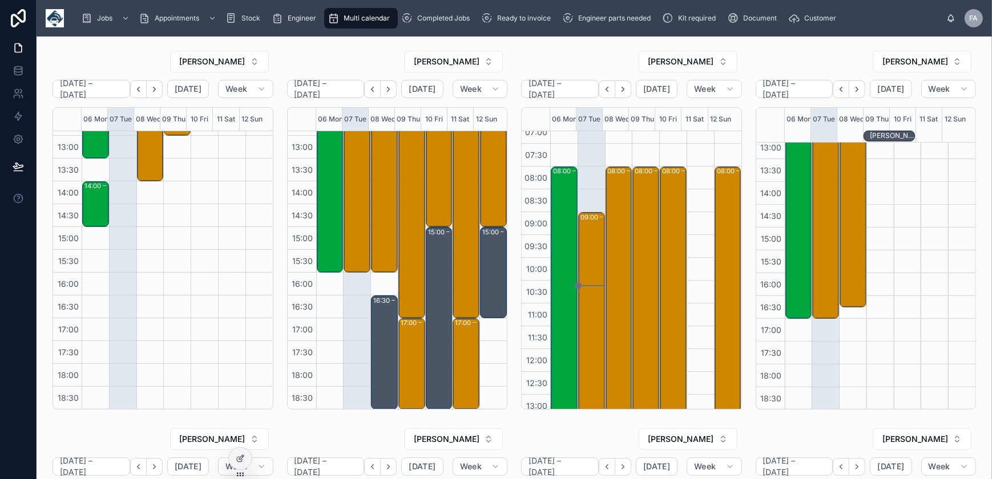
click at [819, 51] on div "[PERSON_NAME]" at bounding box center [866, 61] width 221 height 23
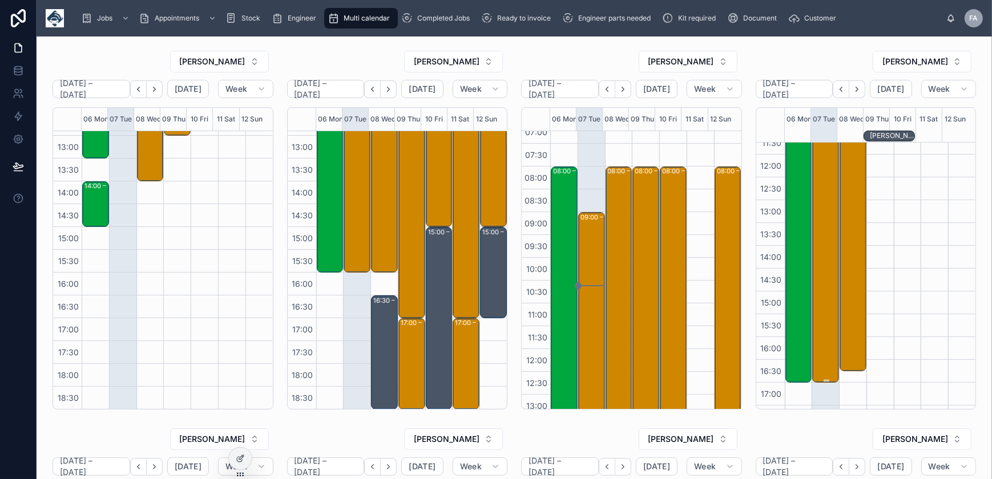
scroll to position [21, 0]
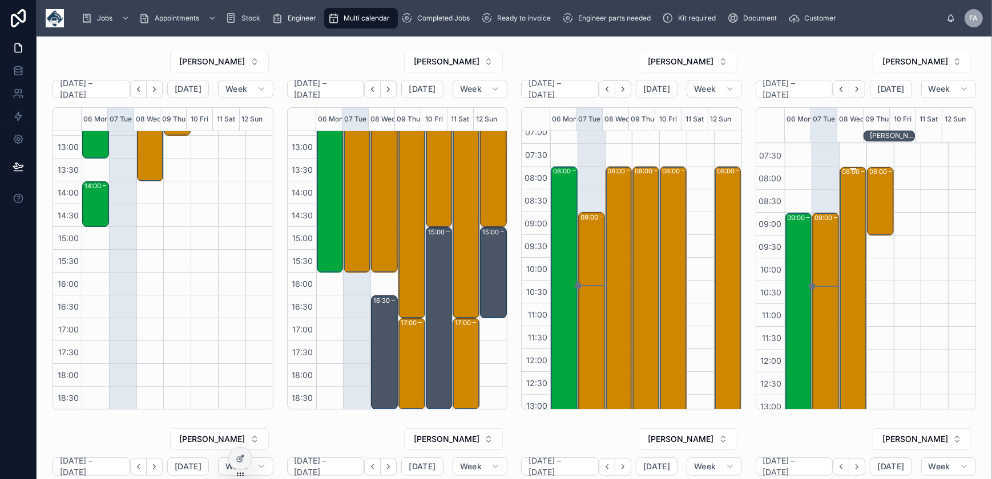
click at [845, 201] on div "08:00 – 16:45 Maritime And Coastguard Agency - 6 X UPGRADES (OVER 2 SITES) - TI…" at bounding box center [853, 366] width 23 height 397
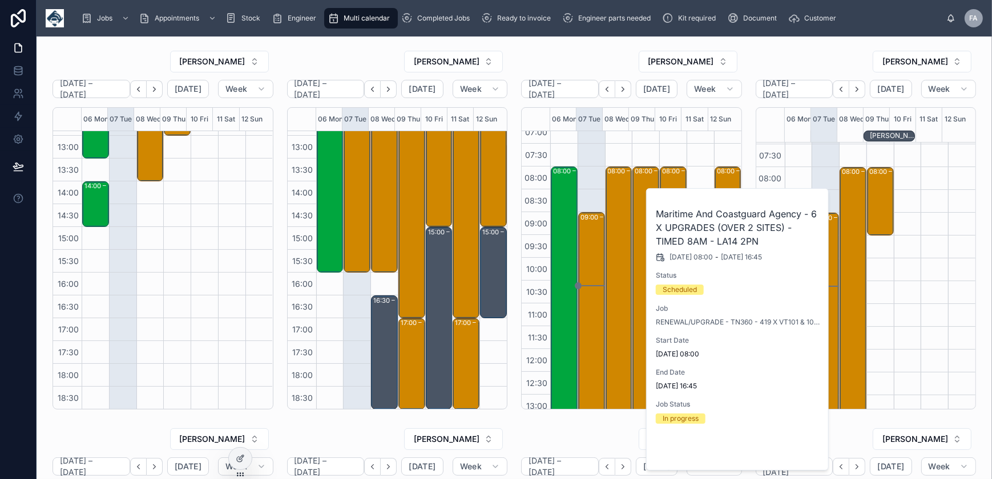
click at [799, 453] on span "Open" at bounding box center [789, 451] width 21 height 10
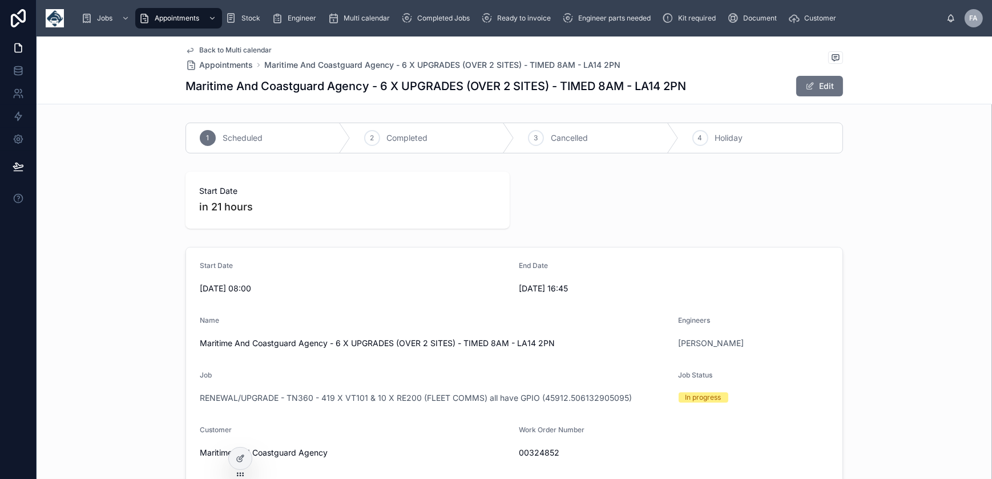
scroll to position [51, 0]
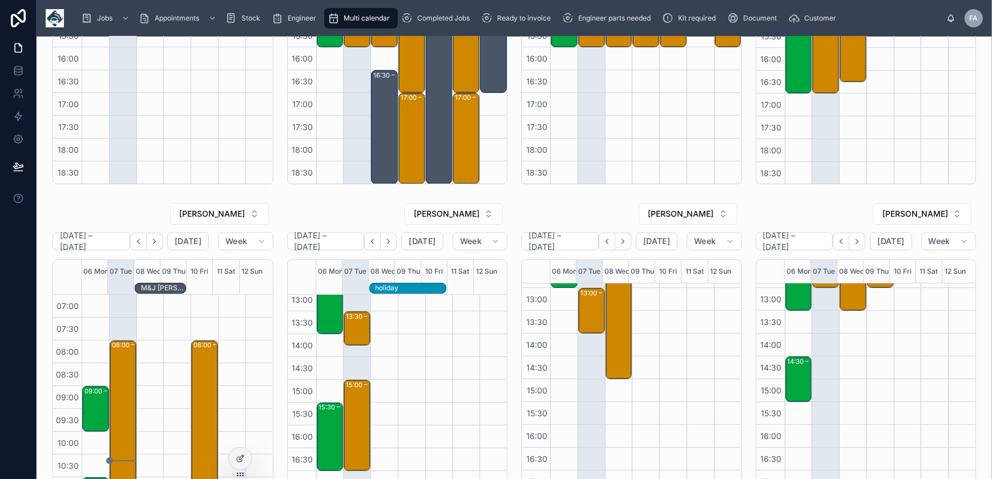
scroll to position [207, 0]
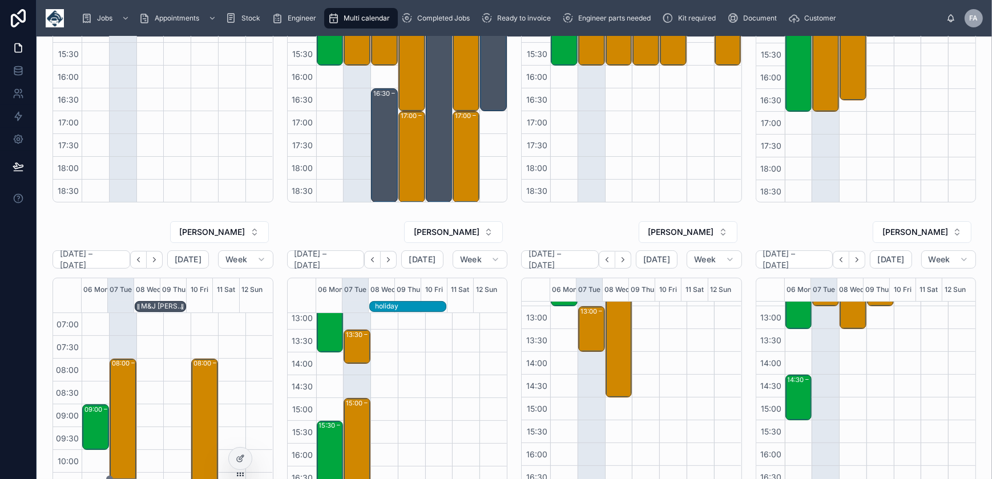
click at [180, 309] on div at bounding box center [183, 307] width 6 height 10
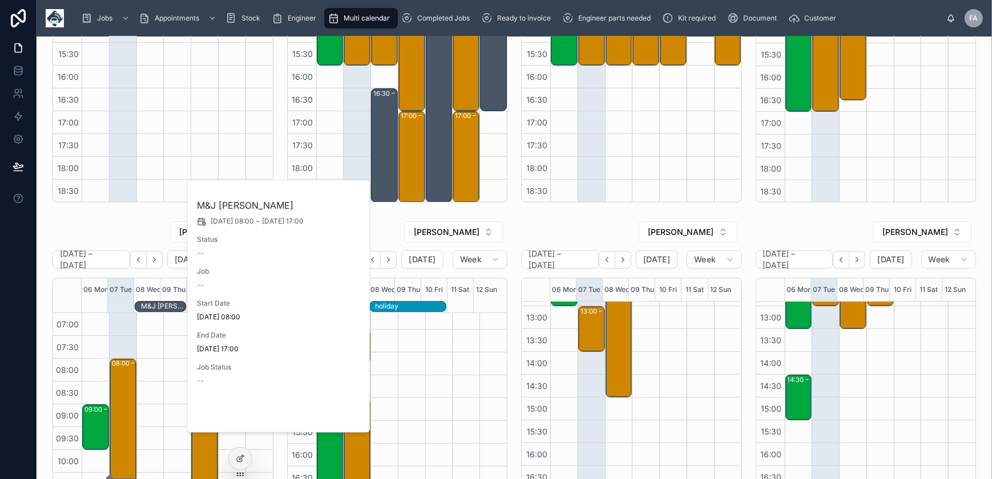
click at [336, 414] on span "Open" at bounding box center [330, 413] width 21 height 10
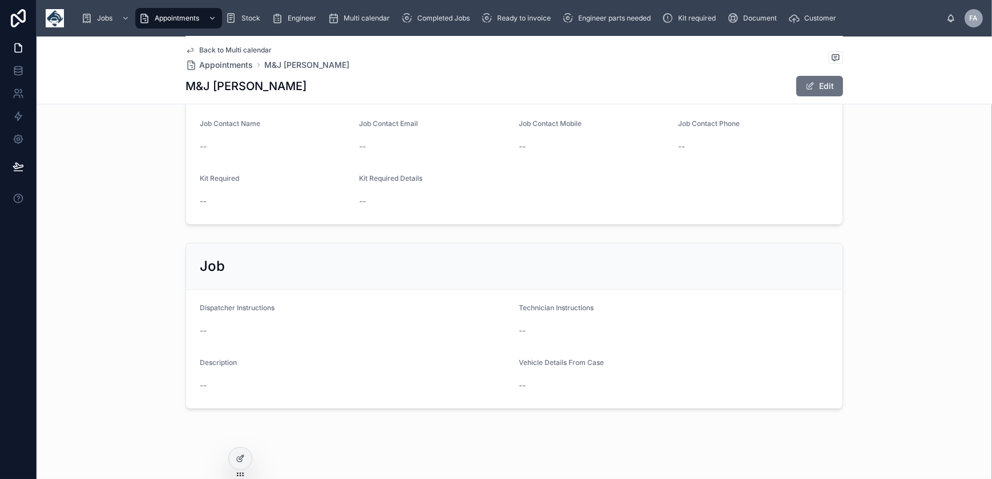
scroll to position [477, 0]
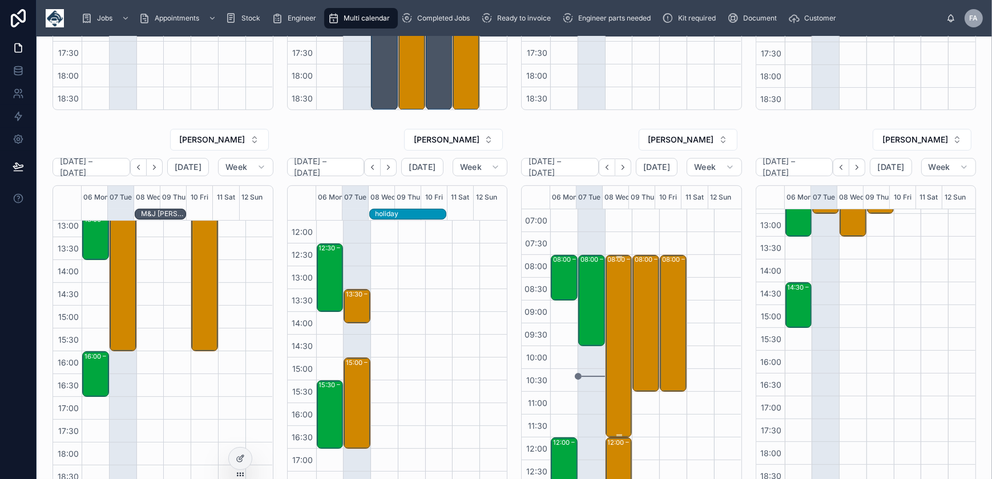
click at [611, 295] on div "08:00 – 12:00 Perth & Kinross Council - 00325767 - 8AM TIMED ARRIVAL - 2 X DE -…" at bounding box center [619, 346] width 23 height 180
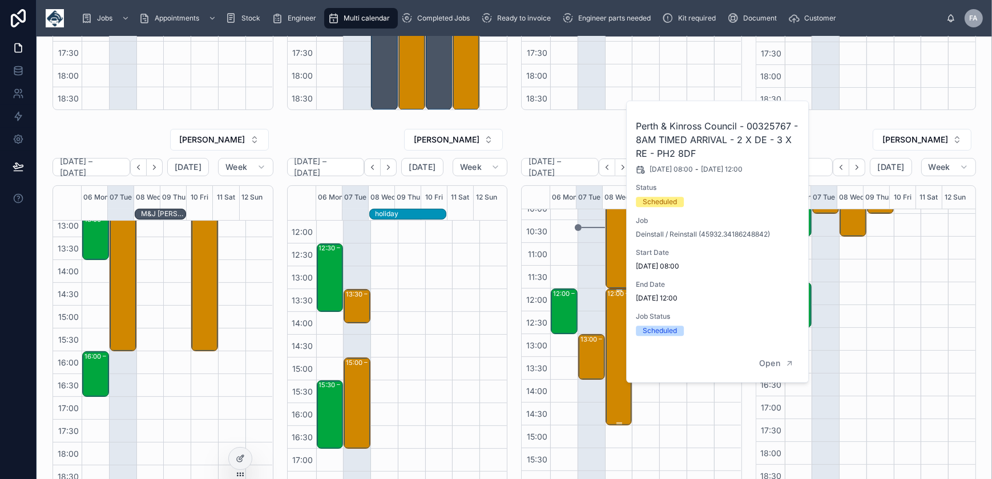
scroll to position [155, 0]
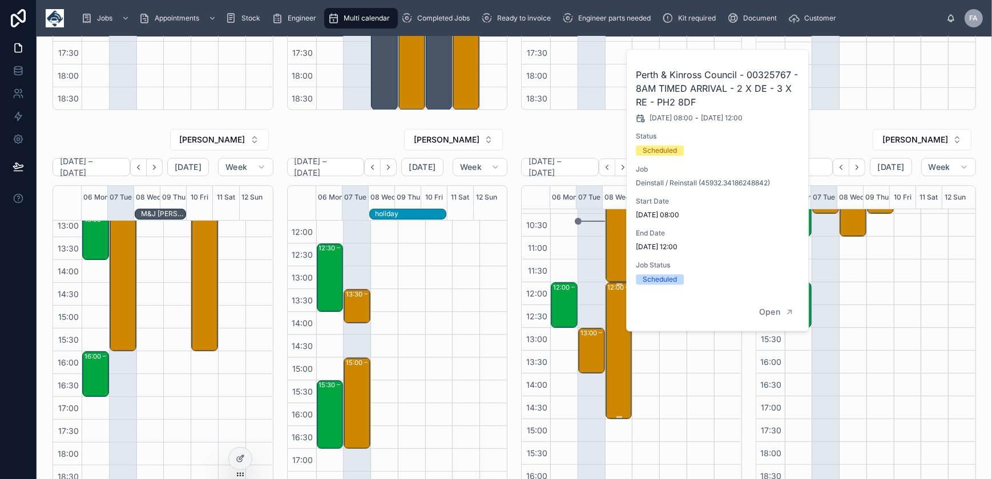
click at [614, 331] on div "12:00 – 15:00 Perth & Kinross Council - 00325884 - 4 X DEINSTALL 1X REINSTALL -…" at bounding box center [619, 351] width 23 height 135
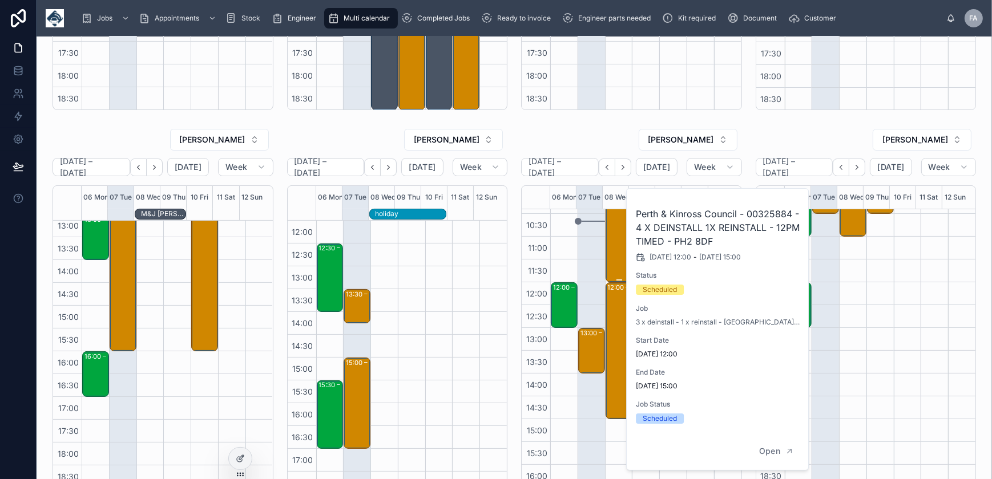
click at [608, 255] on div "08:00 – 12:00 Perth & Kinross Council - 00325767 - 8AM TIMED ARRIVAL - 2 X DE -…" at bounding box center [619, 191] width 23 height 180
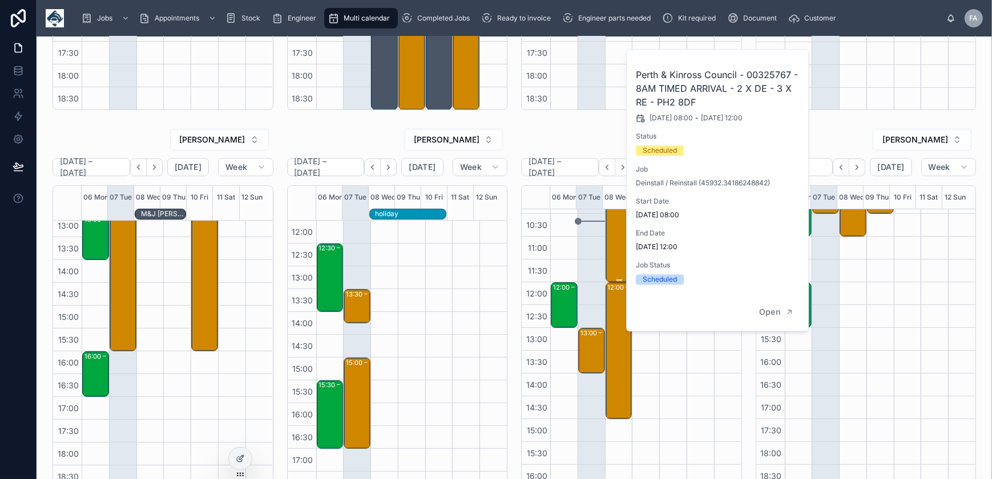
click at [615, 231] on div "08:00 – 12:00 Perth & Kinross Council - 00325767 - 8AM TIMED ARRIVAL - 2 X DE -…" at bounding box center [619, 191] width 23 height 180
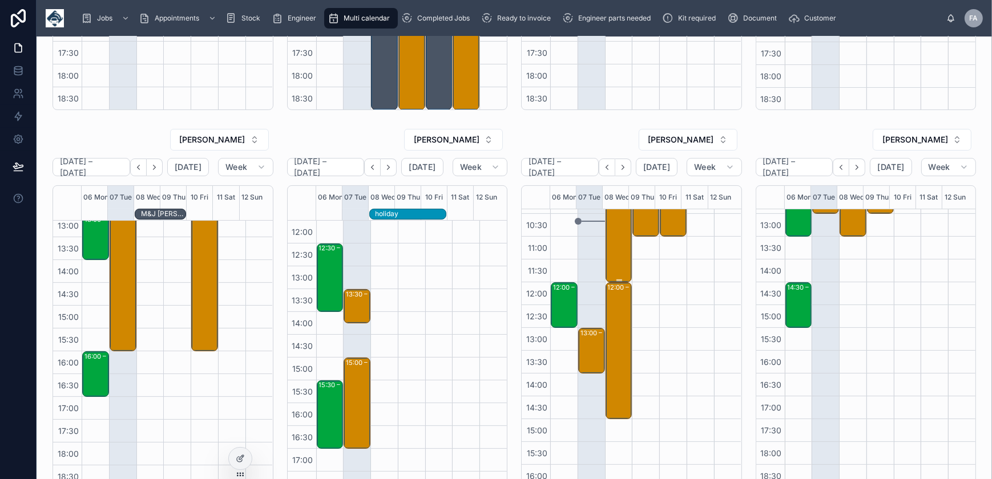
click at [616, 221] on div "08:00 – 12:00 Perth & Kinross Council - 00325767 - 8AM TIMED ARRIVAL - 2 X DE -…" at bounding box center [619, 191] width 23 height 180
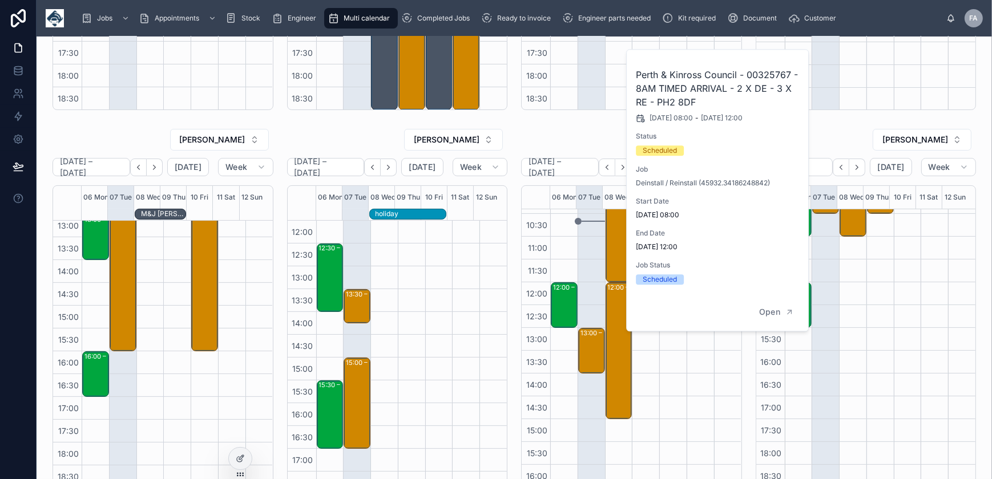
click at [766, 70] on h2 "Perth & Kinross Council - 00325767 - 8AM TIMED ARRIVAL - 2 X DE - 3 X RE - PH2 …" at bounding box center [718, 88] width 164 height 41
copy h2 "00325767"
click at [614, 317] on div "12:00 – 15:00 Perth & Kinross Council - 00325884 - 4 X DEINSTALL 1X REINSTALL -…" at bounding box center [619, 351] width 23 height 135
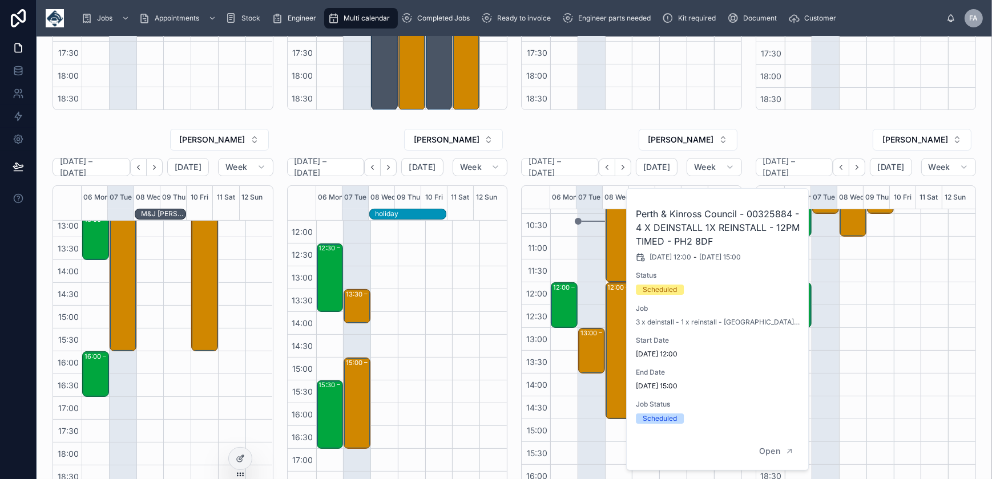
click at [767, 212] on h2 "Perth & Kinross Council - 00325884 - 4 X DEINSTALL 1X REINSTALL - 12PM TIMED - …" at bounding box center [718, 227] width 164 height 41
copy h2 "00325884"
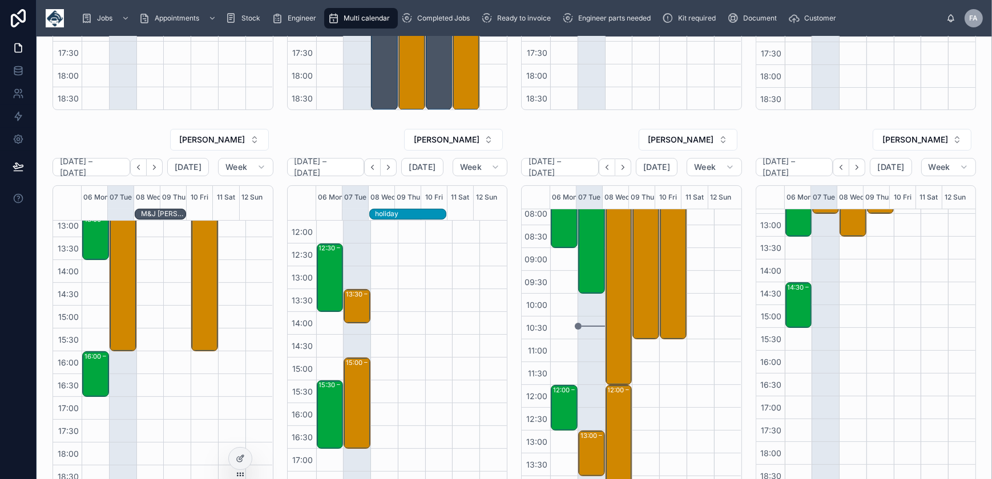
scroll to position [51, 0]
click at [620, 400] on div "12:00 – 15:00 Perth & Kinross Council - 00325884 - 4 X DEINSTALL 1X REINSTALL -…" at bounding box center [619, 455] width 23 height 135
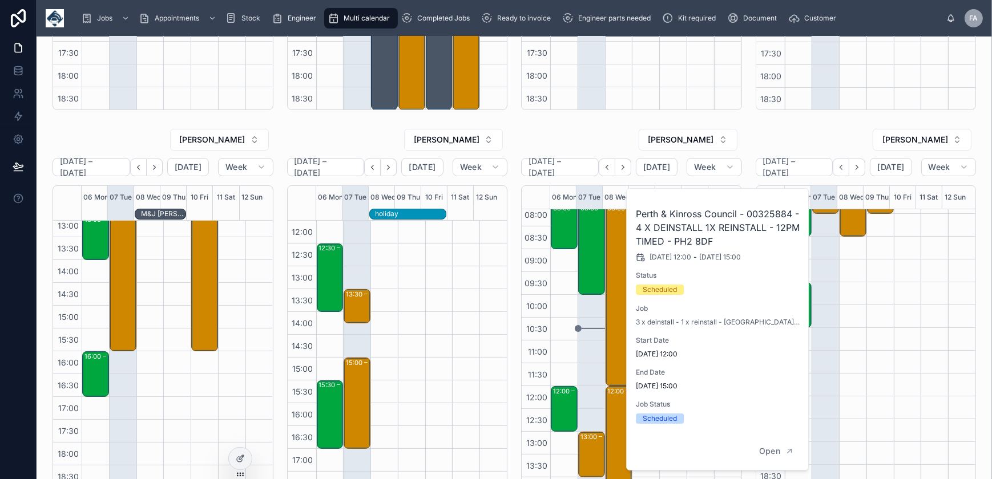
drag, startPoint x: 743, startPoint y: 131, endPoint x: 768, endPoint y: 136, distance: 26.2
click at [749, 131] on div "REAGEN NAIDOO October 06 – 12 Today Week 06 Mon 07 Tue 08 Wed 09 Thu 10 Fri 11 …" at bounding box center [866, 308] width 235 height 369
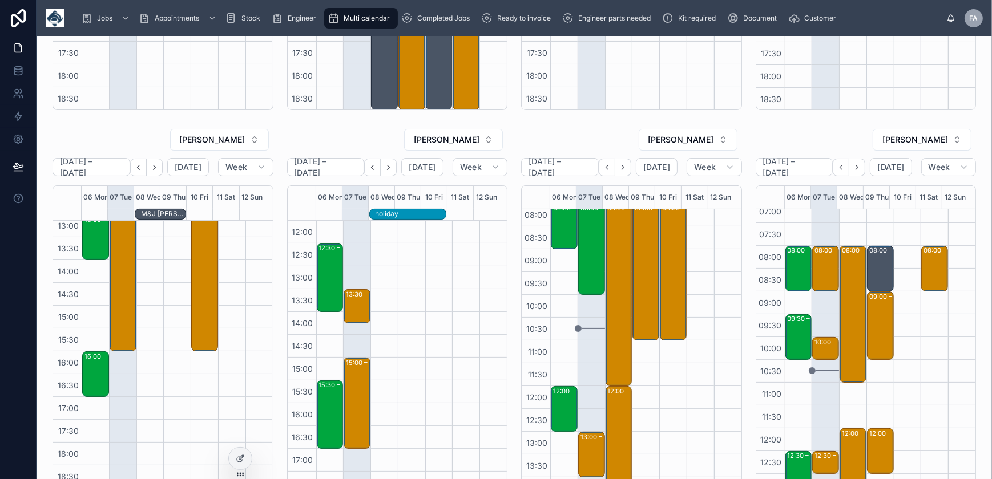
scroll to position [0, 0]
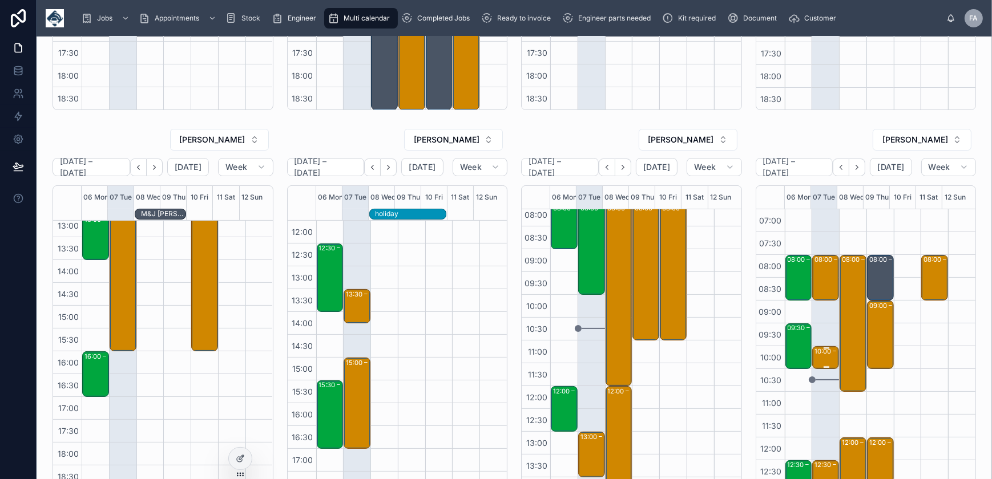
click at [817, 361] on div "10:00 – 10:30 Nugent Care - 00326030 - 1 X DE - 1 HOURS NOTICE - LPOOL - L16 0JE" at bounding box center [826, 358] width 23 height 21
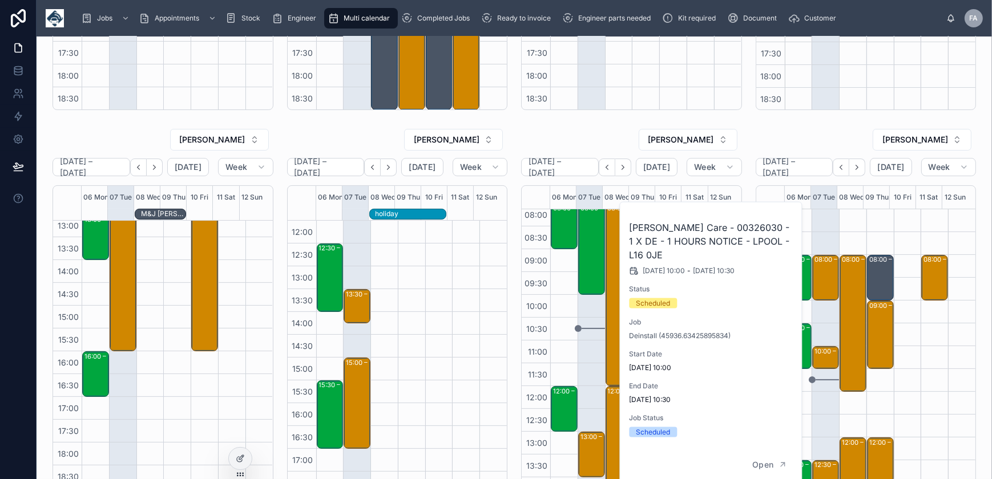
click at [720, 228] on h2 "Nugent Care - 00326030 - 1 X DE - 1 HOURS NOTICE - LPOOL - L16 0JE" at bounding box center [711, 241] width 164 height 41
copy h2 "00326030"
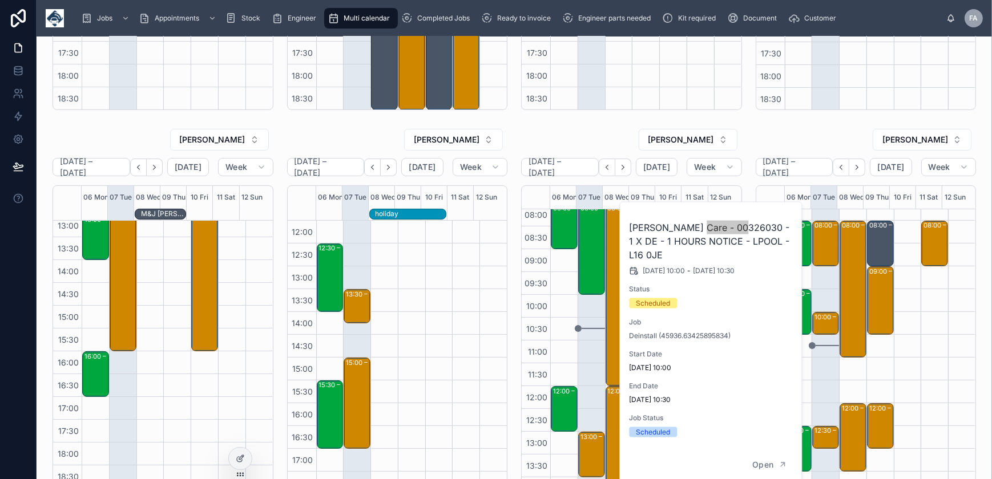
scroll to position [51, 0]
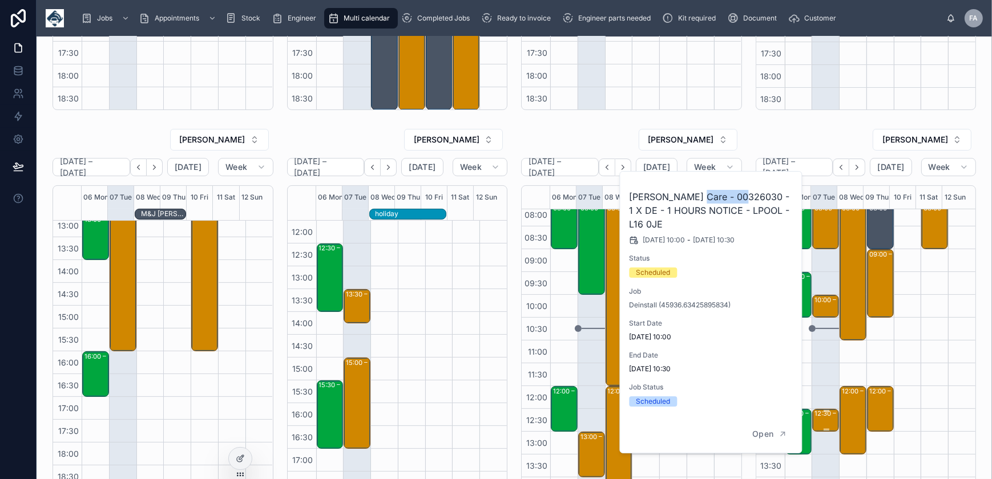
click at [818, 422] on div "12:30 – 13:00 Linaker Limited - 00326016 - PM 1 HOURS NOTICE - 1 X DEINSTALL - …" at bounding box center [826, 420] width 23 height 21
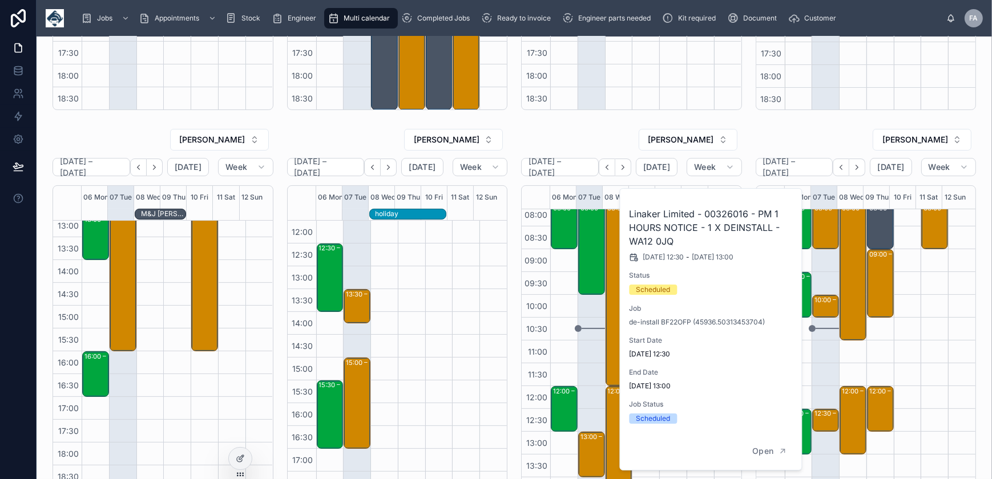
click at [724, 217] on h2 "Linaker Limited - 00326016 - PM 1 HOURS NOTICE - 1 X DEINSTALL - WA12 0JQ" at bounding box center [711, 227] width 164 height 41
copy h2 "00326016"
click at [594, 133] on div "IMRAAN GABIER" at bounding box center [631, 139] width 221 height 23
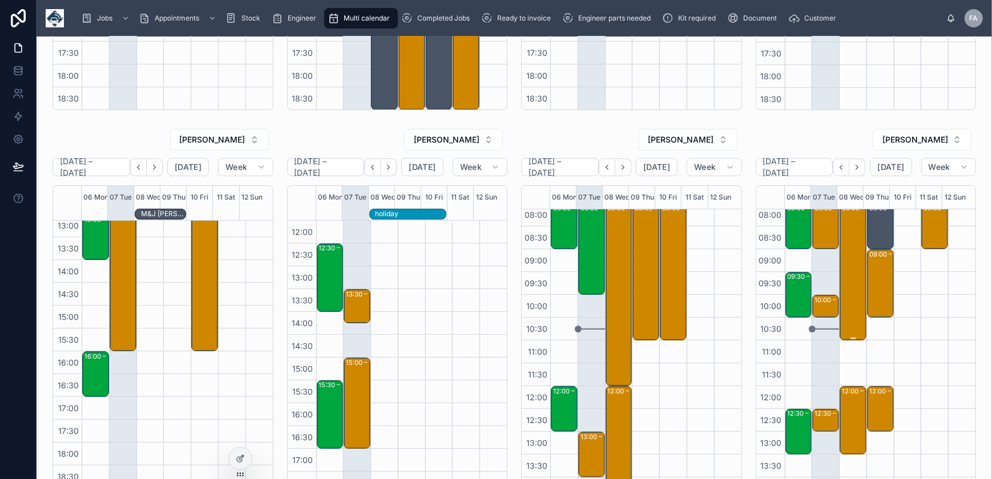
click at [842, 294] on div "08:00 – 11:00 Luntstone Ltd - 00325451 - 8AM TIMED - FLINT - CH6 5RR" at bounding box center [853, 272] width 23 height 135
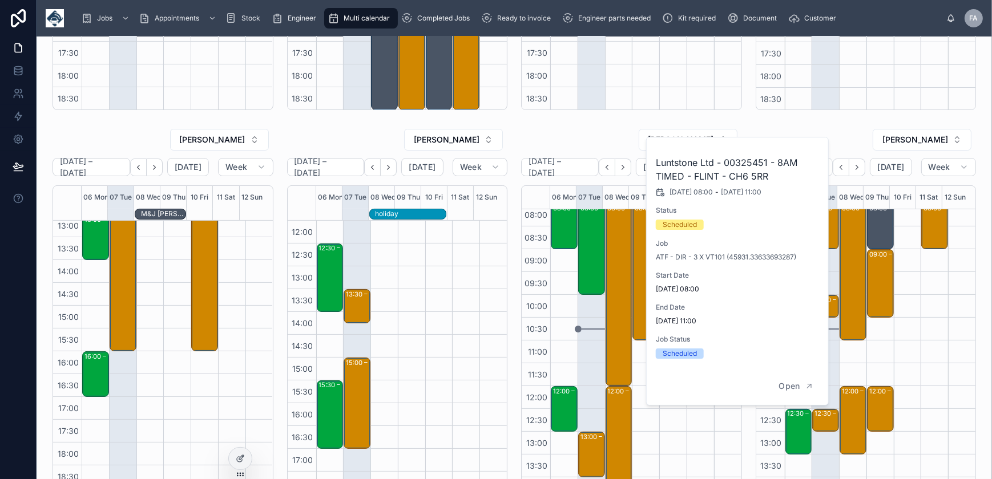
click at [764, 164] on h2 "Luntstone Ltd - 00325451 - 8AM TIMED - FLINT - CH6 5RR" at bounding box center [738, 169] width 164 height 27
copy h2 "00325451"
click at [791, 388] on span "Open" at bounding box center [789, 386] width 21 height 10
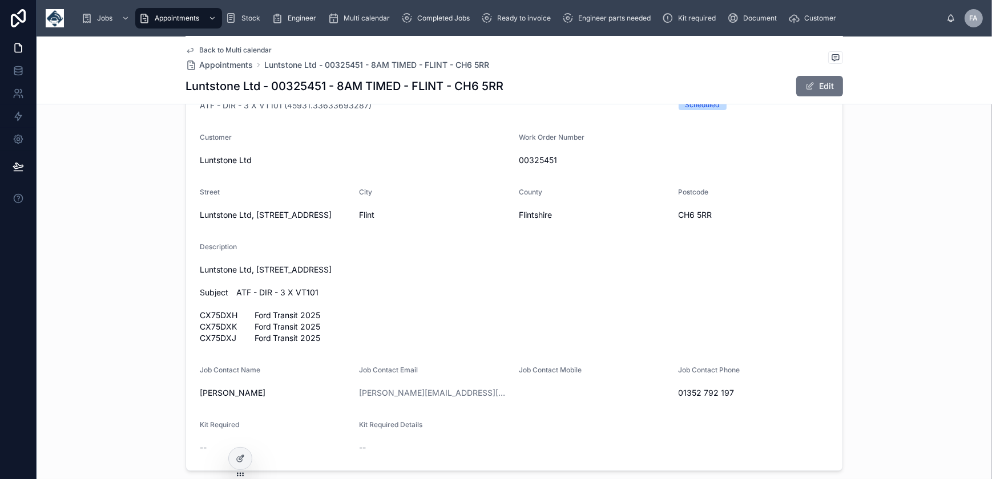
scroll to position [311, 0]
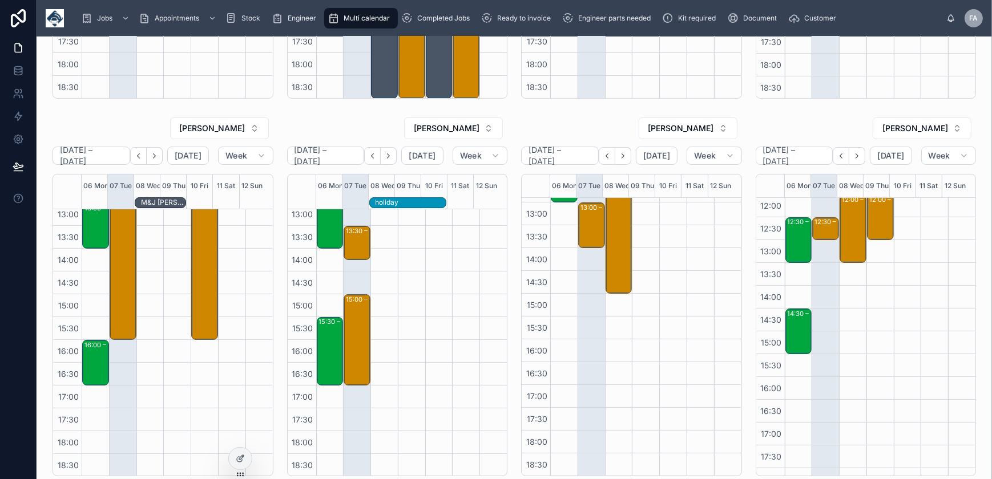
scroll to position [114, 0]
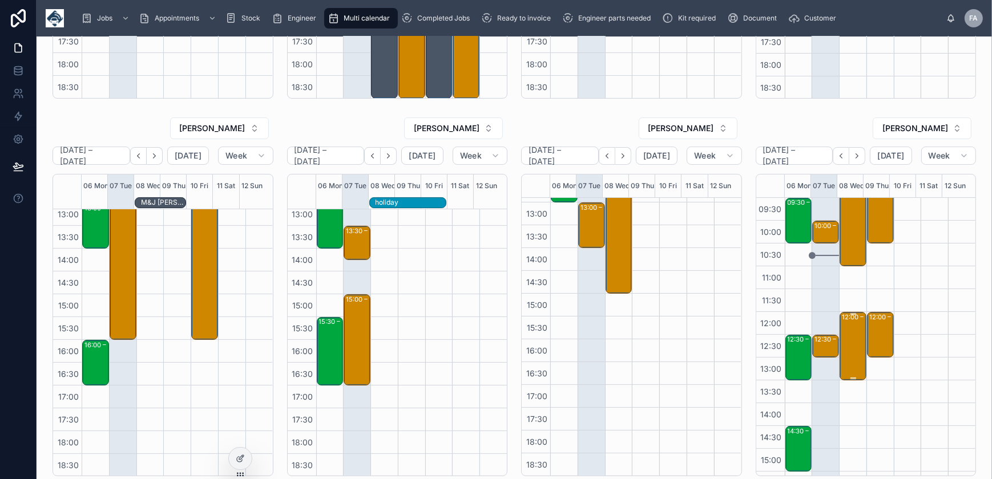
click at [851, 337] on div "12:00 – 13:30 TRACKSTAR UK - 00326035 - 1 X S7 INSTALL - 1 HOURS NOTICE - ST HE…" at bounding box center [853, 346] width 23 height 66
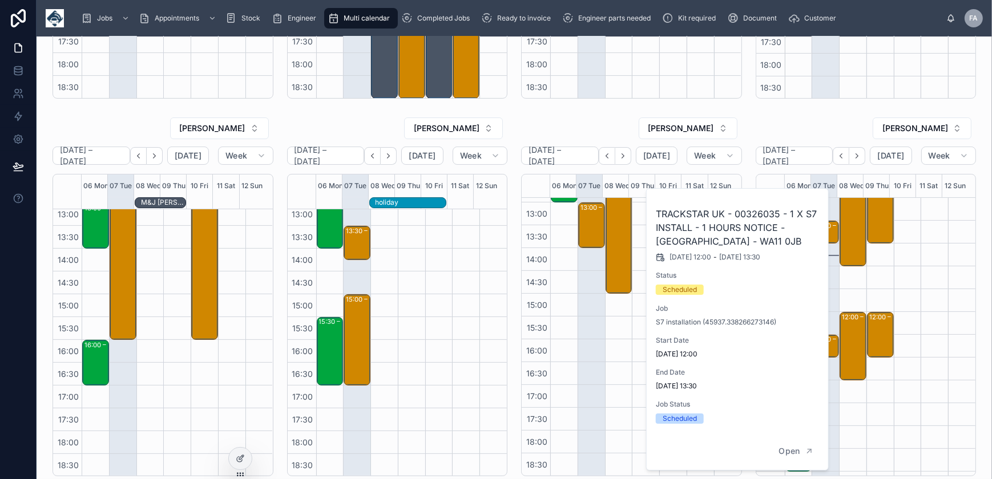
click at [762, 214] on h2 "TRACKSTAR UK - 00326035 - 1 X S7 INSTALL - 1 HOURS NOTICE - ST HELENS - WA11 0JB" at bounding box center [738, 227] width 164 height 41
copy h2 "00326035"
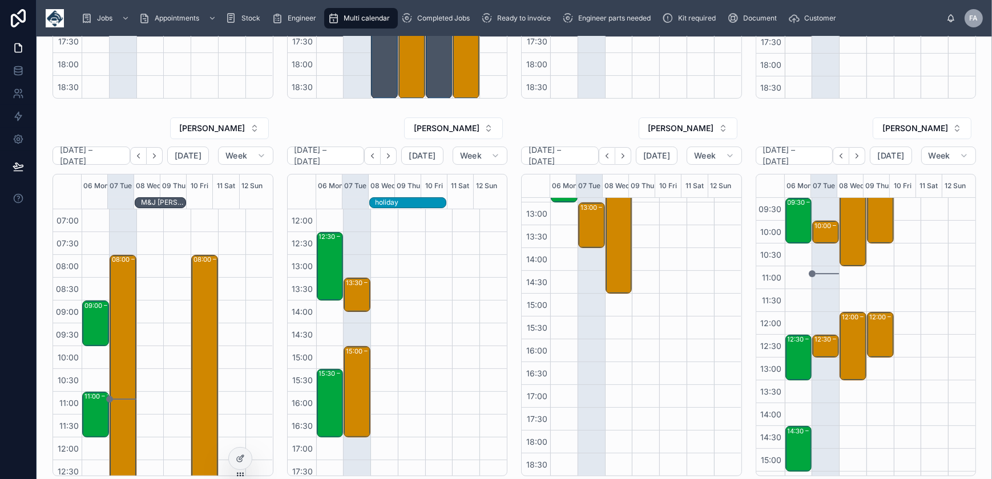
scroll to position [0, 0]
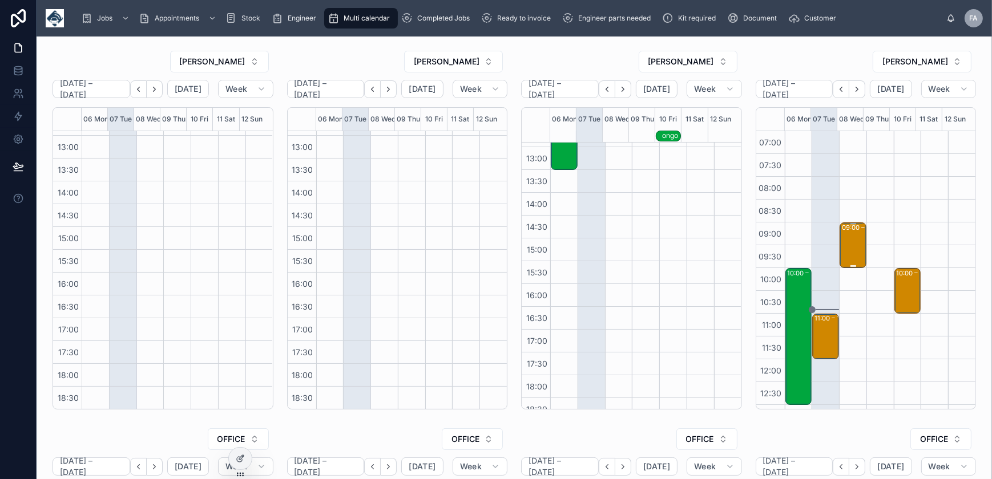
click at [852, 244] on div "09:00 – 10:00 Concept Environmental Solutions Ltd - 00324922 - 1 x si201 and VT…" at bounding box center [853, 245] width 23 height 43
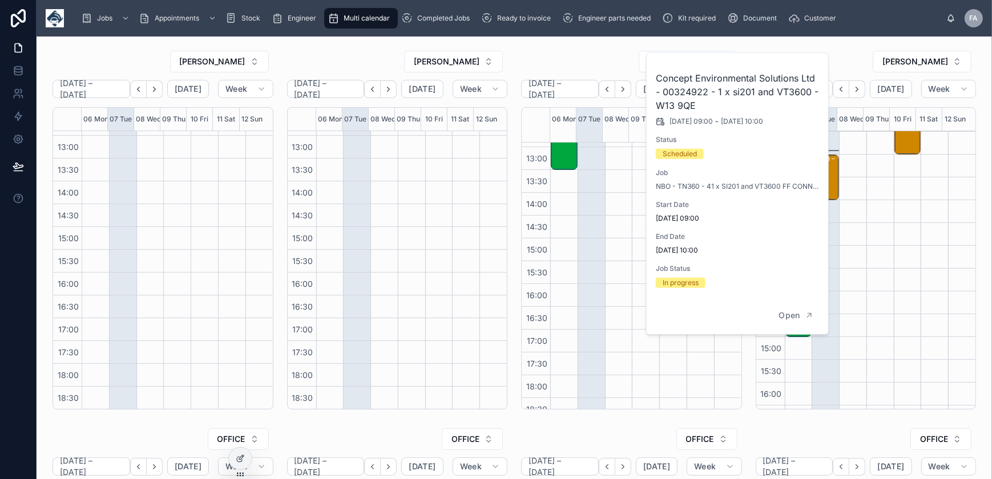
scroll to position [51, 0]
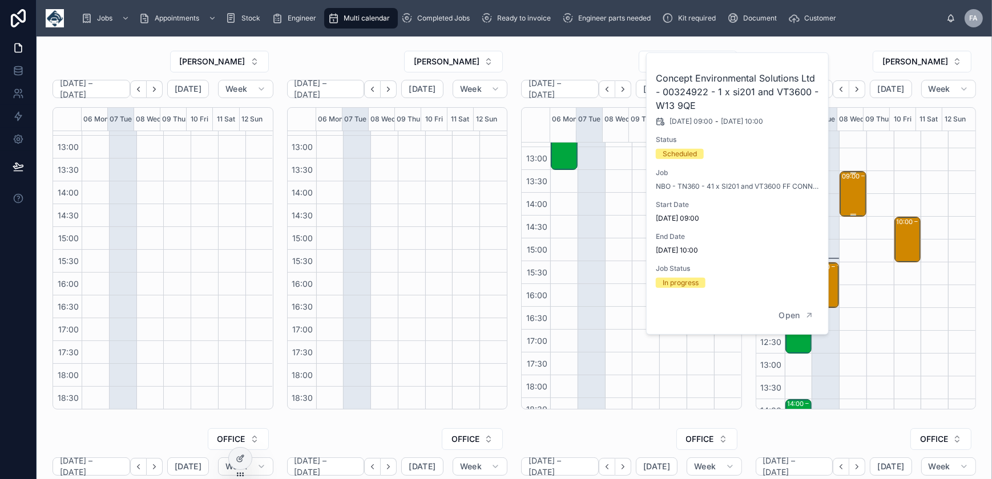
click at [847, 202] on div "09:00 – 10:00 Concept Environmental Solutions Ltd - 00324922 - 1 x si201 and VT…" at bounding box center [853, 193] width 23 height 43
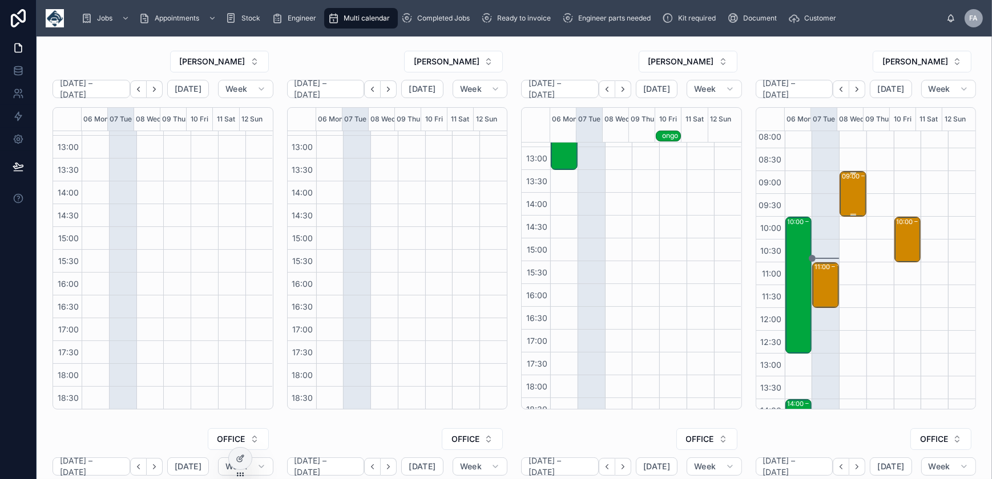
click at [847, 198] on div "09:00 – 10:00 Concept Environmental Solutions Ltd - 00324922 - 1 x si201 and VT…" at bounding box center [853, 193] width 23 height 43
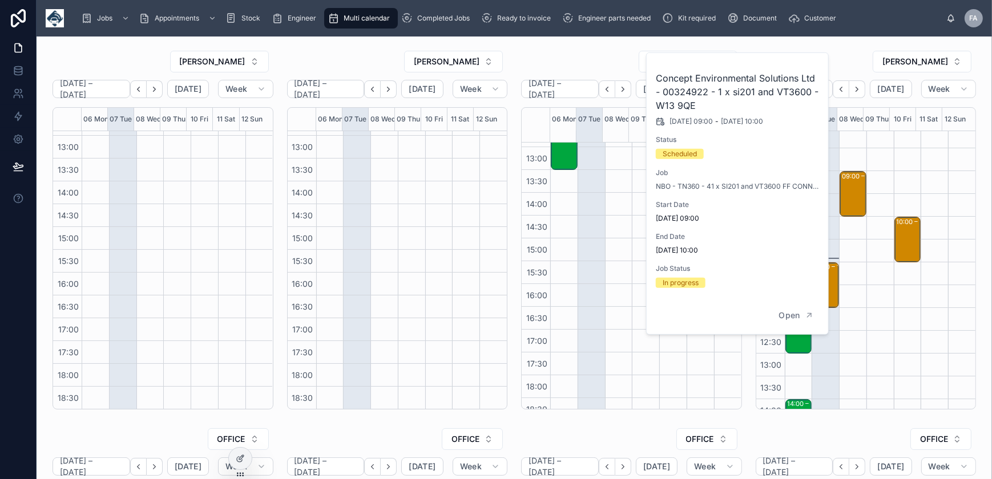
click at [699, 92] on h2 "Concept Environmental Solutions Ltd - 00324922 - 1 x si201 and VT3600 - W13 9QE" at bounding box center [738, 91] width 164 height 41
copy h2 "00324922"
click at [564, 50] on div "NATHAN PAPWORTH" at bounding box center [631, 61] width 221 height 23
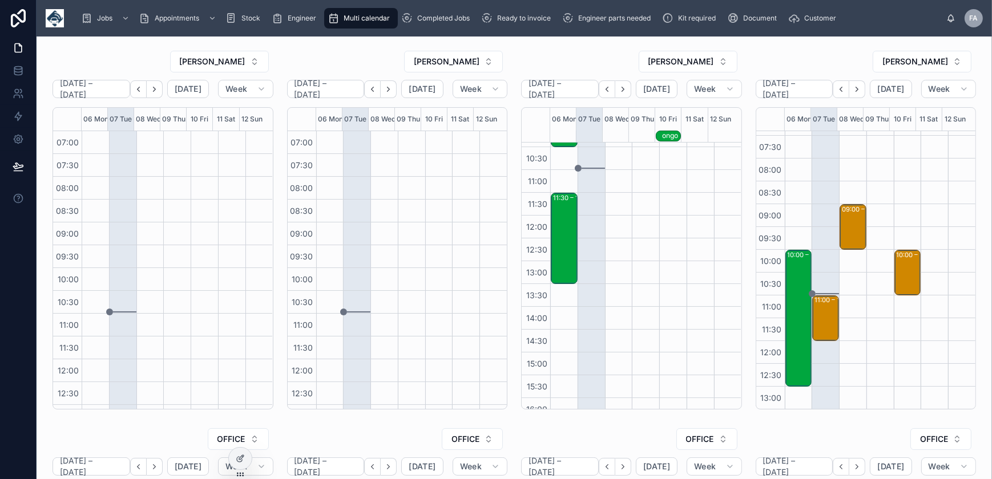
scroll to position [0, 0]
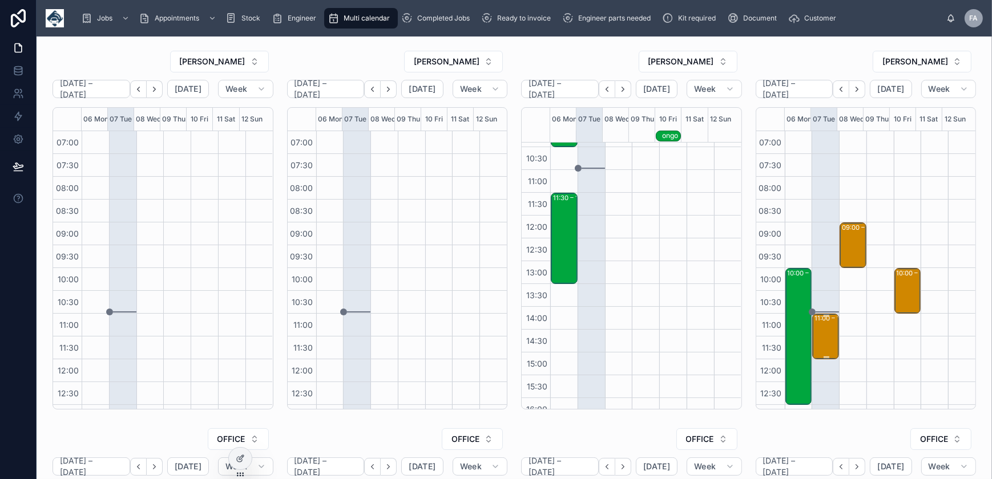
click at [818, 334] on div "11:00 – 12:00 *** 11am attendance - 1 hour call prior to arriving to Susanna Ca…" at bounding box center [826, 336] width 23 height 43
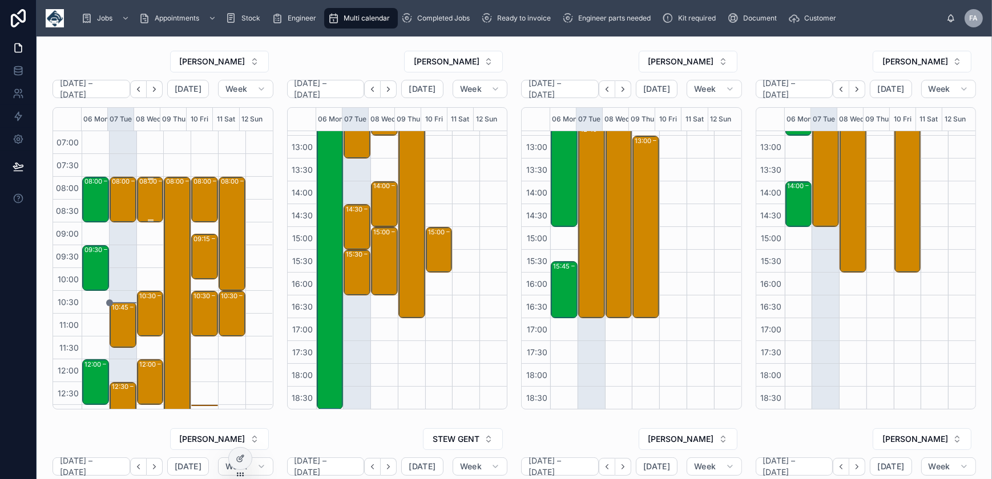
click at [150, 192] on div "08:00 – 09:00 Appleby Westward Group Ltd - 00325649 - 1x deinstall - SALTASH PL…" at bounding box center [150, 199] width 23 height 43
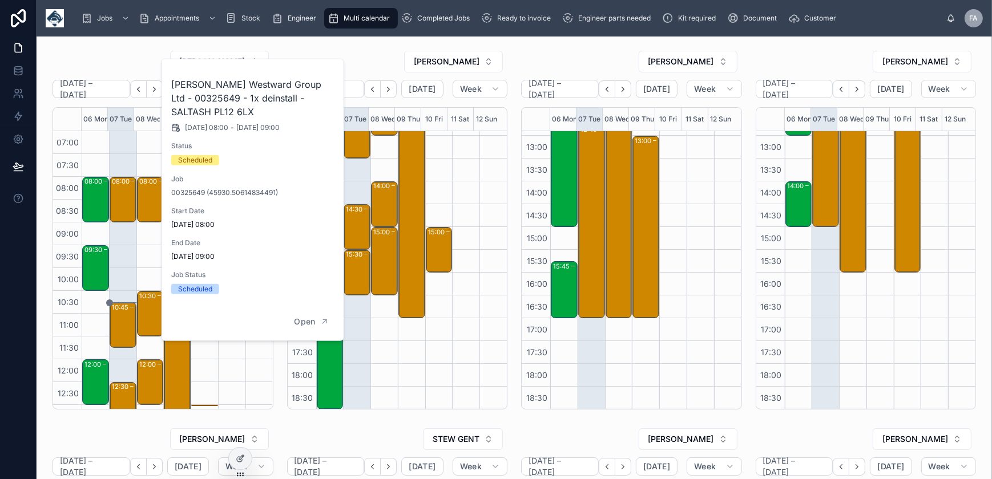
click at [205, 97] on h2 "Appleby Westward Group Ltd - 00325649 - 1x deinstall - SALTASH PL12 6LX" at bounding box center [253, 98] width 164 height 41
copy h2 "00325649"
click at [158, 313] on div "10:30 – 11:30 3T's Leisure Ltd t/a Surf Bay Leisure - ATF - TN360 - 1 X VT101 &…" at bounding box center [151, 314] width 26 height 45
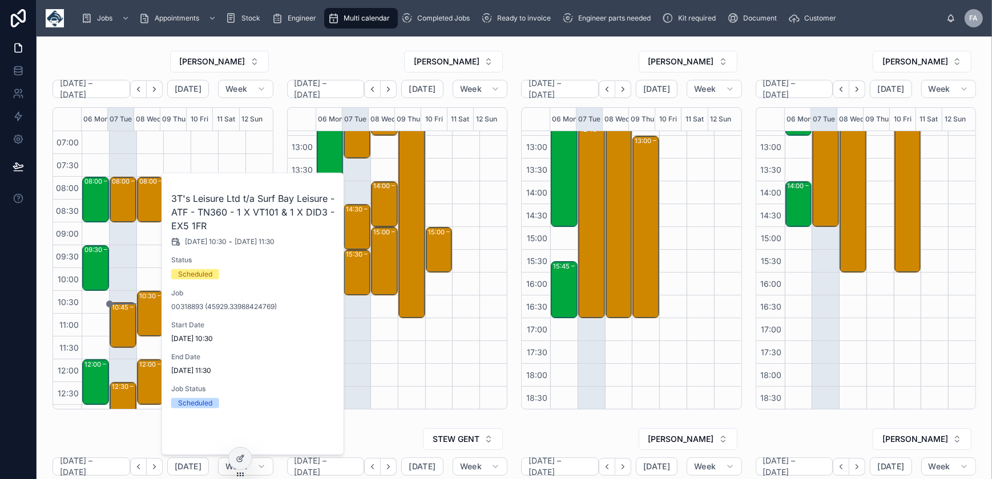
click at [308, 434] on span "Open" at bounding box center [304, 436] width 21 height 10
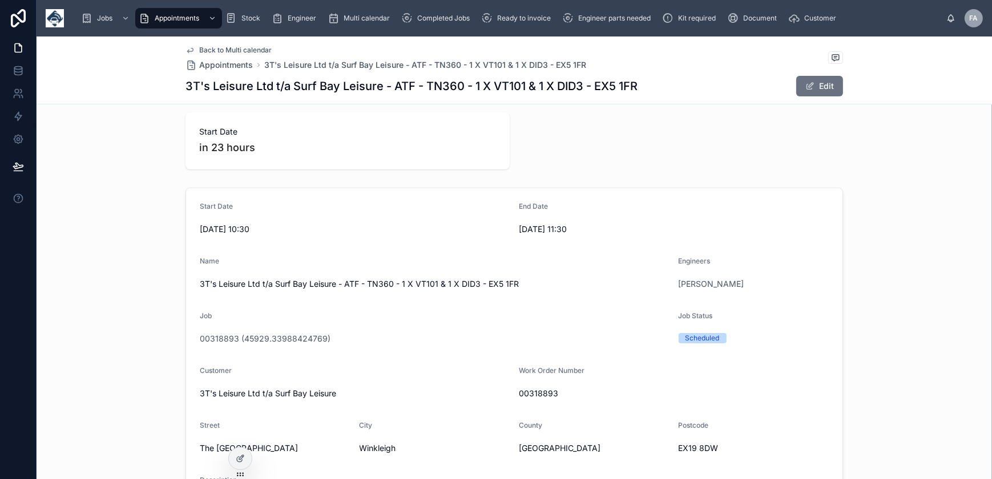
scroll to position [155, 0]
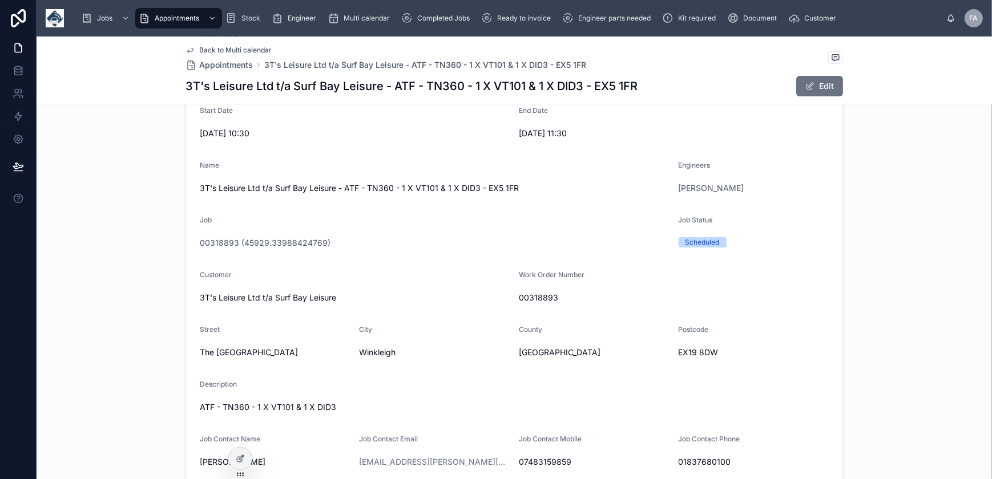
click at [534, 295] on span "00318893" at bounding box center [674, 297] width 310 height 11
copy span "00318893"
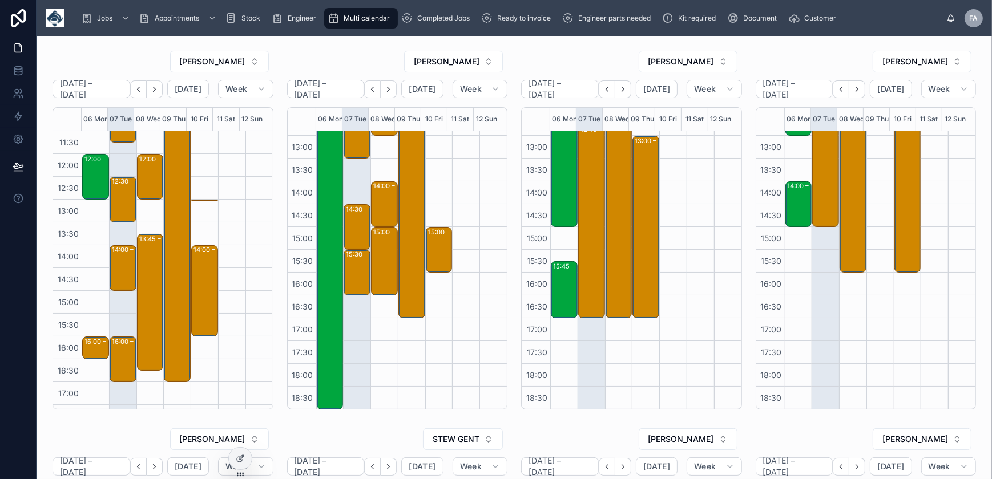
scroll to position [114, 0]
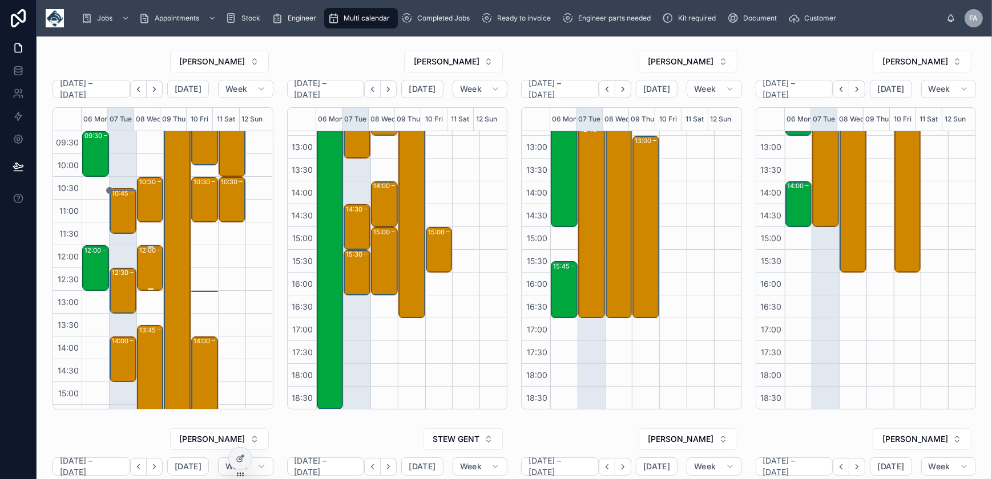
click at [144, 275] on div "12:00 – 13:00 Crediton Milling Company Ltd - 00325187 - 1 x VT101 - EX17 3DH" at bounding box center [150, 268] width 23 height 43
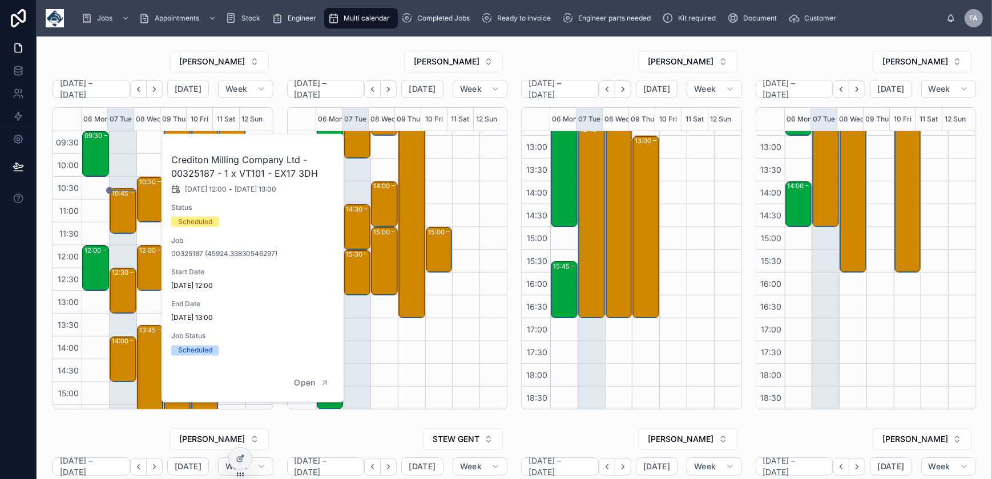
click at [203, 174] on h2 "Crediton Milling Company Ltd - 00325187 - 1 x VT101 - EX17 3DH" at bounding box center [253, 166] width 164 height 27
copy h2 "00325187"
click at [119, 55] on div "[PERSON_NAME]" at bounding box center [163, 61] width 221 height 23
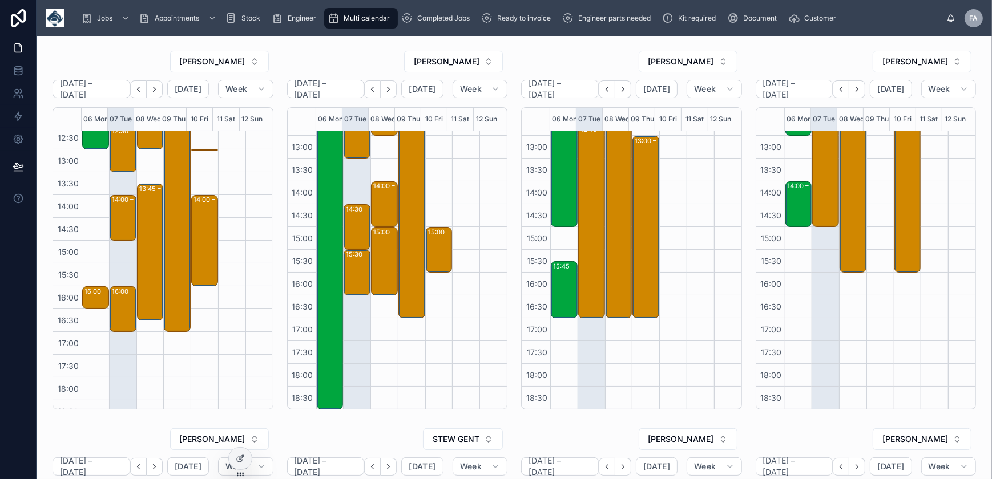
scroll to position [269, 0]
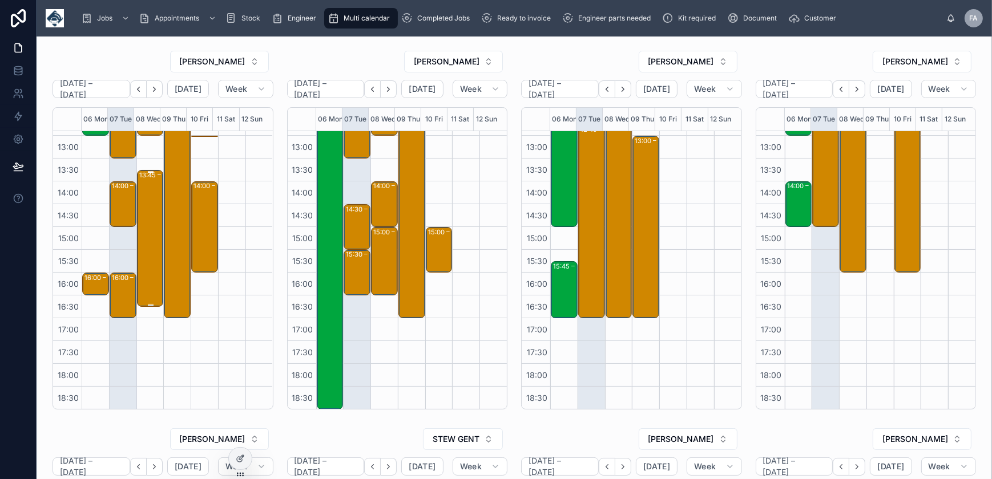
click at [148, 283] on div "13:45 – 16:45 Woofenden Construction Ltd - 00325663 - 3 Repair - WD25 NMY (Need…" at bounding box center [150, 238] width 23 height 135
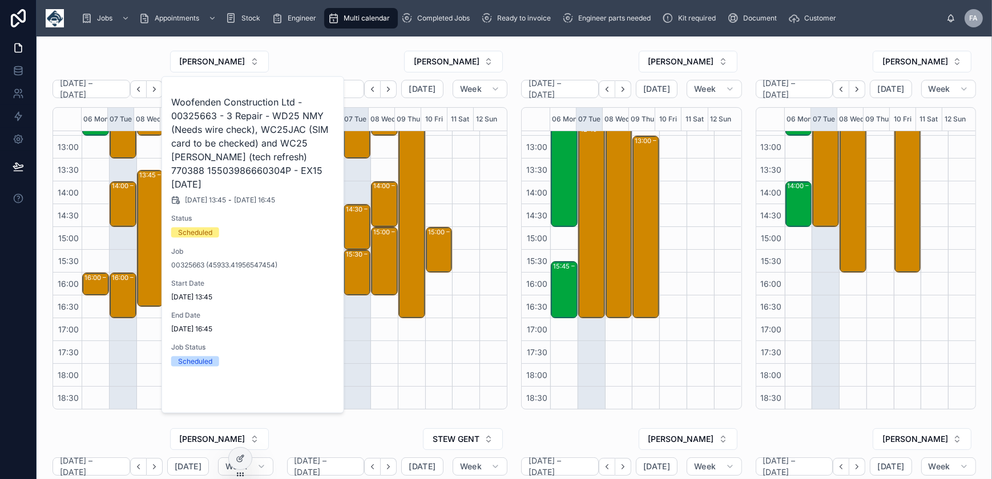
click at [317, 385] on button "Open" at bounding box center [312, 394] width 50 height 19
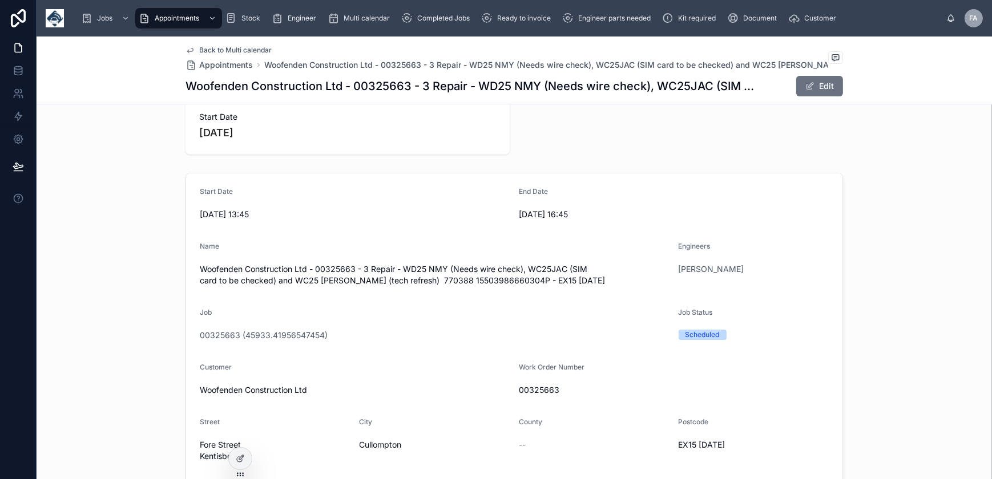
scroll to position [155, 0]
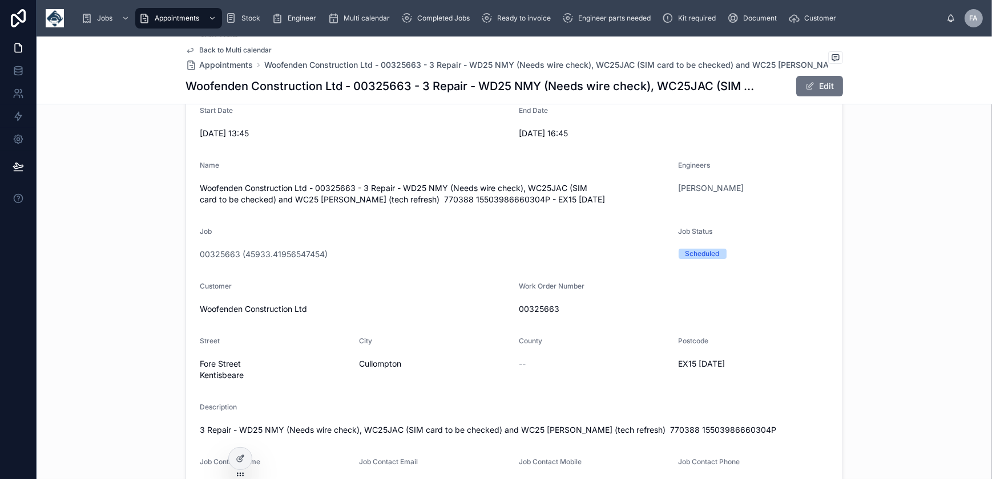
click at [523, 313] on span "00325663" at bounding box center [674, 309] width 310 height 11
copy span "00325663"
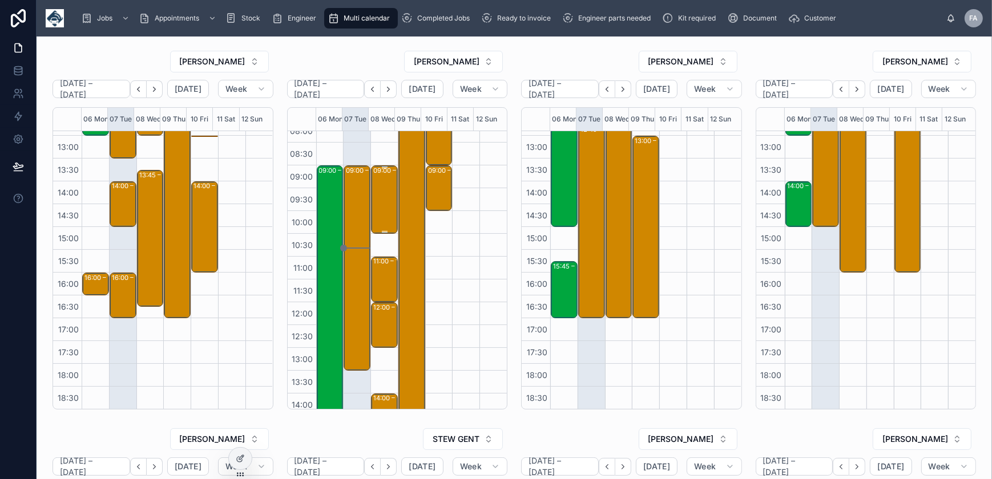
scroll to position [51, 0]
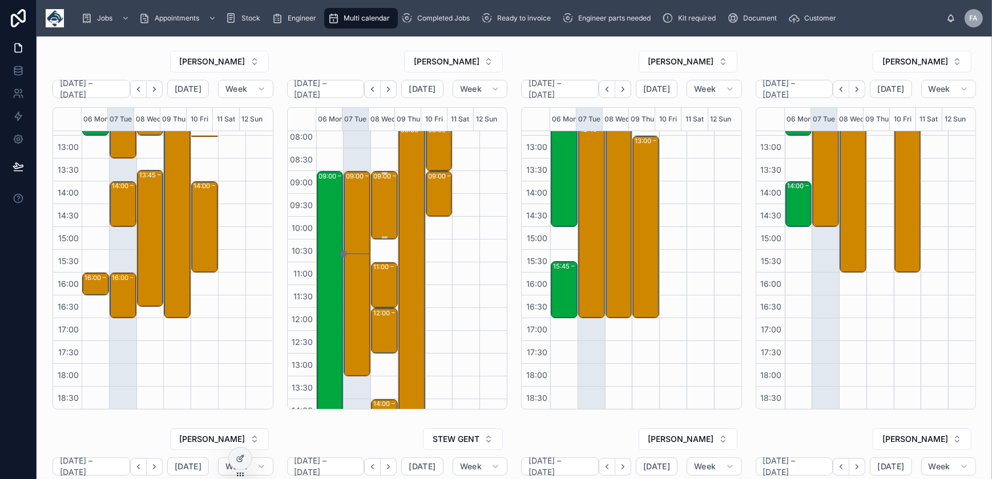
click at [379, 199] on div "09:00 – 10:30 Maritime And Coastguard Agency - 1 X UPGRADE - TIMED 9AM - G84 8LH" at bounding box center [384, 205] width 23 height 66
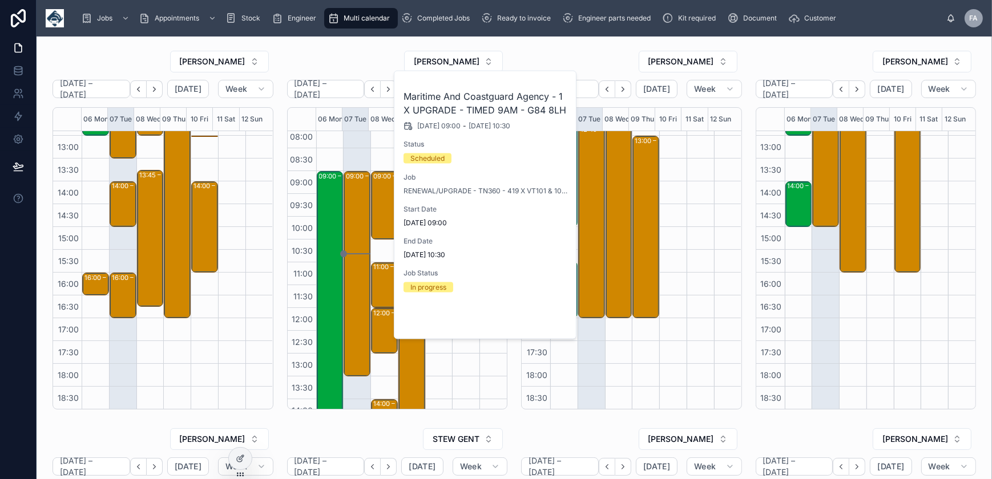
click at [545, 315] on span "Open" at bounding box center [537, 320] width 21 height 10
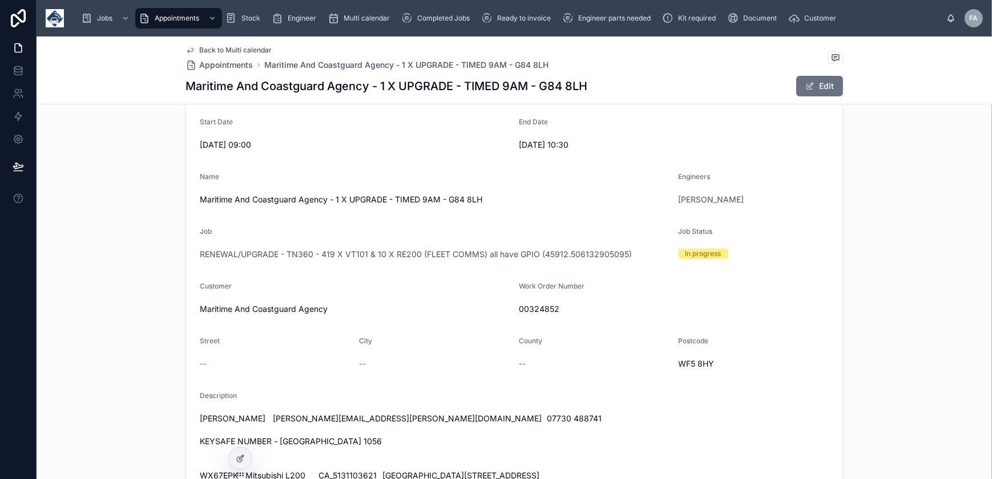
scroll to position [155, 0]
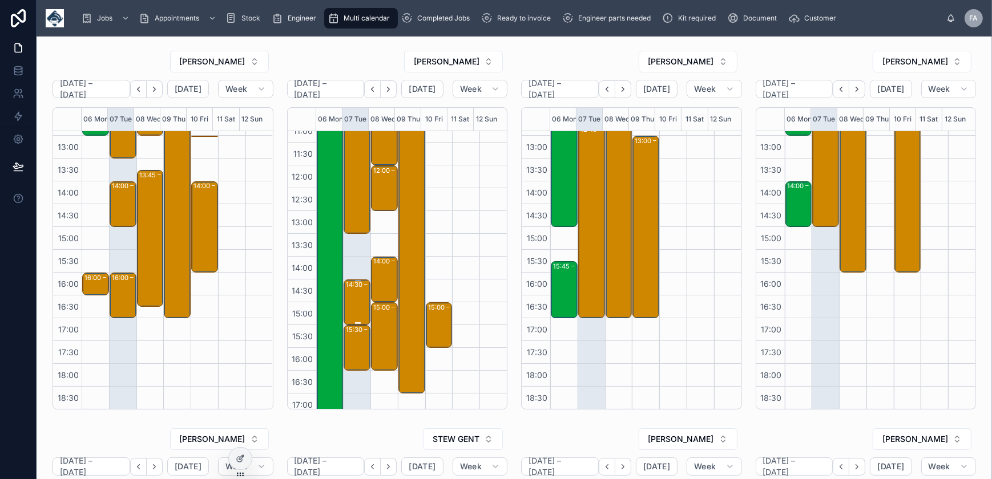
scroll to position [17, 0]
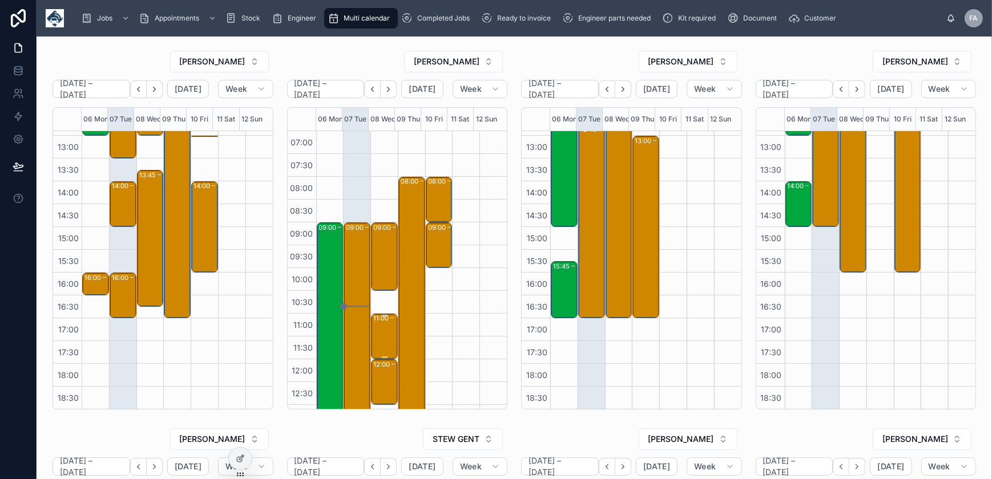
click at [382, 345] on div "11:00 – 12:00 Pristine Clean Services Ltd - 1 X RE -TIMED 11AM - G83 8EG" at bounding box center [384, 336] width 23 height 43
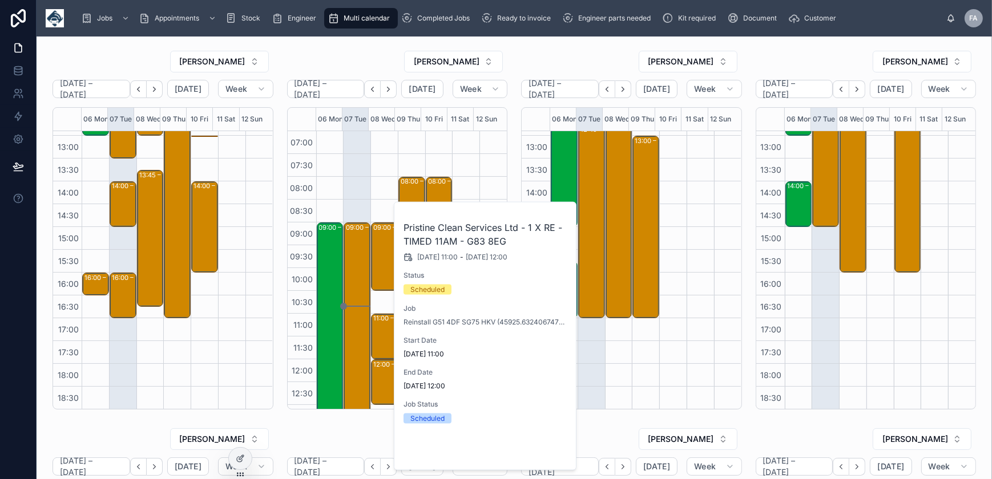
click at [538, 454] on span "Open" at bounding box center [537, 451] width 21 height 10
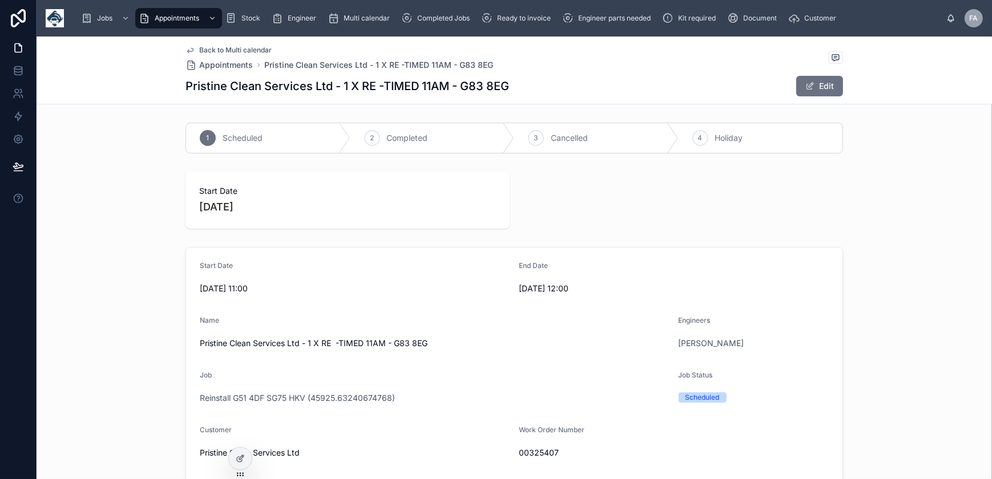
click at [539, 449] on span "00325407" at bounding box center [674, 453] width 310 height 11
click at [541, 448] on span "00325407" at bounding box center [674, 453] width 310 height 11
drag, startPoint x: 541, startPoint y: 446, endPoint x: 535, endPoint y: 454, distance: 10.2
click at [535, 454] on span "00325407" at bounding box center [674, 453] width 310 height 11
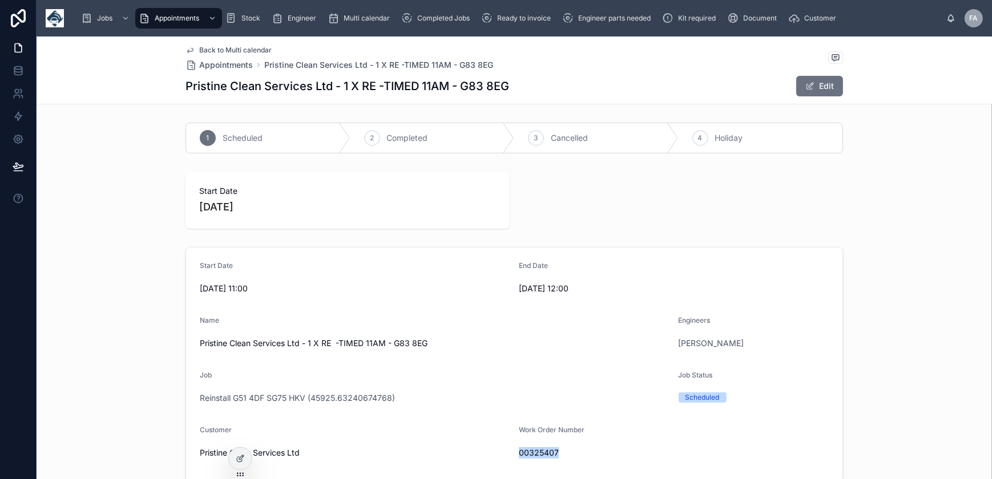
copy span "00325407"
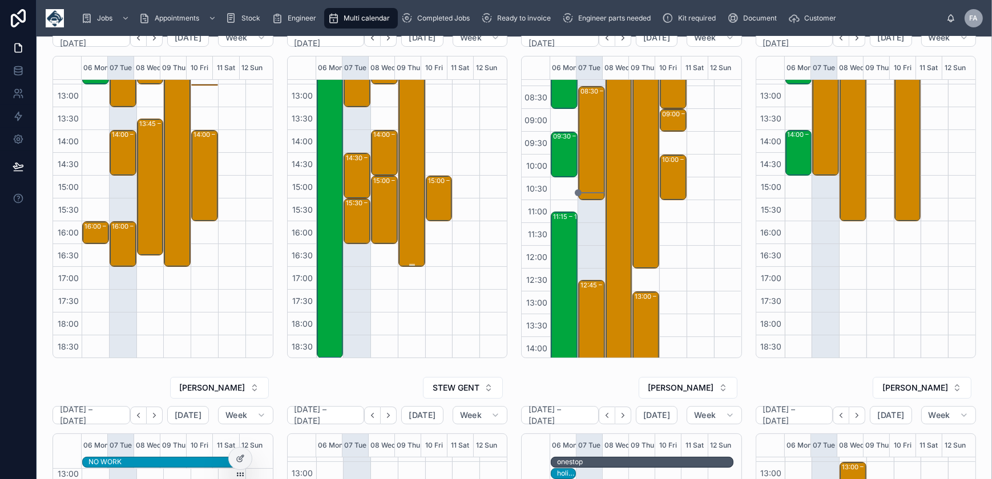
scroll to position [10, 0]
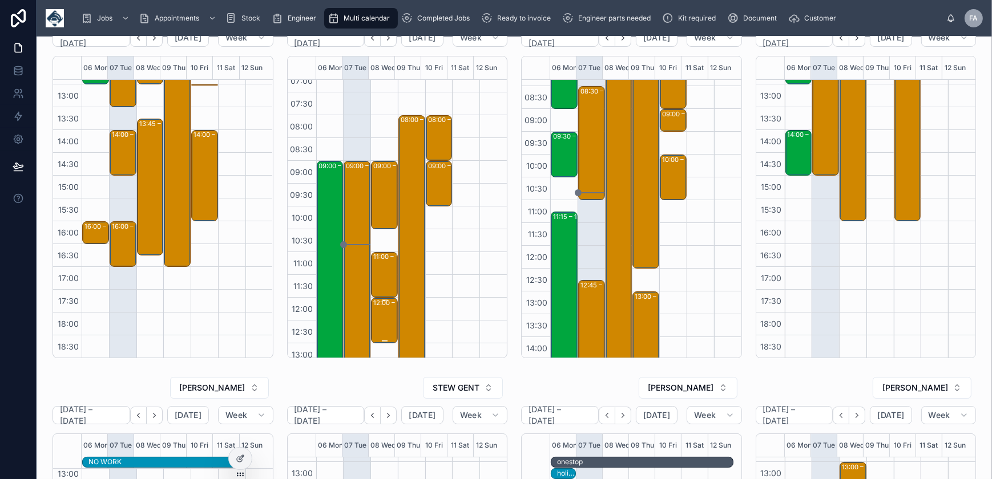
click at [374, 314] on div "12:00 – 13:00 Pristine Clean Services Ltd - 1 X REINSTALL - TIMED 11AM - G83 8EG" at bounding box center [384, 320] width 23 height 43
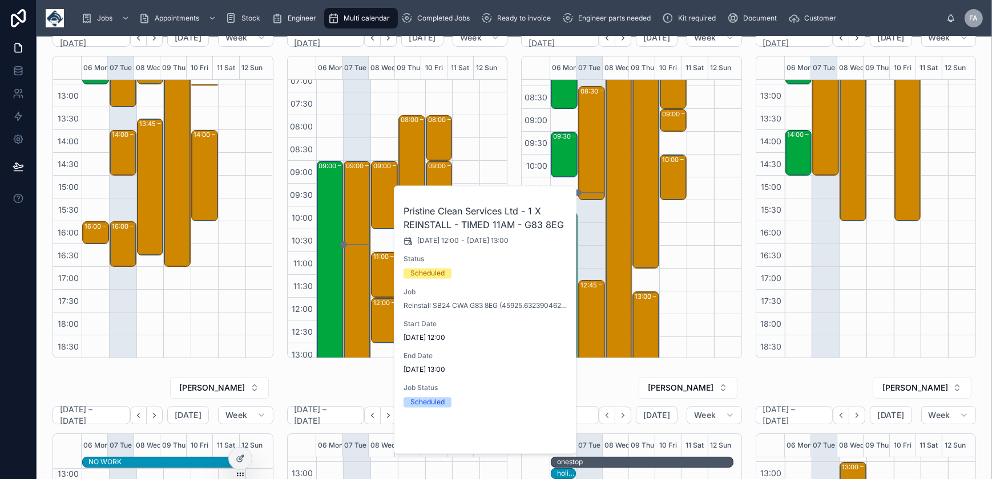
click at [537, 429] on button "Open" at bounding box center [544, 435] width 50 height 19
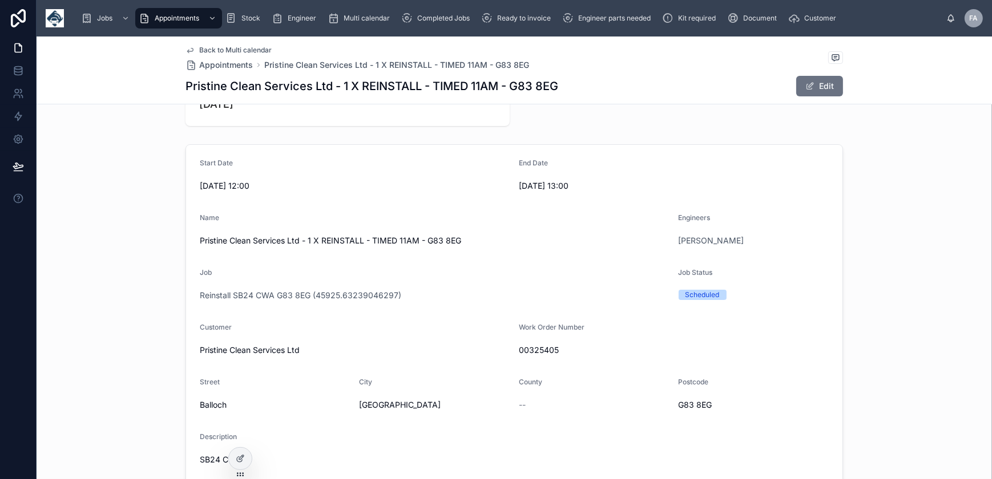
scroll to position [103, 0]
click at [519, 349] on span "00325405" at bounding box center [674, 349] width 310 height 11
copy span "00325405"
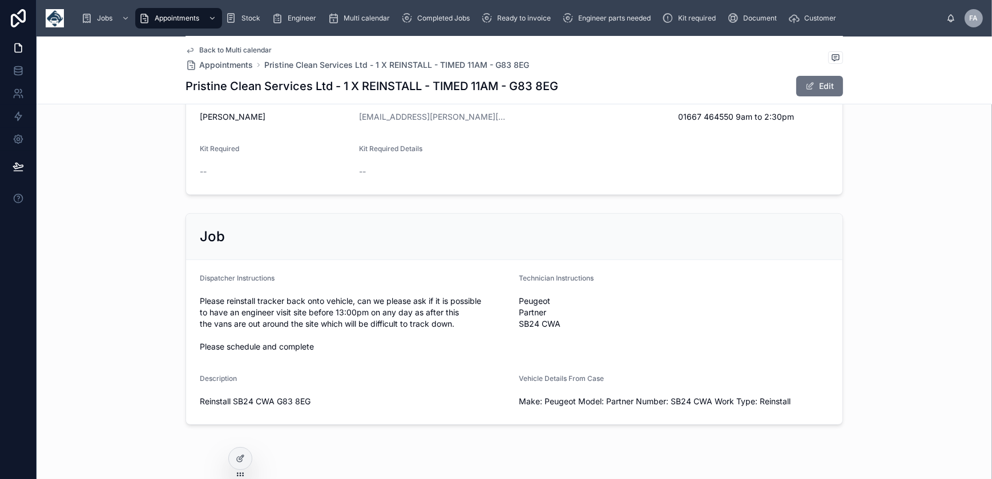
scroll to position [557, 0]
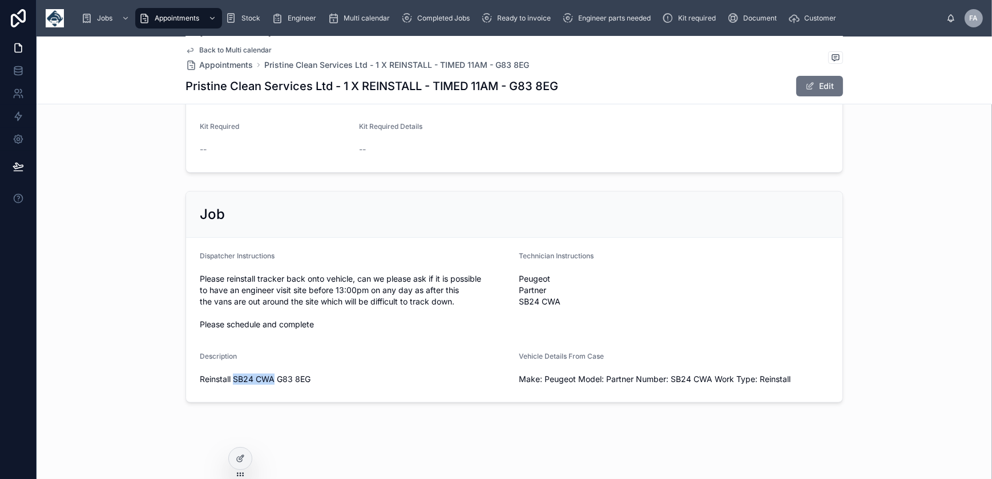
drag, startPoint x: 231, startPoint y: 380, endPoint x: 270, endPoint y: 385, distance: 39.2
click at [270, 385] on div "Reinstall SB24 CWA G83 8EG" at bounding box center [355, 379] width 310 height 18
copy span "SB24 CWA"
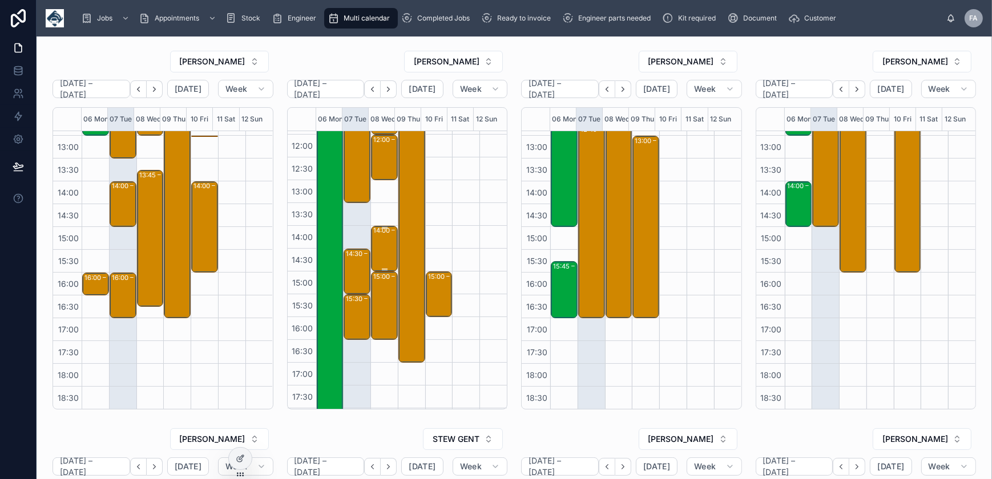
scroll to position [114, 0]
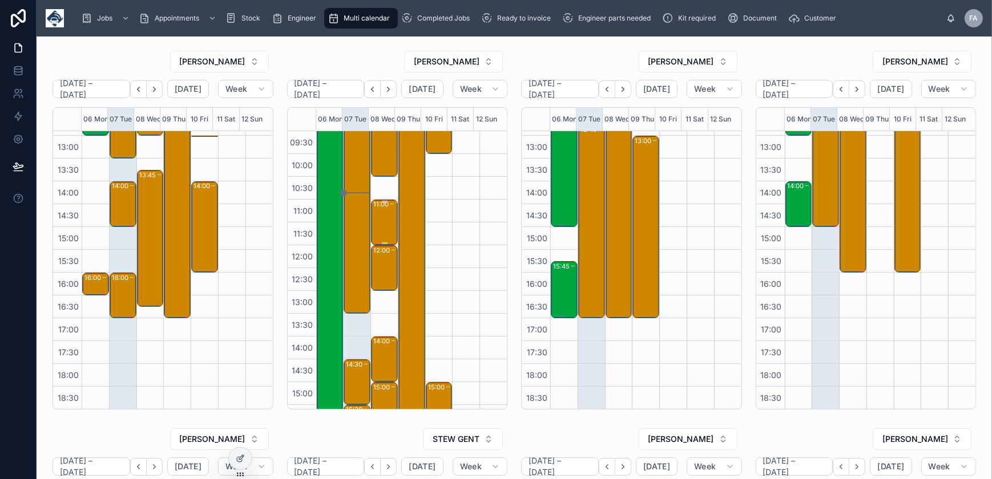
click at [385, 227] on div "11:00 – 12:00 Pristine Clean Services Ltd - 1 X RE -TIMED 11AM - G83 8EG" at bounding box center [384, 222] width 23 height 43
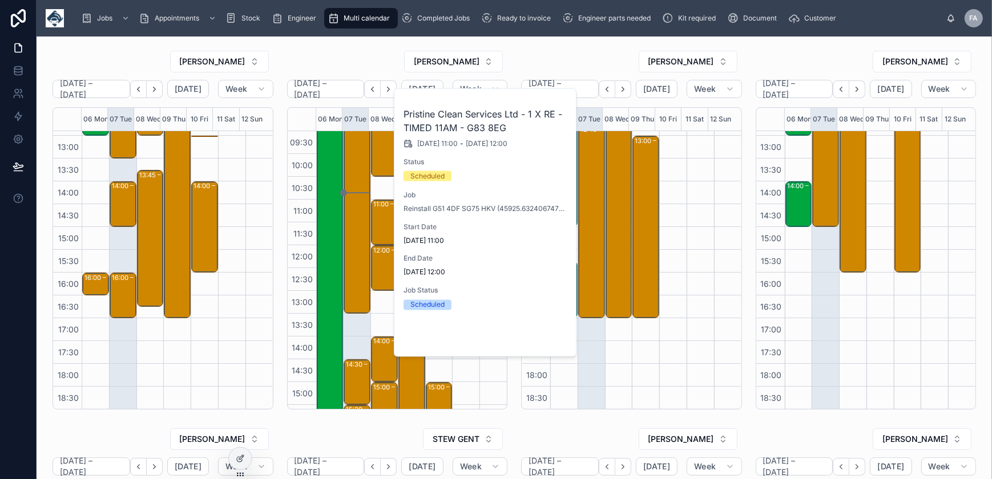
click at [542, 333] on span "Open" at bounding box center [537, 338] width 21 height 10
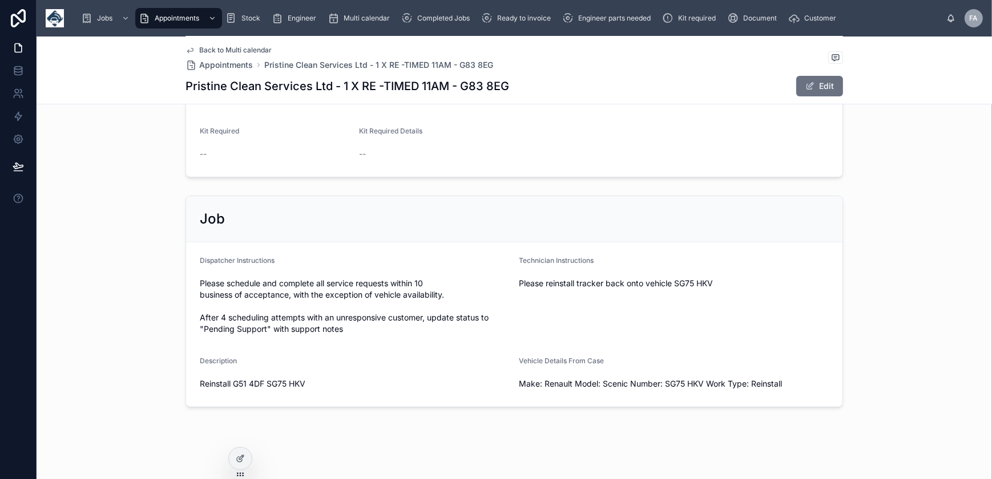
scroll to position [519, 0]
drag, startPoint x: 265, startPoint y: 416, endPoint x: 329, endPoint y: 417, distance: 63.4
click at [329, 389] on span "Reinstall G51 4DF SG75 HKV" at bounding box center [355, 383] width 310 height 11
copy span "SG75 HKV"
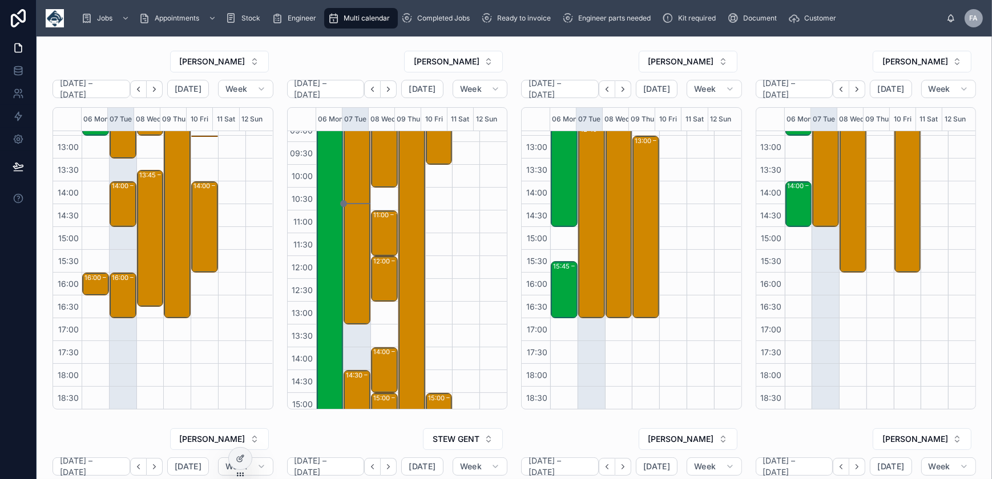
click at [381, 288] on div "12:00 – 13:00 Pristine Clean Services Ltd - 1 X REINSTALL - TIMED 11AM - G83 8EG" at bounding box center [384, 278] width 23 height 43
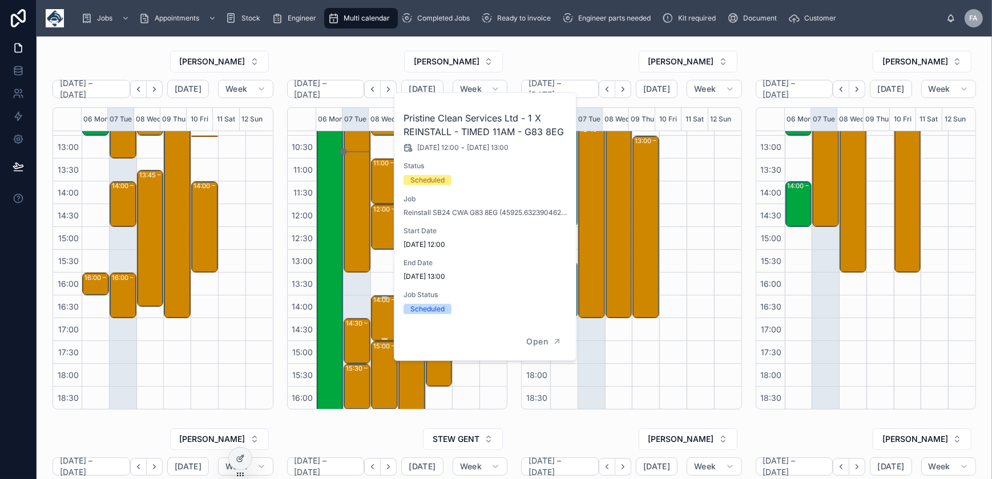
click at [384, 303] on div "14:00 – 15:00" at bounding box center [394, 300] width 43 height 9
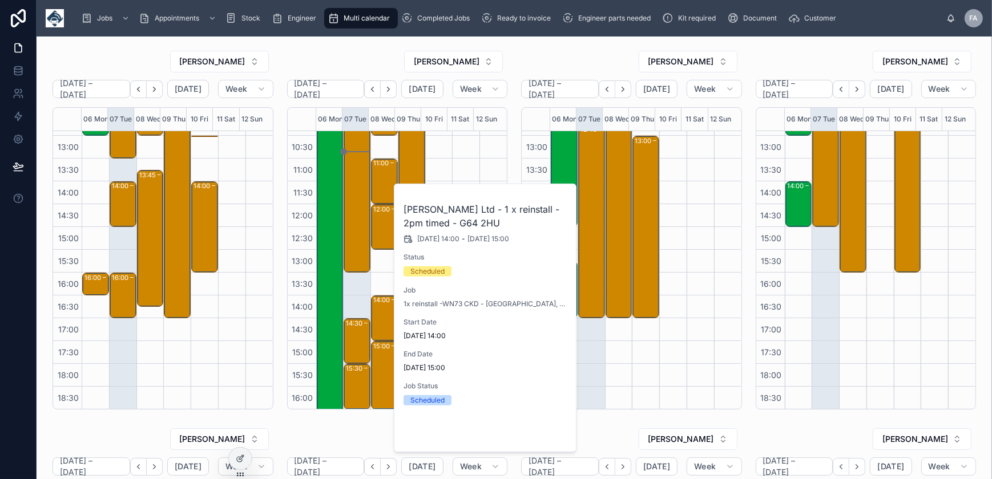
click at [543, 435] on span "Open" at bounding box center [537, 433] width 21 height 10
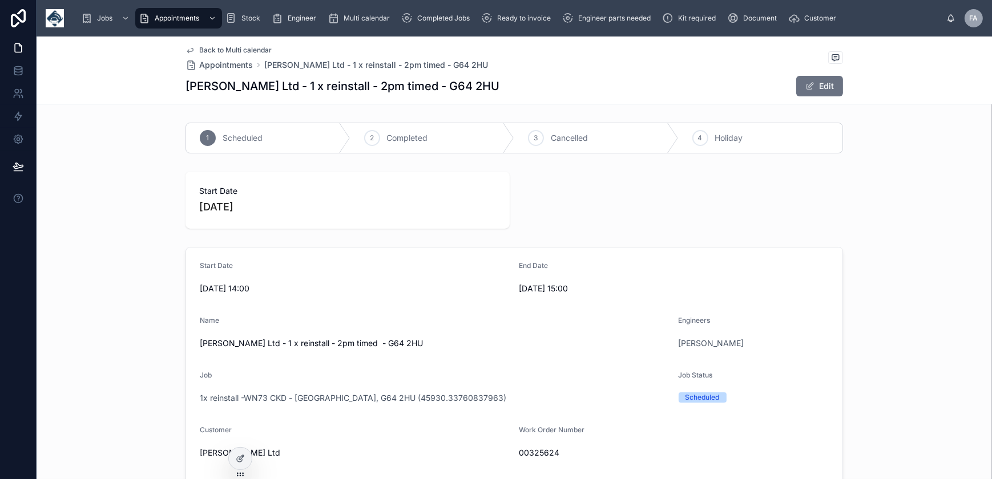
click at [539, 455] on span "00325624" at bounding box center [674, 453] width 310 height 11
copy span "00325624"
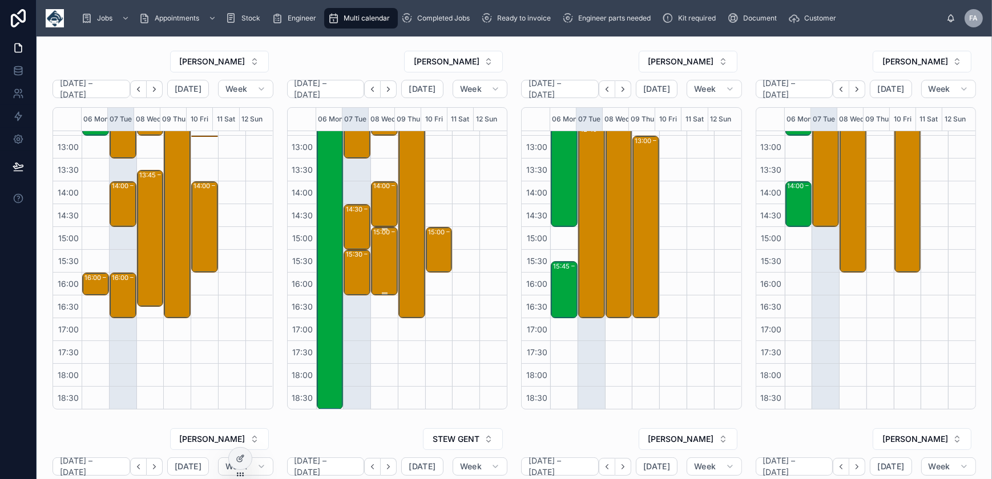
click at [377, 251] on div "15:00 – 16:30 Richard Henderson Ltd - 1 X DE/RE - 3pm timed - G64 2HU" at bounding box center [384, 261] width 23 height 66
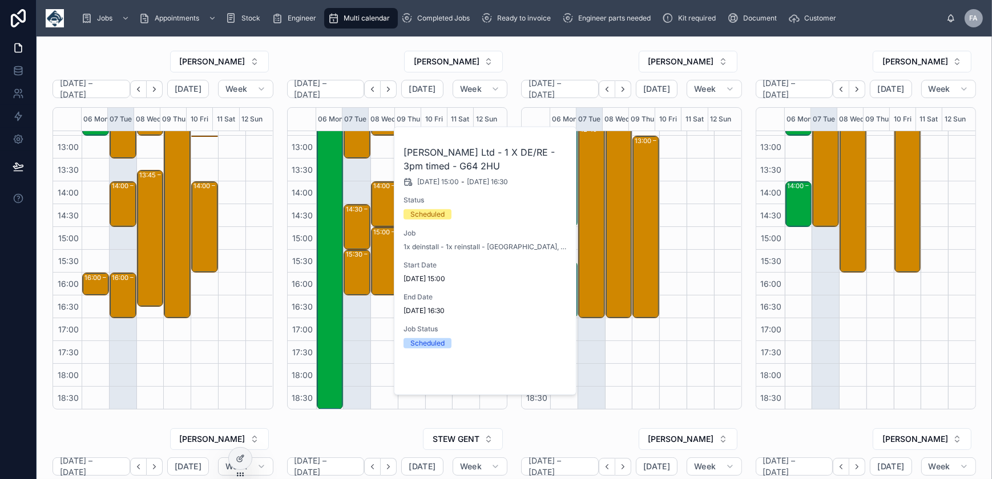
click at [553, 380] on icon "button" at bounding box center [557, 376] width 9 height 9
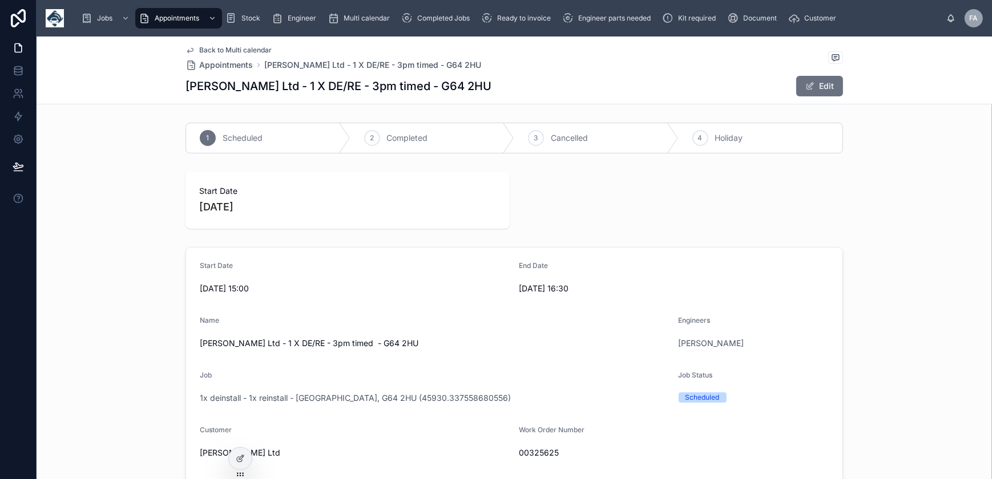
click at [541, 452] on span "00325625" at bounding box center [674, 453] width 310 height 11
copy span "00325625"
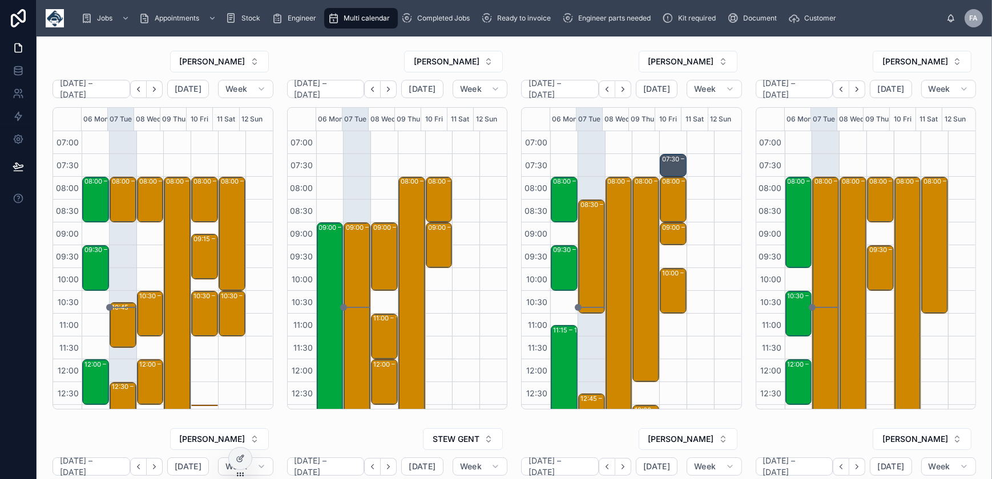
scroll to position [280, 0]
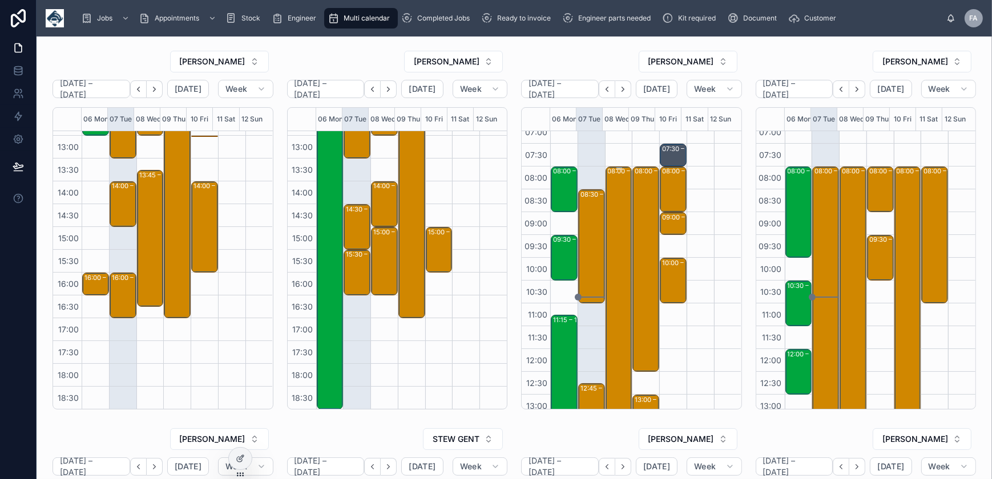
click at [615, 194] on div "08:00 – 17:00 SureServe Group Ltd - 00323497 - 10 X INSTALLS - 8AM TIMED - DONC…" at bounding box center [619, 372] width 23 height 409
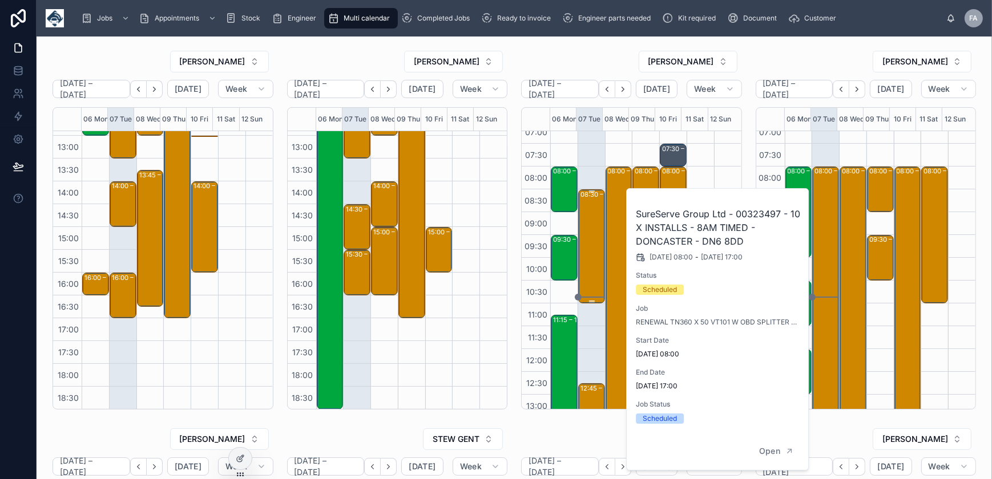
click at [591, 217] on div "08:30 – 11:00 RSPCA - 00325491 - 2 X INSTALLS - BETWEEN 8;30 & 9AM - LONG MARST…" at bounding box center [592, 247] width 23 height 112
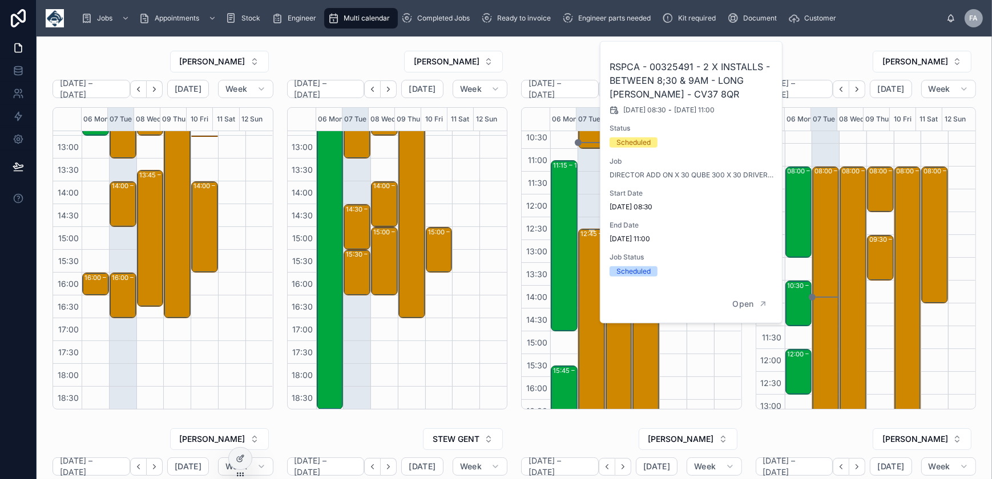
scroll to position [166, 0]
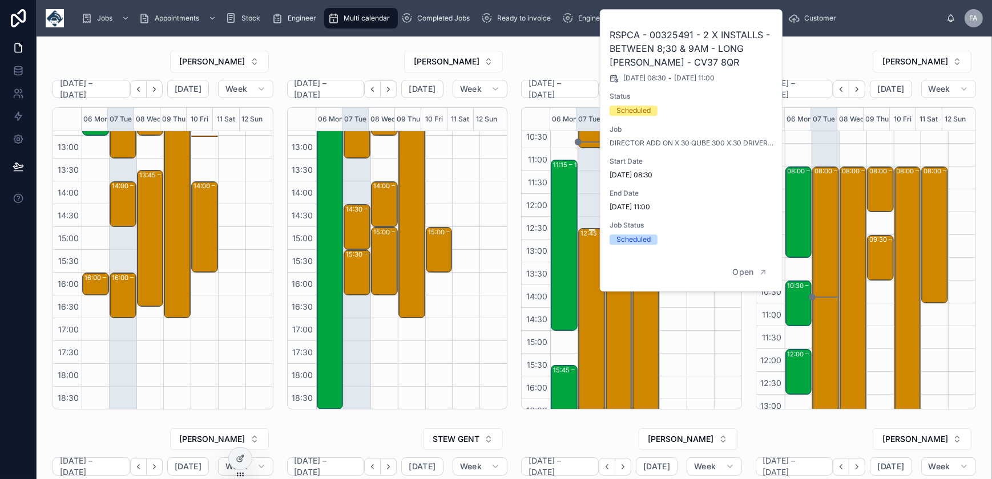
click at [581, 252] on div "12:45 – 17:00 RSPCA - 00325491 - 4 X INSTALLS - AM 1 HOURS NOTICE - BEDFORDSHIR…" at bounding box center [592, 325] width 23 height 192
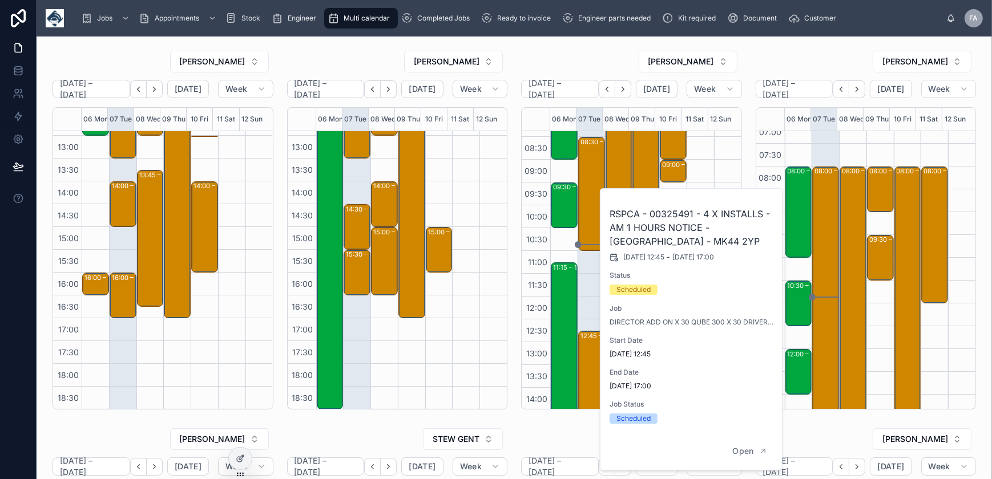
scroll to position [62, 0]
click at [616, 162] on div "08:00 – 17:00 SureServe Group Ltd - 00323497 - 10 X INSTALLS - 8AM TIMED - DONC…" at bounding box center [619, 320] width 23 height 409
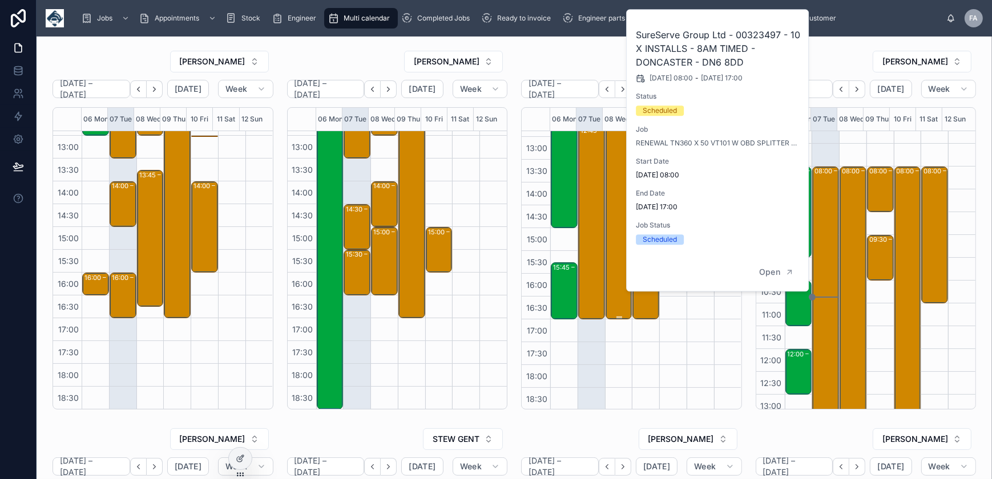
scroll to position [269, 0]
click at [745, 27] on div "SureServe Group Ltd - 00323497 - 10 X INSTALLS - 8AM TIMED - DONCASTER - DN6 8D…" at bounding box center [718, 132] width 183 height 244
drag, startPoint x: 745, startPoint y: 27, endPoint x: 740, endPoint y: 31, distance: 6.9
click at [844, 57] on div "RYAN DENTON" at bounding box center [866, 61] width 221 height 23
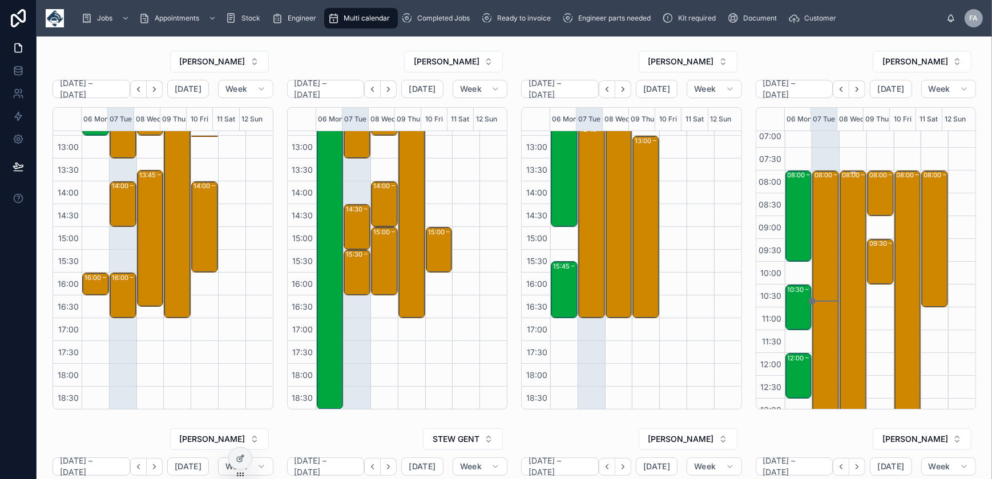
scroll to position [0, 0]
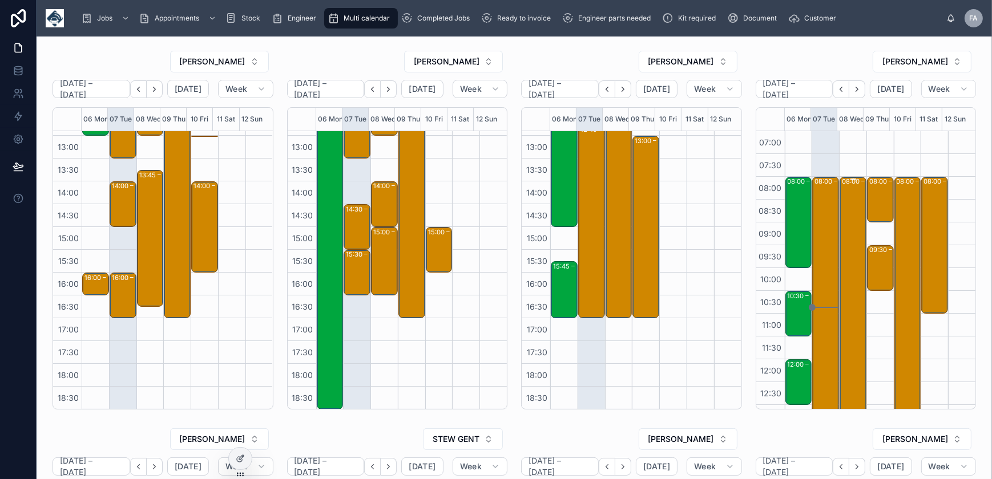
click at [842, 215] on div "08:00 – 16:00 SUNDERLAND CITY COUNCIL" at bounding box center [853, 359] width 23 height 363
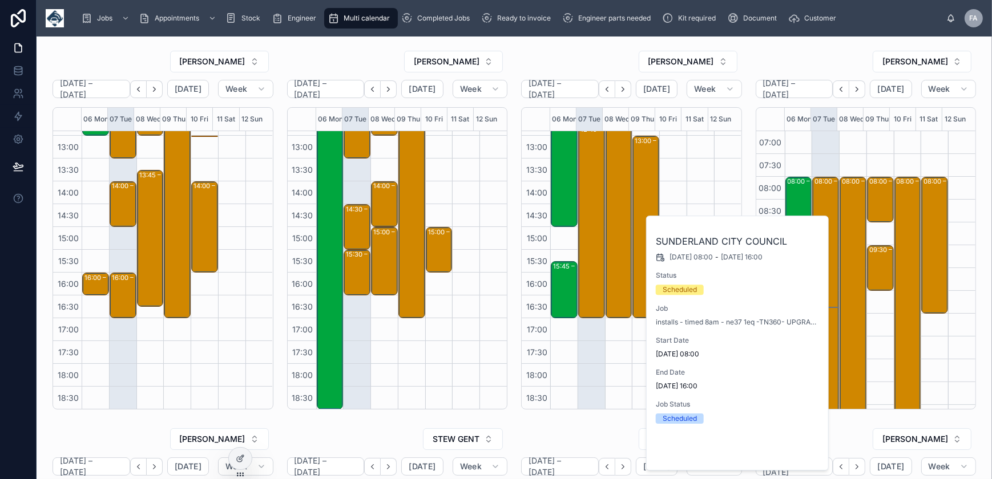
click at [799, 450] on span "Open" at bounding box center [789, 451] width 21 height 10
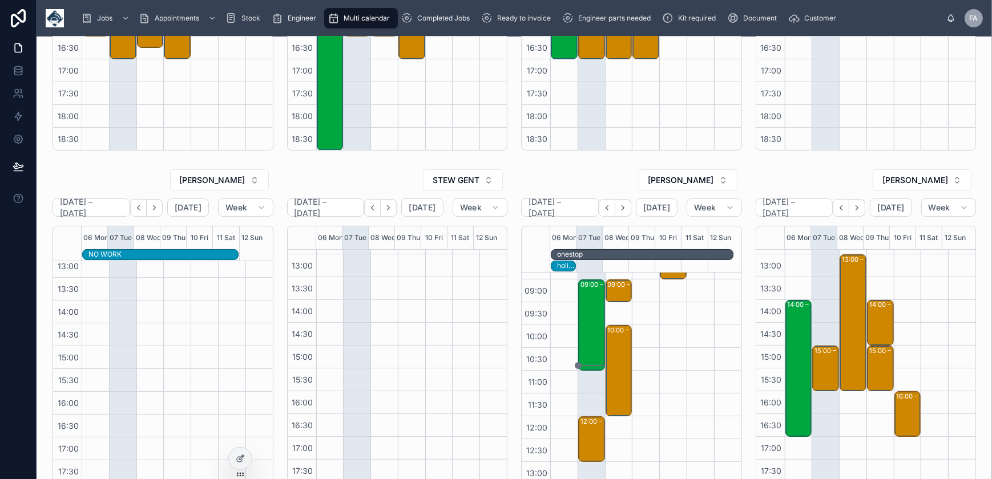
scroll to position [33, 0]
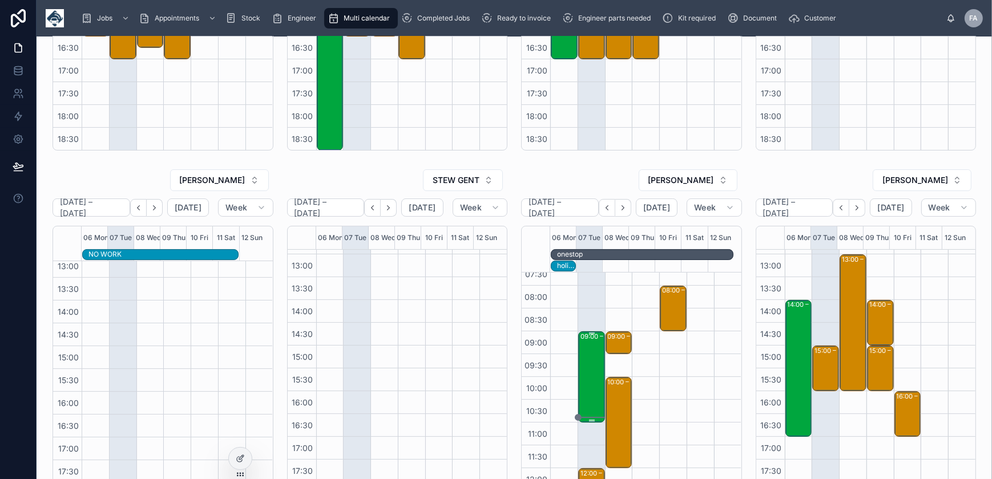
click at [581, 365] on div "09:00 – 11:00 RAVEN HOUSING TRUST - 00320601 -8AM TIMED call Natalie on arrival…" at bounding box center [592, 377] width 23 height 89
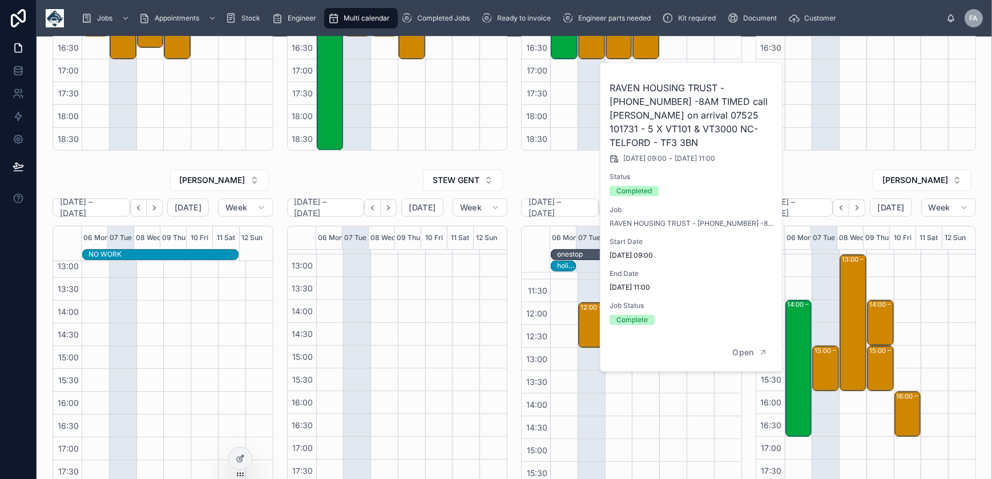
scroll to position [240, 0]
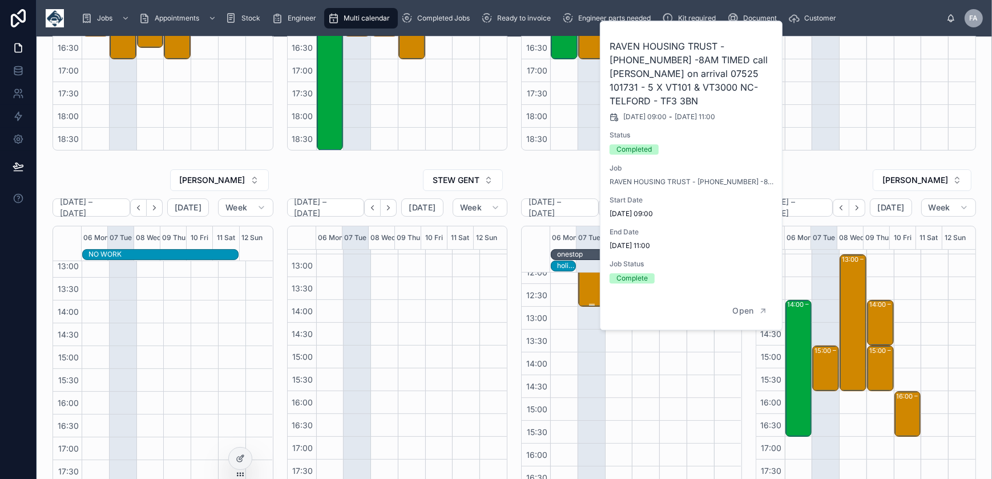
click at [584, 298] on div "12:00 – 13:00 M J Boyce Ltd - 00318977 - 1 X Repair - 1 HOURS NOTICE (PLEASE CA…" at bounding box center [592, 284] width 23 height 43
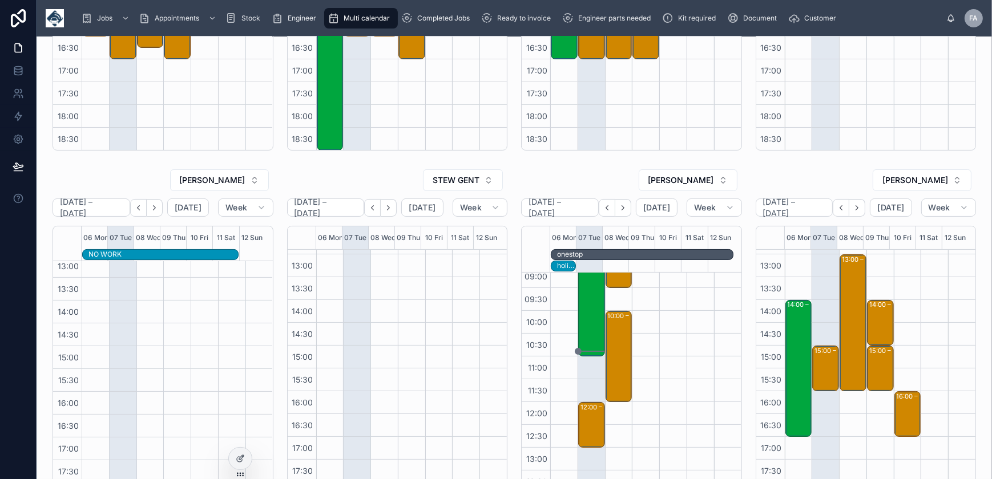
scroll to position [155, 0]
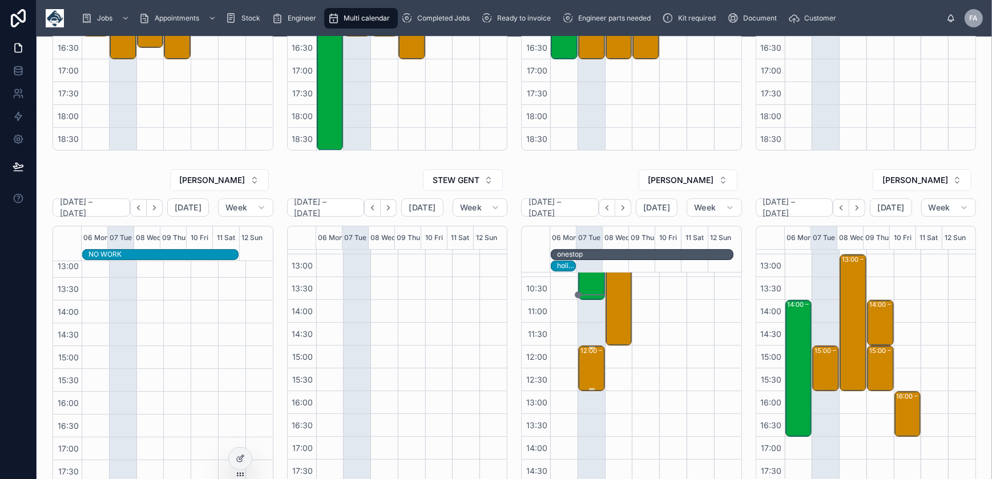
click at [590, 359] on div "12:00 – 13:00 M J Boyce Ltd - 00318977 - 1 X Repair - 1 HOURS NOTICE (PLEASE CA…" at bounding box center [592, 368] width 23 height 43
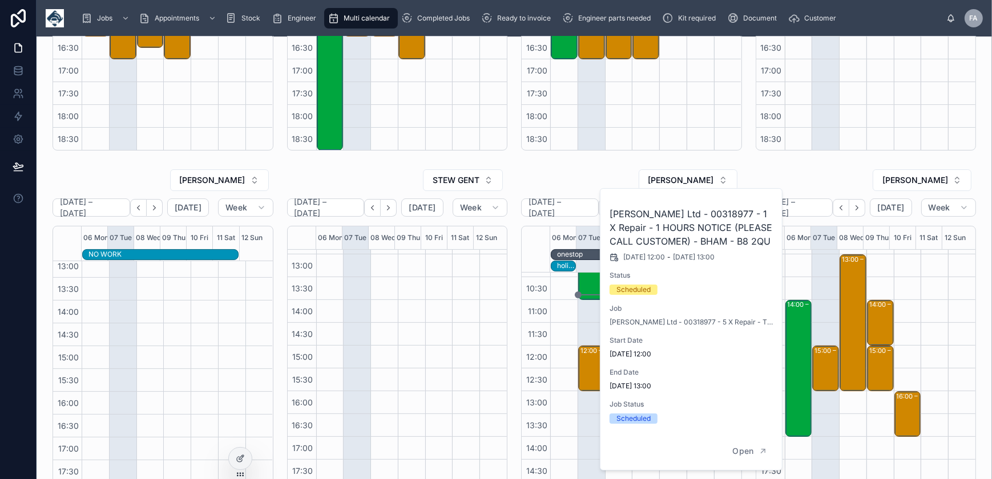
click at [696, 216] on h2 "M J Boyce Ltd - 00318977 - 1 X Repair - 1 HOURS NOTICE (PLEASE CALL CUSTOMER) -…" at bounding box center [692, 227] width 164 height 41
click at [595, 325] on div "09:00 – 11:00 RAVEN HOUSING TRUST - 00320601 -8AM TIMED call Natalie on arrival…" at bounding box center [591, 392] width 27 height 548
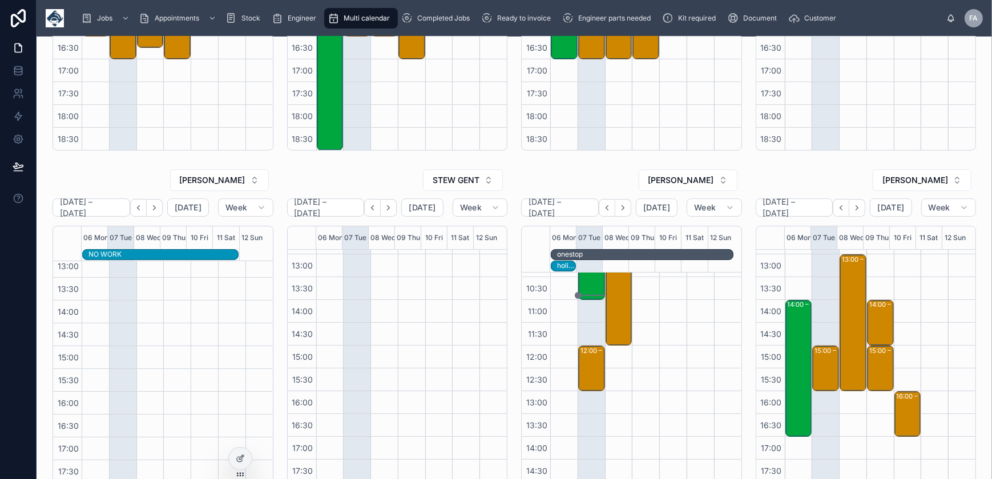
scroll to position [0, 0]
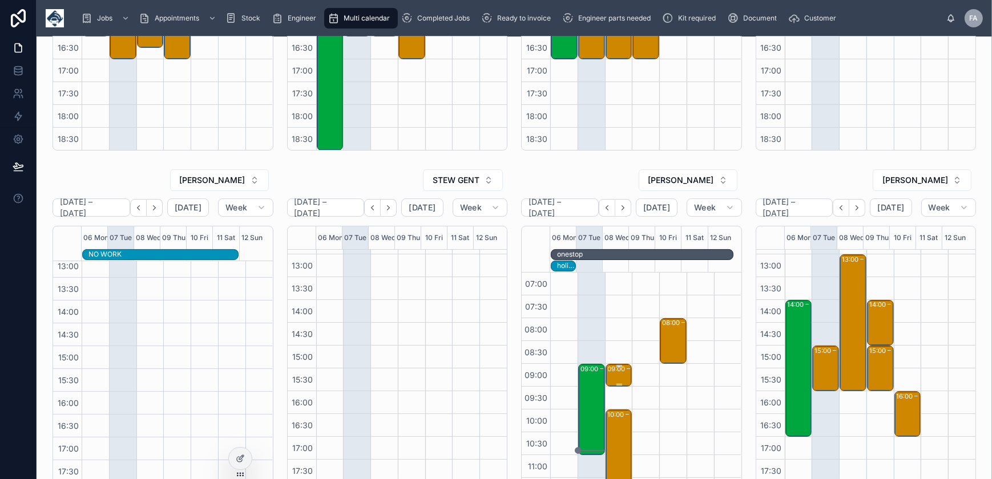
click at [618, 377] on div "09:00 – 09:30 ORONA LIMITED - 00325630 - 9AM - 1 X DE - CANNOCK - WS11 8JB" at bounding box center [619, 375] width 23 height 21
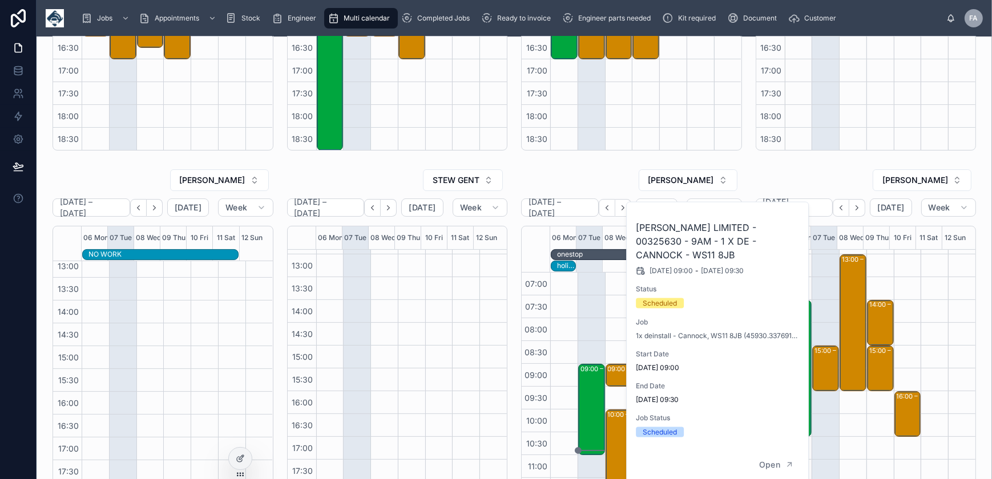
click at [732, 228] on h2 "ORONA LIMITED - 00325630 - 9AM - 1 X DE - CANNOCK - WS11 8JB" at bounding box center [718, 241] width 164 height 41
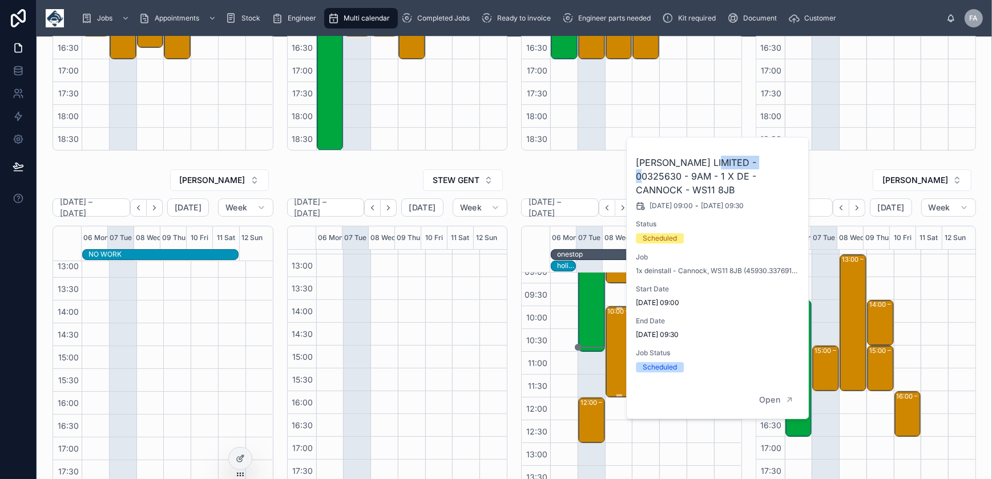
click at [612, 370] on div "10:00 – 12:00 Concept Environmental Solutions Ltd - 00324922 - TIMED AROUND 10A…" at bounding box center [619, 352] width 23 height 89
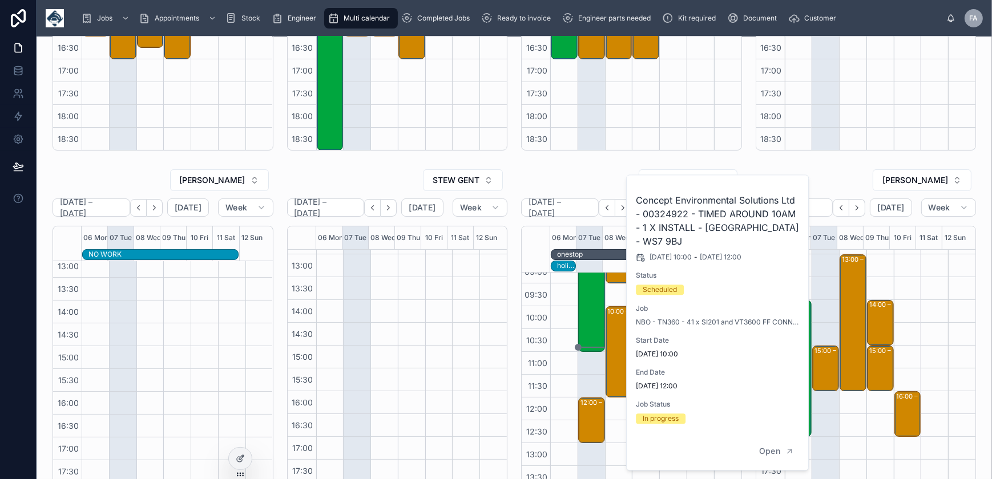
click at [669, 216] on h2 "Concept Environmental Solutions Ltd - 00324922 - TIMED AROUND 10AM - 1 X INSTAL…" at bounding box center [718, 221] width 164 height 55
click at [849, 166] on div "LUKE EVELEIGH October 06 – 12 Today Week 06 Mon 07 Tue 08 Wed 09 Thu 10 Fri 11 …" at bounding box center [866, 348] width 235 height 369
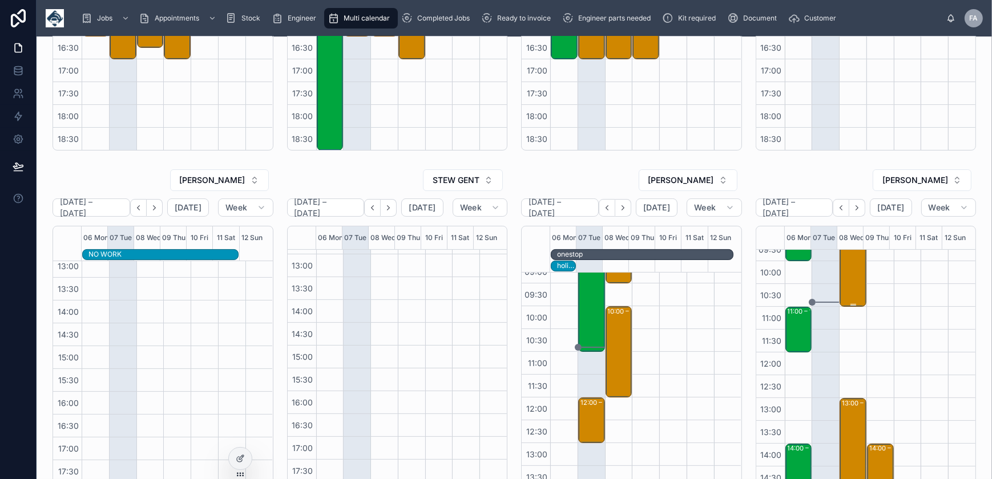
scroll to position [207, 0]
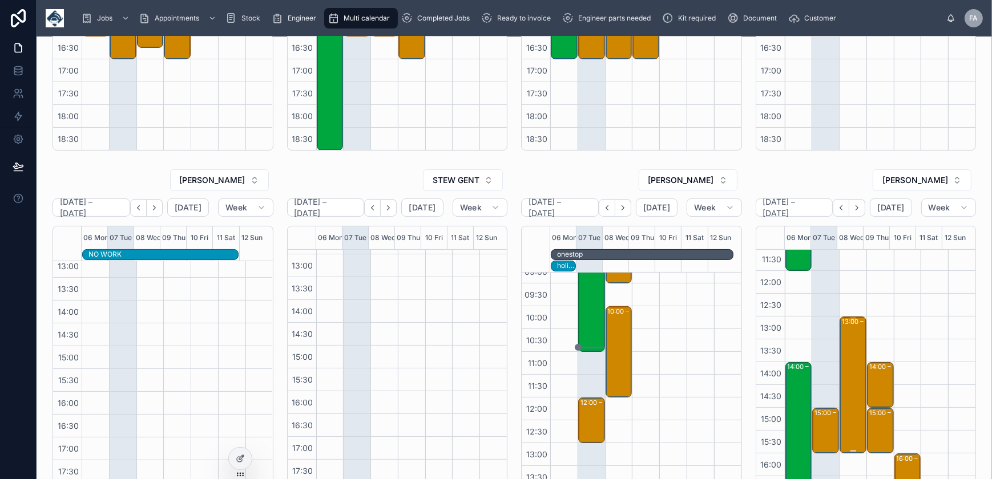
click at [842, 350] on div "13:00 – 16:00 Solar Windows Ltd - 00325806 - Deinstall / Reinstall - CF37 5TF" at bounding box center [853, 385] width 23 height 135
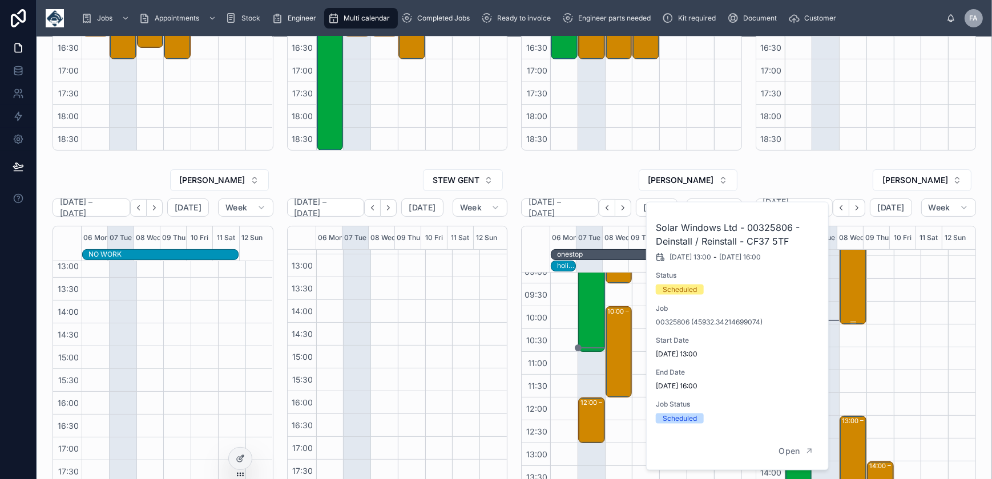
scroll to position [103, 0]
click at [848, 309] on div "08:00 – 11:00 *** Timed 8am appointment *** DT Contracting (South West) Limited…" at bounding box center [853, 261] width 23 height 135
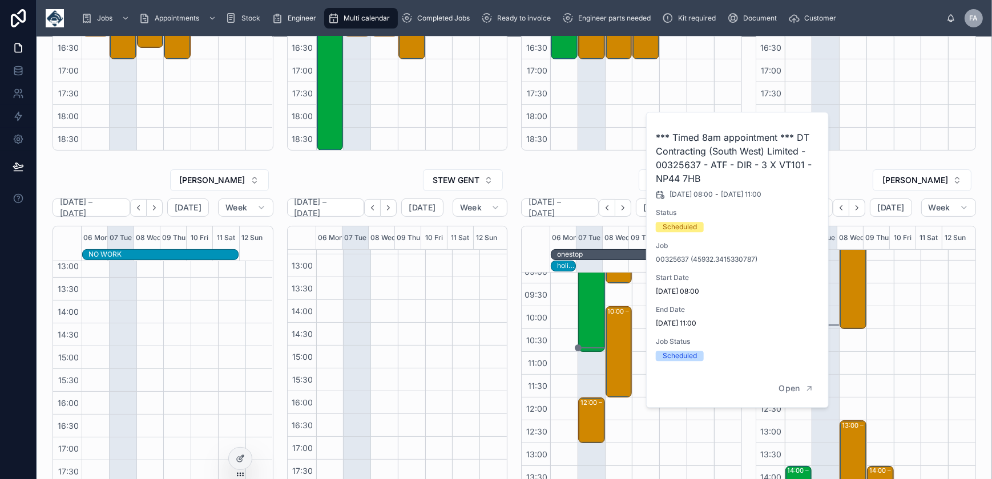
click at [694, 162] on h2 "*** Timed 8am appointment *** DT Contracting (South West) Limited - 00325637 - …" at bounding box center [738, 158] width 164 height 55
click at [881, 370] on div "07:00 07:30 08:00 08:30 09:00 09:30 10:00 10:30 11:00 11:30 12:00 12:30 13:00 1…" at bounding box center [866, 388] width 220 height 279
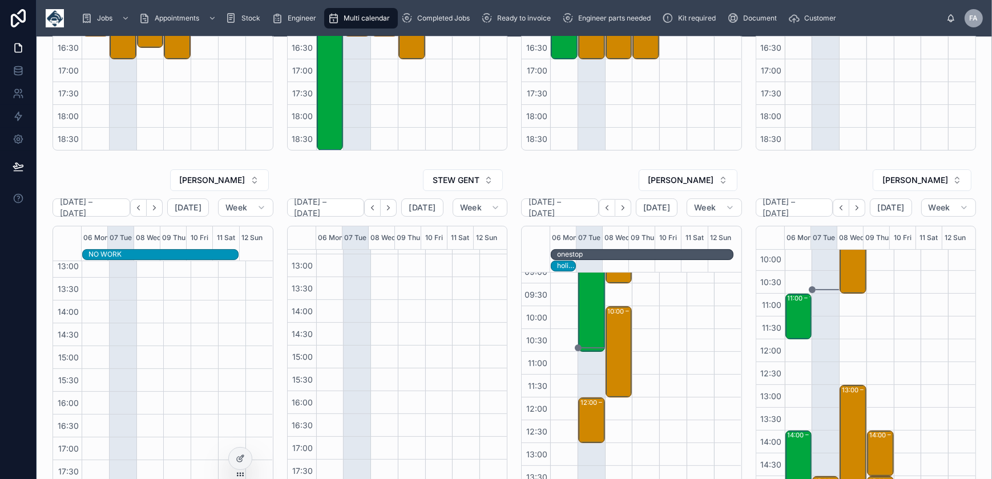
scroll to position [155, 0]
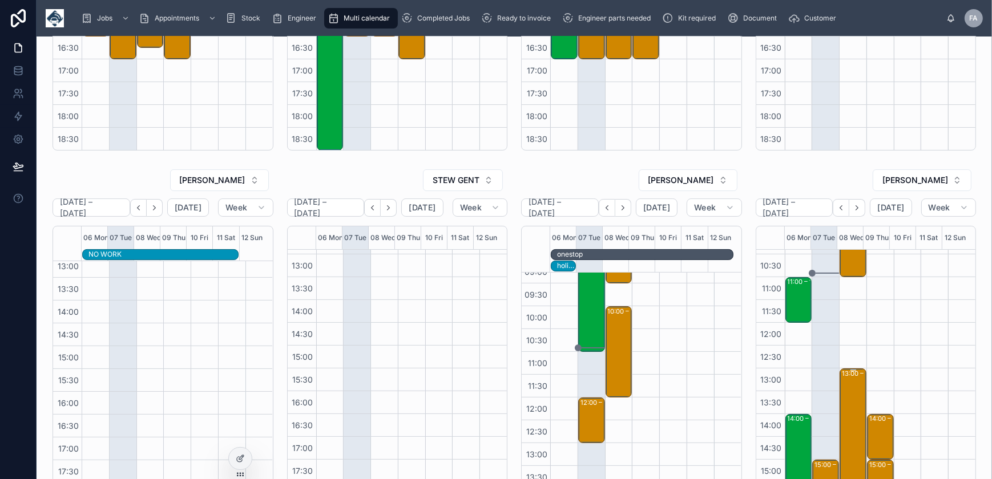
click at [851, 398] on div "13:00 – 16:00 Solar Windows Ltd - 00325806 - Deinstall / Reinstall - CF37 5TF" at bounding box center [853, 437] width 23 height 135
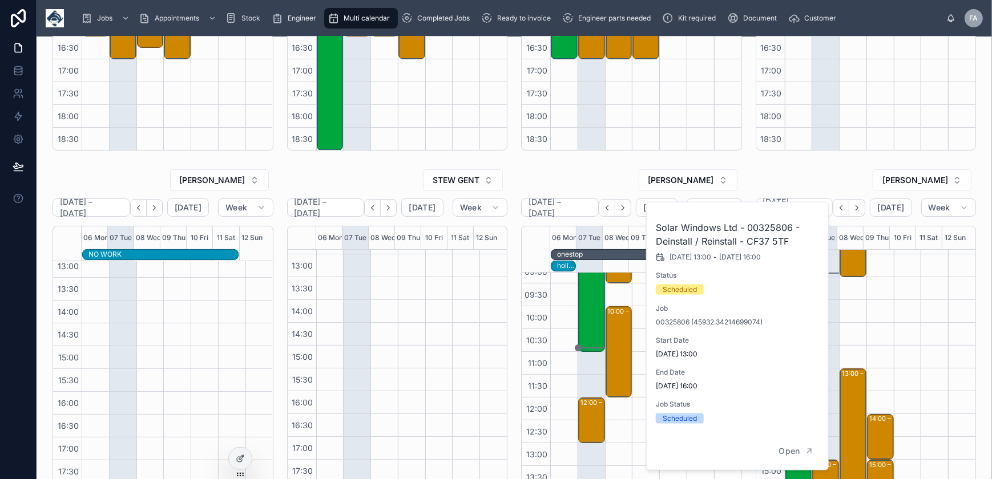
click at [772, 231] on h2 "Solar Windows Ltd - 00325806 - Deinstall / Reinstall - CF37 5TF" at bounding box center [738, 234] width 164 height 27
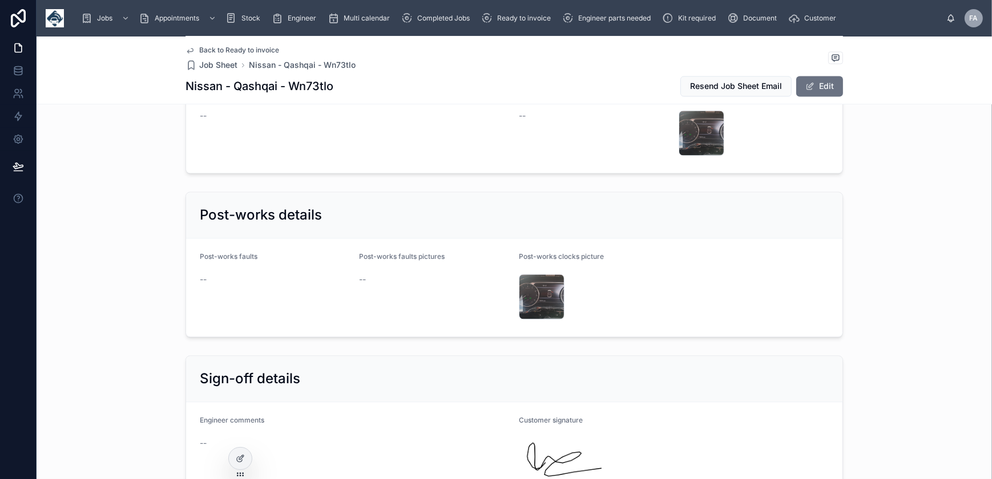
scroll to position [2594, 0]
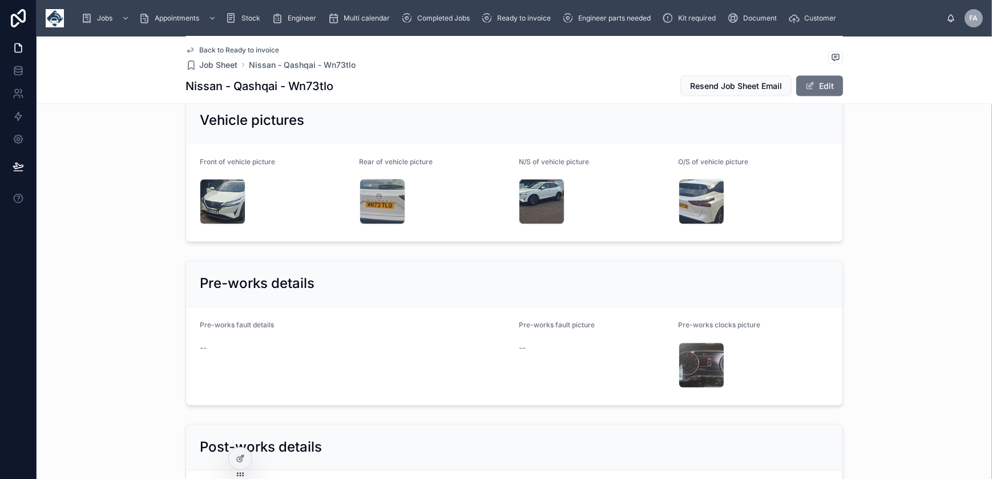
click at [222, 188] on div "20251007_101018 .jpg" at bounding box center [223, 202] width 46 height 46
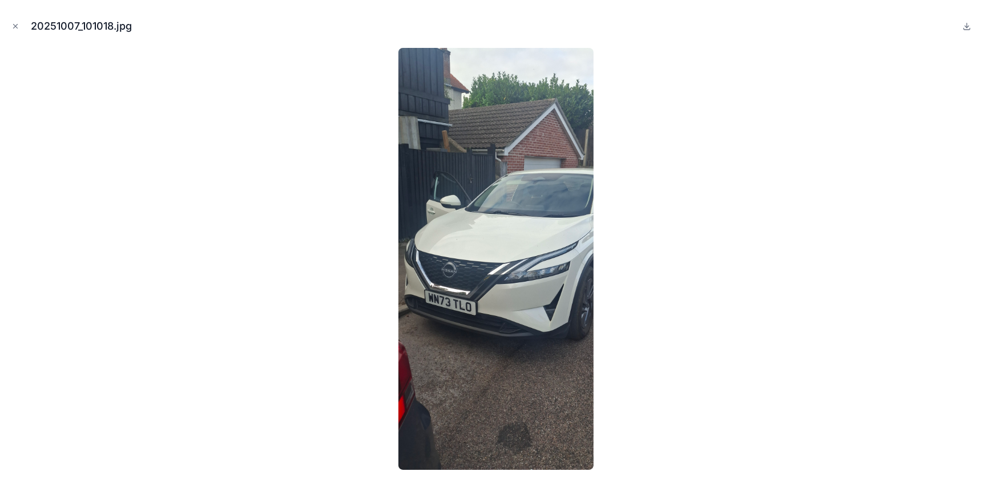
click at [17, 29] on icon "Close modal" at bounding box center [15, 26] width 8 height 8
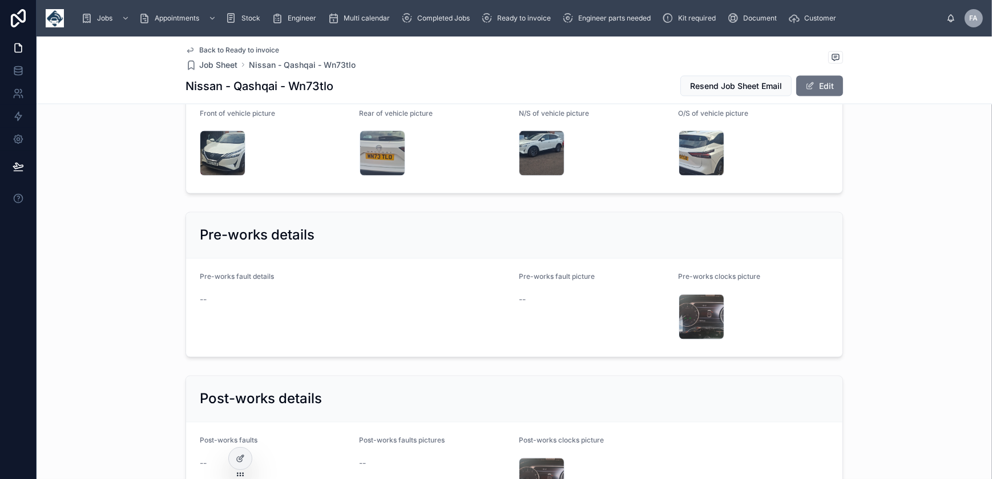
scroll to position [2802, 0]
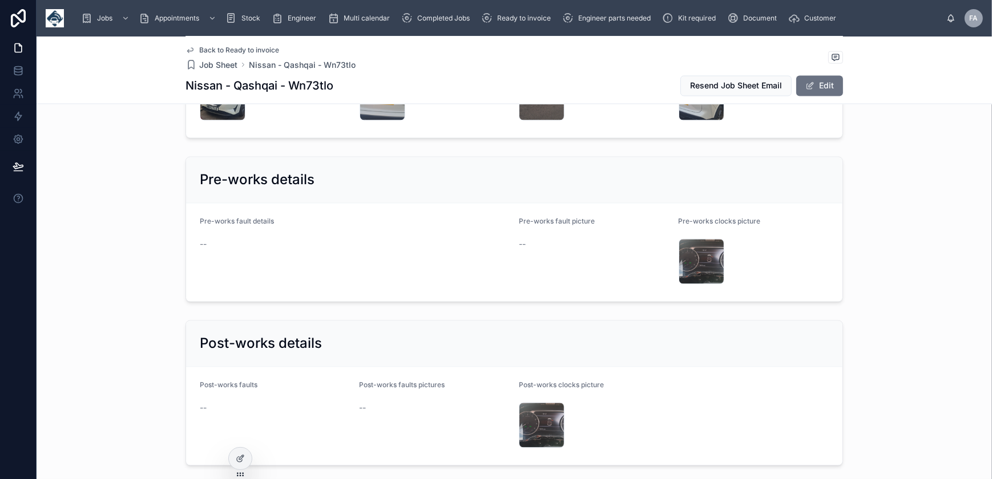
drag, startPoint x: 828, startPoint y: 91, endPoint x: 830, endPoint y: 98, distance: 6.5
click at [828, 91] on button "Edit" at bounding box center [819, 86] width 47 height 21
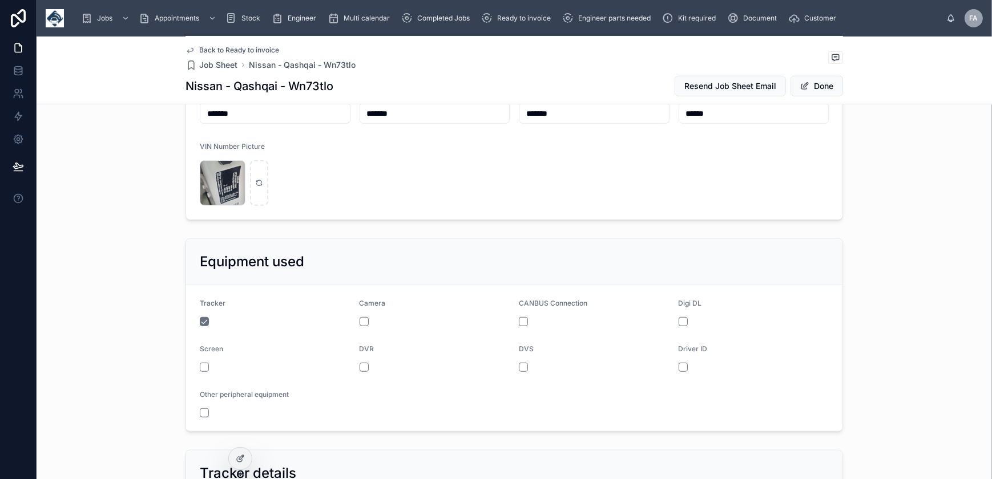
scroll to position [1045, 0]
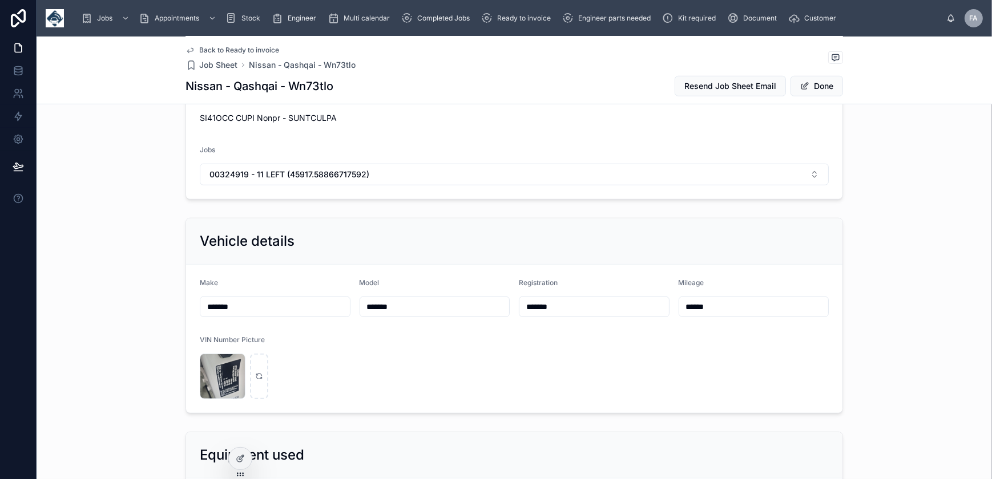
drag, startPoint x: 589, startPoint y: 295, endPoint x: 570, endPoint y: 297, distance: 19.1
click at [570, 297] on div "Registration *******" at bounding box center [594, 298] width 151 height 39
drag, startPoint x: 570, startPoint y: 304, endPoint x: 470, endPoint y: 308, distance: 100.6
click at [470, 308] on form "Make ****** Model ******* Registration ******* Mileage ****** VIN Number Pictur…" at bounding box center [514, 339] width 656 height 148
paste input "*"
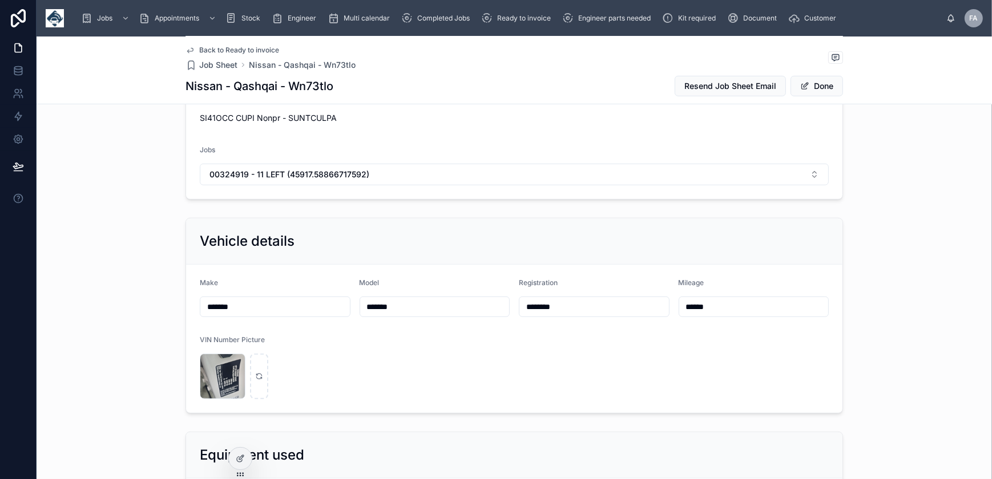
type input "********"
click at [825, 87] on span "Done" at bounding box center [817, 86] width 53 height 21
drag, startPoint x: 679, startPoint y: 307, endPoint x: 714, endPoint y: 307, distance: 34.8
click at [714, 307] on input "******" at bounding box center [754, 307] width 150 height 16
click at [805, 86] on button "Done" at bounding box center [817, 86] width 53 height 21
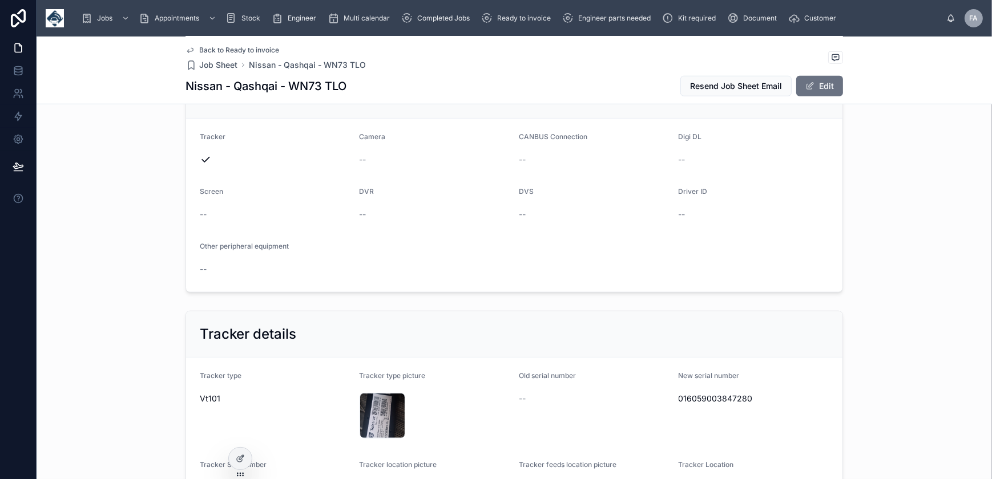
scroll to position [1403, 0]
click at [707, 397] on span "016059003847280" at bounding box center [754, 397] width 151 height 11
copy span "016059003847280"
click at [364, 405] on div "20251007_100946 .jpg" at bounding box center [383, 415] width 46 height 46
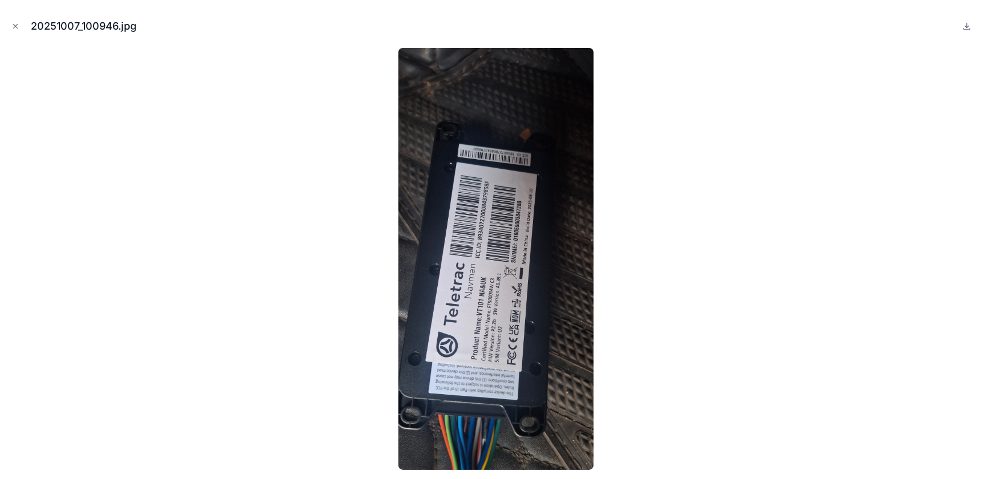
click at [18, 27] on icon "Close modal" at bounding box center [15, 26] width 8 height 8
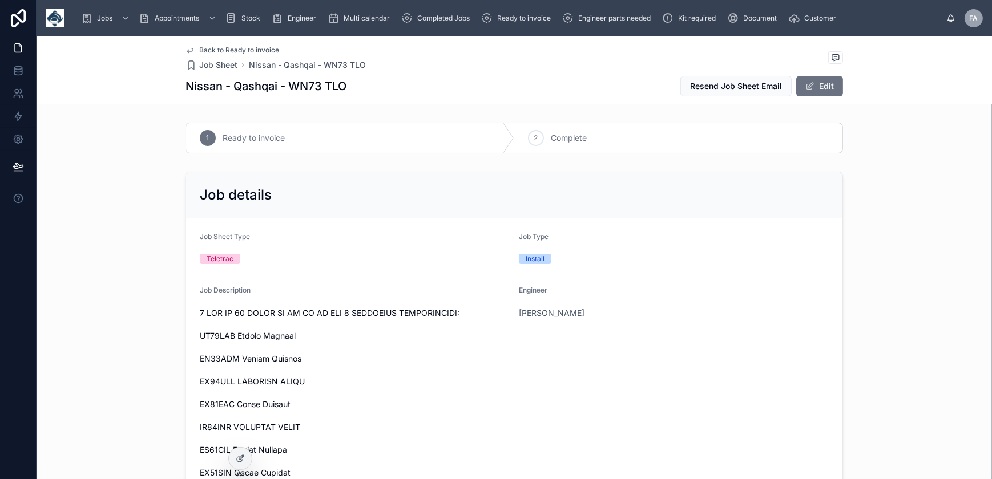
click at [528, 137] on div "2" at bounding box center [536, 138] width 16 height 16
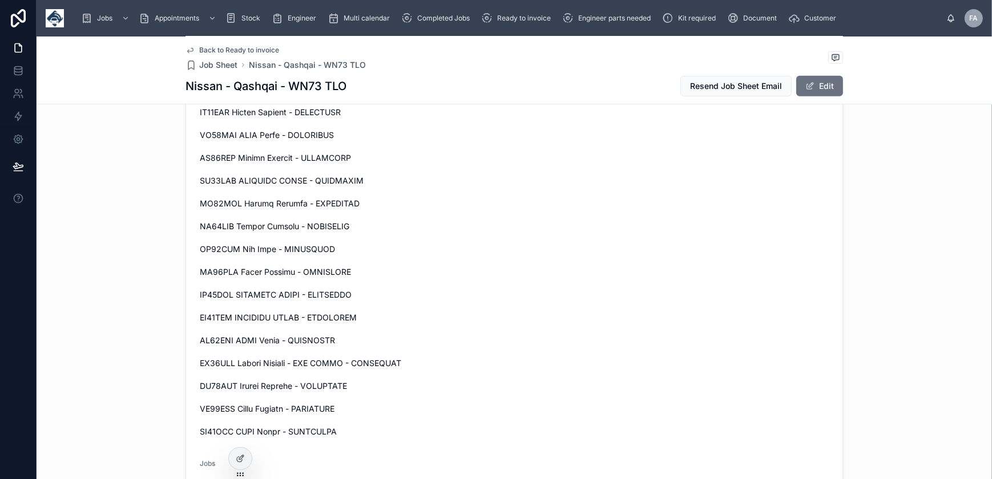
scroll to position [986, 0]
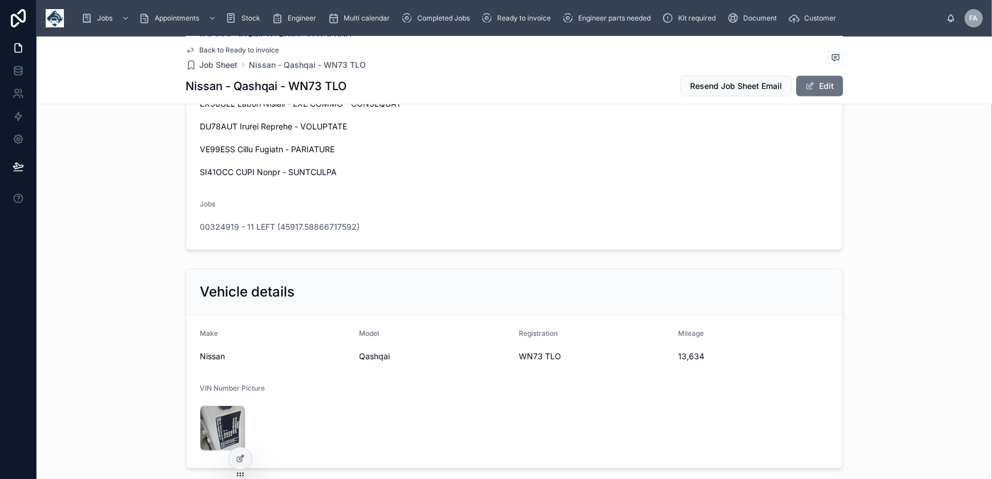
click at [284, 223] on span "00324919 - 11 LEFT (45917.58866717592)" at bounding box center [280, 226] width 160 height 11
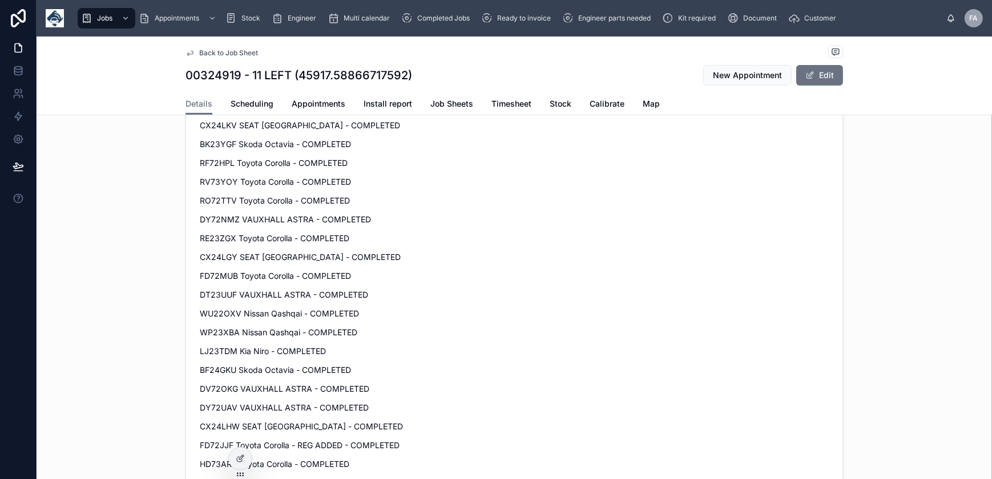
click at [810, 75] on span at bounding box center [809, 75] width 9 height 9
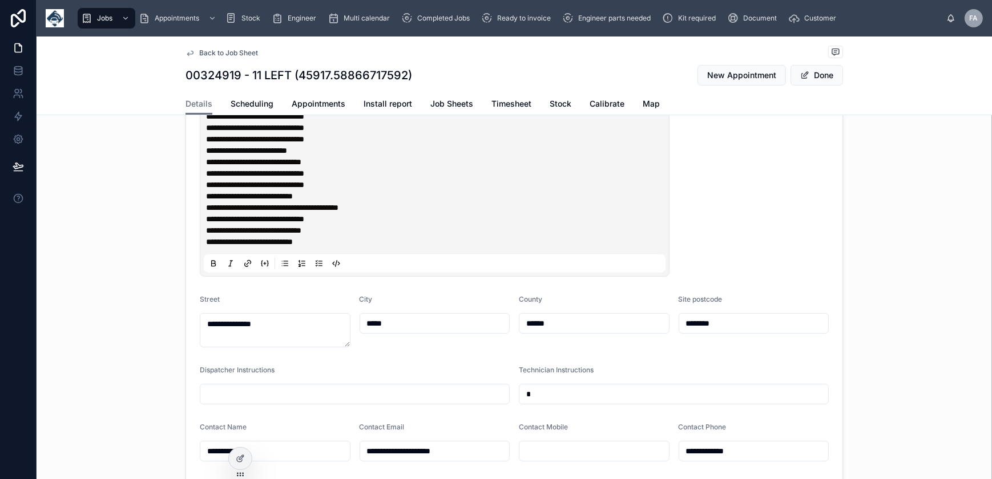
click at [591, 198] on p "**********" at bounding box center [437, 196] width 462 height 11
click at [509, 225] on p "**********" at bounding box center [437, 218] width 462 height 11
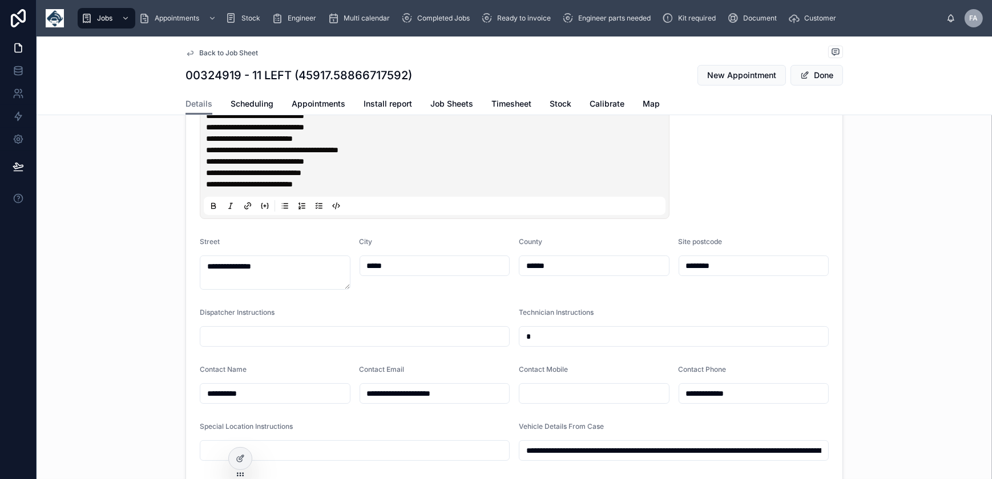
scroll to position [51, 0]
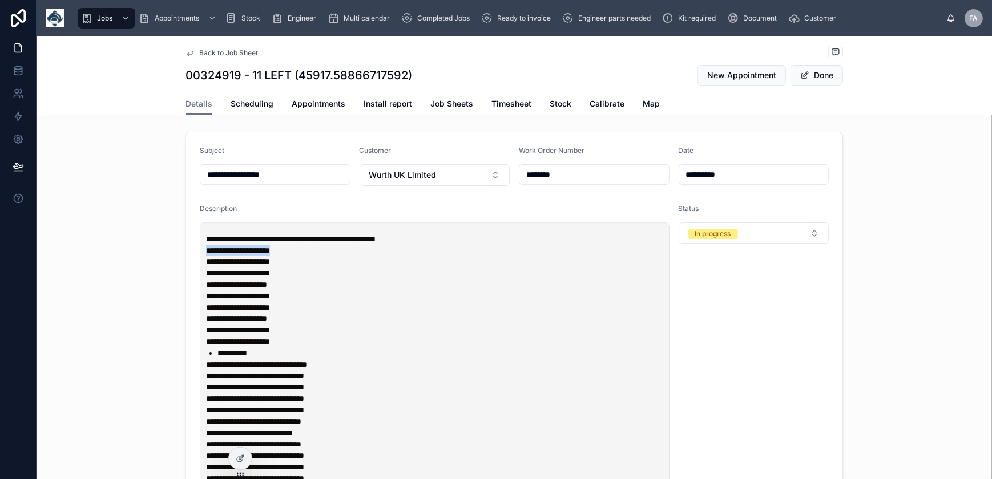
drag, startPoint x: 204, startPoint y: 260, endPoint x: 305, endPoint y: 261, distance: 101.0
click at [305, 256] on p "**********" at bounding box center [437, 250] width 462 height 11
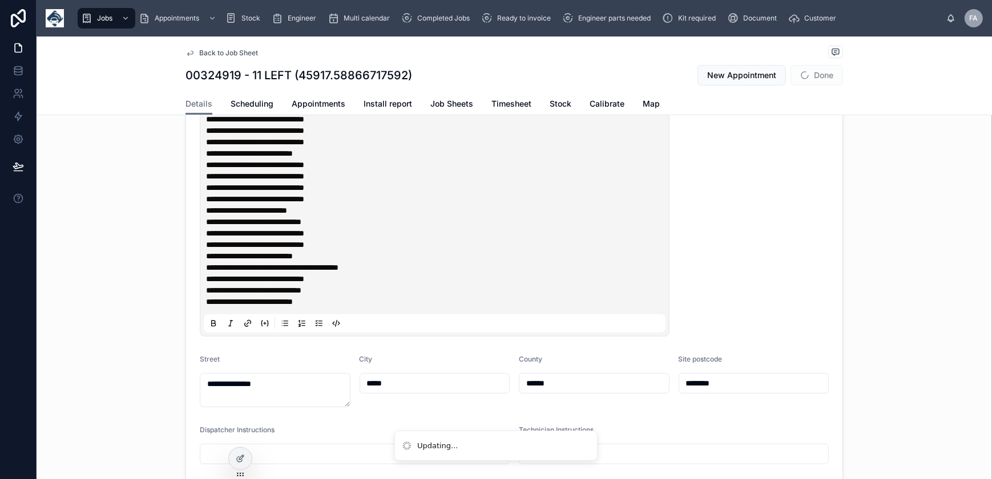
scroll to position [414, 0]
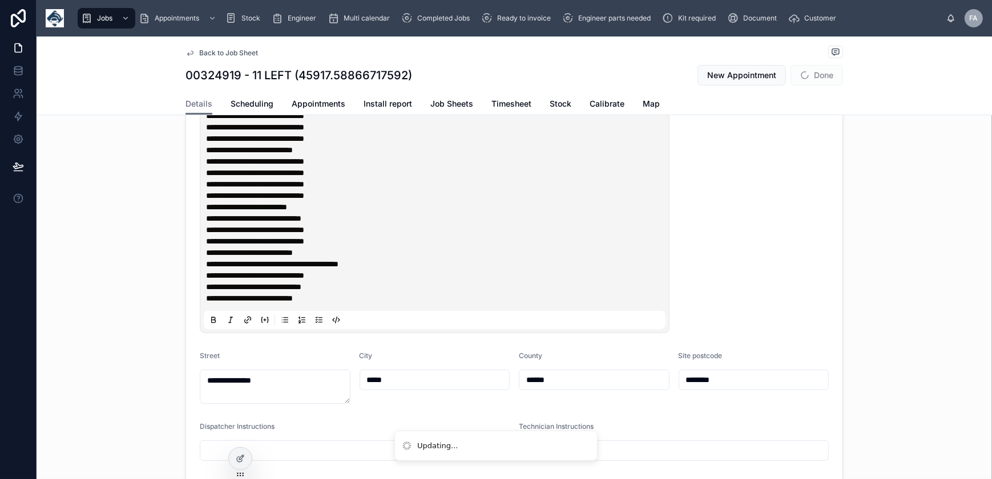
click at [360, 303] on p "**********" at bounding box center [437, 298] width 462 height 11
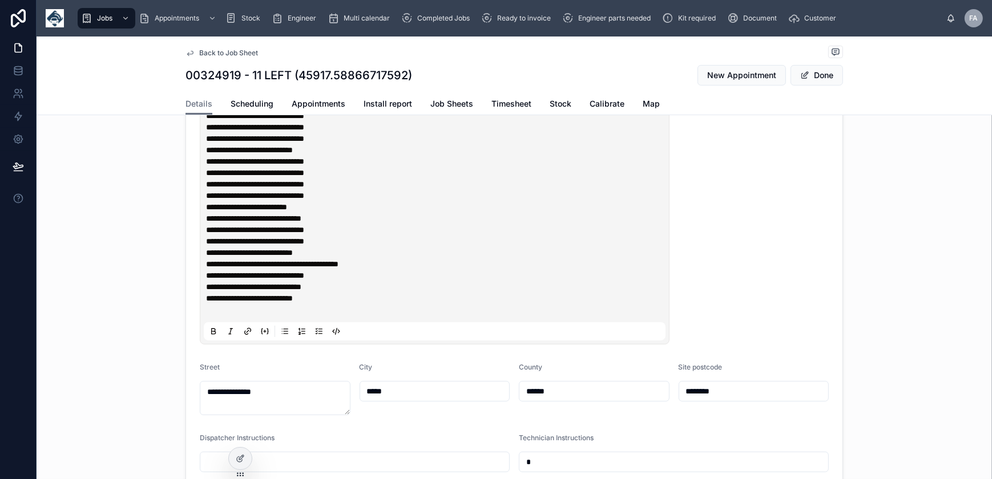
paste div
type input "**********"
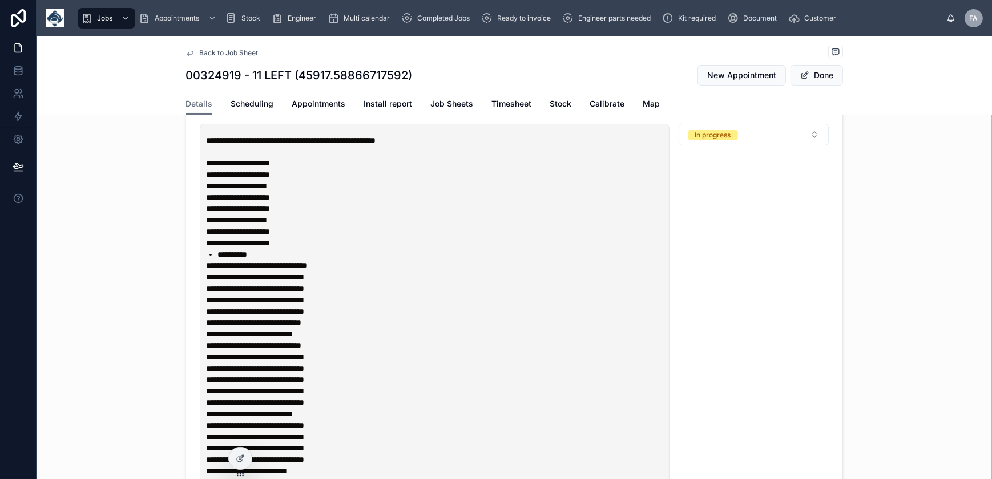
scroll to position [0, 0]
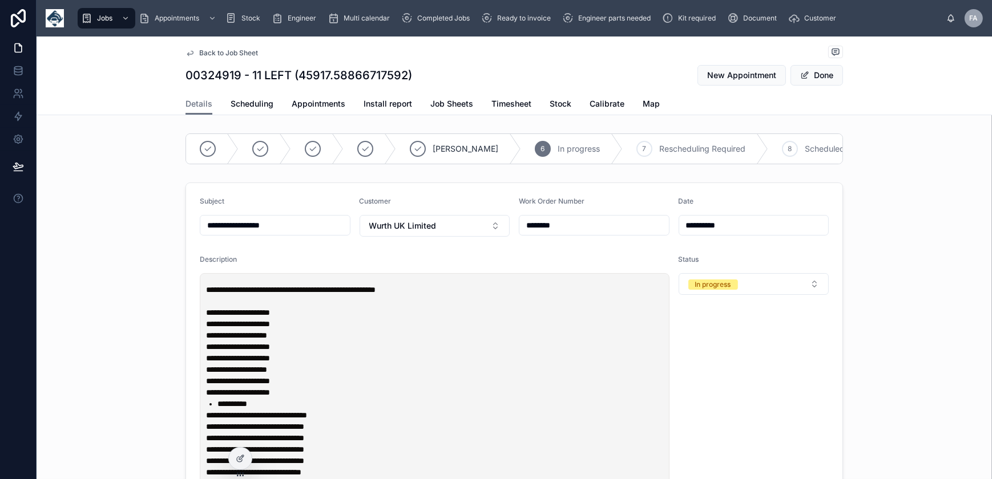
click at [276, 307] on p at bounding box center [437, 301] width 462 height 11
drag, startPoint x: 205, startPoint y: 296, endPoint x: 194, endPoint y: 296, distance: 12.0
type input "**********"
click at [813, 78] on button "Done" at bounding box center [817, 75] width 53 height 21
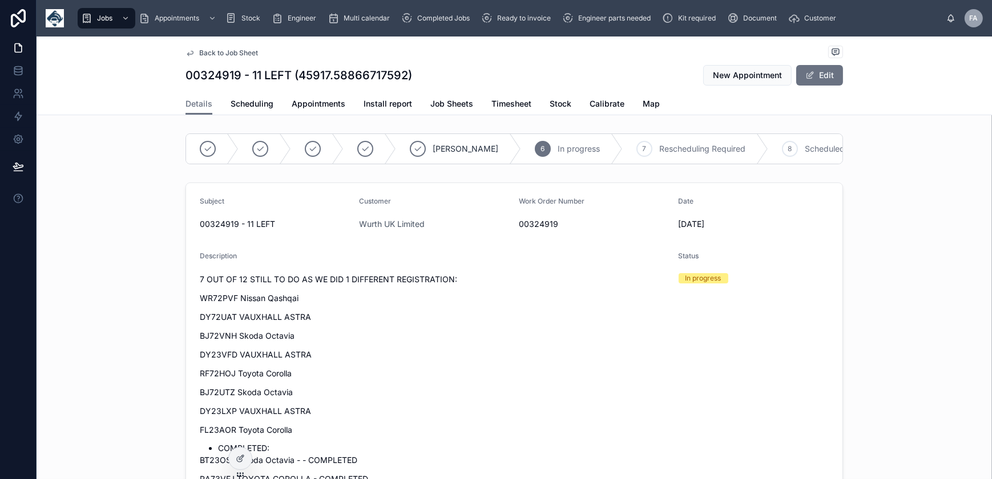
click at [315, 105] on span "Appointments" at bounding box center [319, 103] width 54 height 11
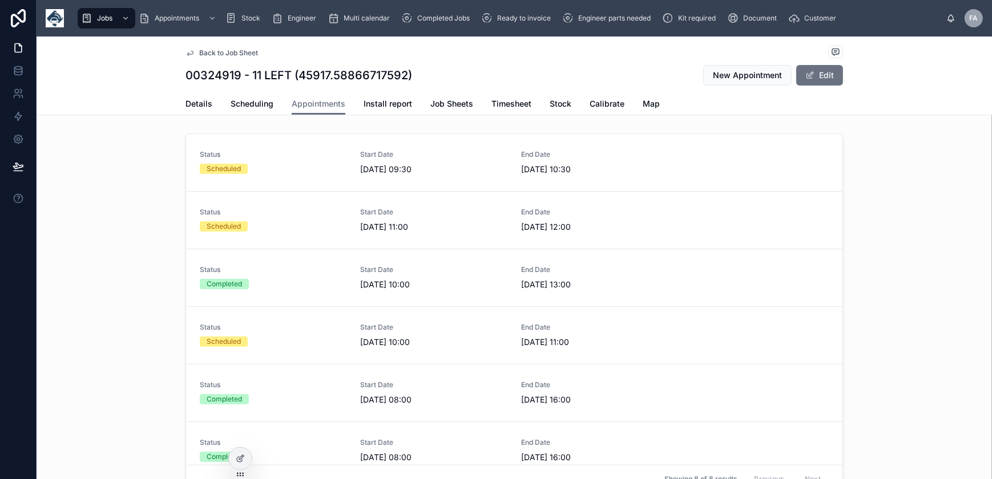
click at [239, 234] on link "Status Scheduled Start Date [DATE] 11:00 End Date [DATE] 12:00" at bounding box center [514, 221] width 656 height 58
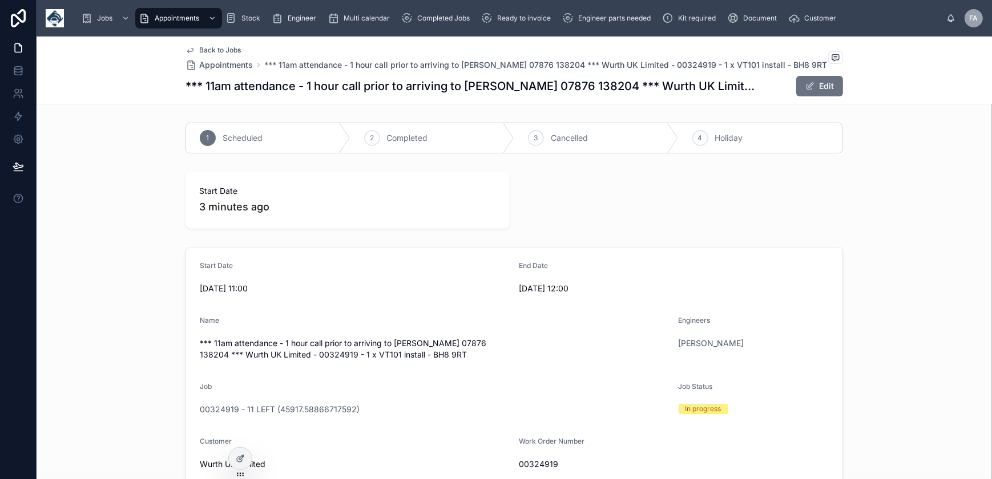
click at [387, 137] on span "Completed" at bounding box center [407, 137] width 41 height 11
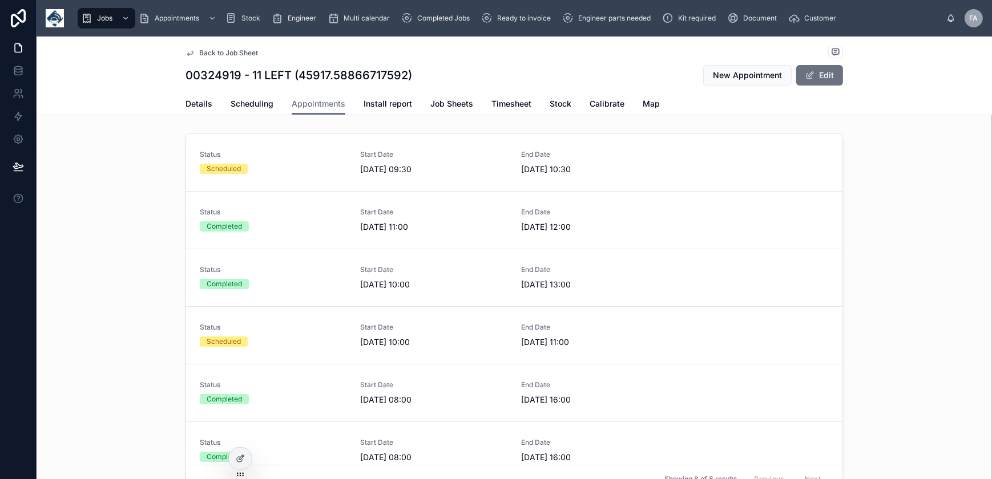
click at [274, 165] on div "Scheduled" at bounding box center [273, 169] width 147 height 10
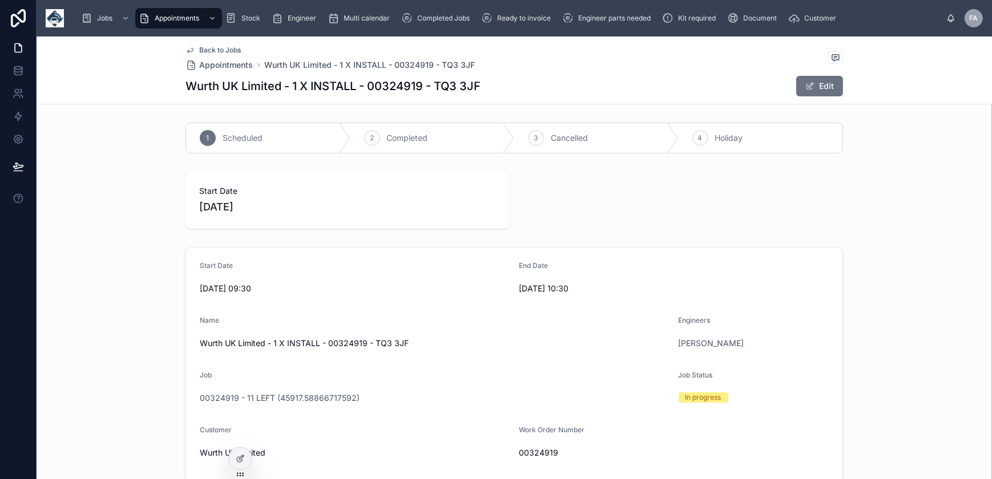
scroll to position [103, 0]
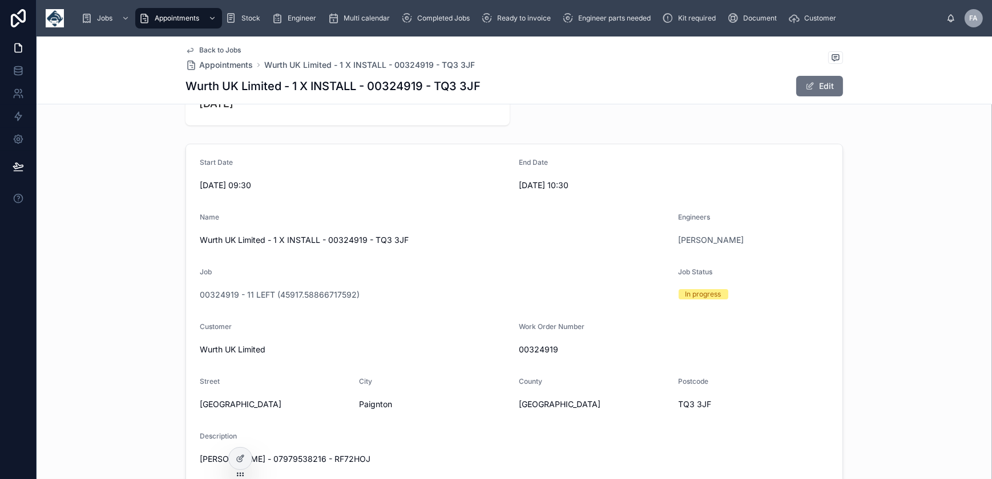
click at [818, 92] on button "Edit" at bounding box center [819, 86] width 47 height 21
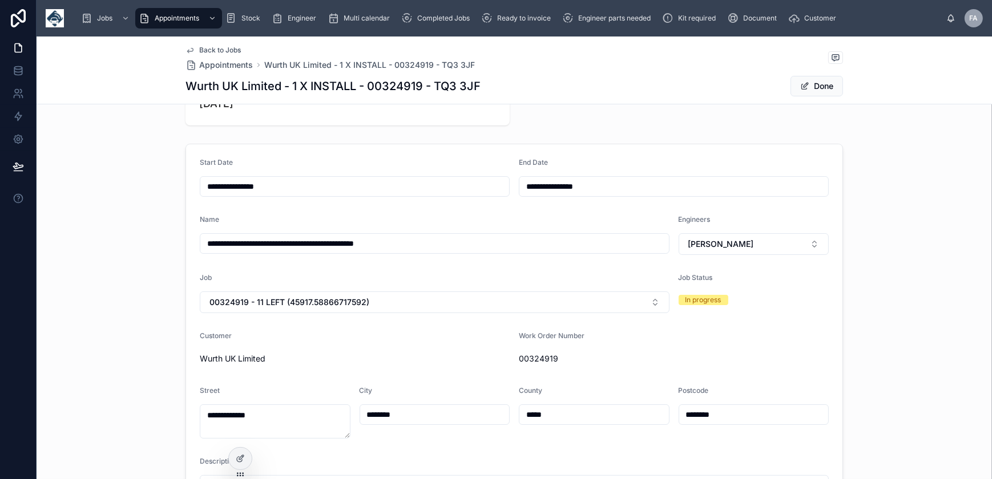
click at [807, 84] on button "Done" at bounding box center [817, 86] width 53 height 21
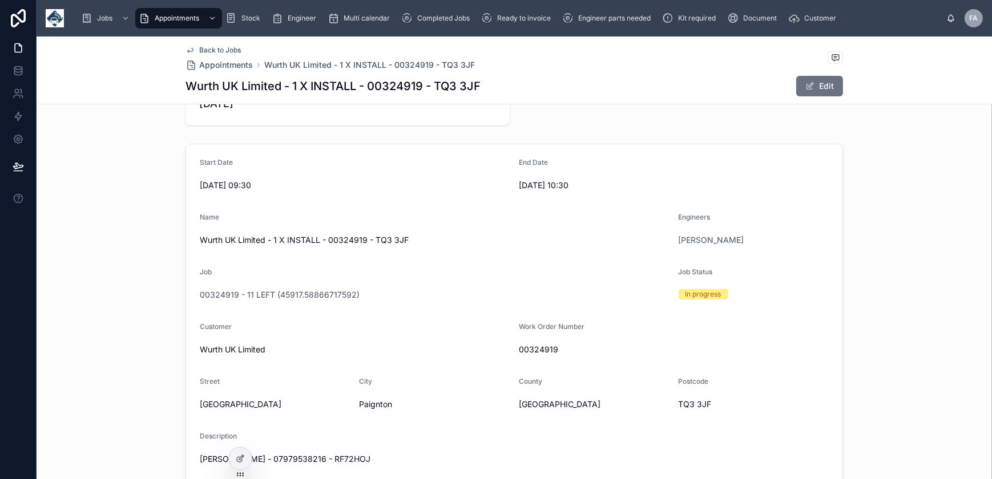
click at [261, 296] on span "00324919 - 11 LEFT (45917.58866717592)" at bounding box center [280, 294] width 160 height 11
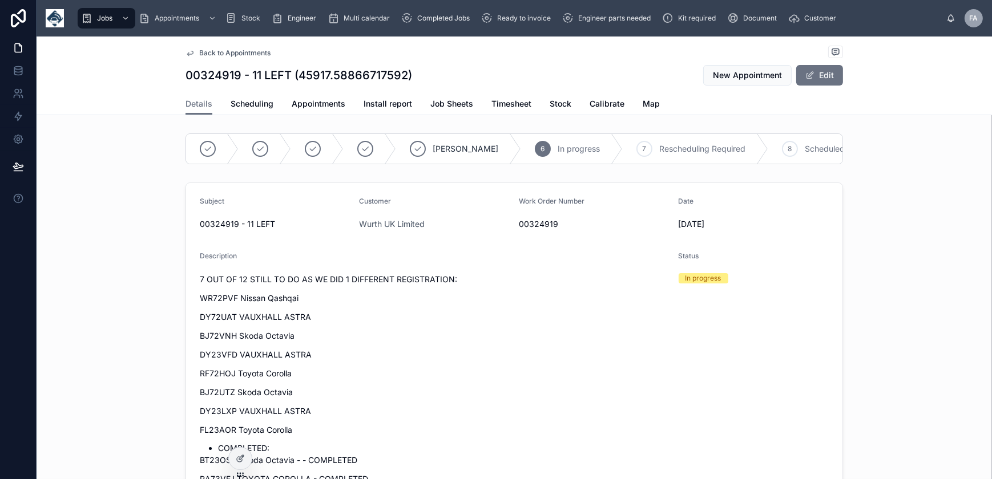
click at [828, 82] on button "Edit" at bounding box center [819, 75] width 47 height 21
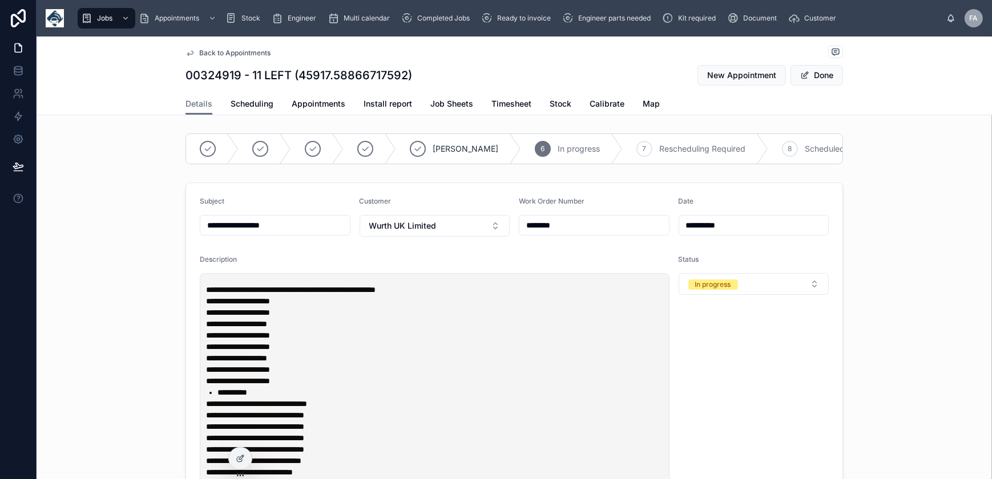
type input "**********"
click at [256, 232] on input "**********" at bounding box center [275, 225] width 150 height 16
type input "**********"
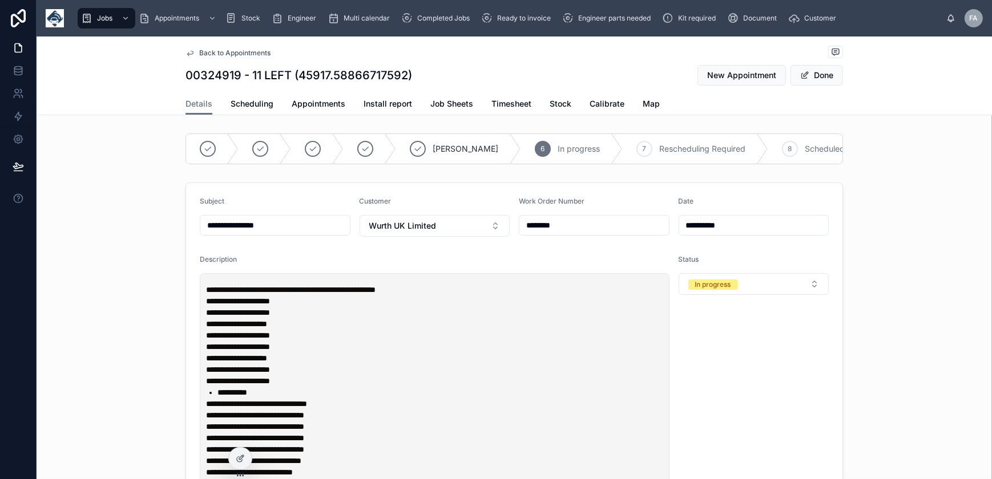
type input "**********"
click at [815, 80] on button "Done" at bounding box center [817, 75] width 53 height 21
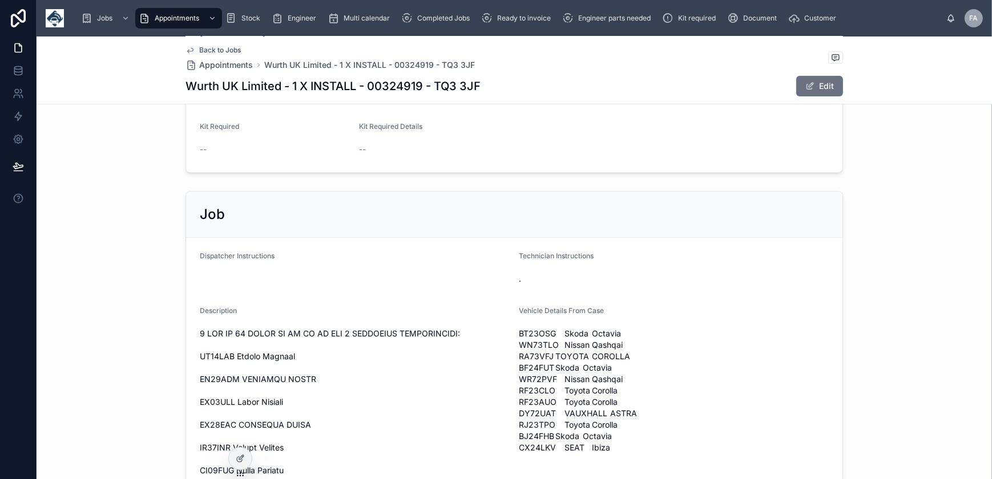
scroll to position [363, 0]
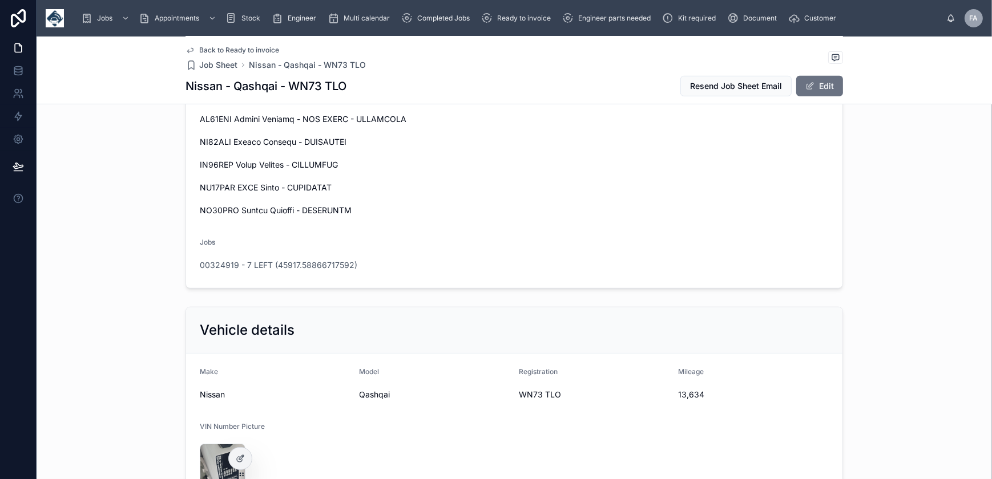
scroll to position [1038, 0]
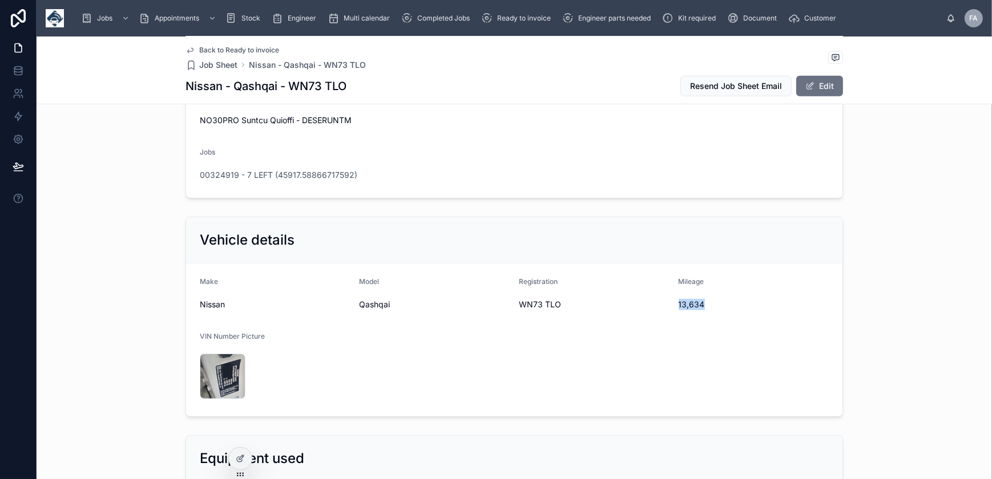
drag, startPoint x: 670, startPoint y: 305, endPoint x: 716, endPoint y: 308, distance: 46.9
click at [716, 308] on form "Make Nissan Model Qashqai Registration WN73 TLO Mileage 13,634 VIN Number Pictu…" at bounding box center [514, 340] width 656 height 153
copy span "13,634"
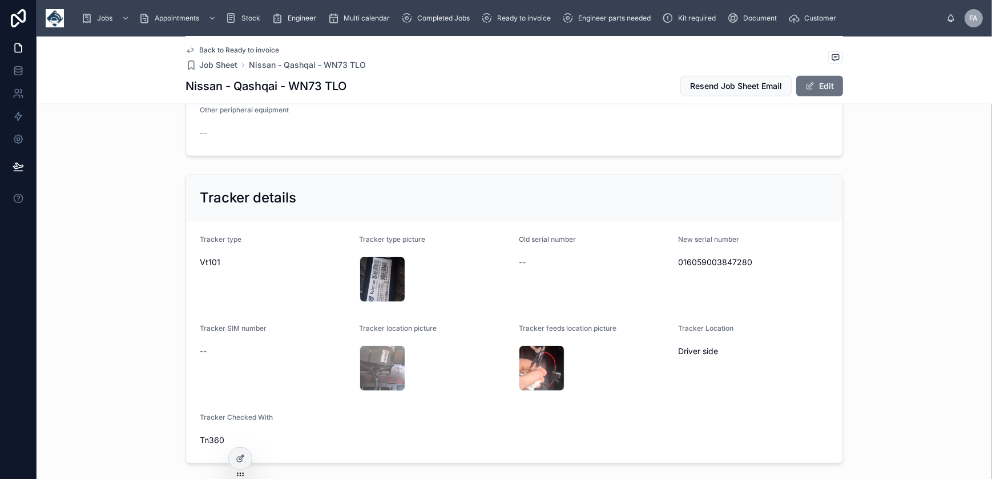
scroll to position [1557, 0]
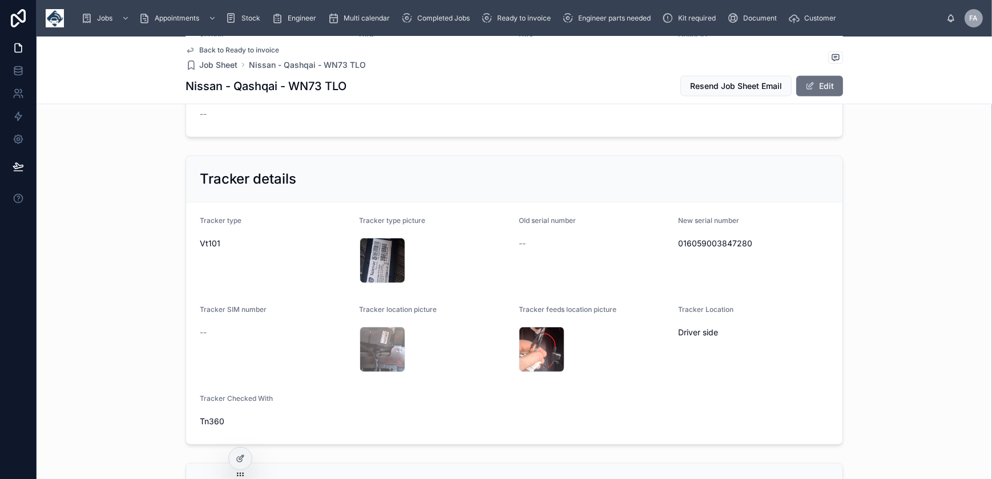
click at [712, 248] on span "016059003847280" at bounding box center [754, 243] width 151 height 11
copy span "016059003847280"
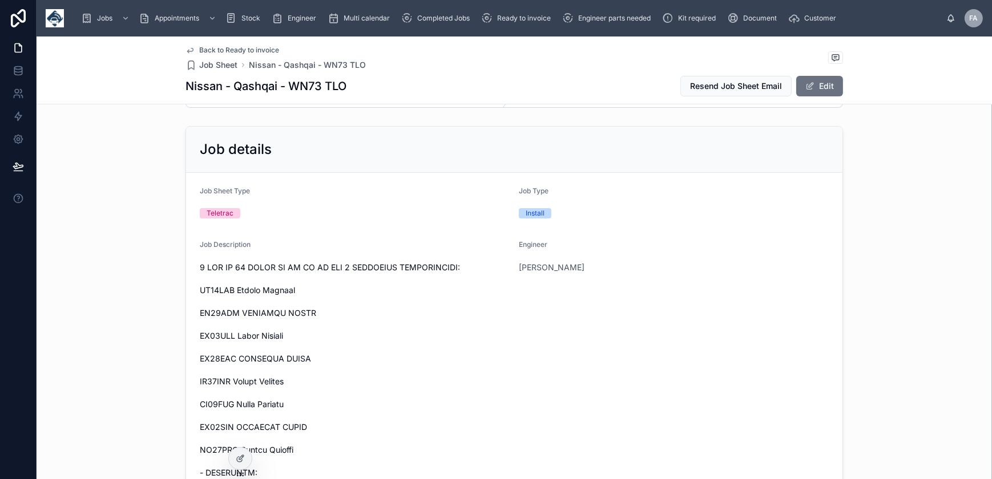
scroll to position [0, 0]
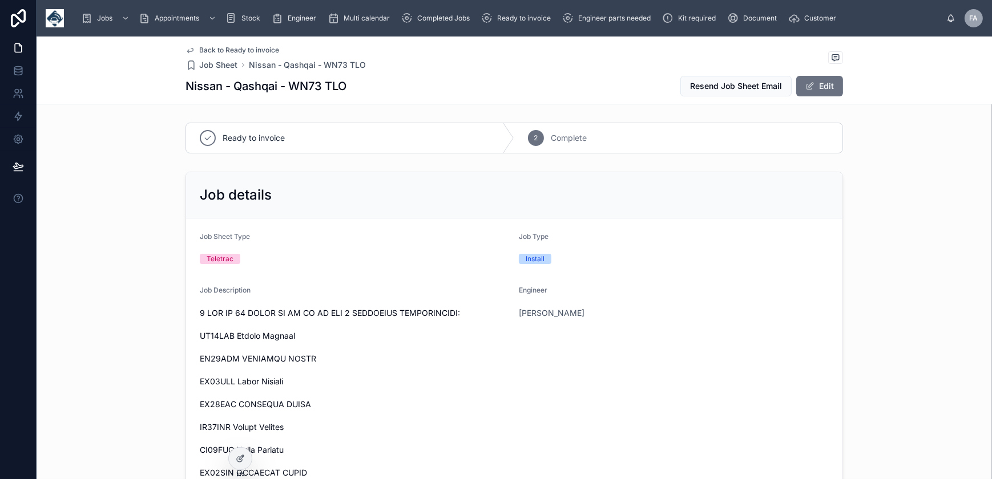
click at [529, 131] on div "2" at bounding box center [536, 138] width 16 height 16
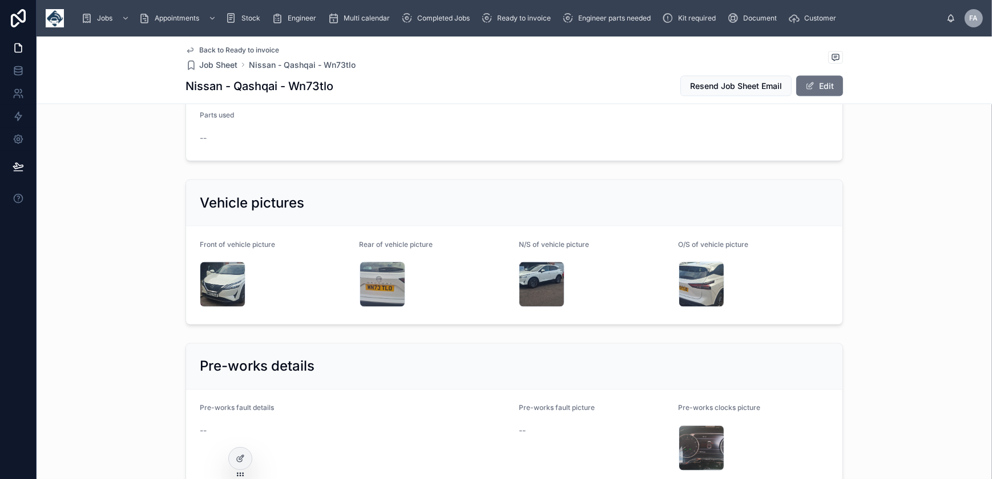
scroll to position [2490, 0]
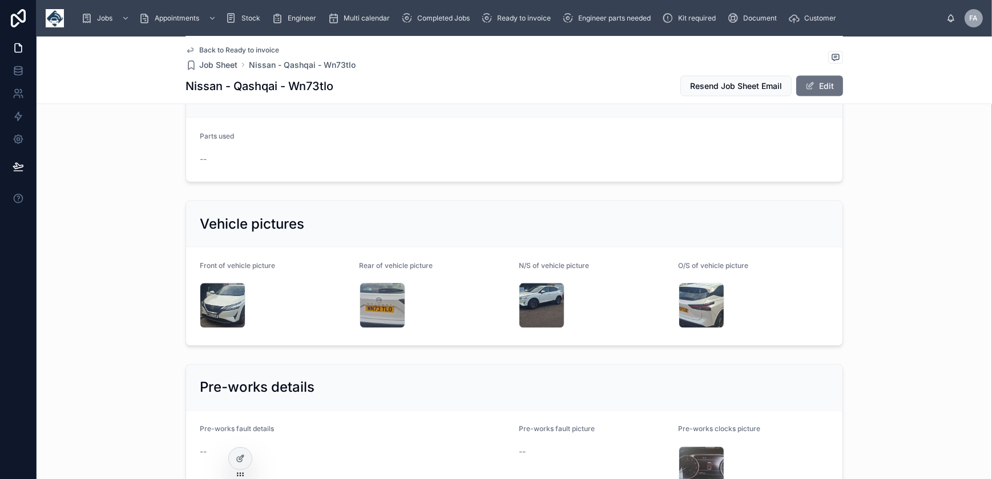
click at [218, 291] on div "20251007_101018 .jpg" at bounding box center [223, 306] width 46 height 46
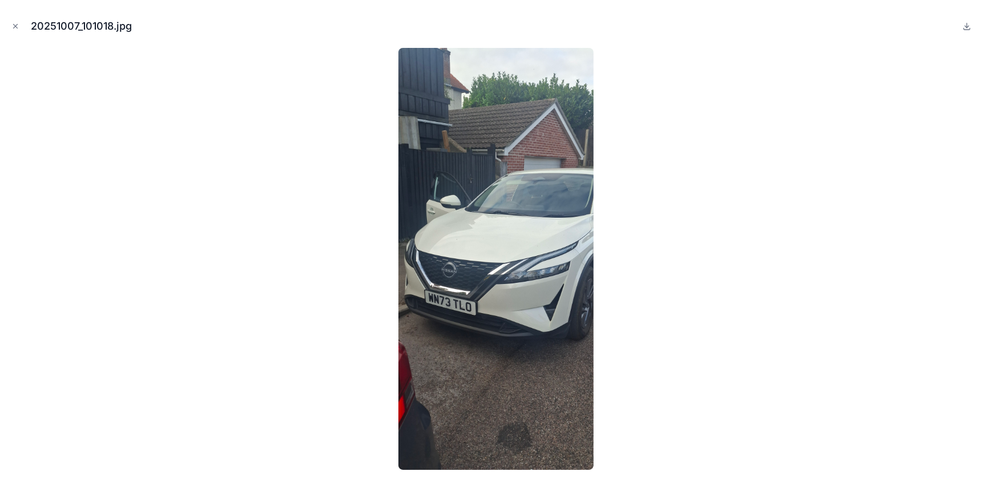
click at [15, 28] on icon "Close modal" at bounding box center [15, 26] width 8 height 8
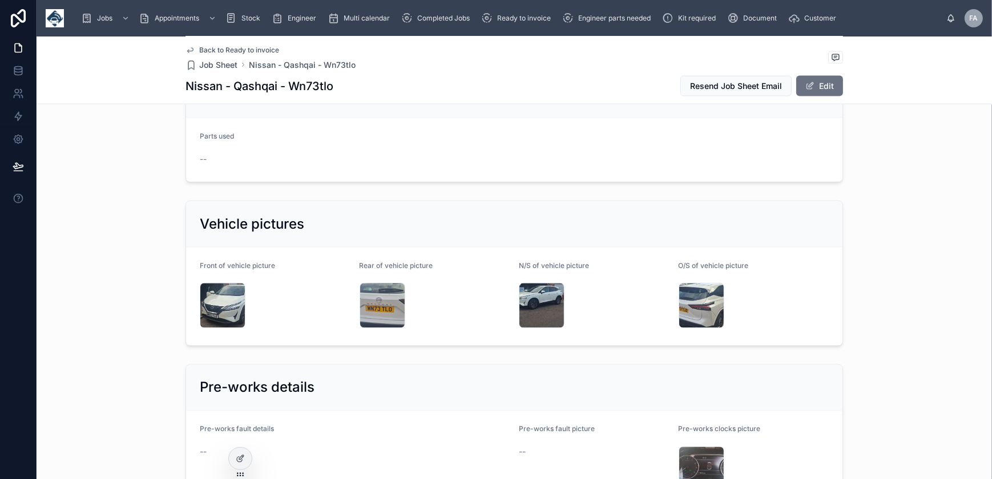
drag, startPoint x: 833, startPoint y: 91, endPoint x: 812, endPoint y: 110, distance: 28.4
click at [833, 91] on button "Edit" at bounding box center [819, 86] width 47 height 21
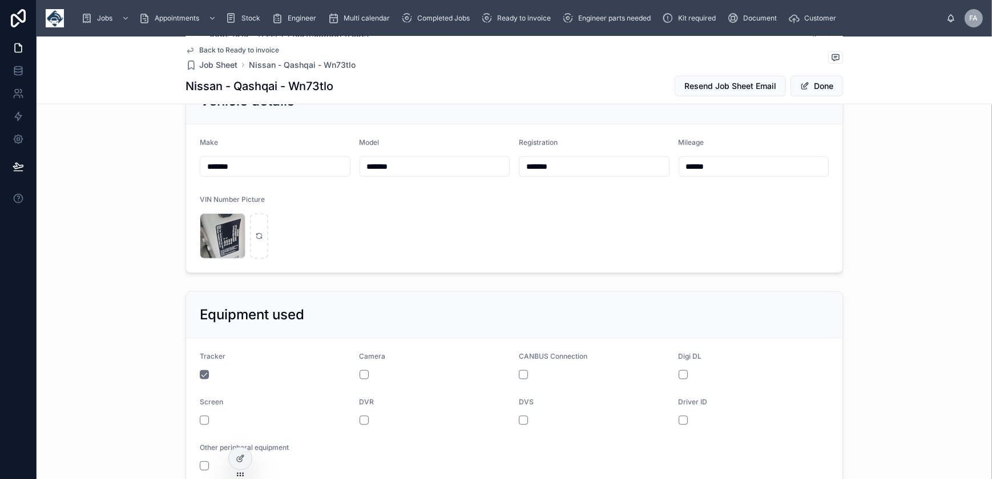
scroll to position [1168, 0]
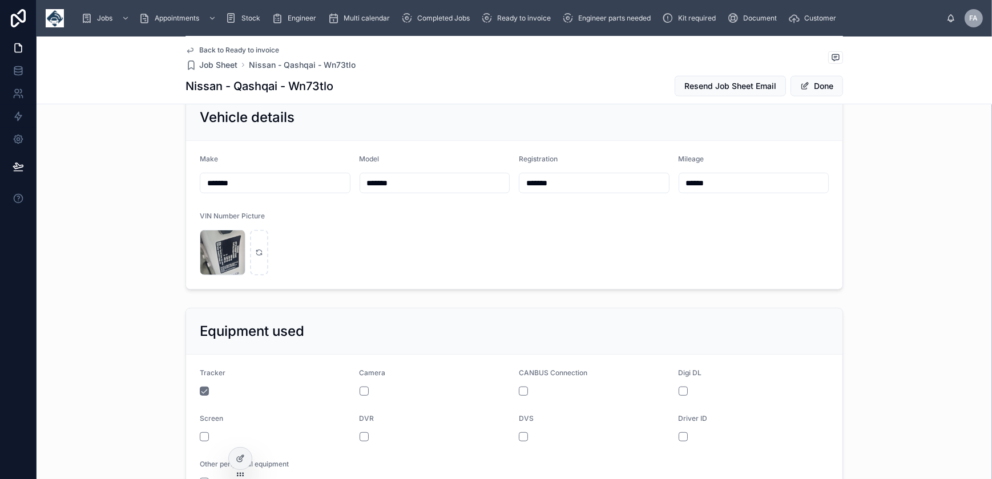
drag, startPoint x: 562, startPoint y: 183, endPoint x: 473, endPoint y: 178, distance: 88.6
click at [488, 183] on form "Make ****** Model ******* Registration ******* Mileage ****** VIN Number Pictur…" at bounding box center [514, 215] width 656 height 148
type input "**********"
click at [829, 86] on span "Done" at bounding box center [817, 86] width 53 height 21
click at [828, 87] on button "Done" at bounding box center [817, 86] width 53 height 21
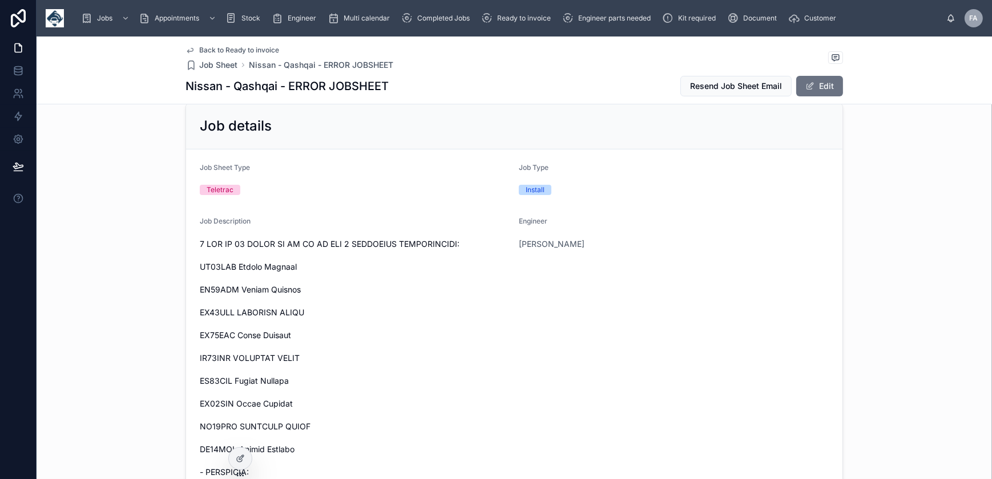
scroll to position [0, 0]
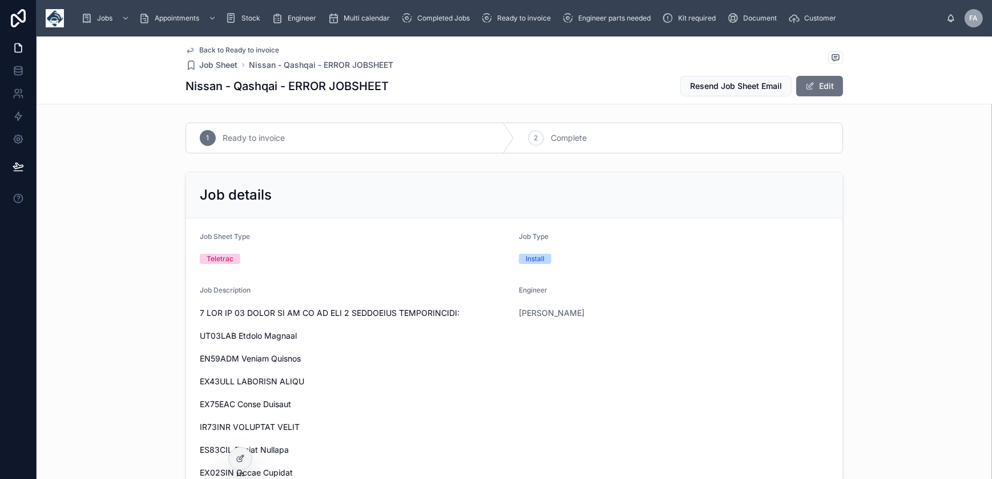
click at [531, 146] on div "2 Complete" at bounding box center [678, 138] width 328 height 30
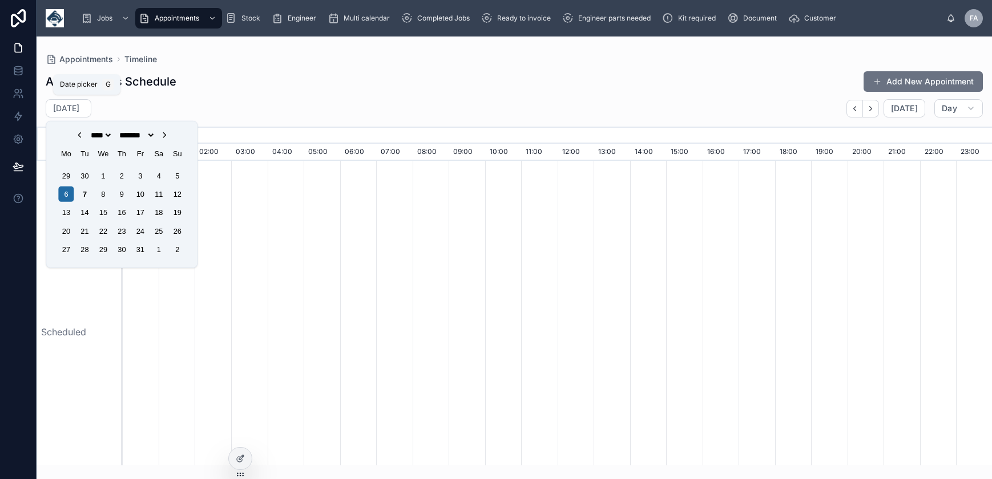
select select "****"
select select "*"
click at [86, 196] on div "7" at bounding box center [84, 194] width 15 height 15
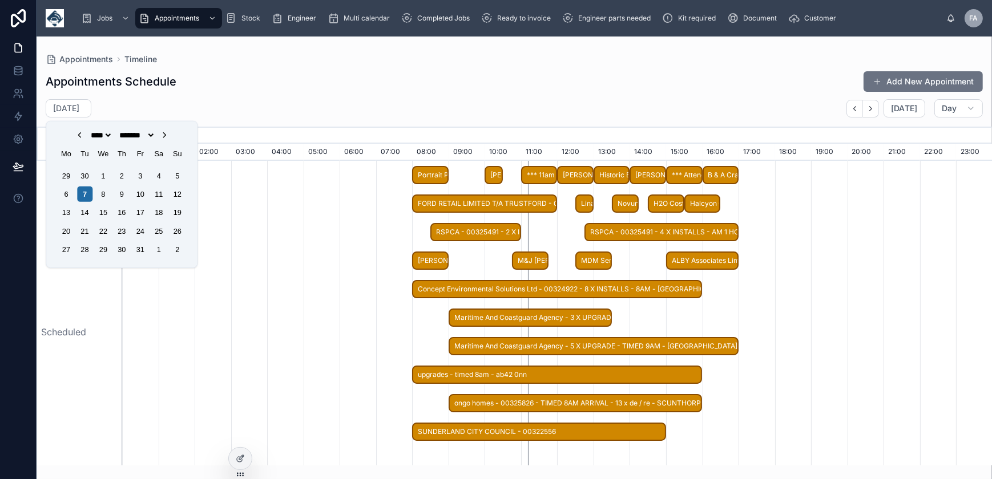
click at [329, 244] on div at bounding box center [557, 332] width 13051 height 342
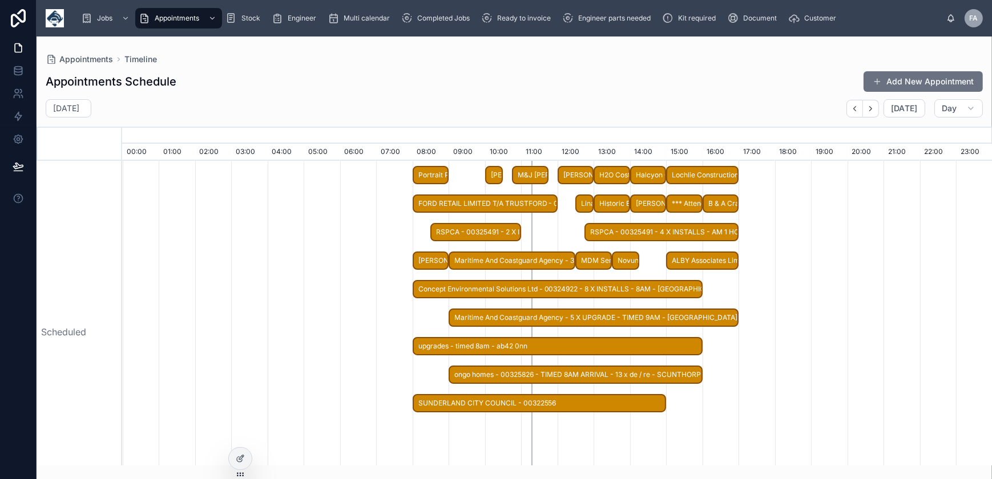
click at [497, 208] on span "FORD RETAIL LIMITED T/A TRUSTFORD - 00320721 - 2 X INSTALLS - TIMED 8AM - [GEOG…" at bounding box center [485, 204] width 143 height 19
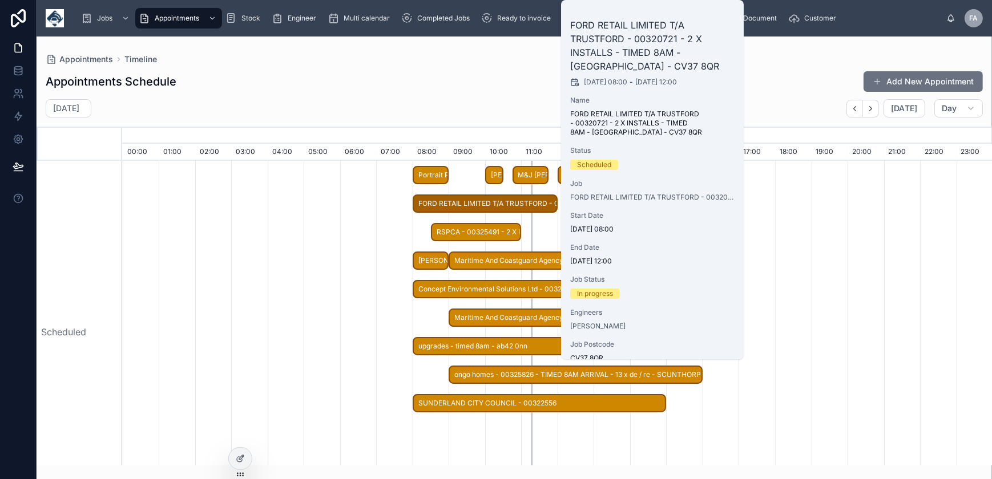
scroll to position [51, 0]
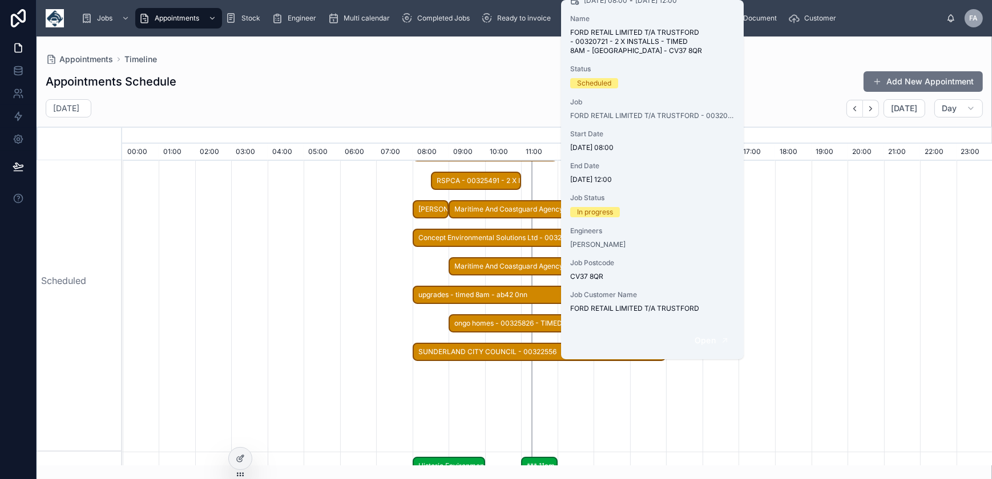
click at [715, 344] on span "Open" at bounding box center [705, 341] width 21 height 10
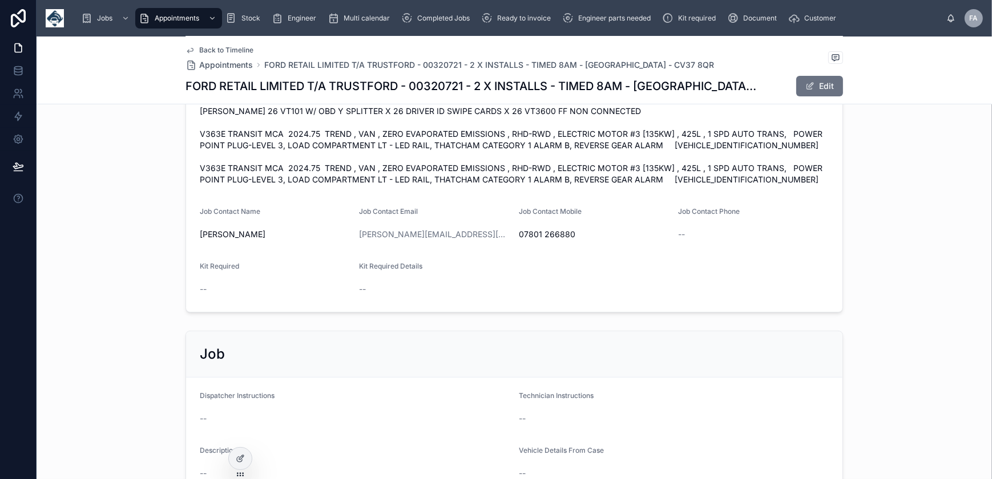
scroll to position [142, 0]
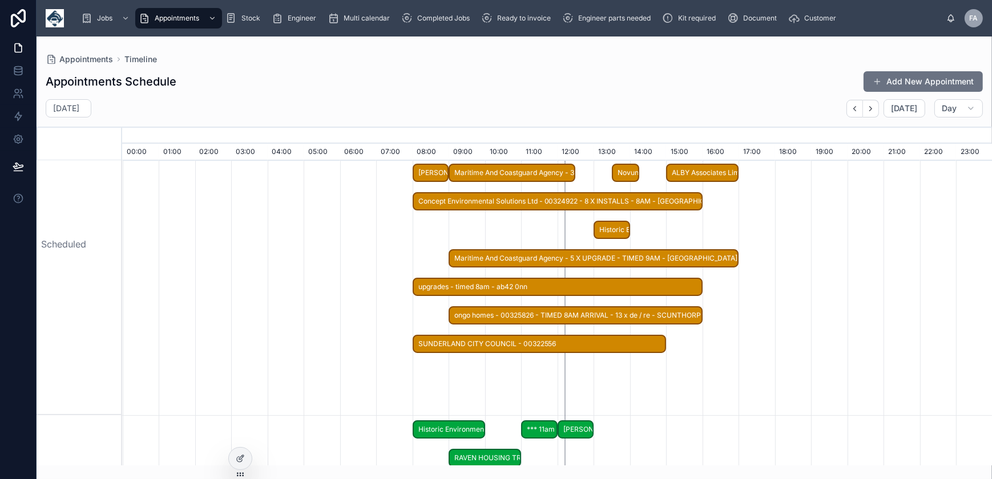
scroll to position [155, 0]
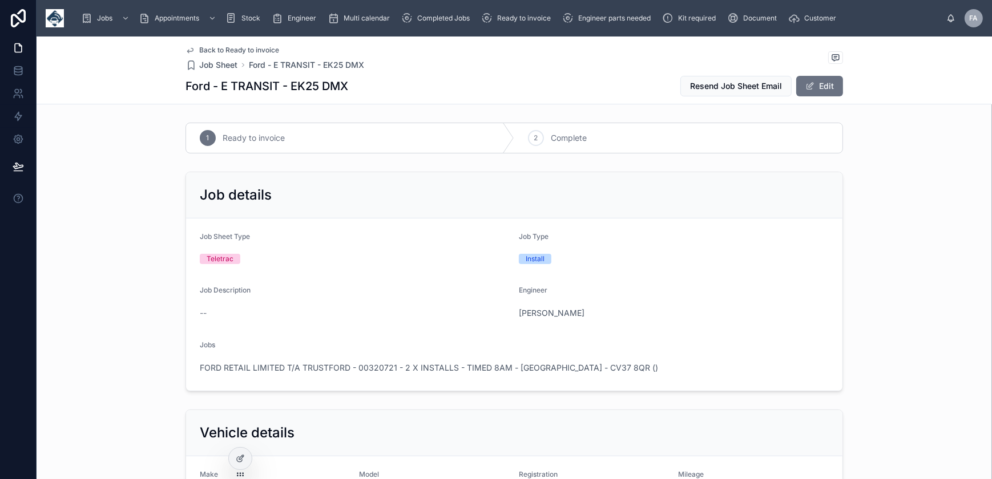
click at [530, 21] on span "Ready to invoice" at bounding box center [524, 18] width 54 height 9
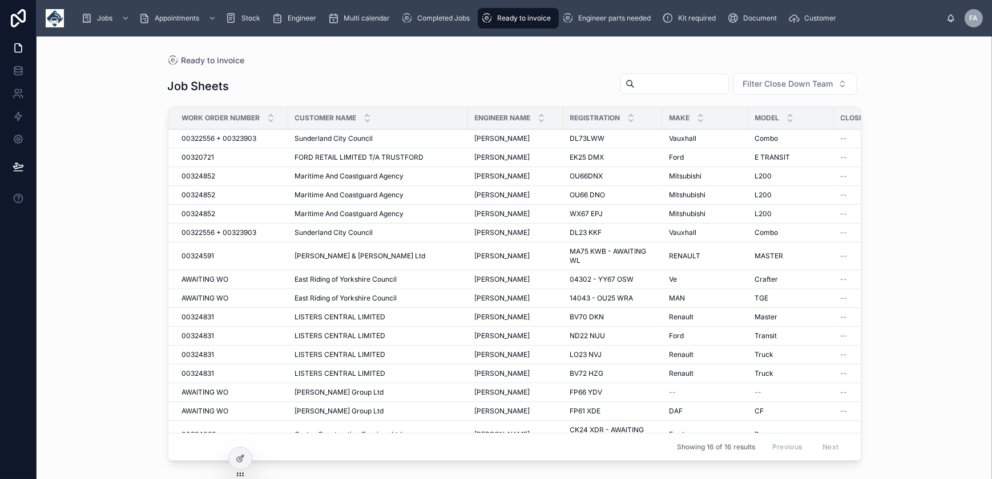
click at [647, 87] on input "text" at bounding box center [682, 84] width 94 height 16
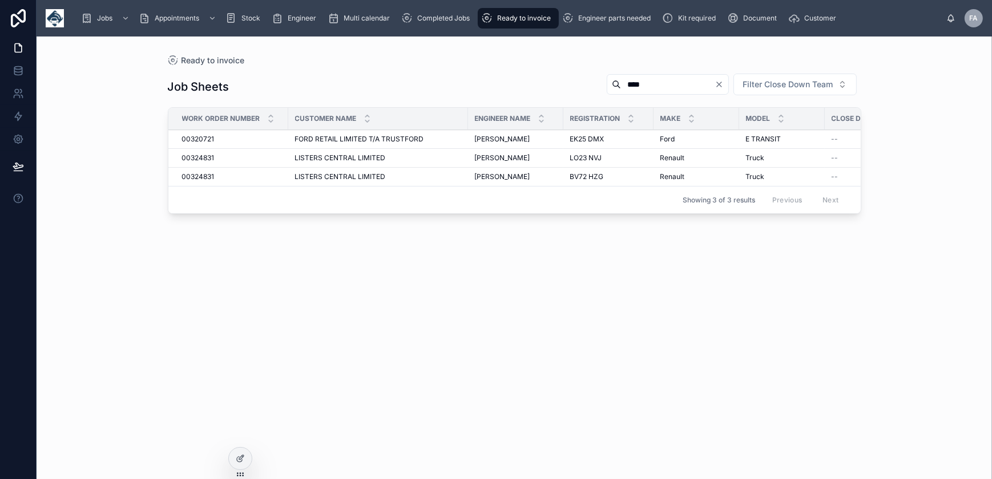
type input "****"
click at [437, 21] on span "Completed Jobs" at bounding box center [443, 18] width 53 height 9
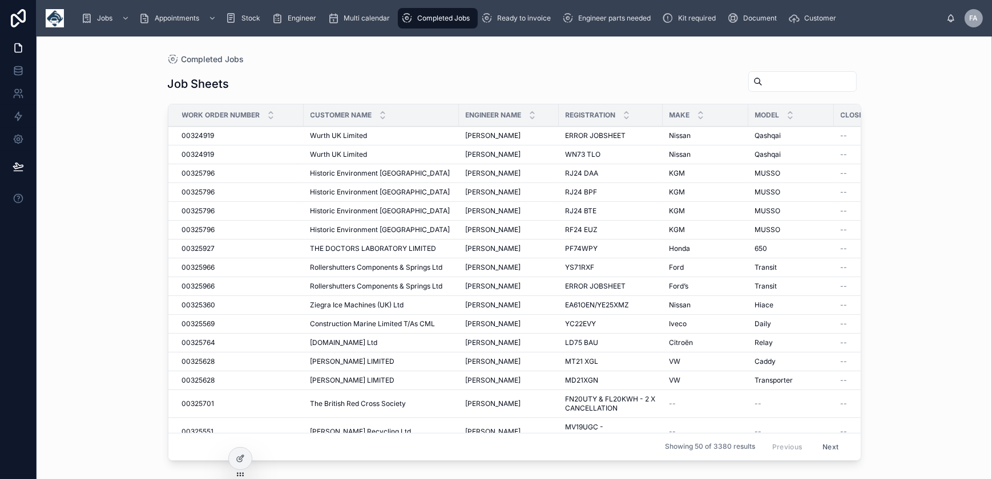
click at [514, 23] on div "Ready to invoice" at bounding box center [518, 18] width 74 height 18
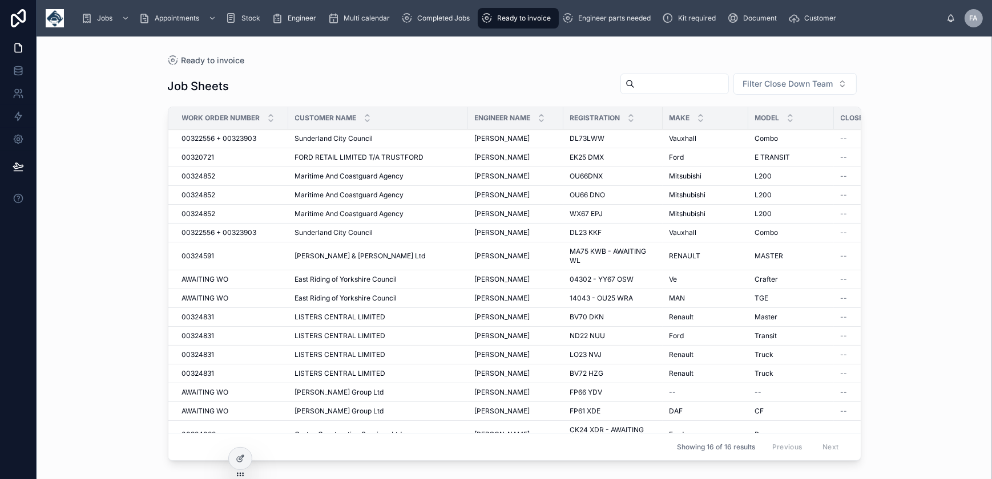
click at [458, 19] on span "Completed Jobs" at bounding box center [443, 18] width 53 height 9
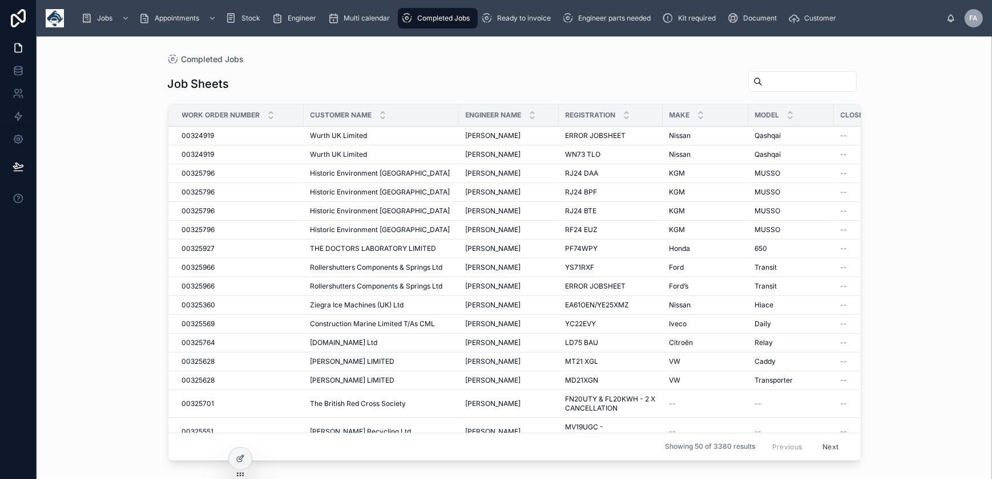
click at [501, 17] on span "Ready to invoice" at bounding box center [524, 18] width 54 height 9
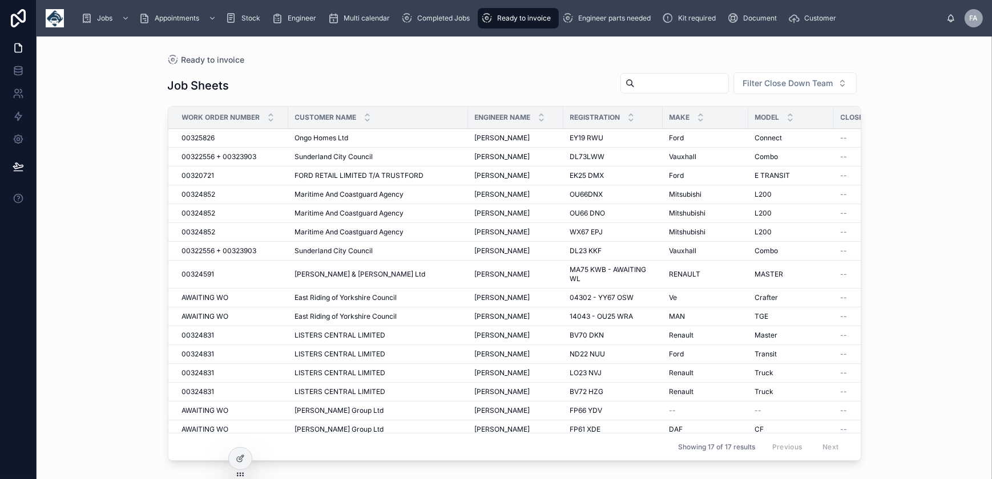
click at [455, 21] on span "Completed Jobs" at bounding box center [443, 18] width 53 height 9
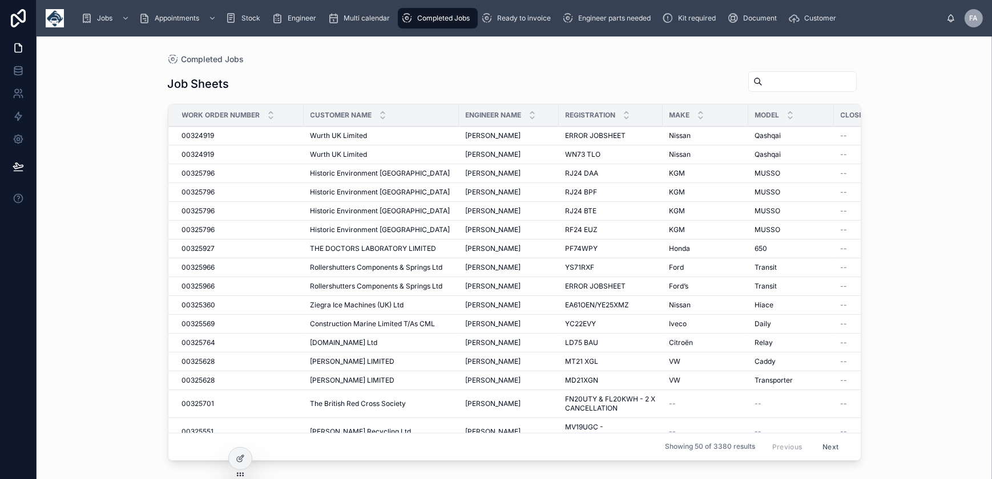
click at [777, 86] on input "text" at bounding box center [810, 82] width 94 height 16
paste input "**********"
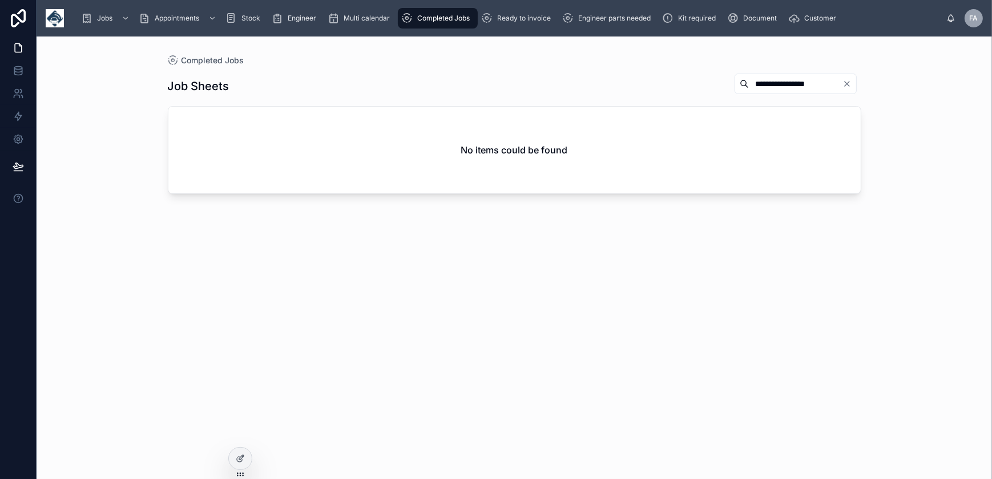
click at [749, 84] on input "**********" at bounding box center [796, 84] width 94 height 16
drag, startPoint x: 791, startPoint y: 81, endPoint x: 595, endPoint y: 84, distance: 195.2
click at [595, 84] on div "**********" at bounding box center [515, 86] width 694 height 26
click at [749, 82] on input "******" at bounding box center [796, 84] width 94 height 16
type input "*****"
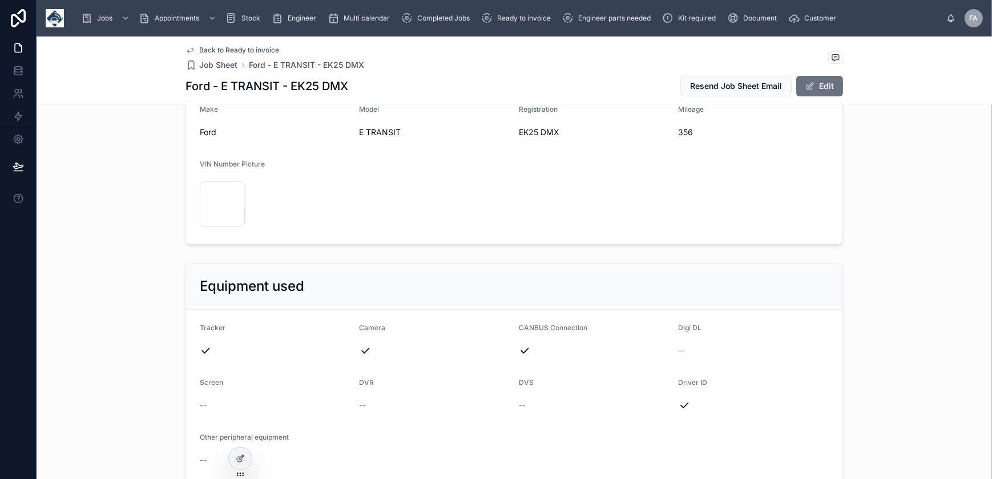
scroll to position [363, 0]
click at [687, 131] on span "356" at bounding box center [754, 134] width 151 height 11
click at [685, 131] on span "356" at bounding box center [754, 134] width 151 height 11
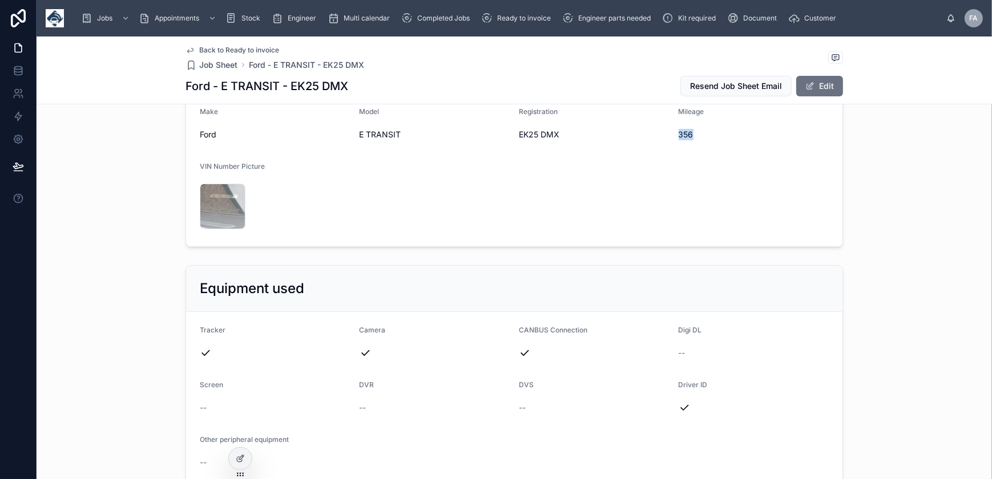
copy span "356"
drag, startPoint x: 516, startPoint y: 133, endPoint x: 558, endPoint y: 133, distance: 42.2
click at [558, 133] on span "EK25 DMX" at bounding box center [594, 134] width 151 height 11
copy span "EK25 DMX"
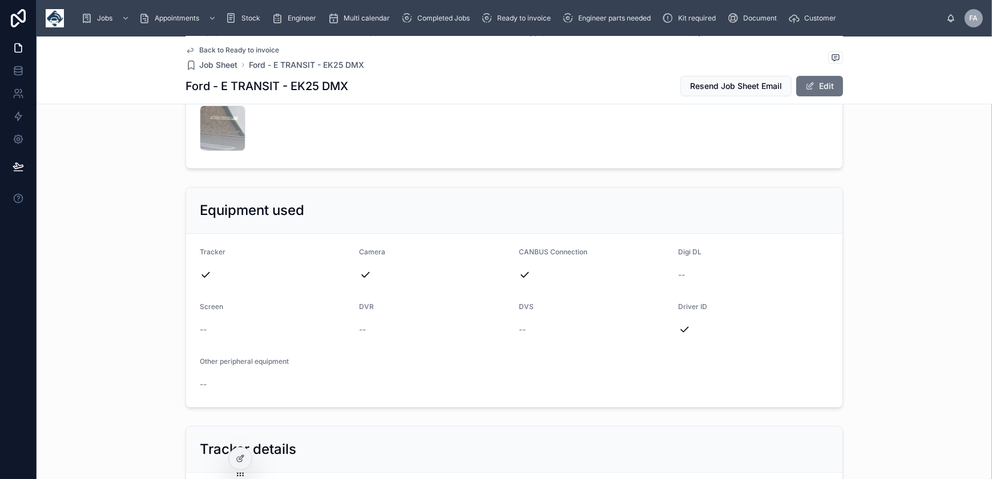
scroll to position [571, 0]
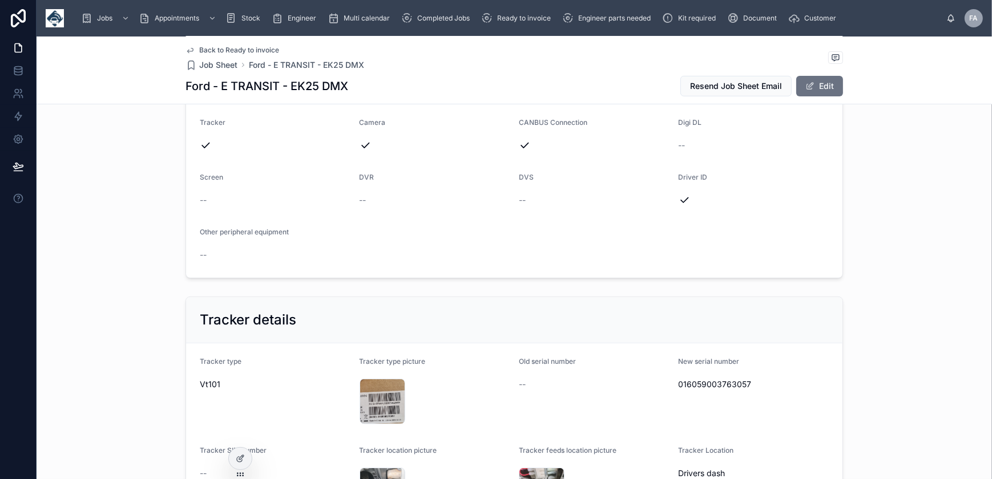
click at [704, 382] on span "016059003763057" at bounding box center [754, 384] width 151 height 11
copy span "016059003763057"
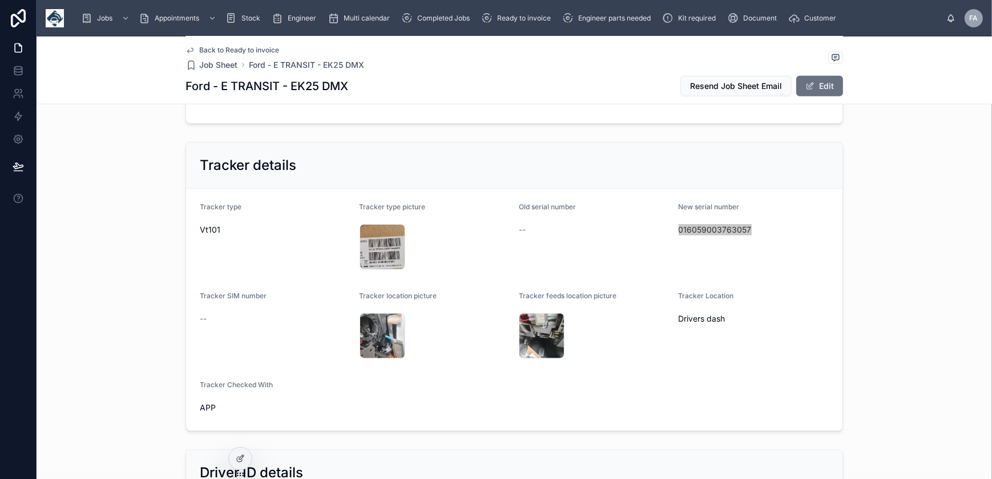
scroll to position [726, 0]
click at [378, 233] on div "20251007_102052 .jpg" at bounding box center [383, 247] width 46 height 46
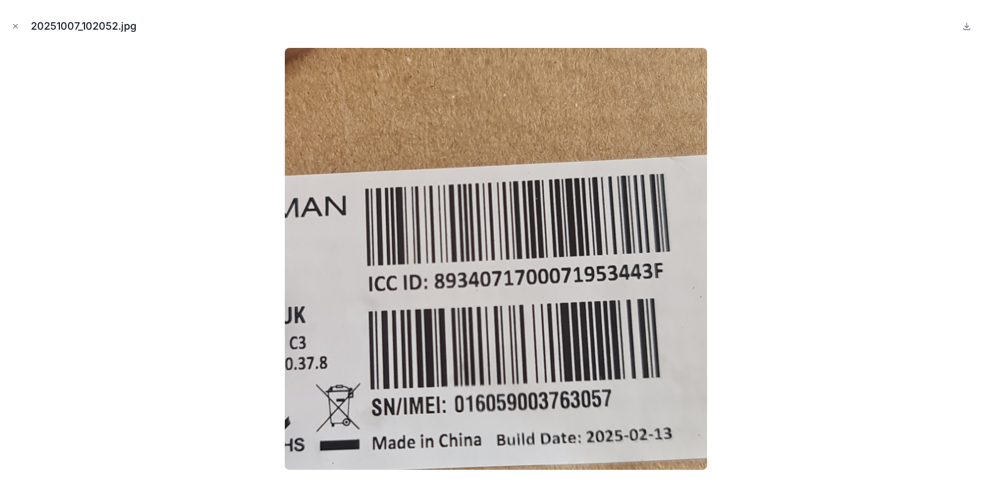
click at [15, 29] on icon "Close modal" at bounding box center [15, 26] width 8 height 8
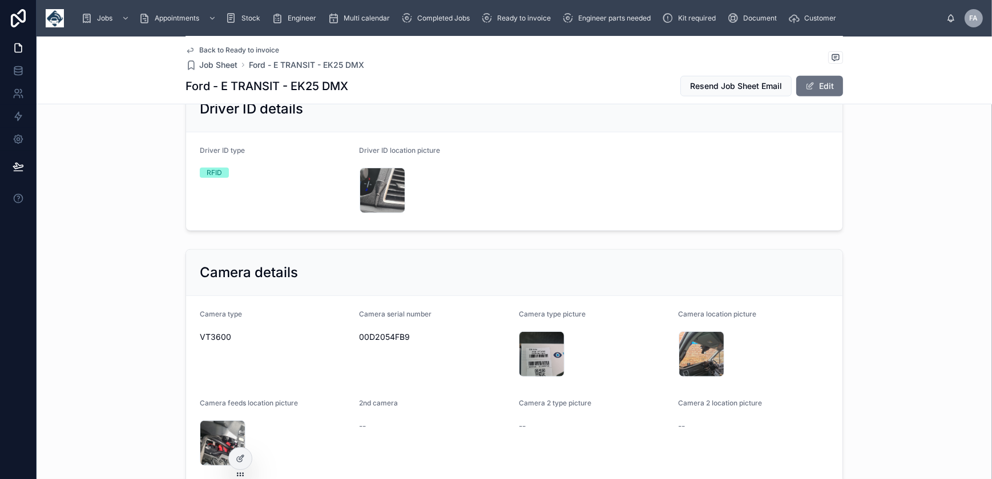
scroll to position [1142, 0]
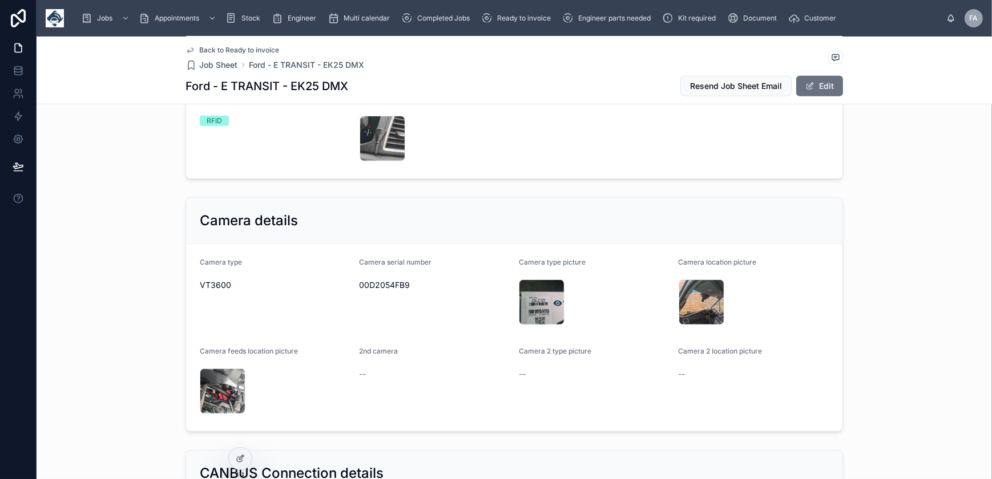
click at [381, 285] on span "00D2054FB9" at bounding box center [435, 285] width 151 height 11
copy span "00D2054FB9"
click at [535, 294] on div "20251007_102101 .jpg" at bounding box center [542, 303] width 46 height 46
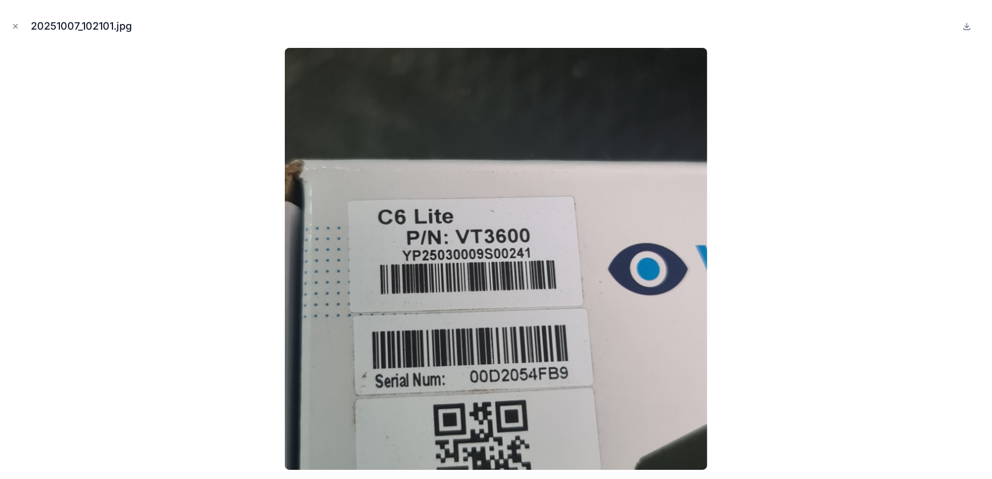
click at [19, 28] on icon "Close modal" at bounding box center [15, 26] width 8 height 8
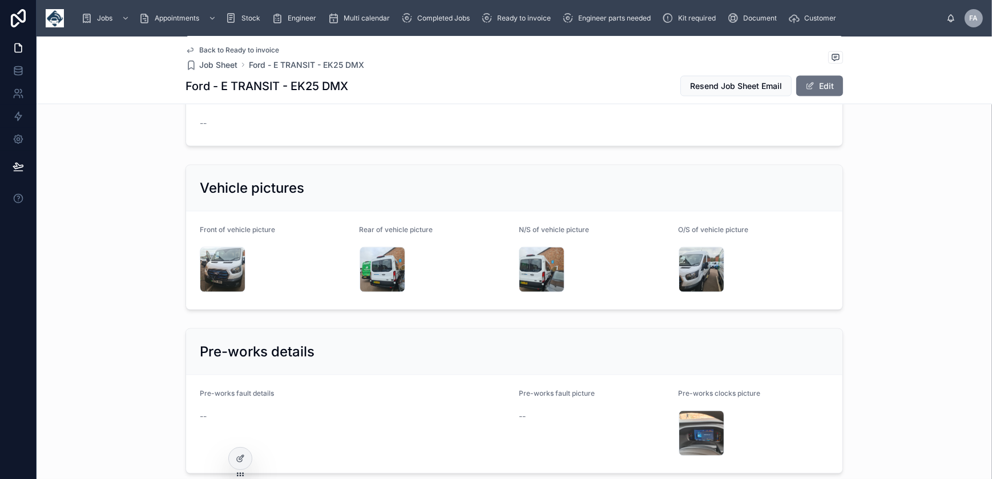
scroll to position [2283, 0]
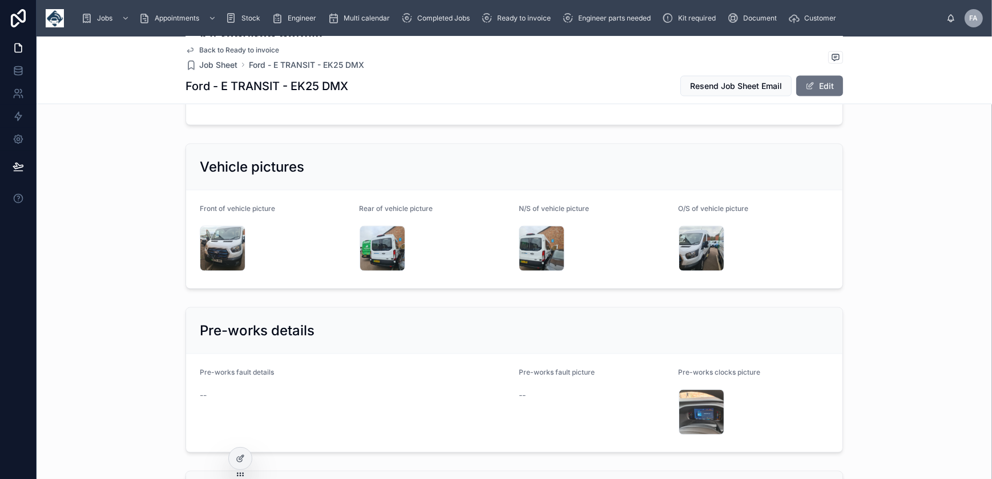
click at [208, 232] on div "20251007_100559 .jpg" at bounding box center [223, 249] width 46 height 46
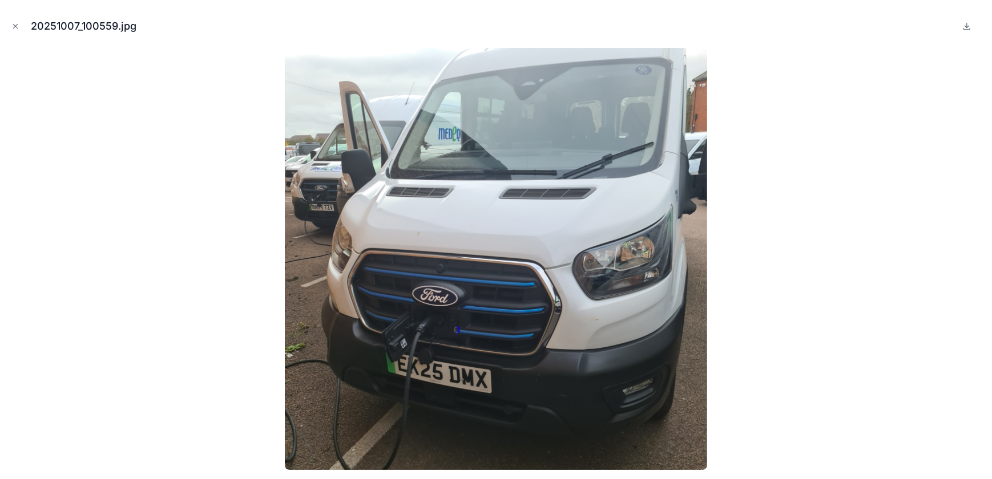
click at [17, 29] on icon "Close modal" at bounding box center [15, 26] width 8 height 8
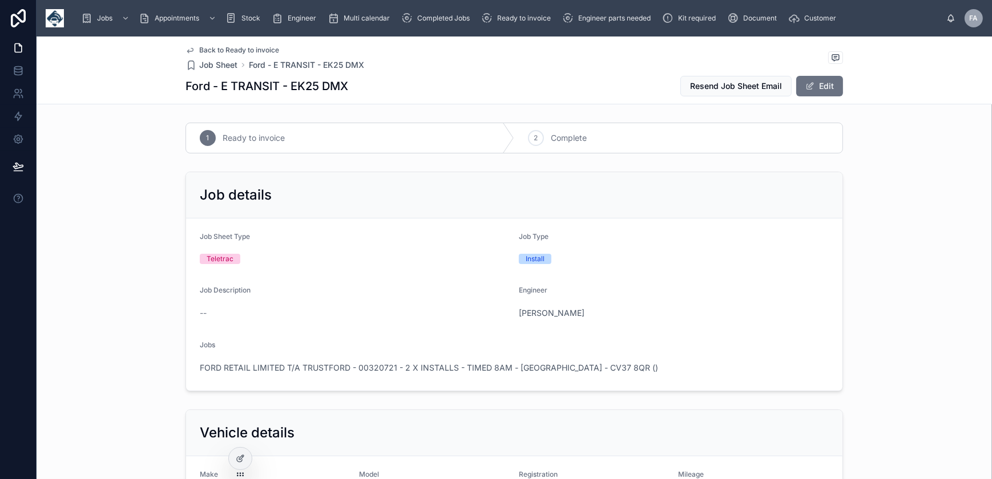
click at [0, 0] on icon at bounding box center [0, 0] width 0 height 0
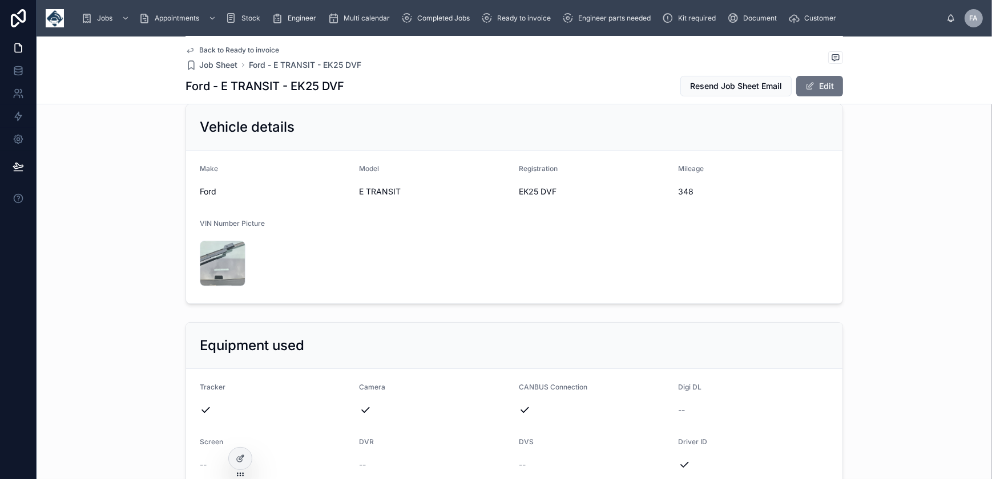
scroll to position [155, 0]
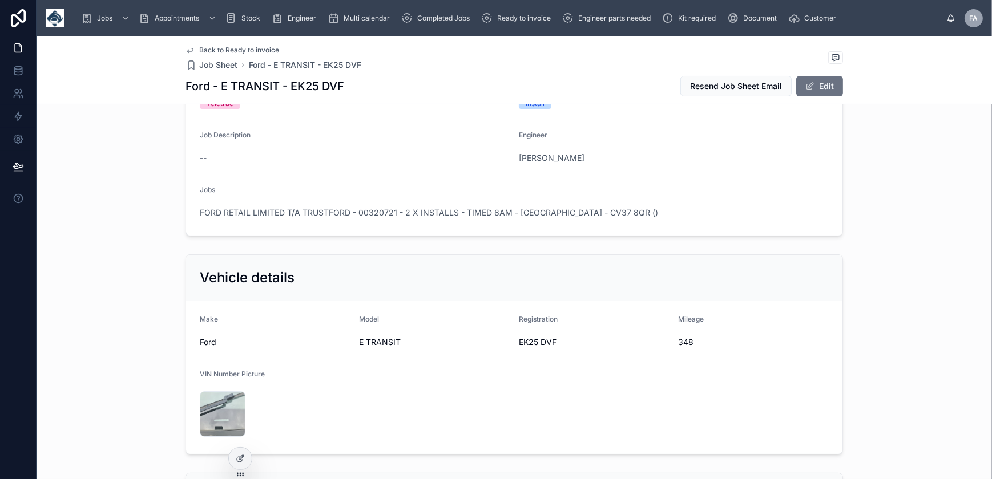
click at [683, 342] on span "348" at bounding box center [754, 342] width 151 height 11
copy span "348"
drag, startPoint x: 516, startPoint y: 342, endPoint x: 558, endPoint y: 341, distance: 41.7
click at [558, 341] on span "EK25 DVF" at bounding box center [594, 342] width 151 height 11
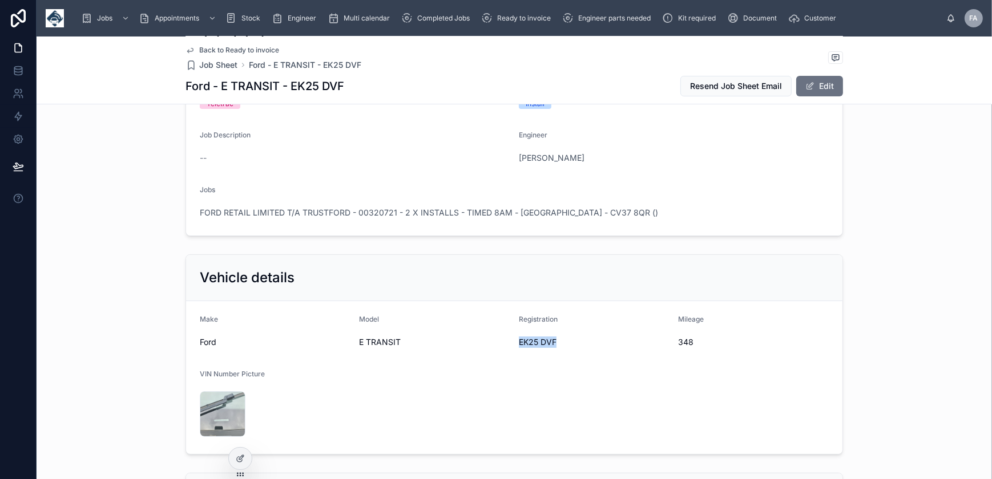
copy span "EK25 DVF"
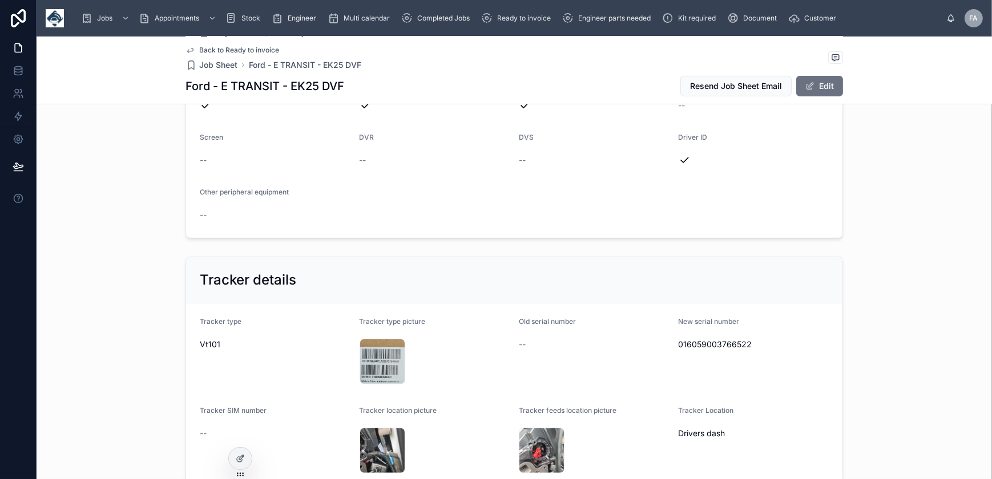
scroll to position [622, 0]
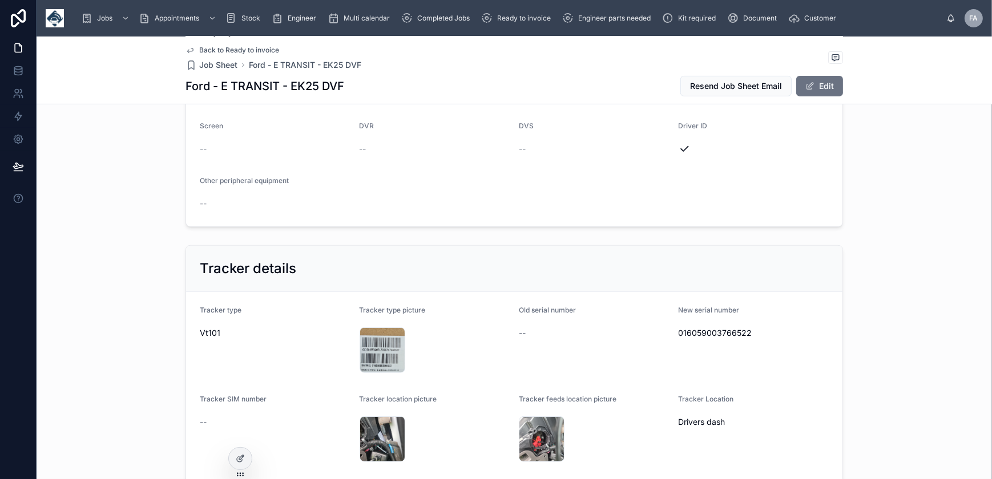
click at [742, 331] on span "016059003766522" at bounding box center [754, 333] width 151 height 11
copy span "016059003766522"
click at [378, 350] on div "20251007_112729 .jpg" at bounding box center [383, 351] width 46 height 46
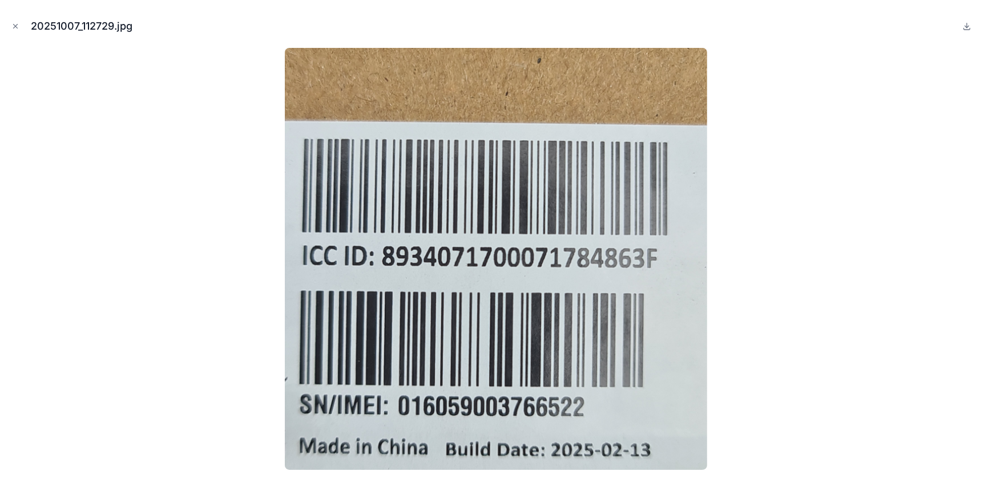
click at [14, 27] on icon "Close modal" at bounding box center [16, 27] width 4 height 4
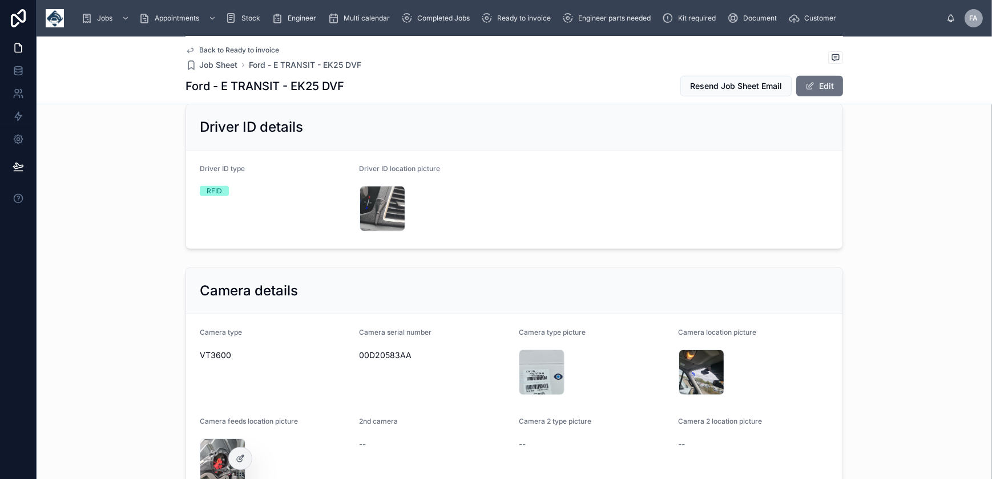
scroll to position [1090, 0]
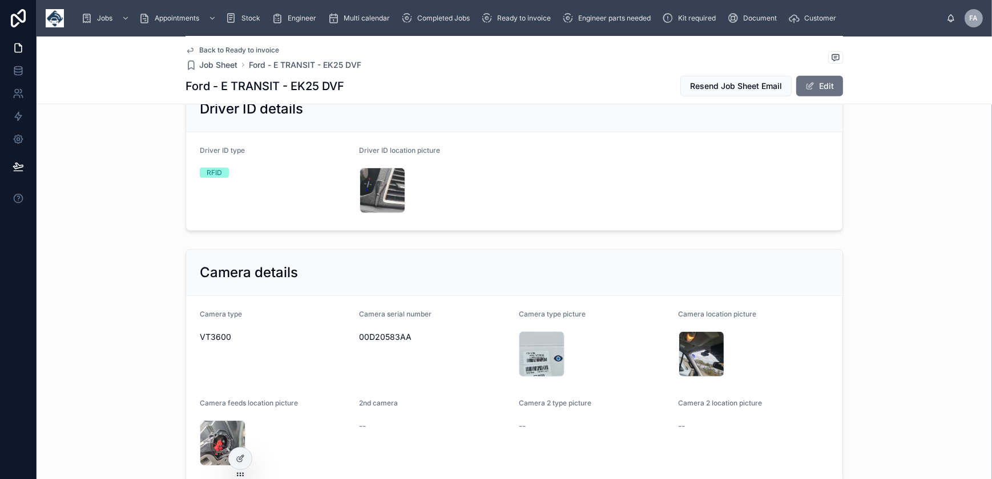
click at [391, 340] on span "00D20583AA" at bounding box center [435, 337] width 151 height 11
copy span "00D20583AA"
click at [532, 354] on div "20251007_112741 .jpg" at bounding box center [542, 355] width 46 height 46
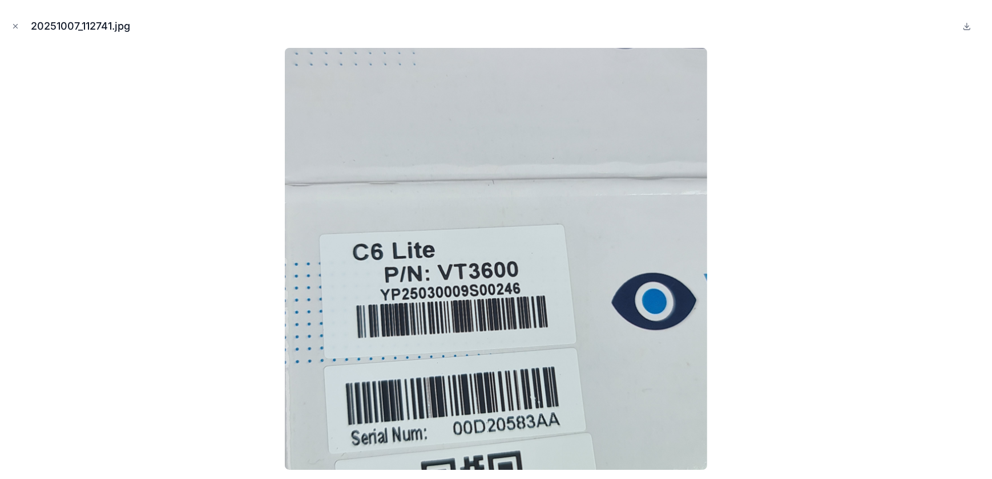
click at [14, 26] on icon "Close modal" at bounding box center [15, 26] width 8 height 8
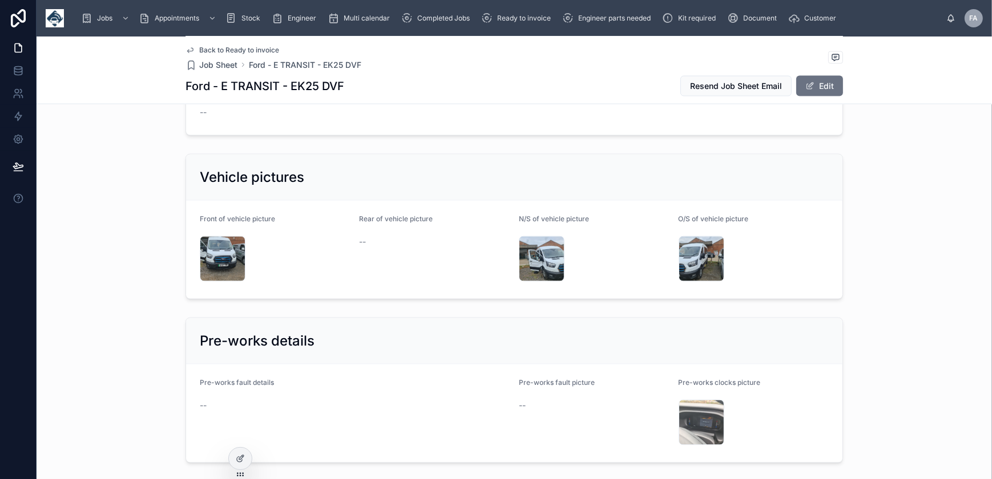
scroll to position [2231, 0]
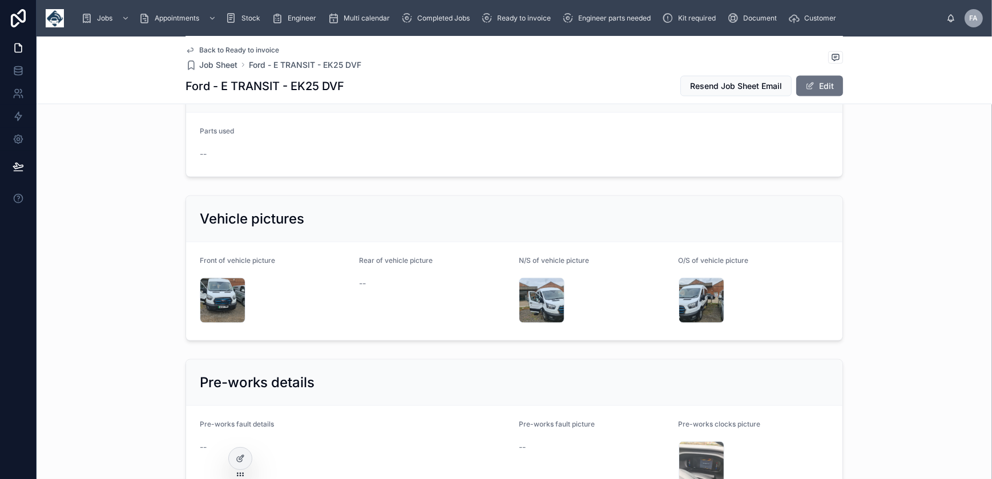
click at [219, 280] on div "20251007_112639 .jpg" at bounding box center [223, 301] width 46 height 46
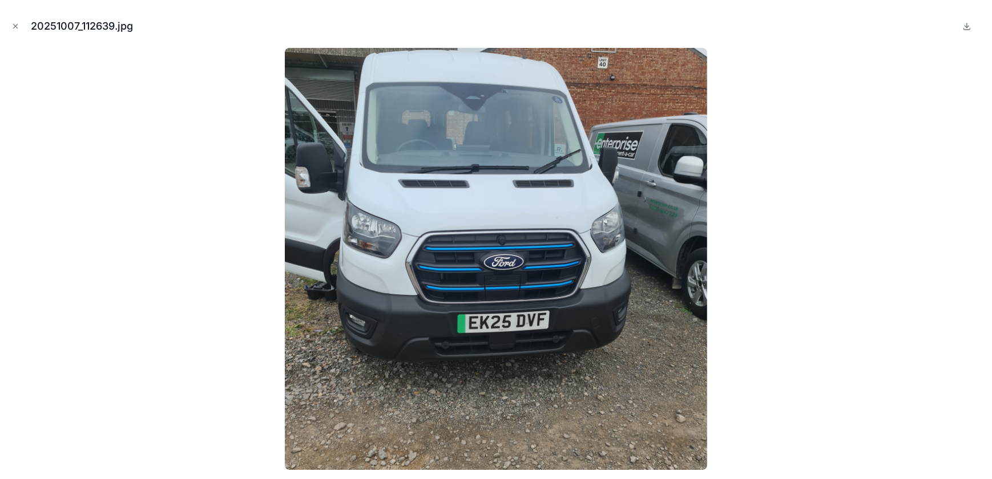
drag, startPoint x: 13, startPoint y: 27, endPoint x: 19, endPoint y: 29, distance: 6.9
click at [13, 27] on icon "Close modal" at bounding box center [15, 26] width 8 height 8
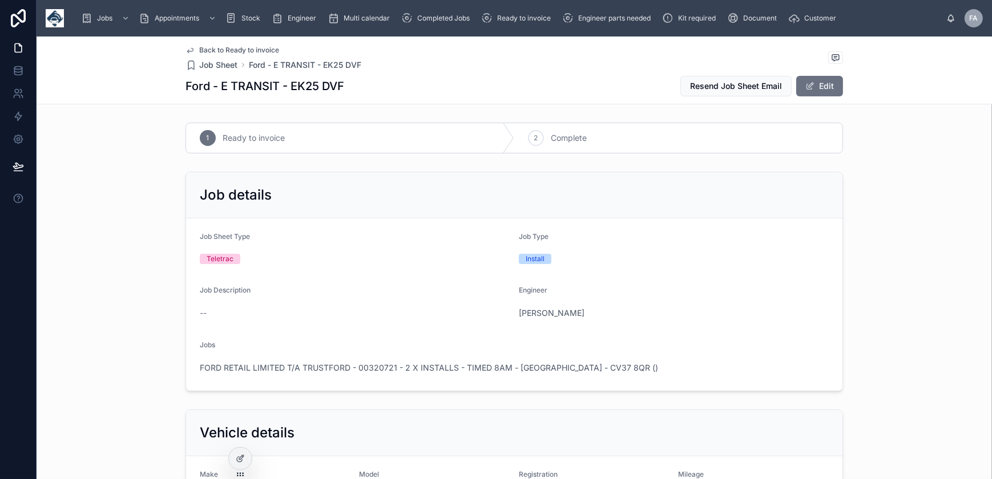
click at [0, 0] on icon at bounding box center [0, 0] width 0 height 0
click at [493, 368] on span "FORD RETAIL LIMITED T/A TRUSTFORD - 00320721 - 2 X INSTALLS - TIMED 8AM - [GEOG…" at bounding box center [429, 367] width 458 height 11
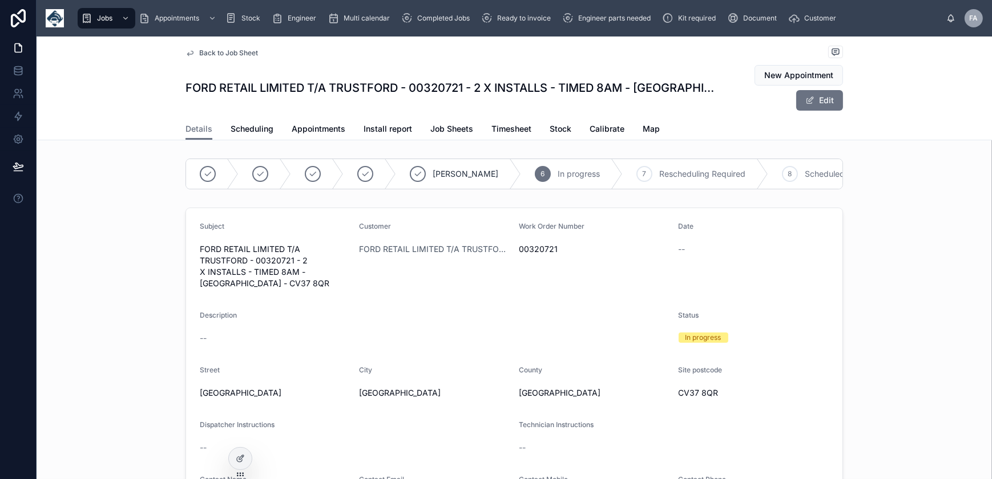
click at [320, 131] on span "Appointments" at bounding box center [319, 128] width 54 height 11
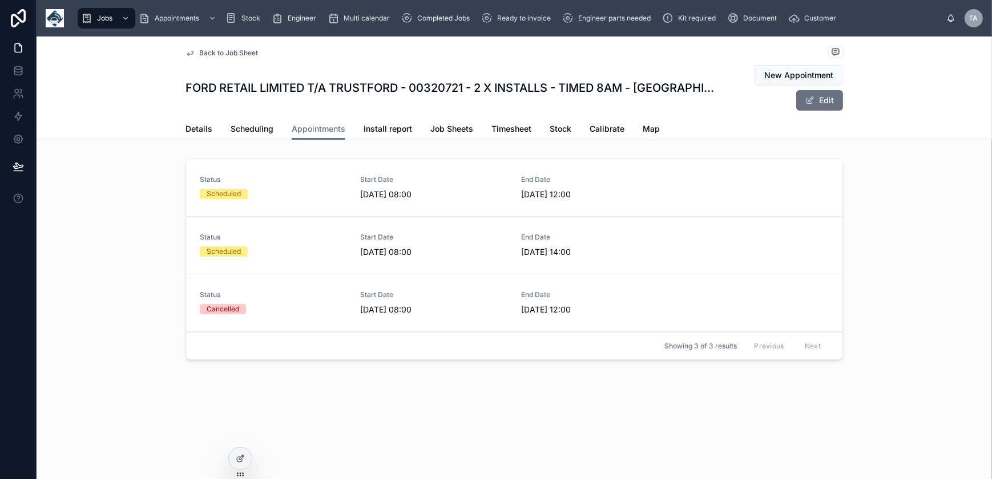
click at [263, 201] on link "Status Scheduled Start Date [DATE] 08:00 End Date [DATE] 12:00" at bounding box center [514, 188] width 656 height 58
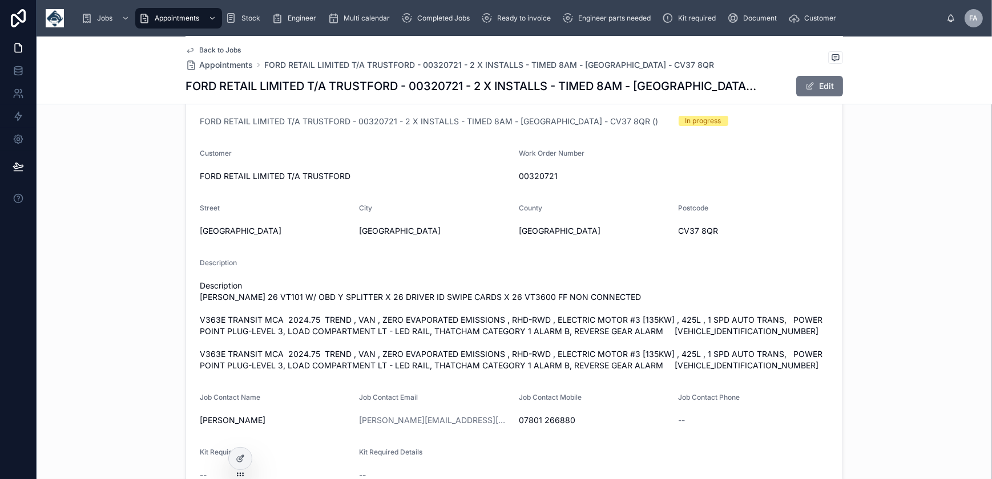
scroll to position [207, 0]
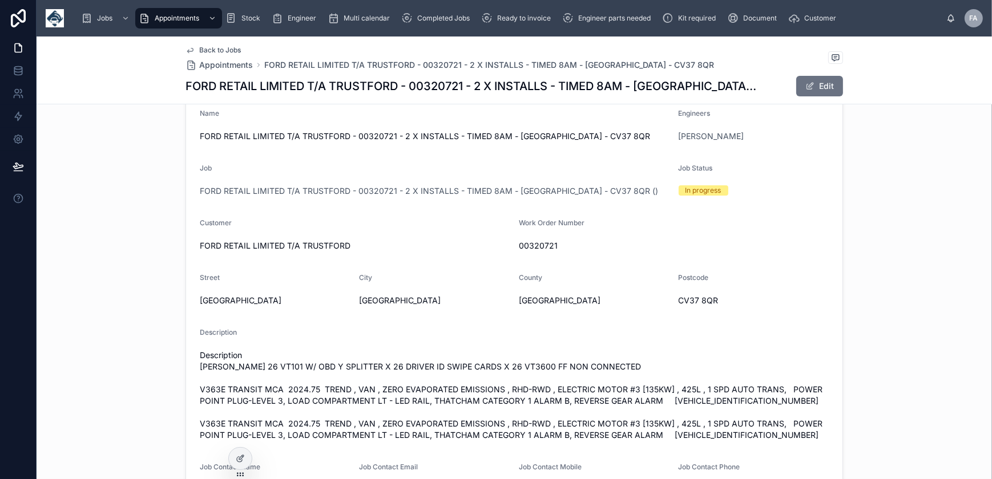
click at [327, 187] on span "FORD RETAIL LIMITED T/A TRUSTFORD - 00320721 - 2 X INSTALLS - TIMED 8AM - [GEOG…" at bounding box center [429, 191] width 458 height 11
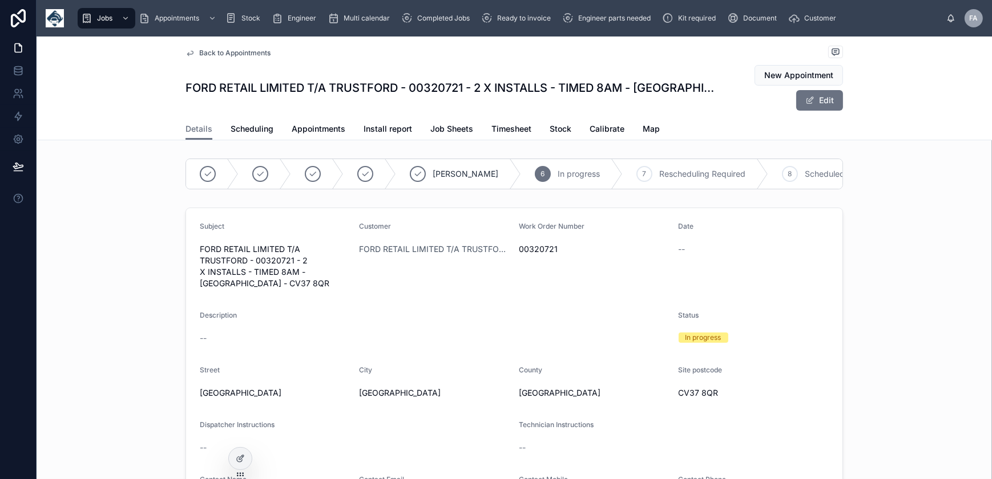
click at [312, 131] on span "Appointments" at bounding box center [319, 128] width 54 height 11
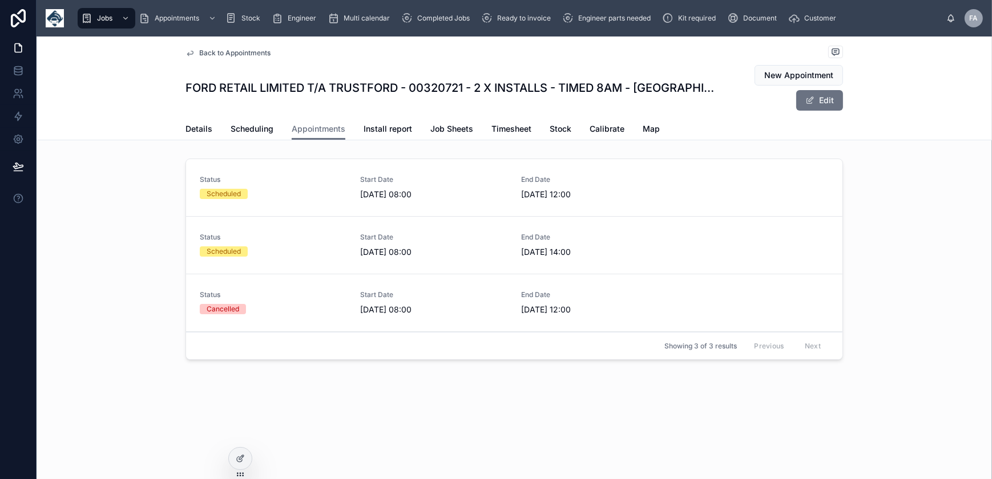
click at [292, 198] on div "Scheduled" at bounding box center [273, 194] width 147 height 10
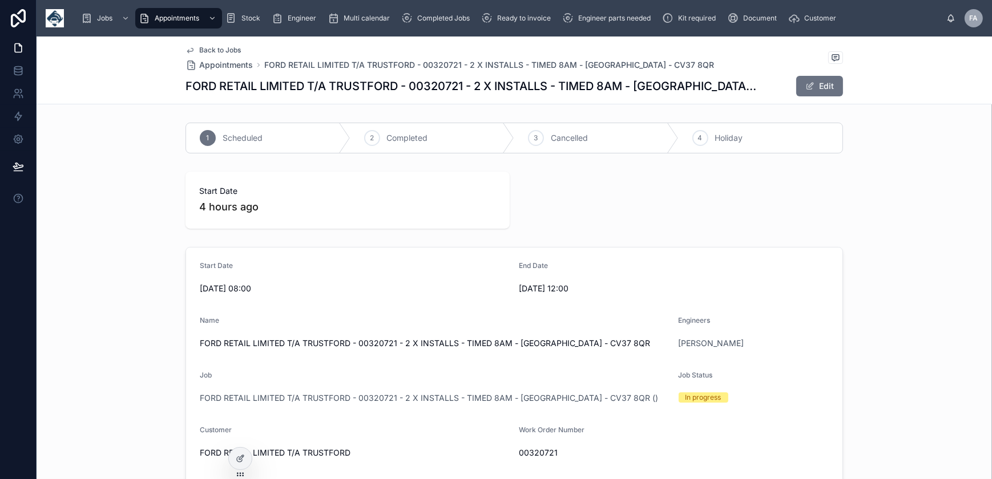
click at [0, 0] on icon at bounding box center [0, 0] width 0 height 0
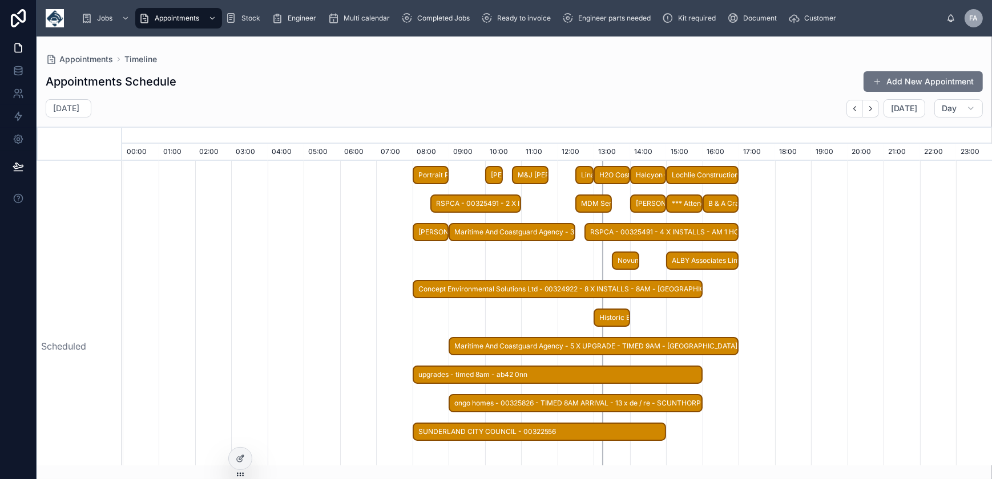
click at [418, 77] on div "Appointments Schedule Add New Appointment" at bounding box center [514, 82] width 937 height 22
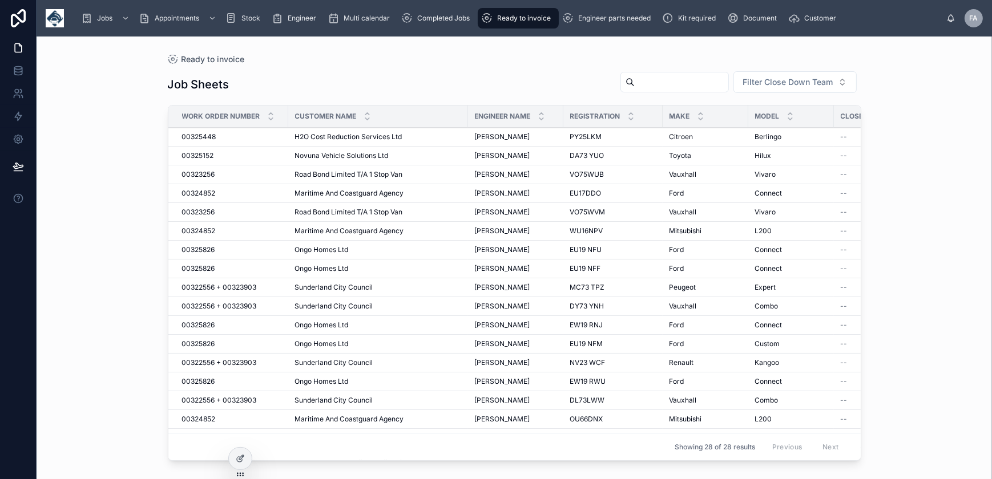
click at [211, 136] on span "00325448" at bounding box center [199, 136] width 34 height 9
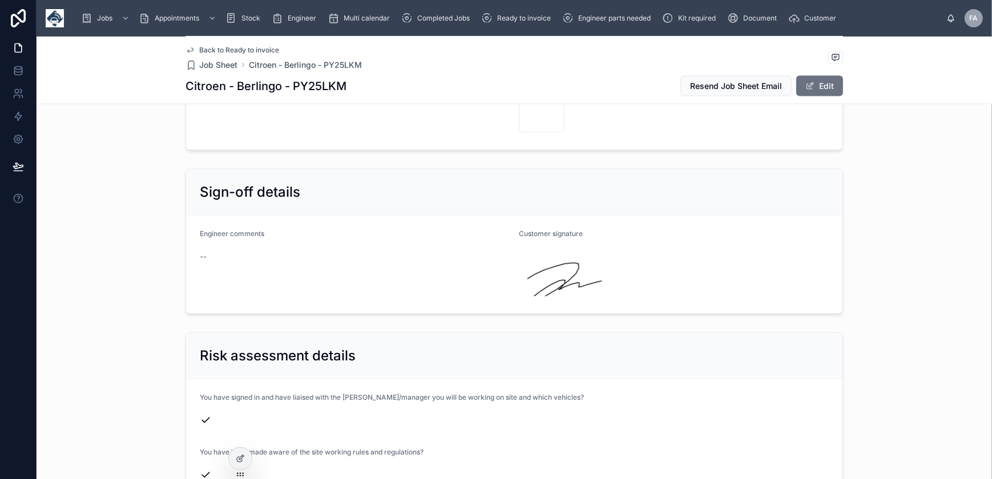
scroll to position [2231, 0]
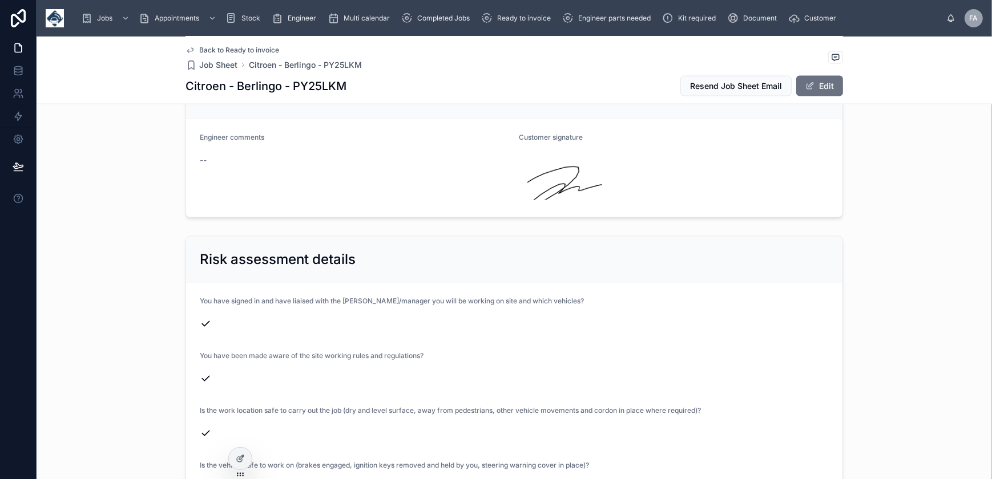
click at [315, 80] on h1 "Citroen - Berlingo - PY25LKM" at bounding box center [266, 86] width 161 height 16
click at [316, 80] on h1 "Citroen - Berlingo - PY25LKM" at bounding box center [266, 86] width 161 height 16
copy h1 "PY25LKM"
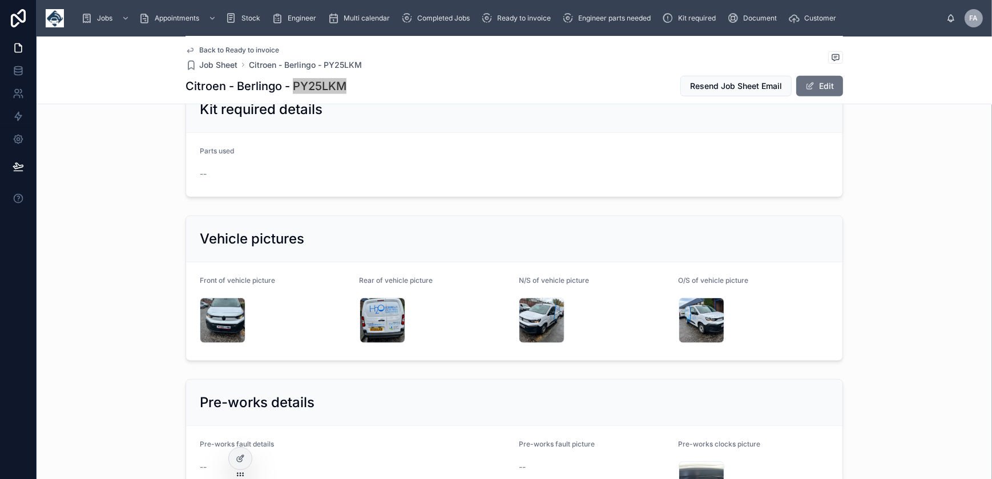
scroll to position [1660, 0]
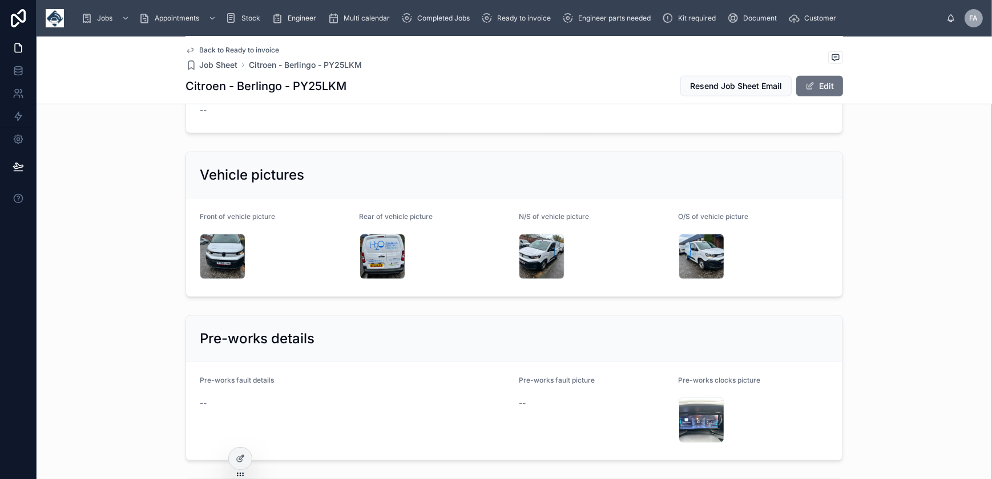
click at [203, 244] on div "IMG_2755 .jpeg" at bounding box center [223, 257] width 46 height 46
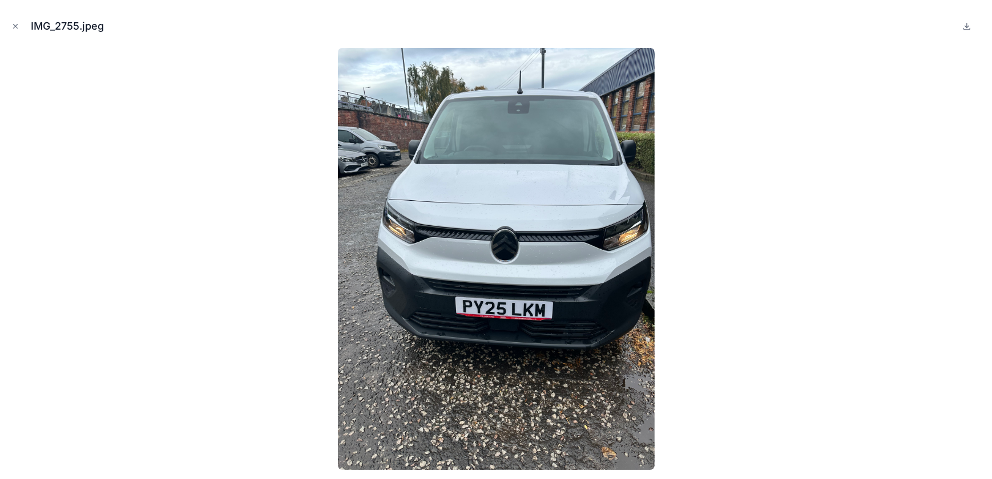
click at [12, 27] on icon "Close modal" at bounding box center [15, 26] width 8 height 8
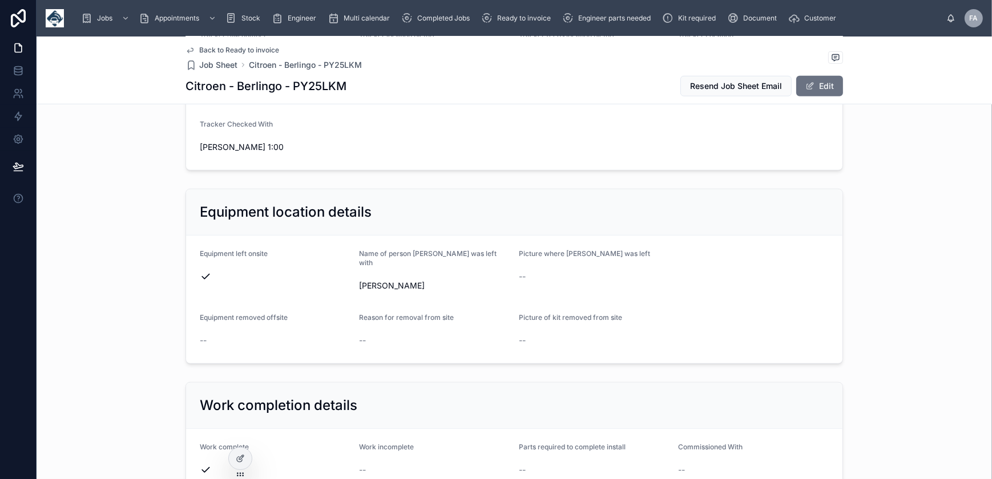
scroll to position [934, 0]
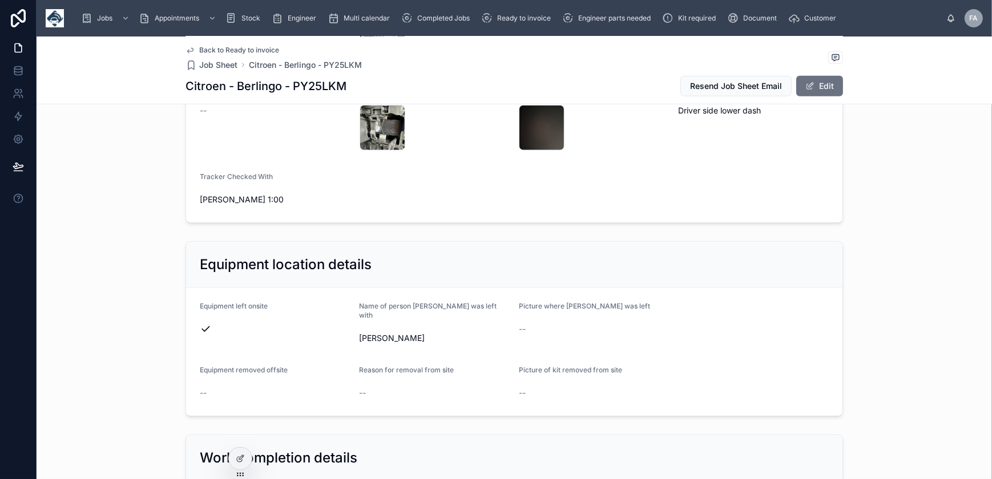
drag, startPoint x: 196, startPoint y: 304, endPoint x: 436, endPoint y: 338, distance: 242.2
click at [436, 338] on form "Equipment left onsite Name of person [PERSON_NAME] was left with [PERSON_NAME] …" at bounding box center [514, 352] width 656 height 128
copy form "Equipment left onsite Name of person [PERSON_NAME] was left with [PERSON_NAME]"
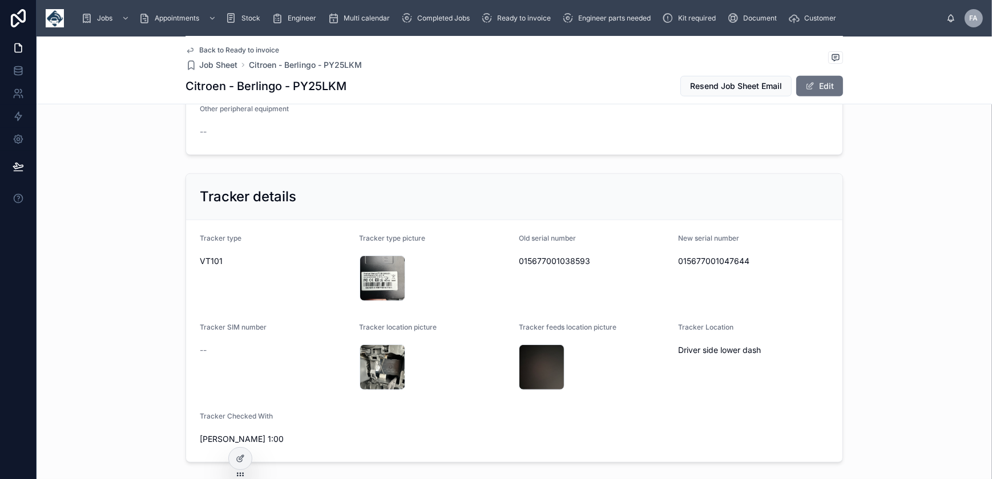
scroll to position [674, 0]
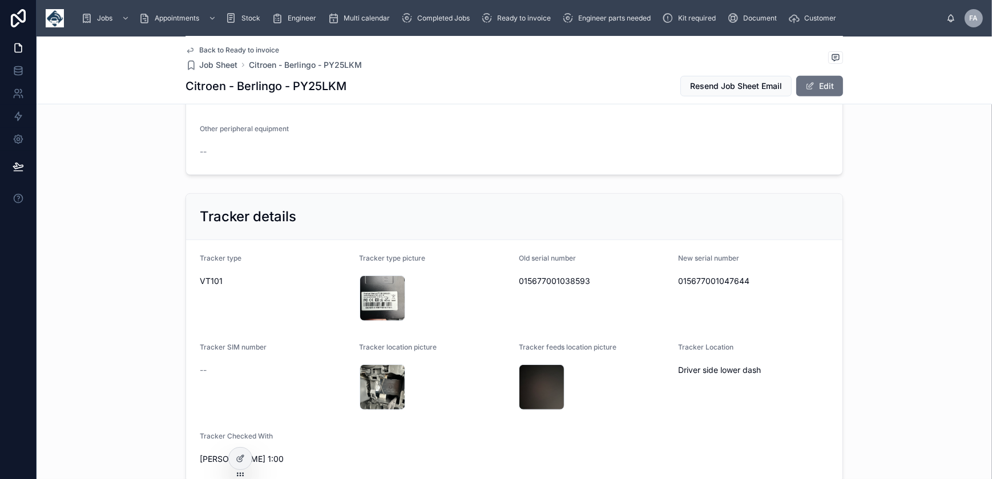
click at [702, 278] on span "015677001047644" at bounding box center [754, 281] width 151 height 11
copy span "015677001047644"
click at [368, 292] on div "IMG_2761 .jpeg" at bounding box center [383, 299] width 46 height 46
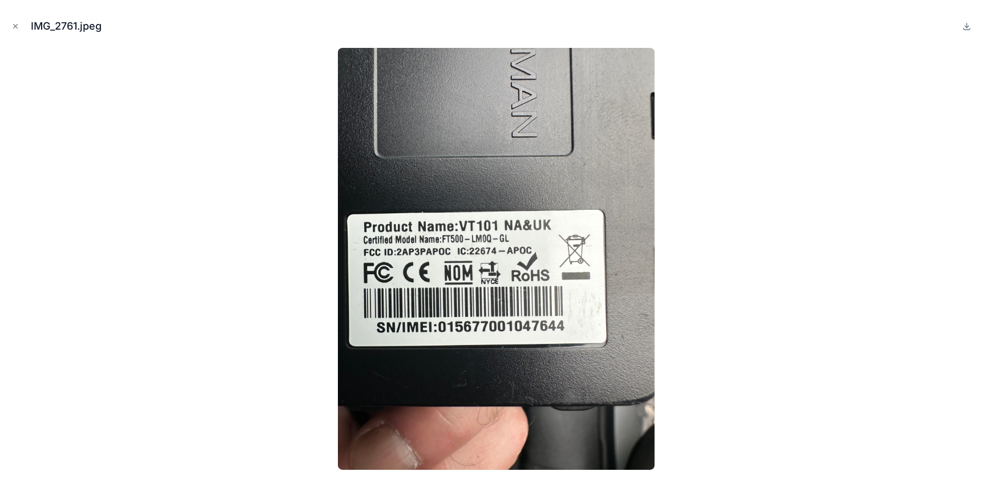
click at [15, 29] on icon "Close modal" at bounding box center [15, 26] width 8 height 8
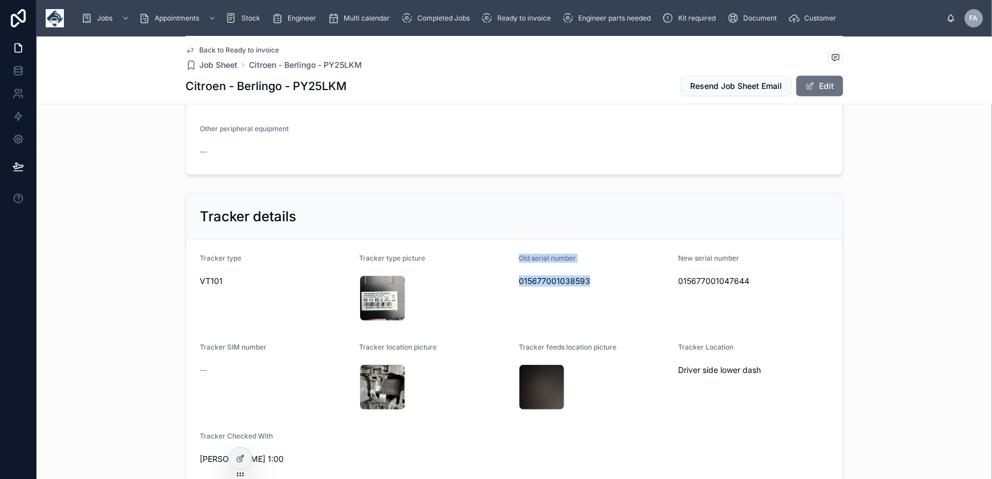
drag, startPoint x: 513, startPoint y: 257, endPoint x: 597, endPoint y: 280, distance: 87.1
click at [597, 280] on form "Tracker type VT101 Tracker type picture IMG_2761 .jpeg Old serial number 015677…" at bounding box center [514, 361] width 656 height 242
copy div "Old serial number 015677001038593"
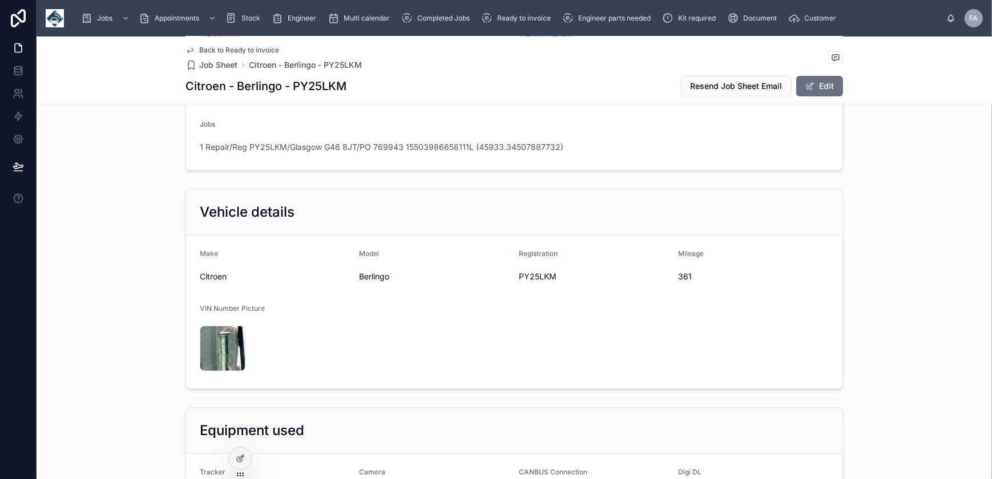
scroll to position [207, 0]
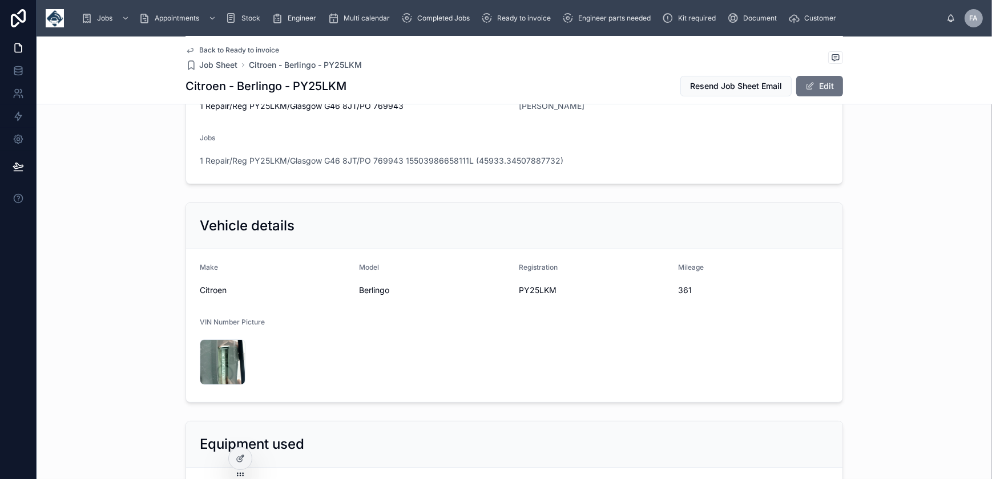
click at [681, 289] on span "361" at bounding box center [754, 290] width 151 height 11
click at [680, 289] on span "361" at bounding box center [754, 290] width 151 height 11
copy span "361"
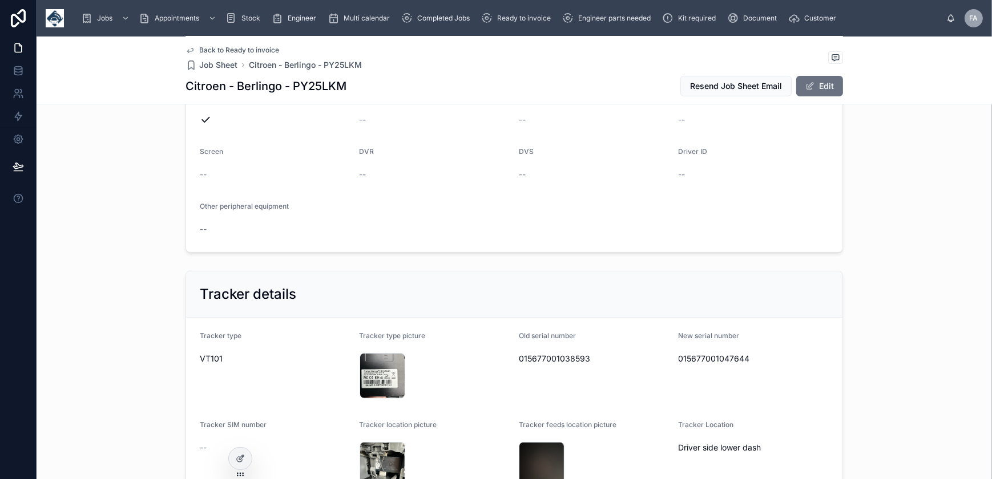
scroll to position [519, 0]
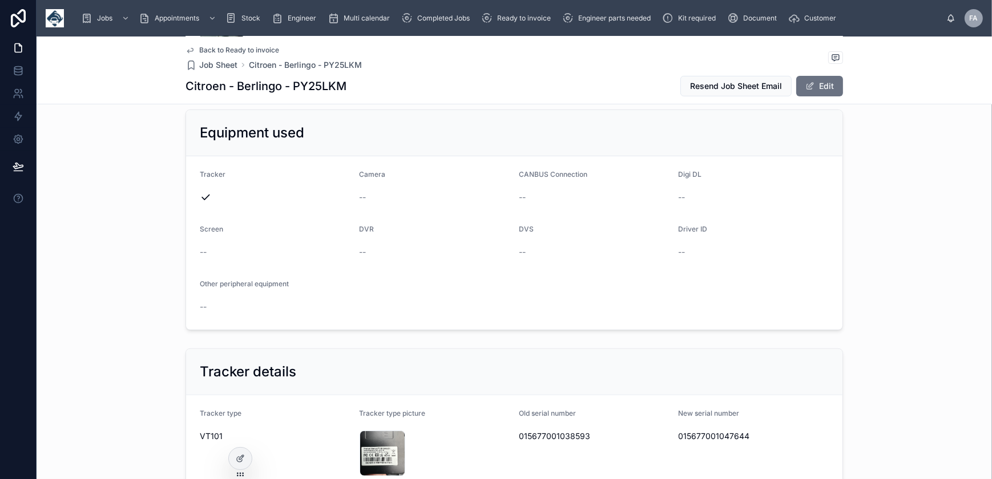
click at [527, 21] on span "Ready to invoice" at bounding box center [524, 18] width 54 height 9
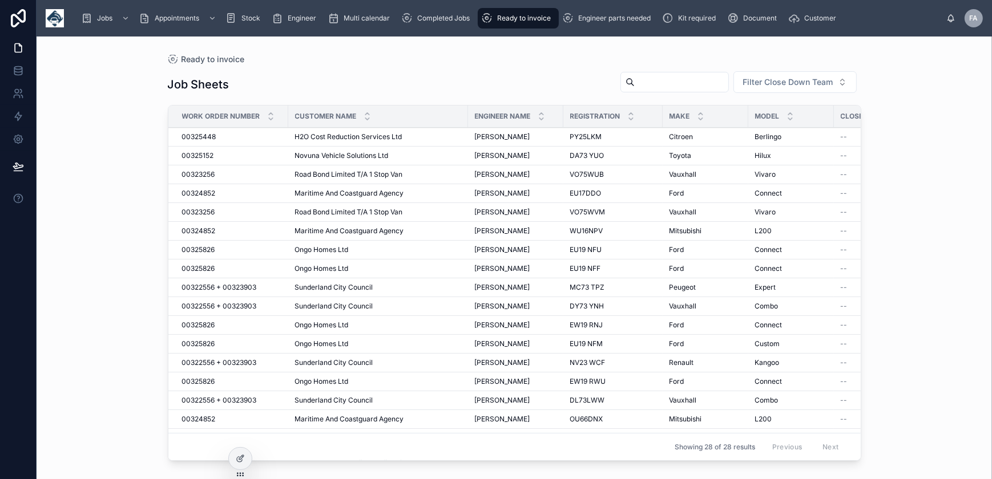
click at [446, 20] on span "Completed Jobs" at bounding box center [443, 18] width 53 height 9
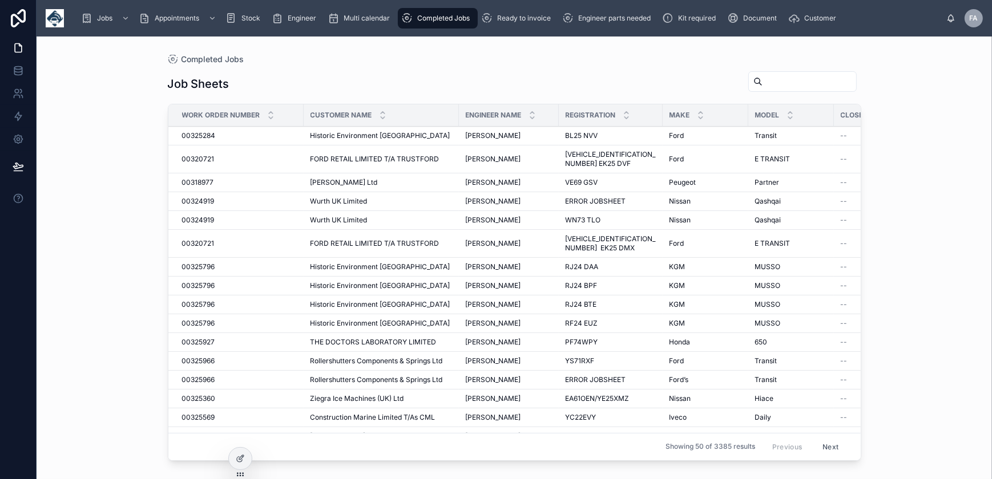
click at [513, 13] on div "Ready to invoice" at bounding box center [518, 18] width 74 height 18
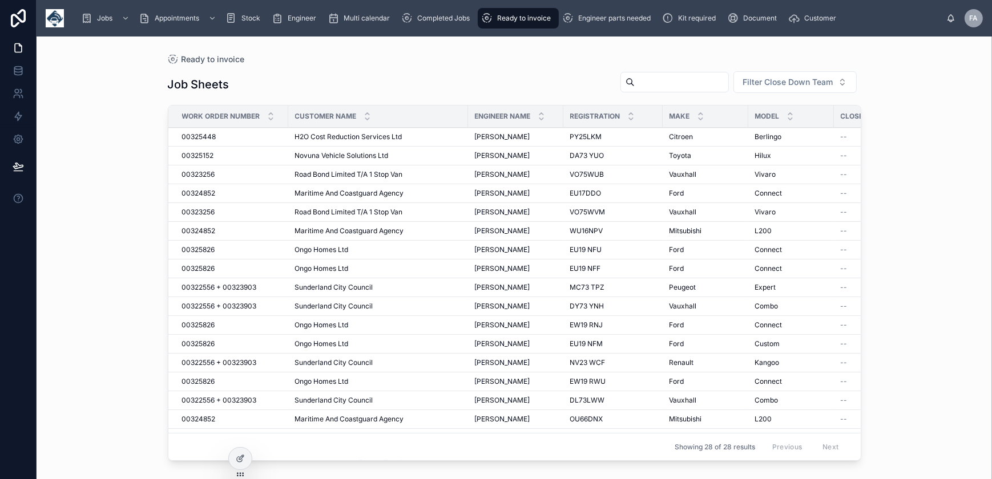
click at [202, 139] on span "00325448" at bounding box center [199, 136] width 34 height 9
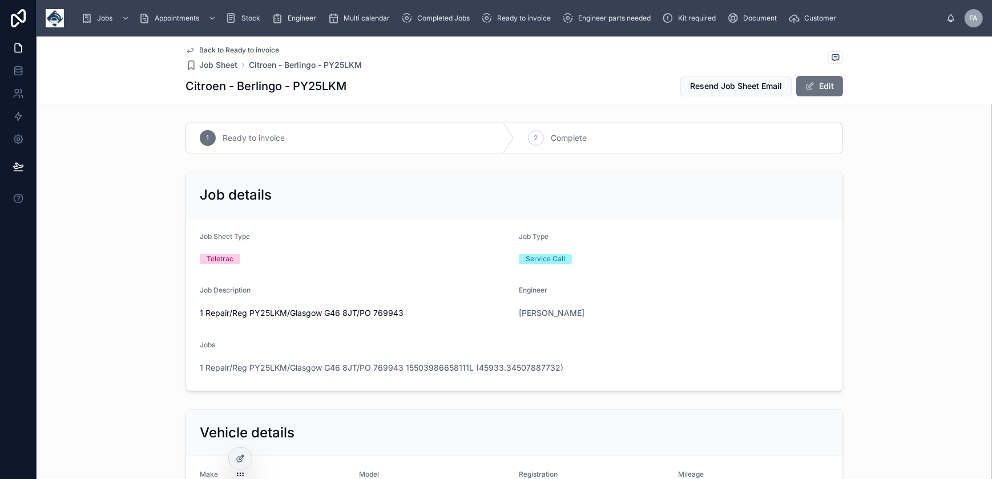
click at [308, 368] on span "1 Repair/Reg PY25LKM/Glasgow G46 8JT/PO 769943 15503986658111L (45933.345078877…" at bounding box center [382, 367] width 364 height 11
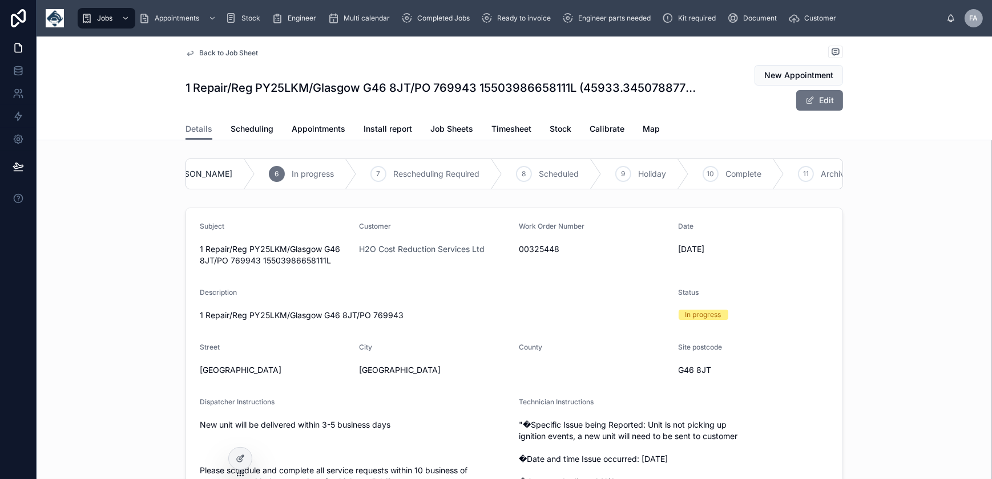
scroll to position [0, 271]
click at [698, 171] on div "10" at bounding box center [706, 174] width 16 height 16
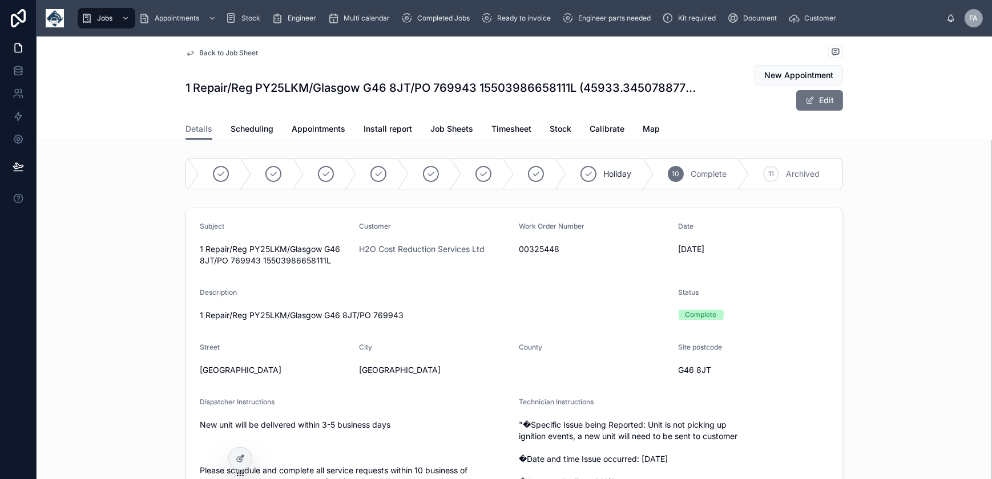
click at [316, 131] on span "Appointments" at bounding box center [319, 128] width 54 height 11
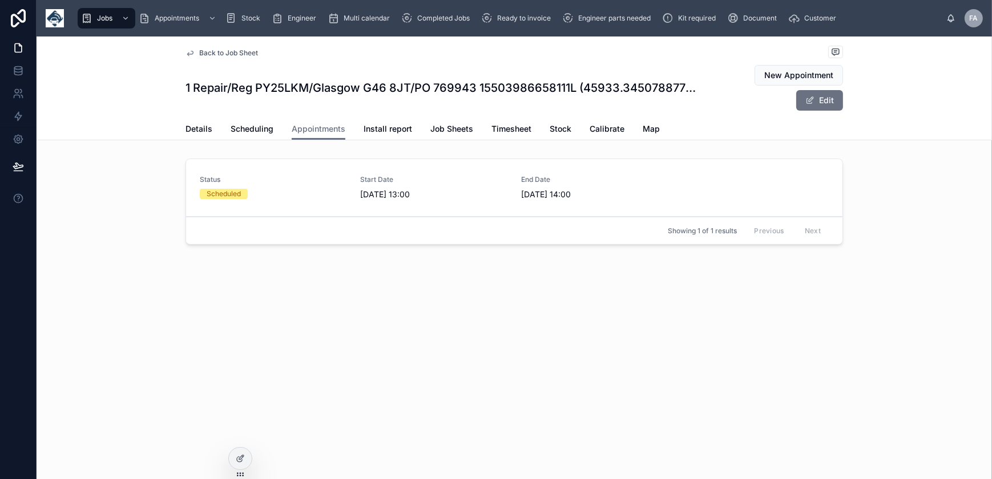
click at [265, 188] on div "Status Scheduled" at bounding box center [273, 187] width 147 height 24
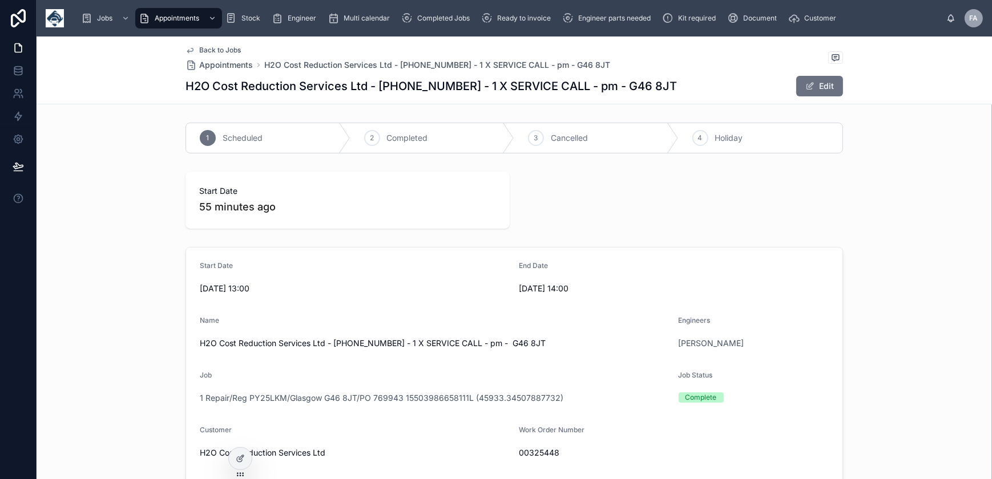
click at [408, 144] on div "2 Completed" at bounding box center [432, 138] width 164 height 30
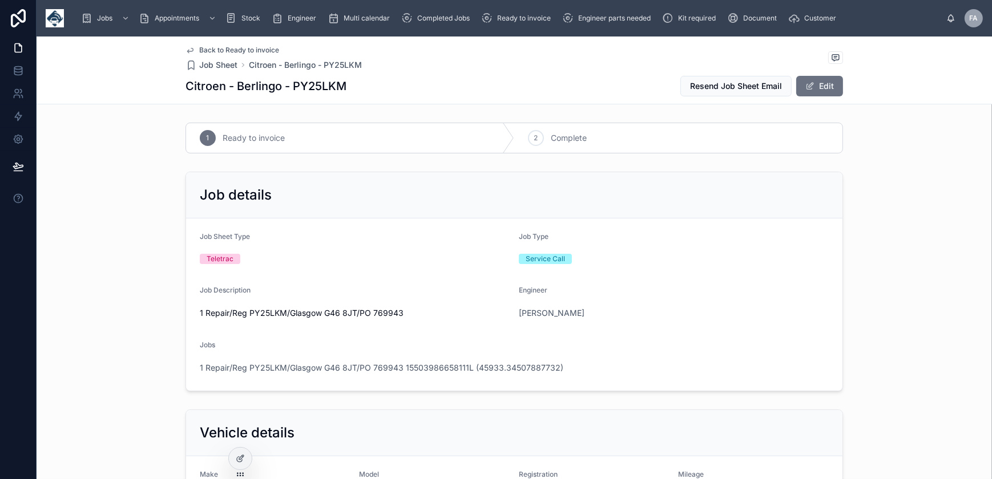
click at [0, 0] on icon at bounding box center [0, 0] width 0 height 0
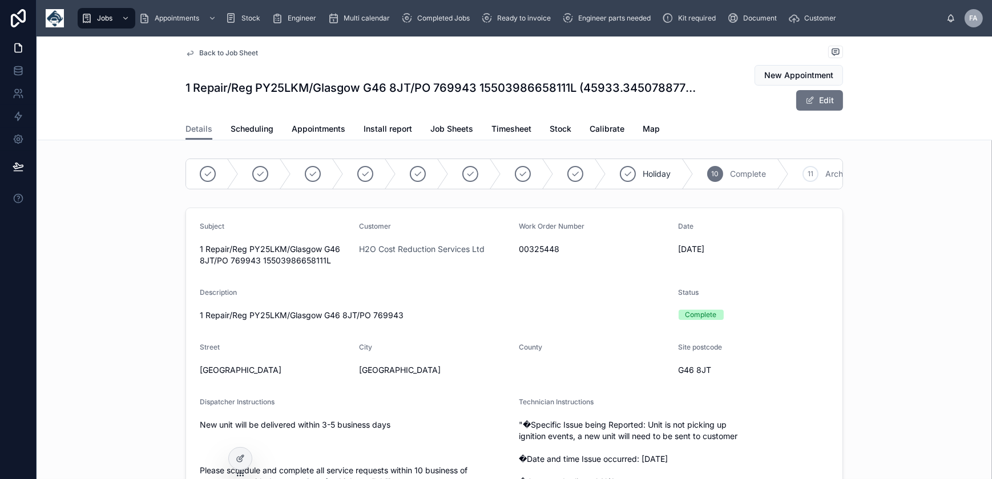
click at [519, 25] on div "Ready to invoice" at bounding box center [518, 18] width 74 height 18
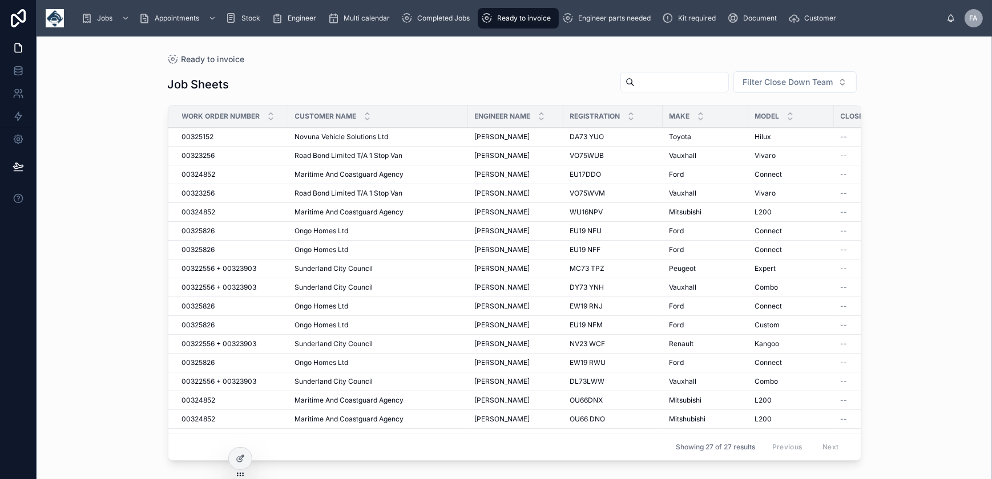
click at [510, 22] on span "Ready to invoice" at bounding box center [524, 18] width 54 height 9
click at [201, 136] on span "00325152" at bounding box center [198, 136] width 32 height 9
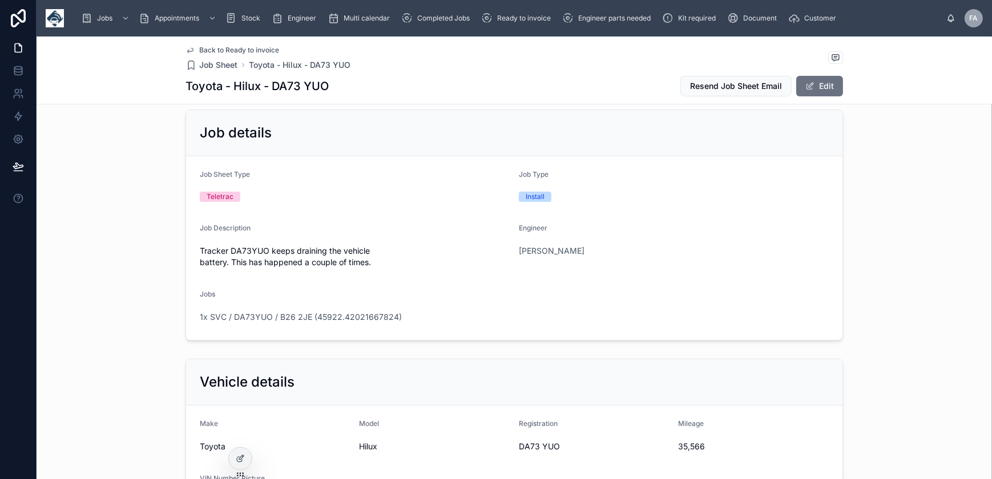
scroll to position [51, 0]
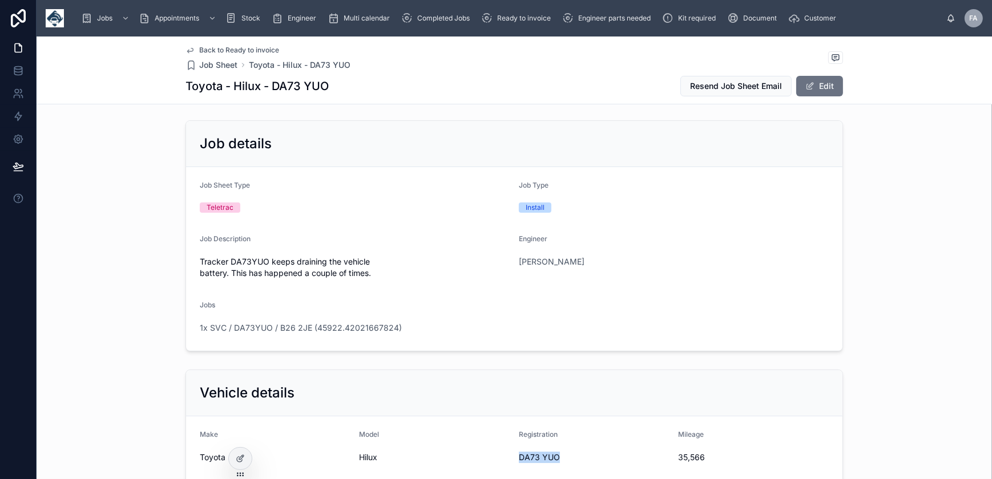
drag, startPoint x: 515, startPoint y: 459, endPoint x: 554, endPoint y: 460, distance: 38.8
click at [554, 460] on span "DA73 YUO" at bounding box center [594, 457] width 151 height 11
copy span "DA73 YUO"
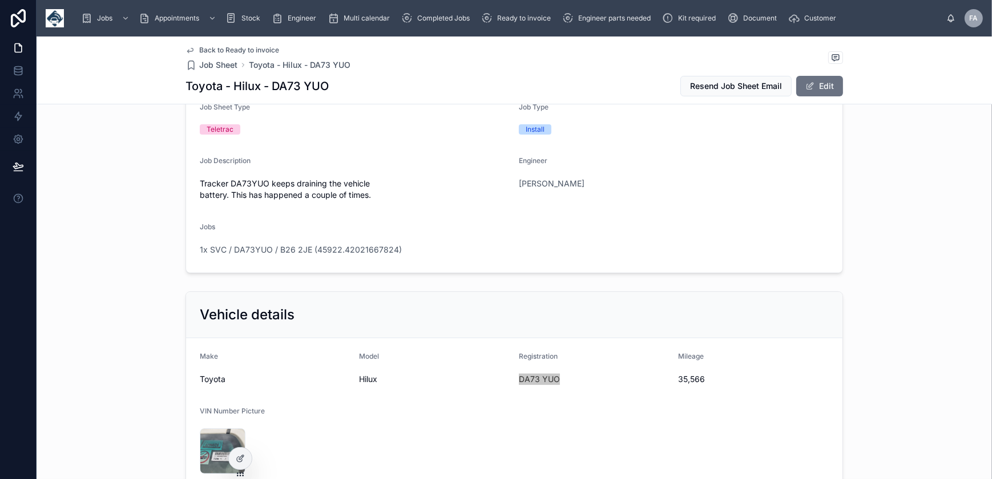
scroll to position [155, 0]
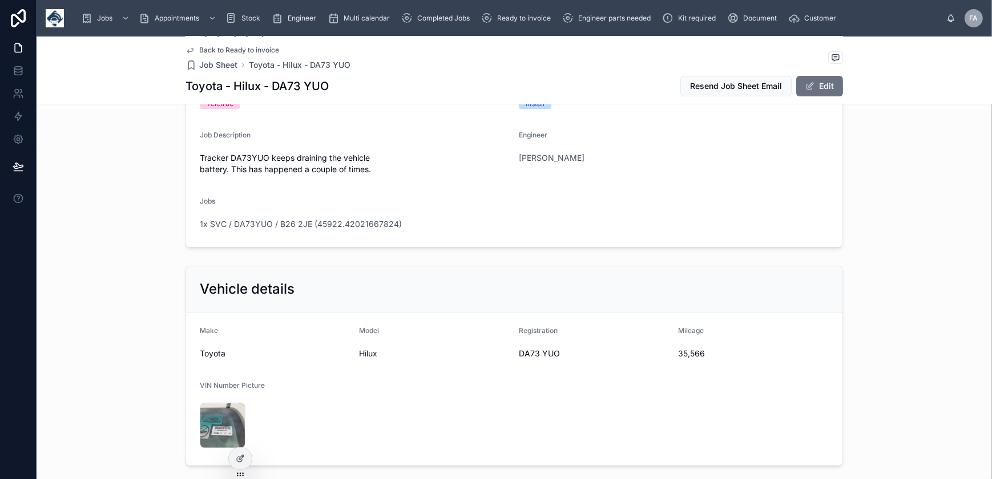
click at [685, 356] on span "35,566" at bounding box center [754, 353] width 151 height 11
copy span "35,566"
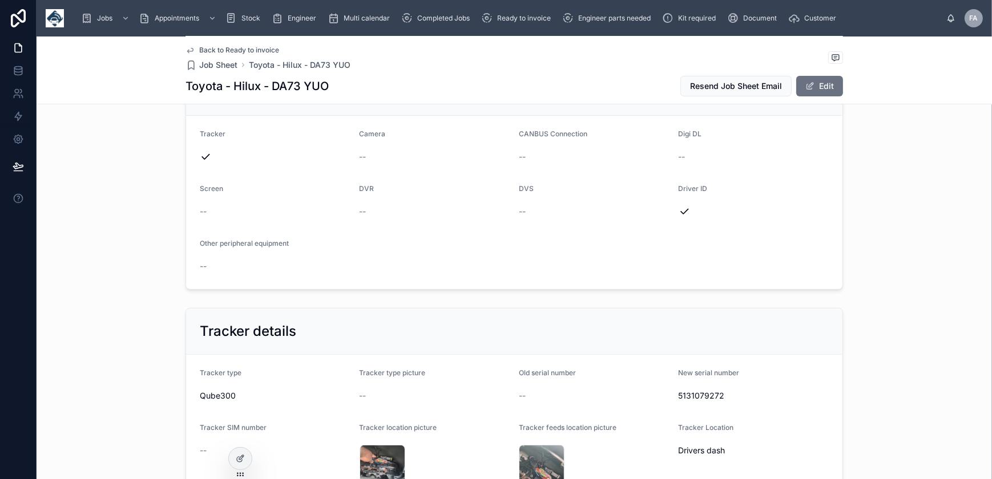
scroll to position [622, 0]
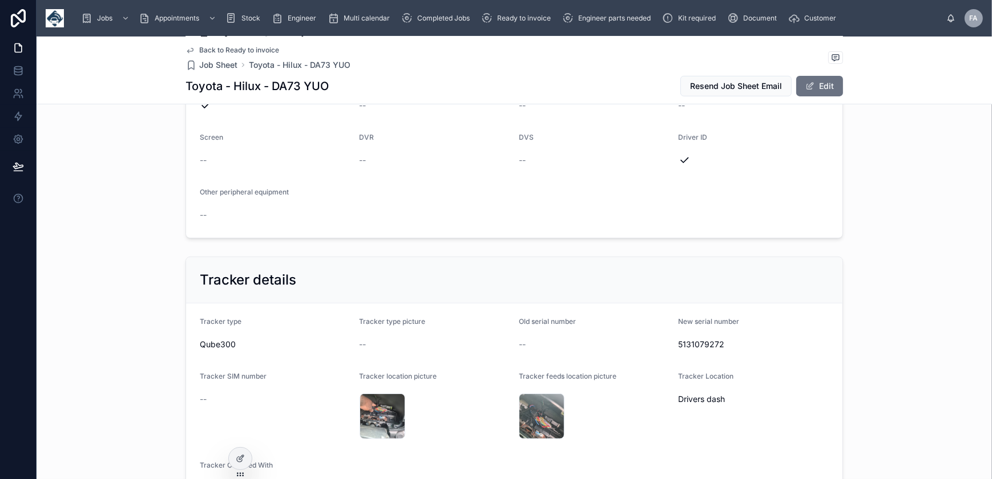
click at [708, 343] on span "5131079272" at bounding box center [754, 344] width 151 height 11
copy span "5131079272"
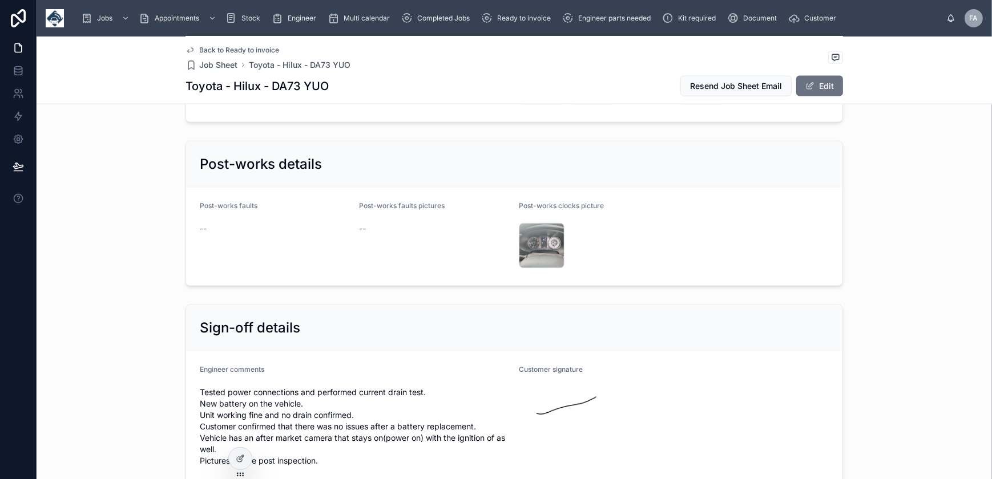
scroll to position [2231, 0]
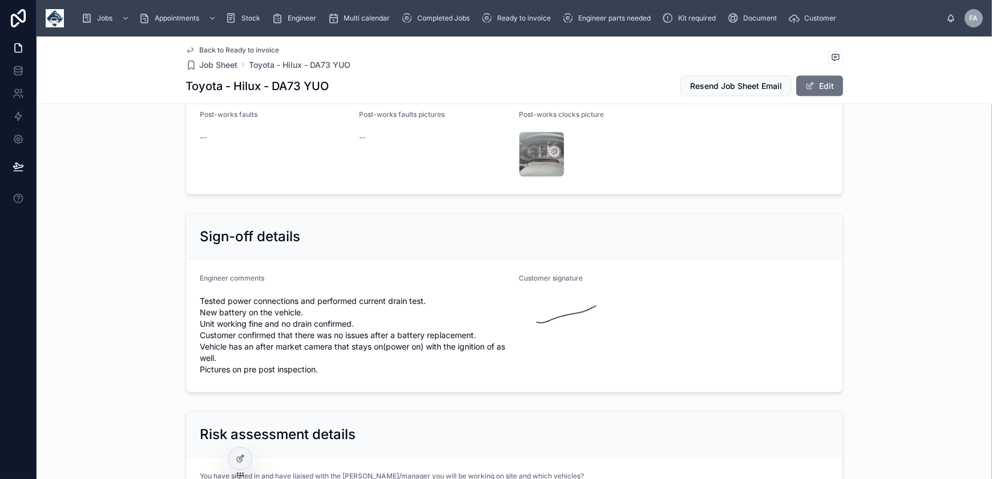
drag, startPoint x: 196, startPoint y: 287, endPoint x: 324, endPoint y: 360, distance: 147.0
click at [324, 360] on span "Tested power connections and performed current drain test. New battery on the v…" at bounding box center [355, 336] width 310 height 80
copy span "Tested power connections and performed current drain test. New battery on the v…"
drag, startPoint x: 196, startPoint y: 288, endPoint x: 323, endPoint y: 357, distance: 145.1
click at [323, 357] on span "Tested power connections and performed current drain test. New battery on the v…" at bounding box center [355, 336] width 310 height 80
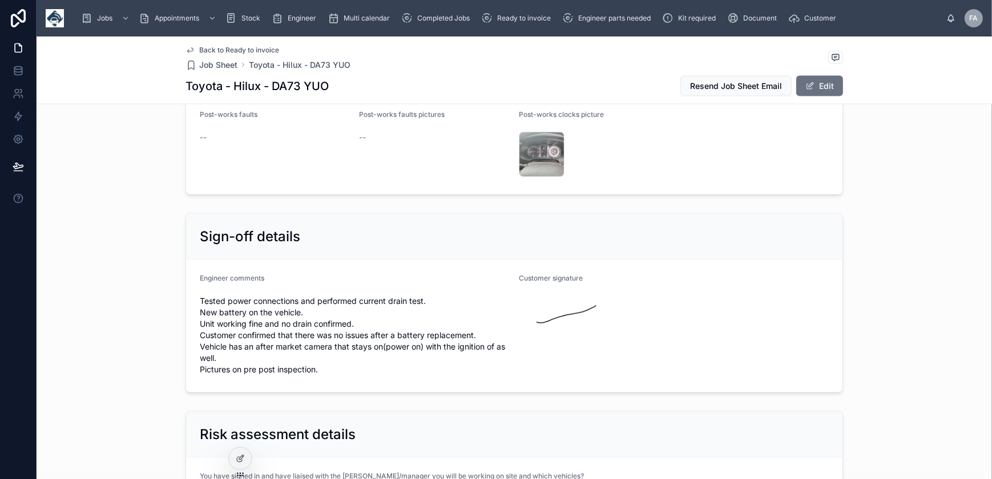
drag, startPoint x: 323, startPoint y: 357, endPoint x: 309, endPoint y: 359, distance: 13.8
copy span "Tested power connections and performed current drain test. New battery on the v…"
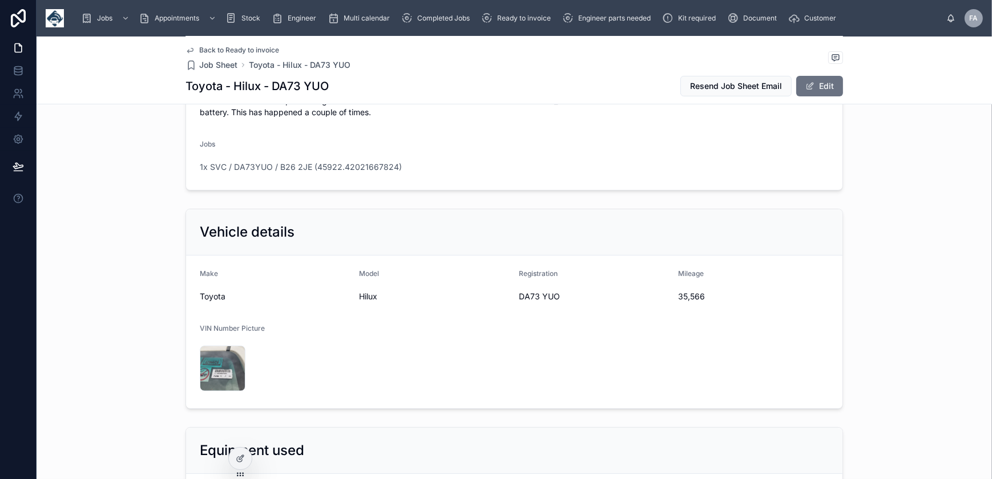
scroll to position [0, 0]
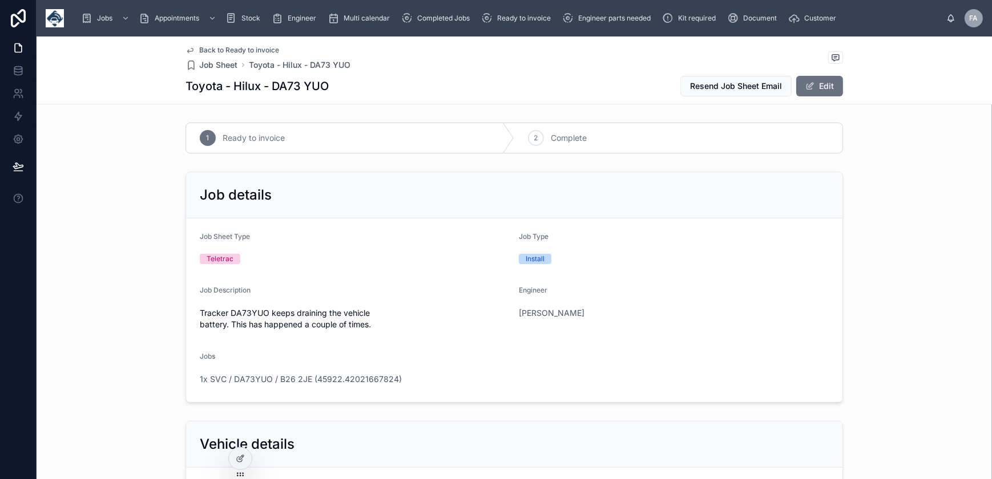
click at [539, 140] on div "2" at bounding box center [536, 138] width 16 height 16
click at [379, 374] on span "1x SVC / DA73YUO / B26 2JE (45922.42021667824)" at bounding box center [301, 379] width 202 height 11
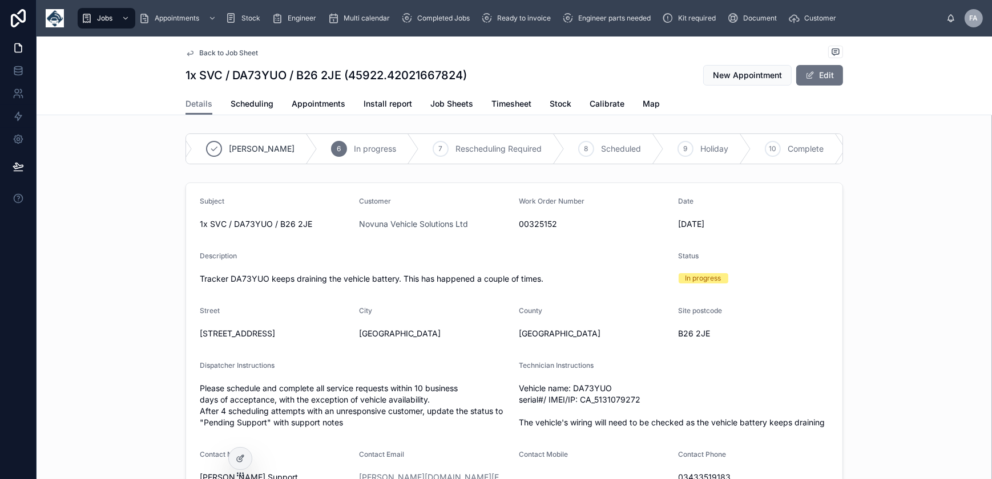
scroll to position [0, 206]
click at [763, 151] on div "10" at bounding box center [771, 149] width 16 height 16
click at [299, 107] on span "Appointments" at bounding box center [319, 103] width 54 height 11
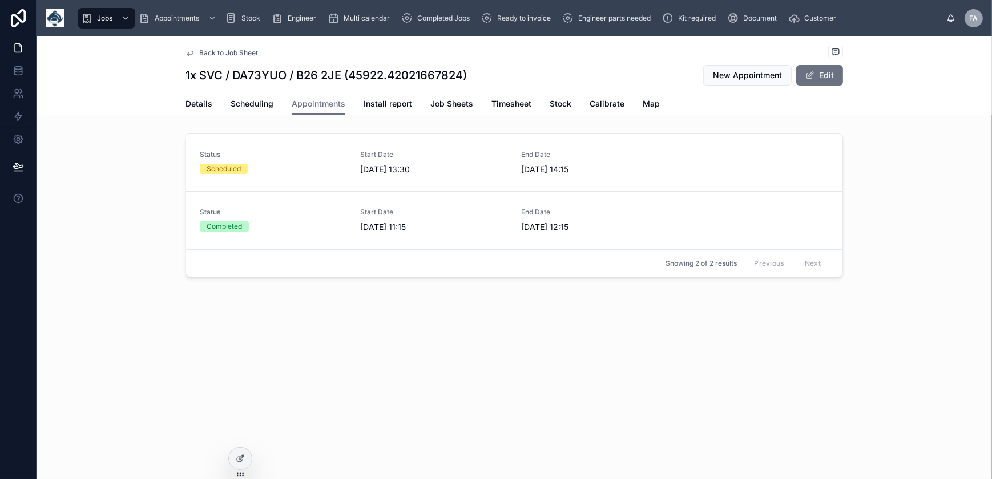
click at [304, 166] on div "Scheduled" at bounding box center [273, 169] width 147 height 10
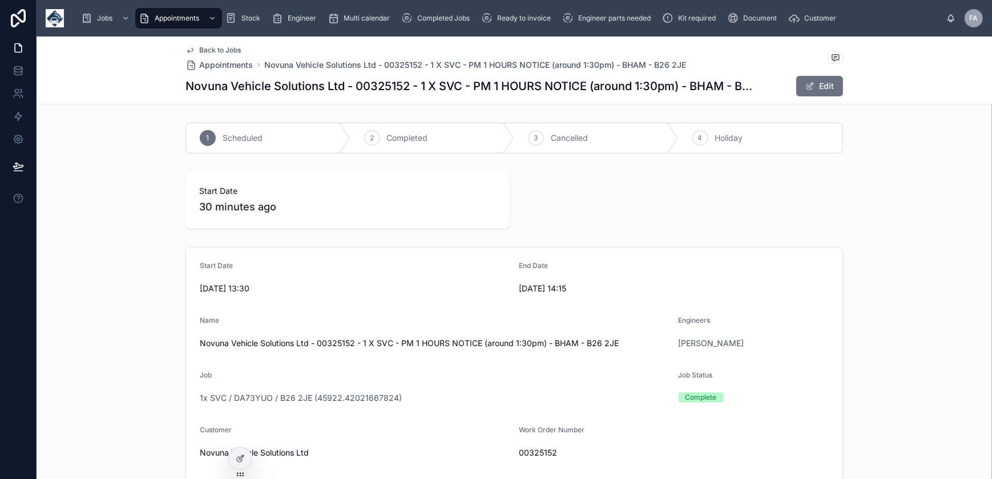
click at [414, 139] on span "Completed" at bounding box center [407, 137] width 41 height 11
click at [520, 17] on span "Ready to invoice" at bounding box center [524, 18] width 54 height 9
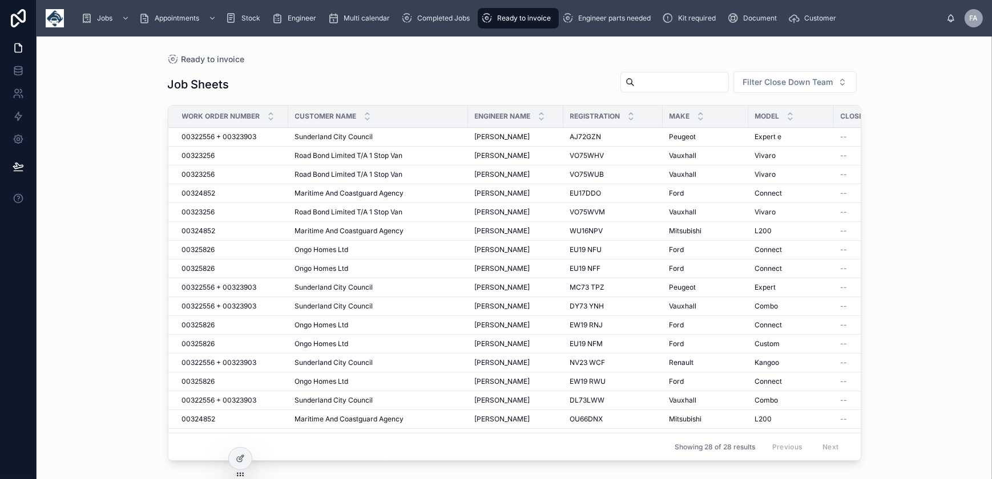
click at [417, 14] on span "Completed Jobs" at bounding box center [443, 18] width 53 height 9
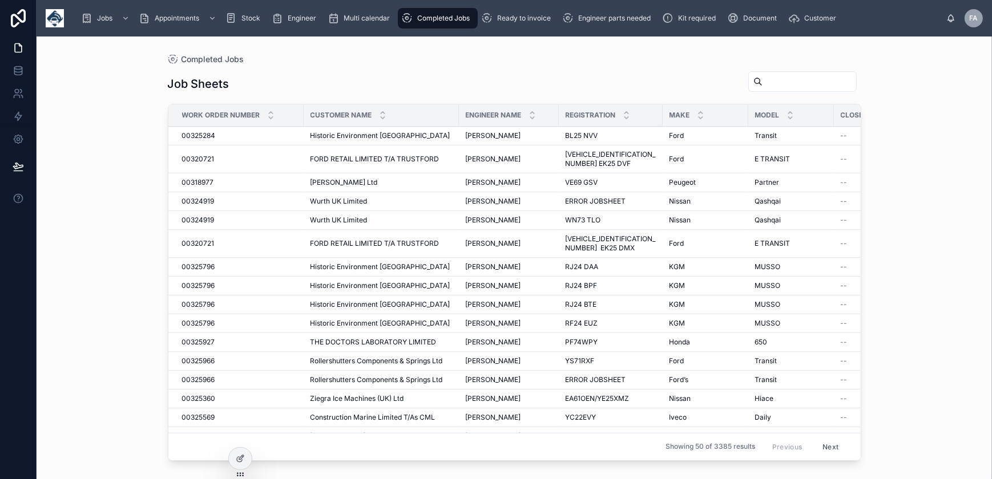
click at [545, 21] on span "Ready to invoice" at bounding box center [524, 18] width 54 height 9
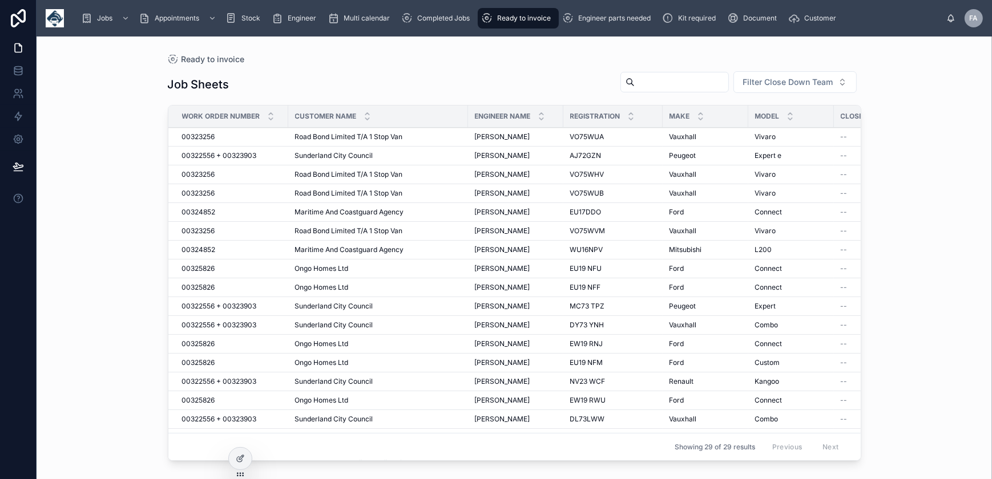
click at [635, 77] on input "text" at bounding box center [682, 82] width 94 height 16
type input "*****"
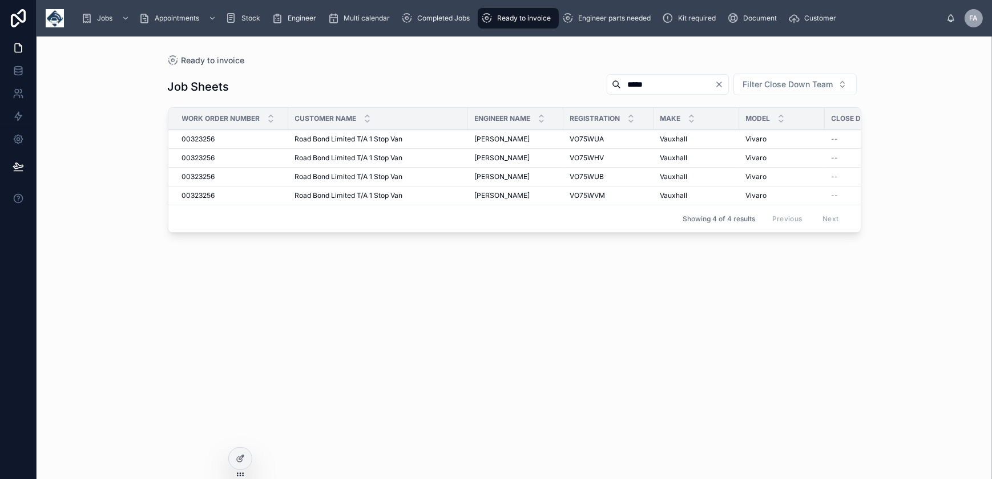
click at [685, 86] on input "*****" at bounding box center [668, 84] width 94 height 16
click at [461, 21] on span "Completed Jobs" at bounding box center [443, 18] width 53 height 9
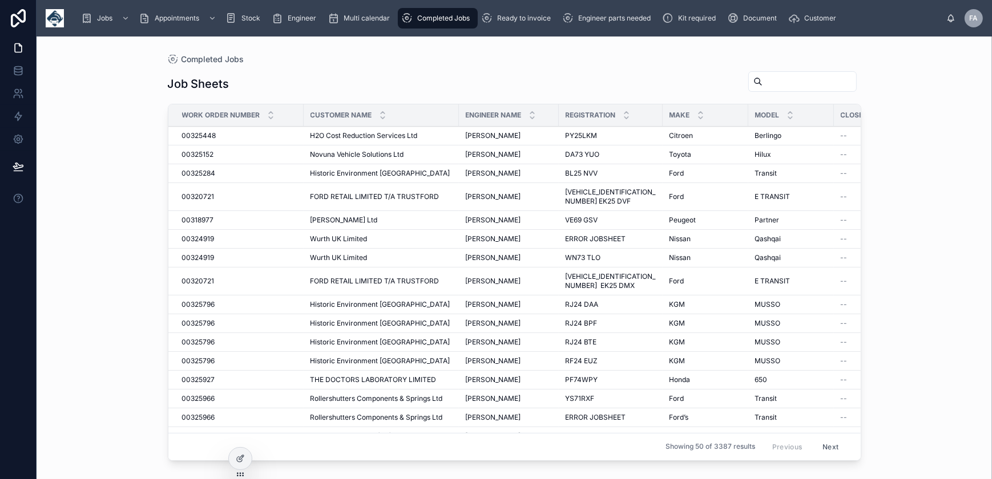
click at [522, 21] on span "Ready to invoice" at bounding box center [524, 18] width 54 height 9
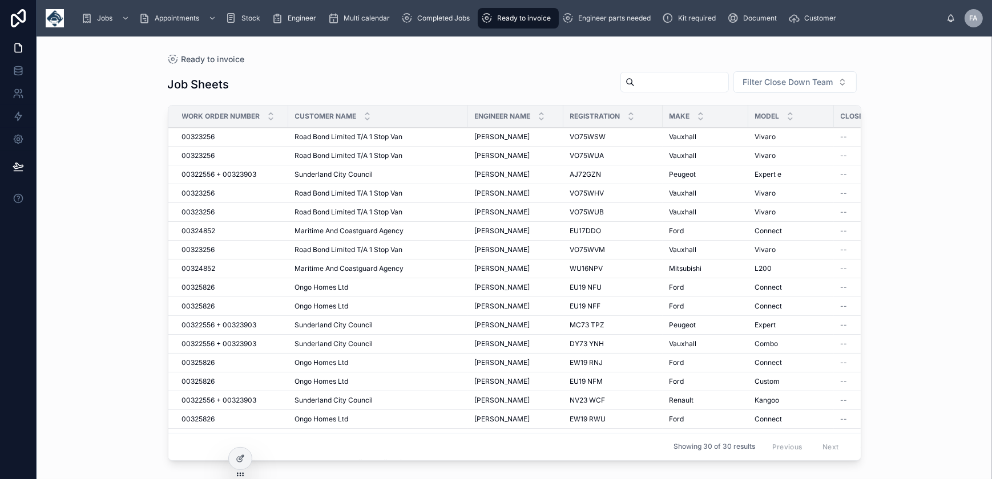
click at [211, 136] on span "00323256" at bounding box center [198, 136] width 33 height 9
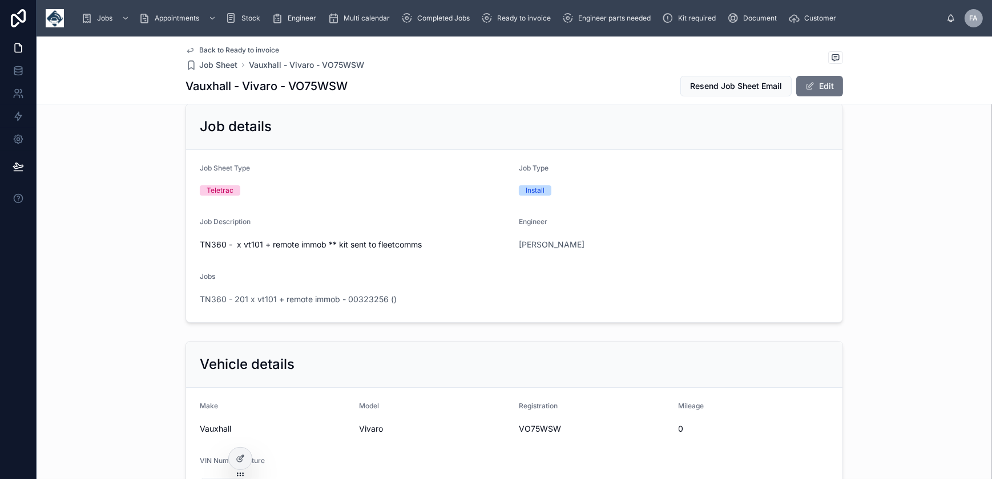
scroll to position [259, 0]
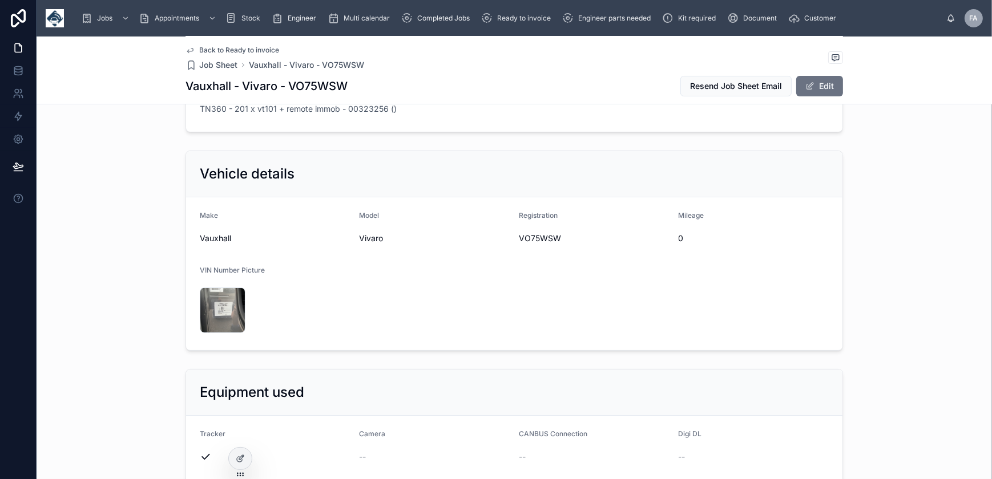
click at [539, 241] on span "VO75WSW" at bounding box center [594, 238] width 151 height 11
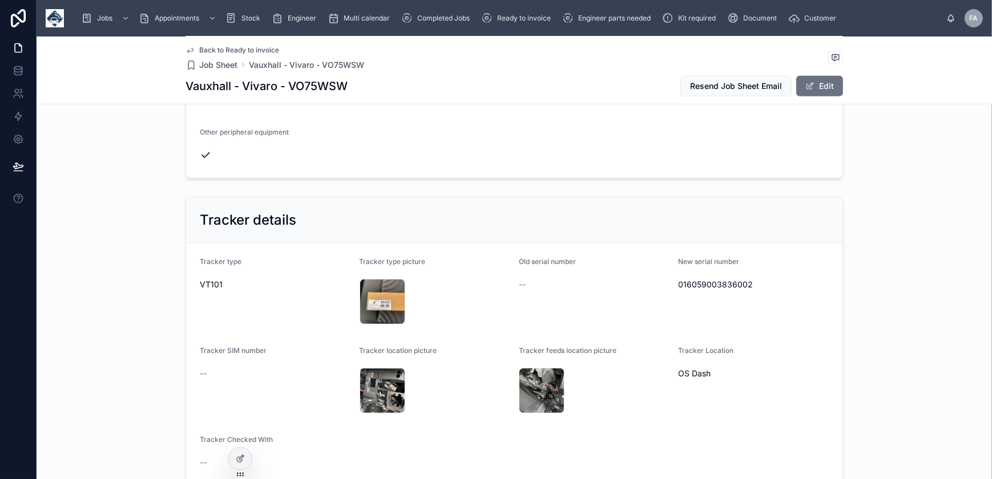
scroll to position [830, 0]
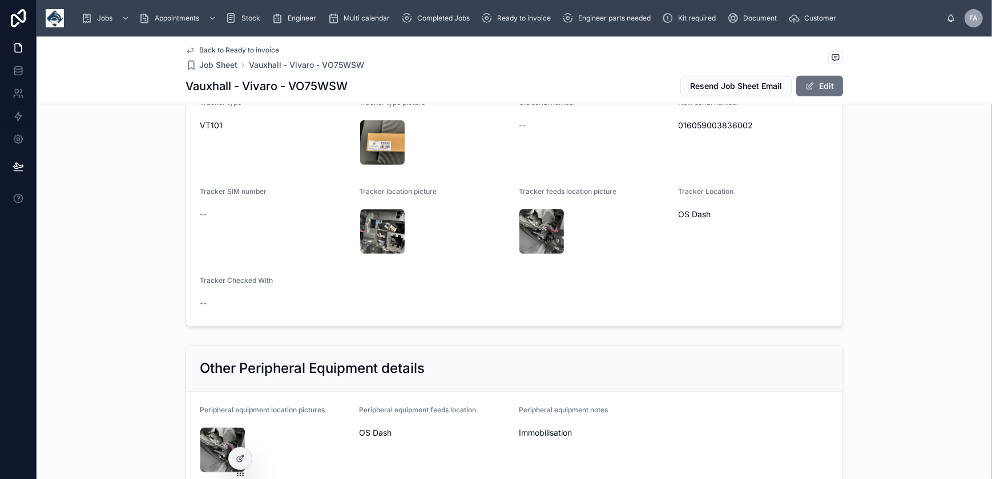
click at [703, 120] on span "016059003836002" at bounding box center [754, 125] width 151 height 11
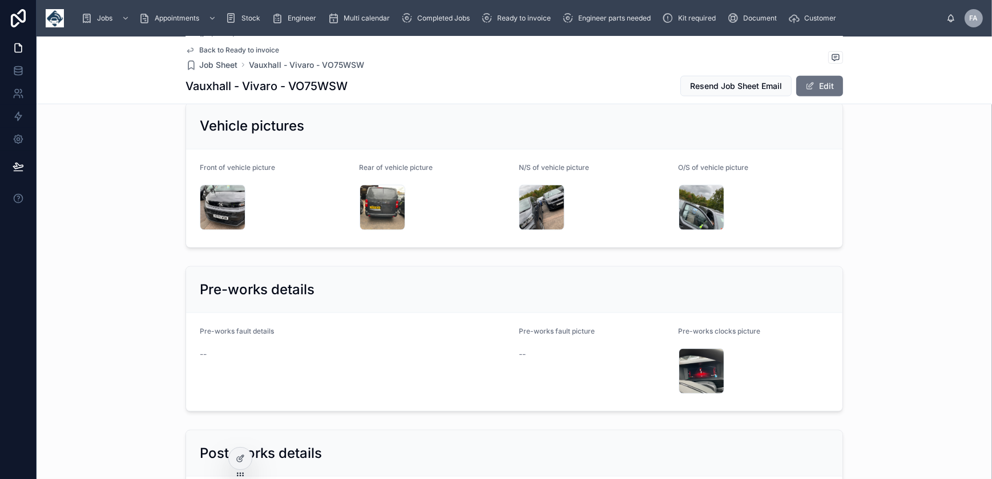
scroll to position [1712, 0]
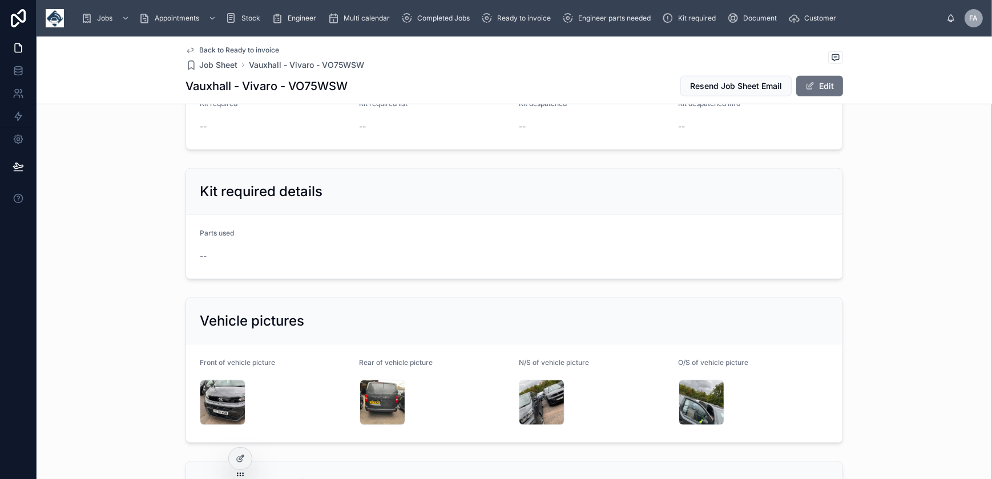
click at [217, 384] on div "IMG_2403 .jpeg" at bounding box center [223, 403] width 46 height 46
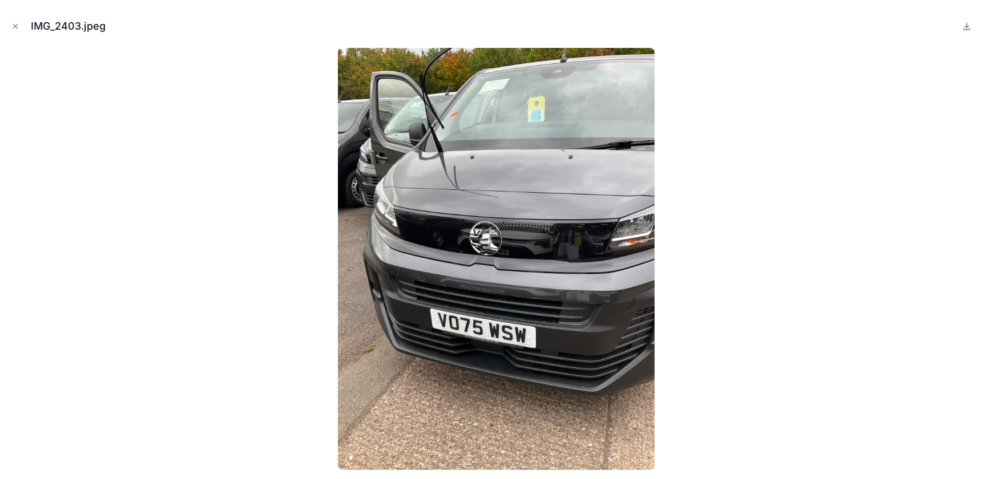
click at [11, 26] on icon "Close modal" at bounding box center [15, 26] width 8 height 8
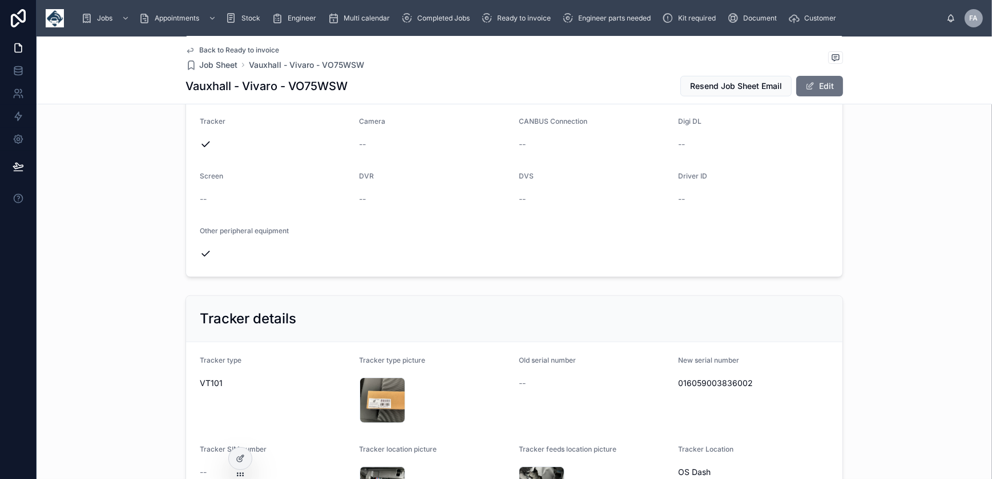
scroll to position [622, 0]
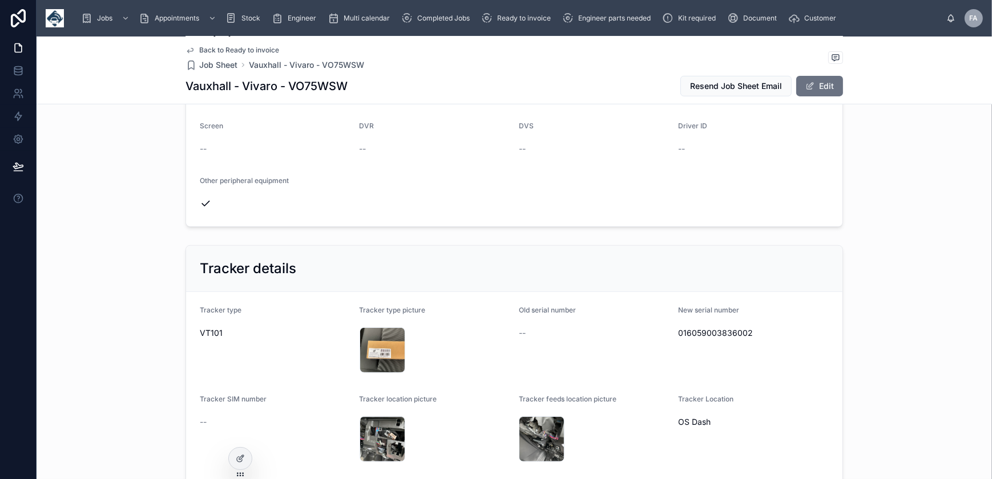
click at [710, 331] on span "016059003836002" at bounding box center [754, 333] width 151 height 11
click at [526, 19] on span "Ready to invoice" at bounding box center [524, 18] width 54 height 9
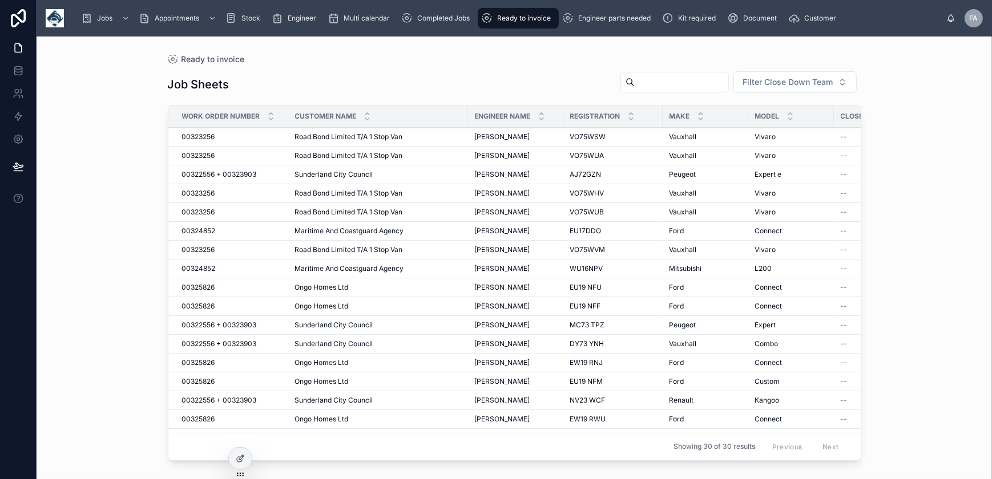
click at [429, 21] on span "Completed Jobs" at bounding box center [443, 18] width 53 height 9
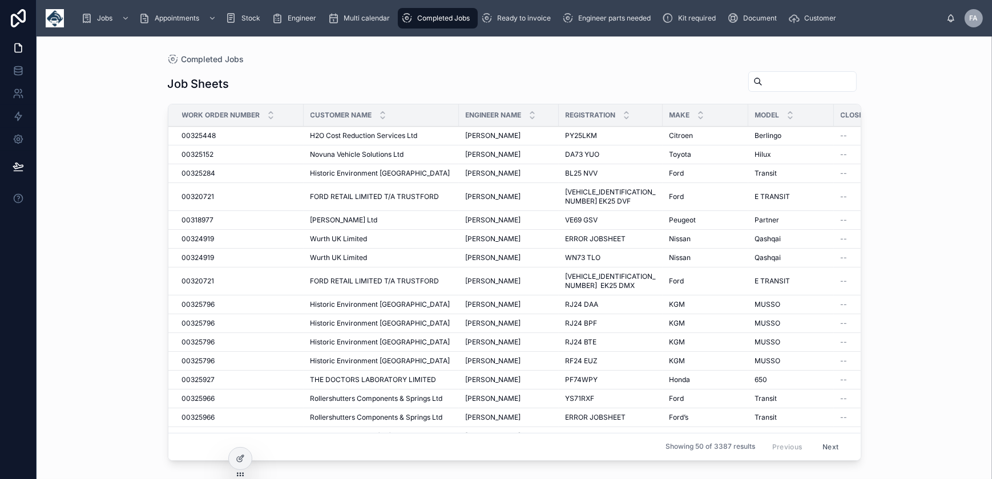
click at [530, 22] on span "Ready to invoice" at bounding box center [524, 18] width 54 height 9
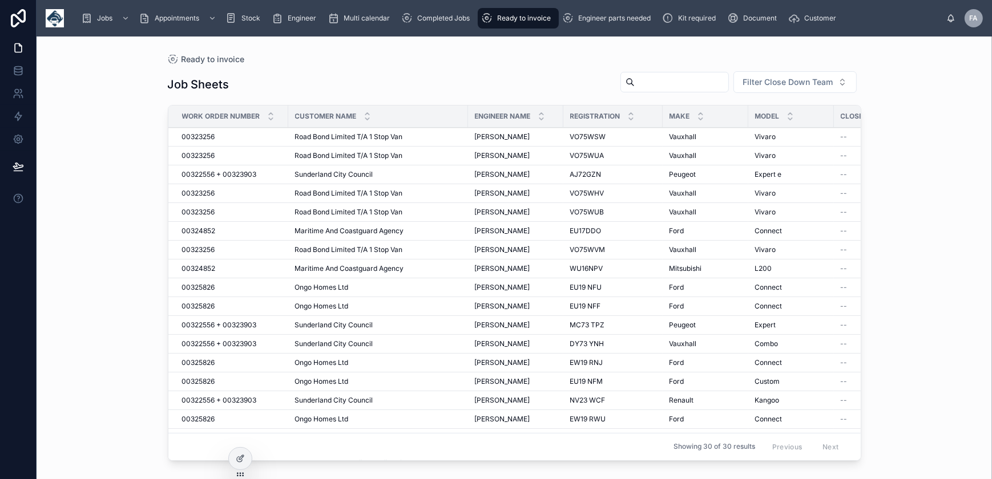
drag, startPoint x: 441, startPoint y: 16, endPoint x: 515, endPoint y: 18, distance: 74.8
click at [441, 16] on span "Completed Jobs" at bounding box center [443, 18] width 53 height 9
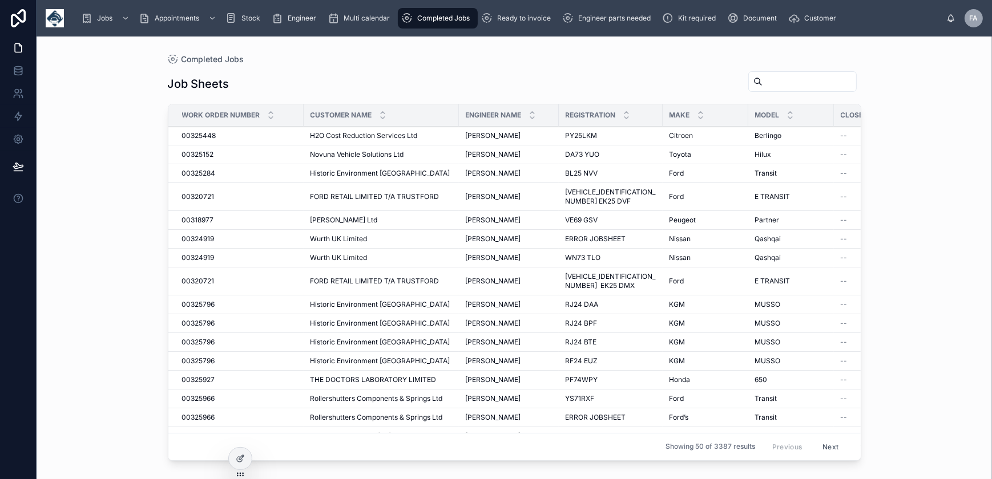
click at [517, 18] on span "Ready to invoice" at bounding box center [524, 18] width 54 height 9
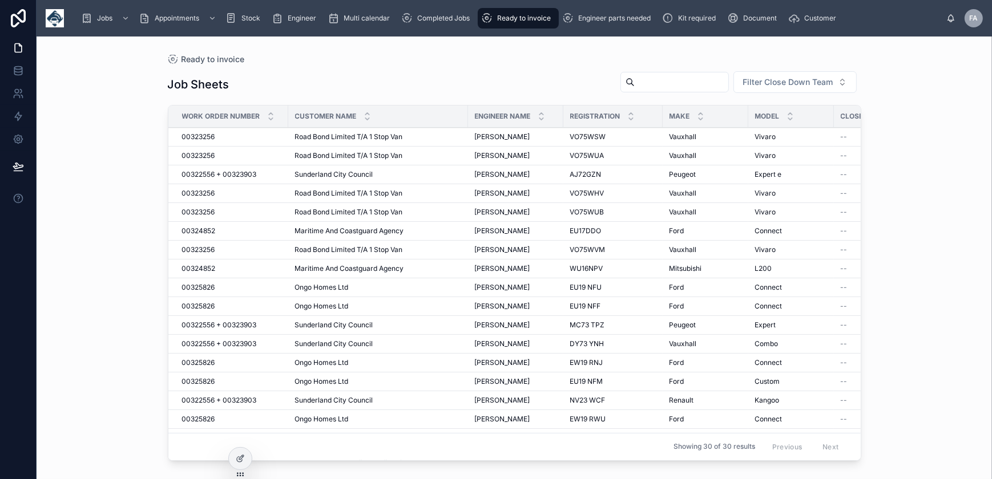
click at [402, 15] on icon "scrollable content" at bounding box center [406, 18] width 11 height 11
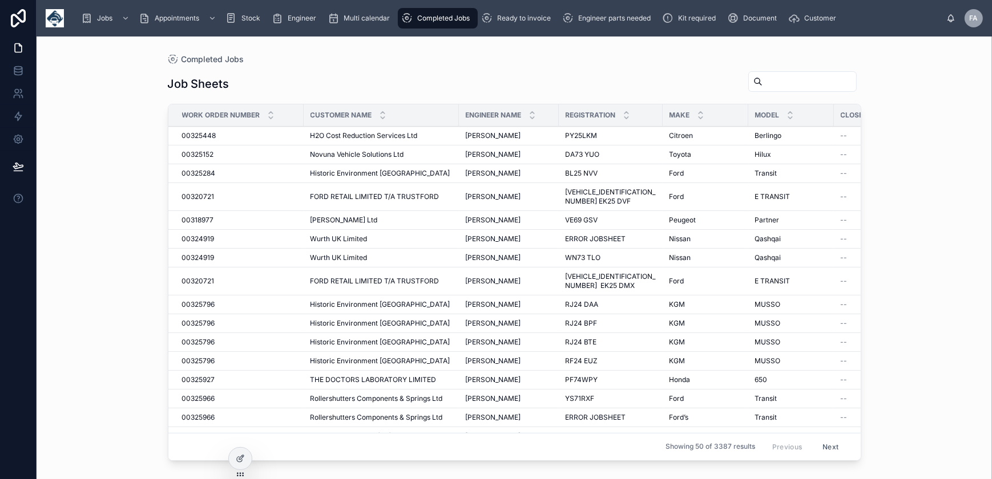
click at [543, 28] on link "Ready to invoice" at bounding box center [518, 18] width 81 height 21
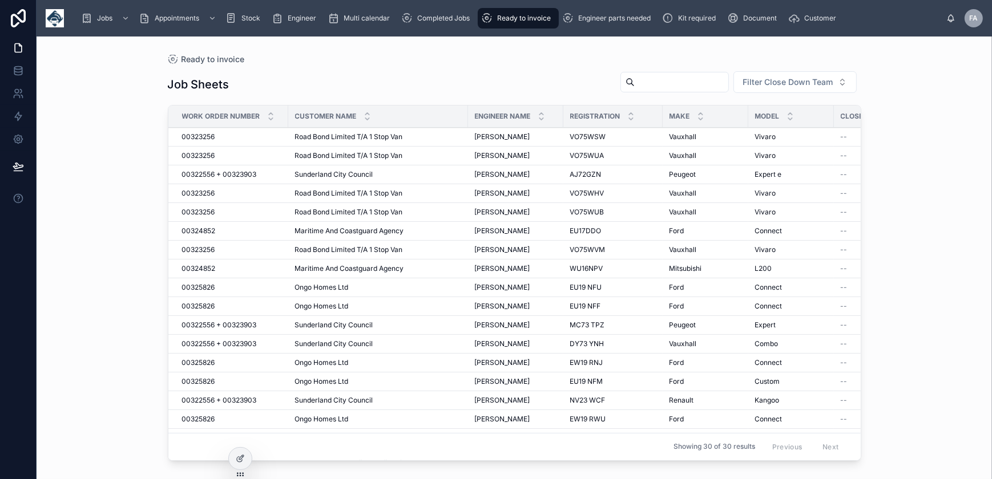
click at [187, 134] on span "00323256" at bounding box center [198, 136] width 33 height 9
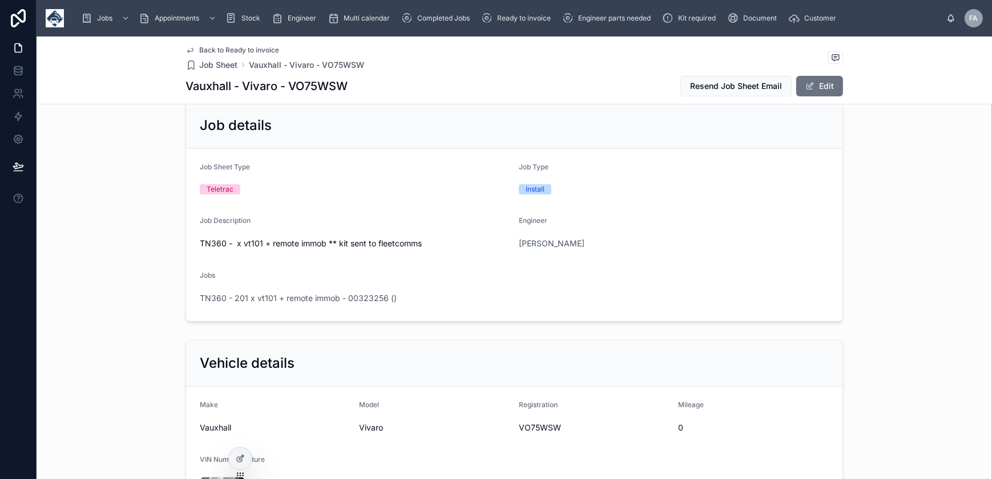
scroll to position [51, 0]
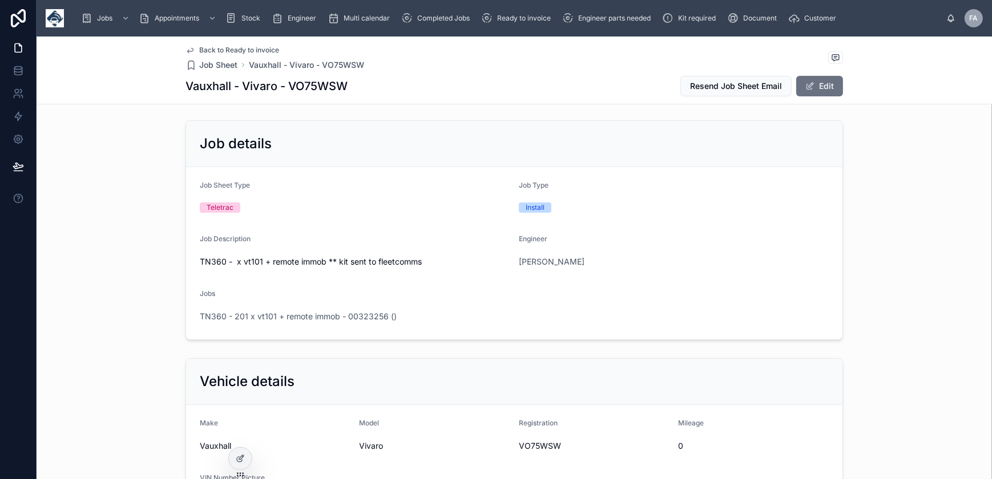
click at [315, 316] on span "TN360 - 201 x vt101 + remote immob - 00323256 ()" at bounding box center [298, 316] width 197 height 11
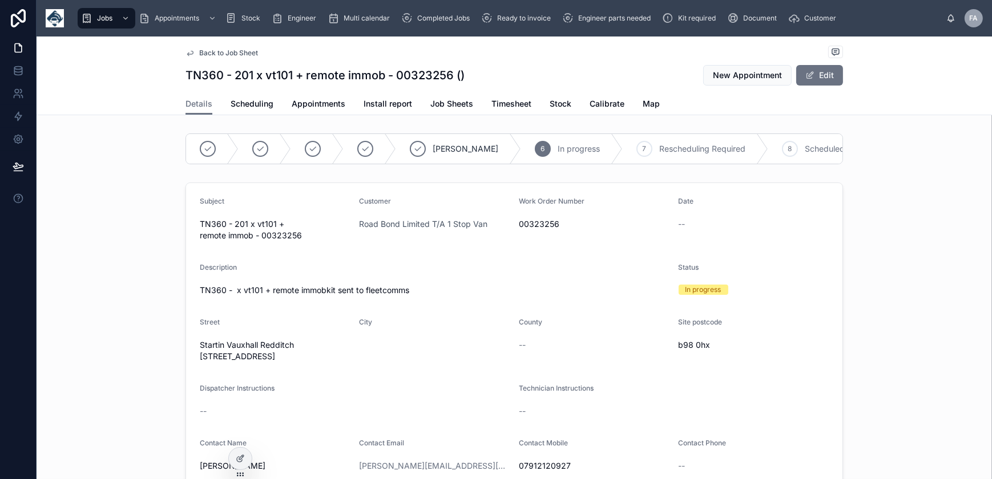
click at [307, 108] on span "Appointments" at bounding box center [319, 103] width 54 height 11
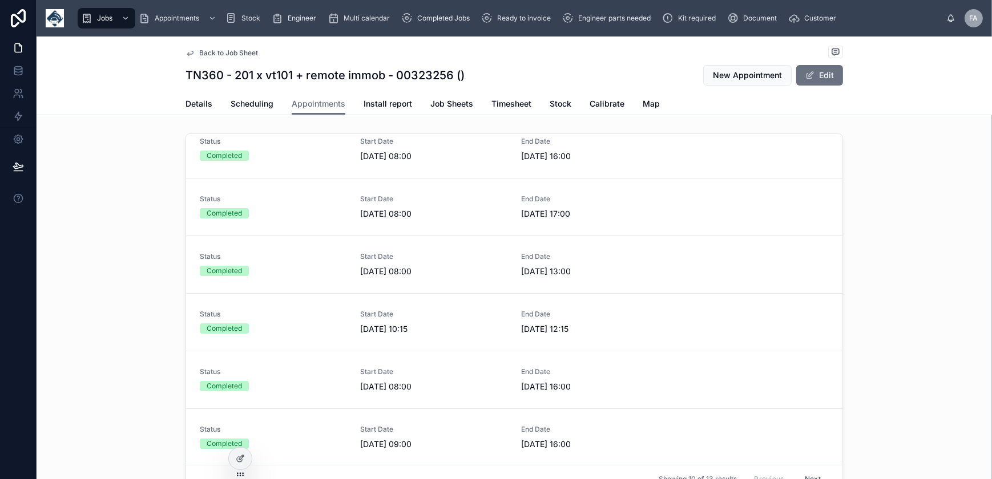
scroll to position [96, 0]
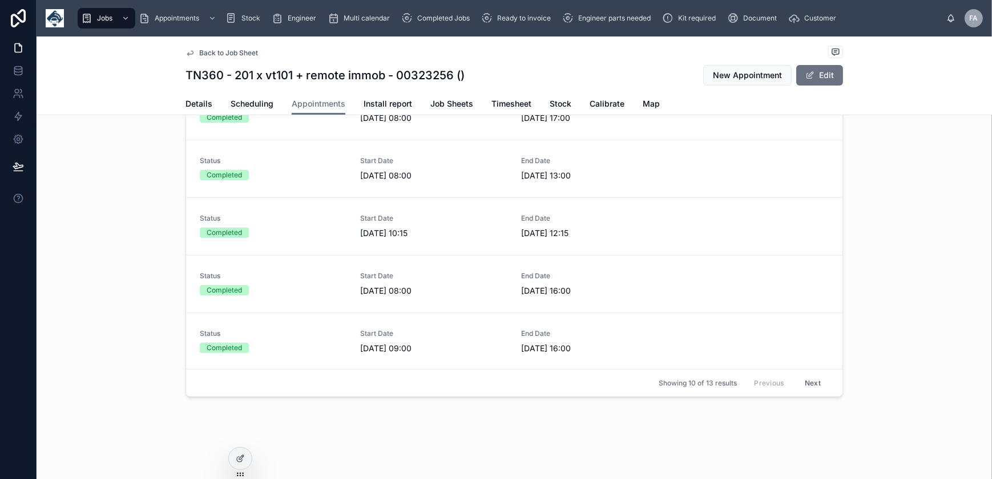
click at [801, 384] on button "Next" at bounding box center [813, 383] width 32 height 18
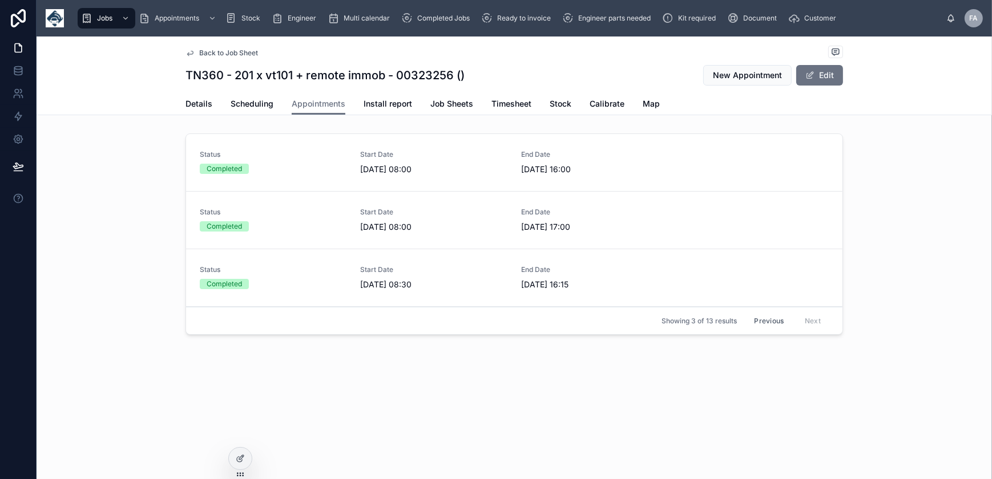
click at [763, 324] on button "Previous" at bounding box center [769, 321] width 46 height 18
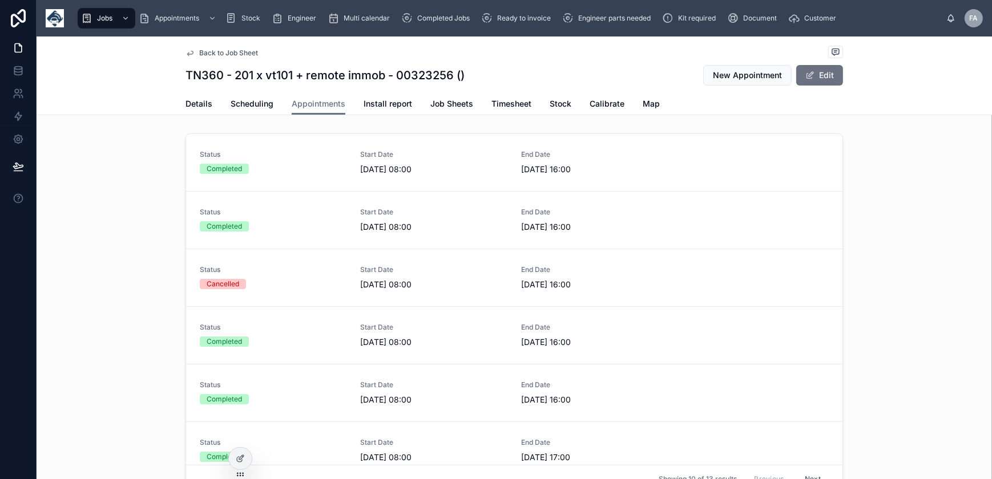
click at [736, 75] on span "New Appointment" at bounding box center [747, 75] width 69 height 11
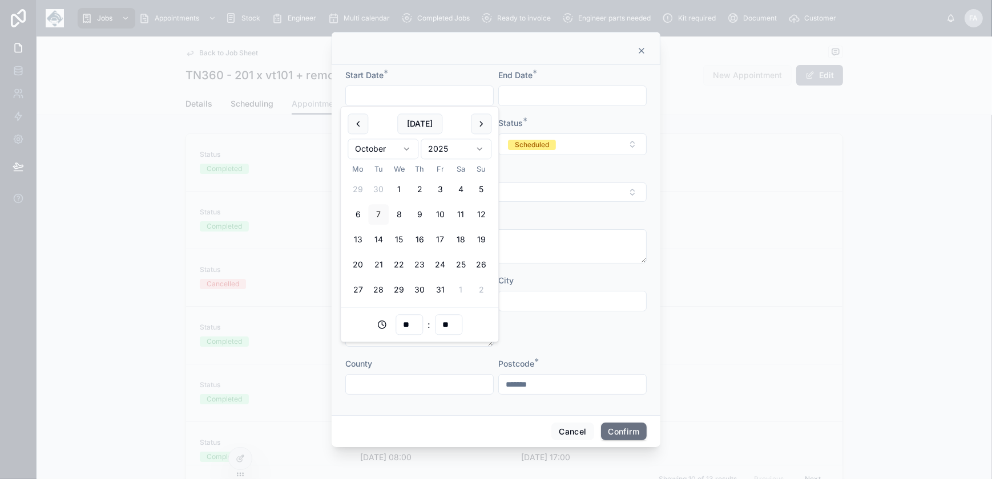
click at [434, 94] on input "text" at bounding box center [419, 96] width 147 height 16
click at [391, 217] on button "8" at bounding box center [399, 215] width 21 height 21
click at [381, 217] on button "7" at bounding box center [378, 215] width 21 height 21
type input "**********"
click at [529, 98] on input "text" at bounding box center [572, 96] width 147 height 16
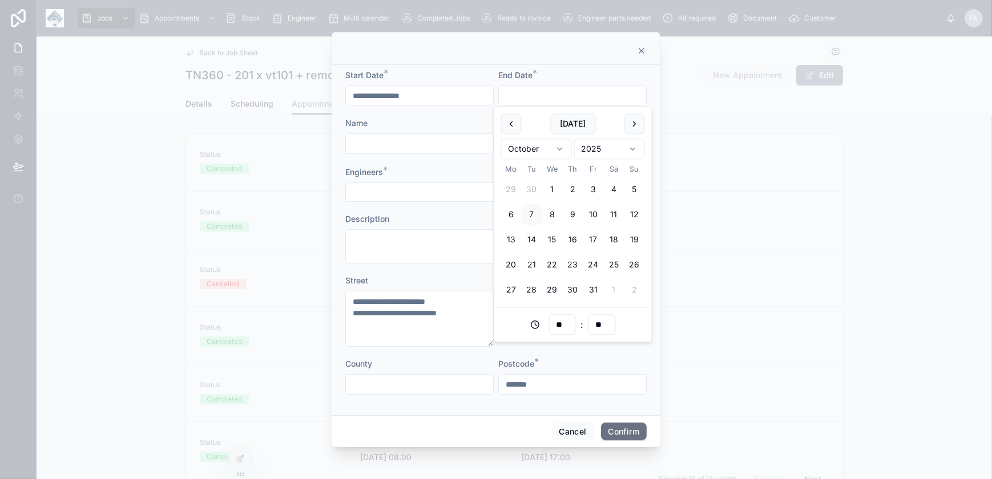
click at [534, 213] on button "7" at bounding box center [532, 215] width 21 height 21
type input "**********"
click at [448, 148] on input "text" at bounding box center [419, 144] width 147 height 16
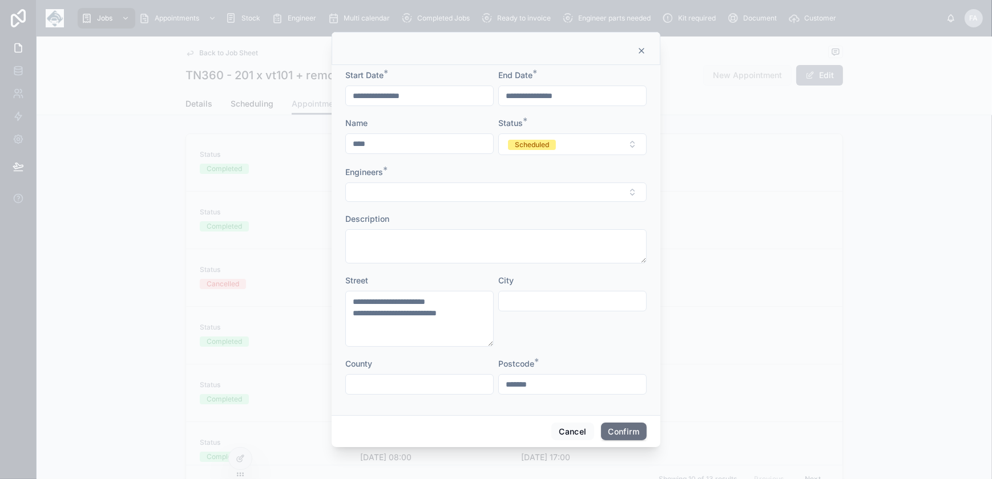
type input "**********"
click at [451, 192] on button "Select Button" at bounding box center [495, 192] width 301 height 19
type input "*****"
click at [475, 235] on div "[PERSON_NAME]" at bounding box center [496, 237] width 159 height 18
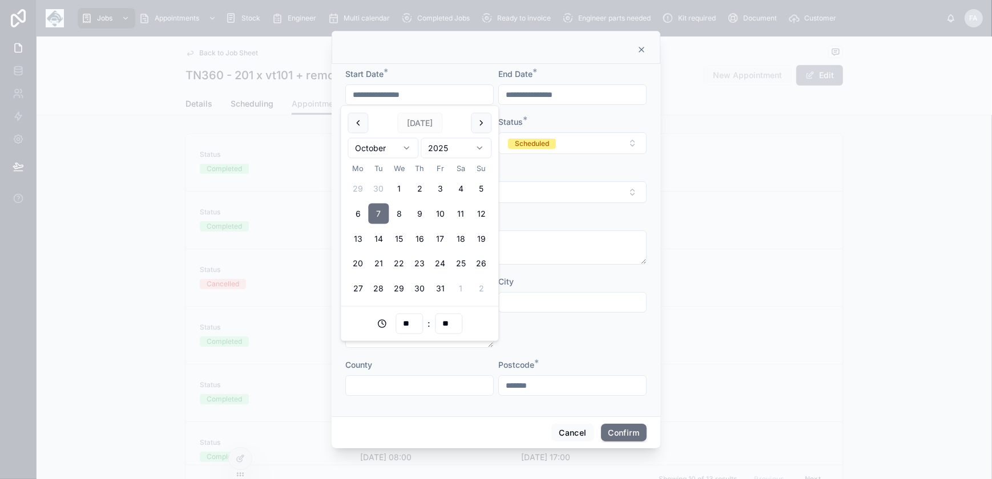
click at [405, 95] on input "**********" at bounding box center [419, 95] width 147 height 16
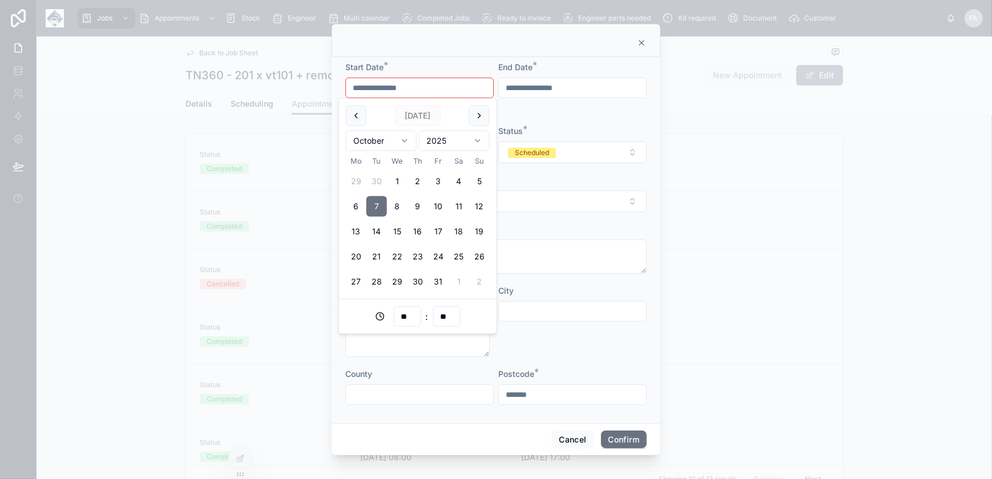
type input "**********"
type input "**"
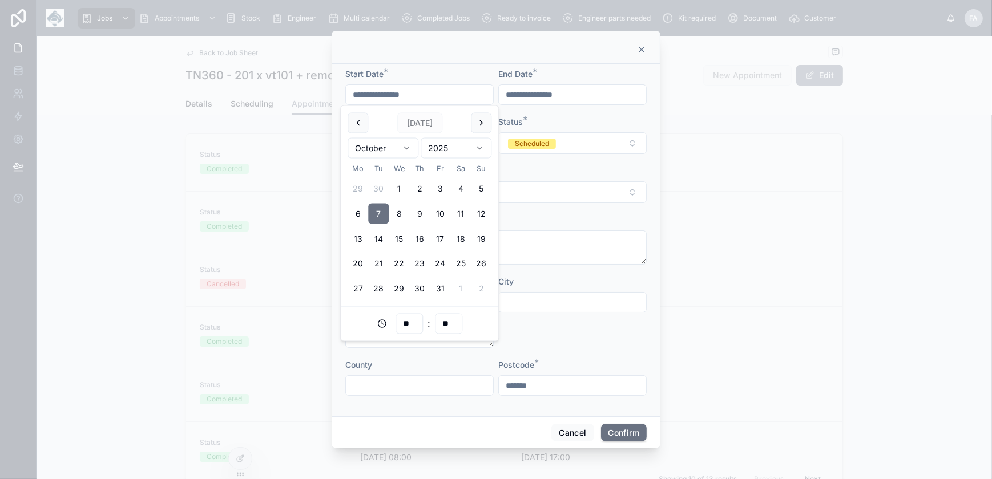
type input "**********"
click at [561, 95] on input "**********" at bounding box center [572, 95] width 147 height 16
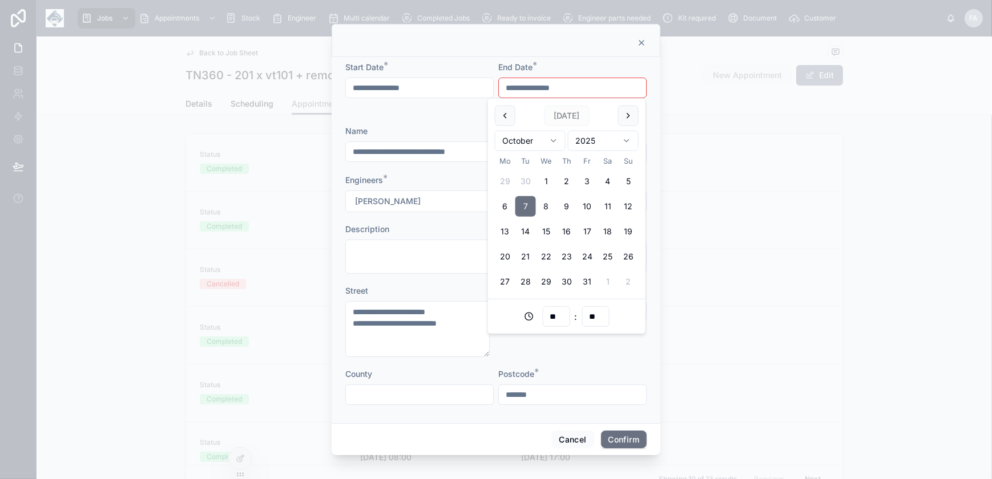
type input "**********"
type input "**"
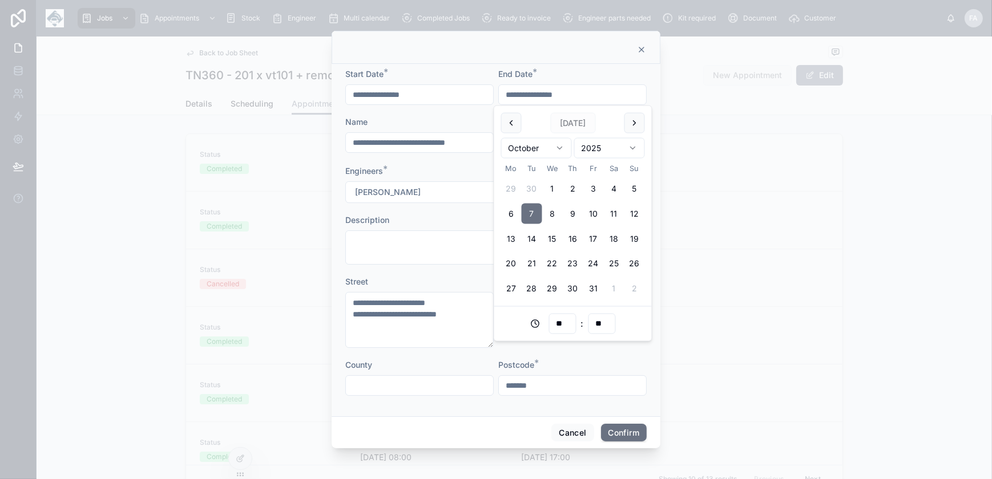
type input "**********"
click at [440, 187] on button "[PERSON_NAME]" at bounding box center [495, 193] width 301 height 22
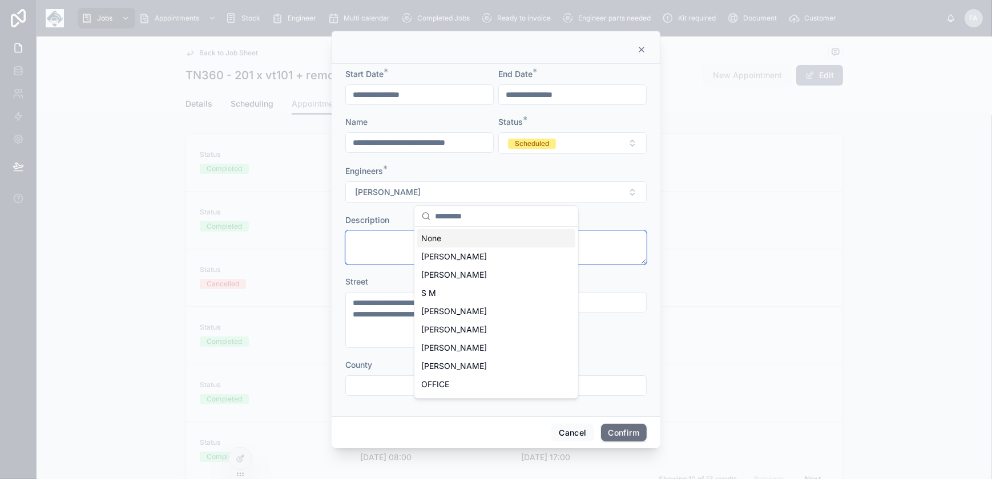
click at [598, 240] on textarea at bounding box center [495, 248] width 301 height 34
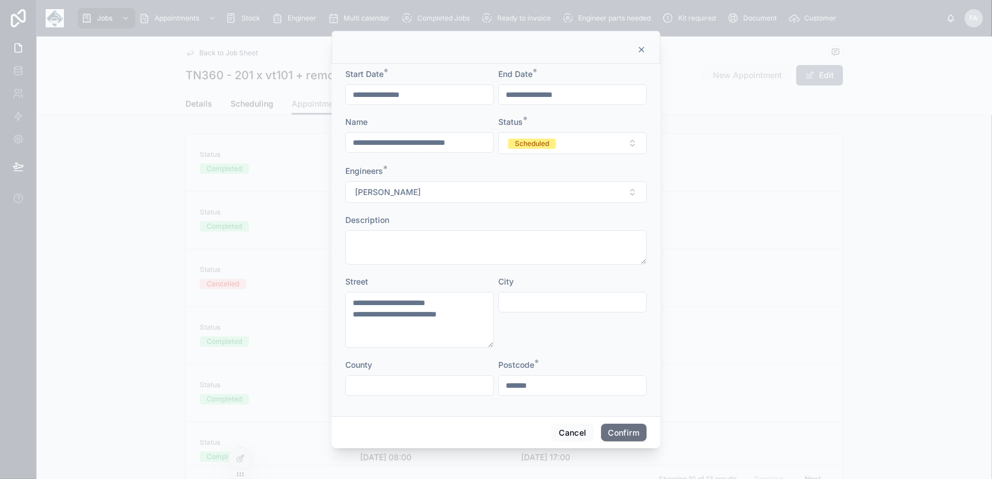
click at [626, 427] on button "Confirm" at bounding box center [624, 433] width 46 height 18
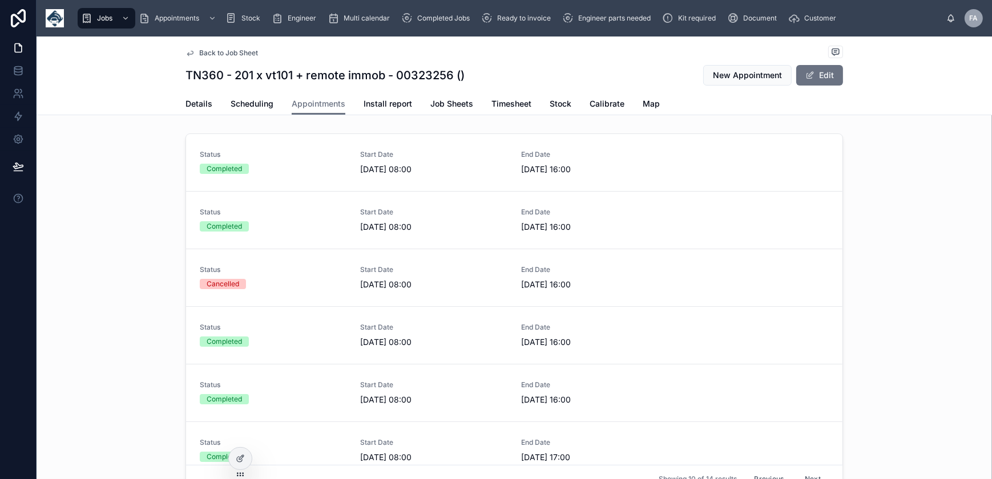
click at [207, 106] on span "Details" at bounding box center [199, 103] width 27 height 11
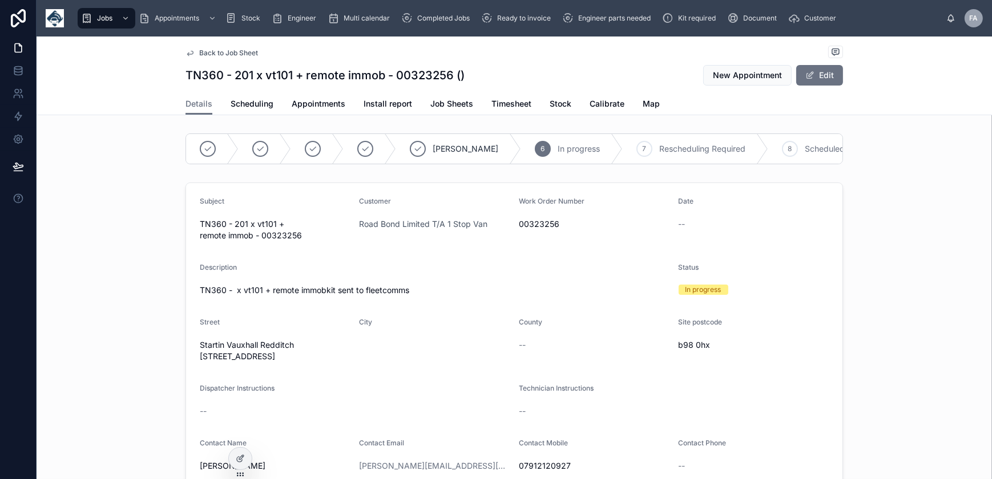
click at [301, 106] on span "Appointments" at bounding box center [319, 103] width 54 height 11
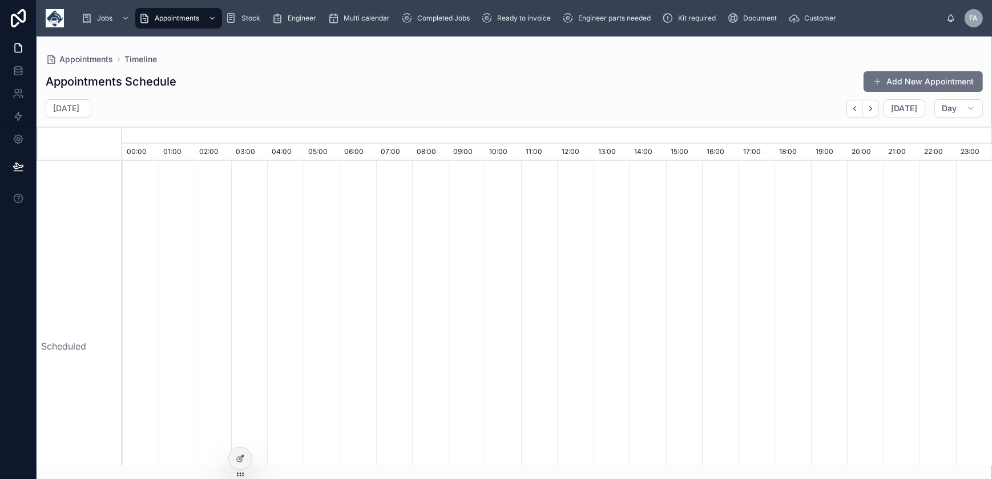
scroll to position [0, 6090]
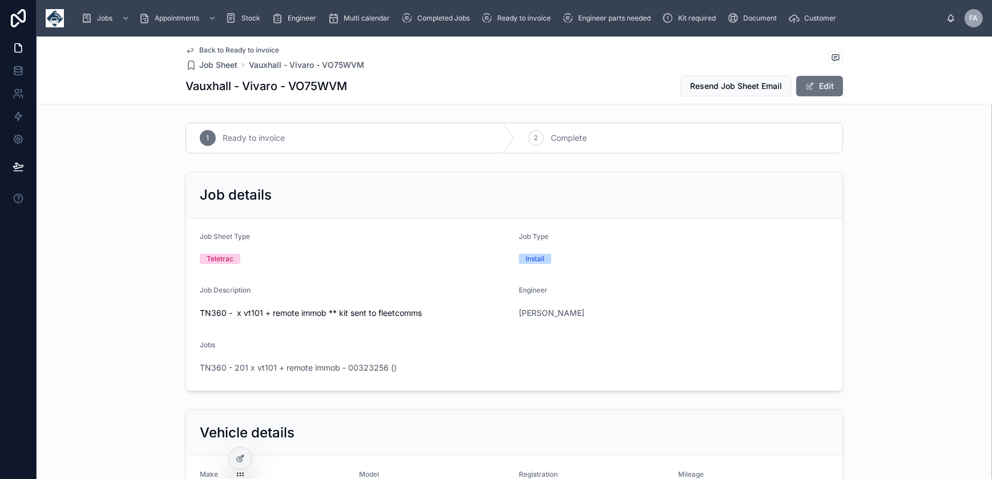
scroll to position [259, 0]
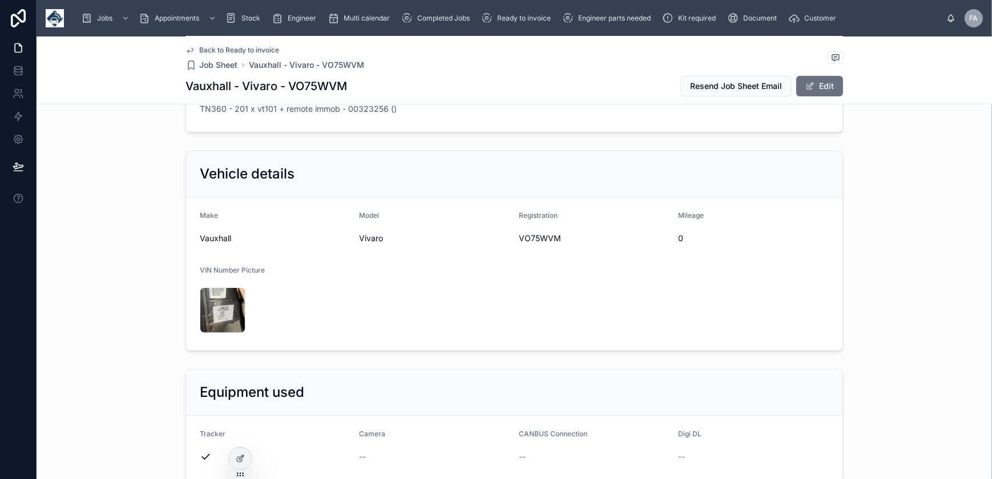
click at [529, 236] on span "VO75WVM" at bounding box center [594, 238] width 151 height 11
copy span "VO75WVM"
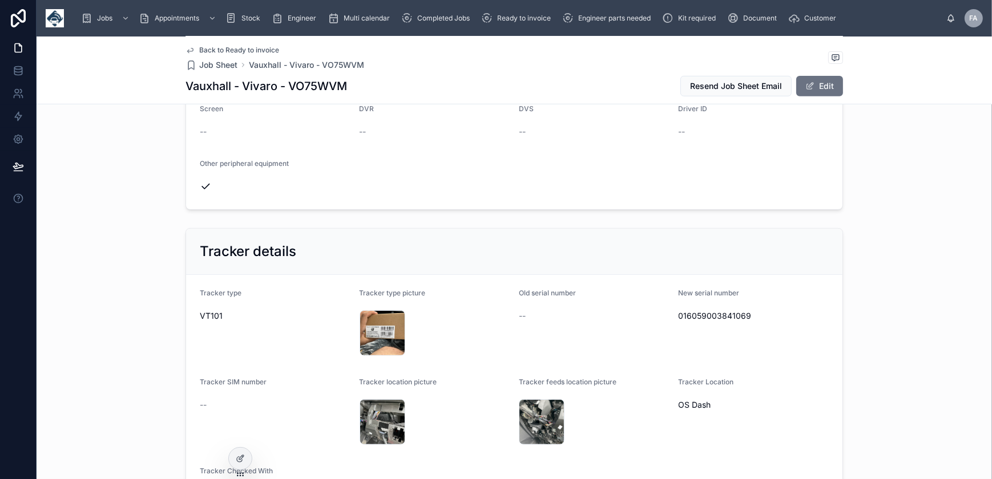
scroll to position [726, 0]
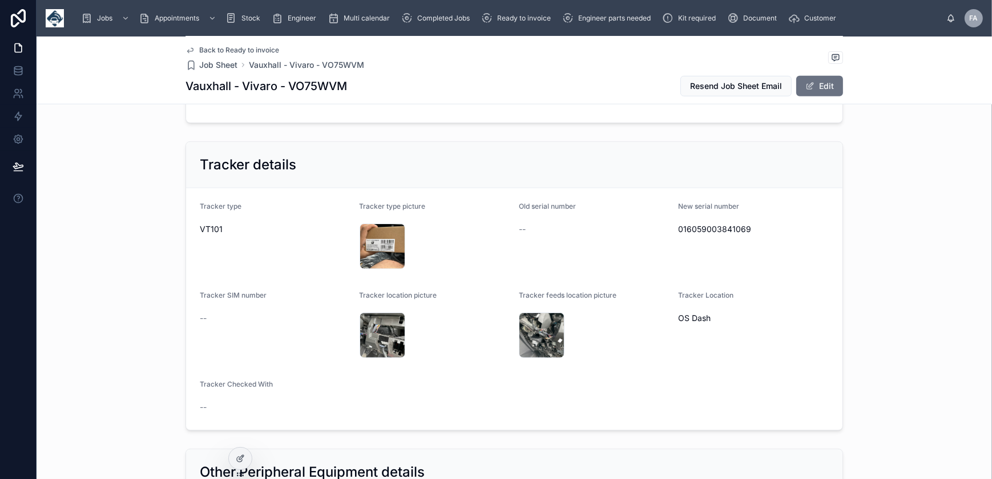
click at [718, 224] on span "016059003841069" at bounding box center [754, 229] width 151 height 11
copy span "016059003841069"
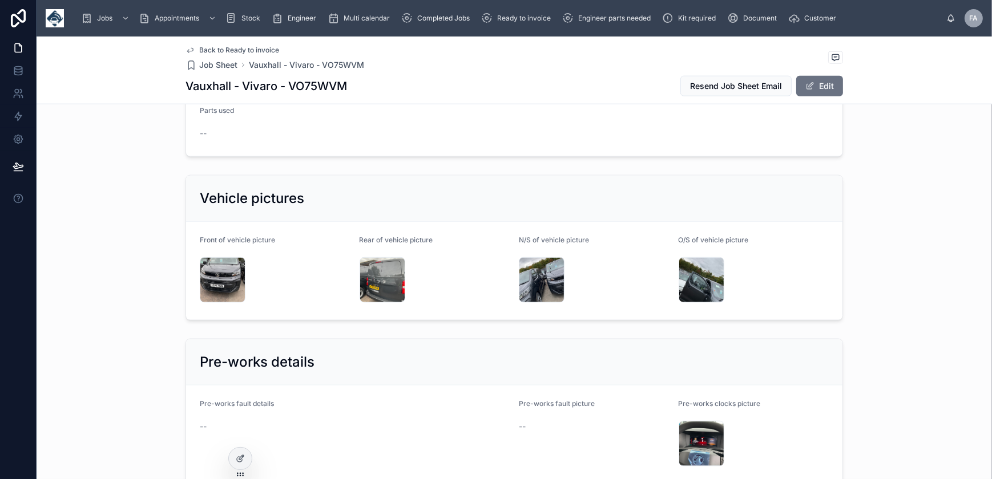
scroll to position [1764, 0]
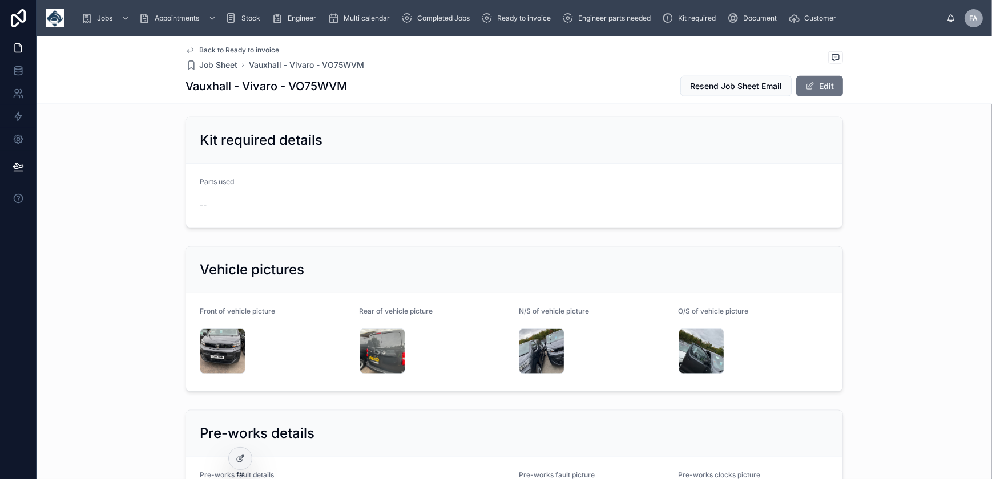
click at [217, 341] on div "IMG_2354 .jpeg" at bounding box center [223, 352] width 46 height 46
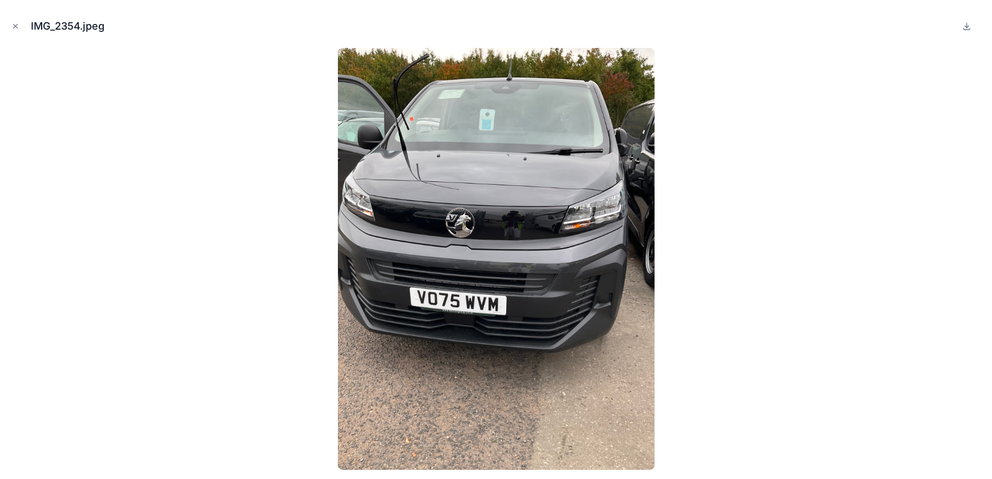
click at [17, 29] on icon "Close modal" at bounding box center [15, 26] width 8 height 8
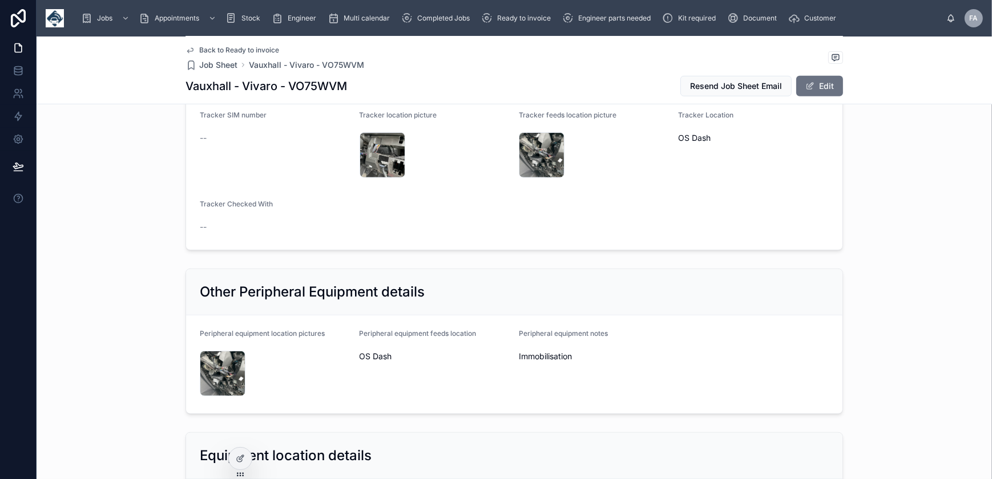
scroll to position [830, 0]
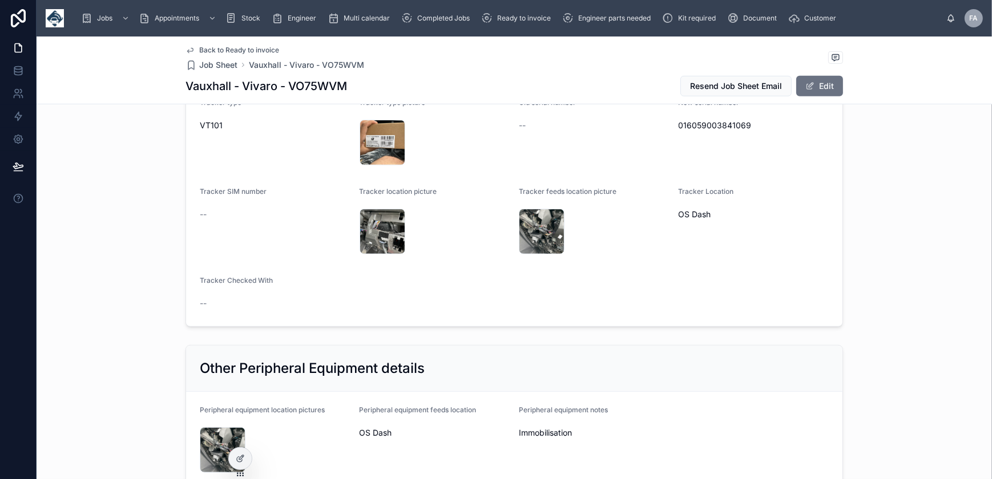
click at [377, 137] on div "IMG_2364 .jpeg" at bounding box center [383, 143] width 46 height 46
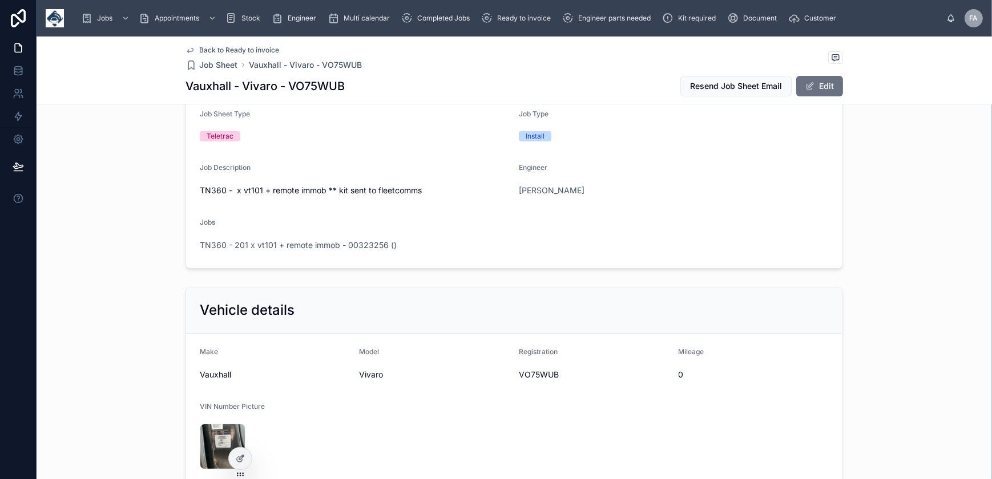
scroll to position [259, 0]
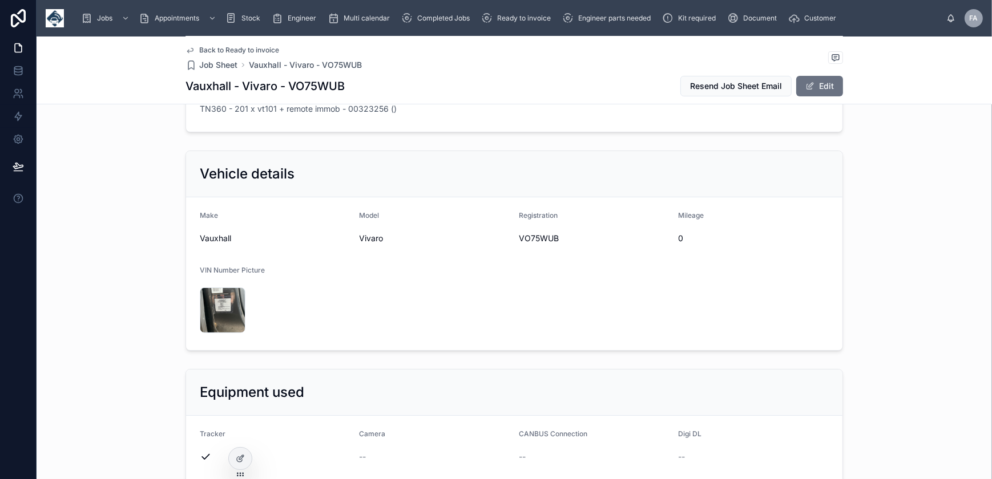
click at [536, 239] on span "VO75WUB" at bounding box center [594, 238] width 151 height 11
copy span "VO75WUB"
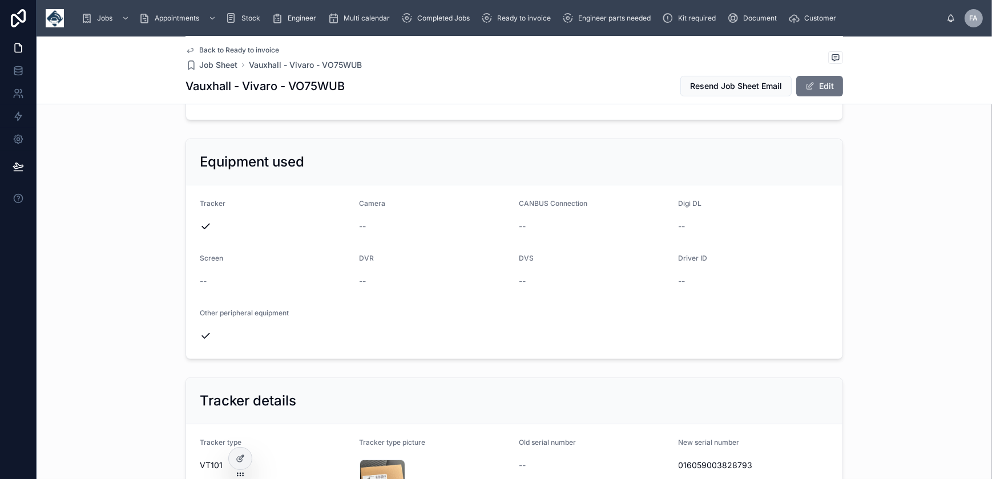
scroll to position [674, 0]
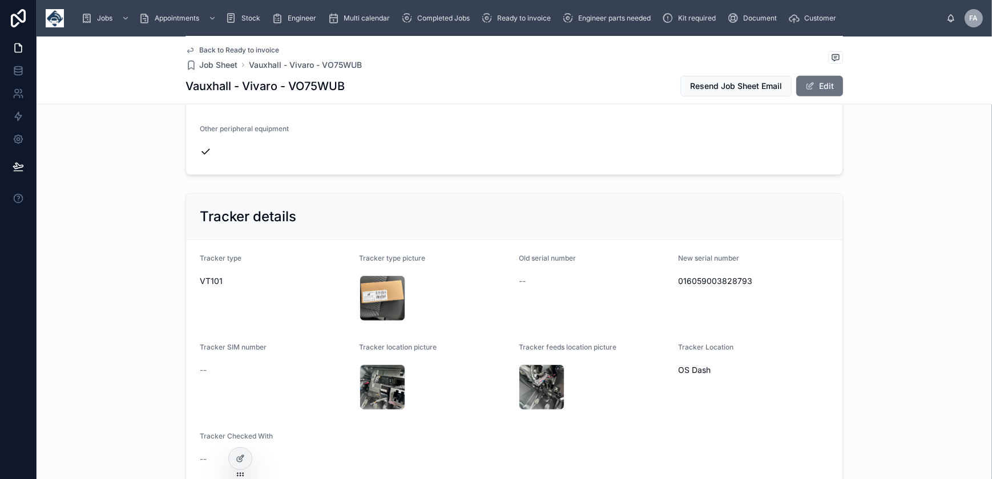
click at [703, 282] on span "016059003828793" at bounding box center [754, 281] width 151 height 11
copy span "016059003828793"
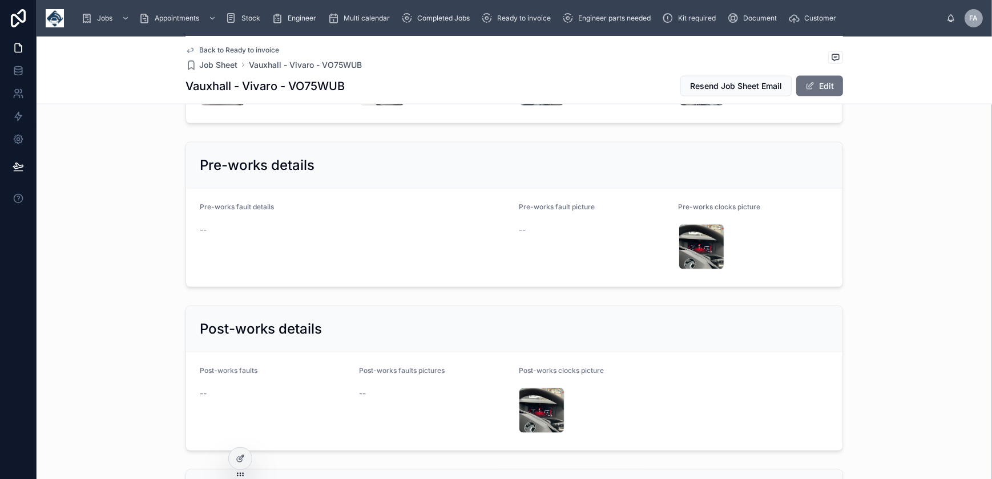
scroll to position [1868, 0]
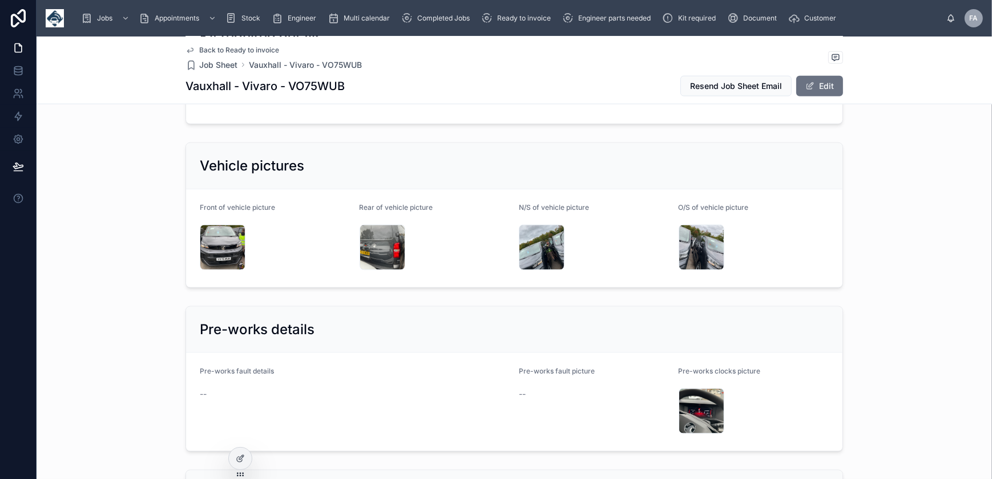
click at [209, 240] on div "IMG_2367 .jpeg" at bounding box center [223, 248] width 46 height 46
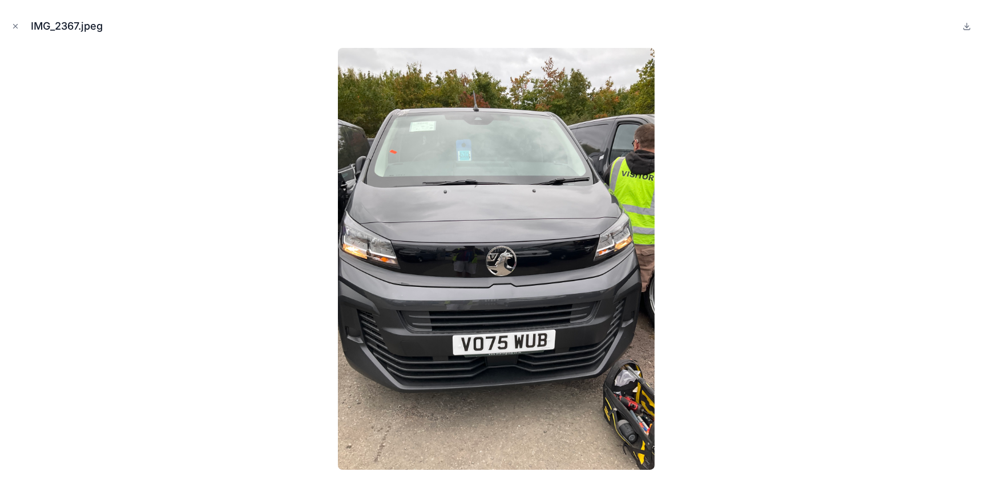
click at [14, 25] on icon "Close modal" at bounding box center [16, 27] width 4 height 4
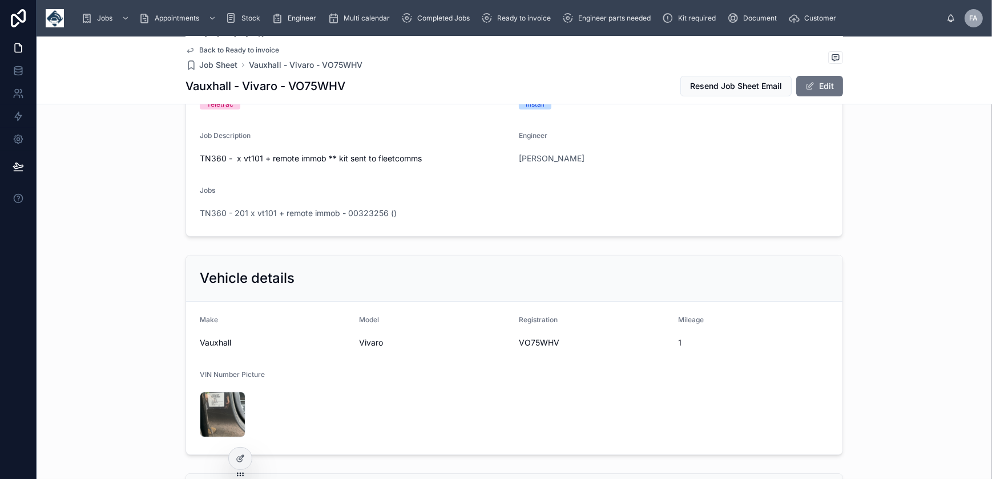
scroll to position [155, 0]
click at [543, 340] on span "VO75WHV" at bounding box center [594, 342] width 151 height 11
copy span "VO75WHV"
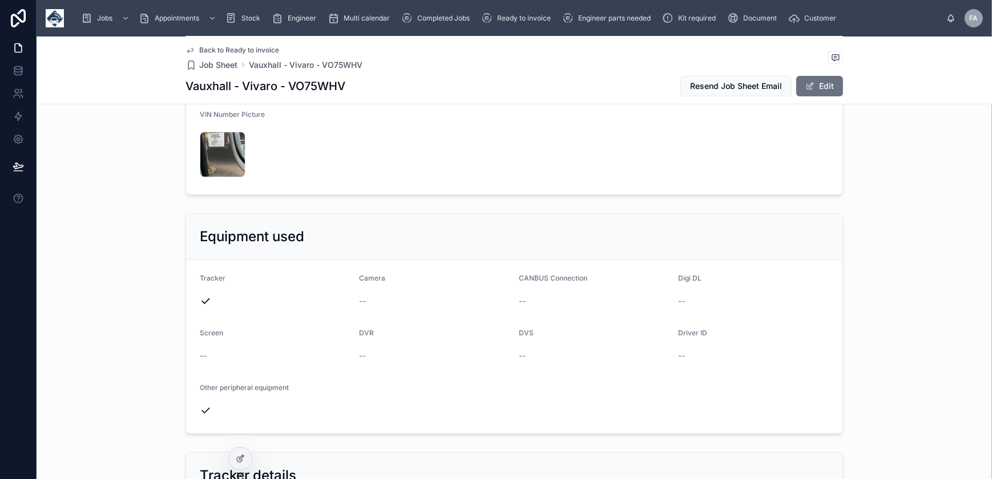
scroll to position [622, 0]
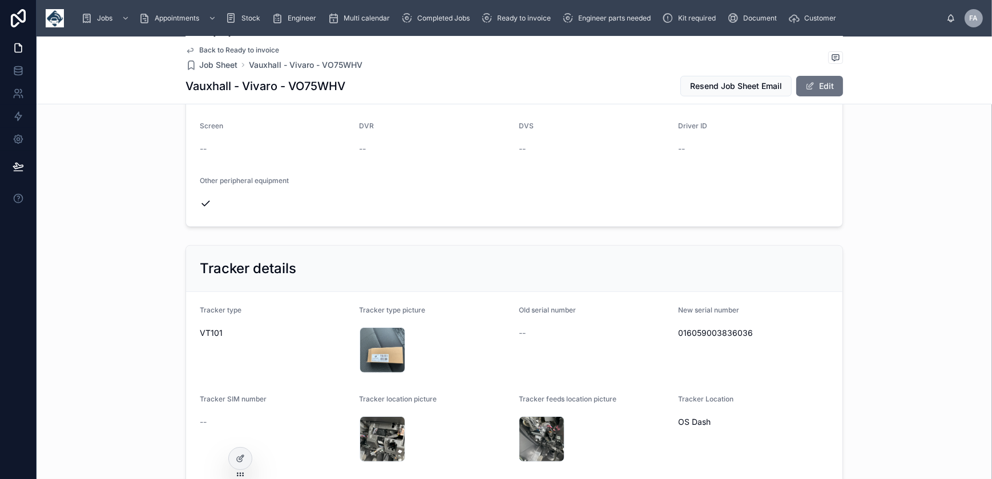
click at [696, 332] on span "016059003836036" at bounding box center [754, 333] width 151 height 11
click at [697, 331] on span "016059003836036" at bounding box center [754, 333] width 151 height 11
copy span "016059003836036"
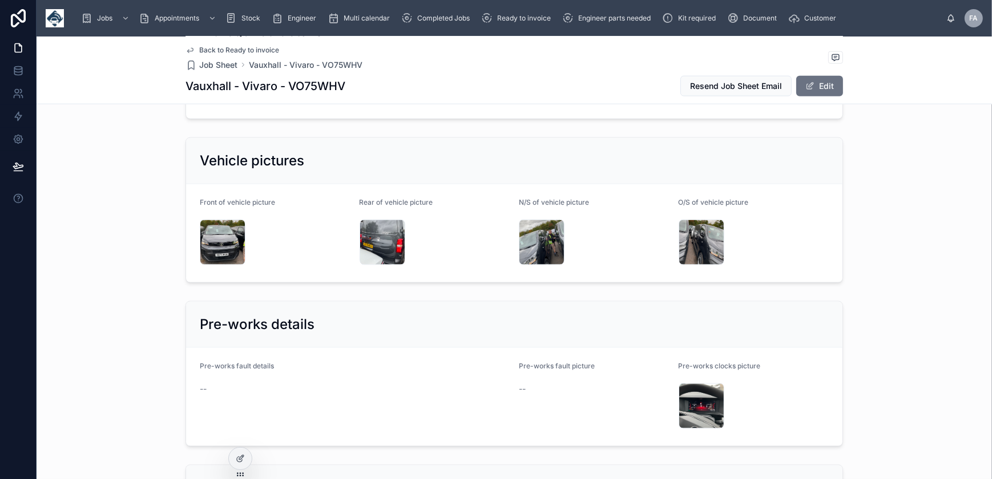
scroll to position [1868, 0]
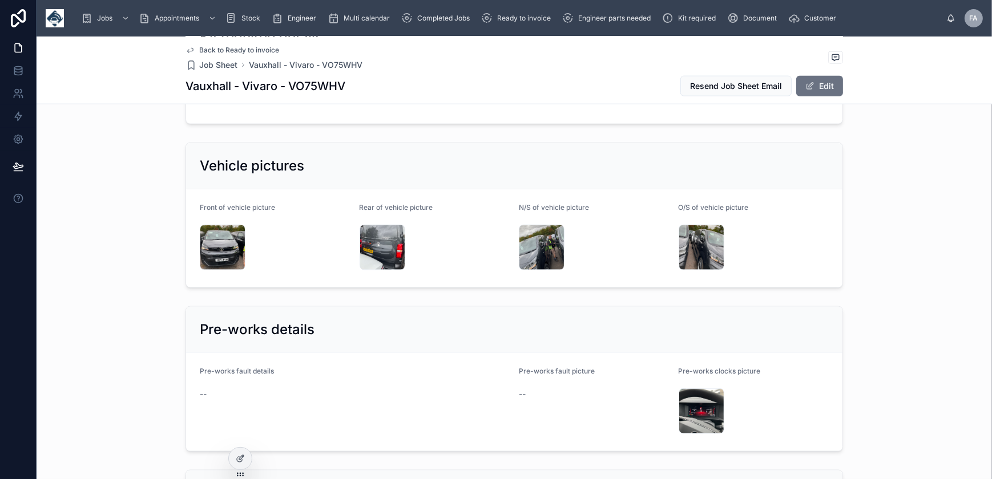
click at [219, 236] on div "IMG_2378 .jpeg" at bounding box center [223, 248] width 46 height 46
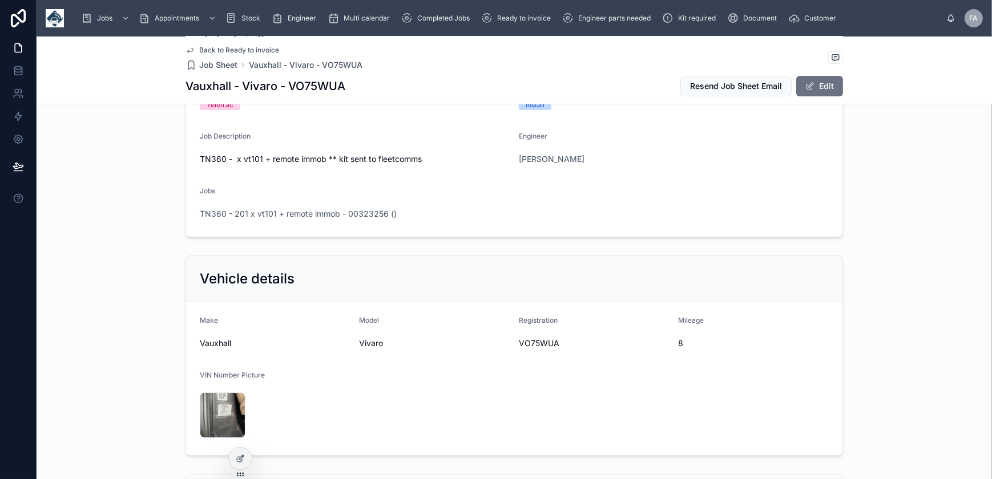
scroll to position [259, 0]
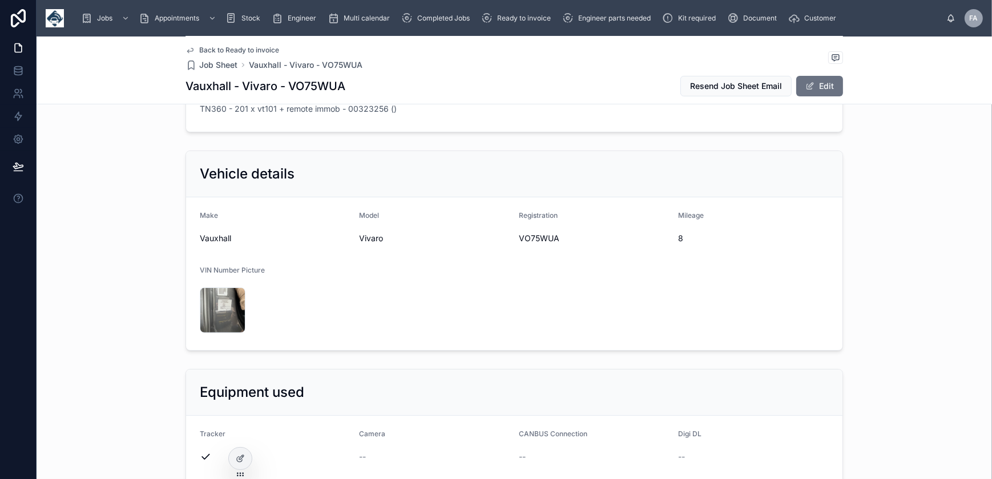
click at [548, 238] on span "VO75WUA" at bounding box center [594, 238] width 151 height 11
copy span "VO75WUA"
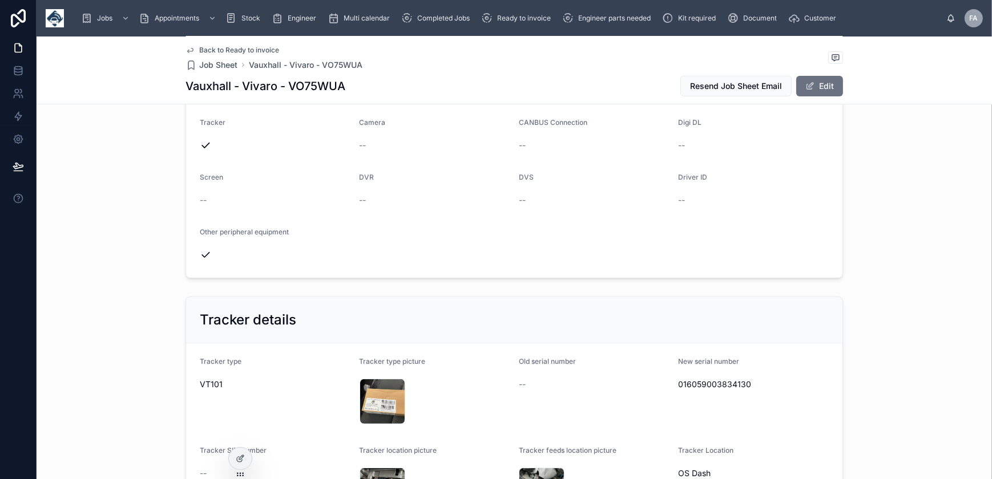
scroll to position [622, 0]
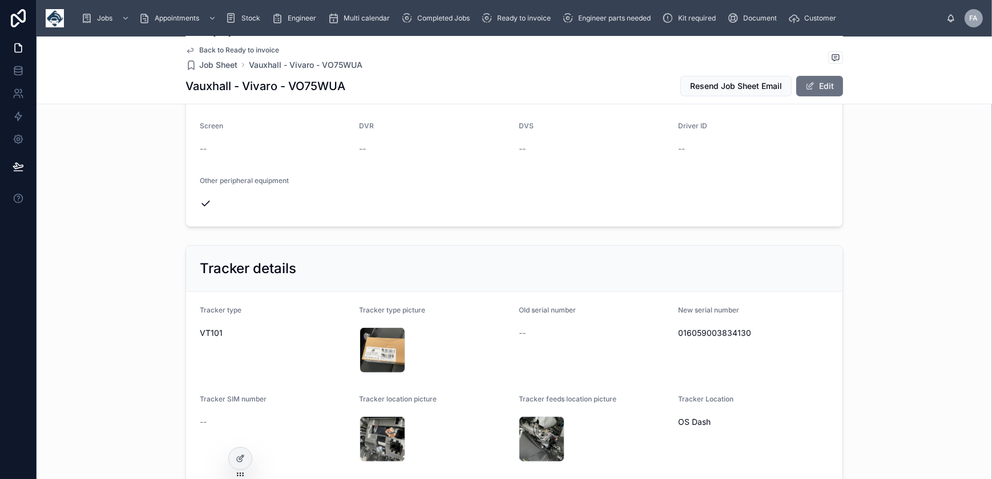
click at [688, 331] on span "016059003834130" at bounding box center [754, 333] width 151 height 11
copy span "016059003834130"
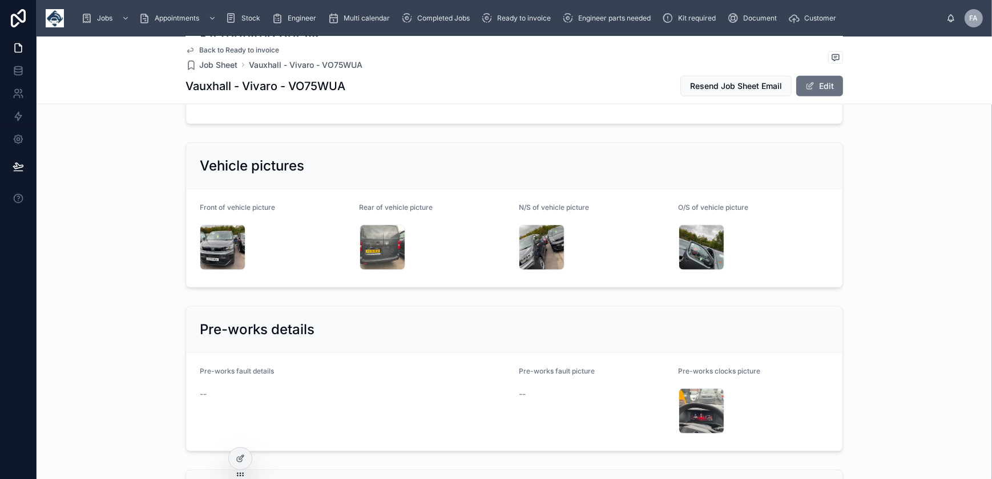
scroll to position [2179, 0]
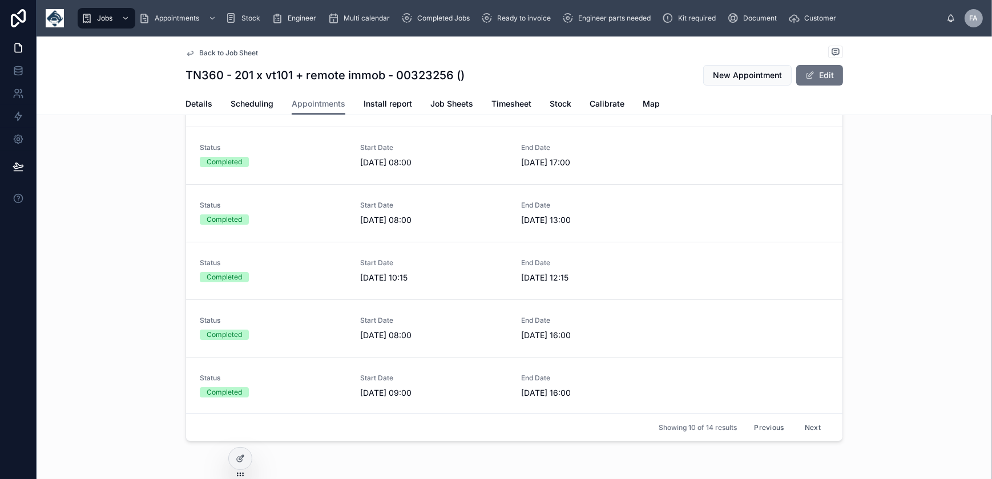
scroll to position [96, 0]
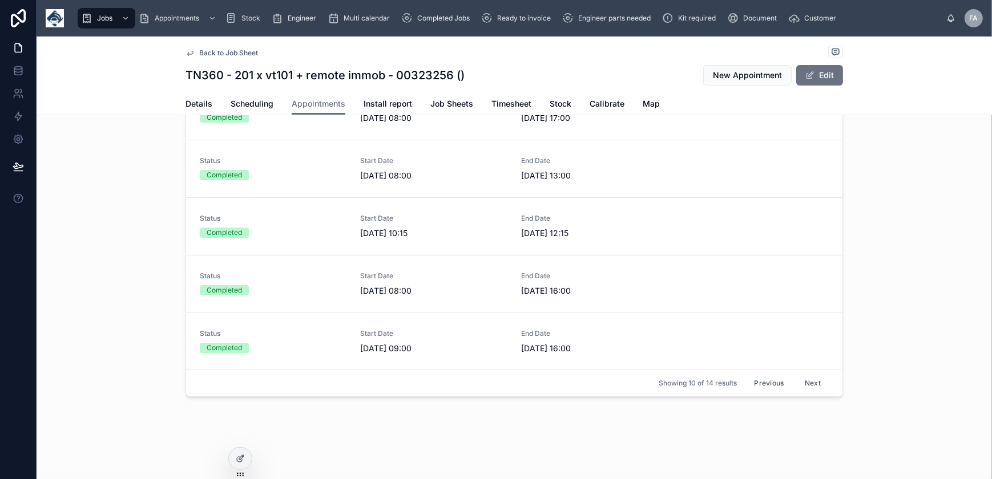
click at [797, 386] on button "Next" at bounding box center [813, 383] width 32 height 18
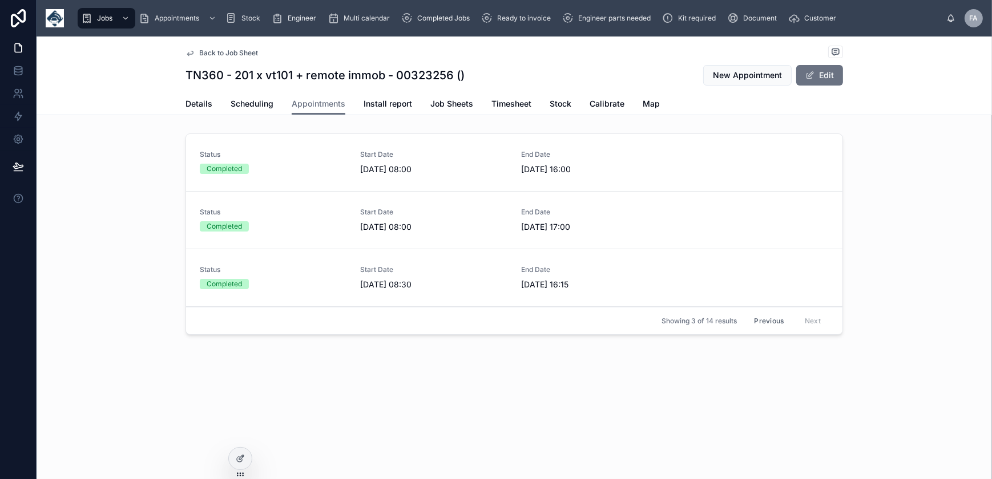
click at [761, 322] on button "Previous" at bounding box center [769, 321] width 46 height 18
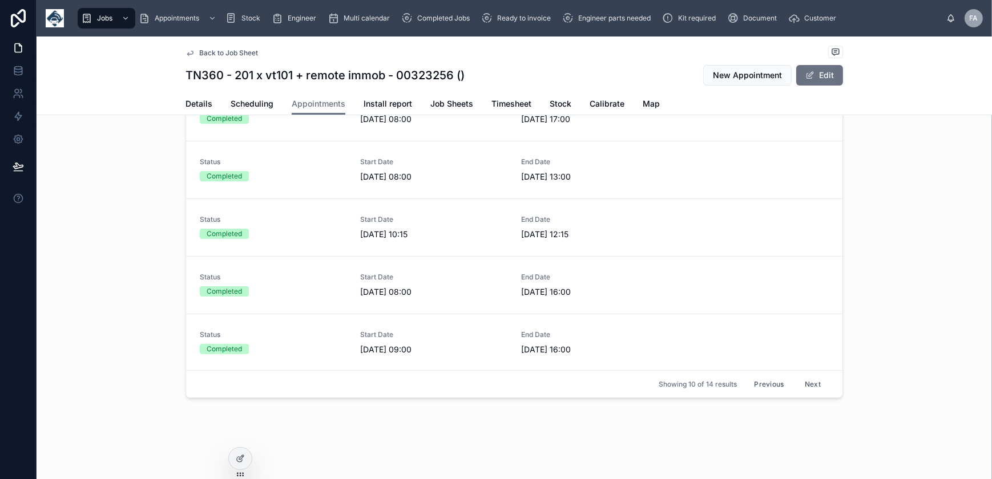
scroll to position [96, 0]
